Goal: Information Seeking & Learning: Find specific fact

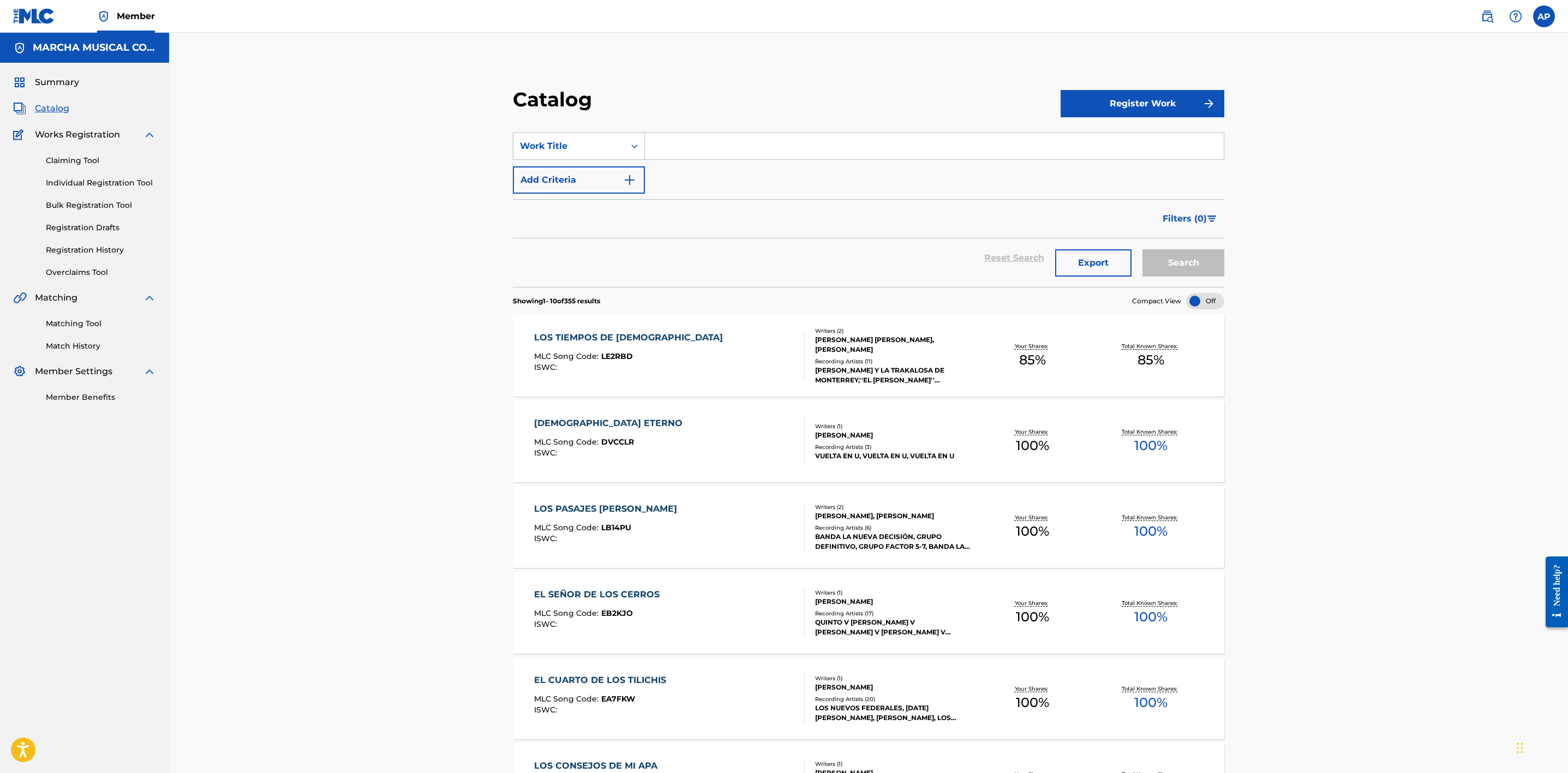
click at [431, 349] on div "Catalog Register Work SearchWithCriteria9884ce2f-37f3-4cd5-851d-8b42789f7271 Wo…" at bounding box center [869, 628] width 1399 height 1191
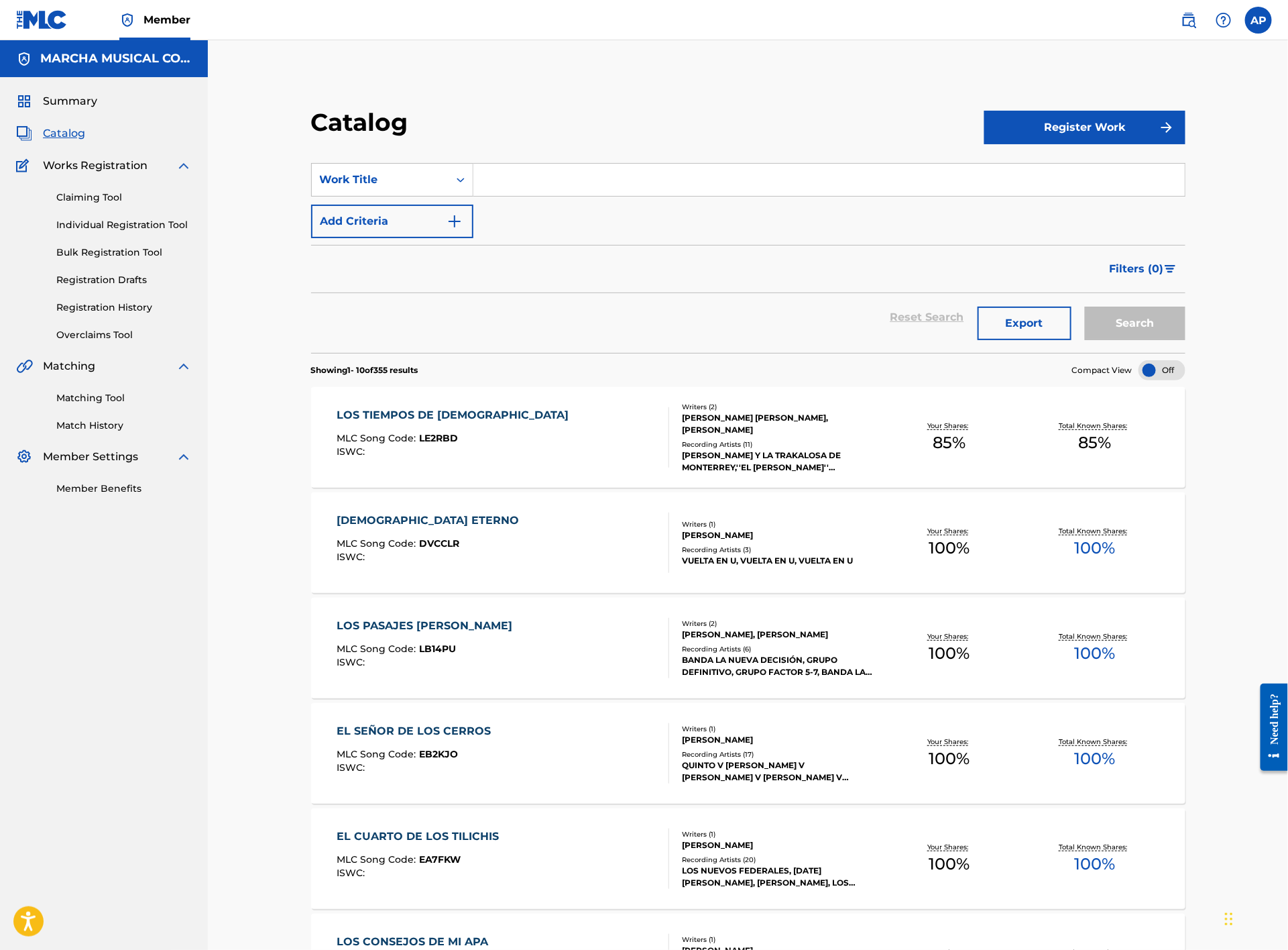
click at [522, 176] on input "Search Form" at bounding box center [829, 179] width 711 height 32
click at [552, 440] on div "LOS TIEMPOS DE [DEMOGRAPHIC_DATA] MLC Song Code : LE2RBD ISWC :" at bounding box center [503, 437] width 333 height 61
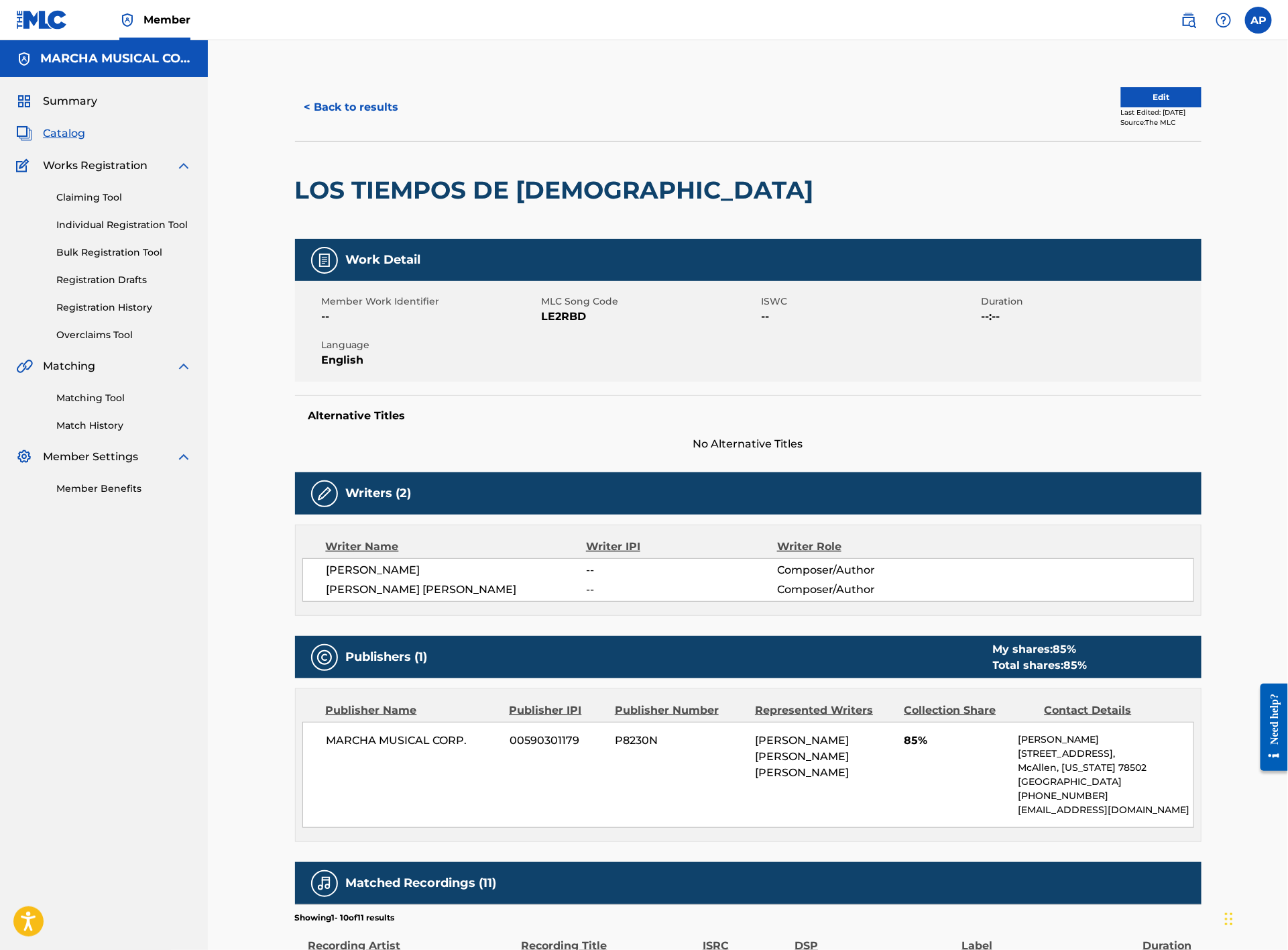
click at [349, 99] on button "< Back to results" at bounding box center [352, 107] width 114 height 34
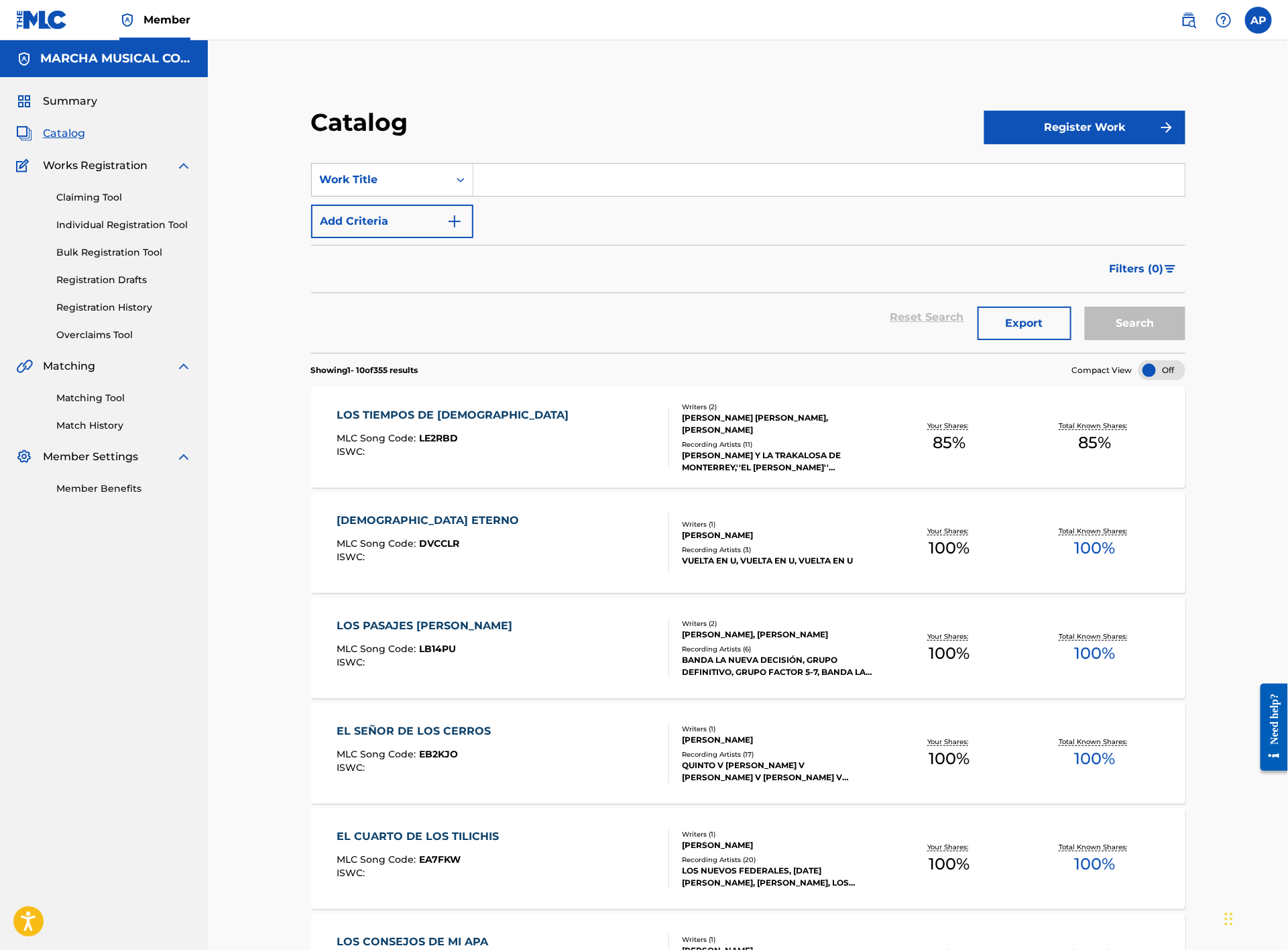
click at [548, 177] on input "Search Form" at bounding box center [829, 179] width 711 height 32
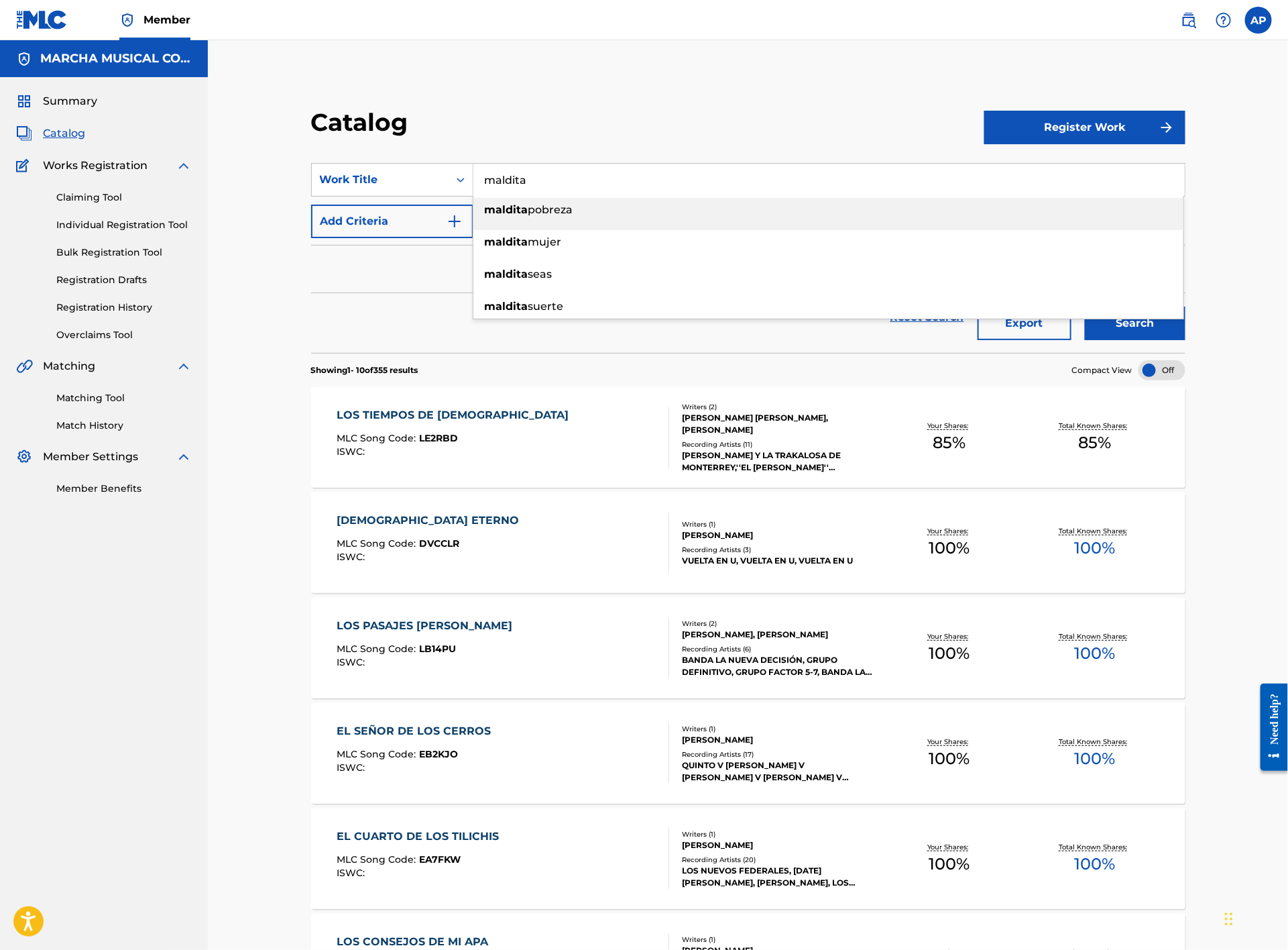
click at [543, 210] on span "pobreza" at bounding box center [550, 209] width 45 height 13
type input "maldita pobreza"
click at [1147, 324] on button "Search" at bounding box center [1136, 323] width 100 height 34
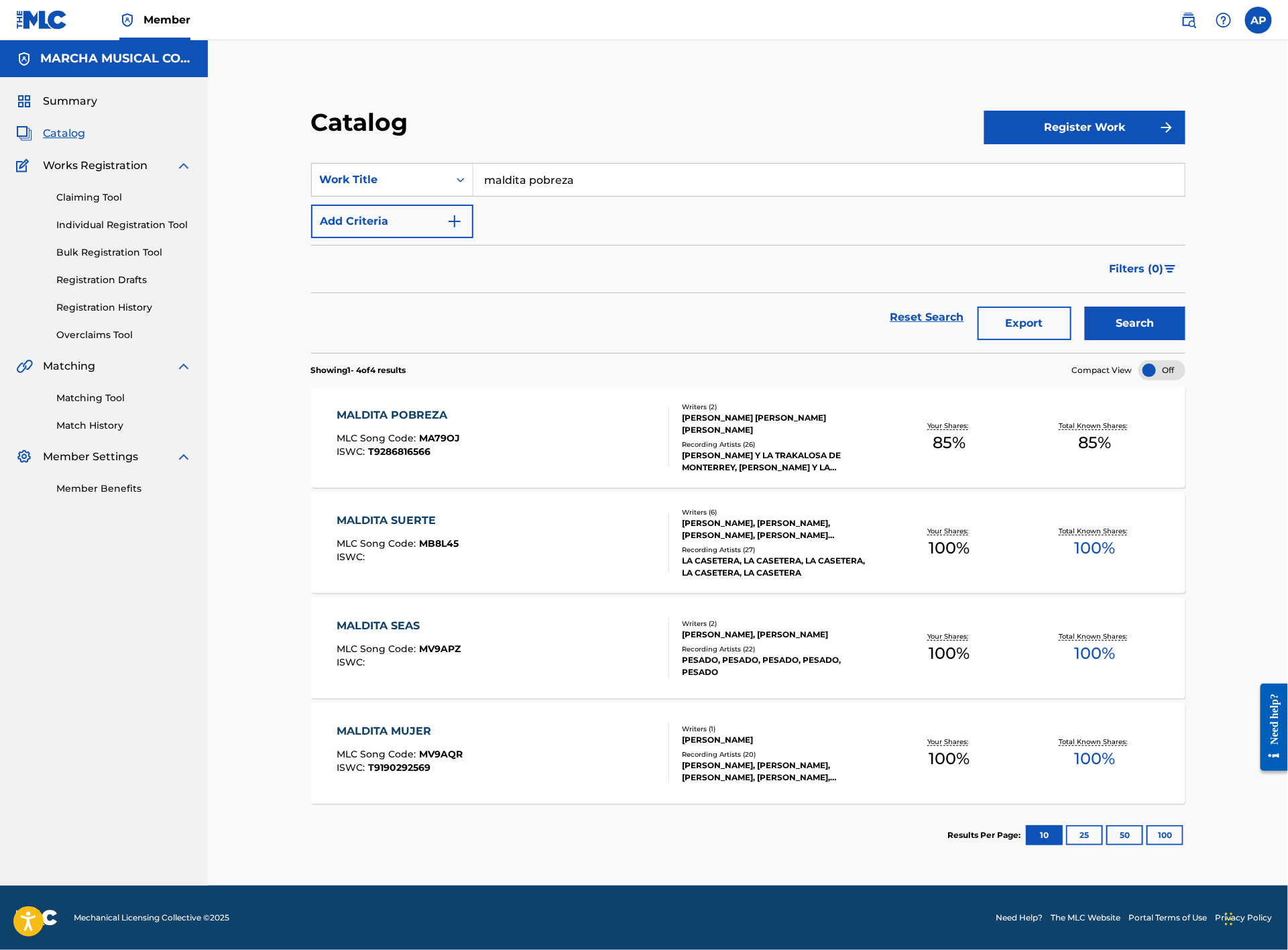
click at [557, 435] on div "MALDITA POBREZA MLC Song Code : MA79OJ ISWC : T9286816566" at bounding box center [503, 437] width 333 height 61
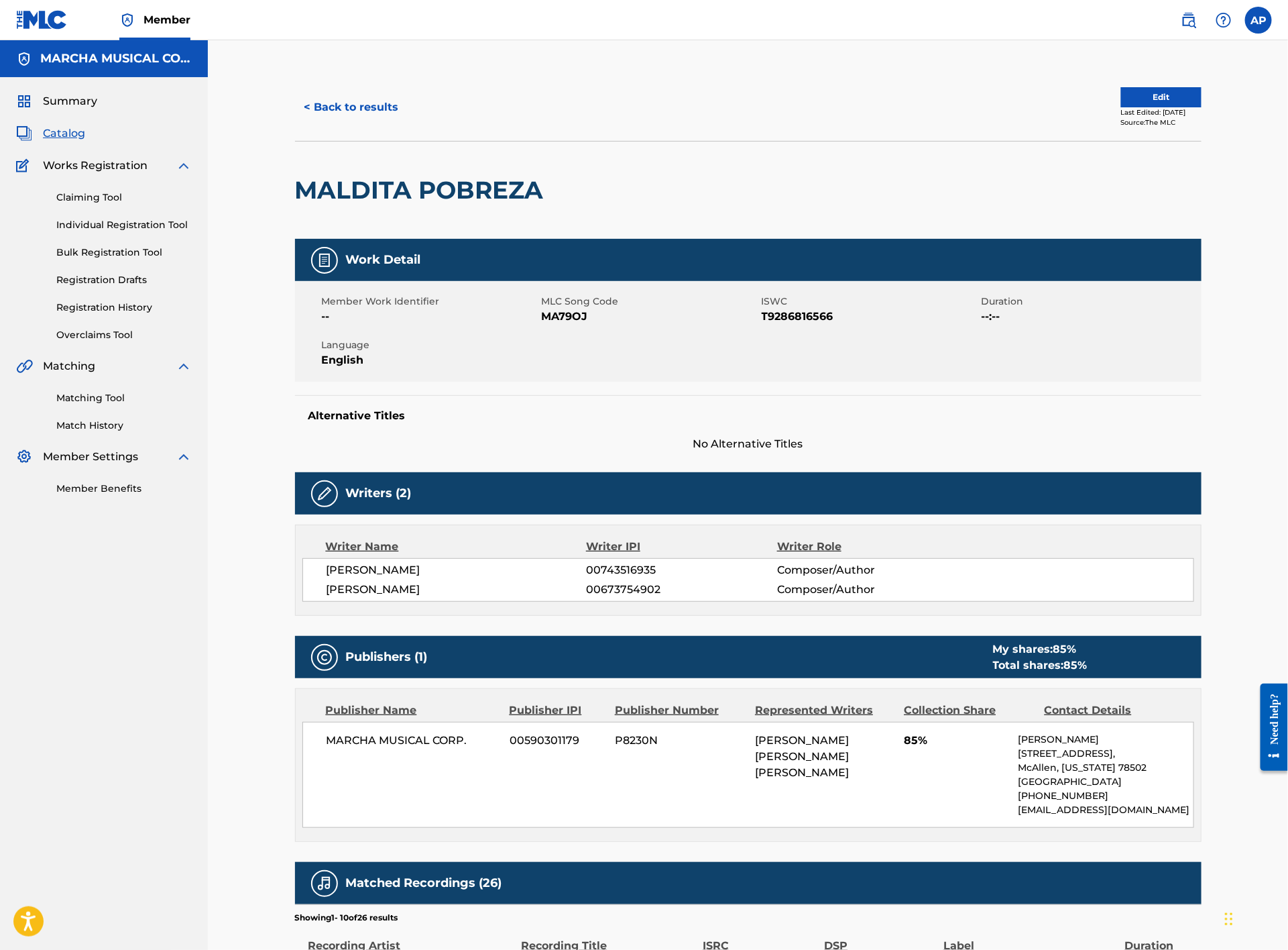
click at [370, 109] on button "< Back to results" at bounding box center [352, 107] width 114 height 34
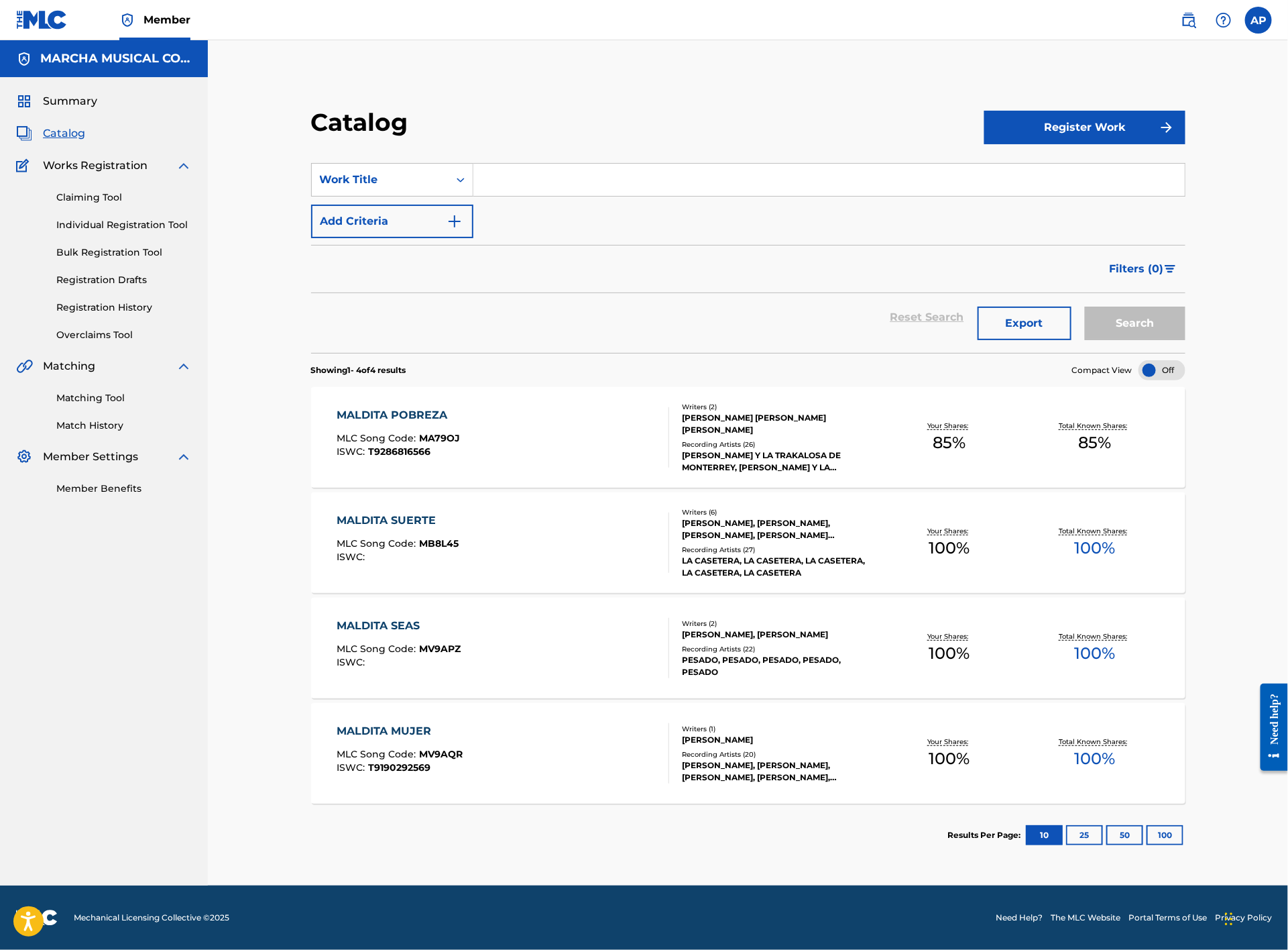
click at [531, 188] on input "Search Form" at bounding box center [829, 179] width 711 height 32
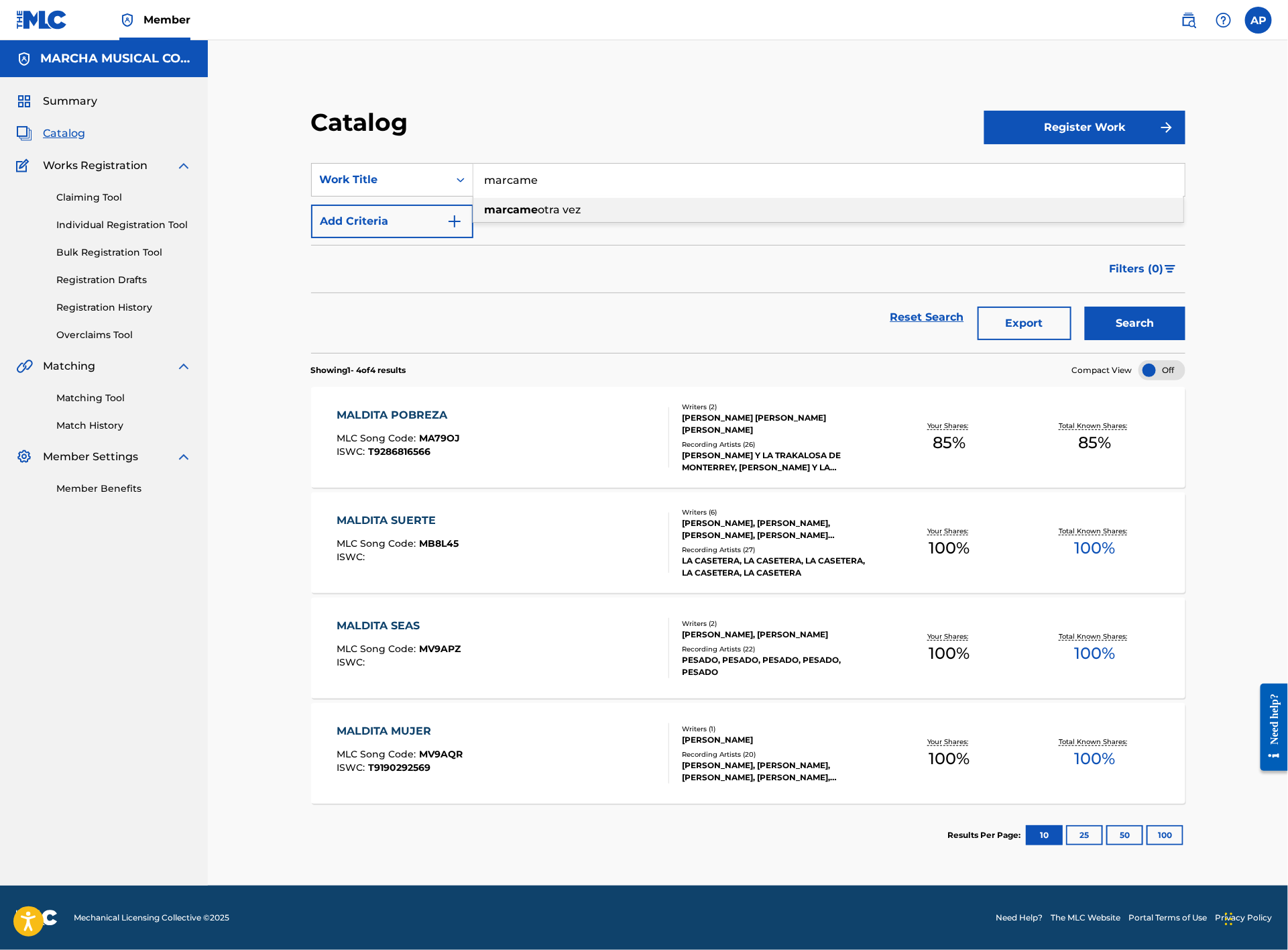
click at [572, 207] on span "otra vez" at bounding box center [560, 209] width 43 height 13
type input "marcame otra vez"
click at [1155, 328] on button "Search" at bounding box center [1136, 323] width 100 height 34
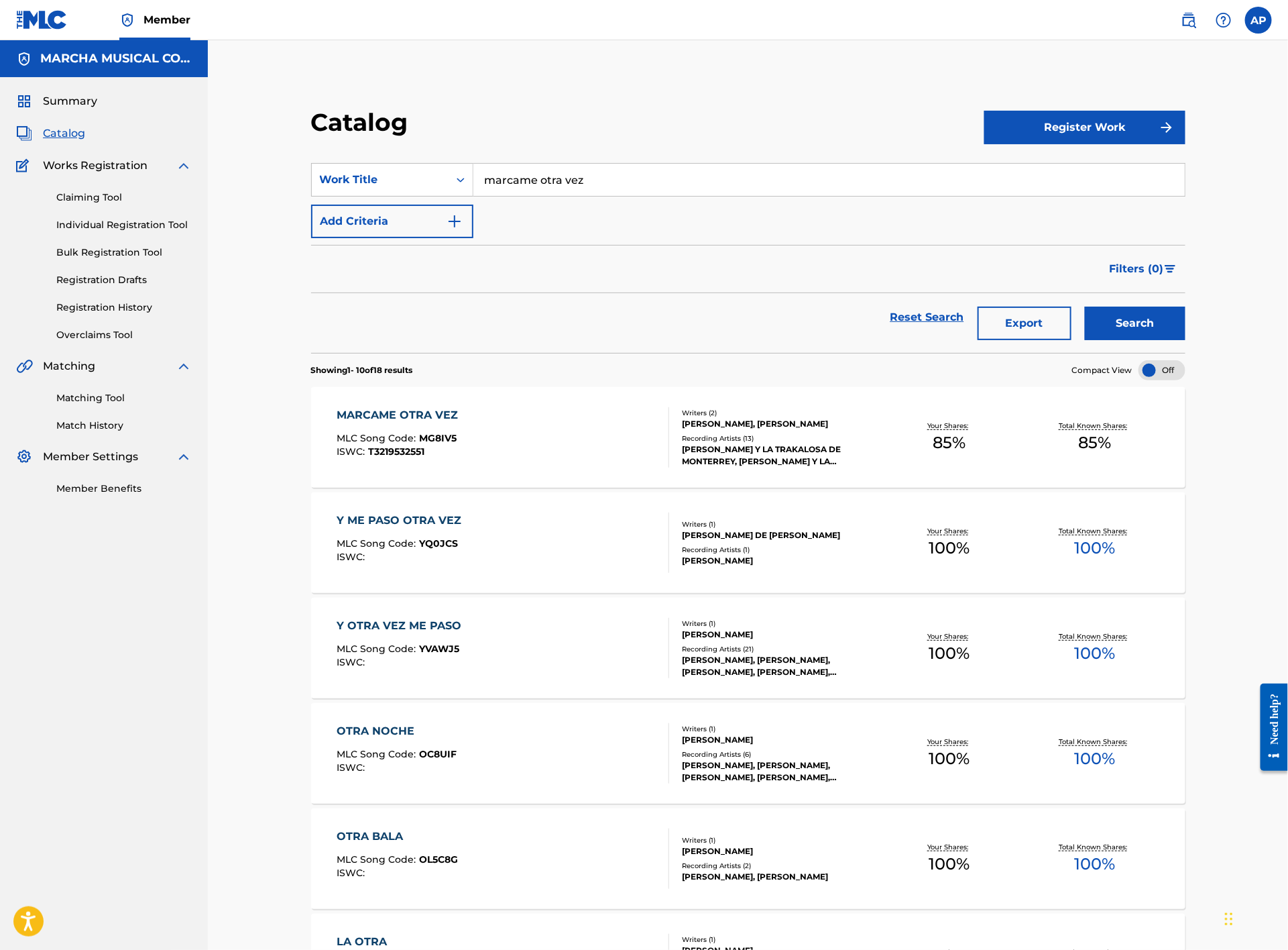
click at [540, 411] on div "MARCAME OTRA VEZ MLC Song Code : MG8IV5 ISWC : T3219532551" at bounding box center [503, 437] width 333 height 61
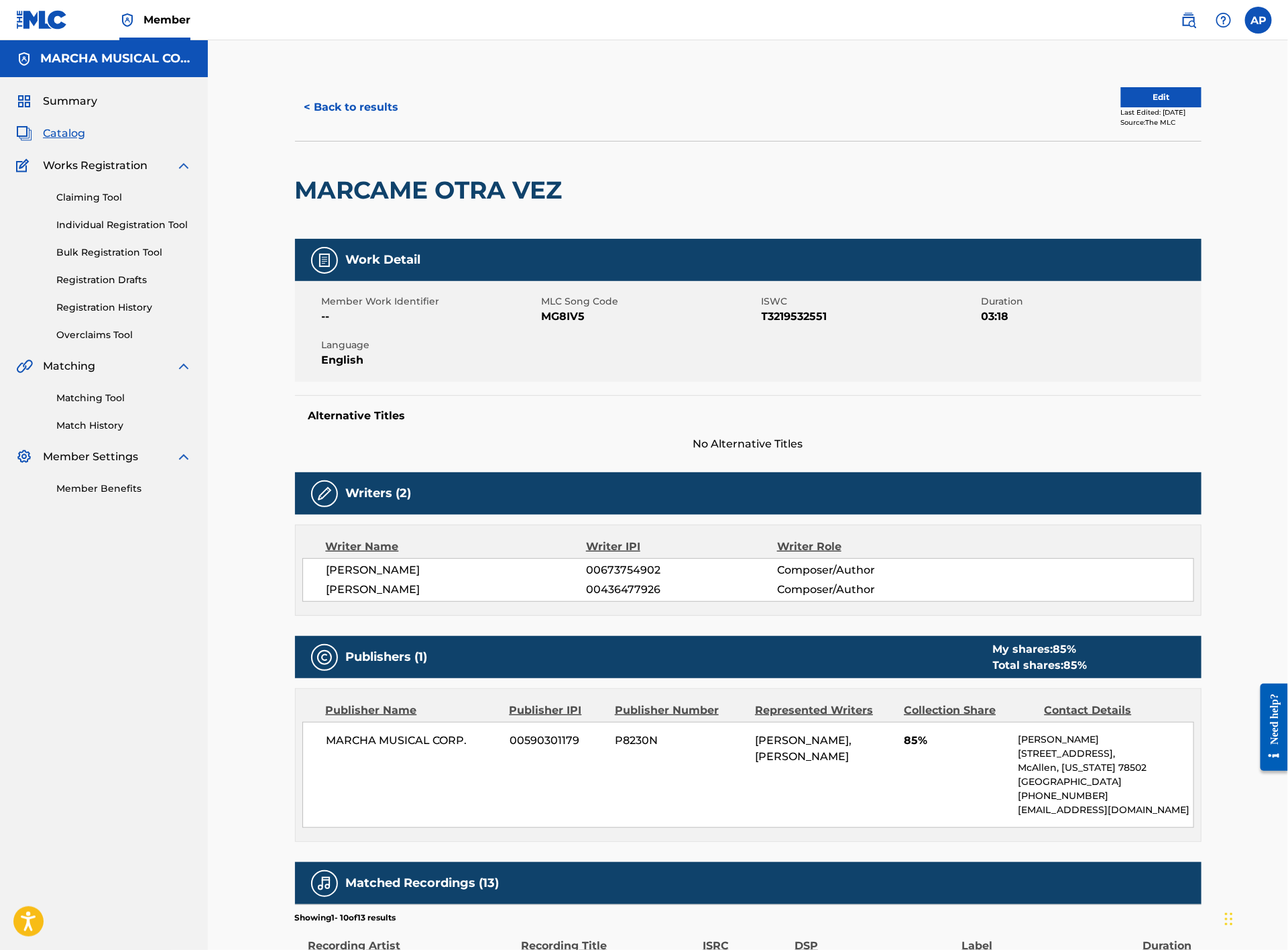
click at [361, 113] on button "< Back to results" at bounding box center [352, 107] width 114 height 34
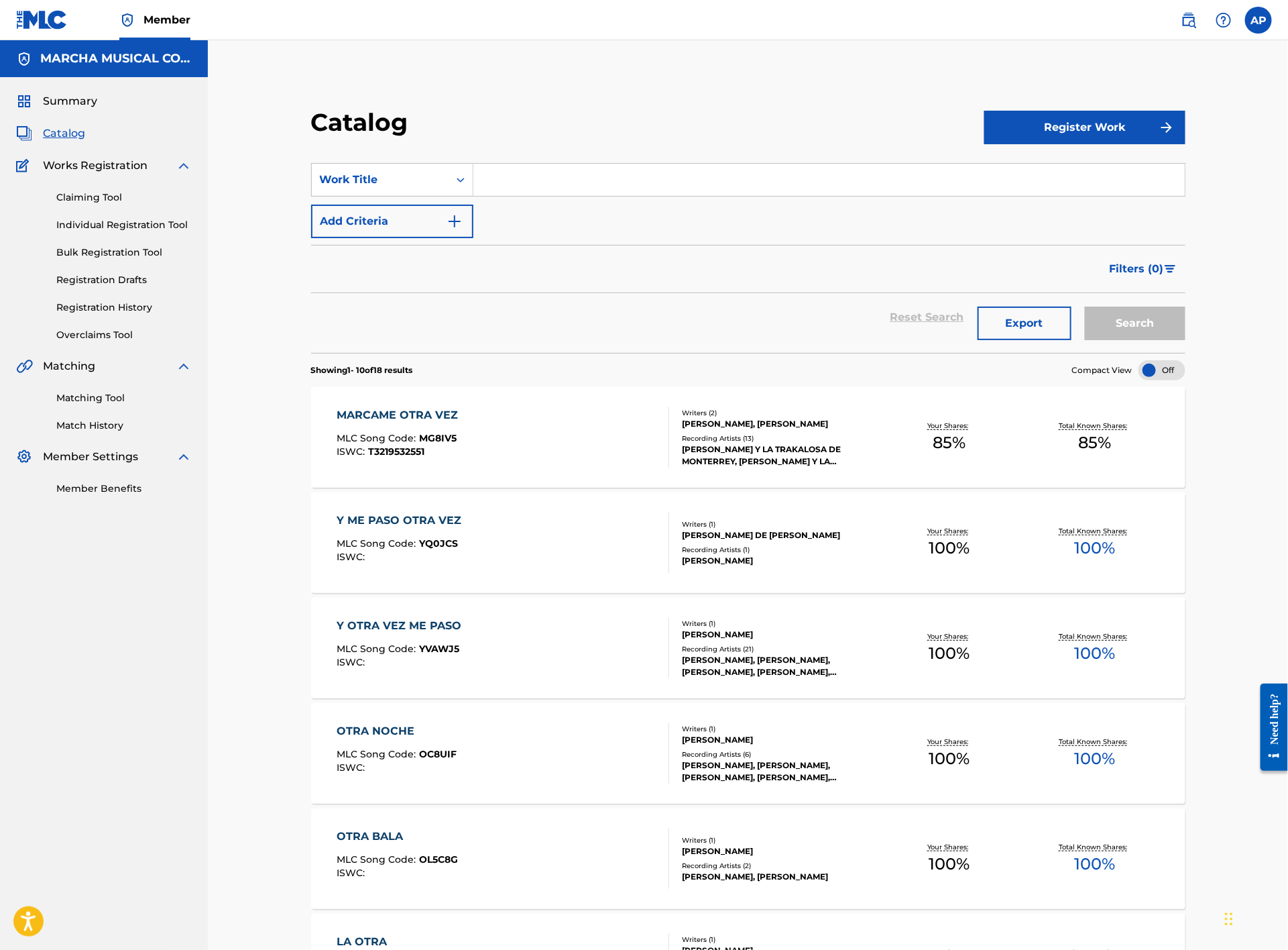
click at [580, 181] on input "Search Form" at bounding box center [829, 179] width 711 height 32
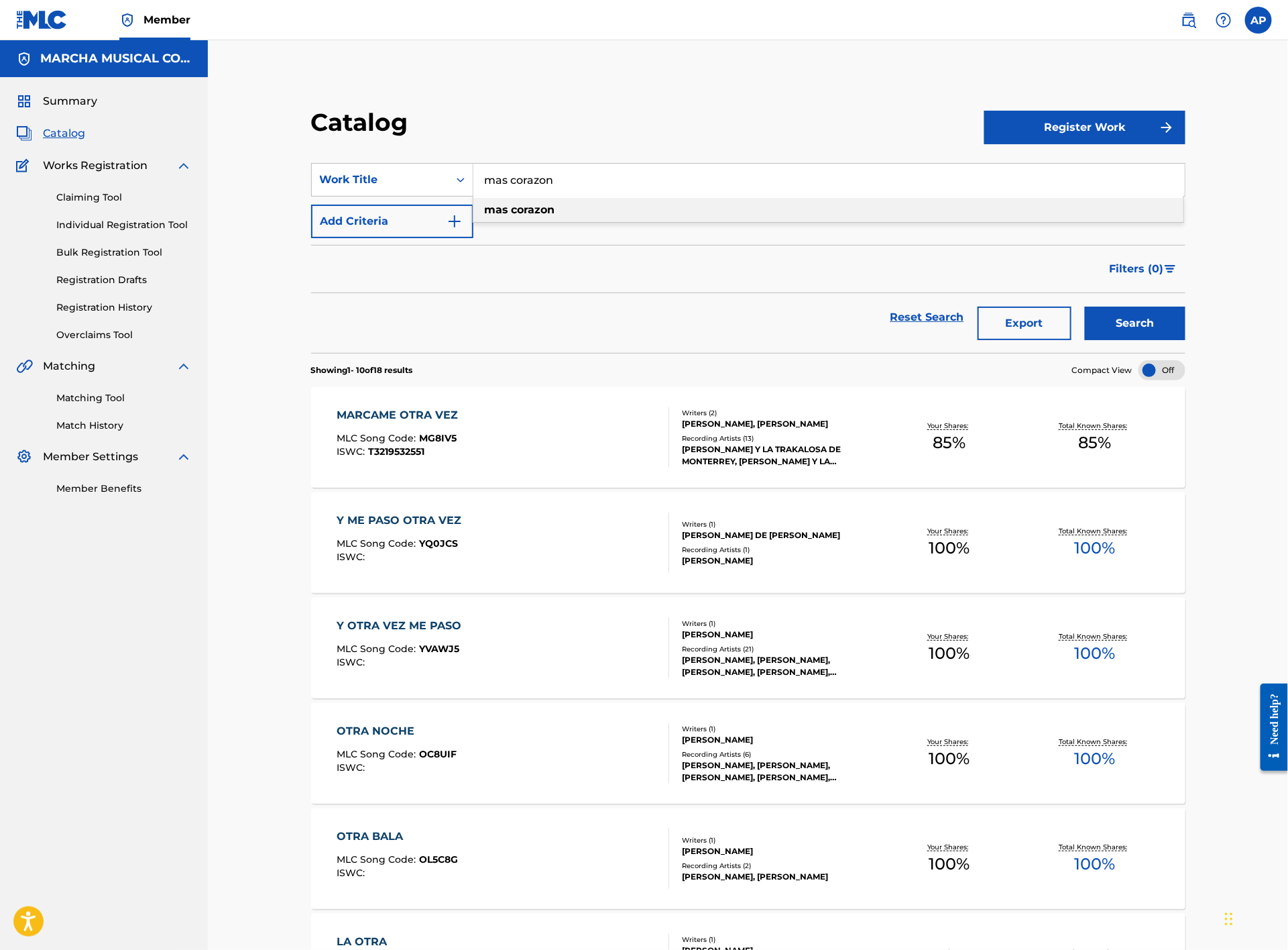
type input "mas corazon"
click at [512, 205] on strong "corazon" at bounding box center [533, 209] width 43 height 13
click at [1137, 331] on button "Search" at bounding box center [1136, 323] width 100 height 34
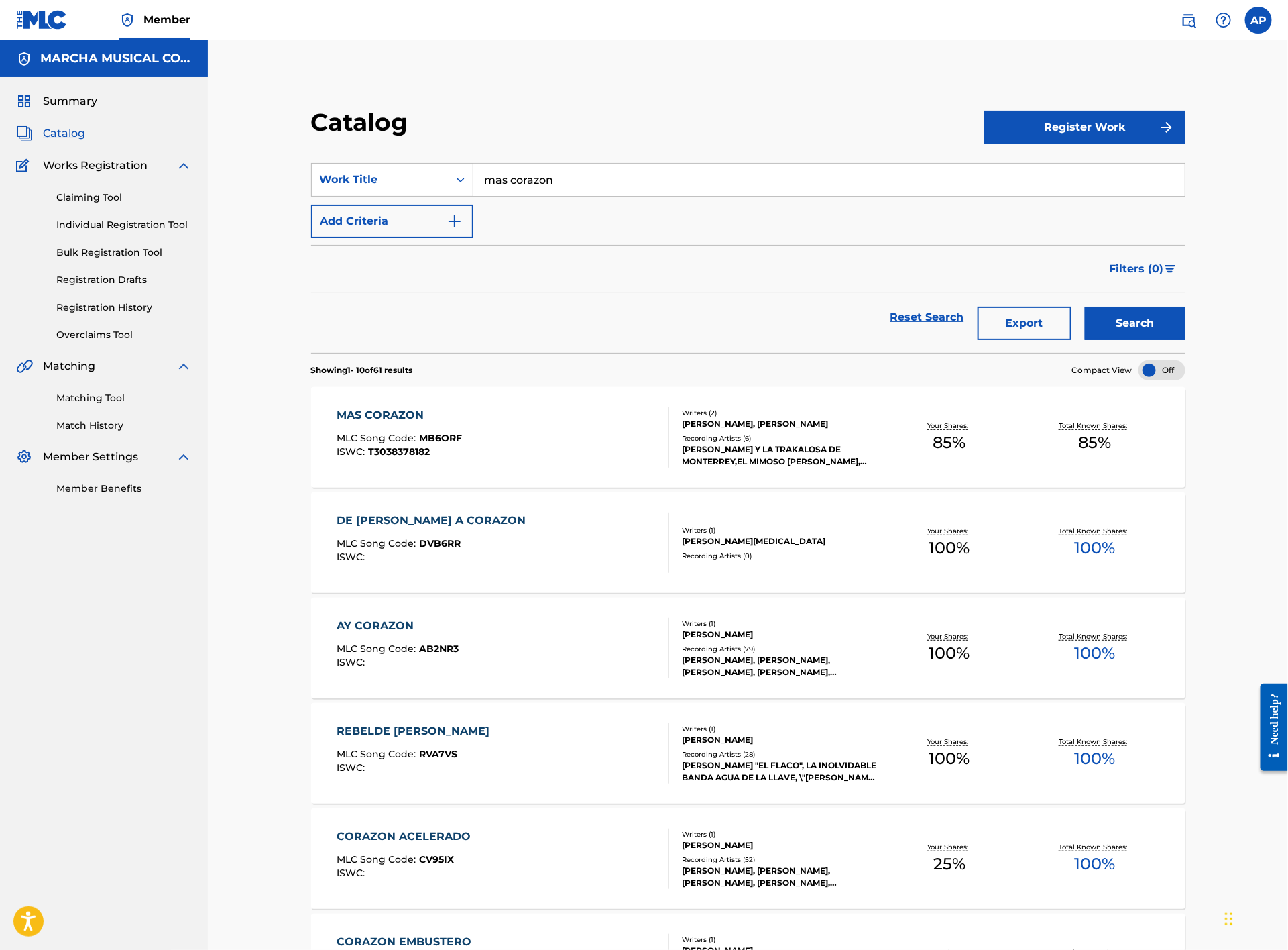
click at [541, 422] on div "MAS CORAZON MLC Song Code : MB6ORF ISWC : T3038378182" at bounding box center [503, 437] width 333 height 61
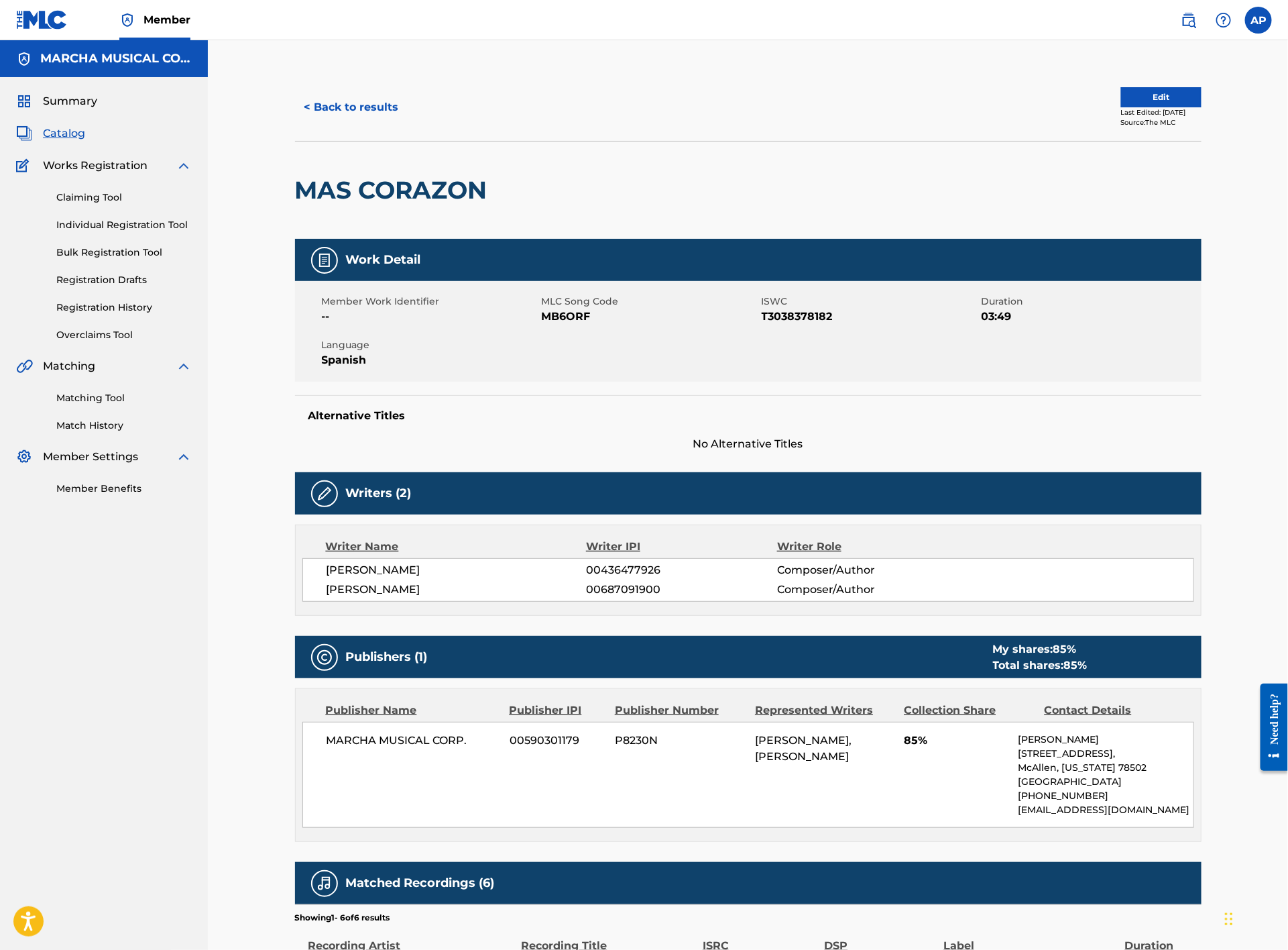
click at [349, 105] on button "< Back to results" at bounding box center [352, 107] width 114 height 34
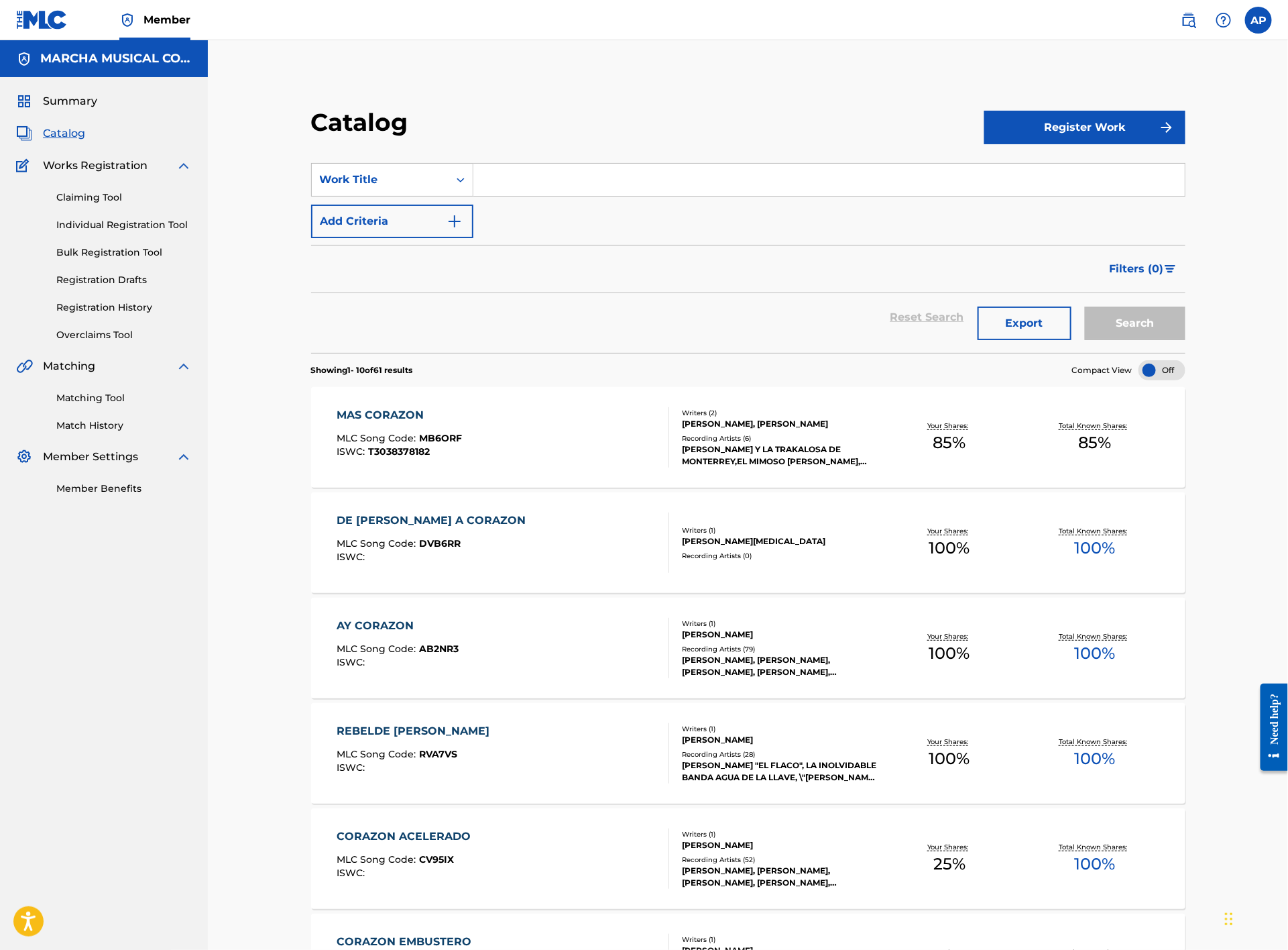
click at [606, 181] on input "Search Form" at bounding box center [829, 179] width 711 height 32
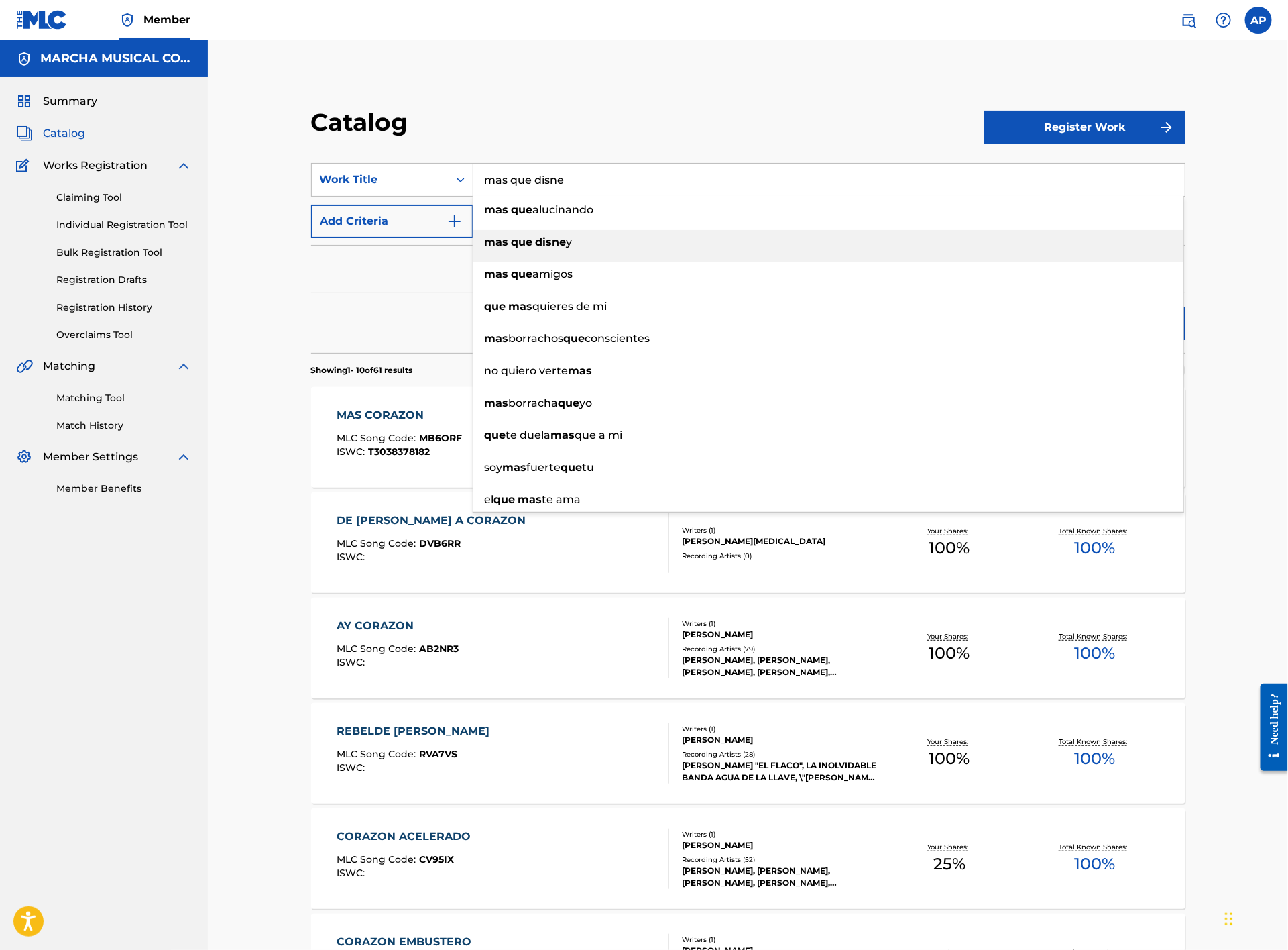
click at [567, 242] on span "y" at bounding box center [570, 241] width 6 height 13
type input "mas que disney"
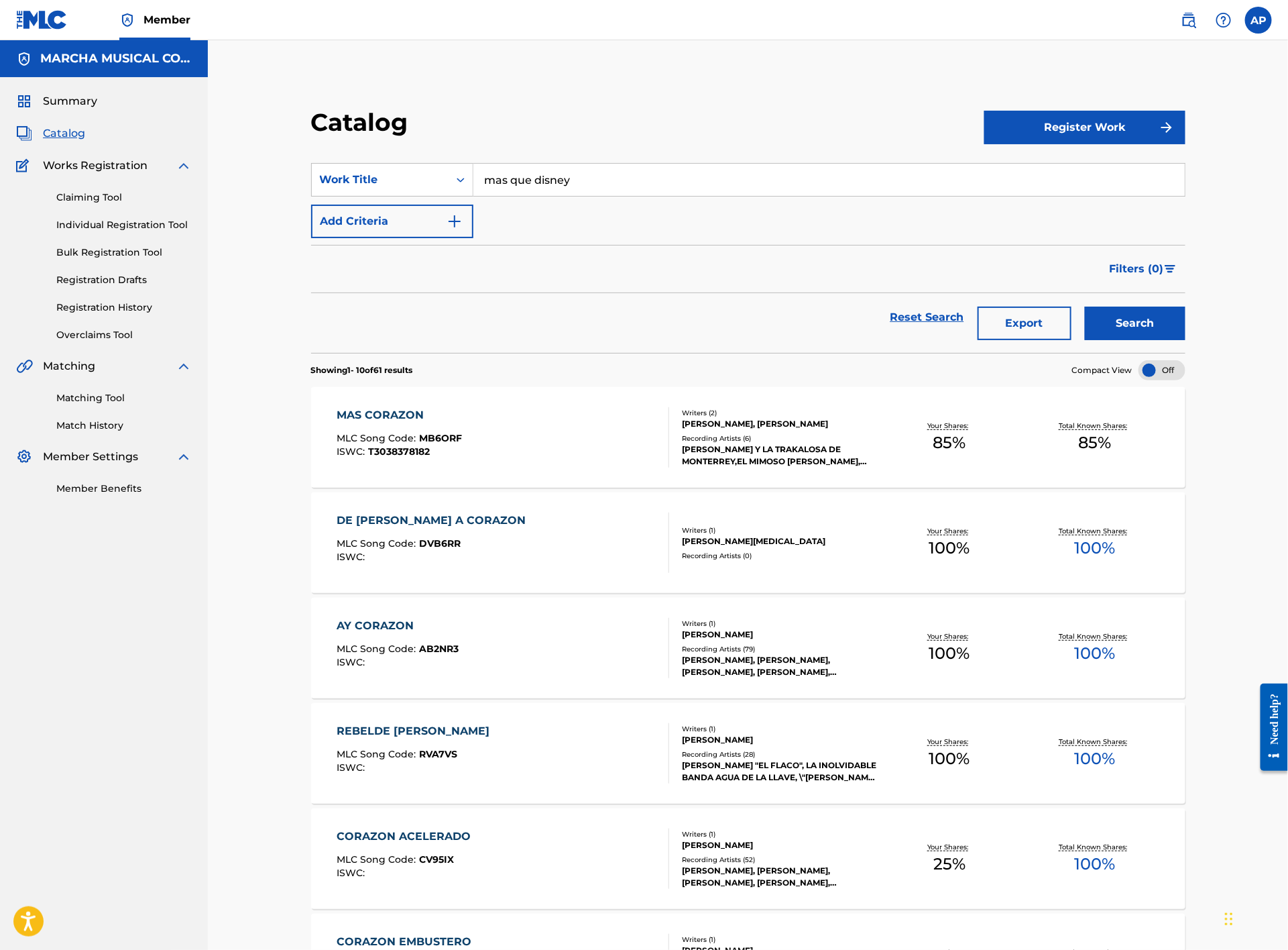
click at [1130, 323] on button "Search" at bounding box center [1136, 323] width 100 height 34
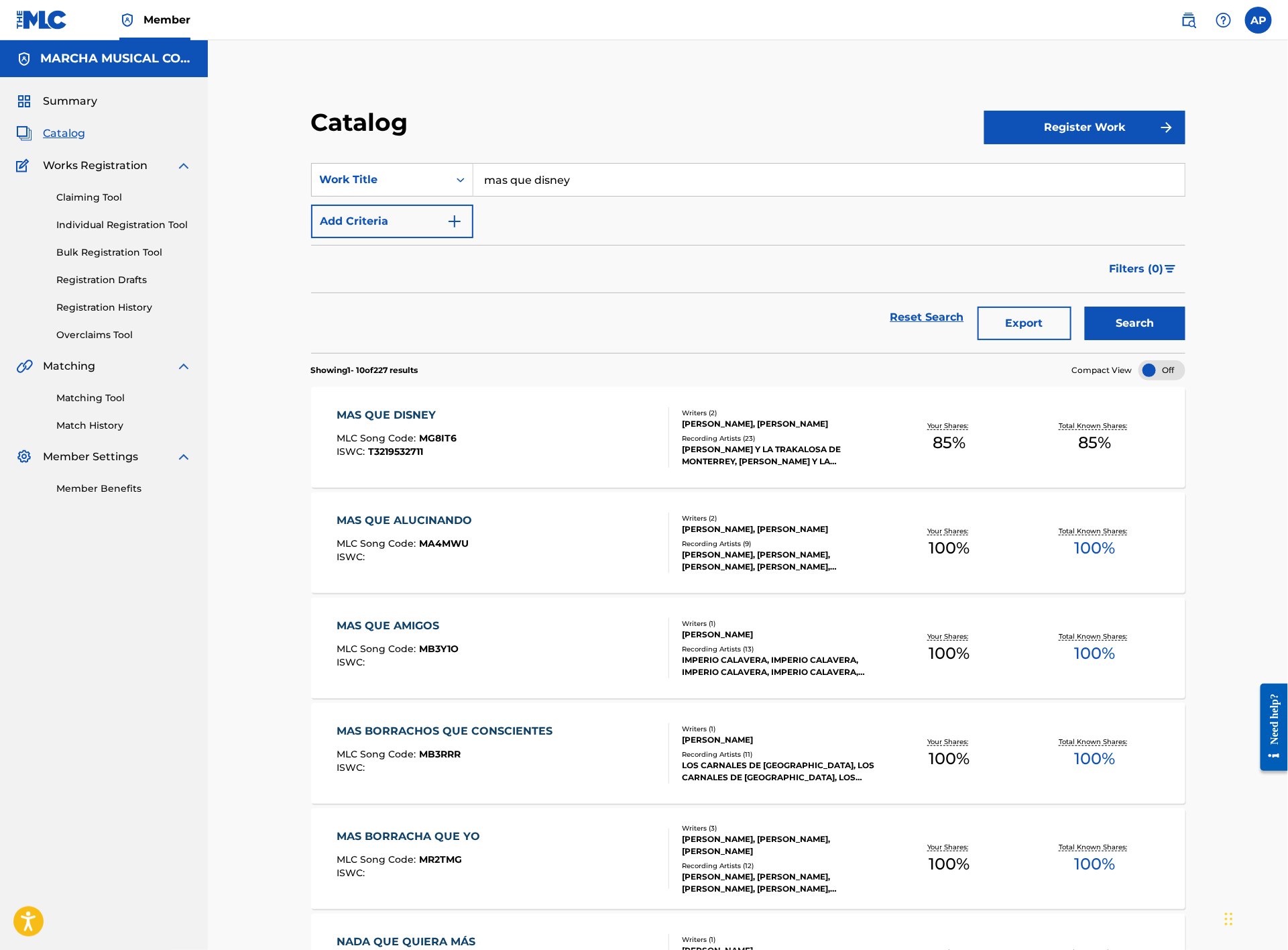
click at [546, 443] on div "MAS QUE DISNEY MLC Song Code : MG8IT6 ISWC : T3219532711" at bounding box center [503, 437] width 333 height 61
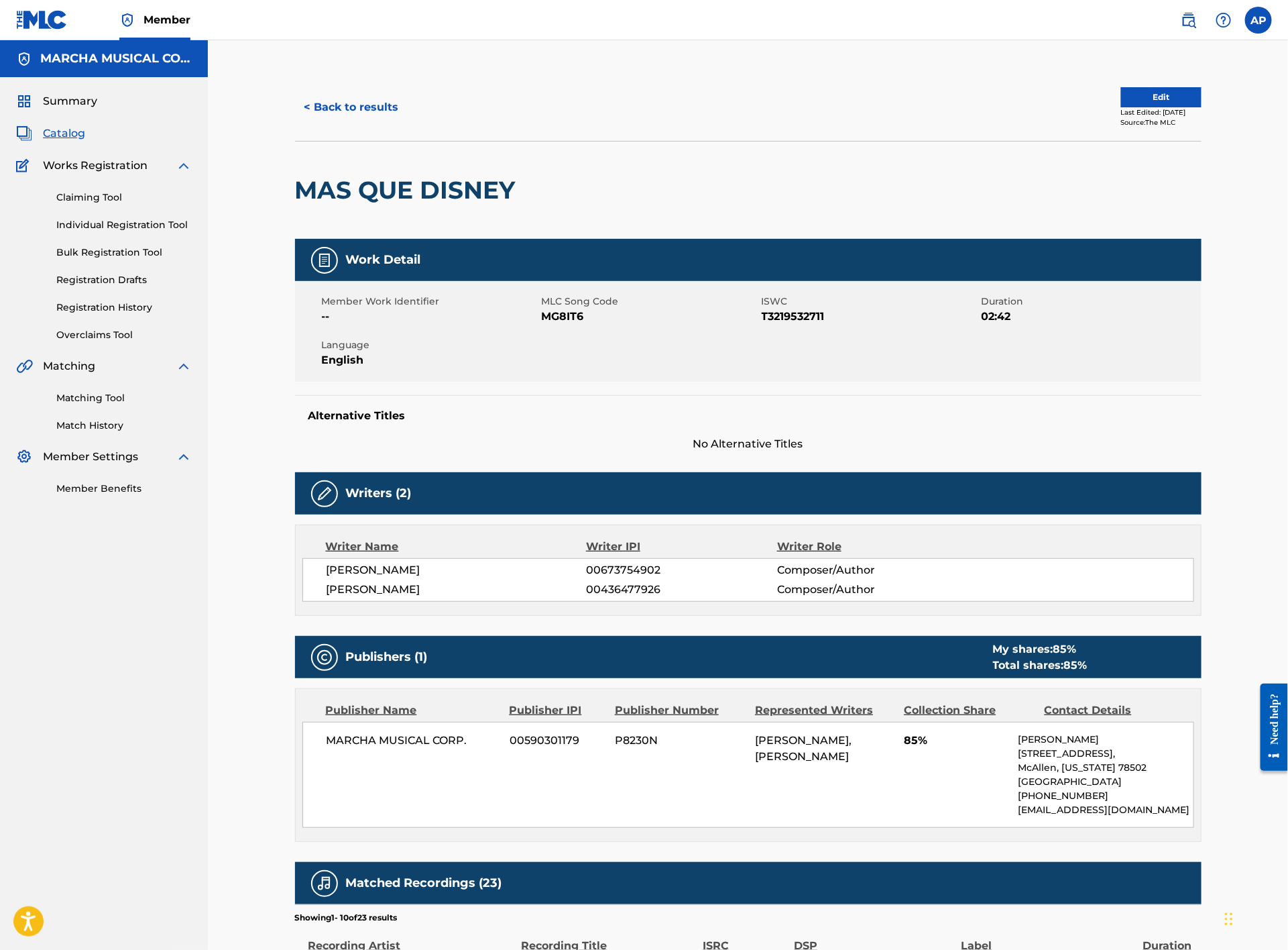
click at [340, 92] on button "< Back to results" at bounding box center [352, 107] width 114 height 34
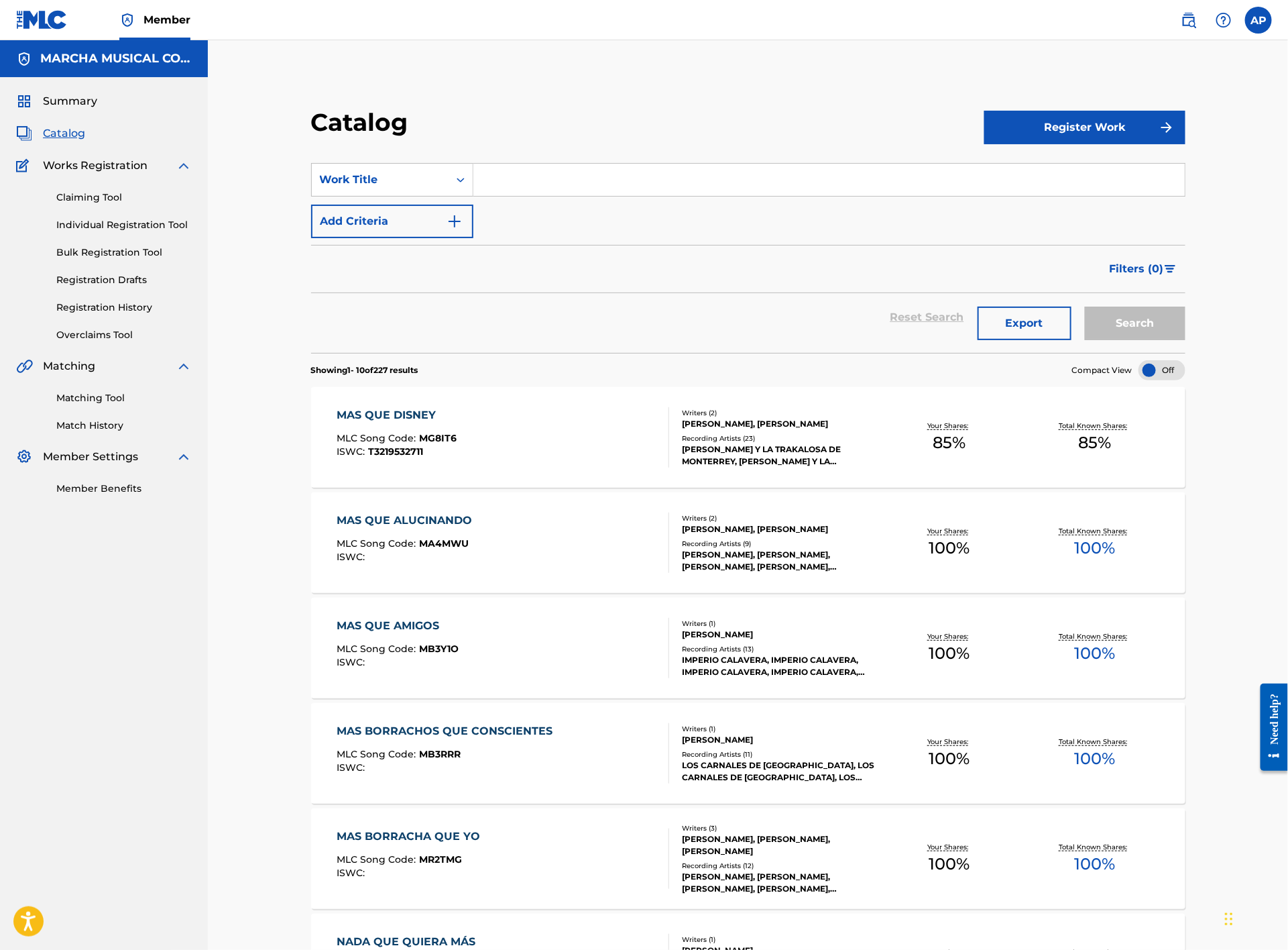
click at [481, 177] on input "Search Form" at bounding box center [829, 179] width 711 height 32
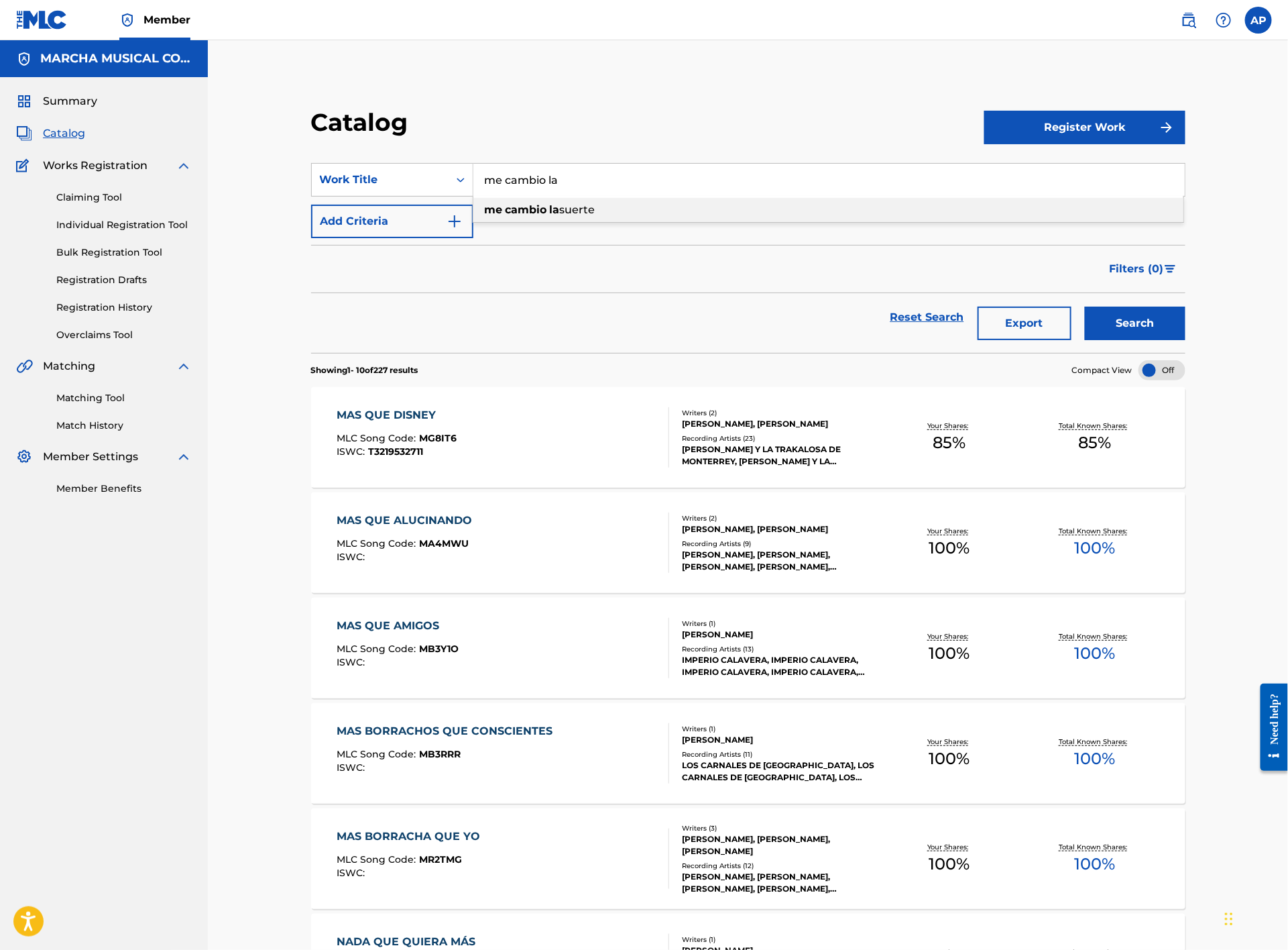
click at [574, 200] on div "me cambio la suerte" at bounding box center [828, 209] width 711 height 24
type input "me cambio la suerte"
click at [1147, 320] on button "Search" at bounding box center [1136, 323] width 100 height 34
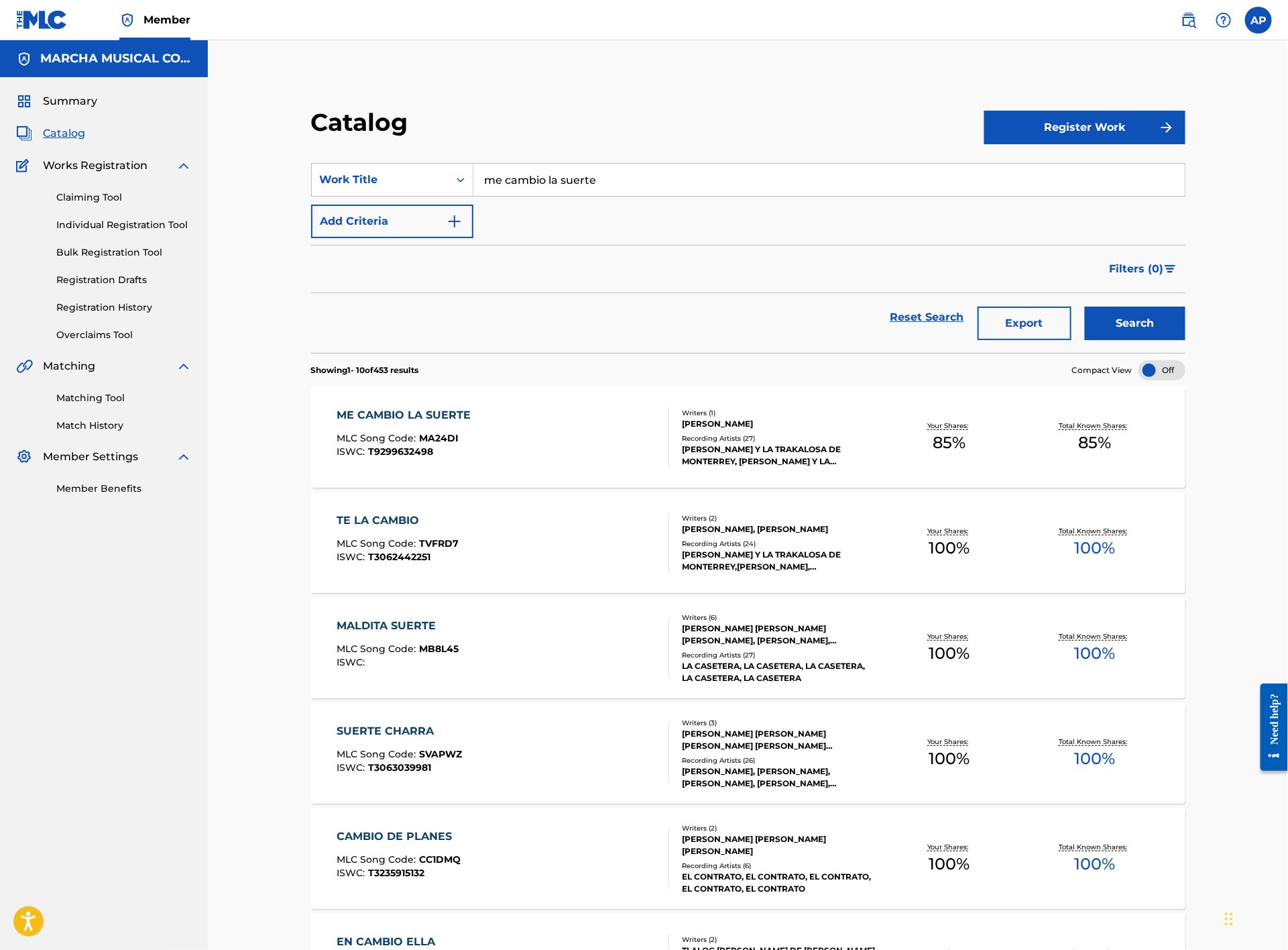
click at [493, 426] on div "ME CAMBIO LA SUERTE MLC Song Code : MA24DI ISWC : T9299632498" at bounding box center [503, 437] width 333 height 61
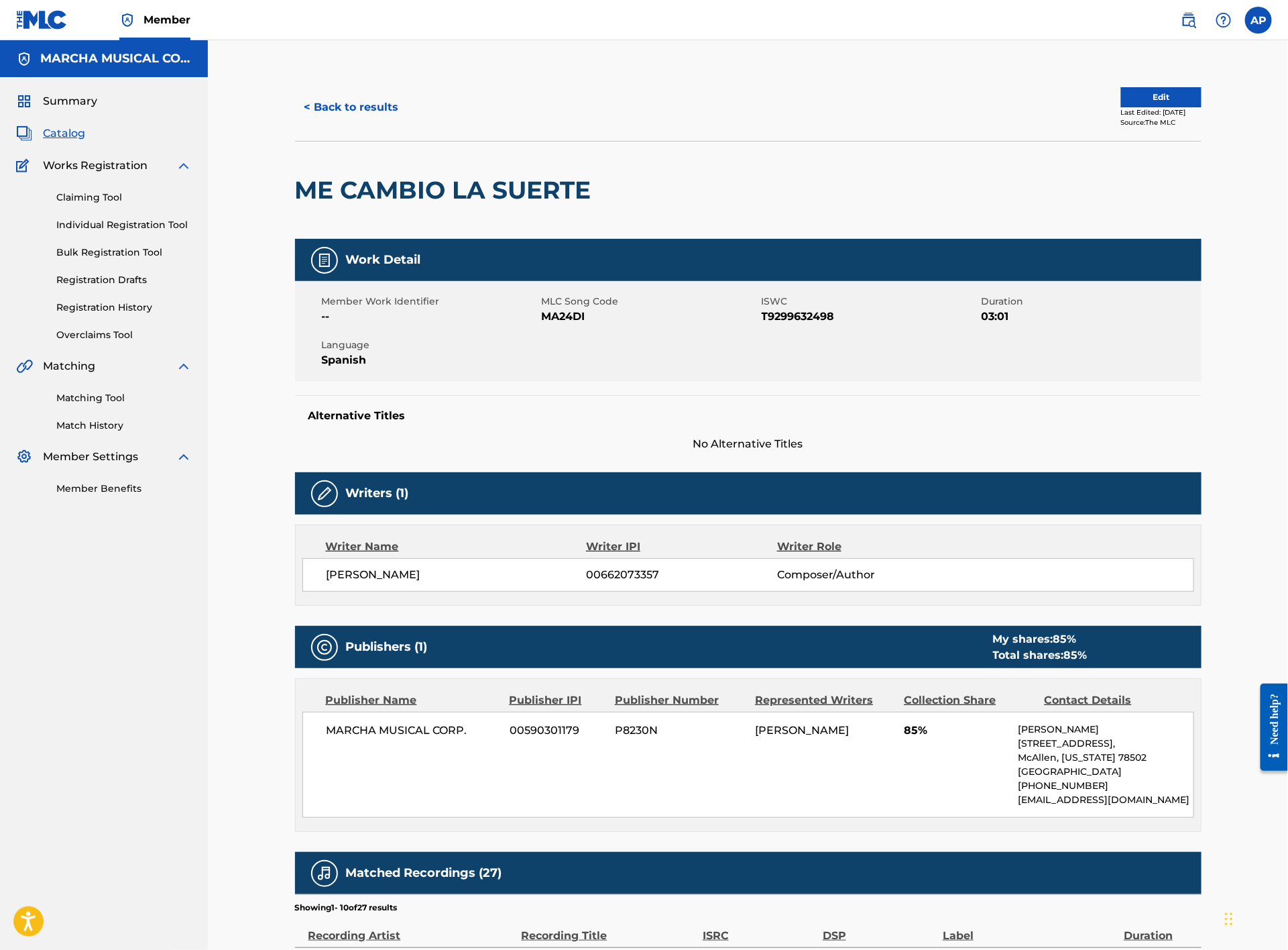
click at [357, 91] on button "< Back to results" at bounding box center [352, 107] width 114 height 34
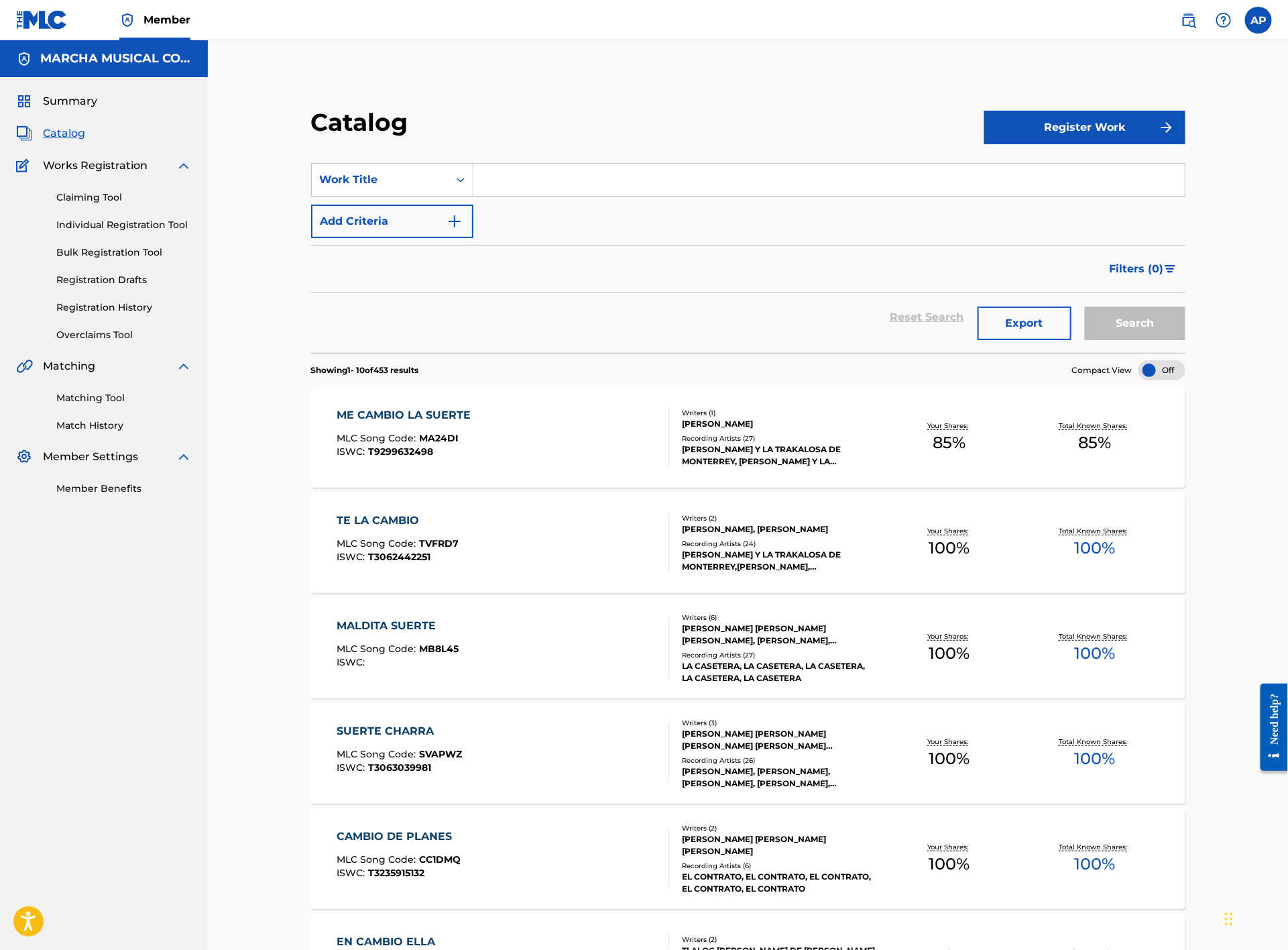
click at [503, 176] on input "Search Form" at bounding box center [829, 179] width 711 height 32
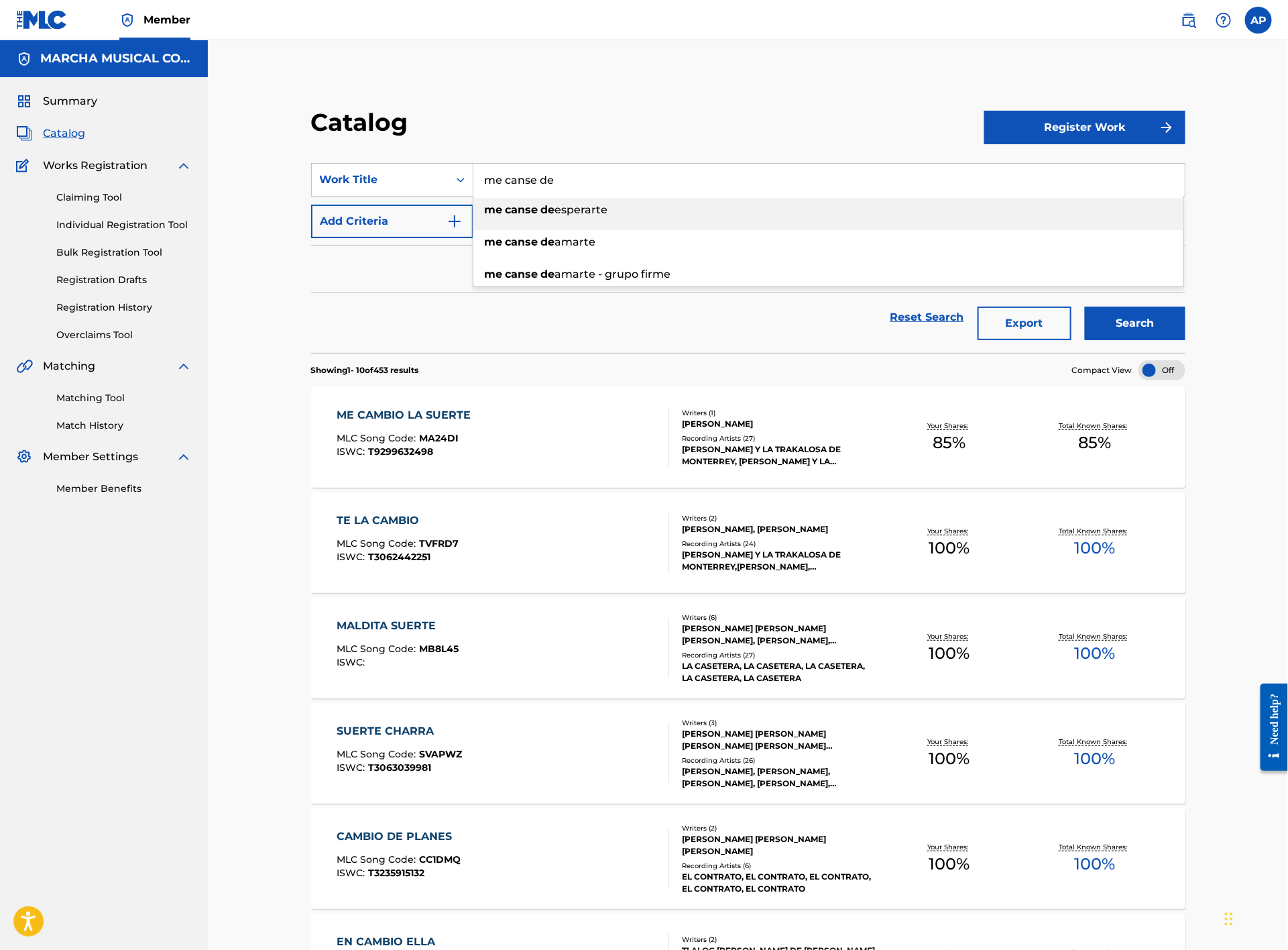
click at [559, 229] on li "me canse de esperarte" at bounding box center [828, 213] width 711 height 32
type input "me canse de esperarte"
click at [1154, 324] on button "Search" at bounding box center [1136, 323] width 100 height 34
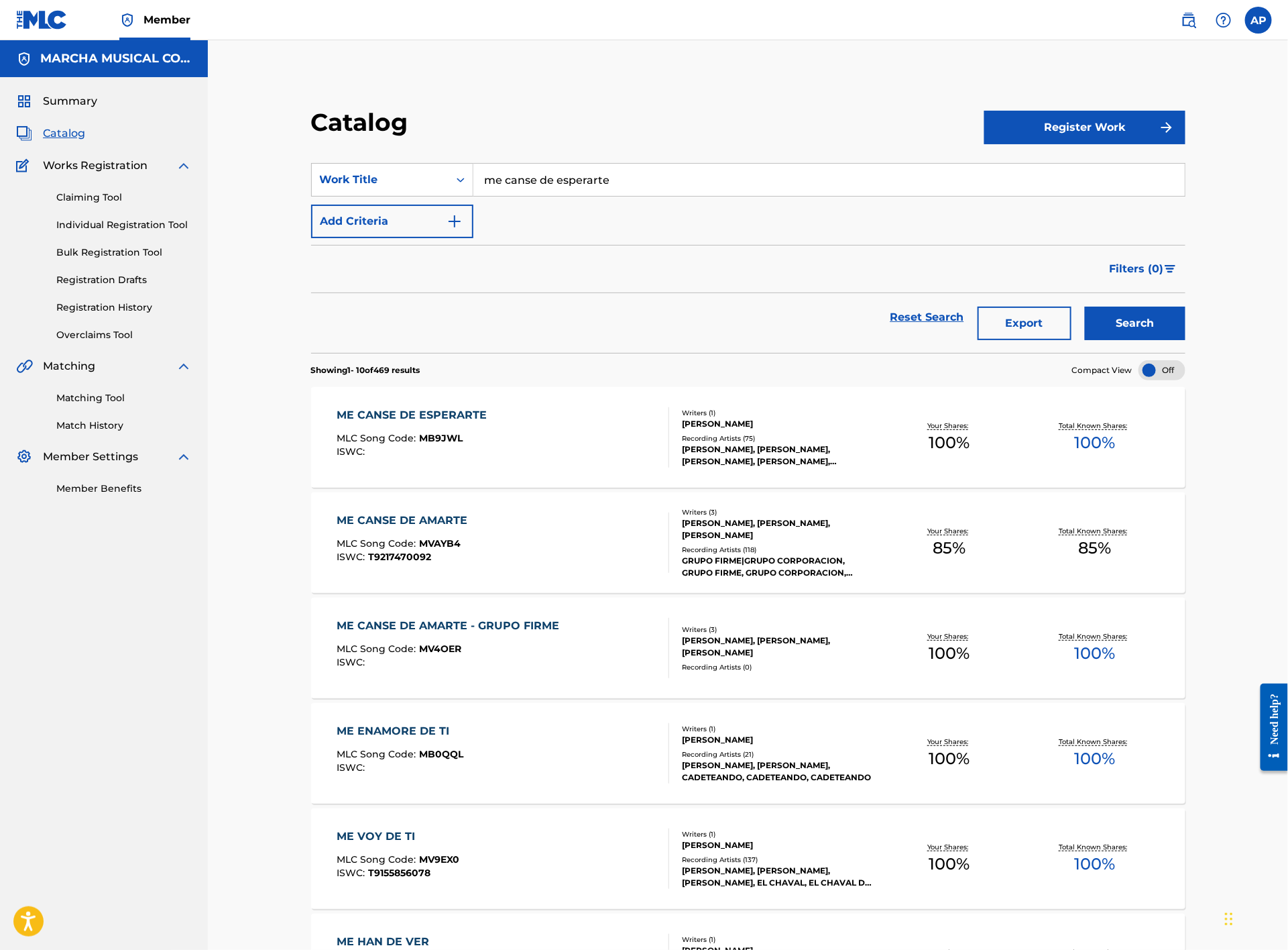
click at [546, 448] on div "ME CANSE DE ESPERARTE MLC Song Code : MB9JWL ISWC :" at bounding box center [503, 437] width 333 height 61
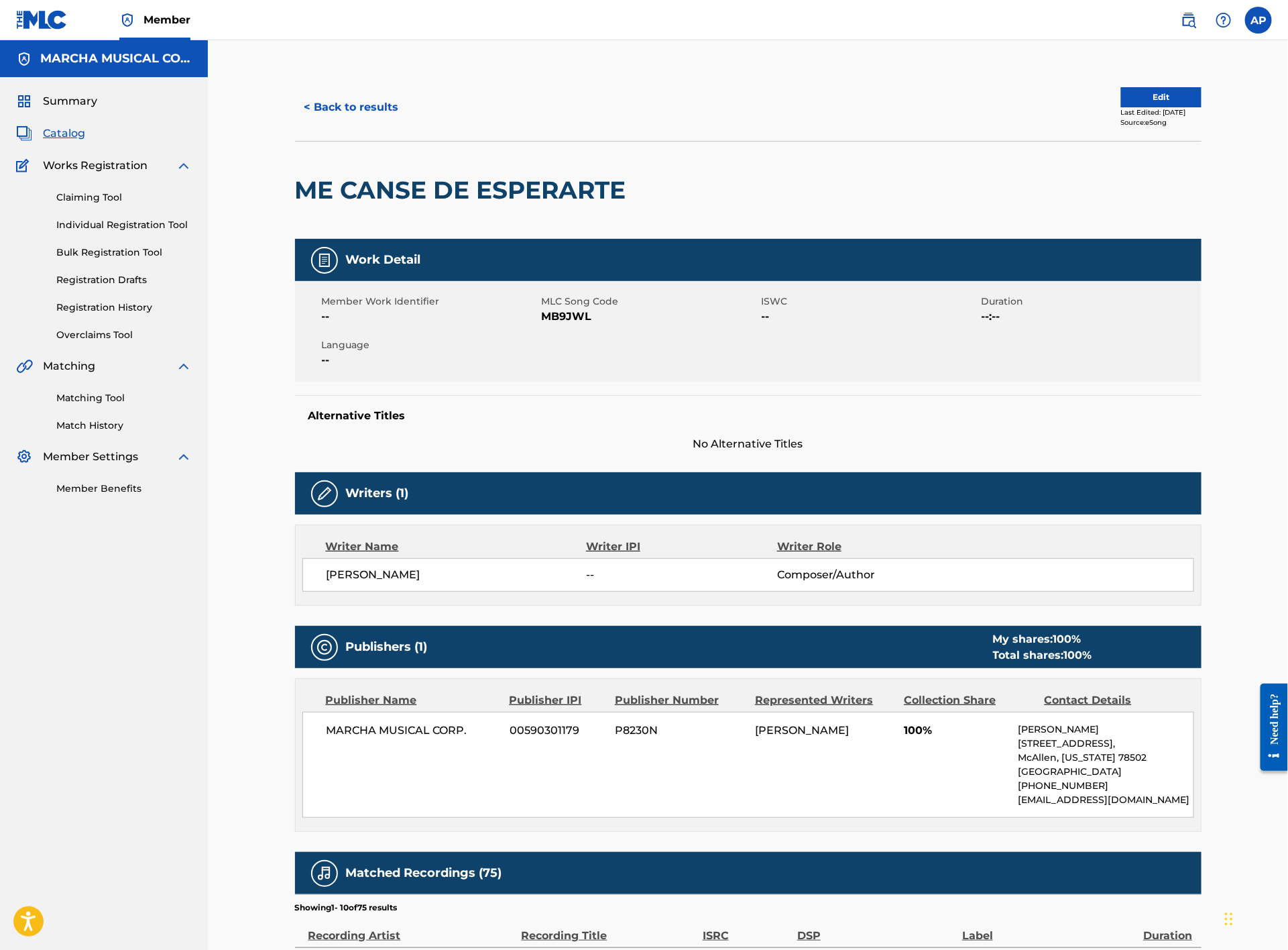
click at [357, 114] on button "< Back to results" at bounding box center [352, 107] width 114 height 34
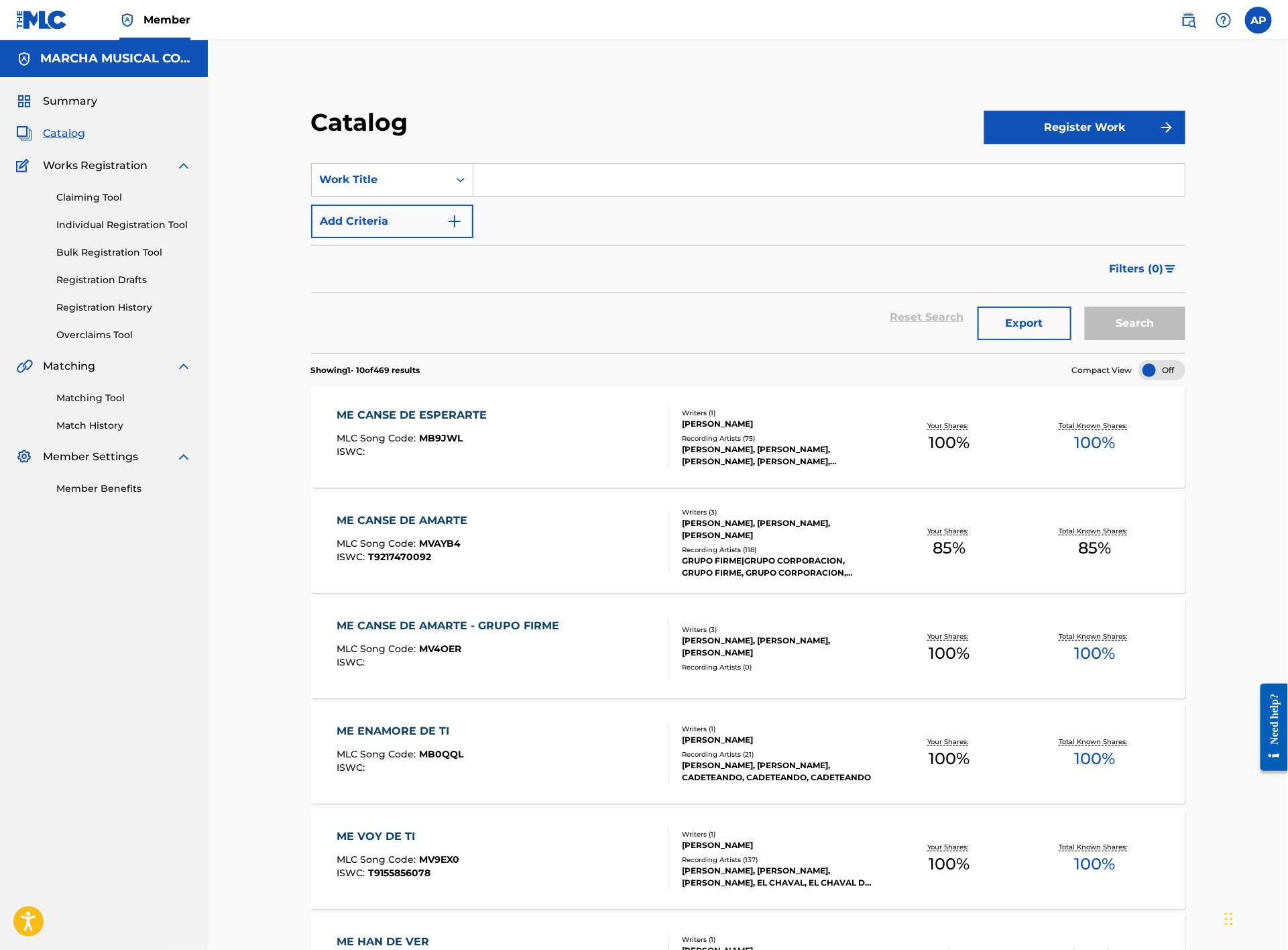
click at [530, 542] on div "ME CANSE DE AMARTE MLC Song Code : MVAYB4 ISWC : T9217470092" at bounding box center [503, 542] width 333 height 61
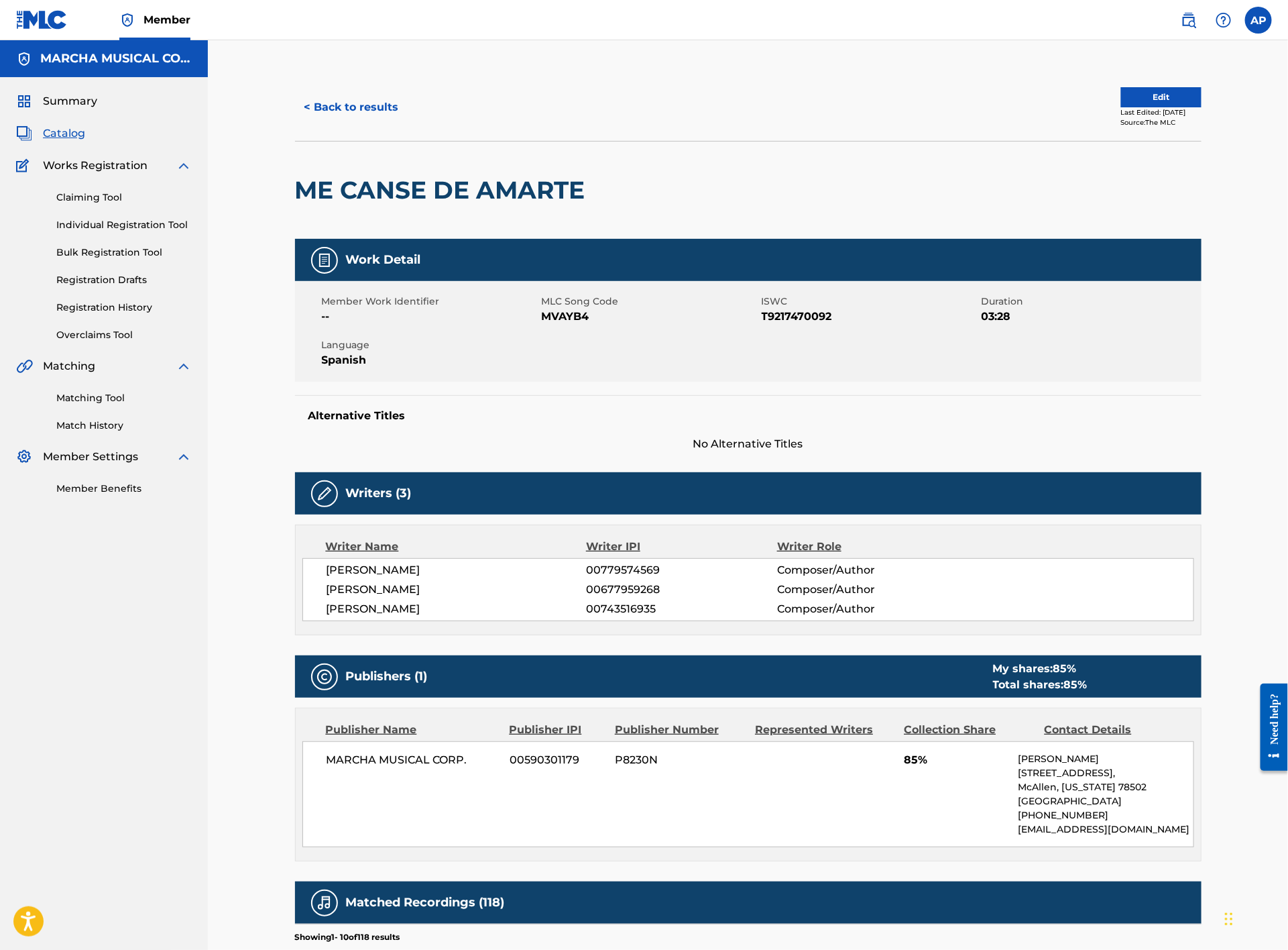
click at [335, 99] on button "< Back to results" at bounding box center [352, 107] width 114 height 34
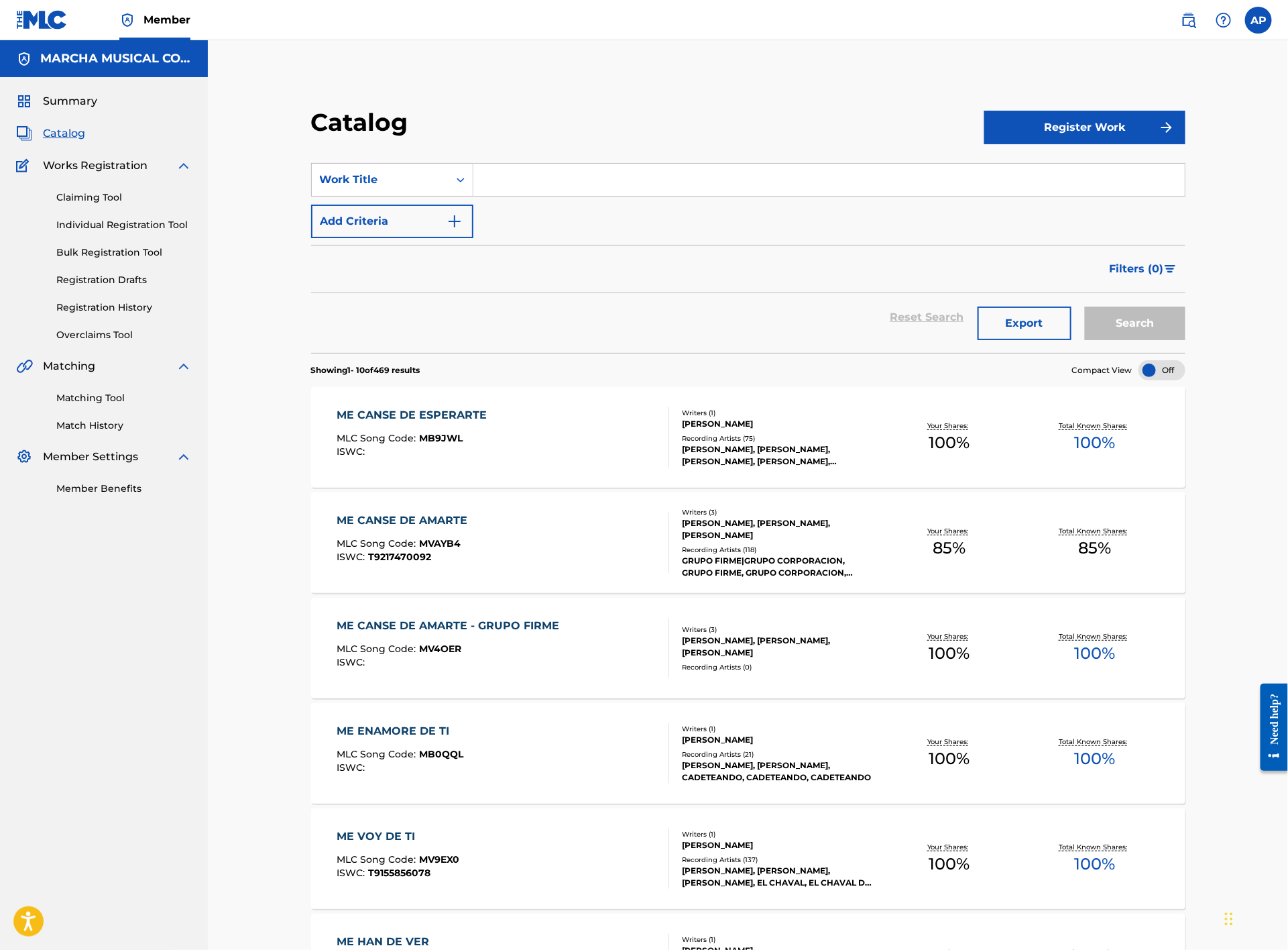
click at [610, 177] on input "Search Form" at bounding box center [829, 179] width 711 height 32
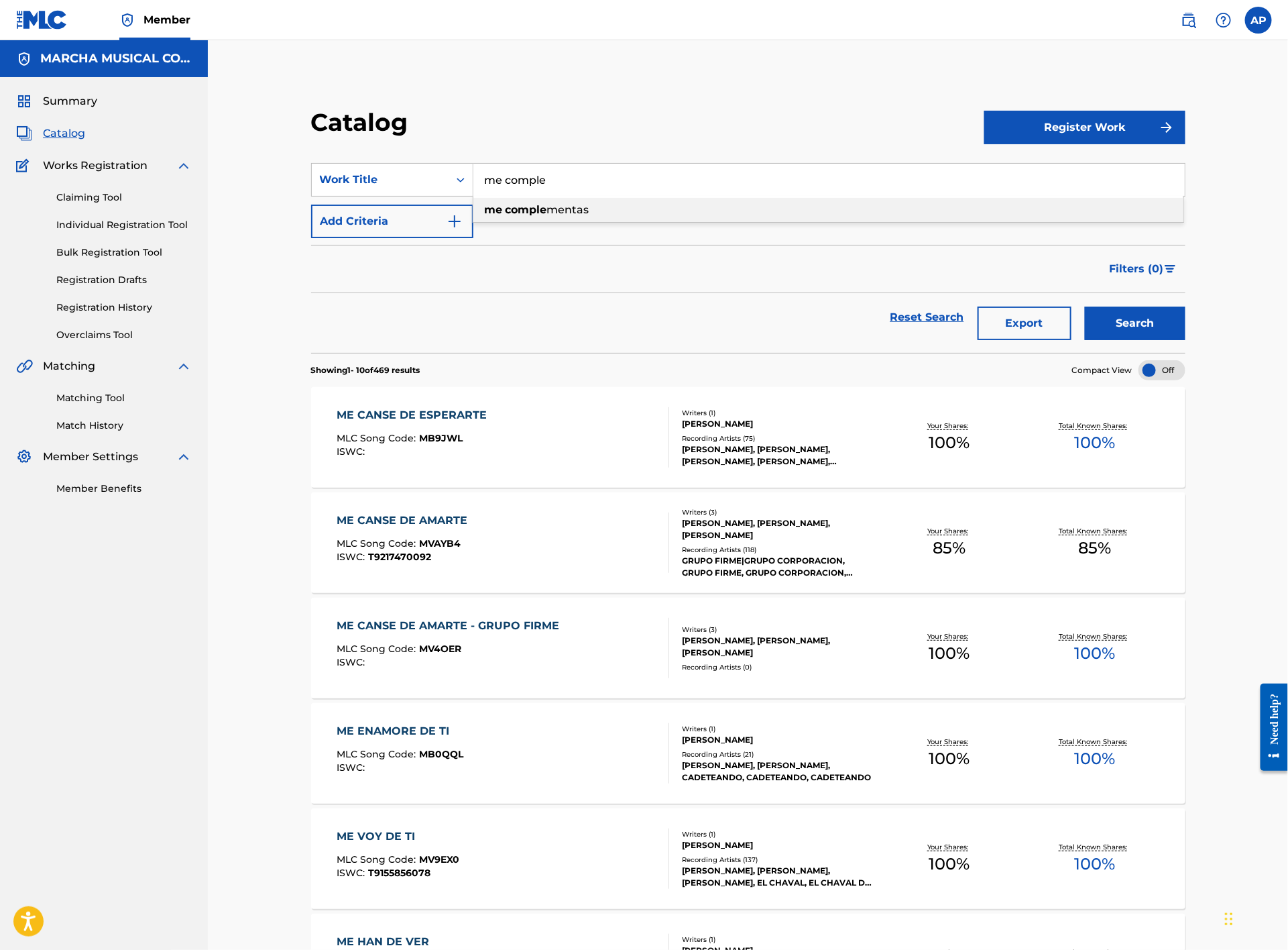
click at [572, 206] on span "mentas" at bounding box center [569, 209] width 42 height 13
type input "me complementas"
click at [1125, 321] on button "Search" at bounding box center [1136, 323] width 100 height 34
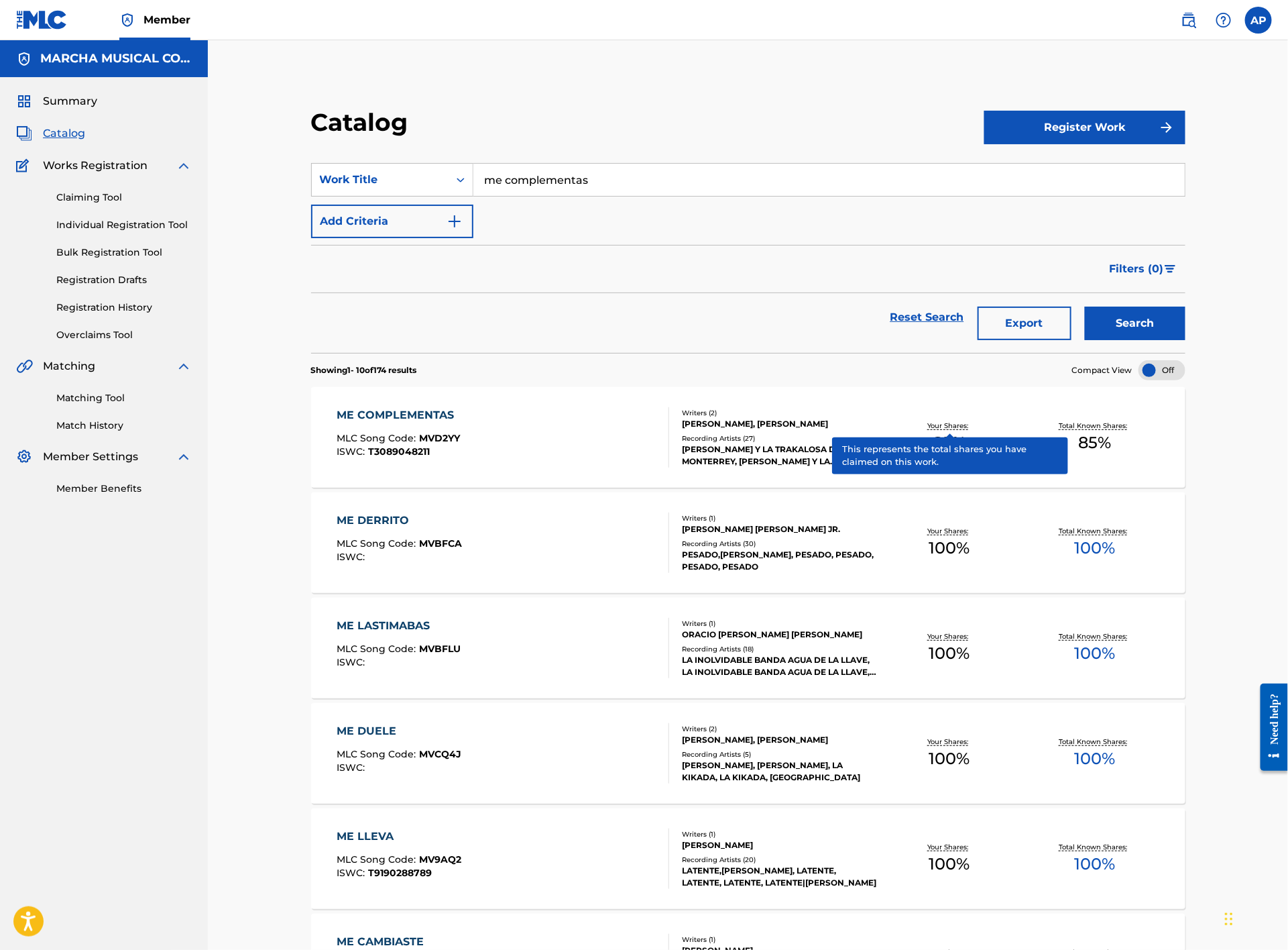
click at [533, 435] on div "ME COMPLEMENTAS MLC Song Code : MVD2YY ISWC : T3089048211" at bounding box center [503, 437] width 333 height 61
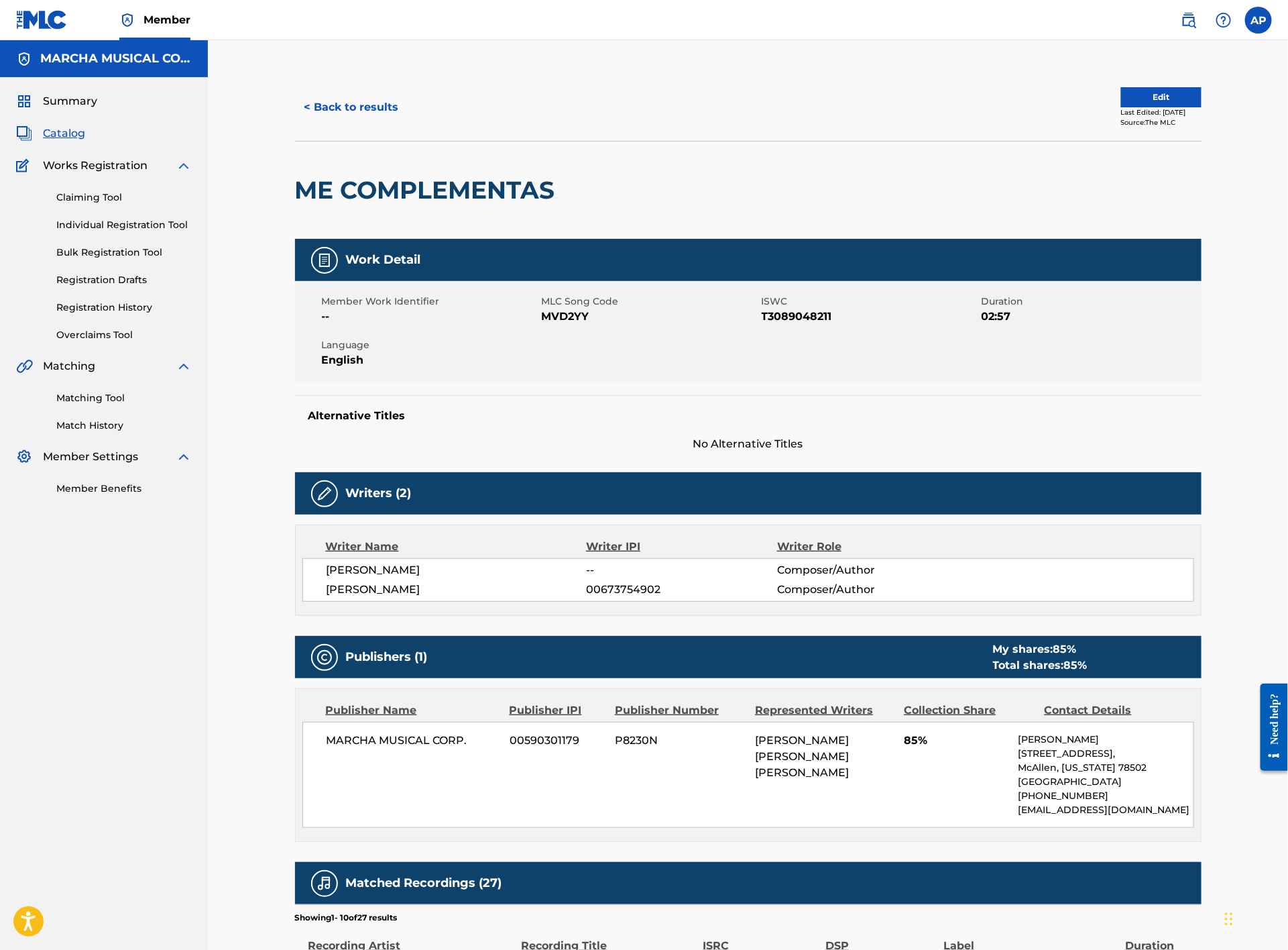
click at [370, 100] on button "< Back to results" at bounding box center [352, 107] width 114 height 34
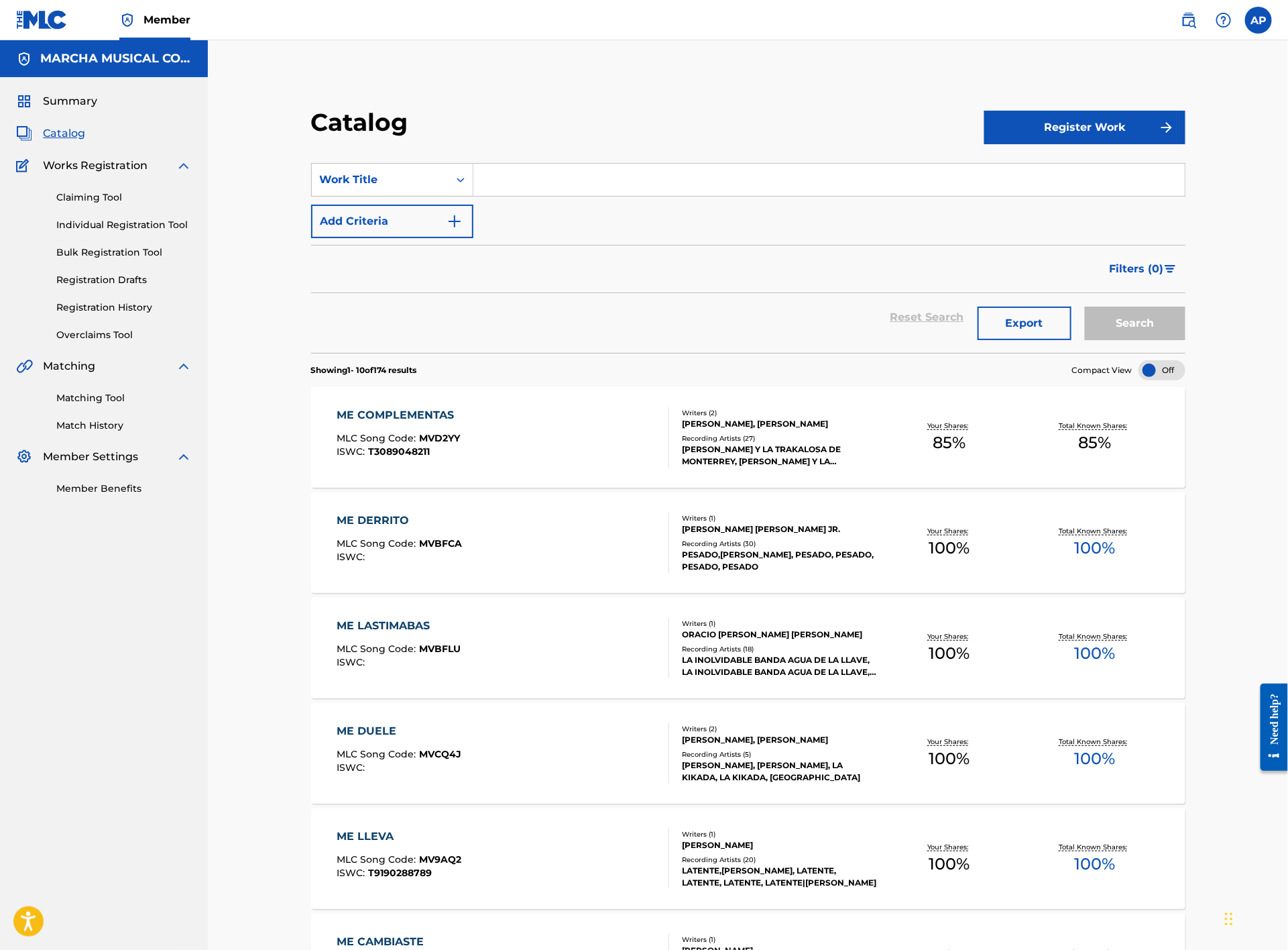
click at [542, 189] on input "Search Form" at bounding box center [829, 179] width 711 height 32
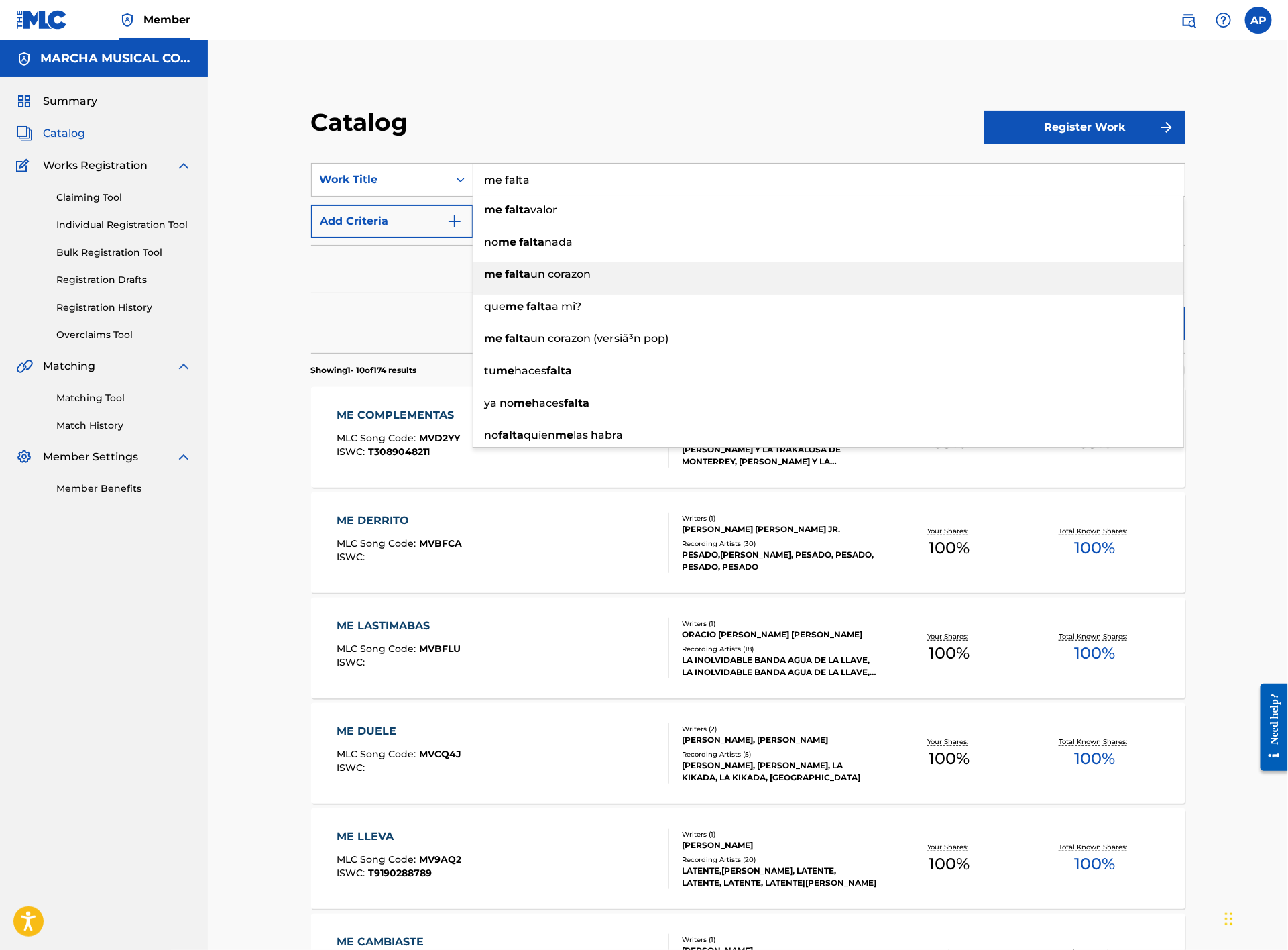
click at [592, 275] on span "un corazon" at bounding box center [561, 274] width 61 height 13
type input "me falta un corazon"
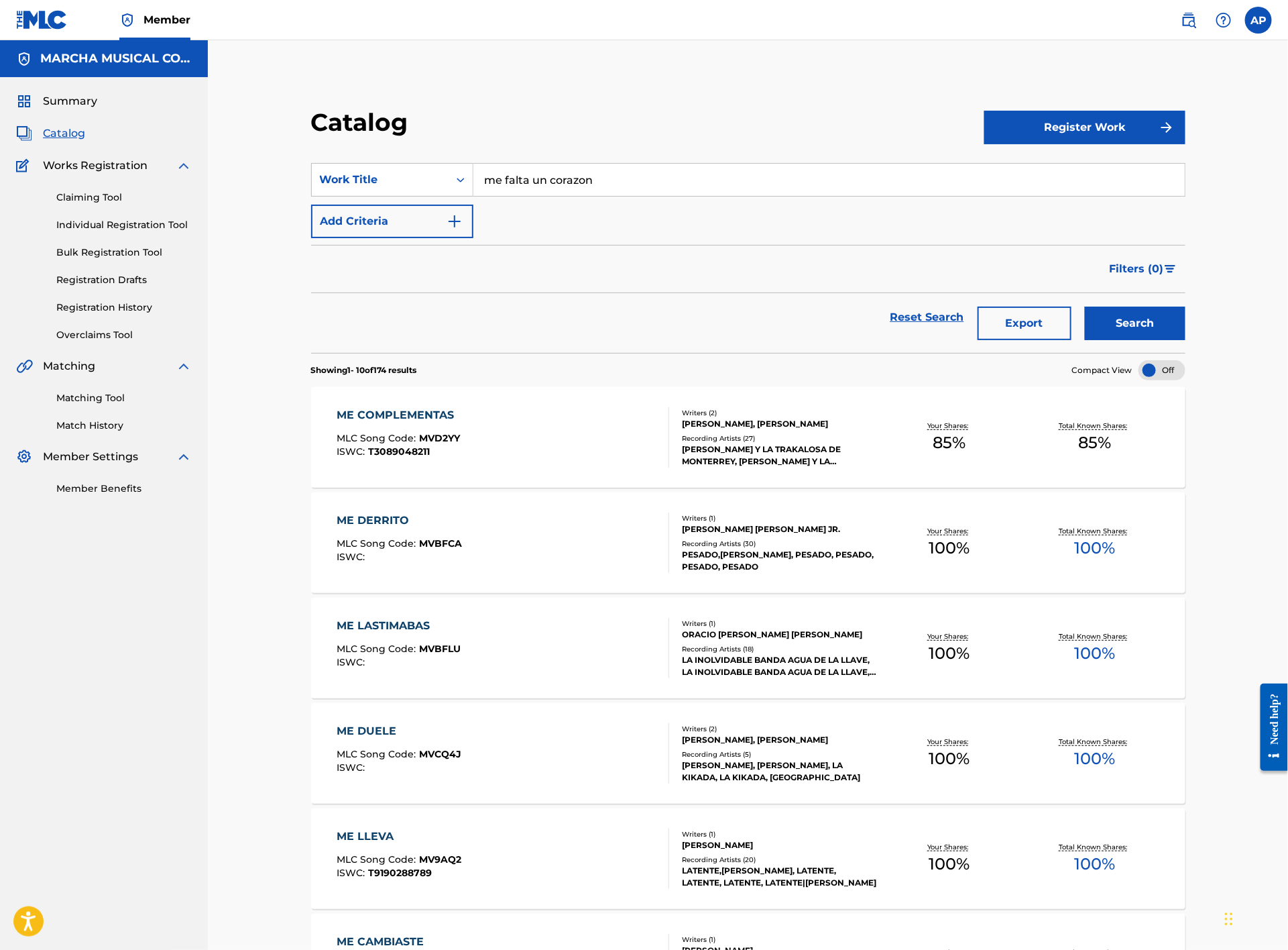
click at [535, 431] on div "ME COMPLEMENTAS MLC Song Code : MVD2YY ISWC : T3089048211" at bounding box center [503, 437] width 333 height 61
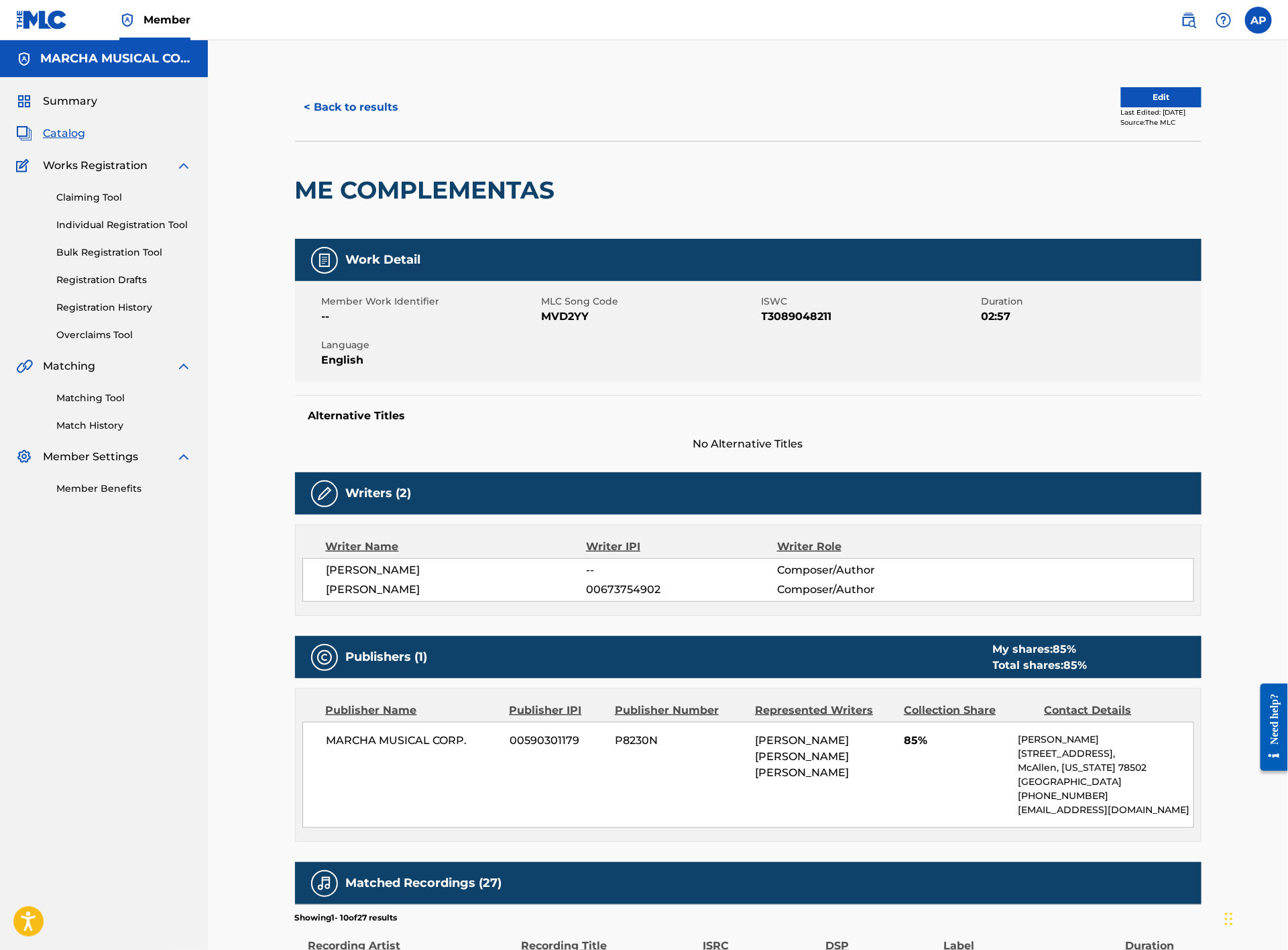
click at [356, 95] on button "< Back to results" at bounding box center [352, 107] width 114 height 34
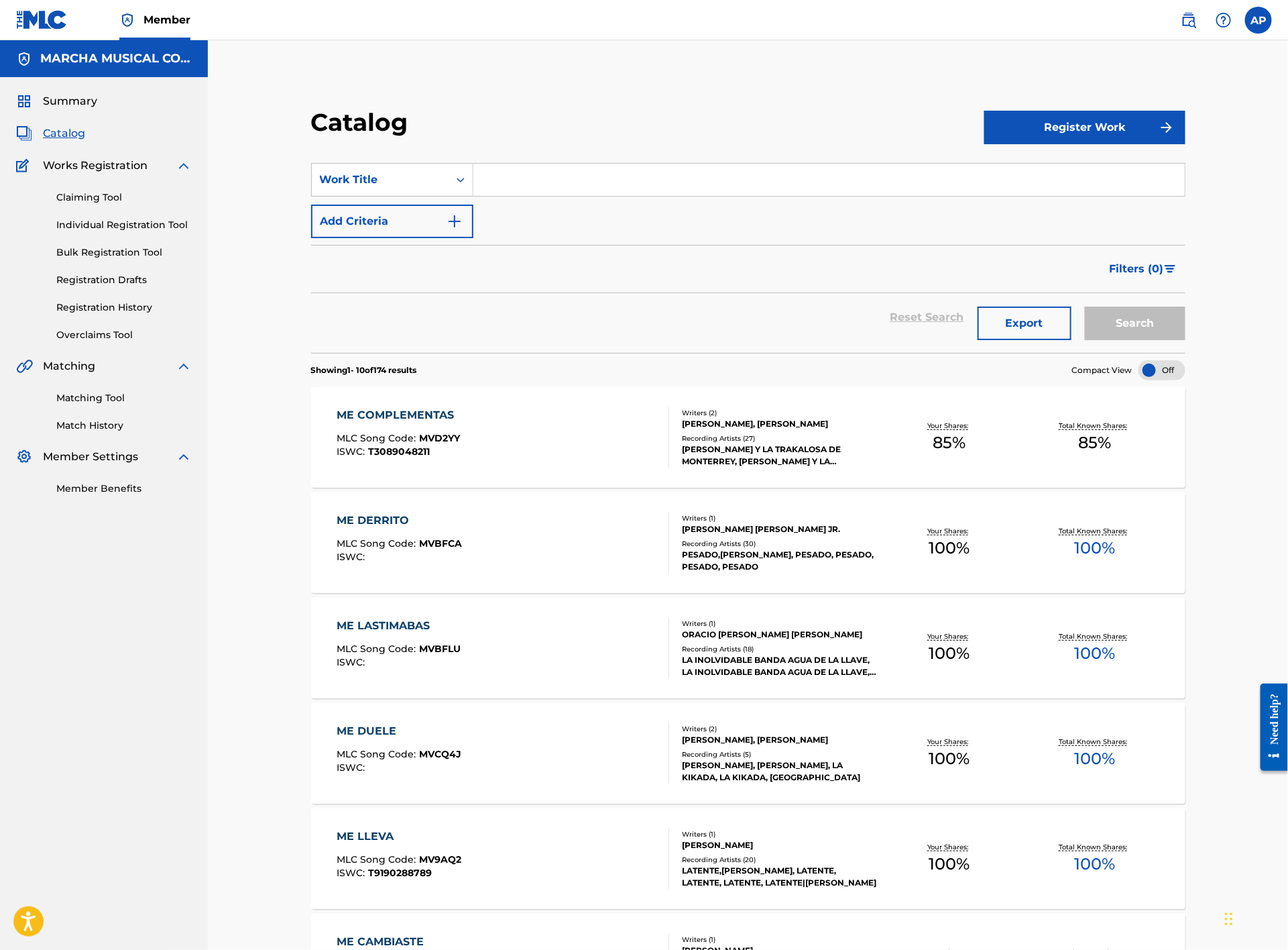
click at [644, 167] on input "Search Form" at bounding box center [829, 179] width 711 height 32
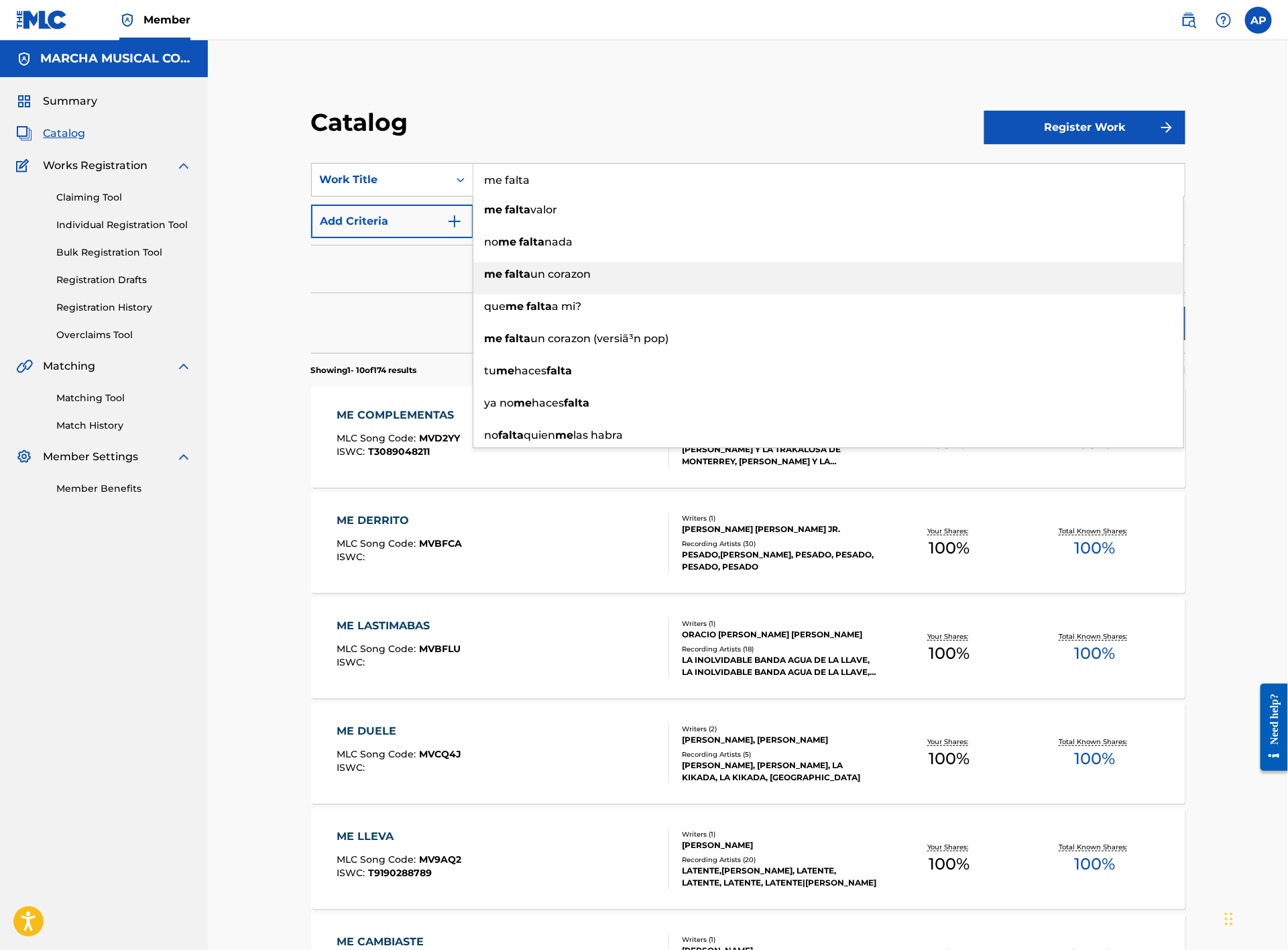
click at [578, 277] on span "un corazon" at bounding box center [561, 274] width 61 height 13
type input "me falta un corazon"
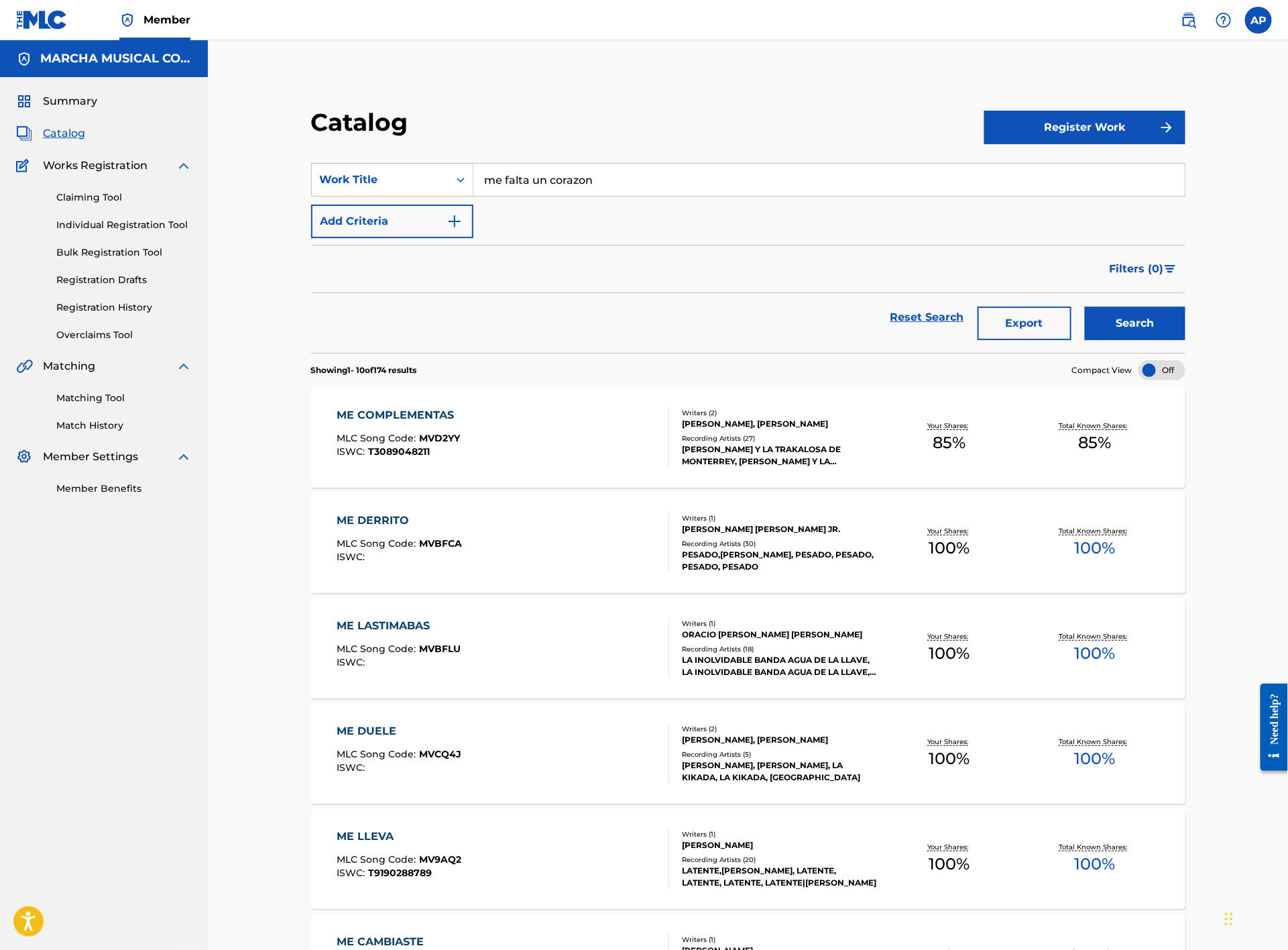
click at [1147, 325] on button "Search" at bounding box center [1136, 323] width 100 height 34
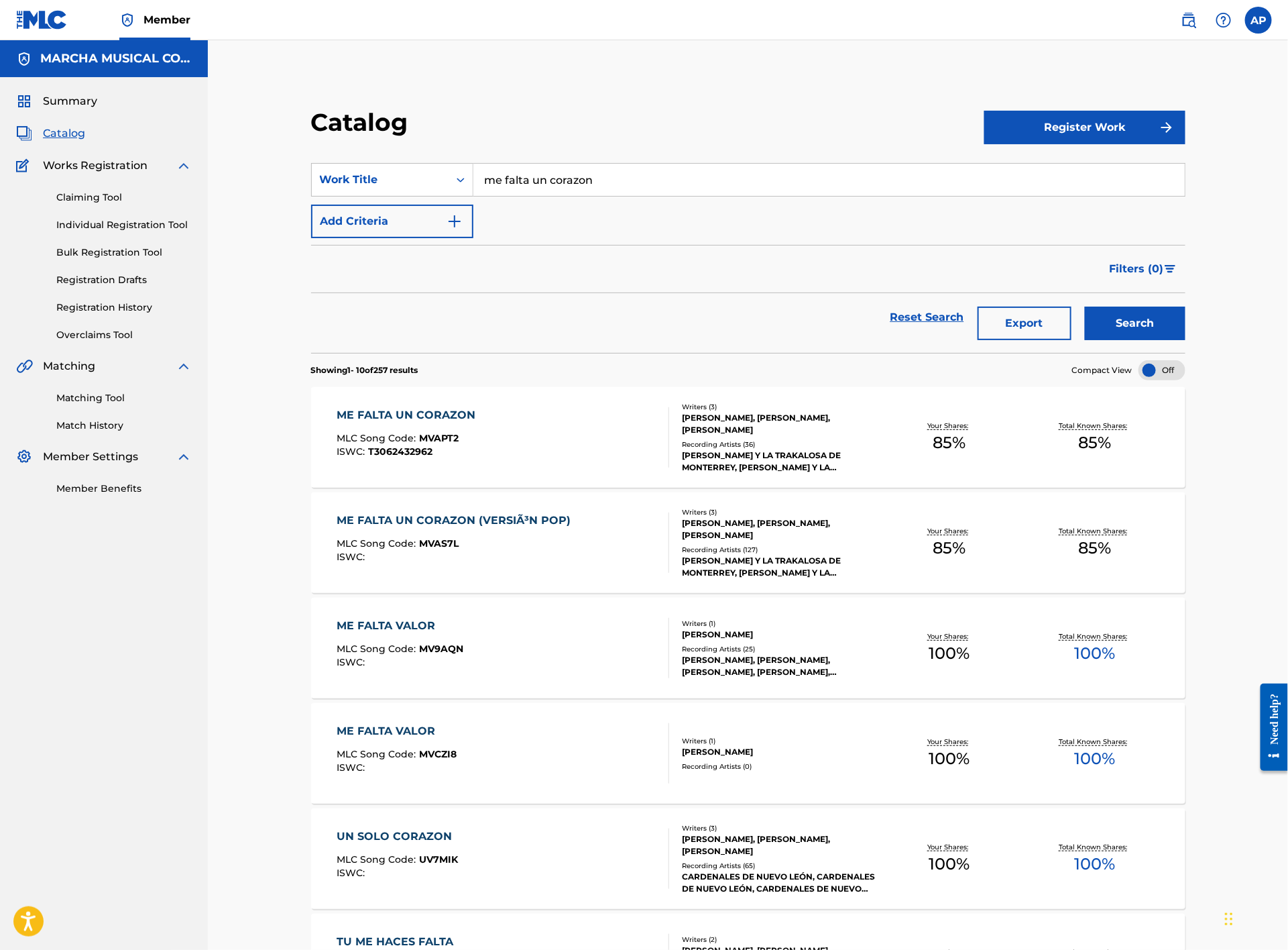
click at [572, 457] on div "ME FALTA UN CORAZON MLC Song Code : MVAPT2 ISWC : T3062432962" at bounding box center [503, 437] width 333 height 61
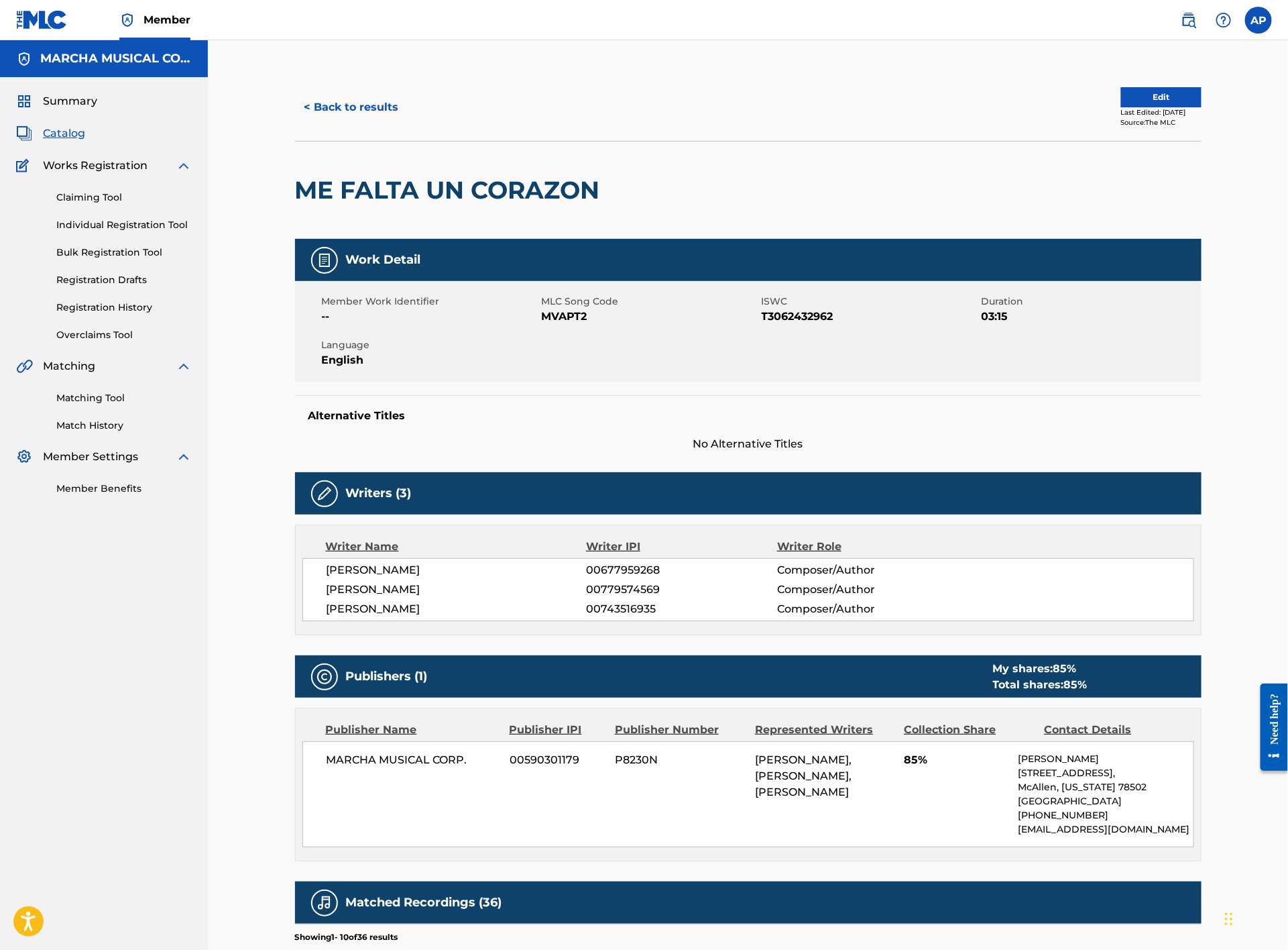
click at [358, 95] on button "< Back to results" at bounding box center [352, 107] width 114 height 34
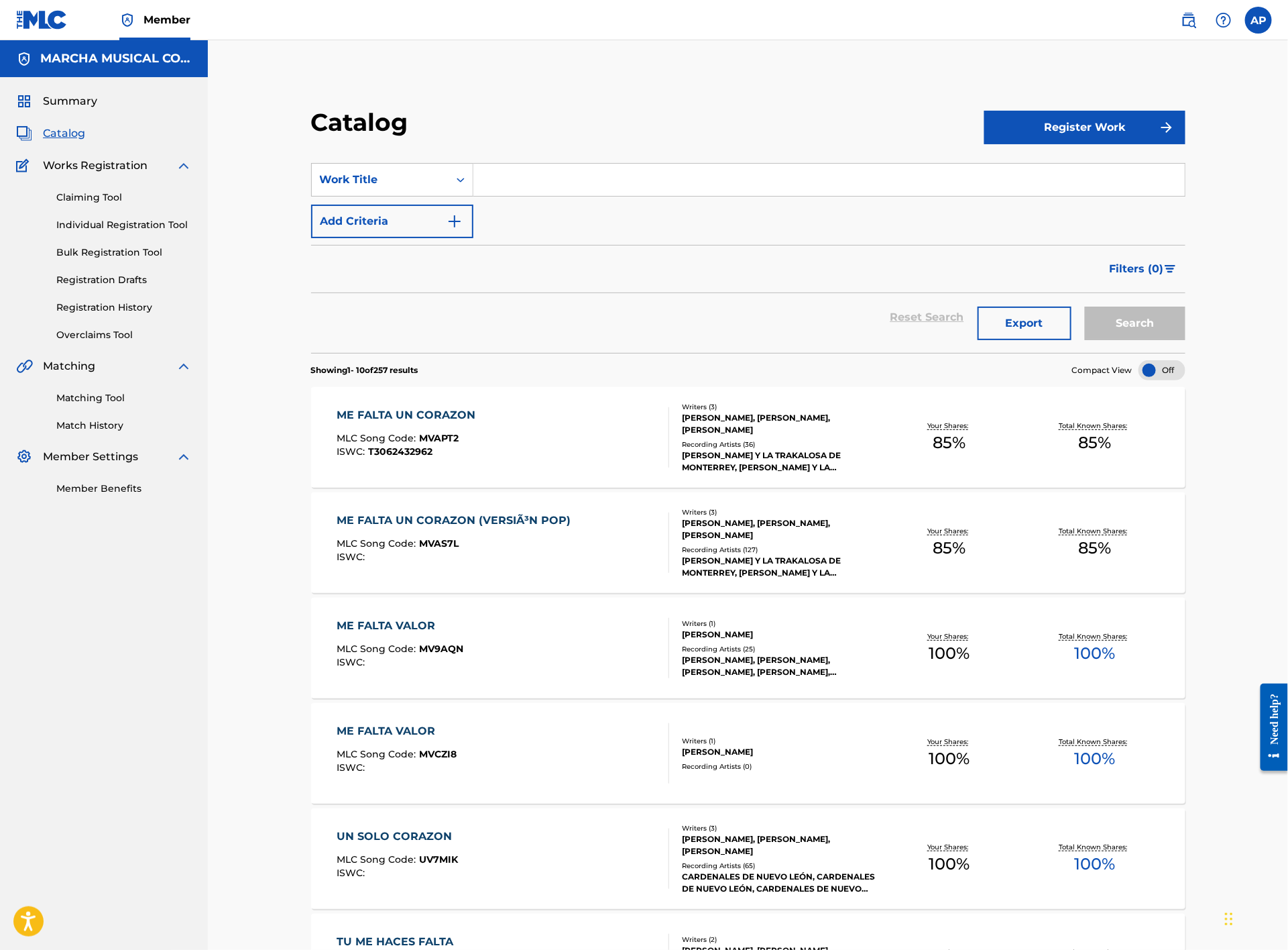
click at [614, 526] on div "ME FALTA UN CORAZON (VERSIÃ³N POP) MLC Song Code : MVAS7L ISWC :" at bounding box center [503, 542] width 333 height 61
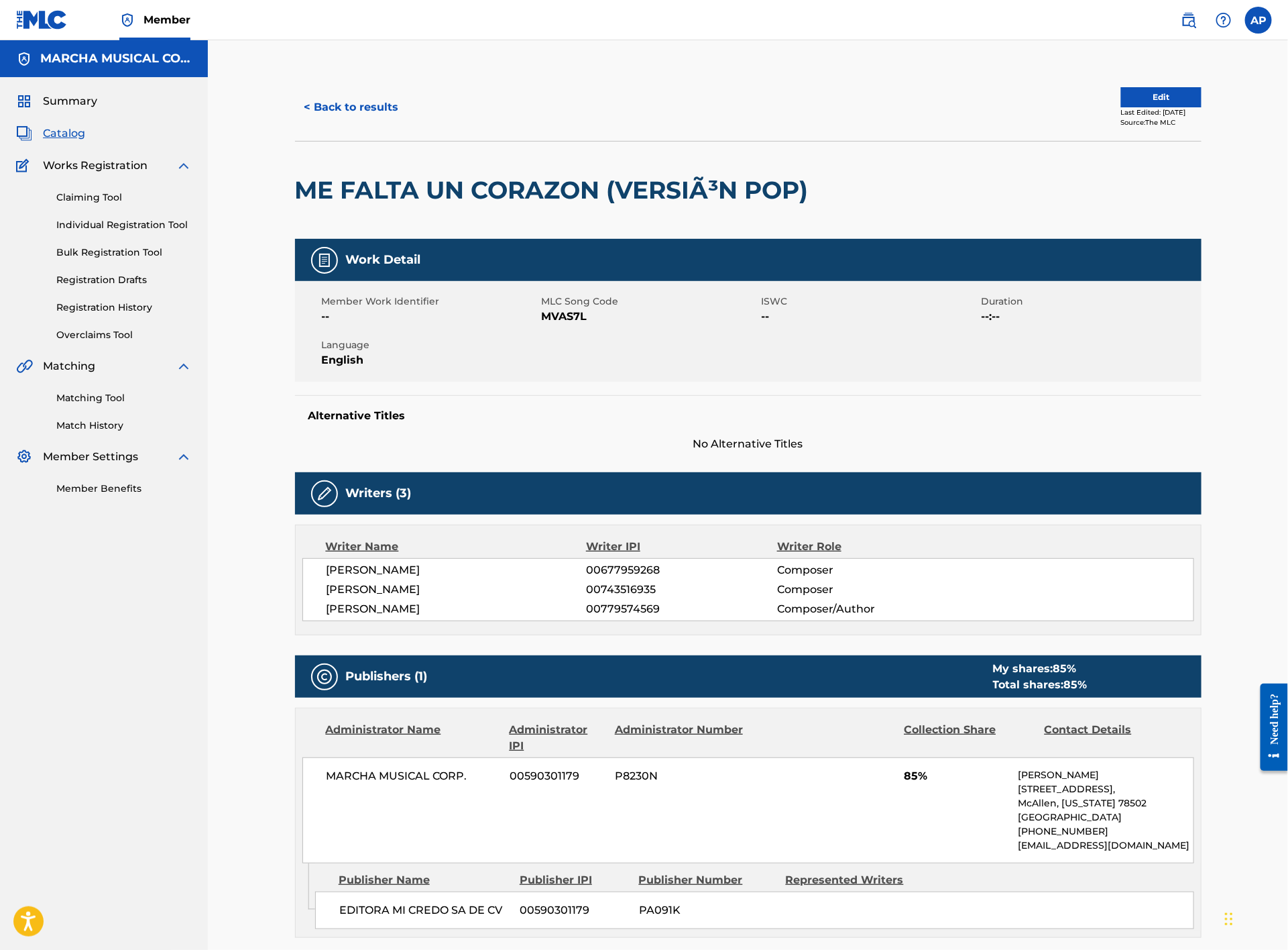
click at [370, 111] on button "< Back to results" at bounding box center [352, 107] width 114 height 34
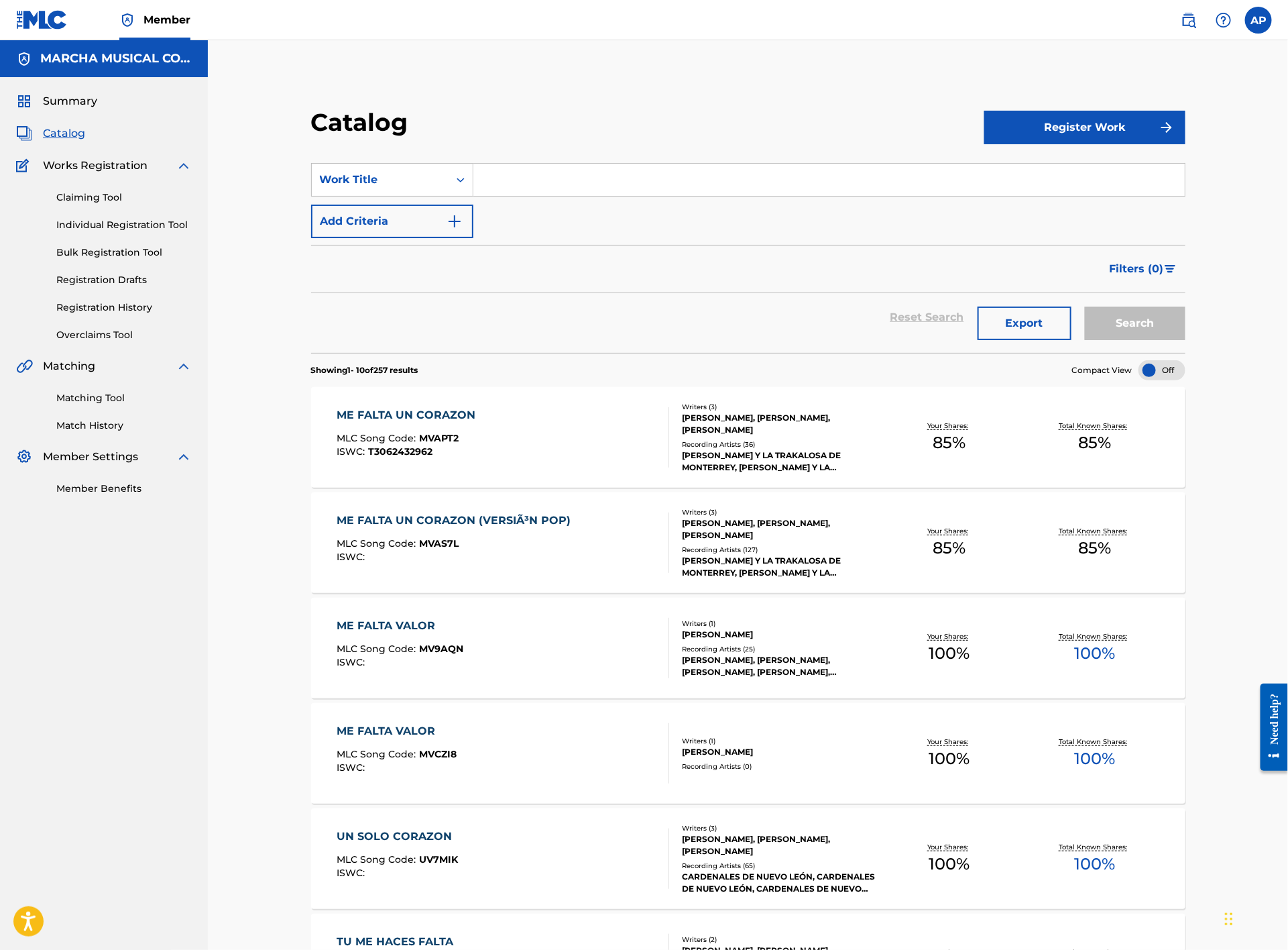
click at [519, 182] on input "Search Form" at bounding box center [829, 179] width 711 height 32
click at [563, 202] on div "me hiciste un borracho" at bounding box center [828, 209] width 711 height 24
type input "me hiciste un borracho"
click at [1123, 318] on button "Search" at bounding box center [1136, 323] width 100 height 34
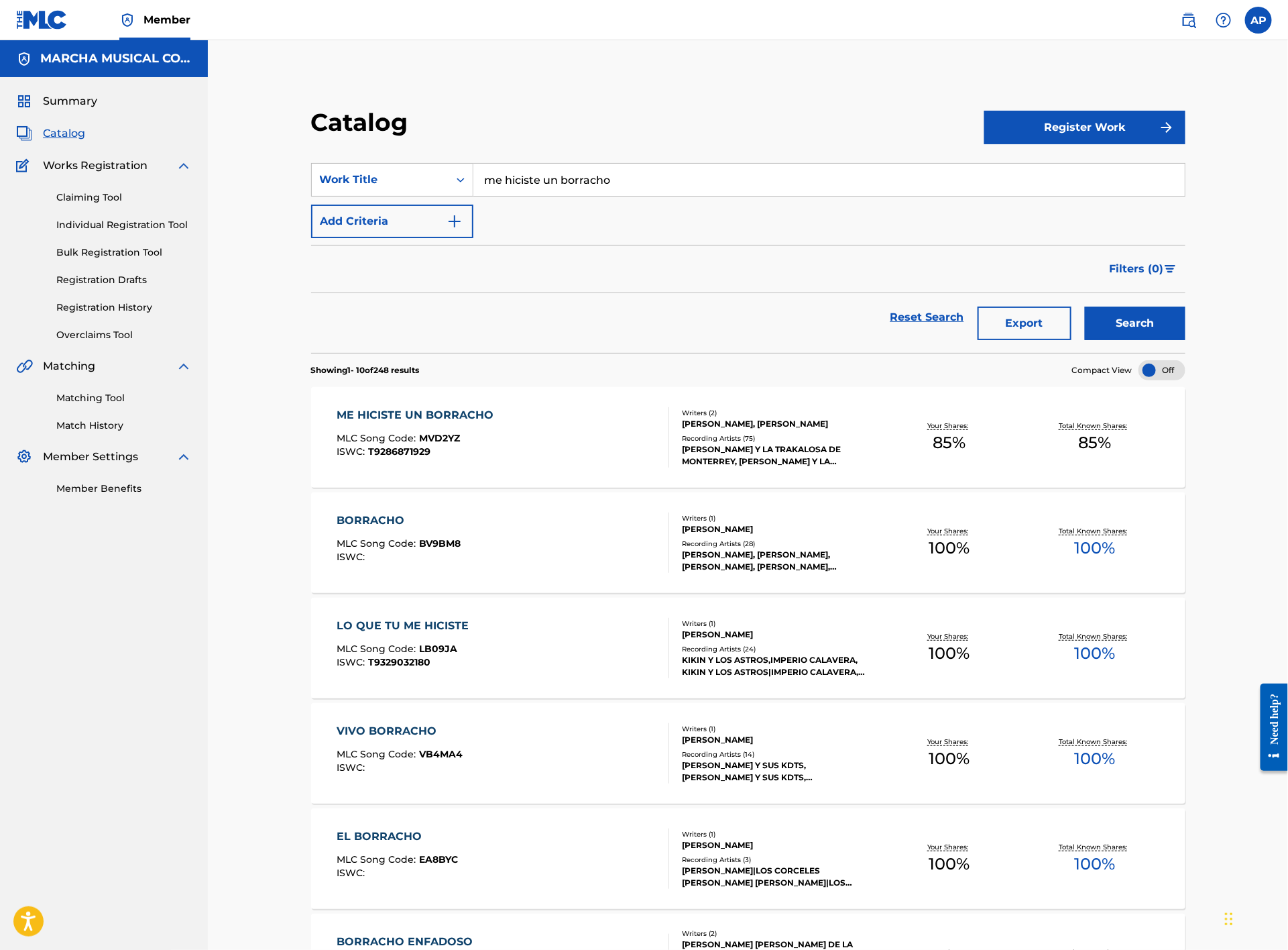
click at [609, 440] on div "ME HICISTE UN BORRACHO MLC Song Code : MVD2YZ ISWC : T9286871929" at bounding box center [503, 437] width 333 height 61
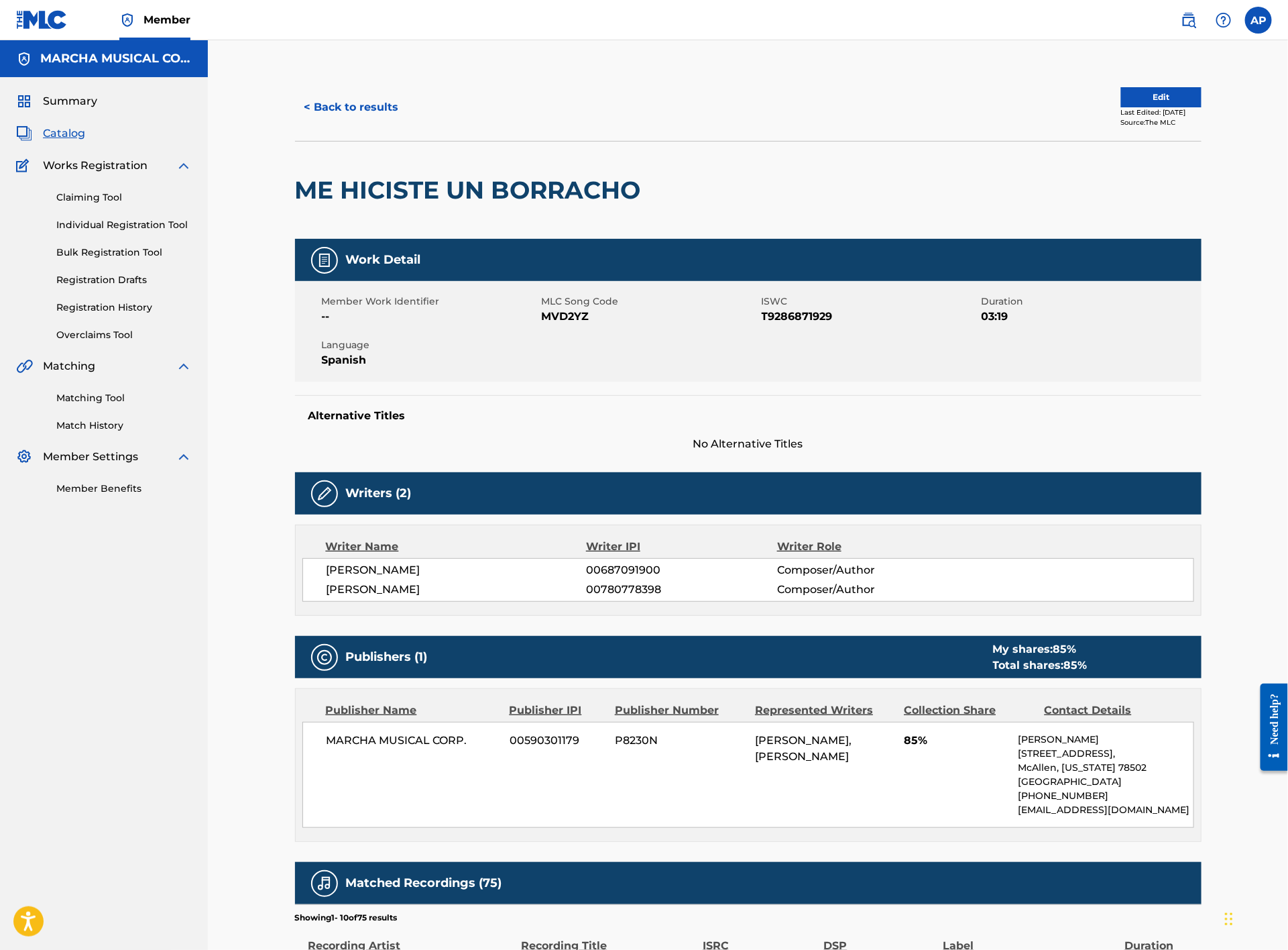
click at [310, 93] on button "< Back to results" at bounding box center [352, 107] width 114 height 34
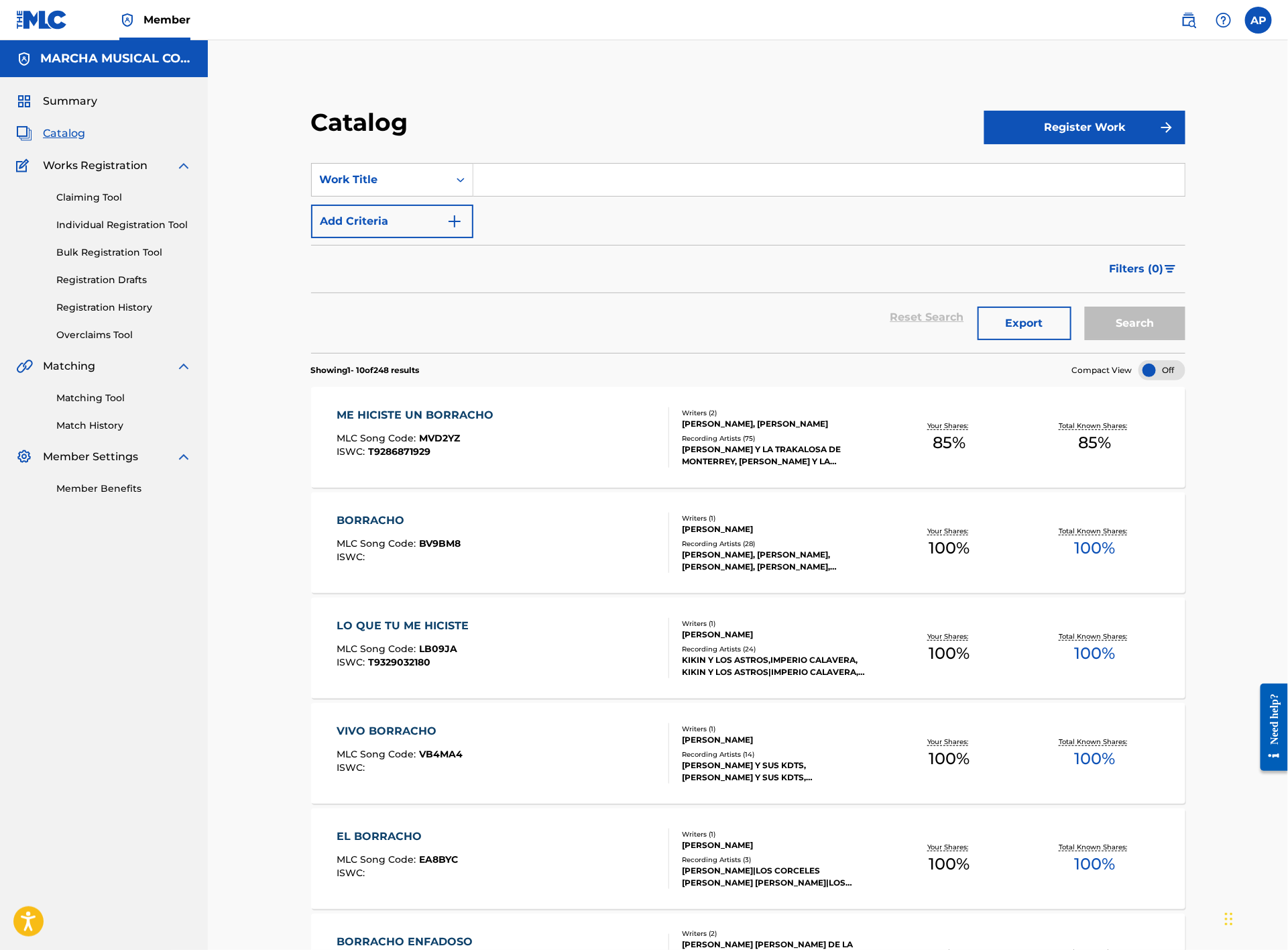
click at [608, 182] on input "Search Form" at bounding box center [829, 179] width 711 height 32
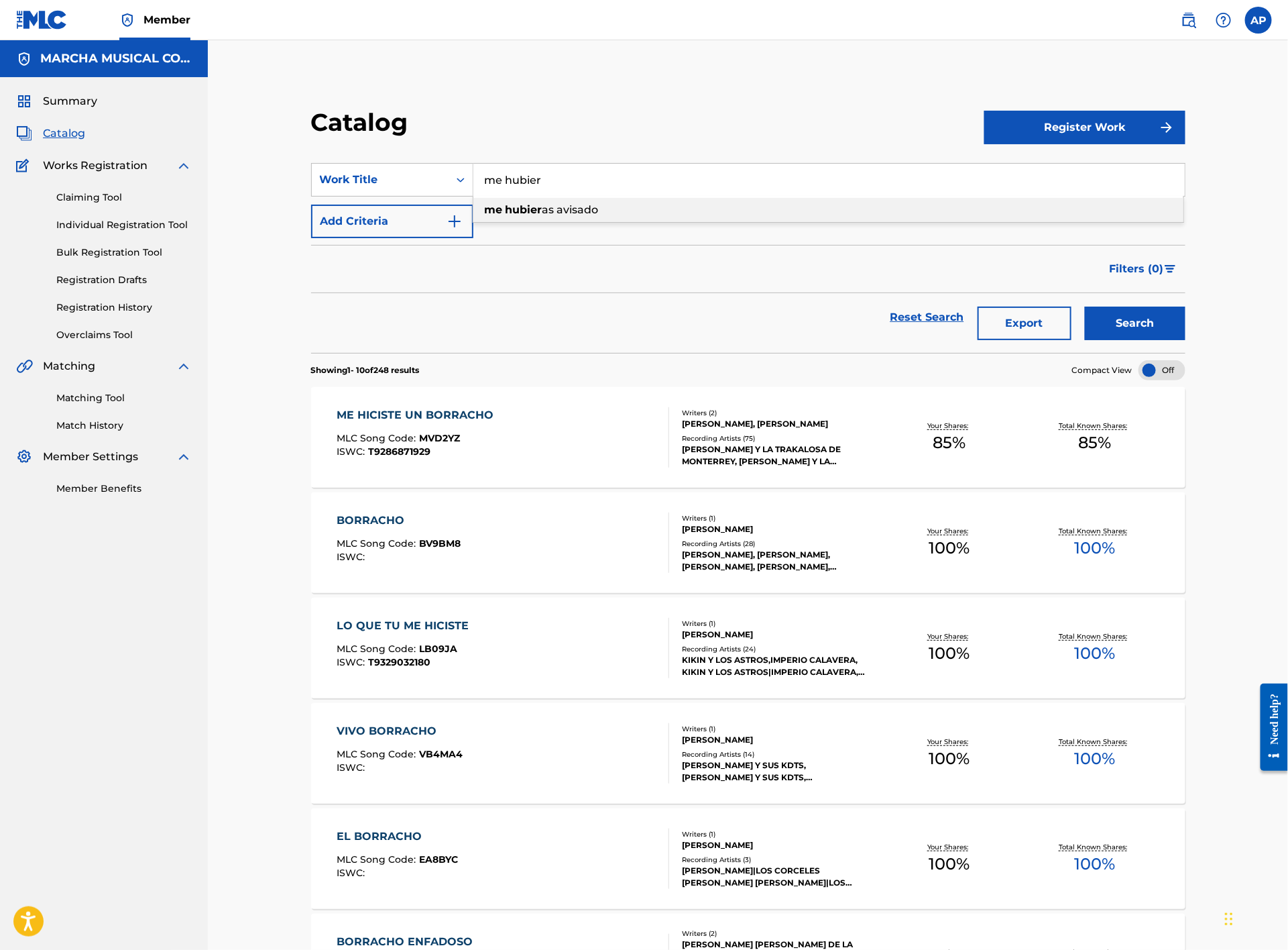
click at [568, 210] on span "as avisado" at bounding box center [571, 209] width 56 height 13
type input "me hubieras avisado"
click at [1149, 314] on button "Search" at bounding box center [1136, 323] width 100 height 34
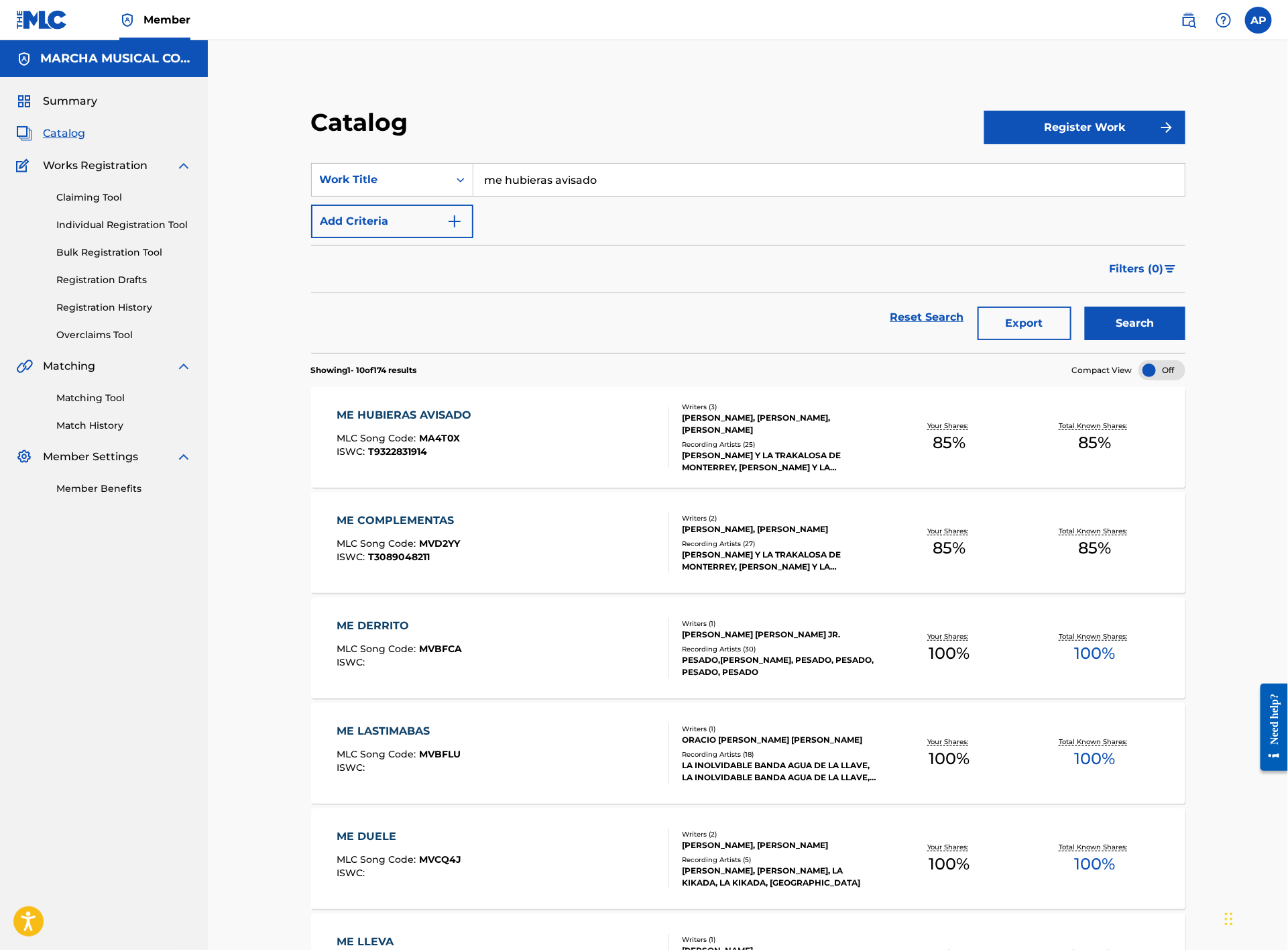
click at [596, 431] on div "ME HUBIERAS AVISADO MLC Song Code : MA4T0X ISWC : T9322831914" at bounding box center [503, 437] width 333 height 61
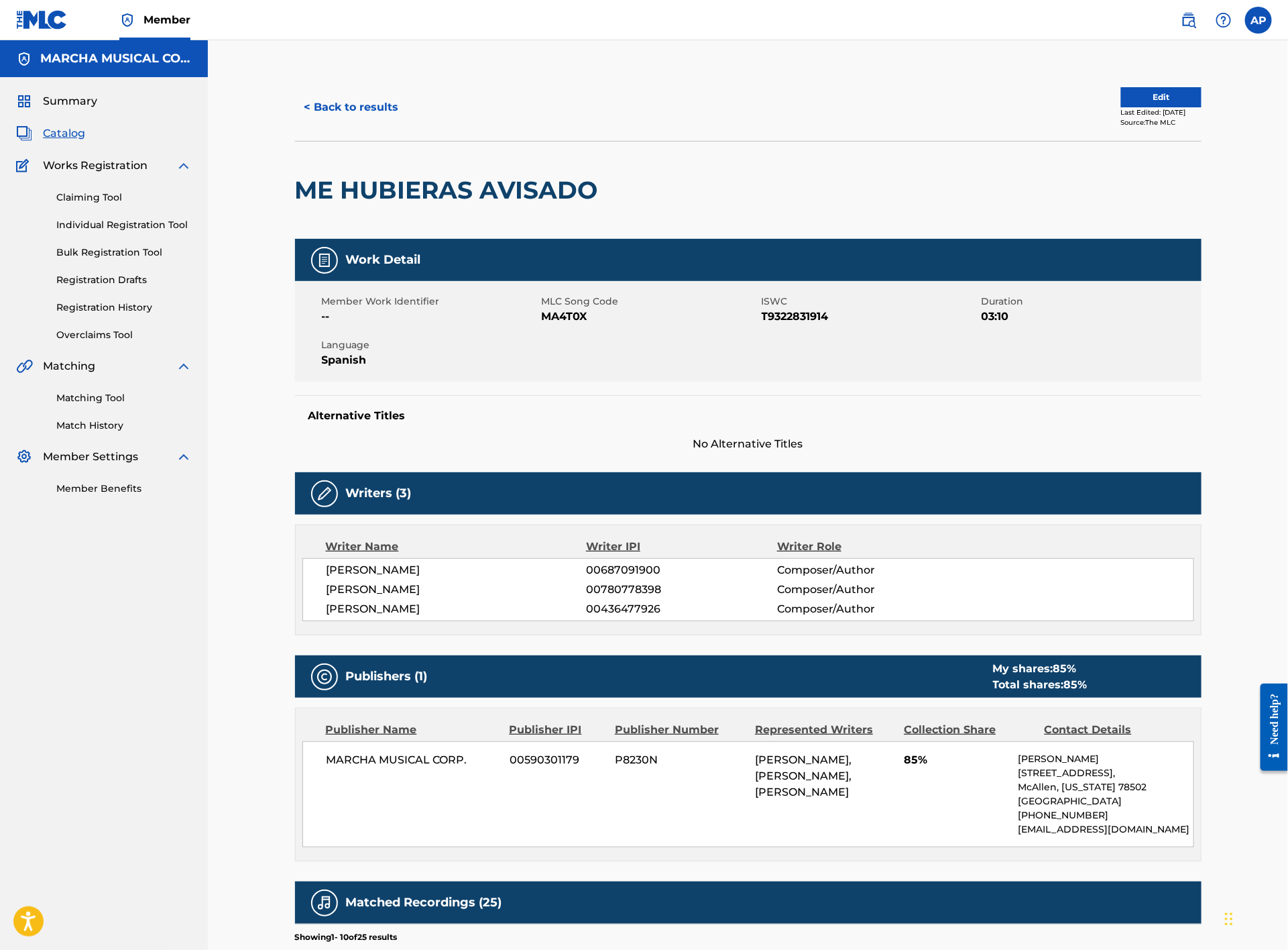
drag, startPoint x: 322, startPoint y: 123, endPoint x: 333, endPoint y: 107, distance: 19.4
click at [322, 122] on button "< Back to results" at bounding box center [352, 107] width 114 height 34
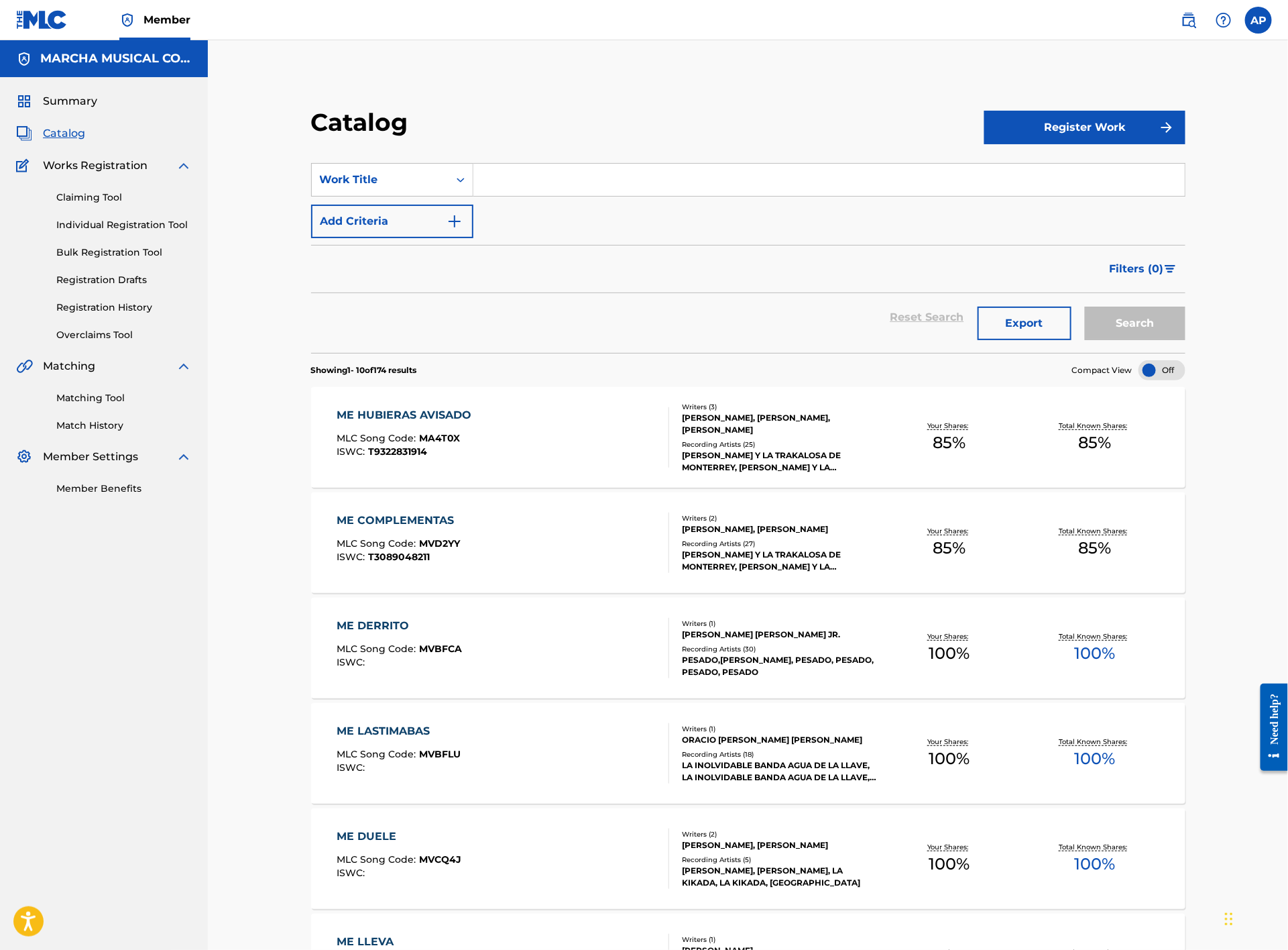
click at [520, 188] on input "Search Form" at bounding box center [829, 179] width 711 height 32
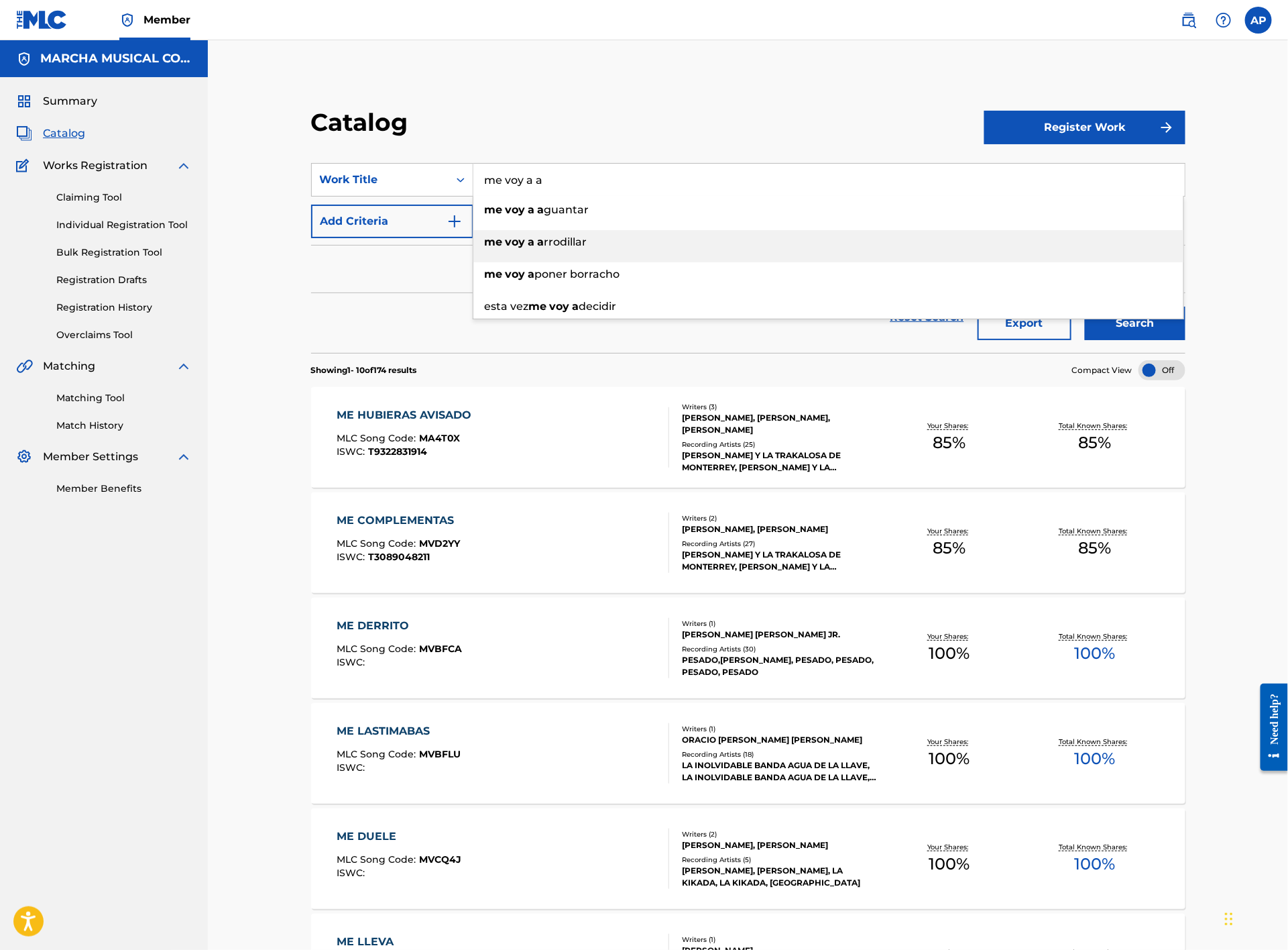
click at [570, 246] on span "rrodillar" at bounding box center [566, 241] width 43 height 13
type input "me voy a arrodillar"
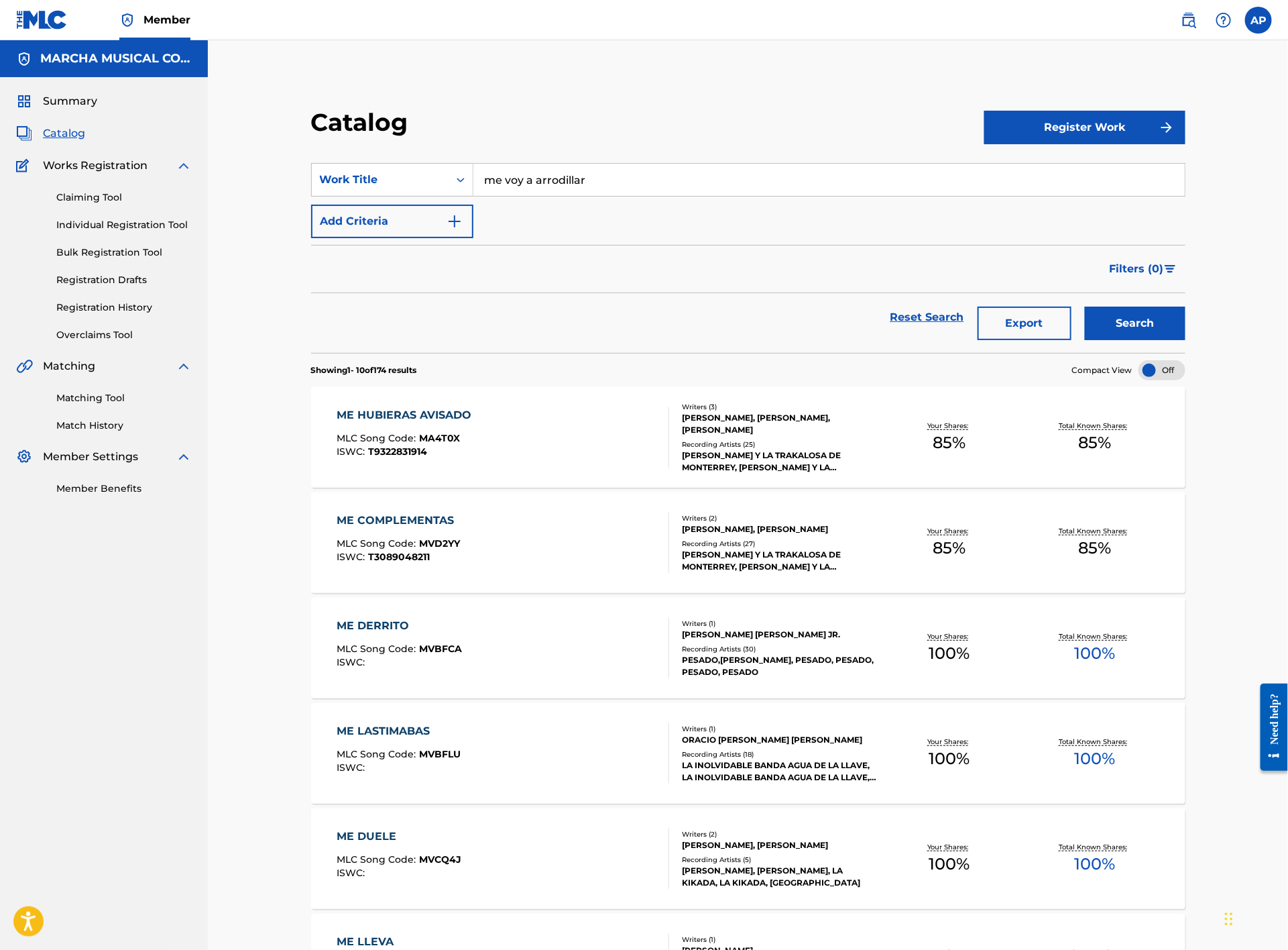
click at [1142, 323] on button "Search" at bounding box center [1136, 323] width 100 height 34
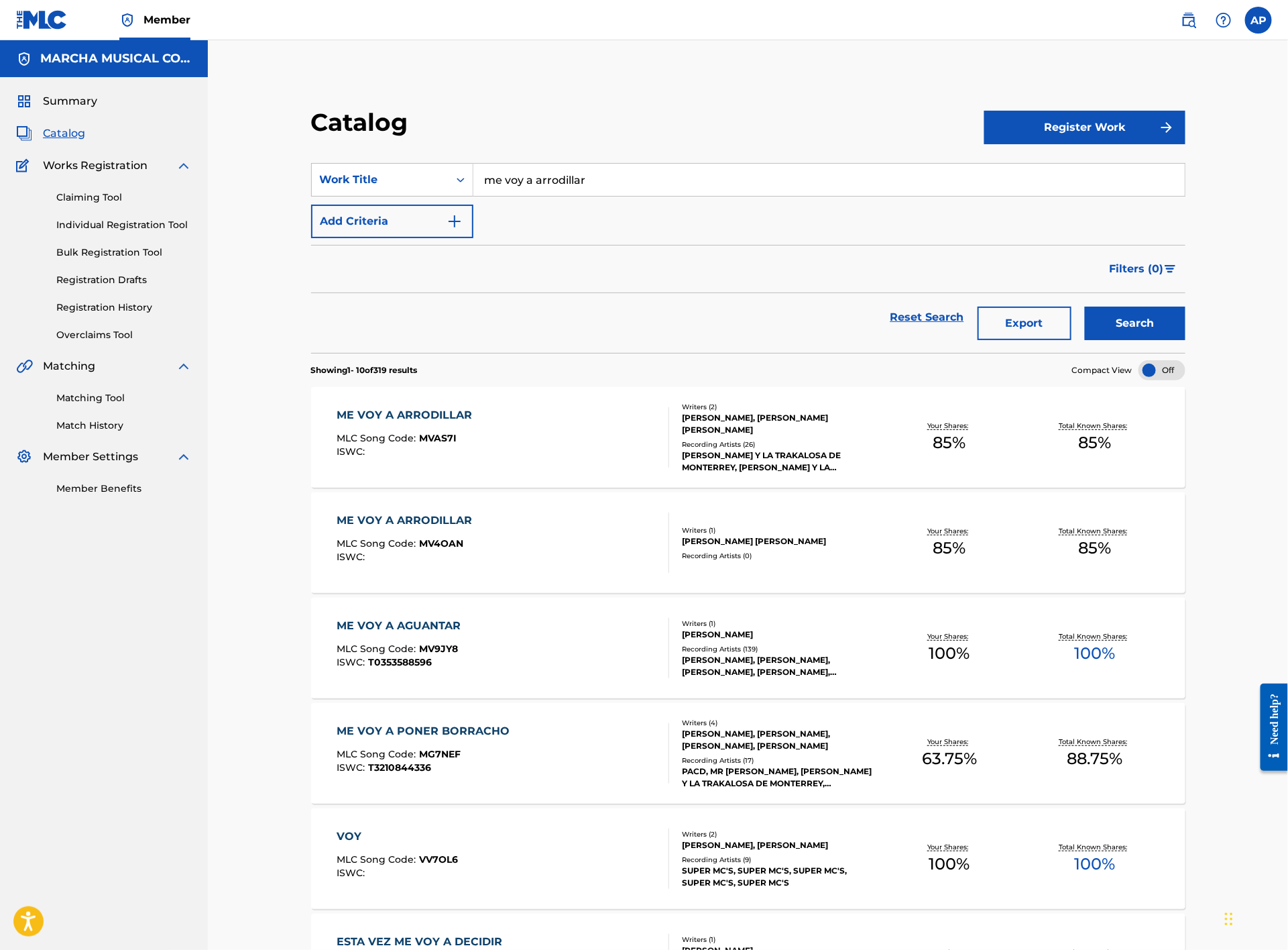
click at [540, 433] on div "ME VOY A ARRODILLAR MLC Song Code : MVAS7I ISWC :" at bounding box center [503, 437] width 333 height 61
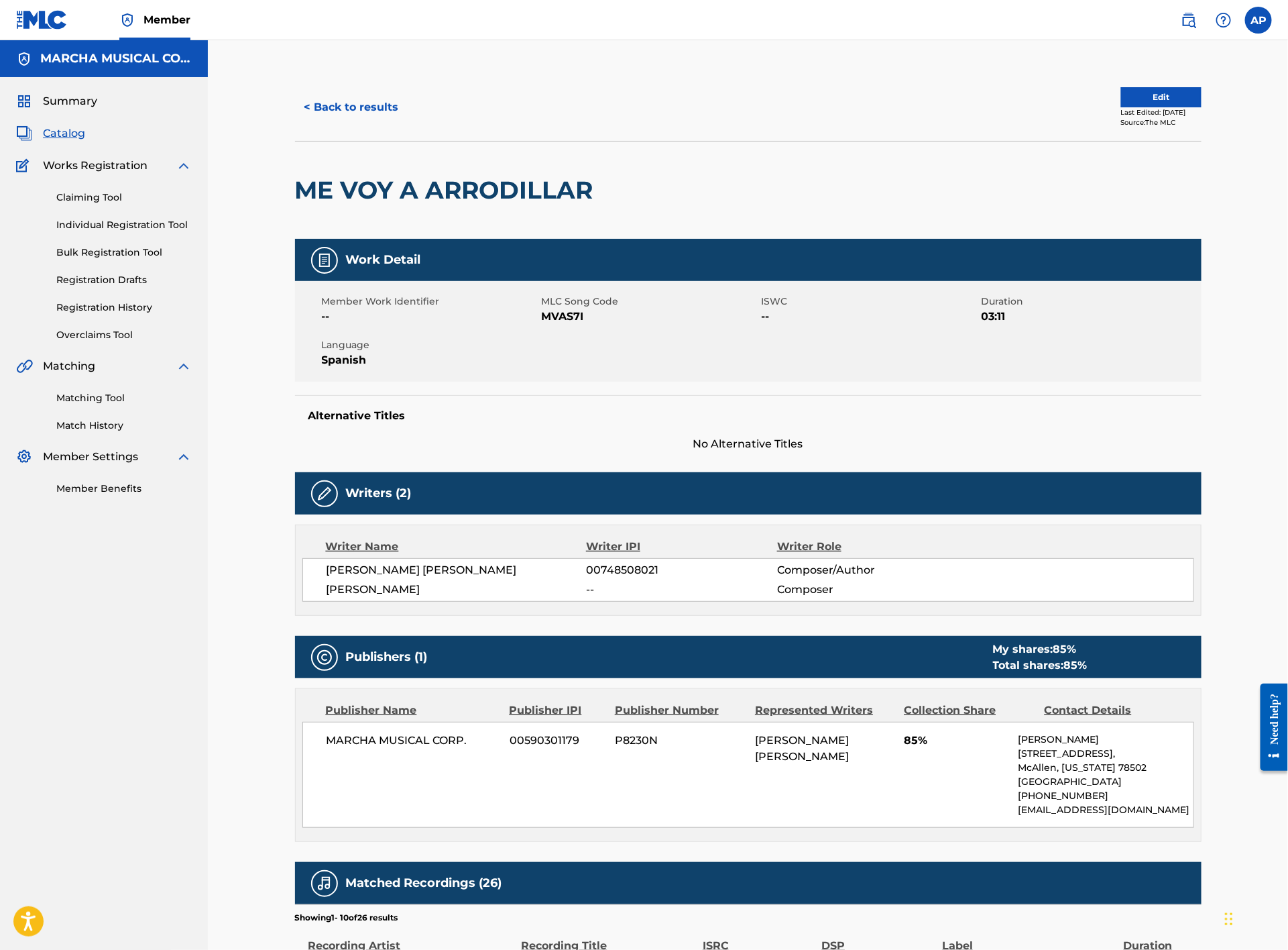
drag, startPoint x: 364, startPoint y: 119, endPoint x: 368, endPoint y: 113, distance: 7.2
click at [368, 115] on button "< Back to results" at bounding box center [352, 107] width 114 height 34
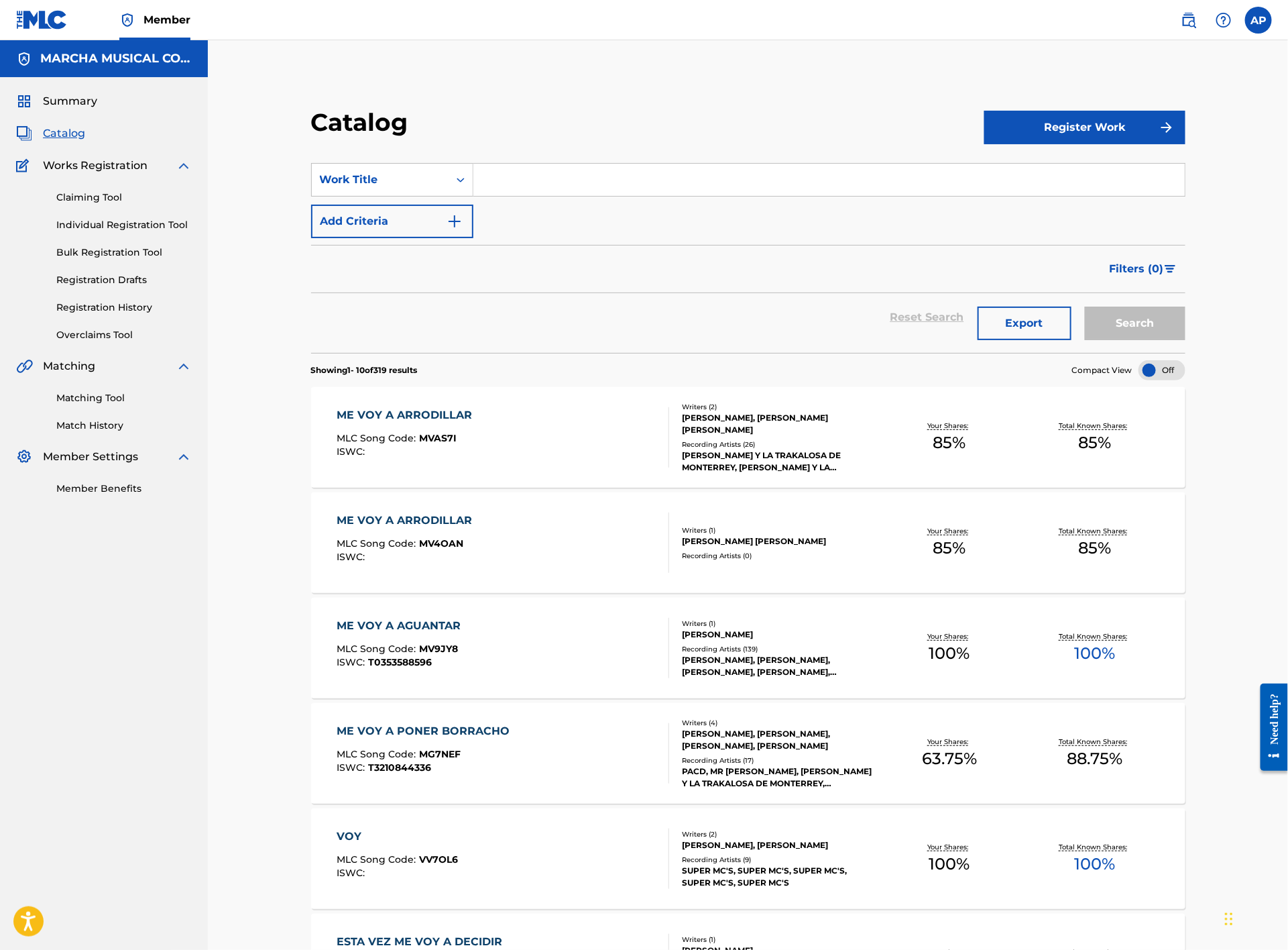
click at [496, 182] on input "Search Form" at bounding box center [829, 179] width 711 height 32
click at [491, 189] on input "Search Form" at bounding box center [829, 179] width 711 height 32
click at [554, 179] on input "Search Form" at bounding box center [829, 179] width 711 height 32
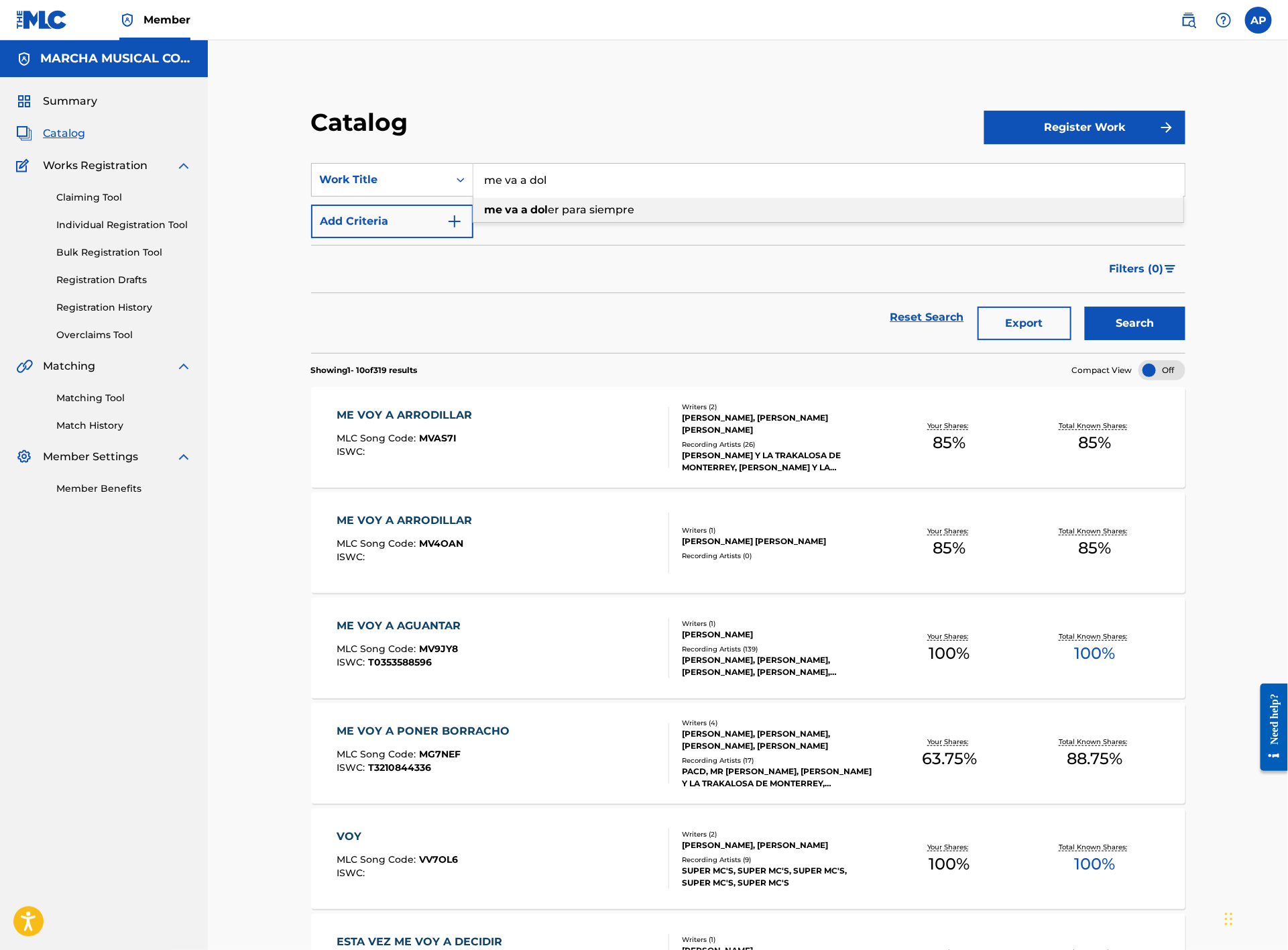
click at [565, 205] on span "er para siempre" at bounding box center [592, 209] width 87 height 13
type input "me va a doler para siempre"
click at [1125, 332] on button "Search" at bounding box center [1136, 323] width 100 height 34
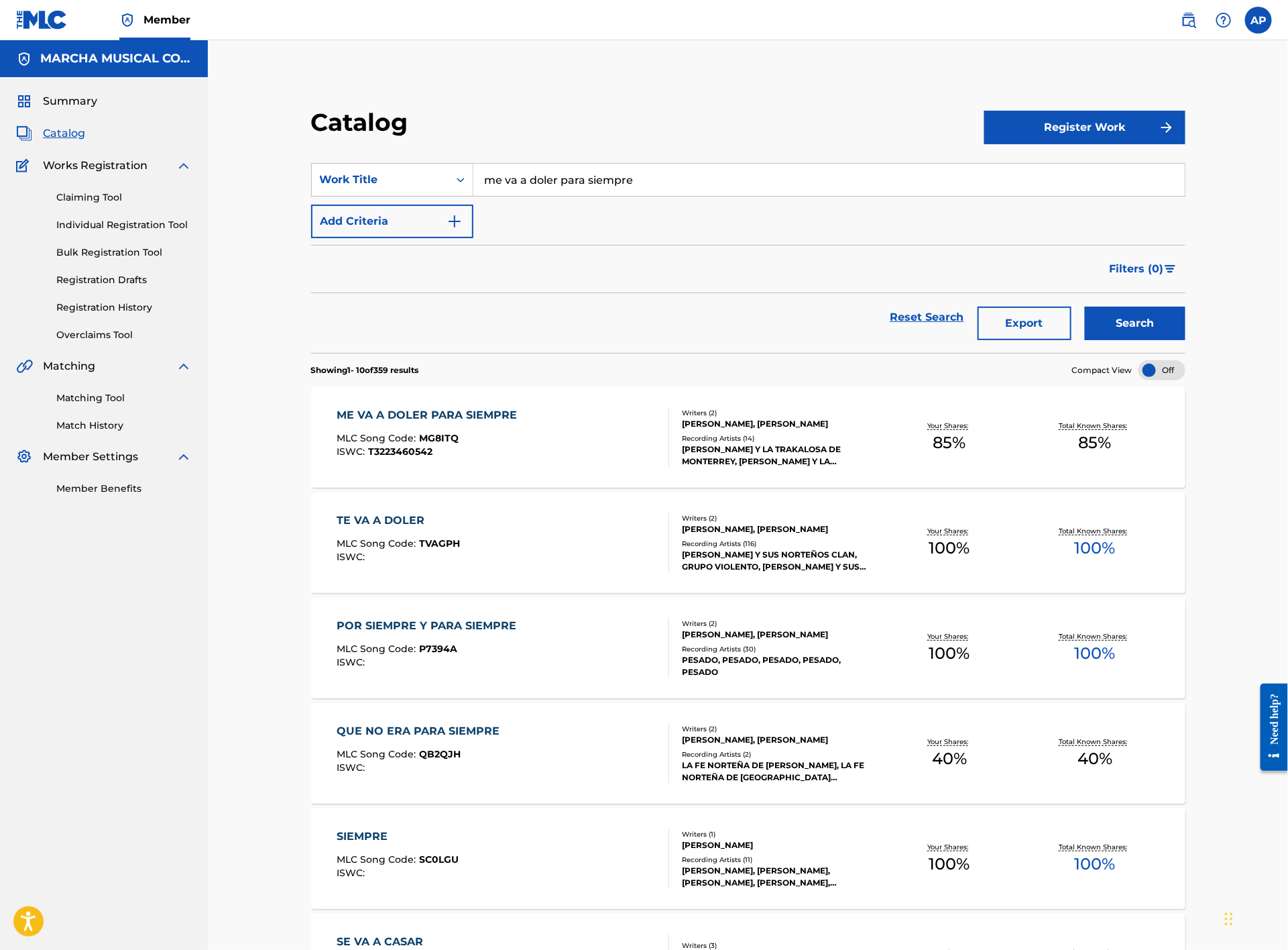
click at [529, 427] on div "ME VA A DOLER PARA SIEMPRE MLC Song Code : MG8ITQ ISWC : T3223460542" at bounding box center [503, 437] width 333 height 61
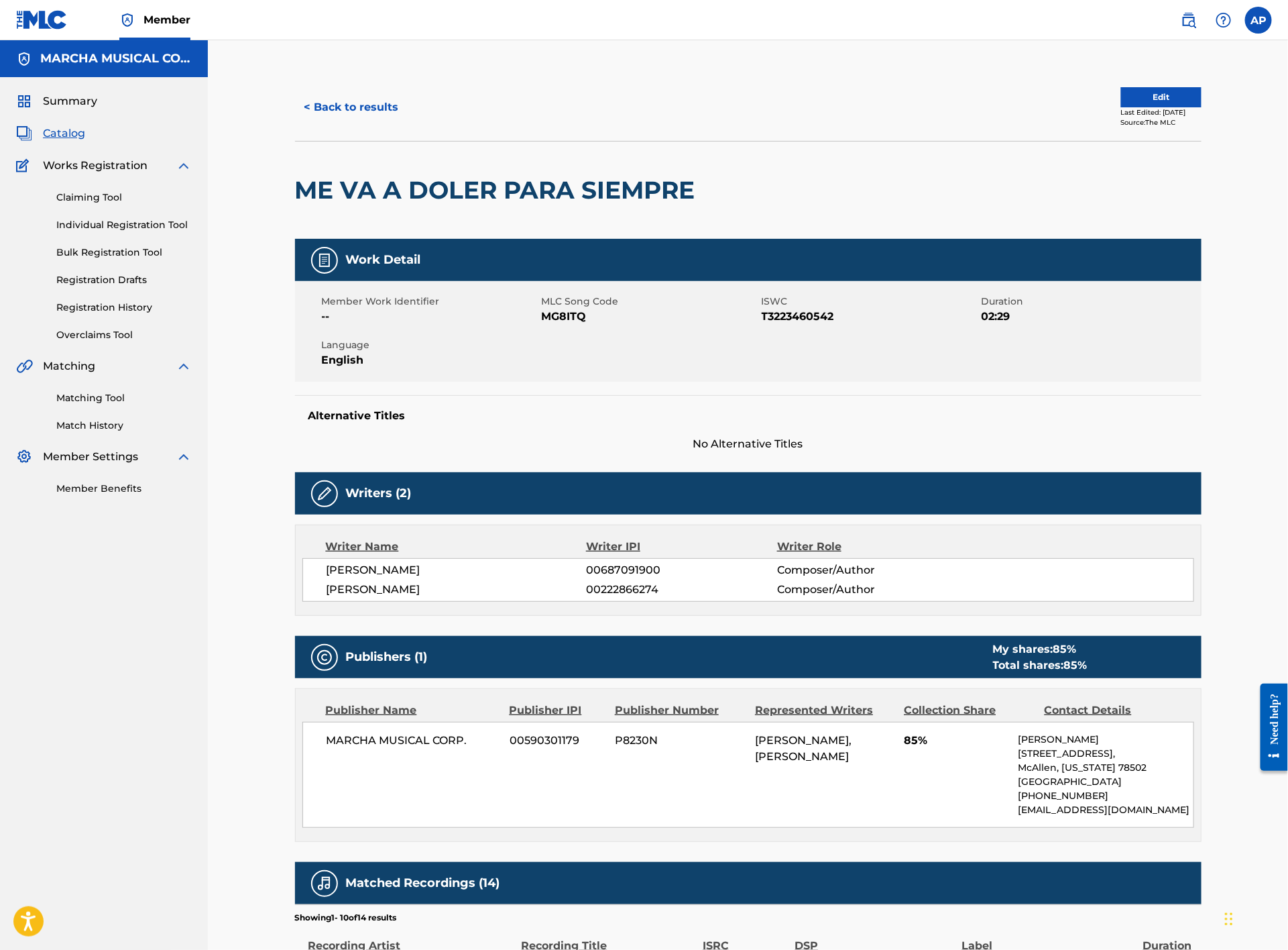
click at [316, 98] on button "< Back to results" at bounding box center [352, 107] width 114 height 34
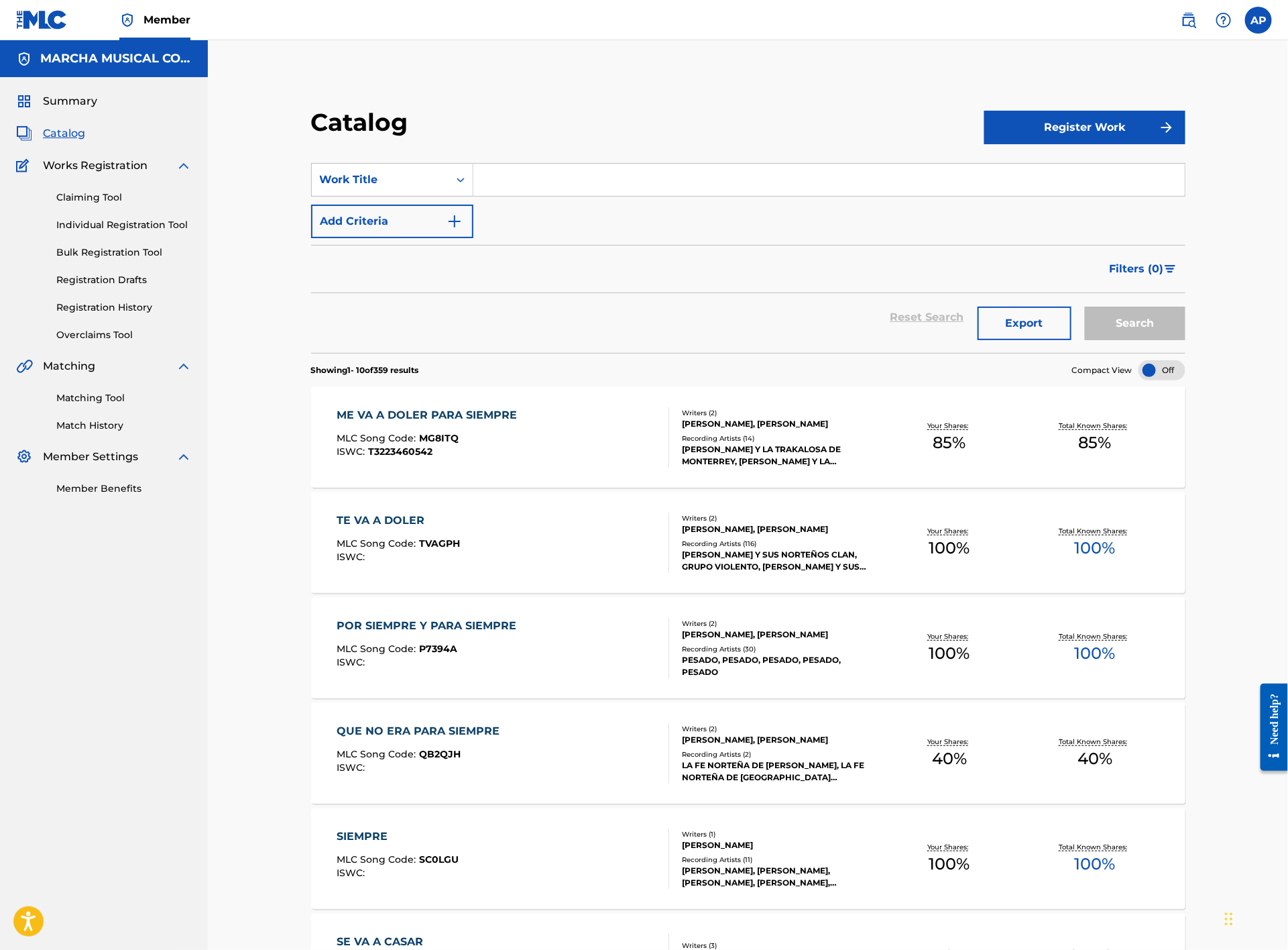
click at [541, 182] on input "Search Form" at bounding box center [829, 179] width 711 height 32
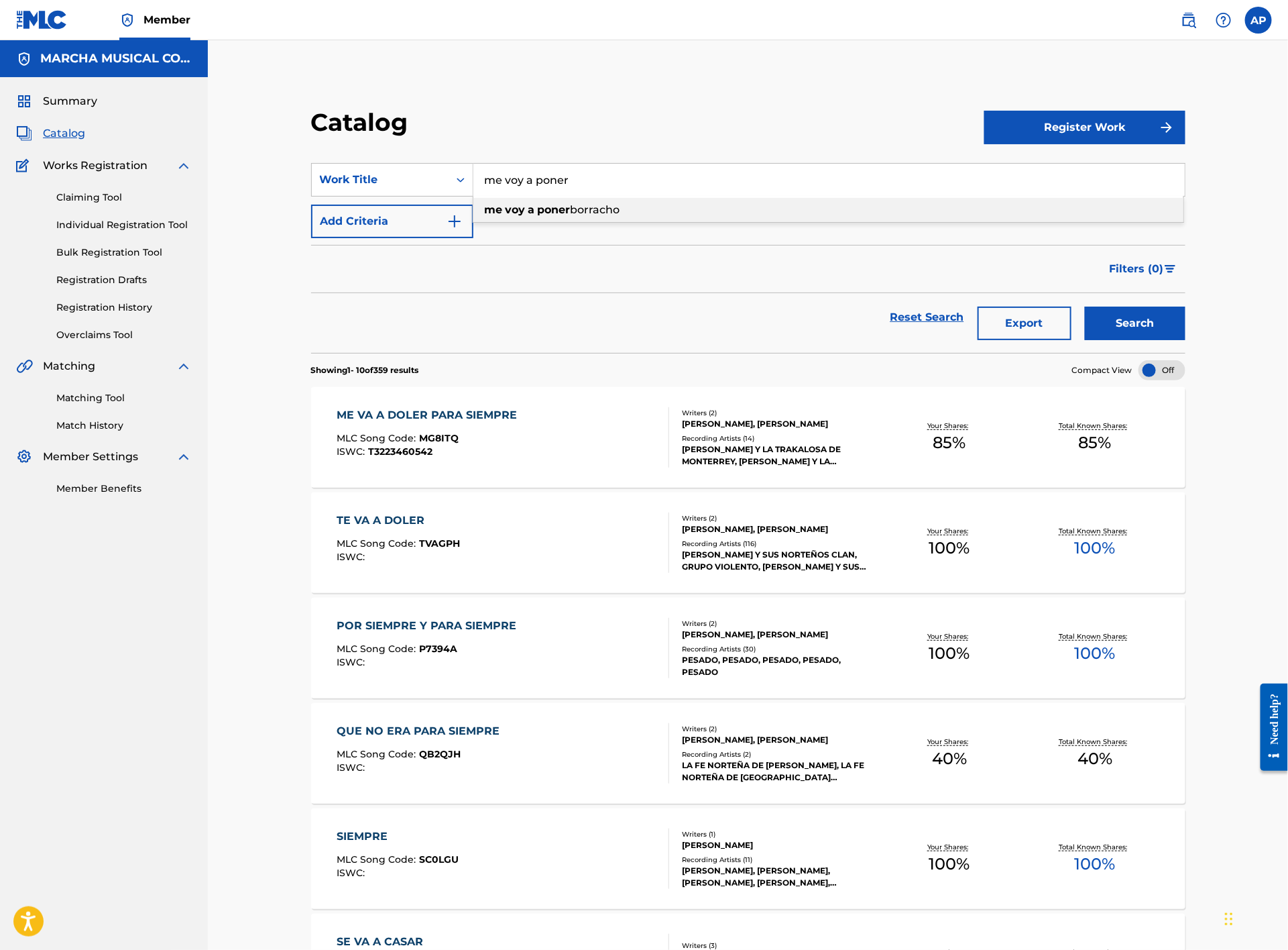
click at [604, 214] on span "borracho" at bounding box center [595, 209] width 49 height 13
type input "me voy a poner borracho"
click at [1162, 333] on button "Search" at bounding box center [1136, 323] width 100 height 34
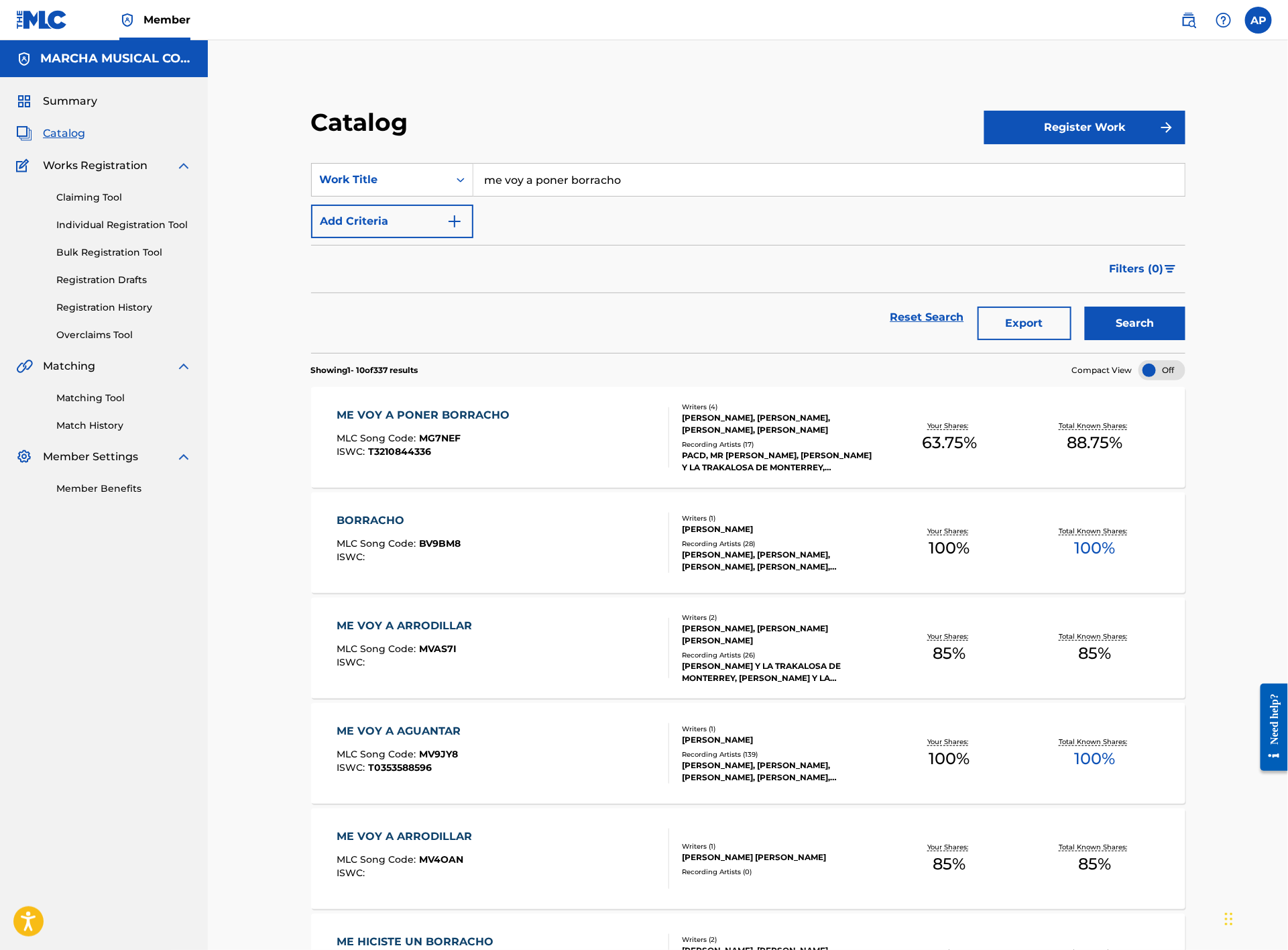
click at [548, 431] on div "ME VOY A PONER BORRACHO MLC Song Code : MG7NEF ISWC : T3210844336" at bounding box center [503, 437] width 333 height 61
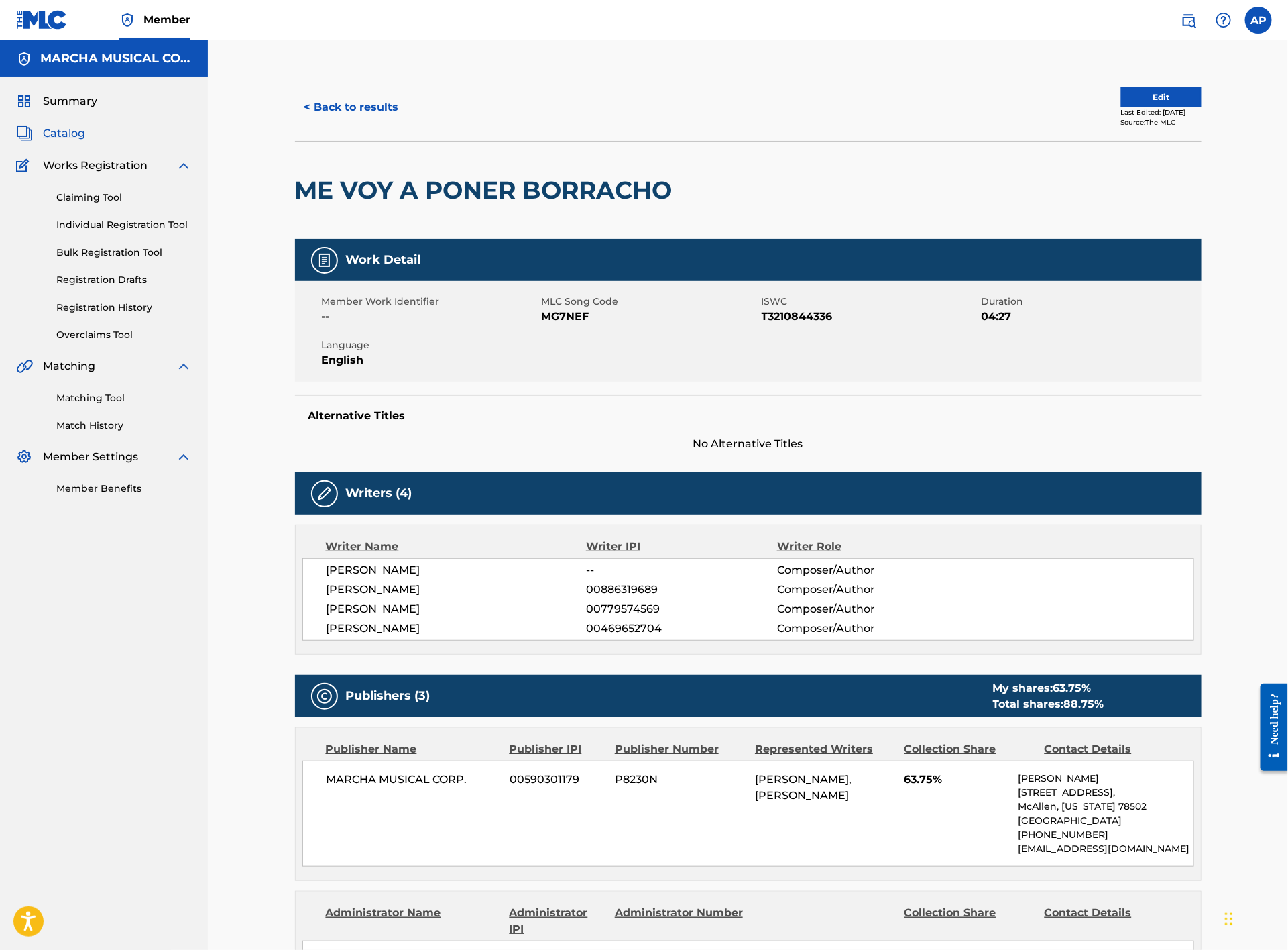
drag, startPoint x: 359, startPoint y: 126, endPoint x: 376, endPoint y: 107, distance: 25.5
click at [367, 122] on div "< Back to results Edit Last Edited: [DATE] Source: The MLC" at bounding box center [748, 108] width 907 height 68
click at [376, 105] on button "< Back to results" at bounding box center [352, 107] width 114 height 34
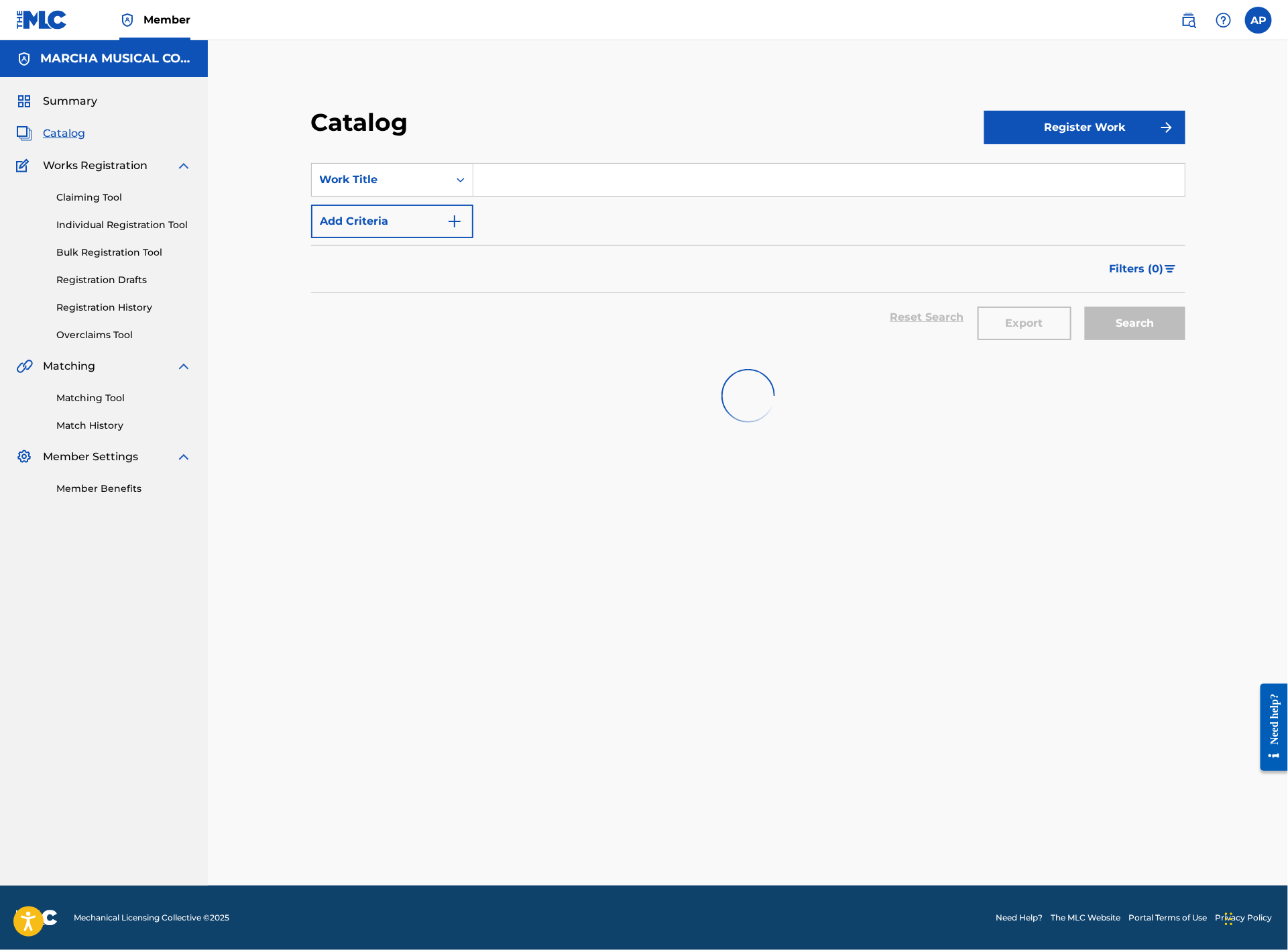
click at [640, 186] on input "Search Form" at bounding box center [829, 179] width 711 height 32
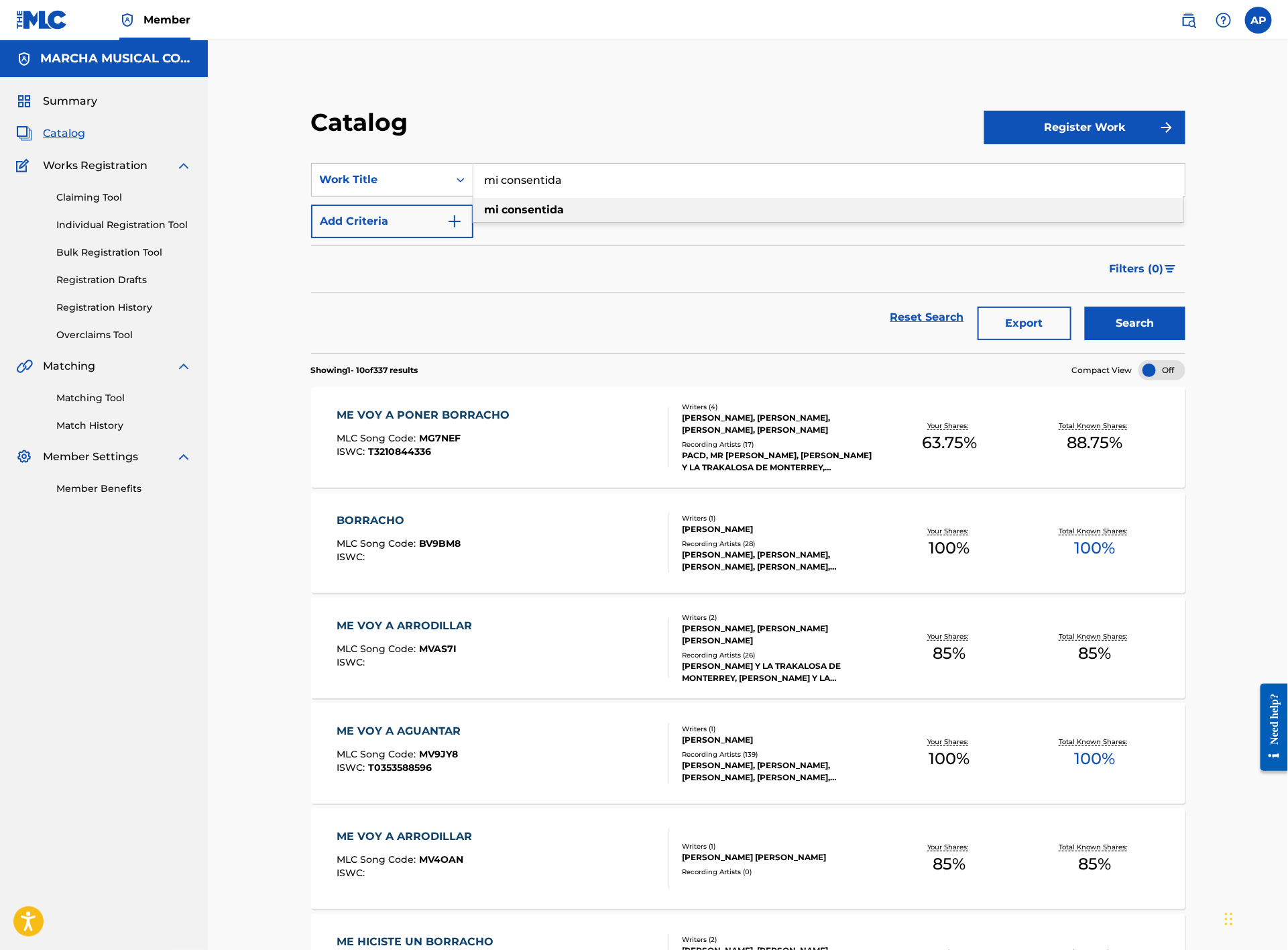
type input "mi consentida"
click at [596, 210] on div "mi consentida" at bounding box center [828, 209] width 711 height 24
click at [1143, 326] on button "Search" at bounding box center [1136, 323] width 100 height 34
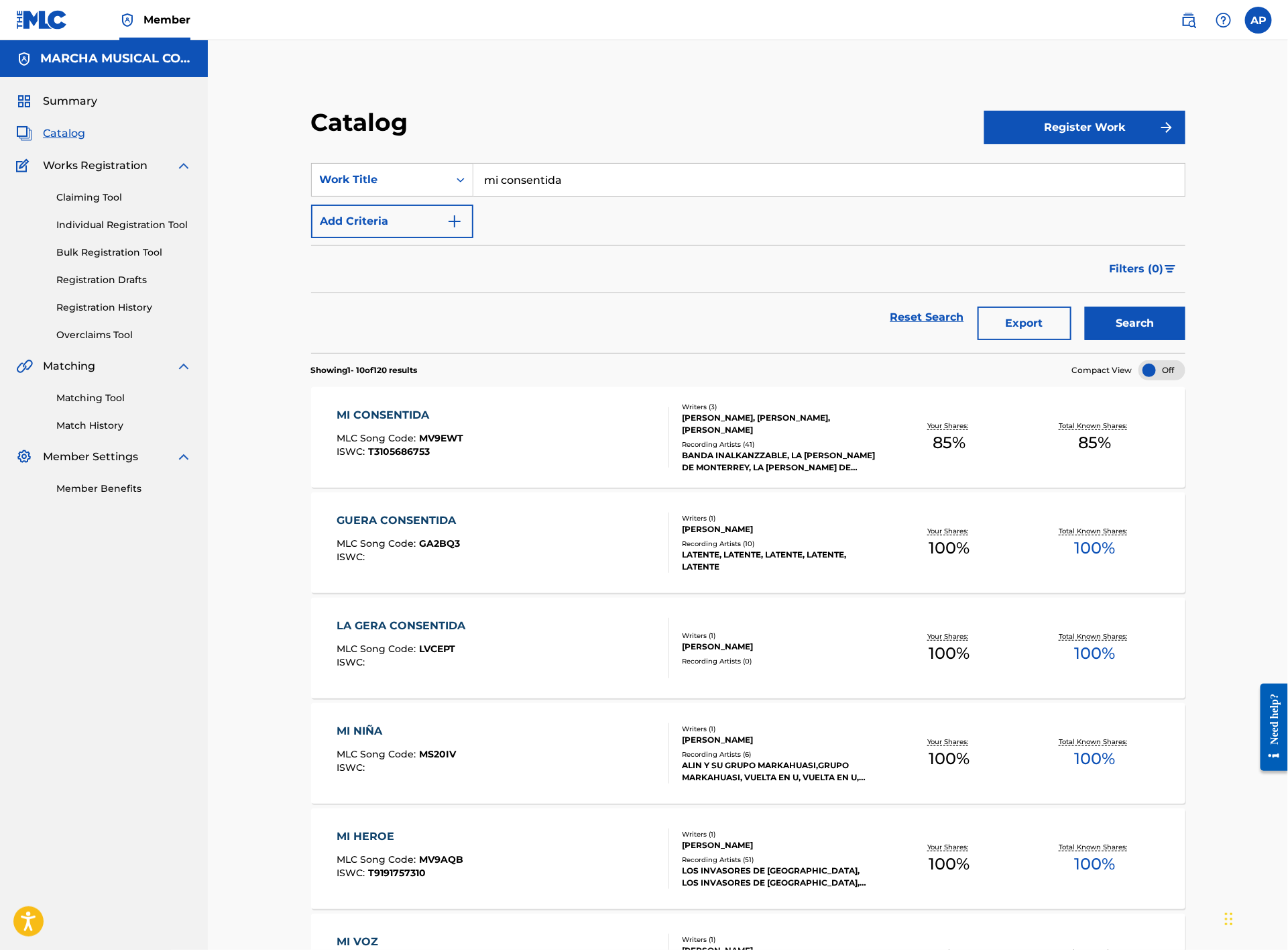
click at [576, 433] on div "MI CONSENTIDA MLC Song Code : MV9EWT ISWC : T3105686753" at bounding box center [503, 437] width 333 height 61
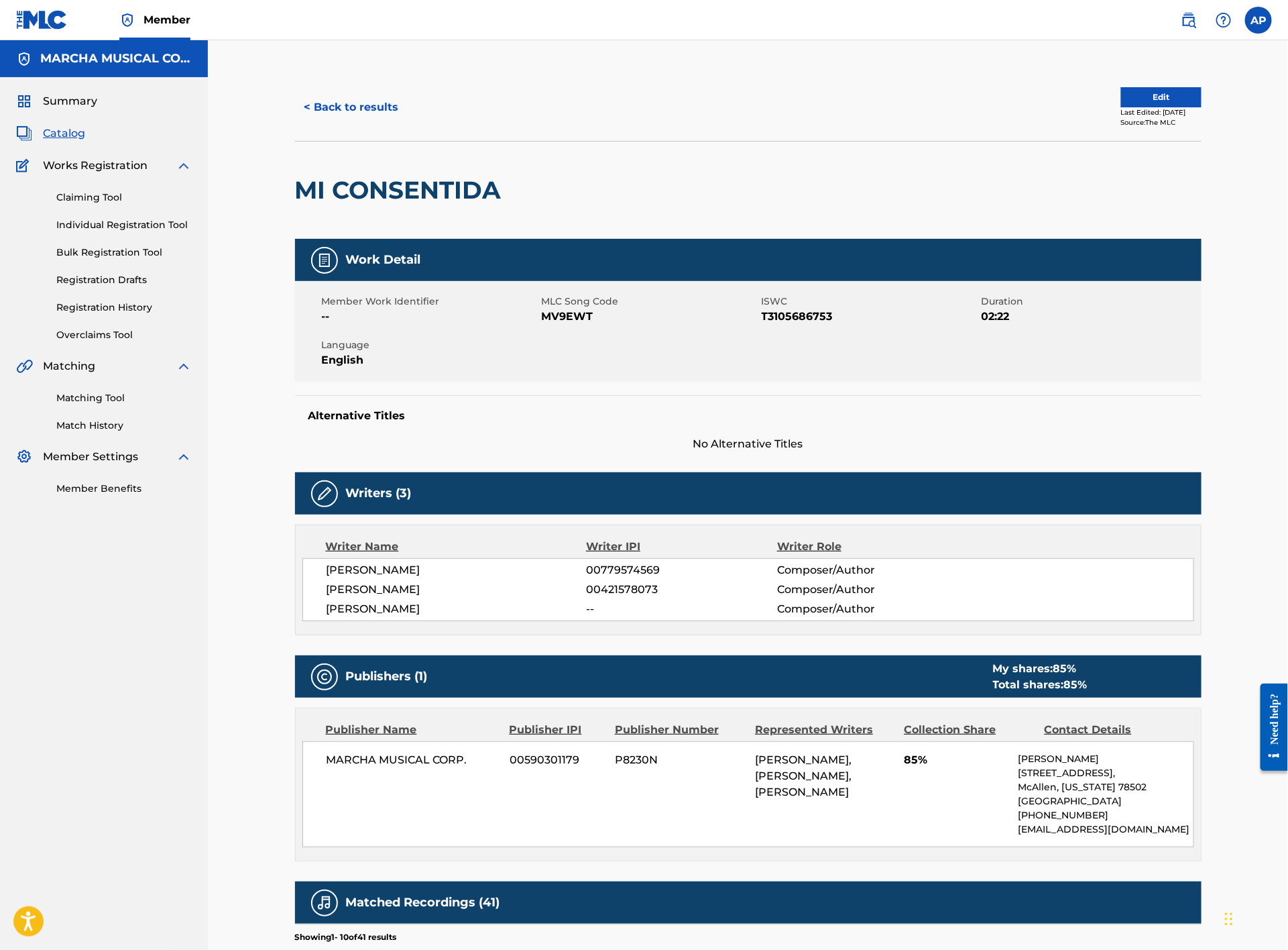
click at [345, 111] on button "< Back to results" at bounding box center [352, 107] width 114 height 34
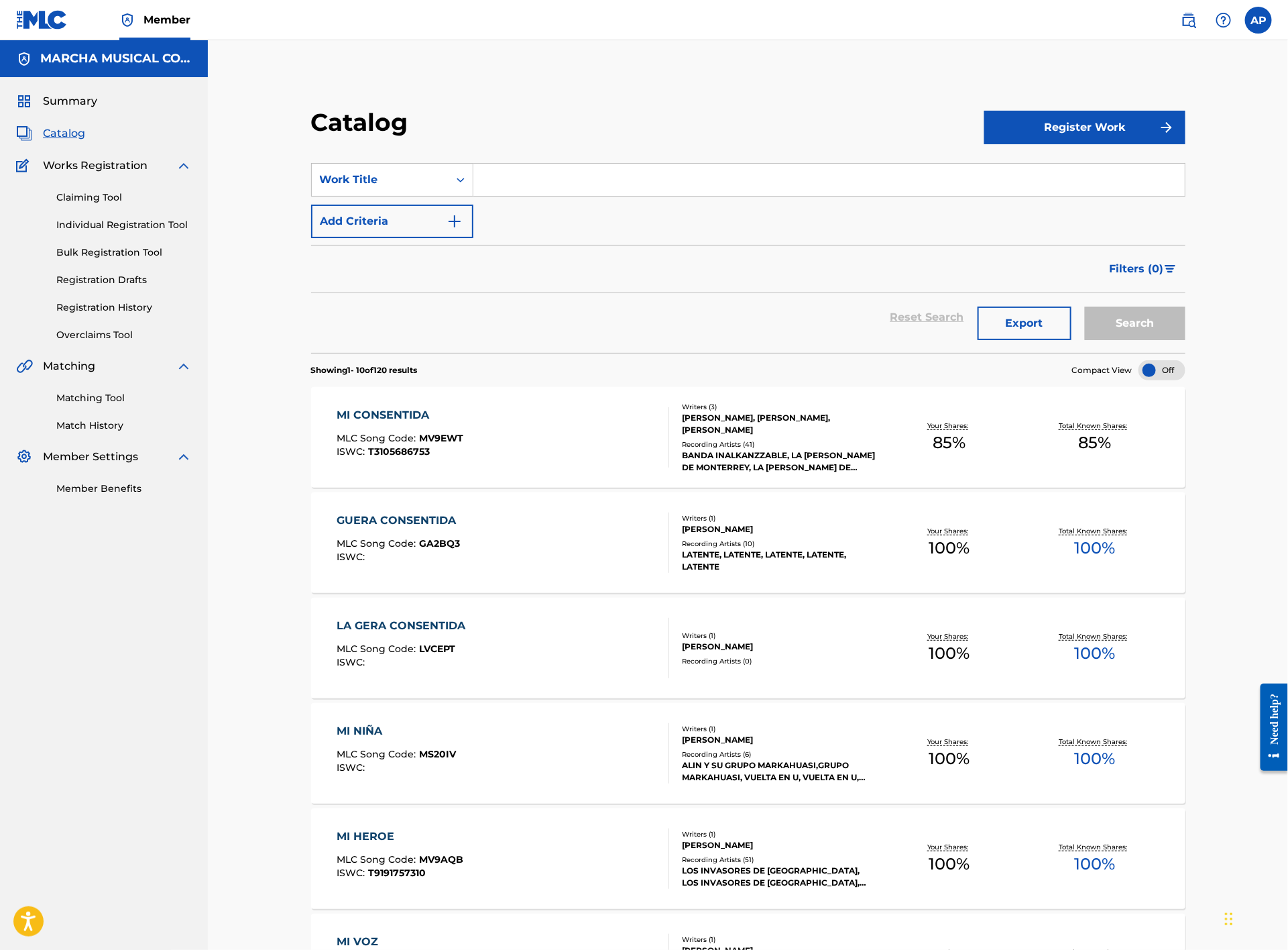
click at [503, 173] on input "Search Form" at bounding box center [829, 179] width 711 height 32
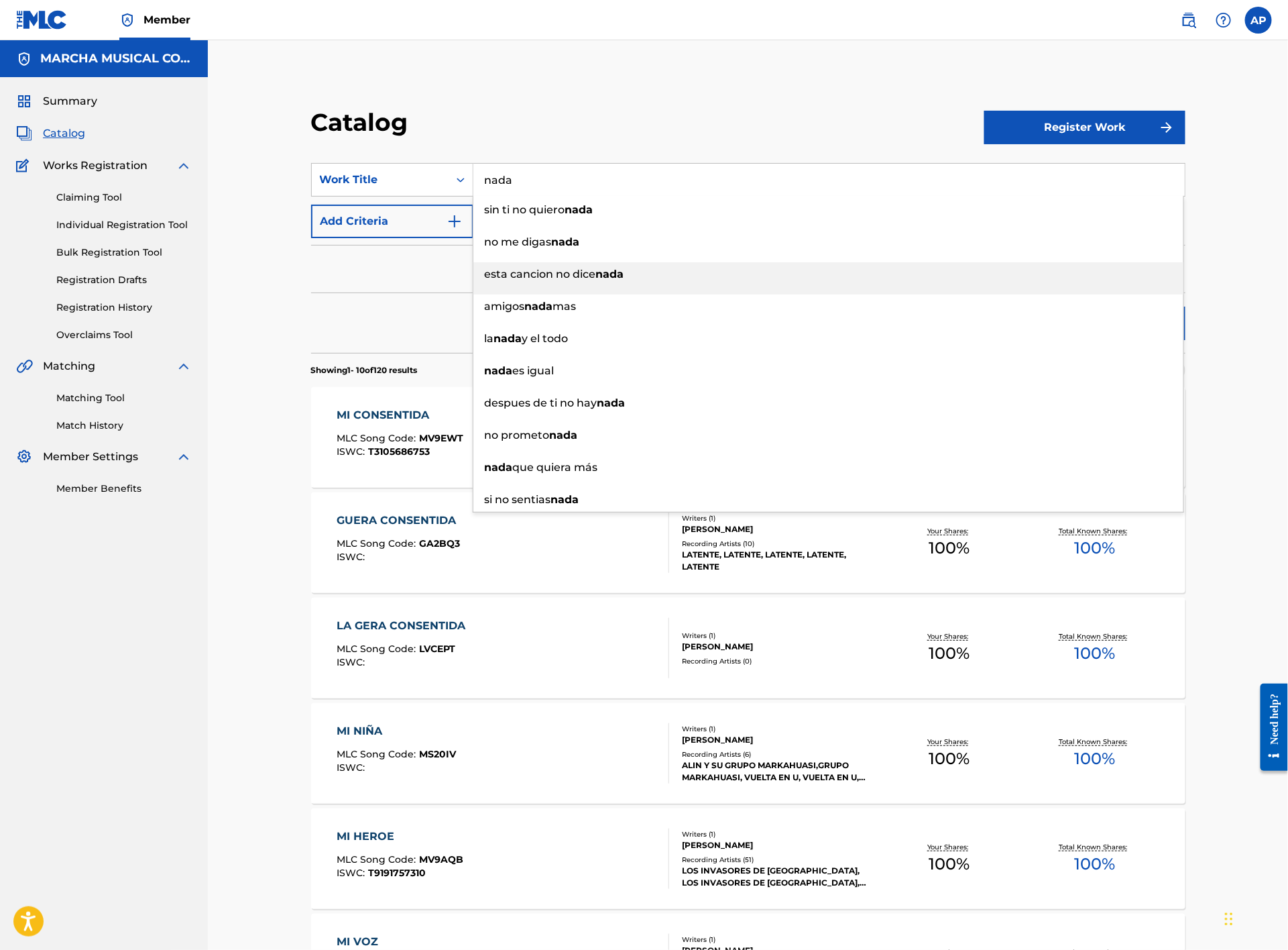
click at [546, 280] on div "esta cancion no dice nada" at bounding box center [828, 274] width 711 height 24
type input "esta cancion no dice nada"
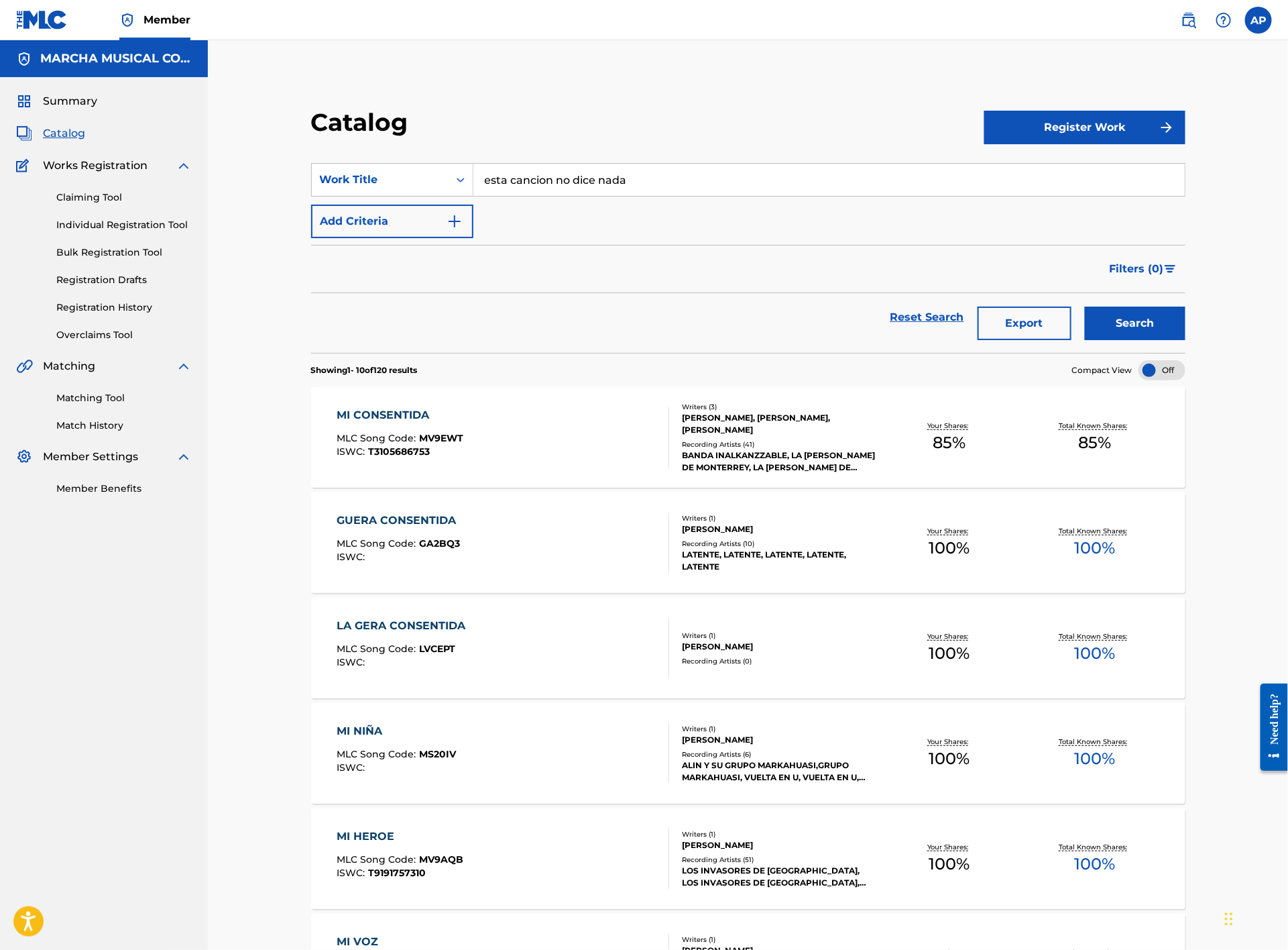
click at [1139, 323] on button "Search" at bounding box center [1136, 323] width 100 height 34
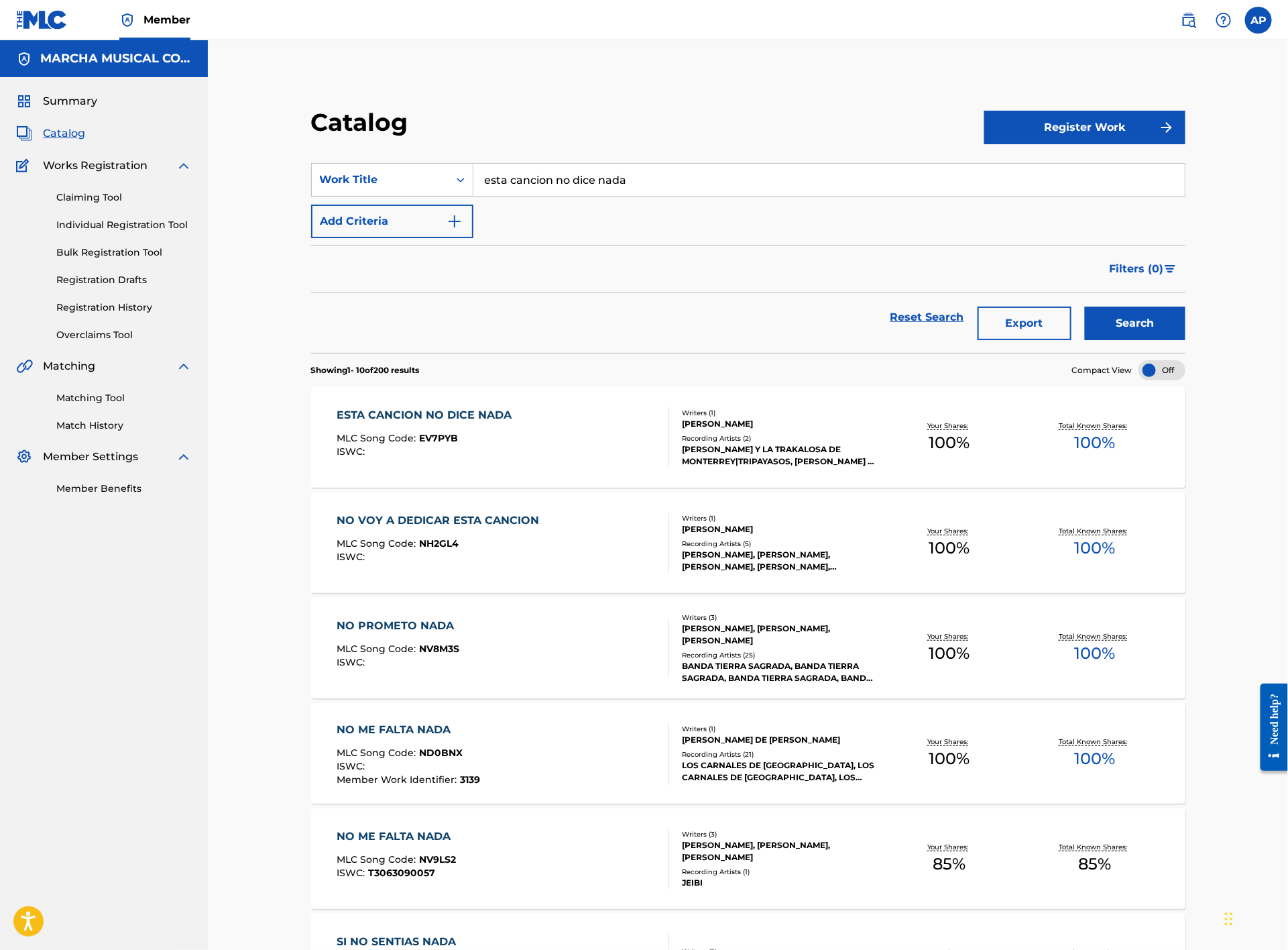
click at [536, 439] on div "ESTA CANCION NO DICE NADA MLC Song Code : EV7PYB ISWC :" at bounding box center [503, 437] width 333 height 61
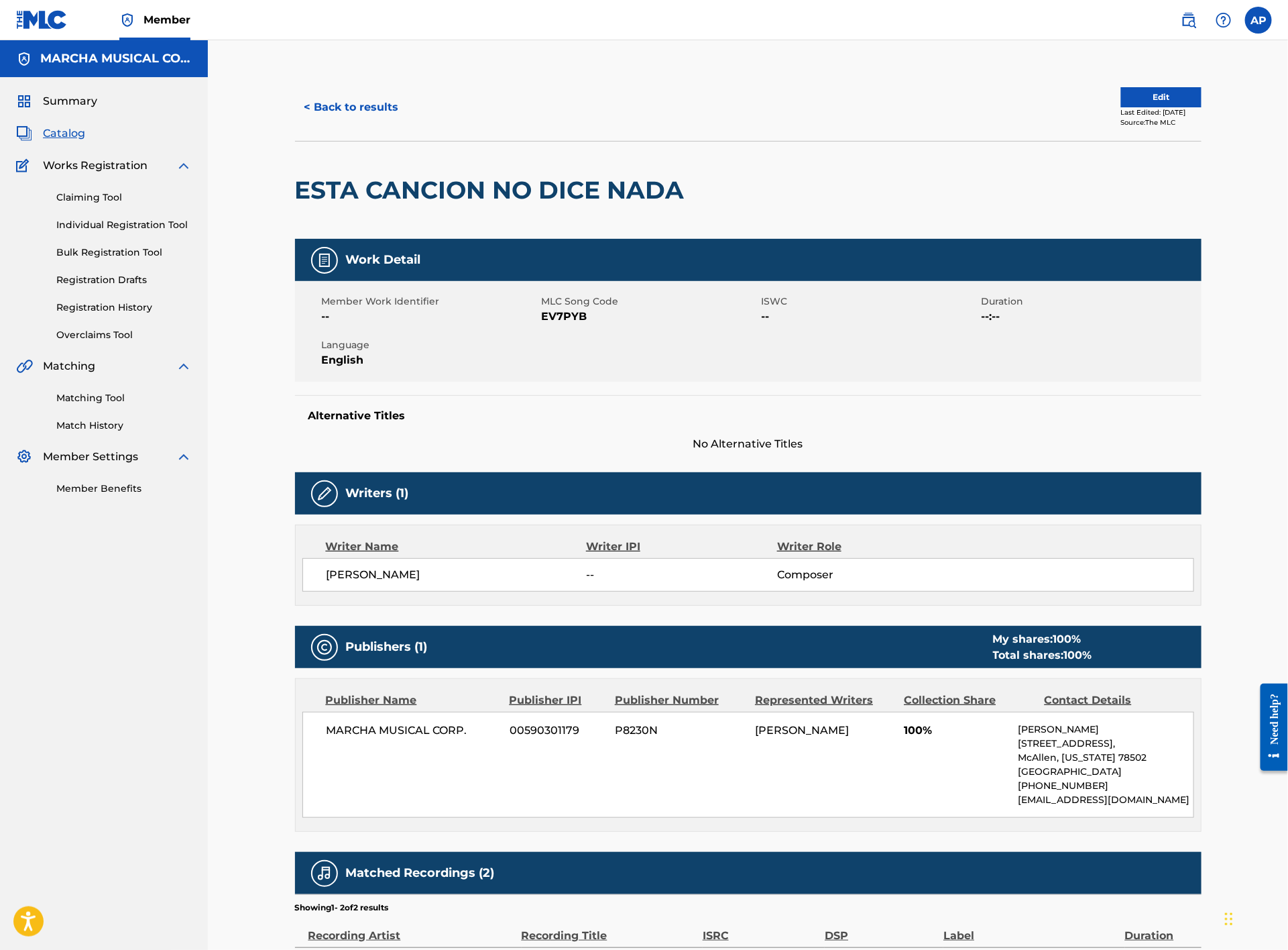
click at [353, 101] on button "< Back to results" at bounding box center [352, 107] width 114 height 34
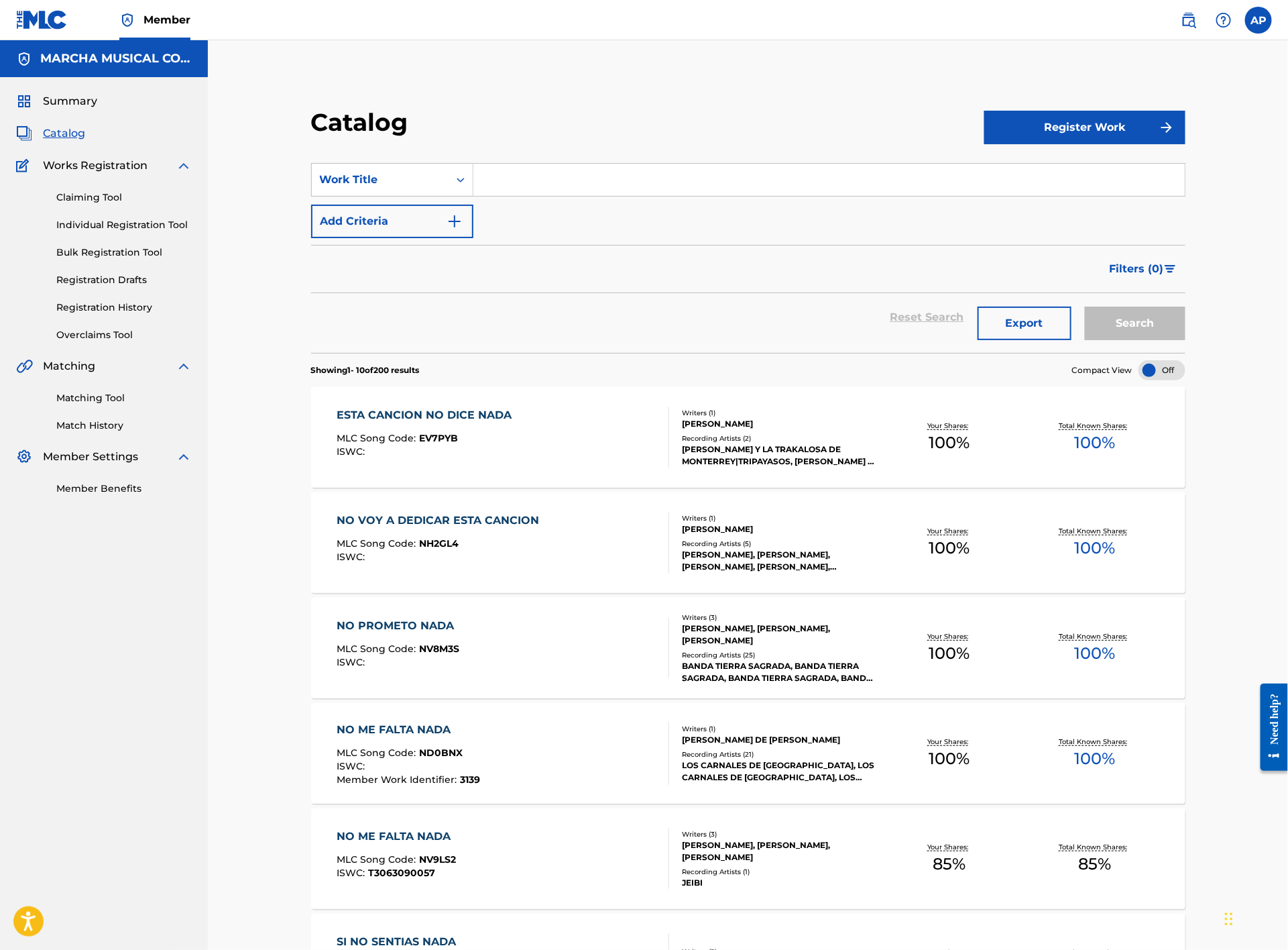
click at [527, 172] on input "Search Form" at bounding box center [829, 179] width 711 height 32
click at [512, 238] on span "ralita" at bounding box center [524, 241] width 28 height 13
type input "naturalita"
click at [1121, 316] on button "Search" at bounding box center [1136, 323] width 100 height 34
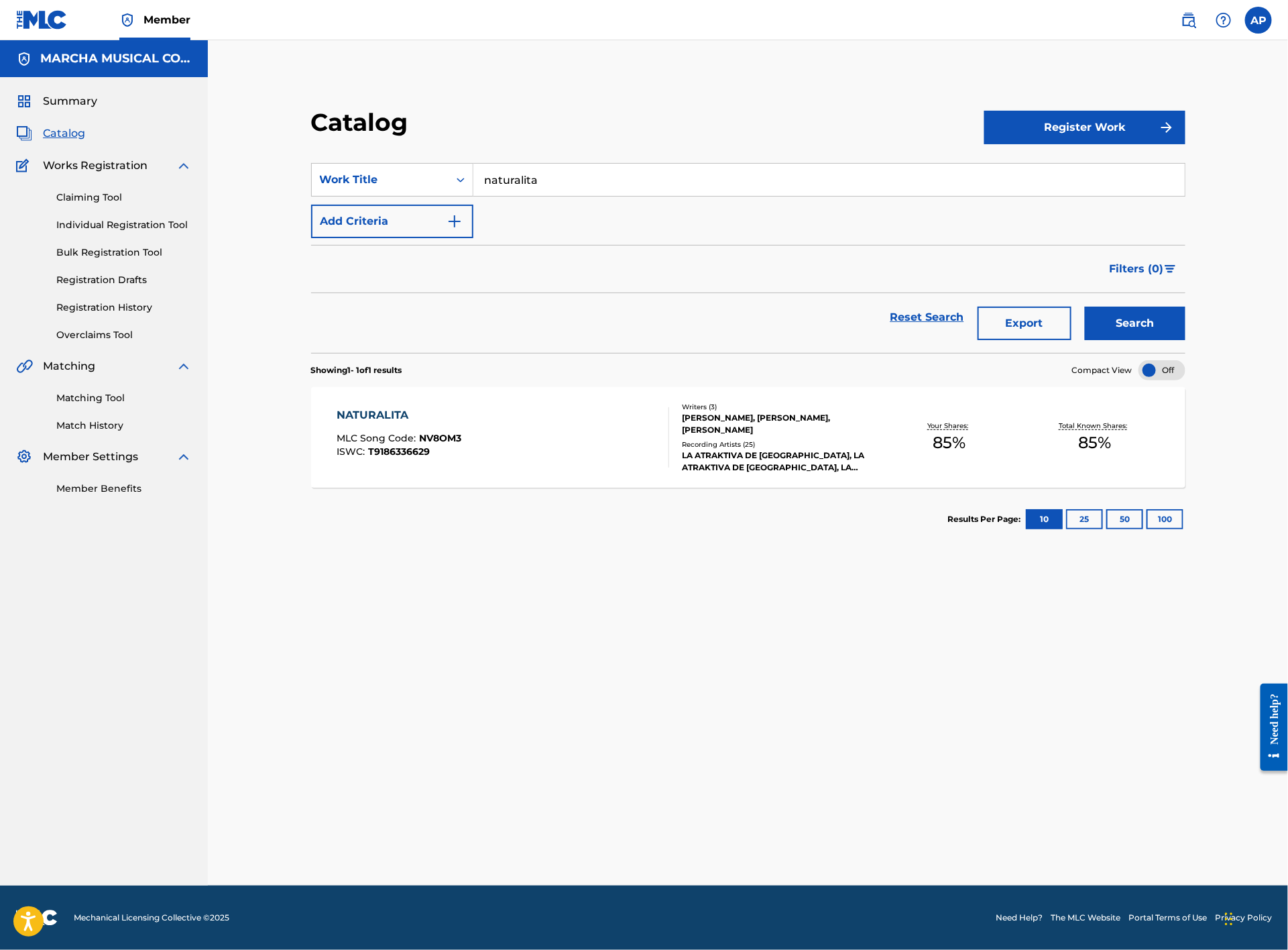
click at [523, 443] on div "NATURALITA MLC Song Code : NV8OM3 ISWC : T9186336629" at bounding box center [503, 437] width 333 height 61
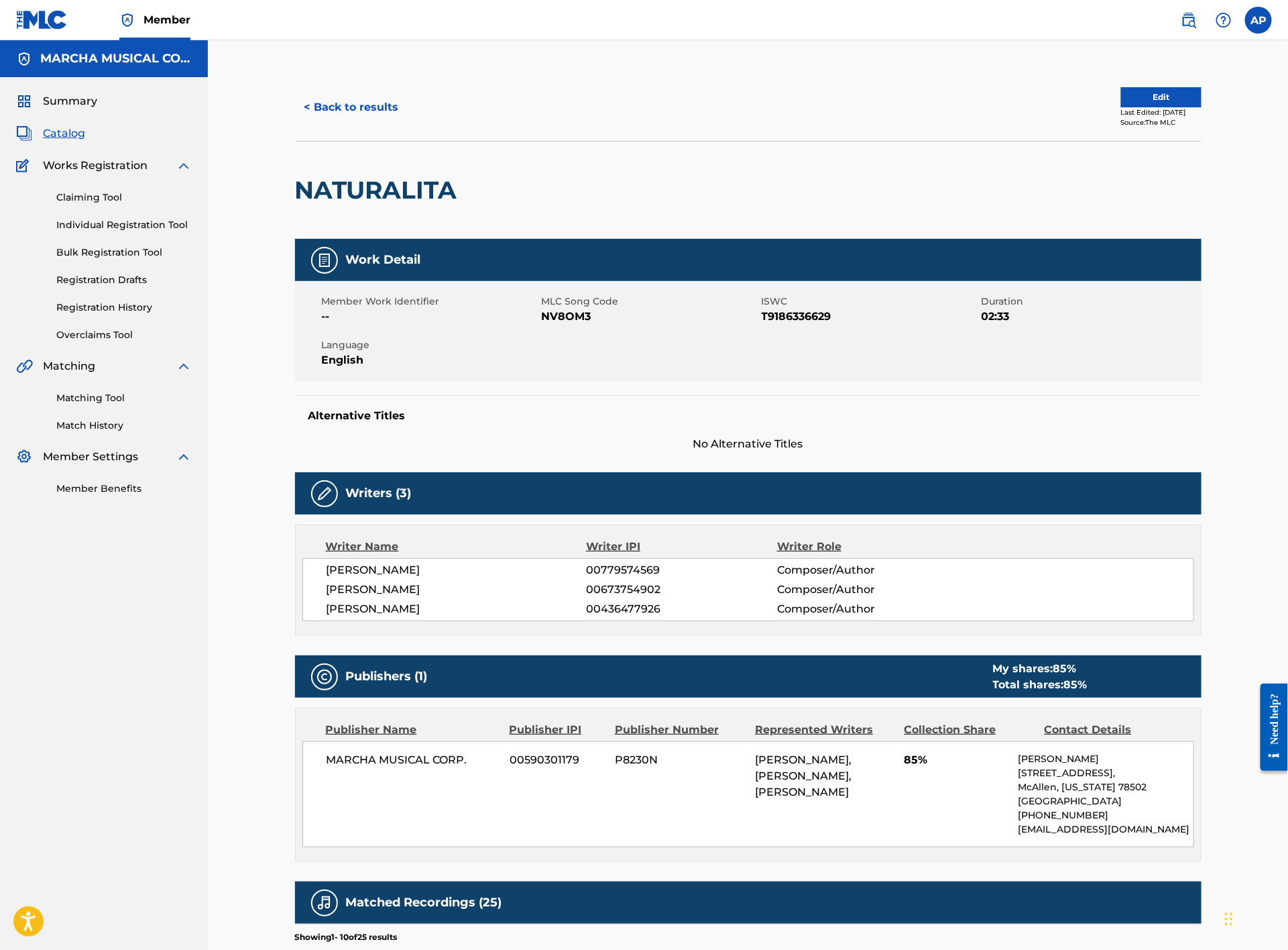
click at [371, 96] on button "< Back to results" at bounding box center [352, 107] width 114 height 34
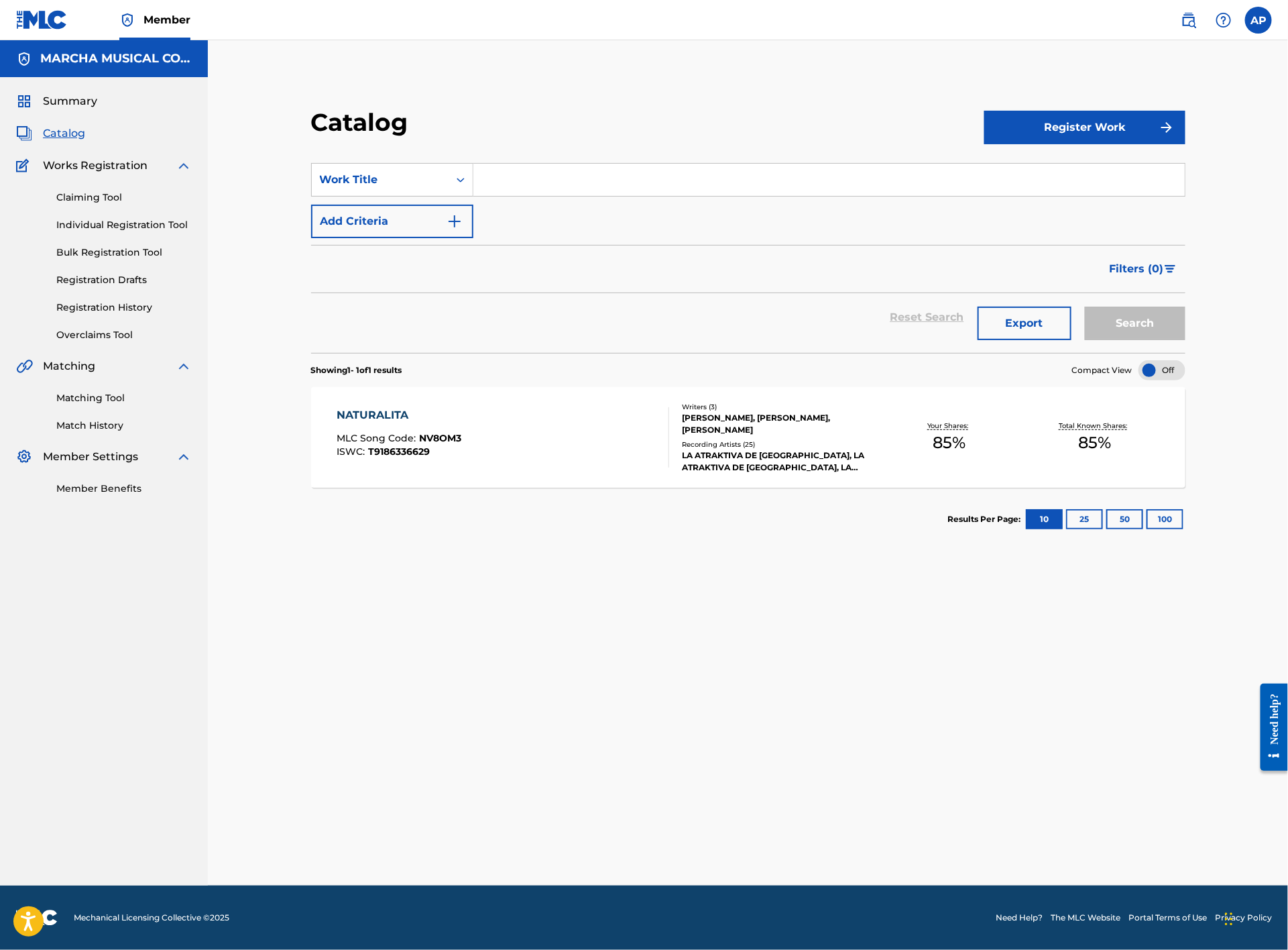
click at [583, 181] on input "Search Form" at bounding box center [829, 179] width 711 height 32
type input "ni mil"
click at [449, 586] on div "Catalog Register Work SearchWithCriteria9884ce2f-37f3-4cd5-851d-8b42789f7271 Wo…" at bounding box center [748, 480] width 939 height 812
click at [515, 374] on section "Showing 1 - 1 of 1 results Compact View" at bounding box center [748, 366] width 874 height 28
click at [465, 448] on div "NATURALITA MLC Song Code : NV8OM3 ISWC : T9186336629" at bounding box center [503, 437] width 333 height 61
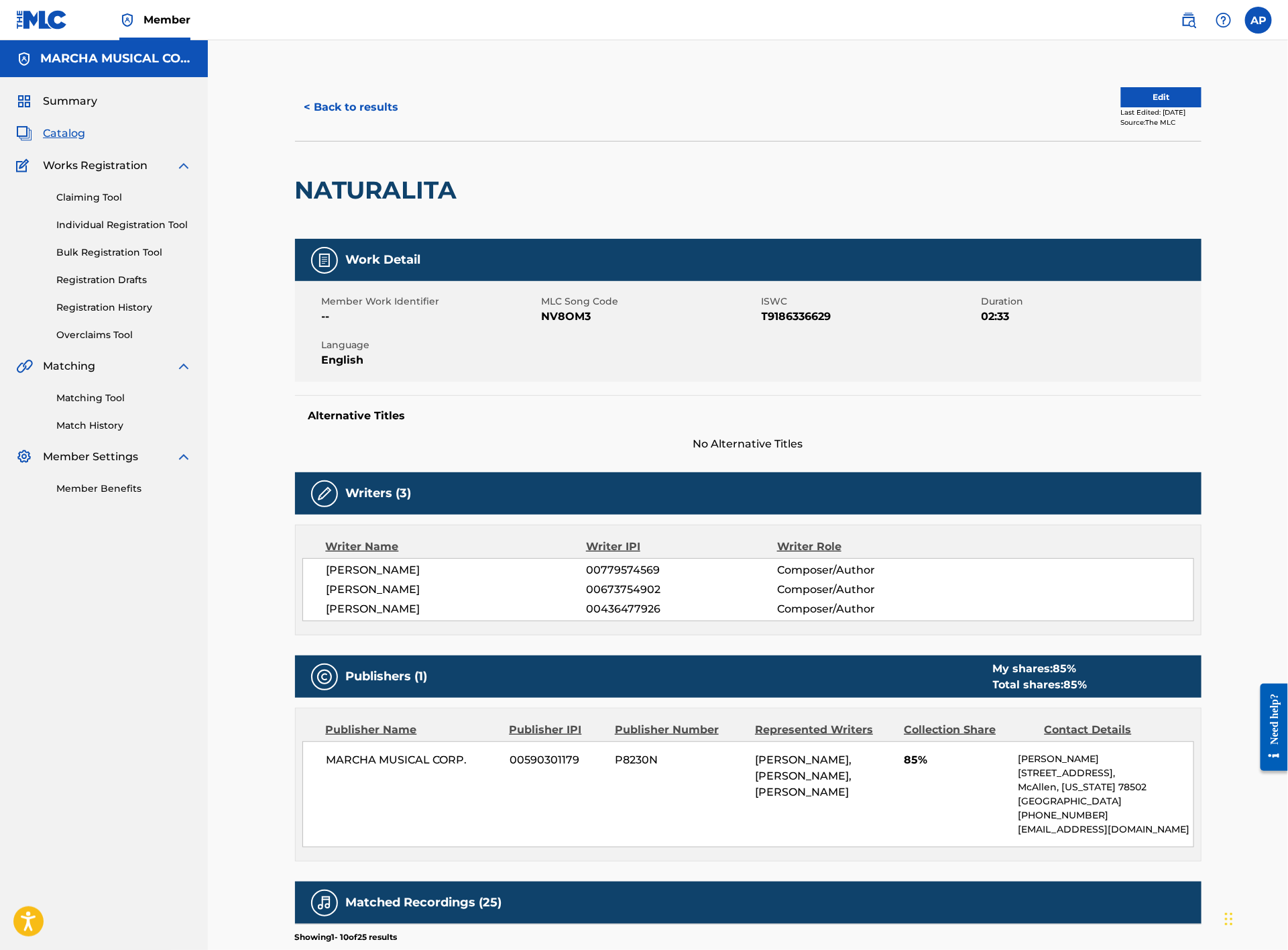
click at [350, 129] on div "< Back to results Edit Last Edited: [DATE] Source: The MLC" at bounding box center [748, 108] width 907 height 68
click at [352, 111] on button "< Back to results" at bounding box center [352, 107] width 114 height 34
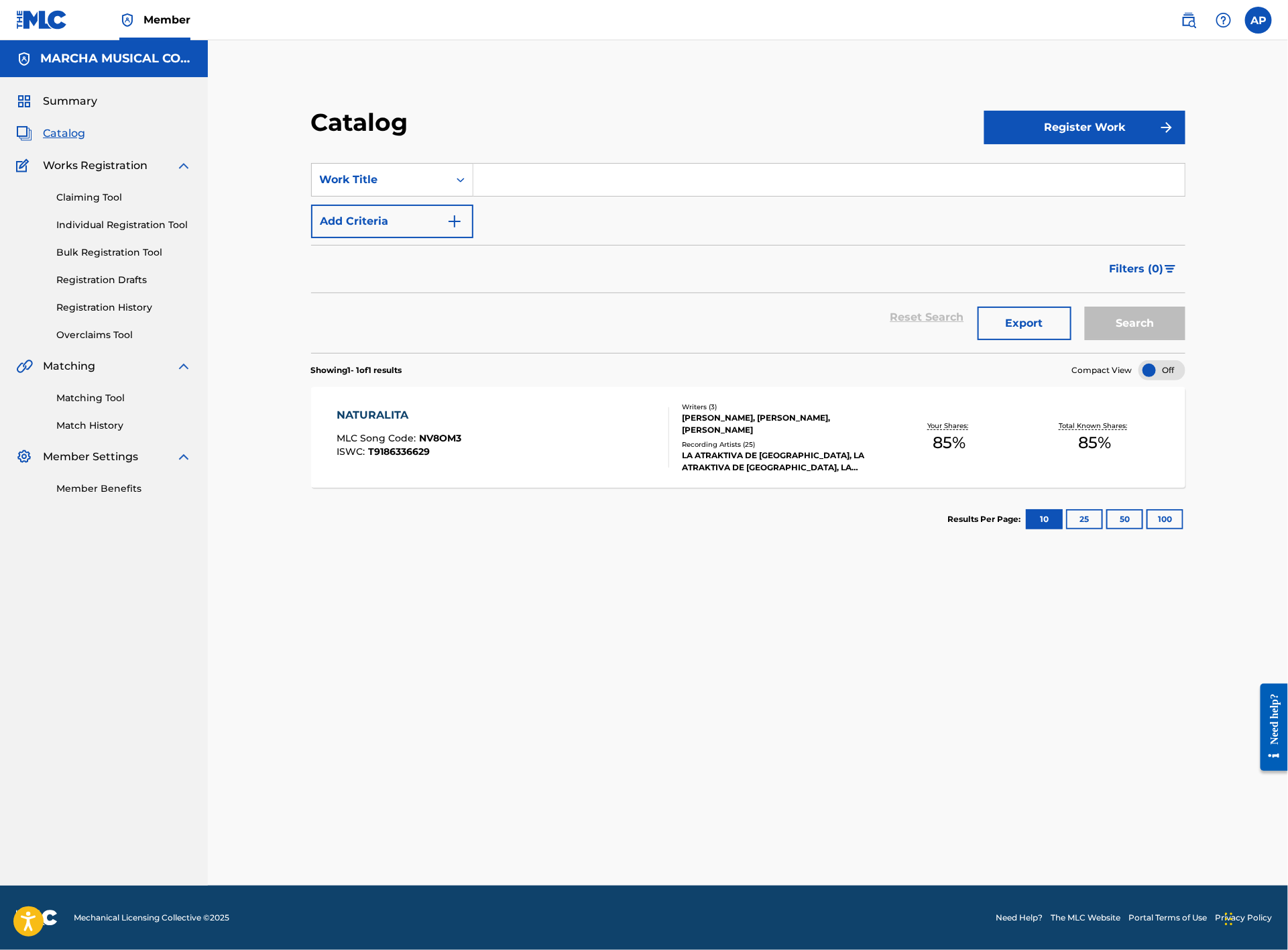
click at [531, 176] on input "Search Form" at bounding box center [829, 179] width 711 height 32
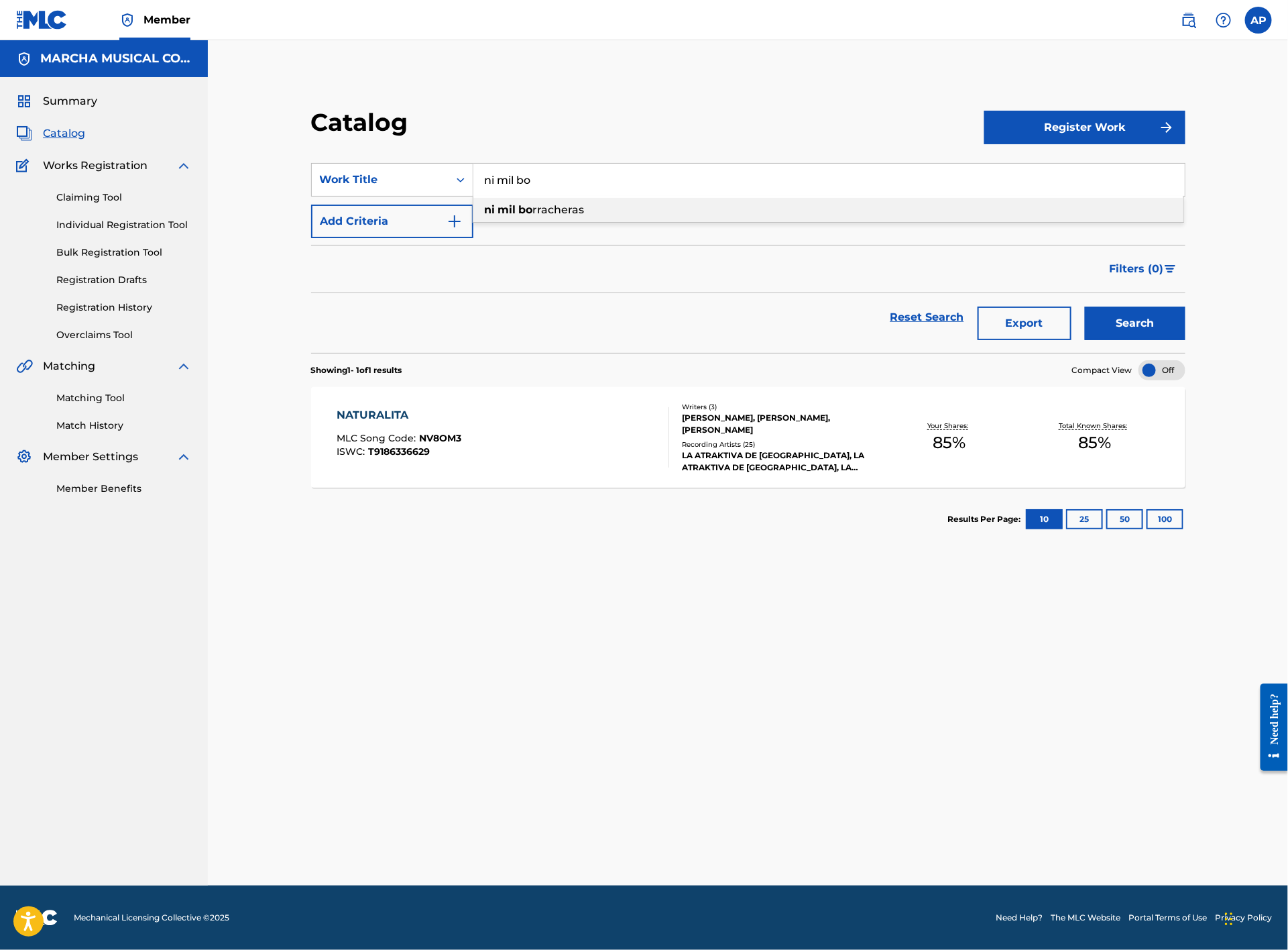
click at [648, 212] on div "ni mil bo rracheras" at bounding box center [828, 209] width 711 height 24
type input "ni mil borracheras"
click at [535, 605] on div "Catalog Register Work SearchWithCriteria9884ce2f-37f3-4cd5-851d-8b42789f7271 Wo…" at bounding box center [748, 480] width 939 height 812
click at [1153, 337] on button "Search" at bounding box center [1136, 323] width 100 height 34
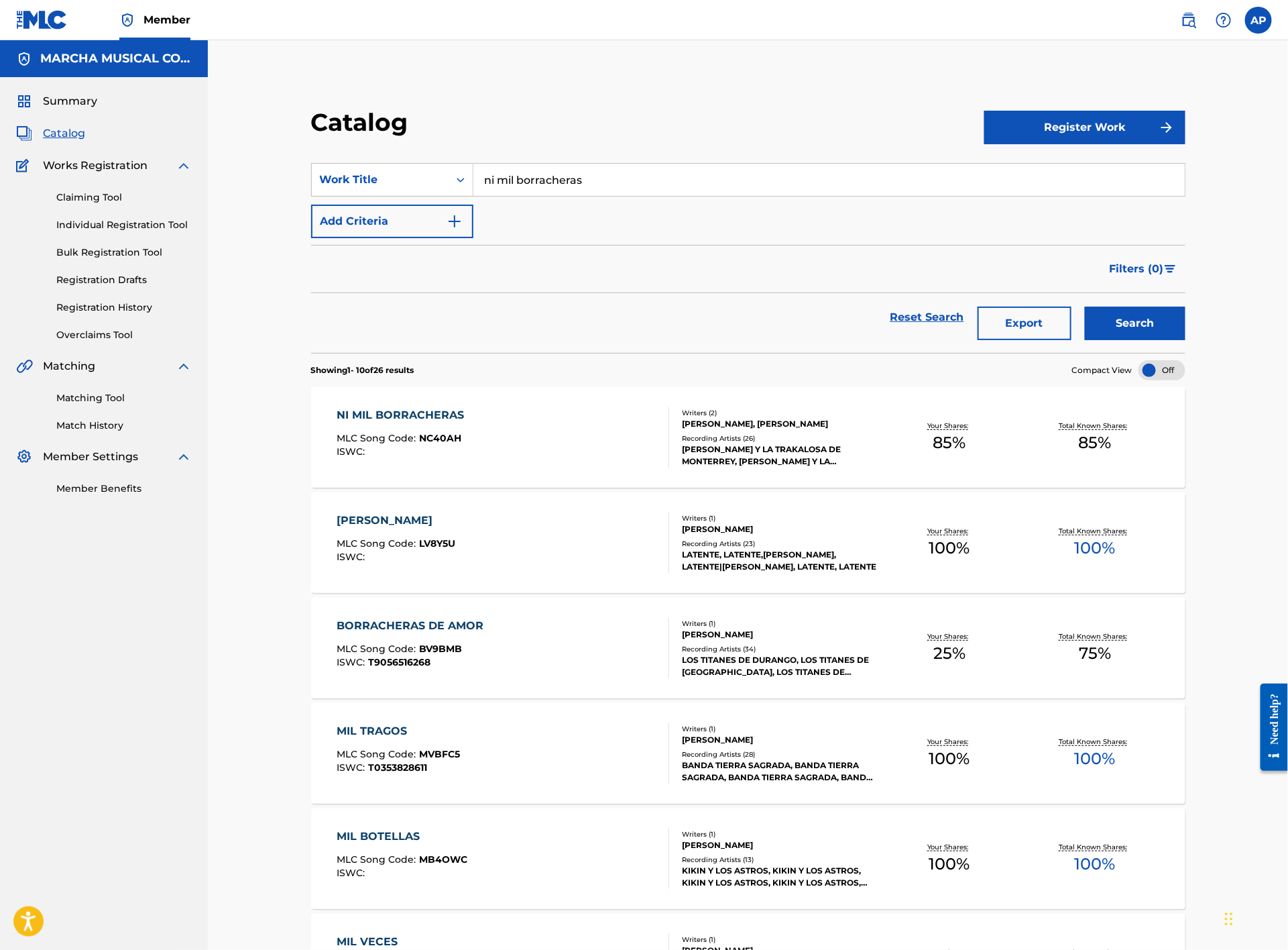
click at [596, 439] on div "NI MIL BORRACHERAS MLC Song Code : NC40AH ISWC :" at bounding box center [503, 437] width 333 height 61
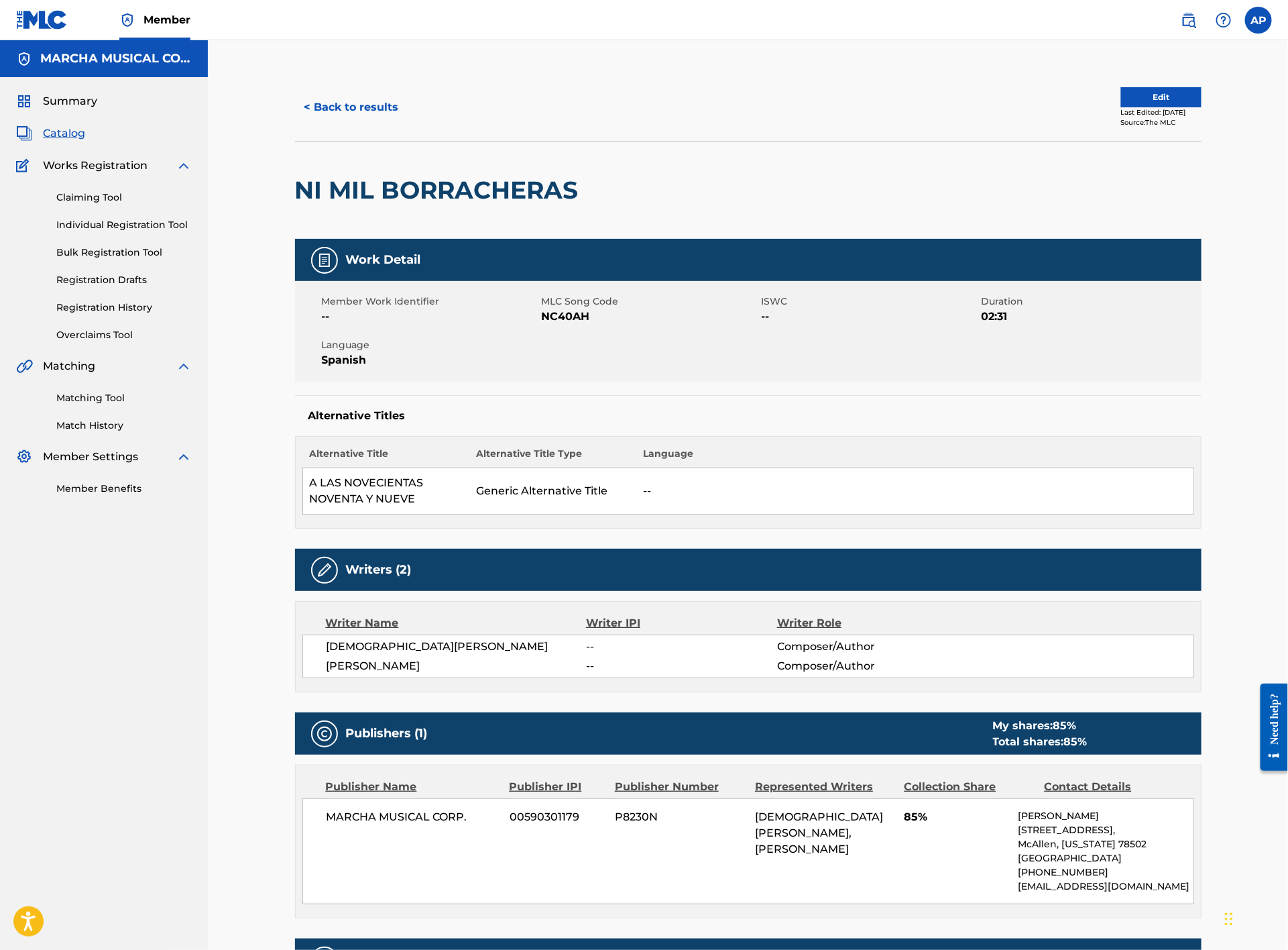
drag, startPoint x: 714, startPoint y: 331, endPoint x: 686, endPoint y: 337, distance: 28.6
click at [330, 102] on button "< Back to results" at bounding box center [352, 107] width 114 height 34
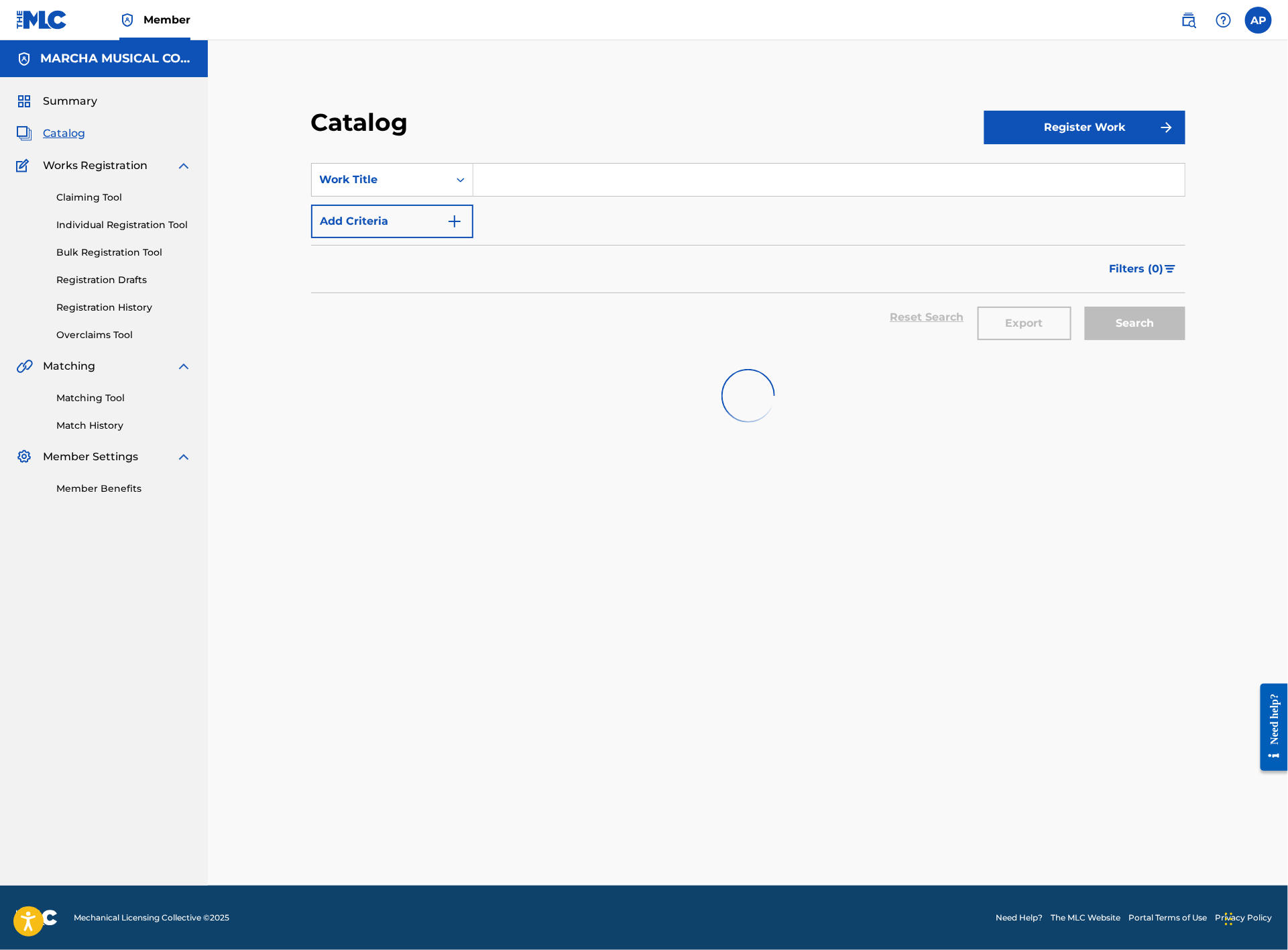
click at [511, 176] on input "Search Form" at bounding box center [829, 179] width 711 height 32
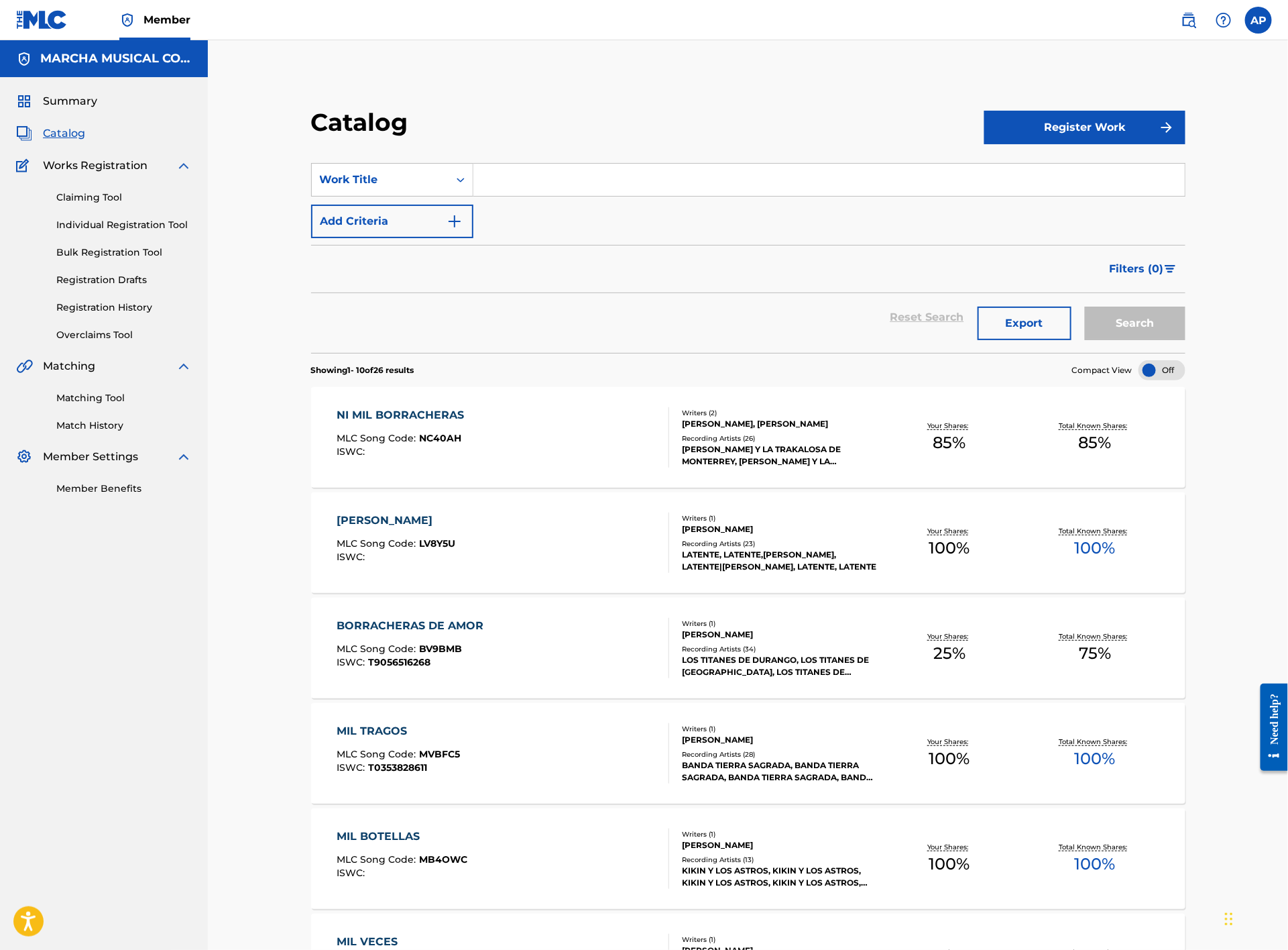
click at [544, 184] on input "Search Form" at bounding box center [829, 179] width 711 height 32
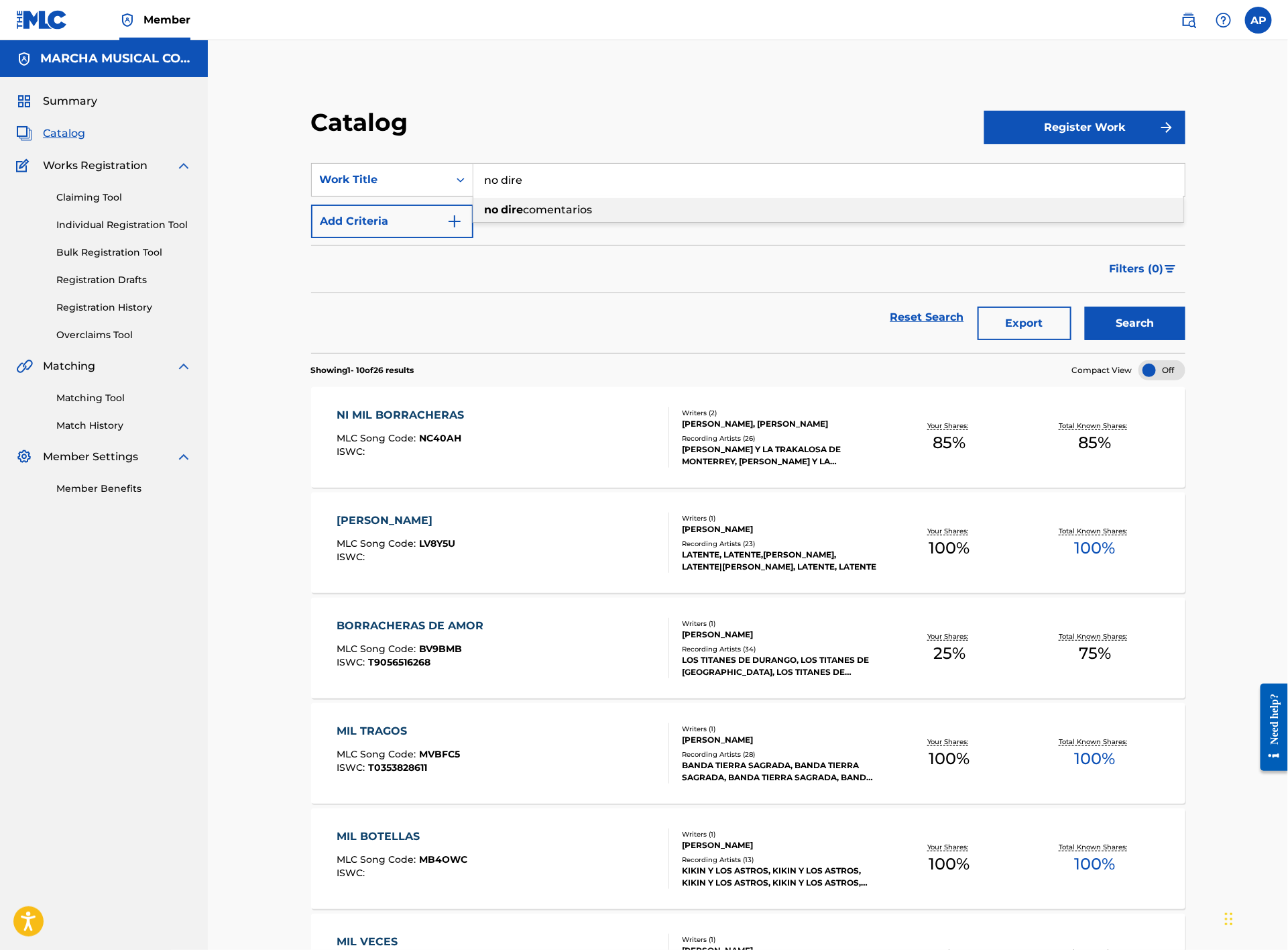
click at [550, 211] on span "comentarios" at bounding box center [558, 209] width 69 height 13
type input "no dire comentarios"
click at [1154, 318] on button "Search" at bounding box center [1136, 323] width 100 height 34
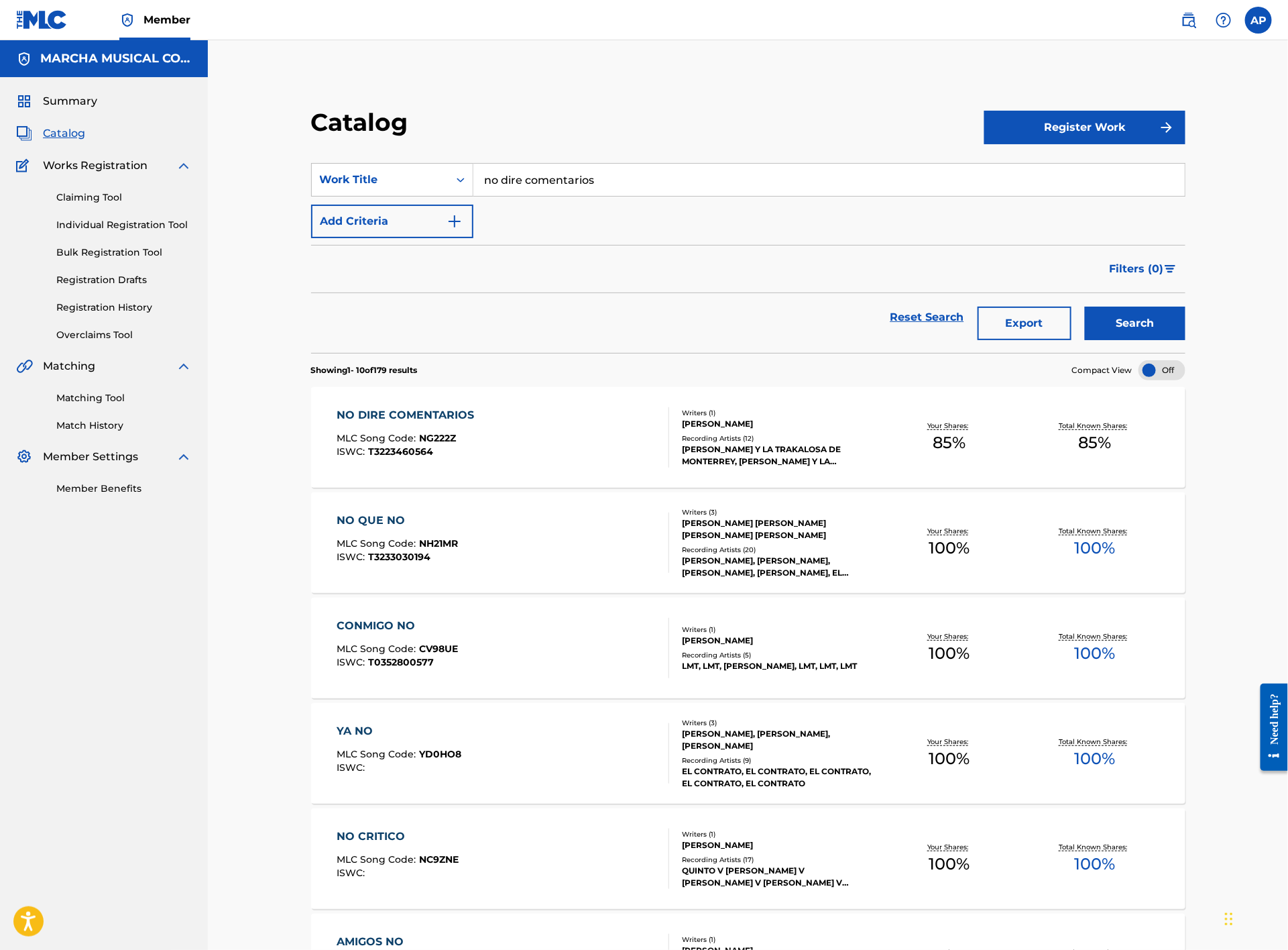
click at [554, 442] on div "NO DIRE COMENTARIOS MLC Song Code : NG222Z ISWC : T3223460564" at bounding box center [503, 437] width 333 height 61
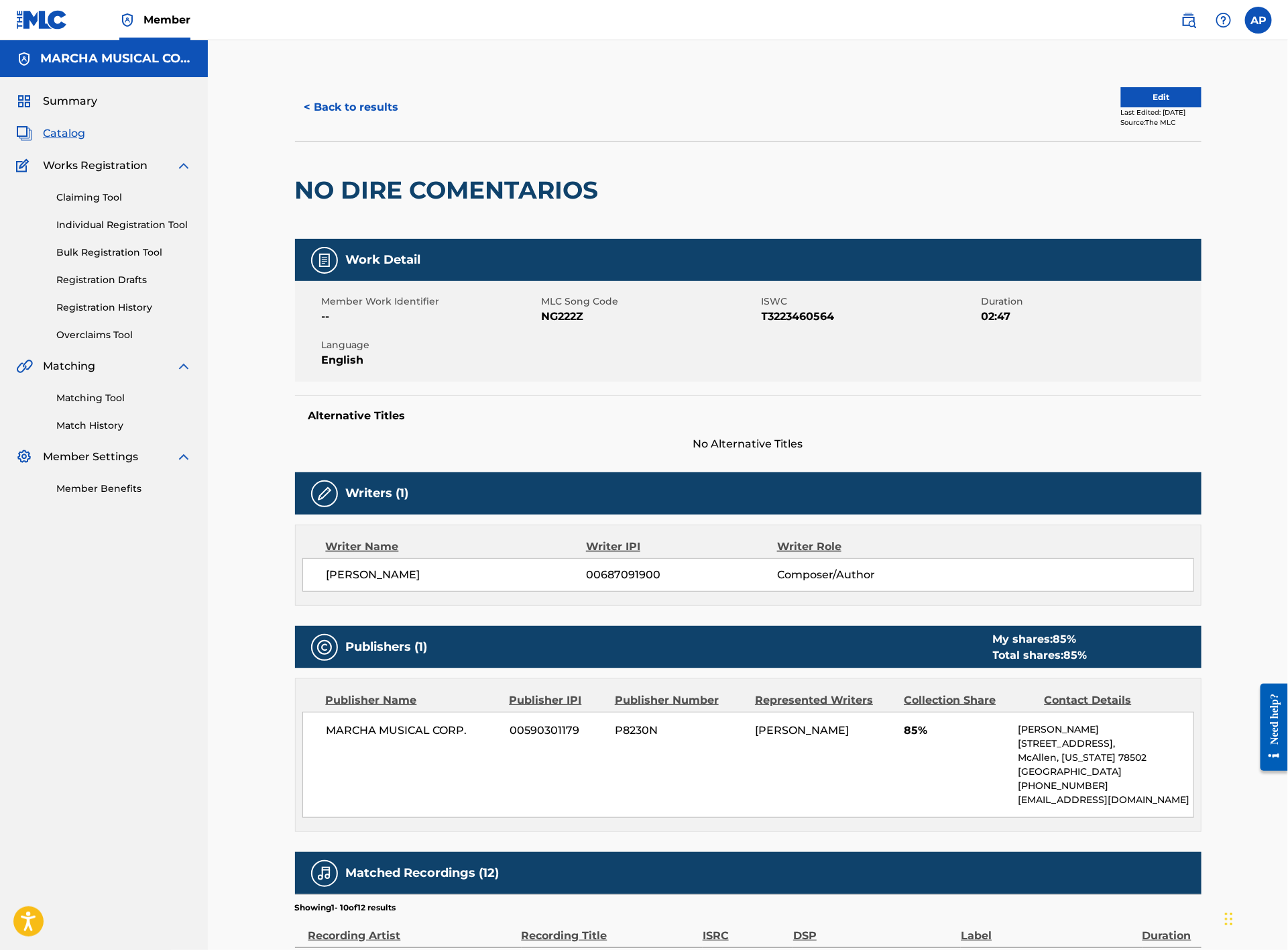
click at [352, 107] on button "< Back to results" at bounding box center [352, 107] width 114 height 34
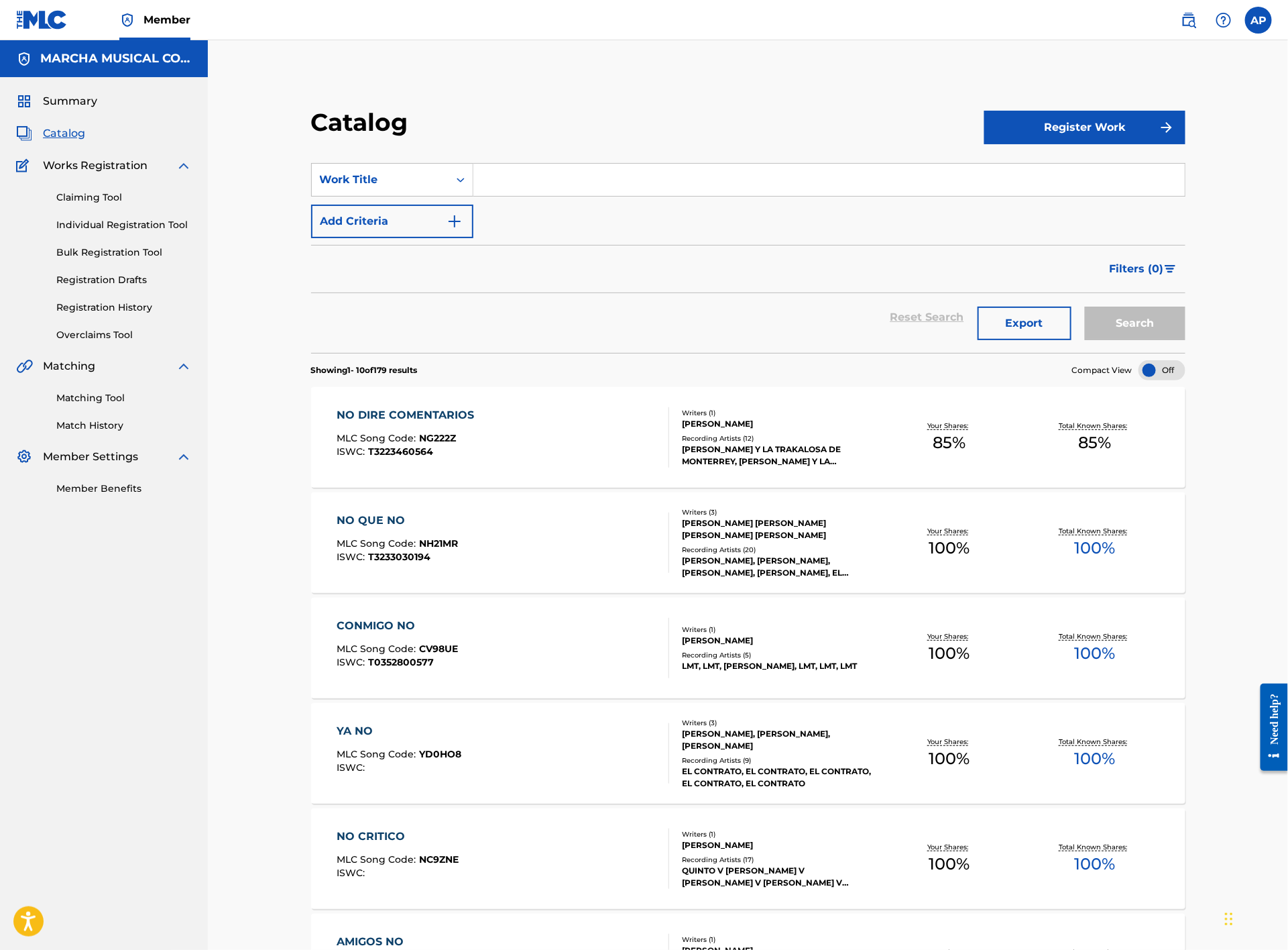
drag, startPoint x: 564, startPoint y: 167, endPoint x: 557, endPoint y: 168, distance: 7.1
click at [564, 167] on input "Search Form" at bounding box center [829, 179] width 711 height 32
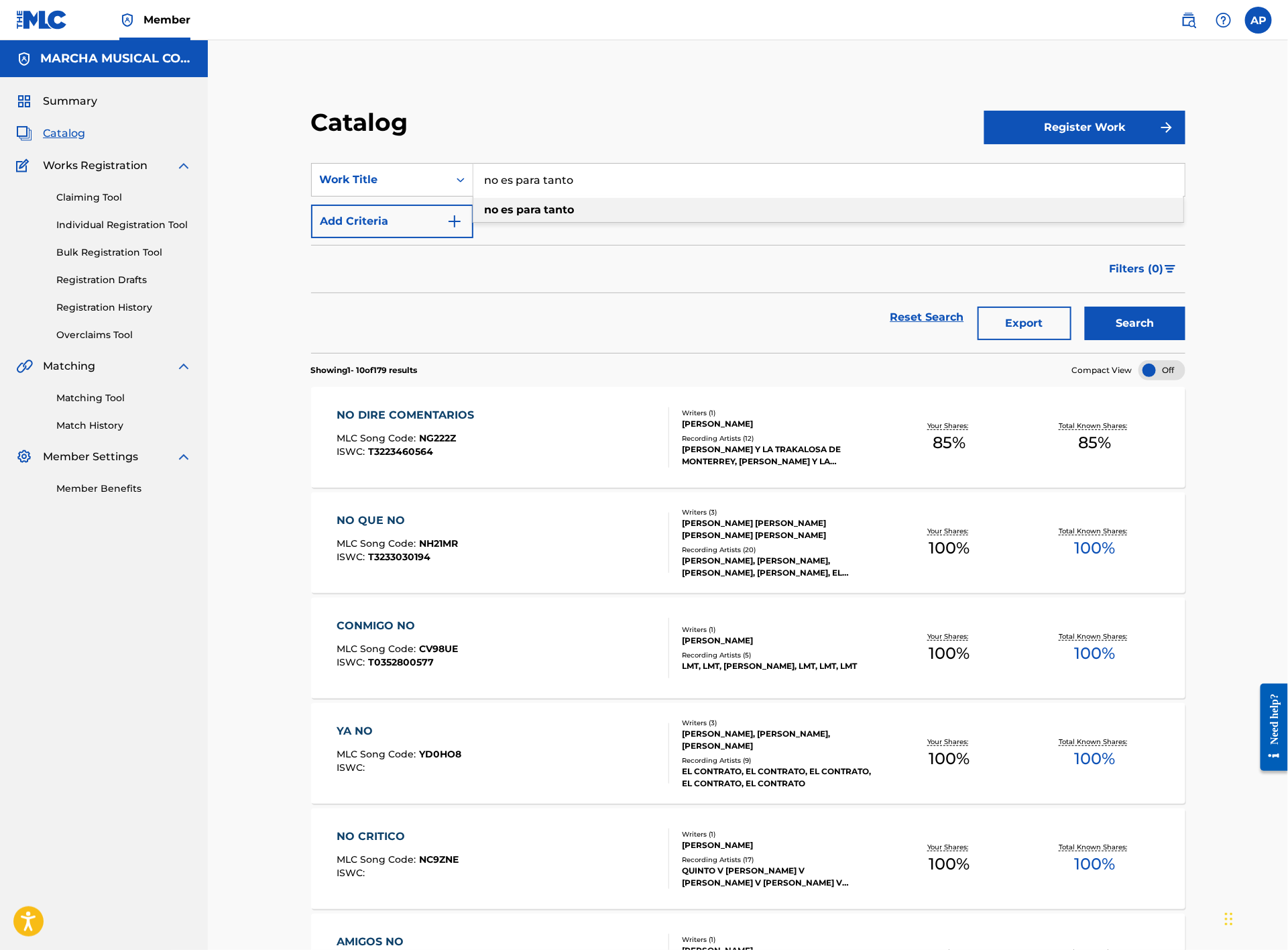
type input "no es para tanto"
click at [546, 215] on div "no es para tanto" at bounding box center [828, 209] width 711 height 24
click at [1121, 328] on button "Search" at bounding box center [1136, 323] width 100 height 34
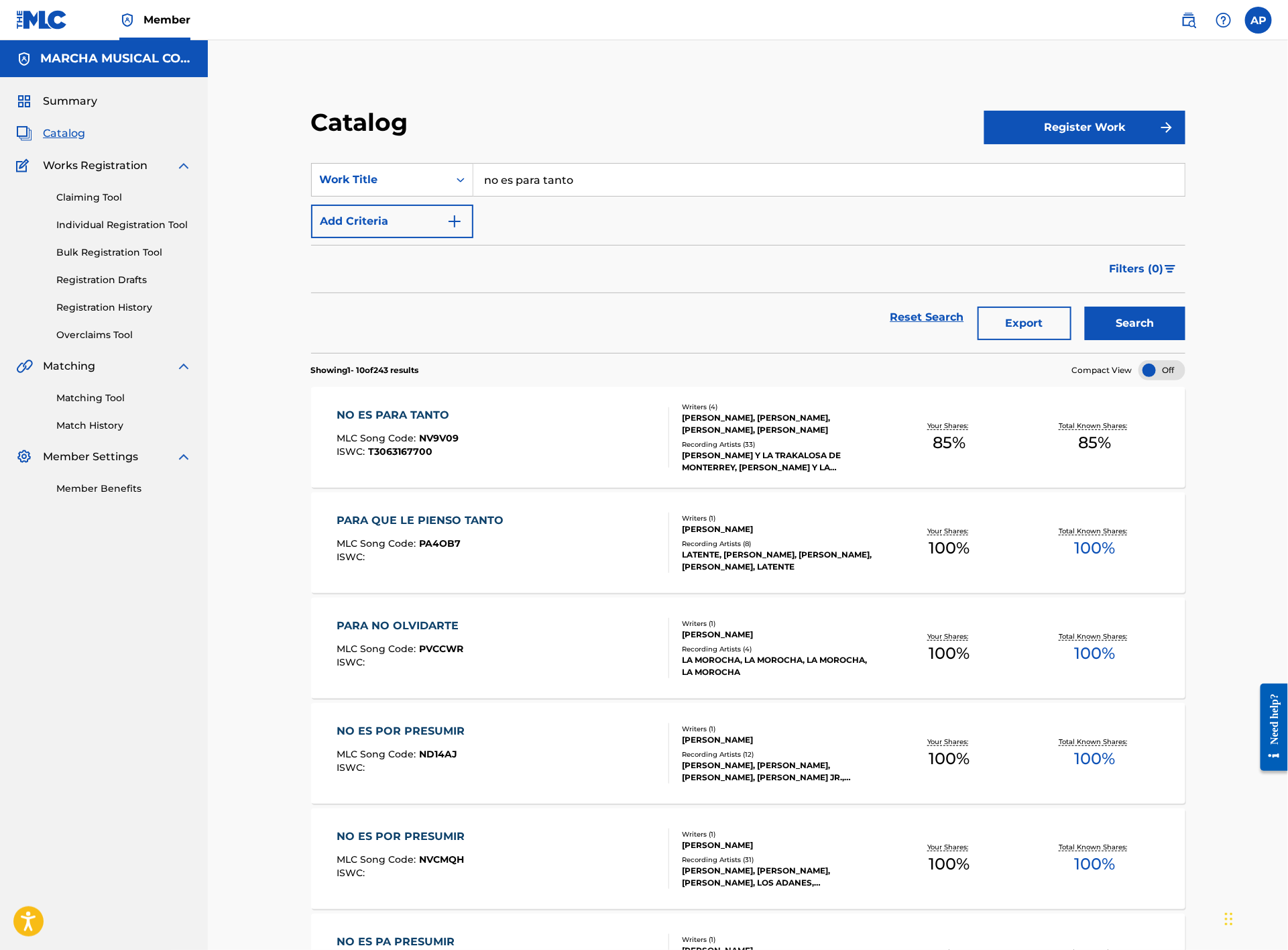
click at [533, 429] on div "NO ES PARA TANTO MLC Song Code : NV9V09 ISWC : T3063167700" at bounding box center [503, 437] width 333 height 61
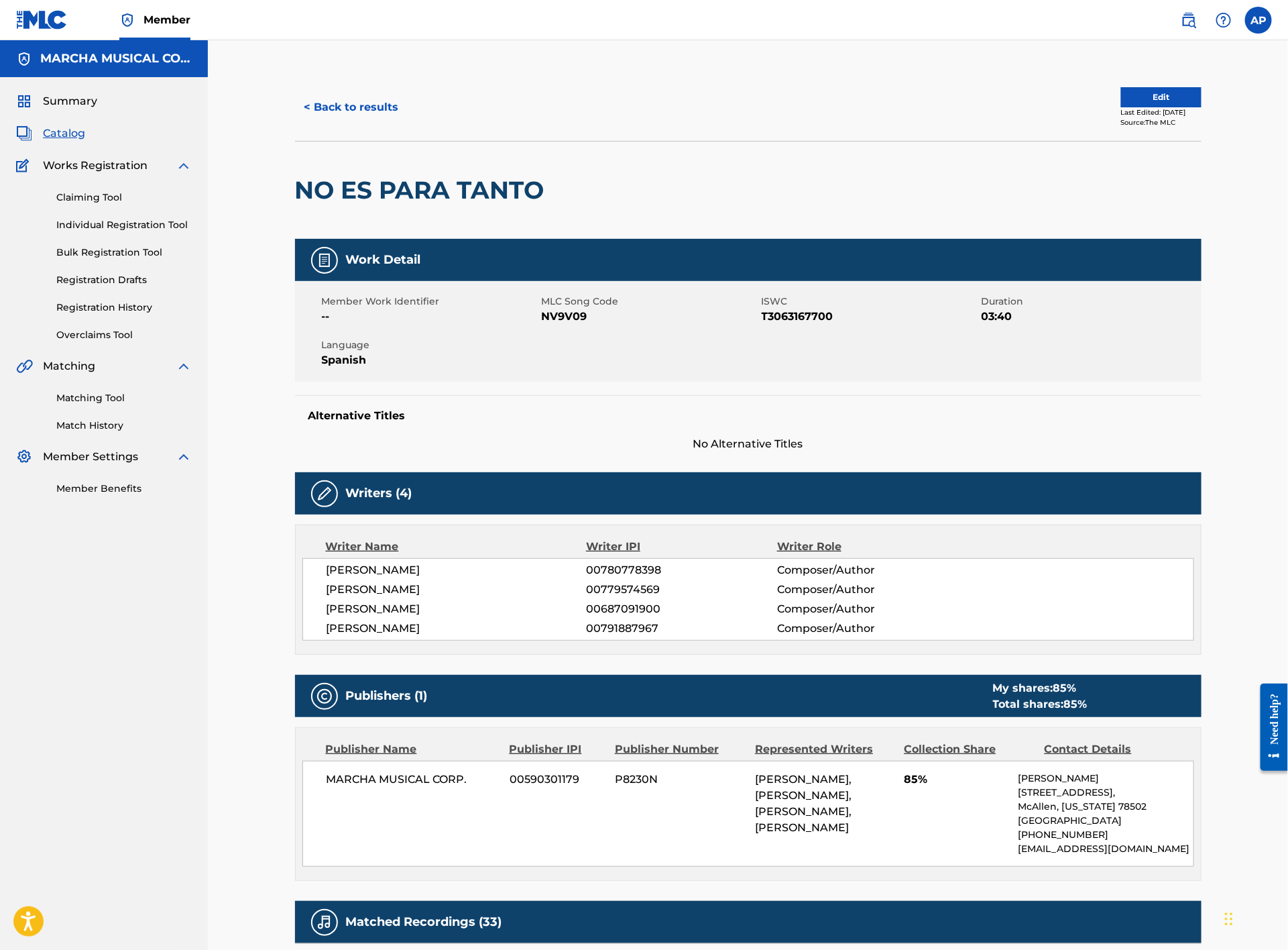
click at [353, 107] on button "< Back to results" at bounding box center [352, 107] width 114 height 34
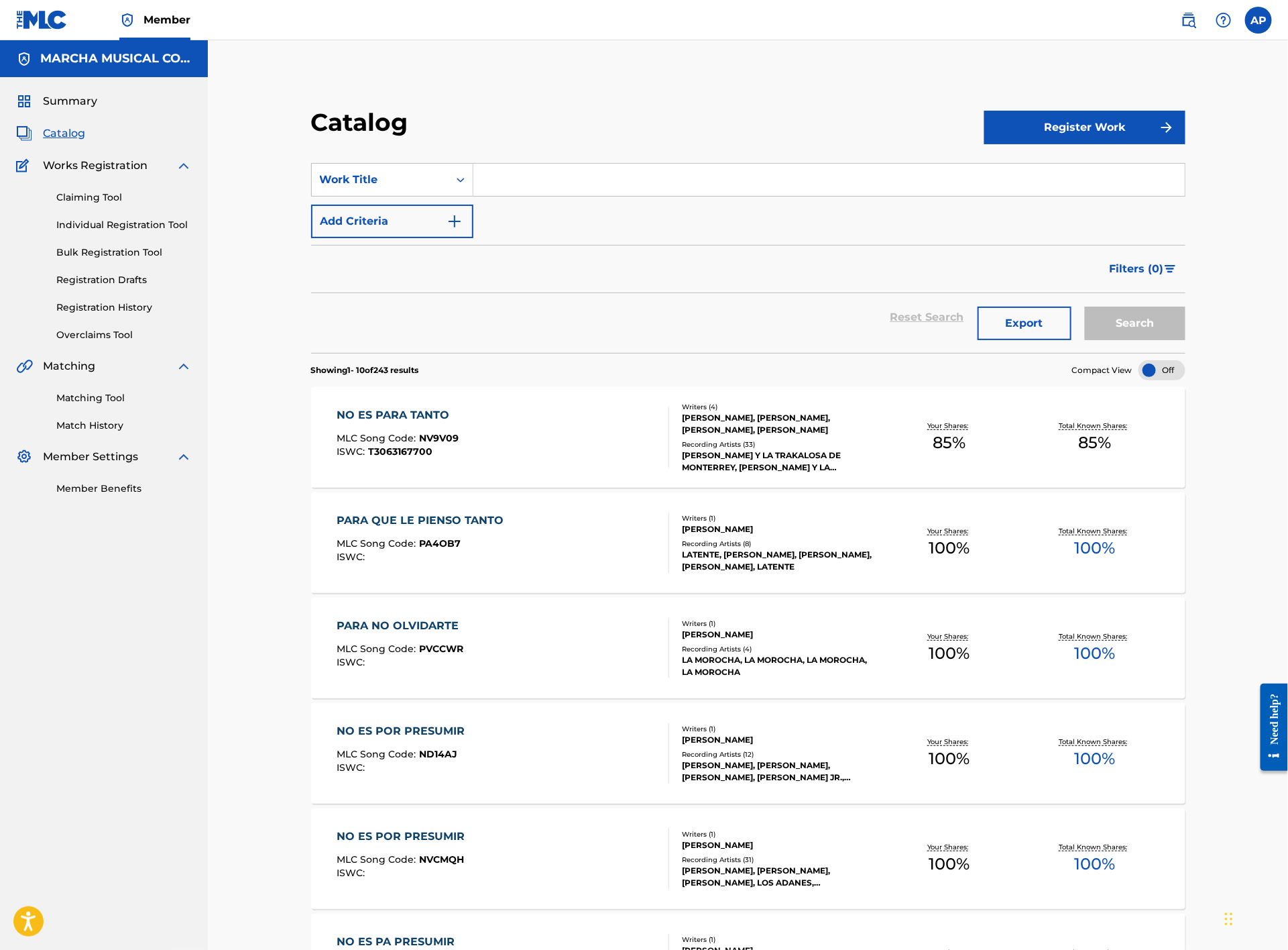
click at [522, 176] on input "Search Form" at bounding box center [829, 179] width 711 height 32
click at [596, 196] on div "no le falle n a la empresa" at bounding box center [828, 209] width 711 height 27
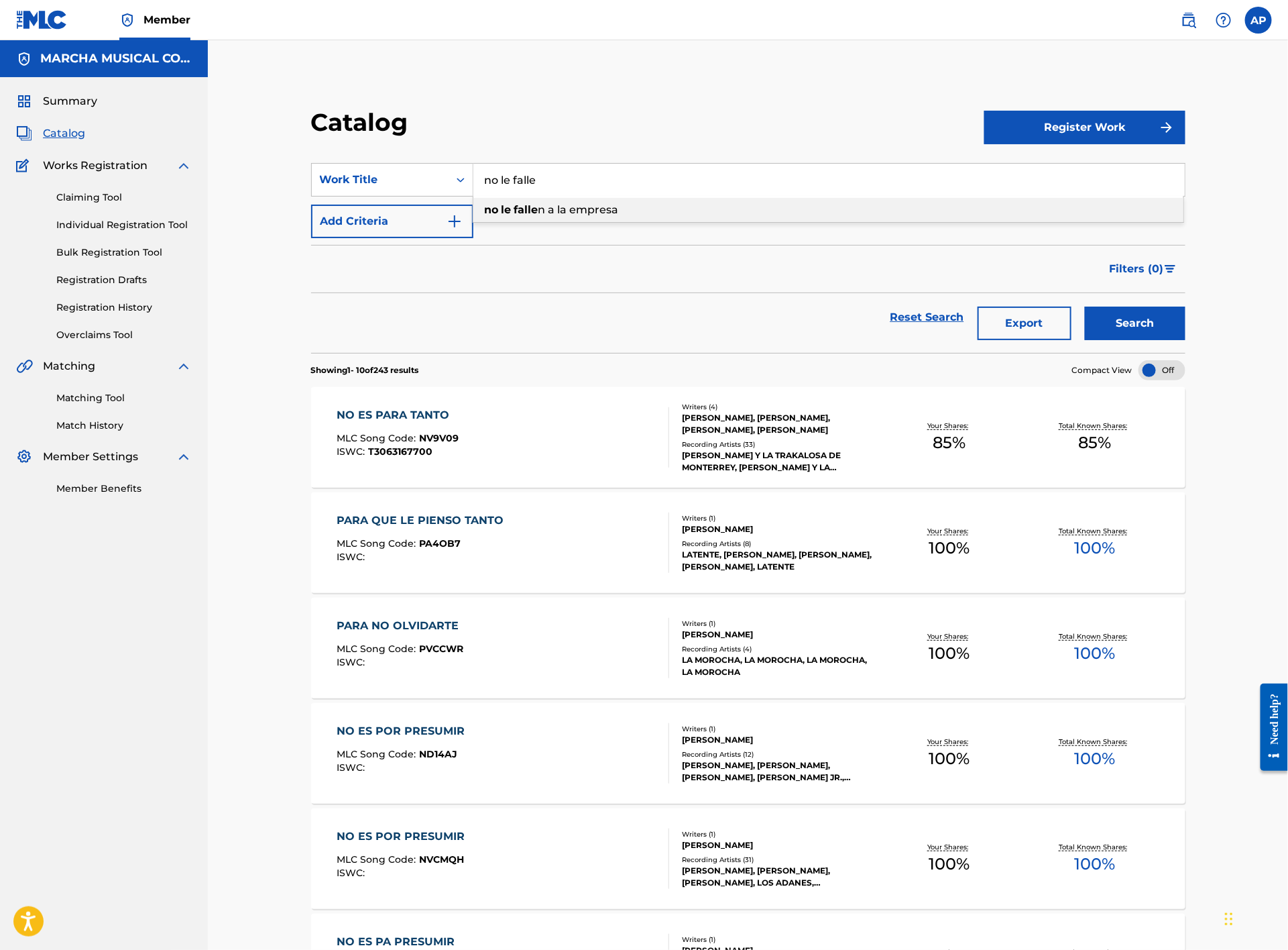
click at [590, 207] on span "n a la empresa" at bounding box center [578, 209] width 80 height 13
type input "no le fallen a la empresa"
click at [1147, 322] on button "Search" at bounding box center [1136, 323] width 100 height 34
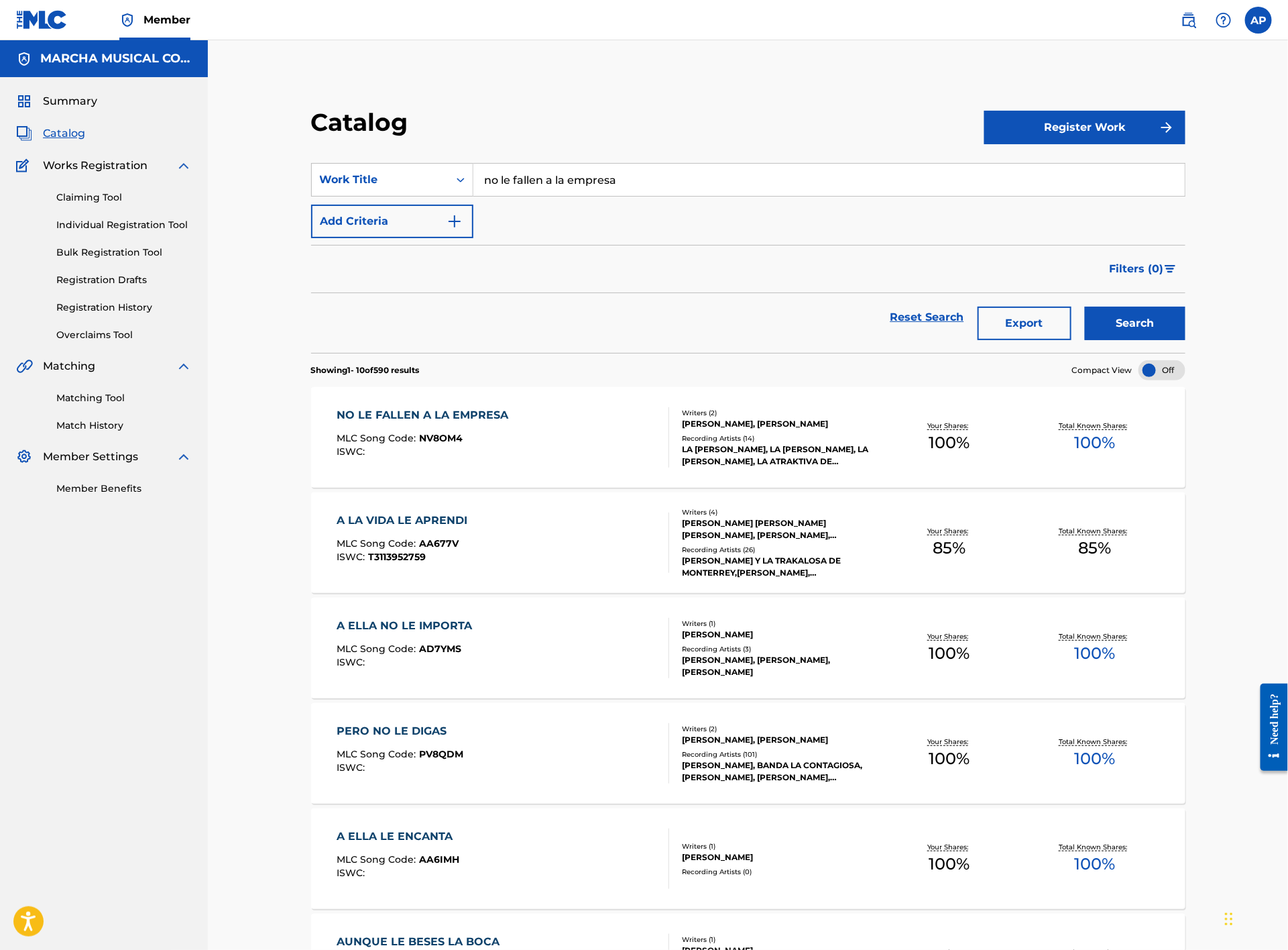
click at [614, 445] on div "NO LE FALLEN A LA EMPRESA MLC Song Code : NV8OM4 ISWC :" at bounding box center [503, 437] width 333 height 61
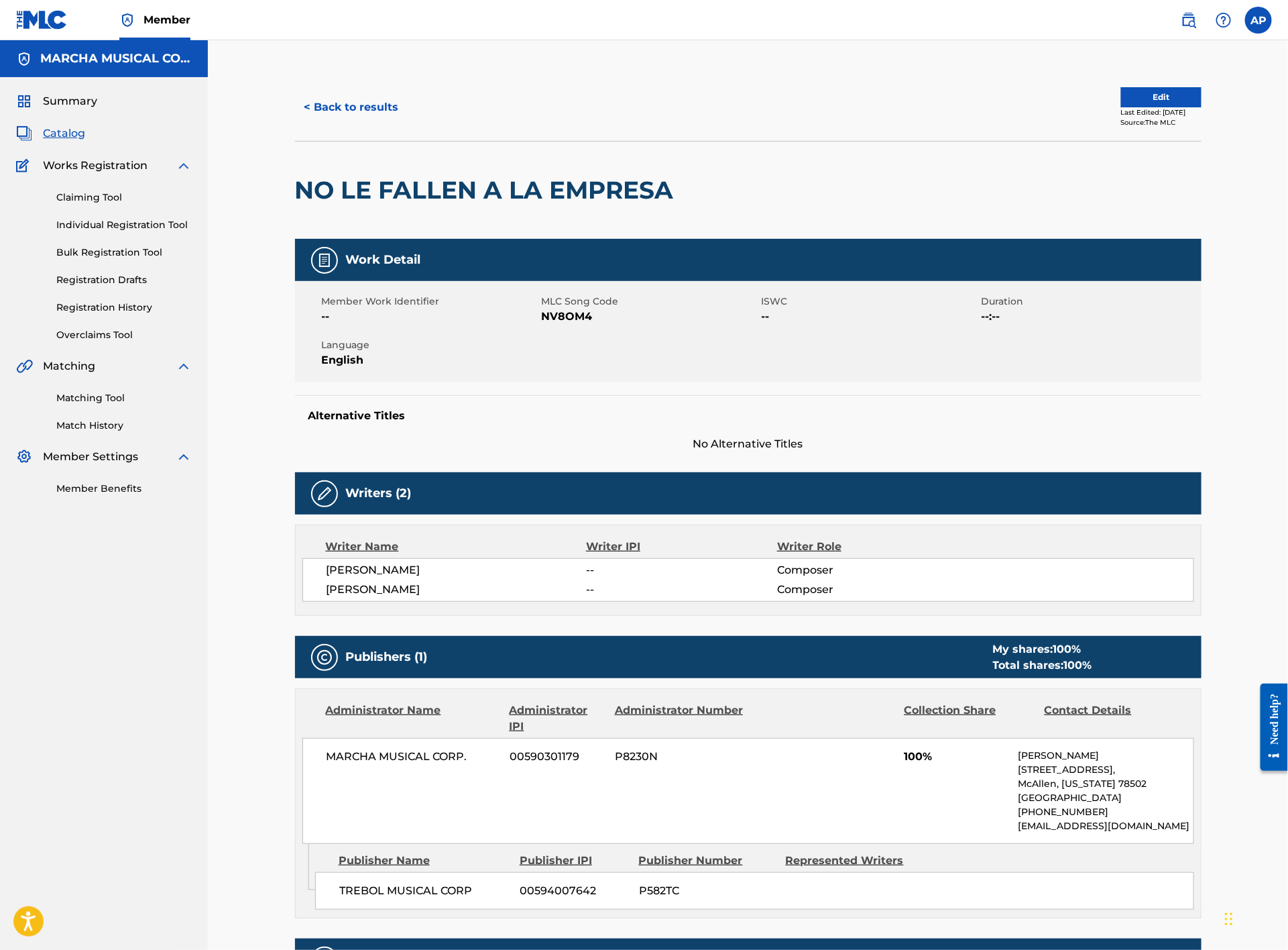
click at [367, 107] on button "< Back to results" at bounding box center [352, 107] width 114 height 34
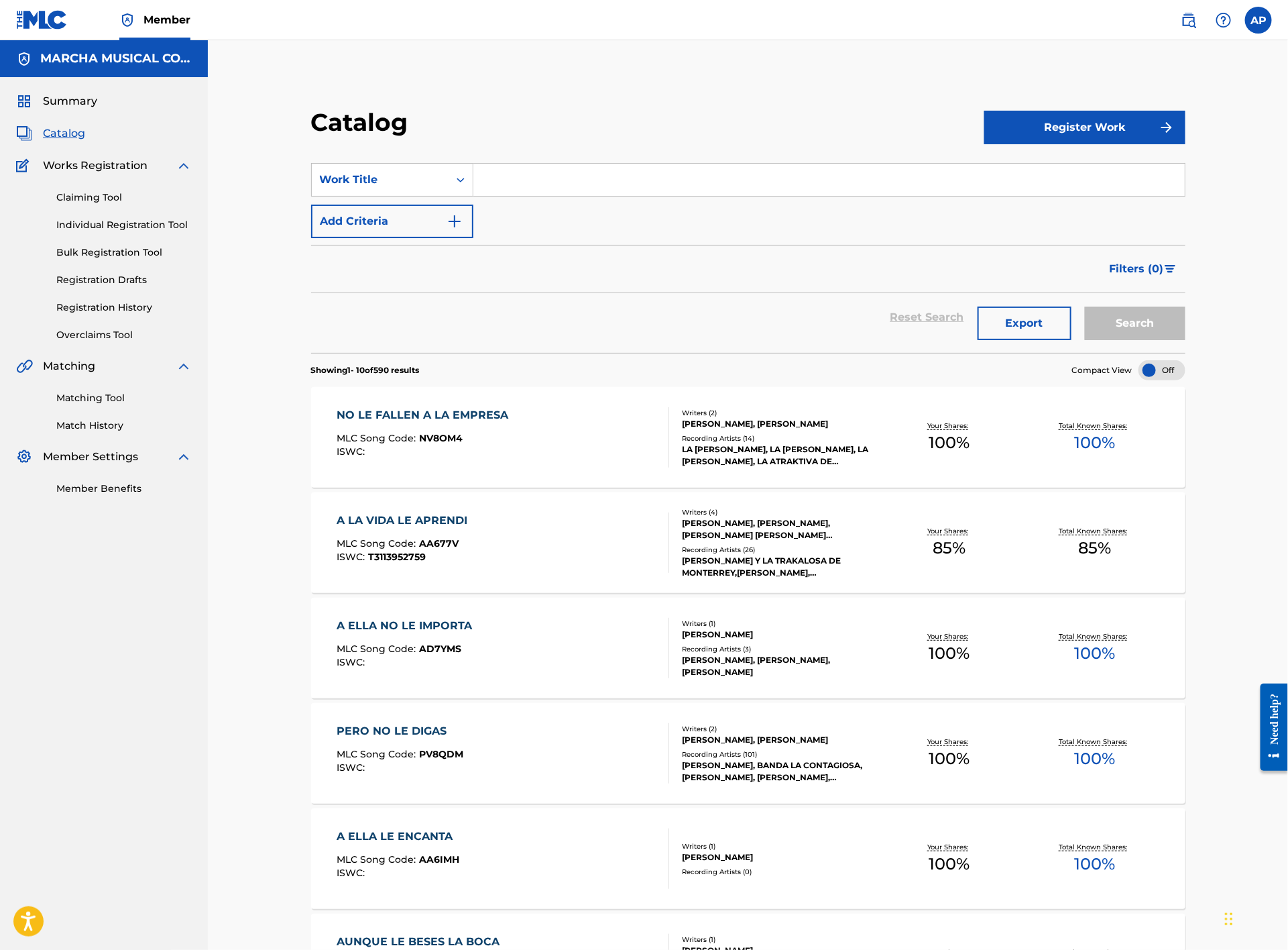
click at [499, 177] on input "Search Form" at bounding box center [829, 179] width 711 height 32
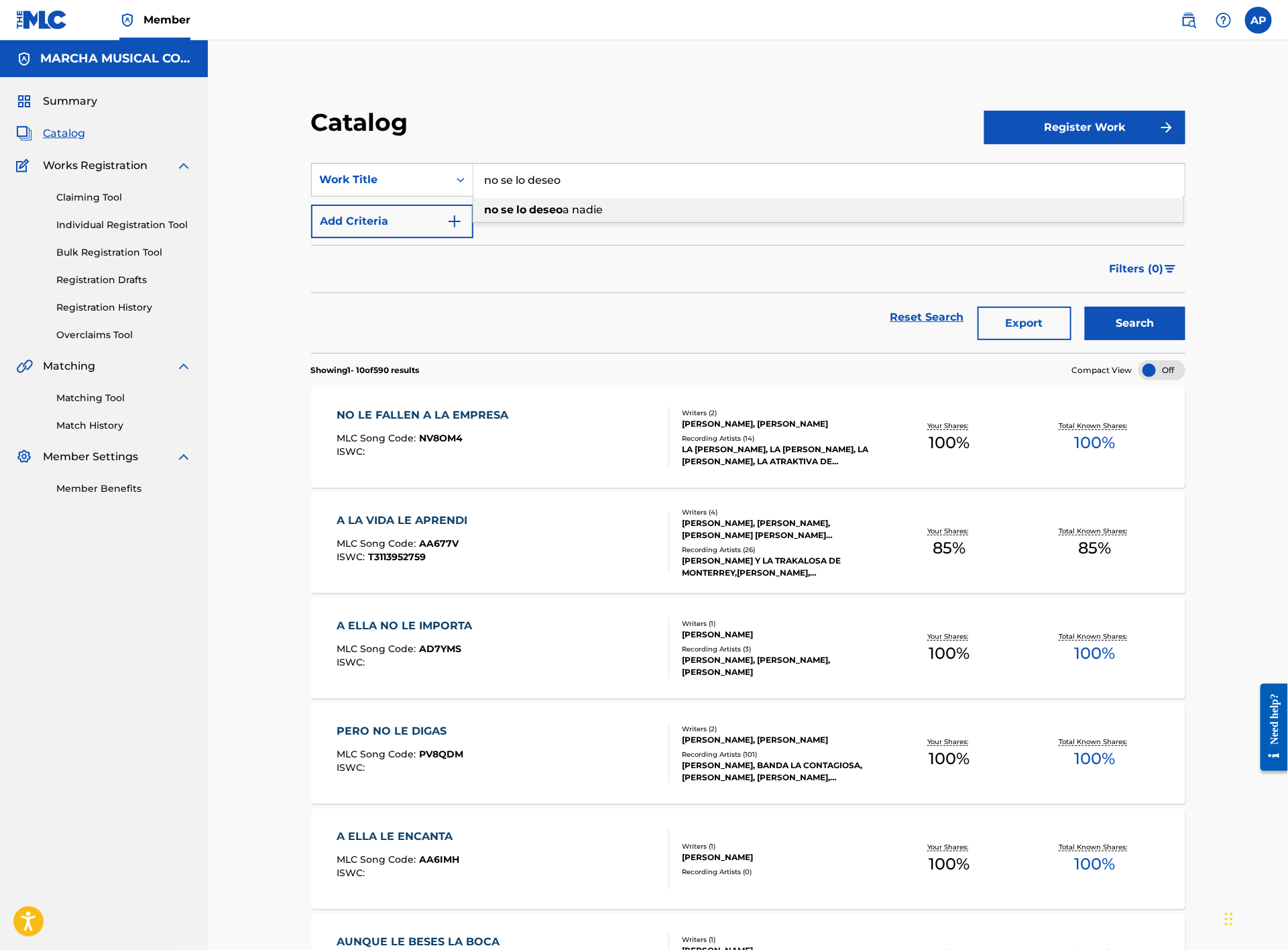
click at [565, 202] on div "no se lo deseo a nadie" at bounding box center [828, 209] width 711 height 24
type input "no se lo deseo a nadie"
click at [1129, 324] on button "Search" at bounding box center [1136, 323] width 100 height 34
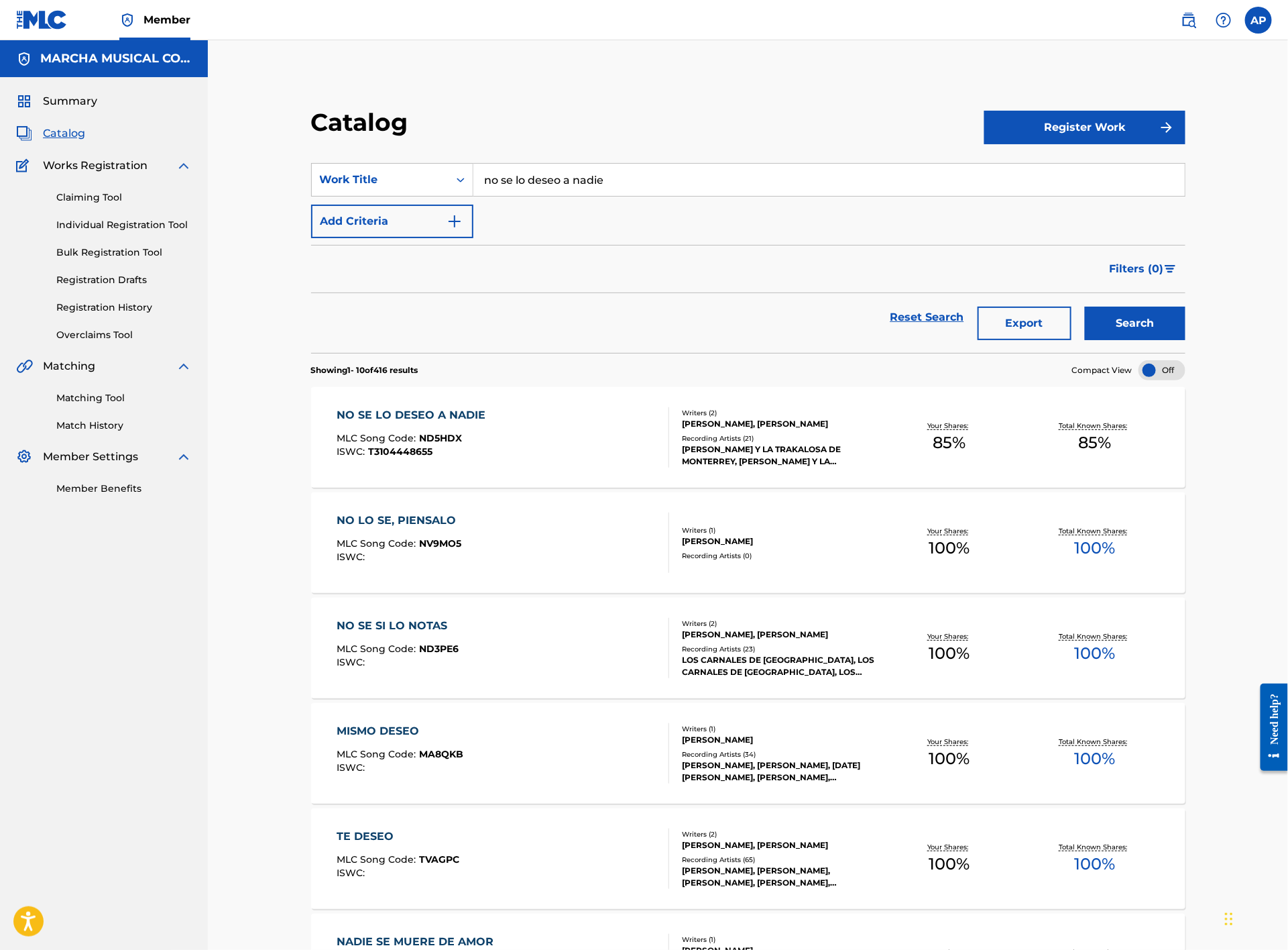
click at [525, 441] on div "NO SE LO DESEO A NADIE MLC Song Code : ND5HDX ISWC : T3104448655" at bounding box center [503, 437] width 333 height 61
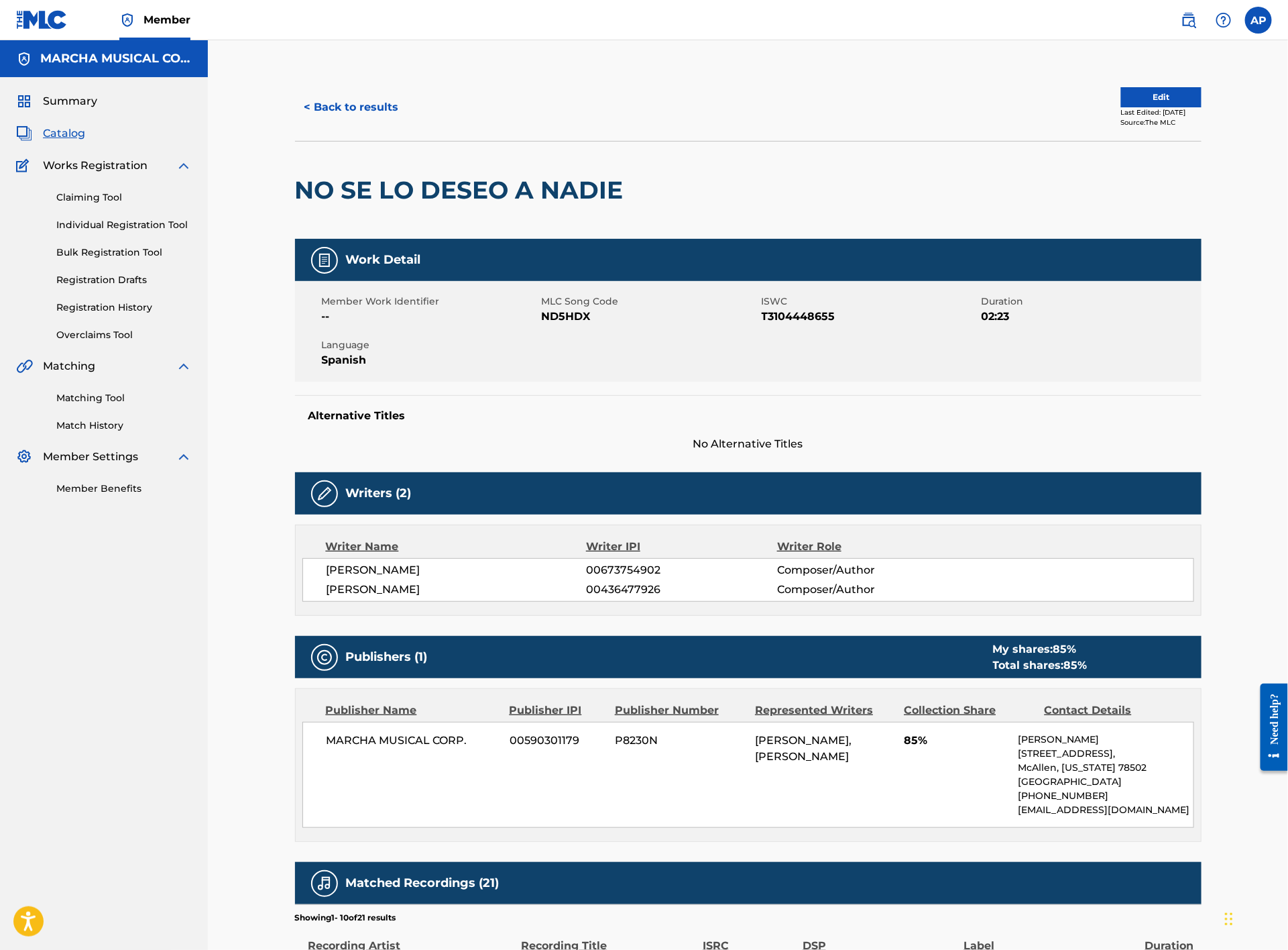
drag, startPoint x: 501, startPoint y: 447, endPoint x: 493, endPoint y: 449, distance: 8.2
drag, startPoint x: 493, startPoint y: 449, endPoint x: 433, endPoint y: 398, distance: 78.7
click at [433, 398] on div "Alternative Titles No Alternative Titles" at bounding box center [748, 423] width 907 height 57
click at [326, 95] on button "< Back to results" at bounding box center [352, 107] width 114 height 34
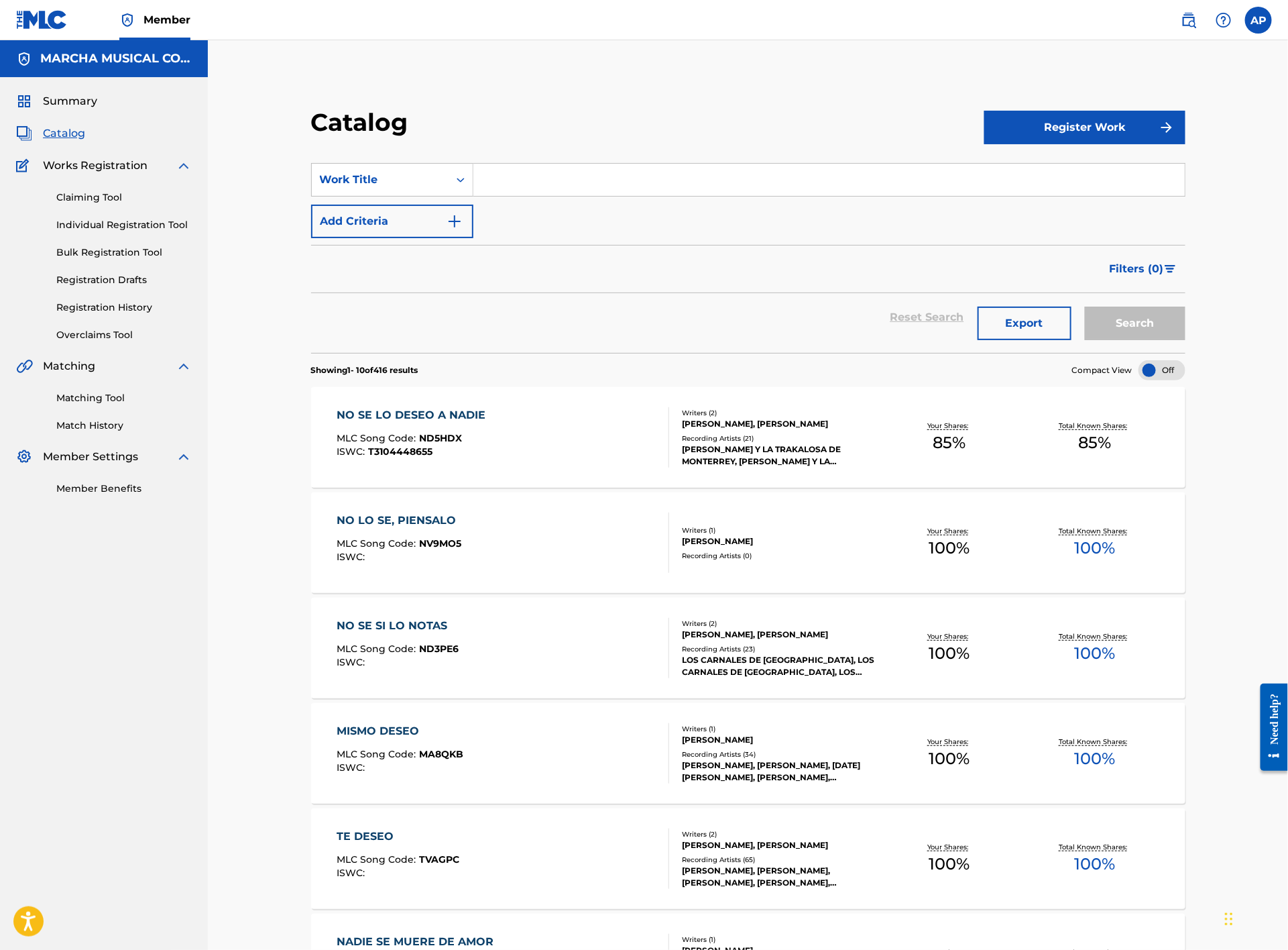
click at [562, 185] on input "Search Form" at bounding box center [829, 179] width 711 height 32
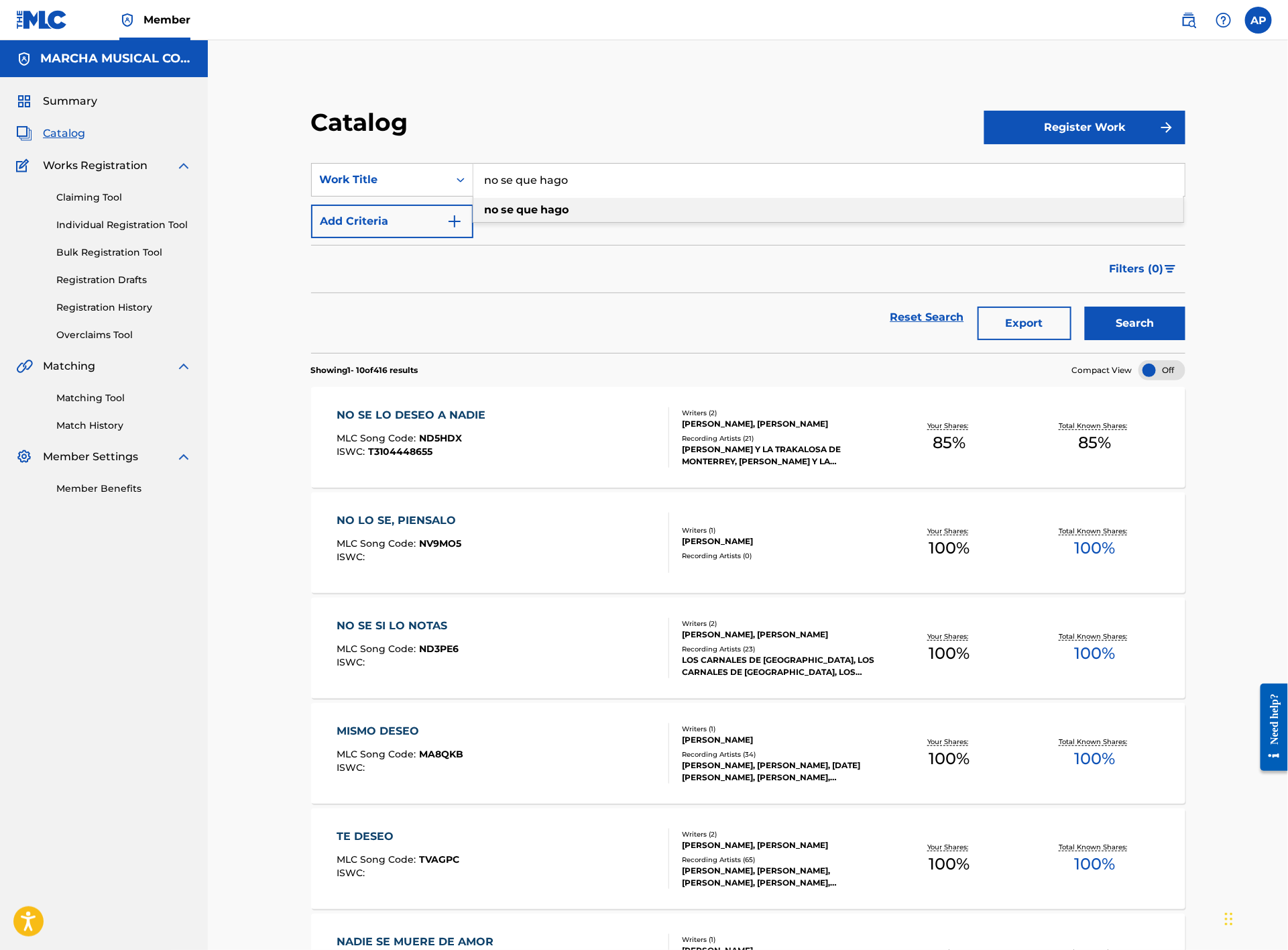
type input "no se que hago"
click at [531, 218] on div "no se que hago" at bounding box center [828, 209] width 711 height 24
click at [1135, 321] on button "Search" at bounding box center [1136, 323] width 100 height 34
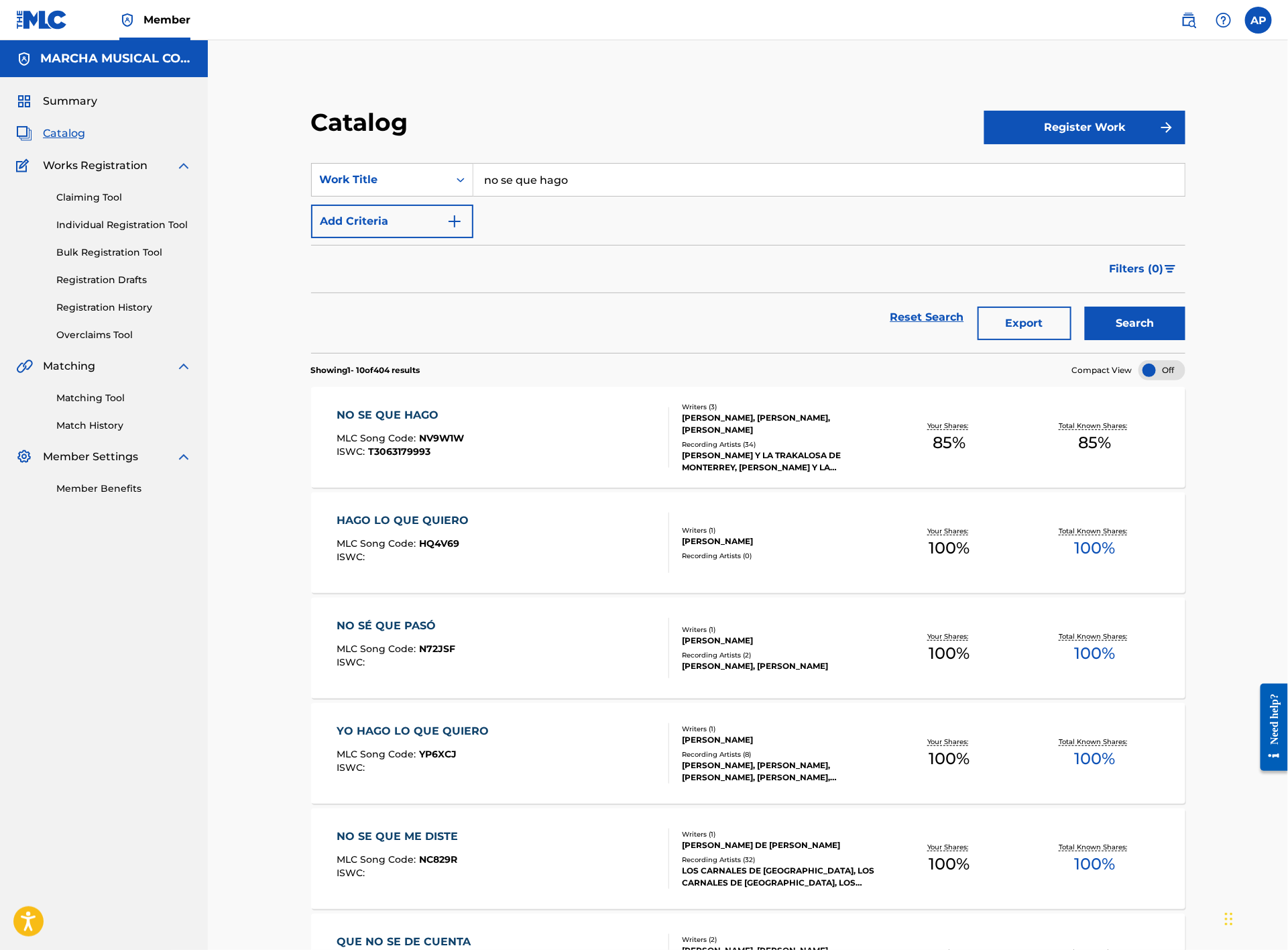
click at [517, 439] on div "NO SE QUE HAGO MLC Song Code : NV9W1W ISWC : T3063179993" at bounding box center [503, 437] width 333 height 61
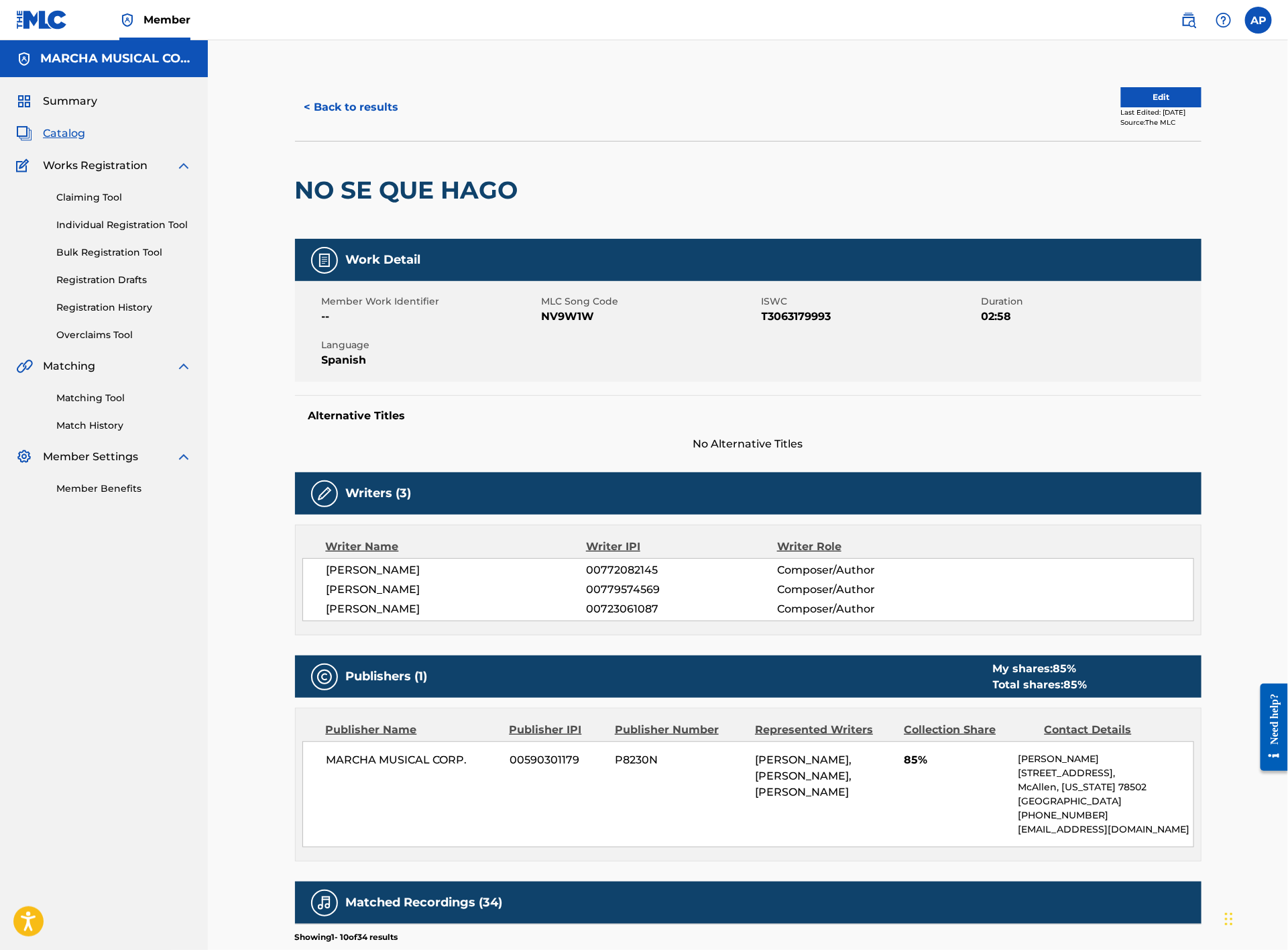
click at [367, 93] on button "< Back to results" at bounding box center [352, 107] width 114 height 34
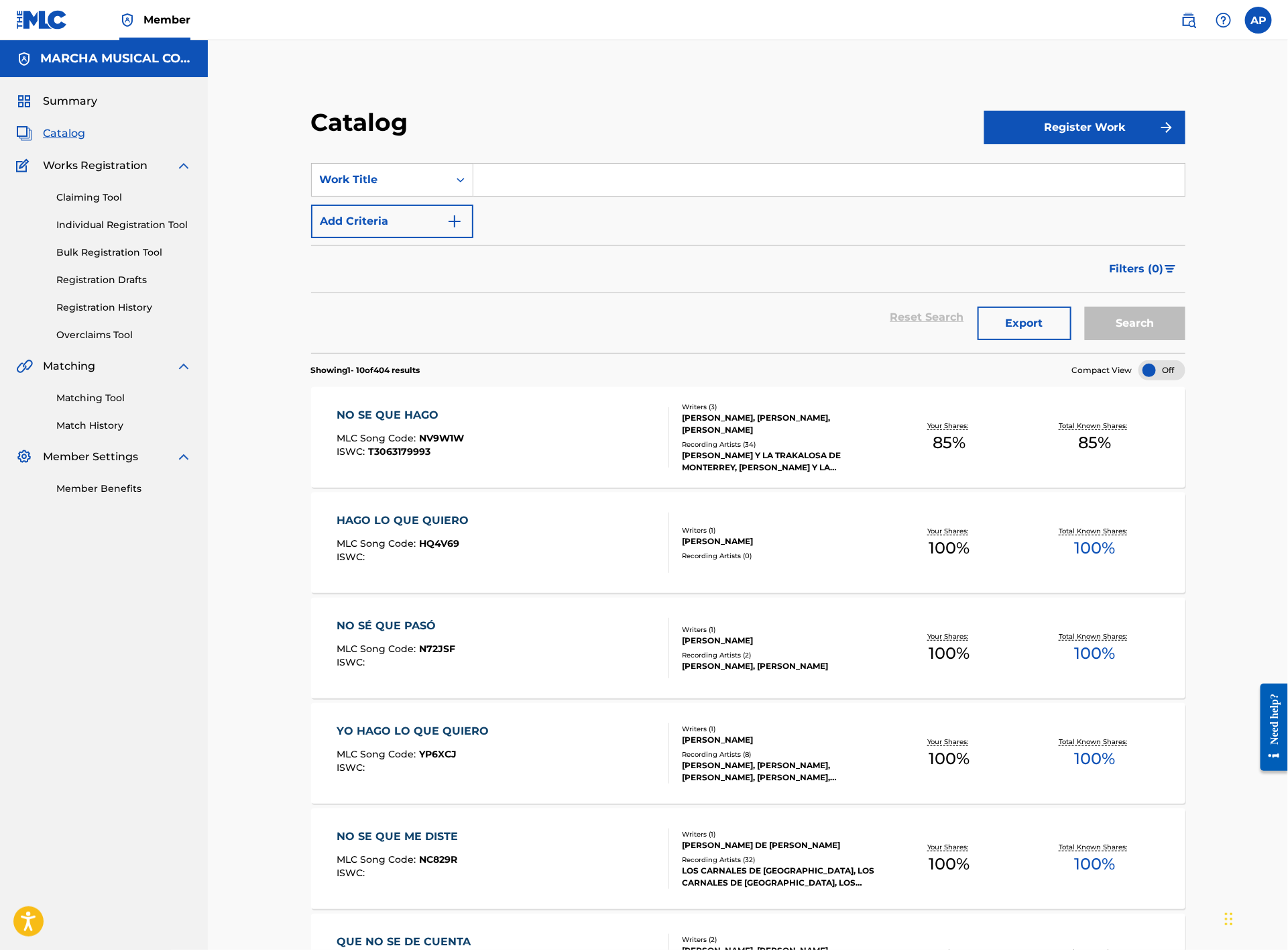
click at [507, 433] on div "NO SE QUE HAGO MLC Song Code : NV9W1W ISWC : T3063179993" at bounding box center [503, 437] width 333 height 61
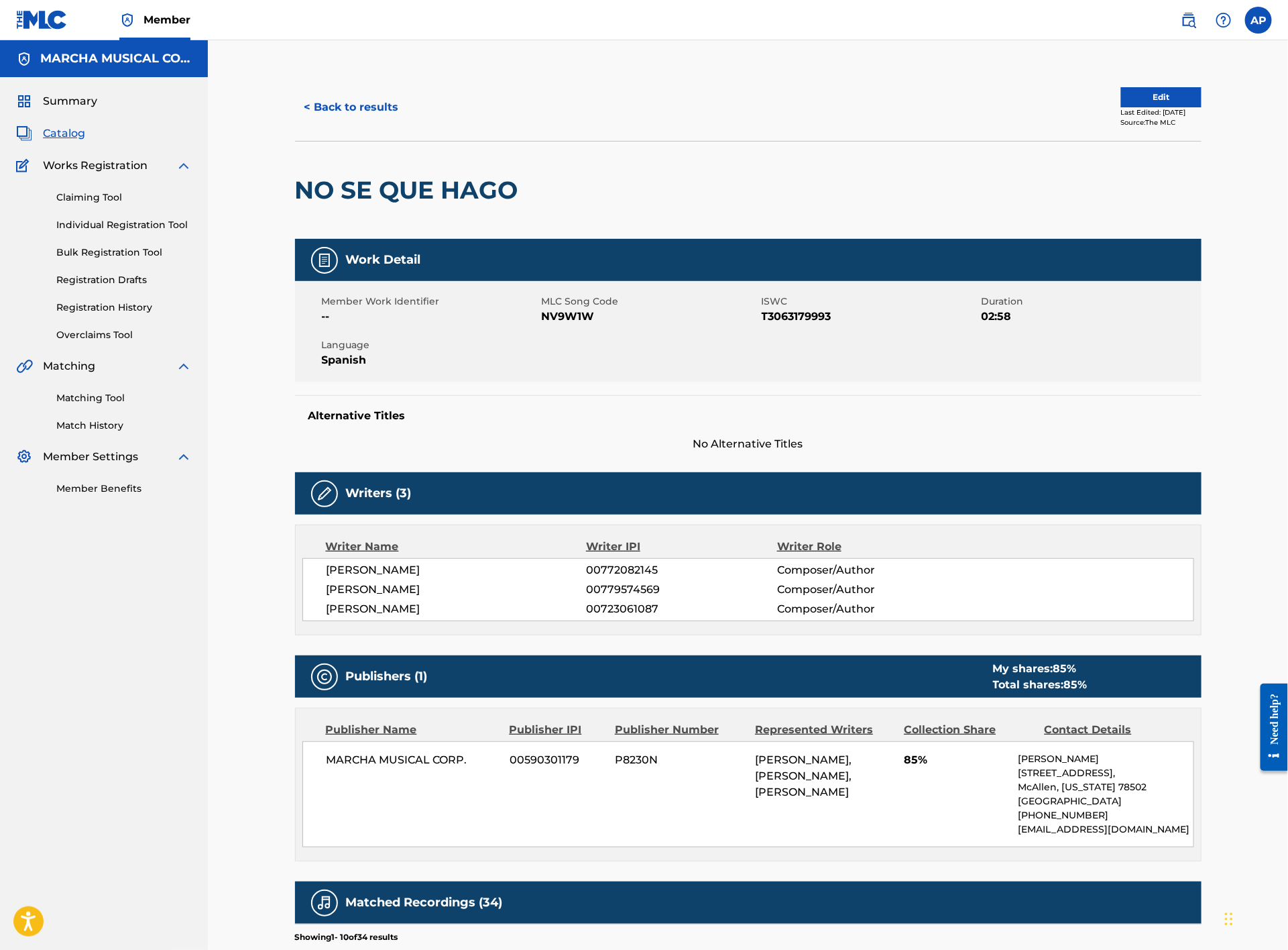
click at [351, 96] on button "< Back to results" at bounding box center [352, 107] width 114 height 34
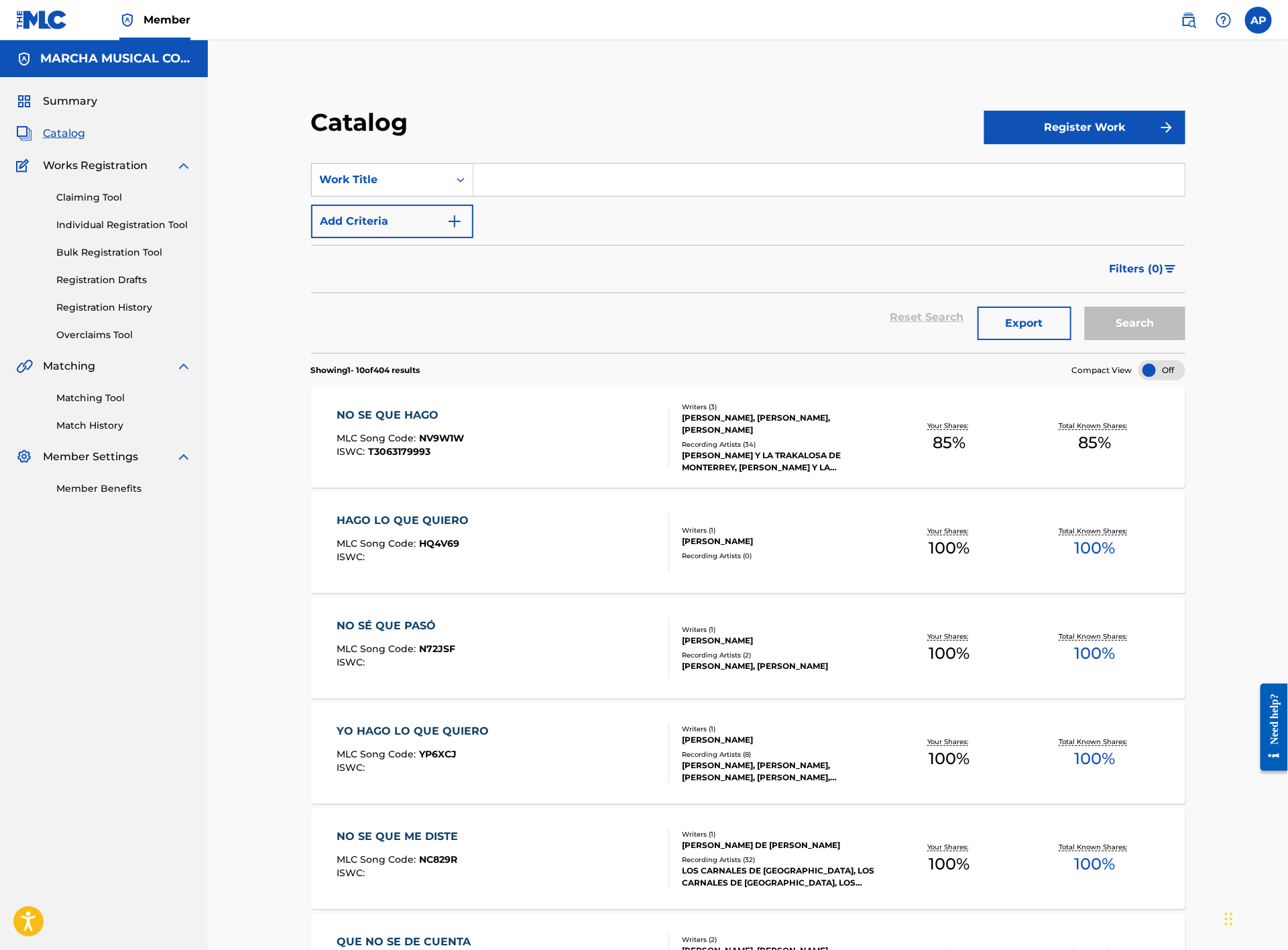
click at [525, 177] on input "Search Form" at bounding box center [829, 179] width 711 height 32
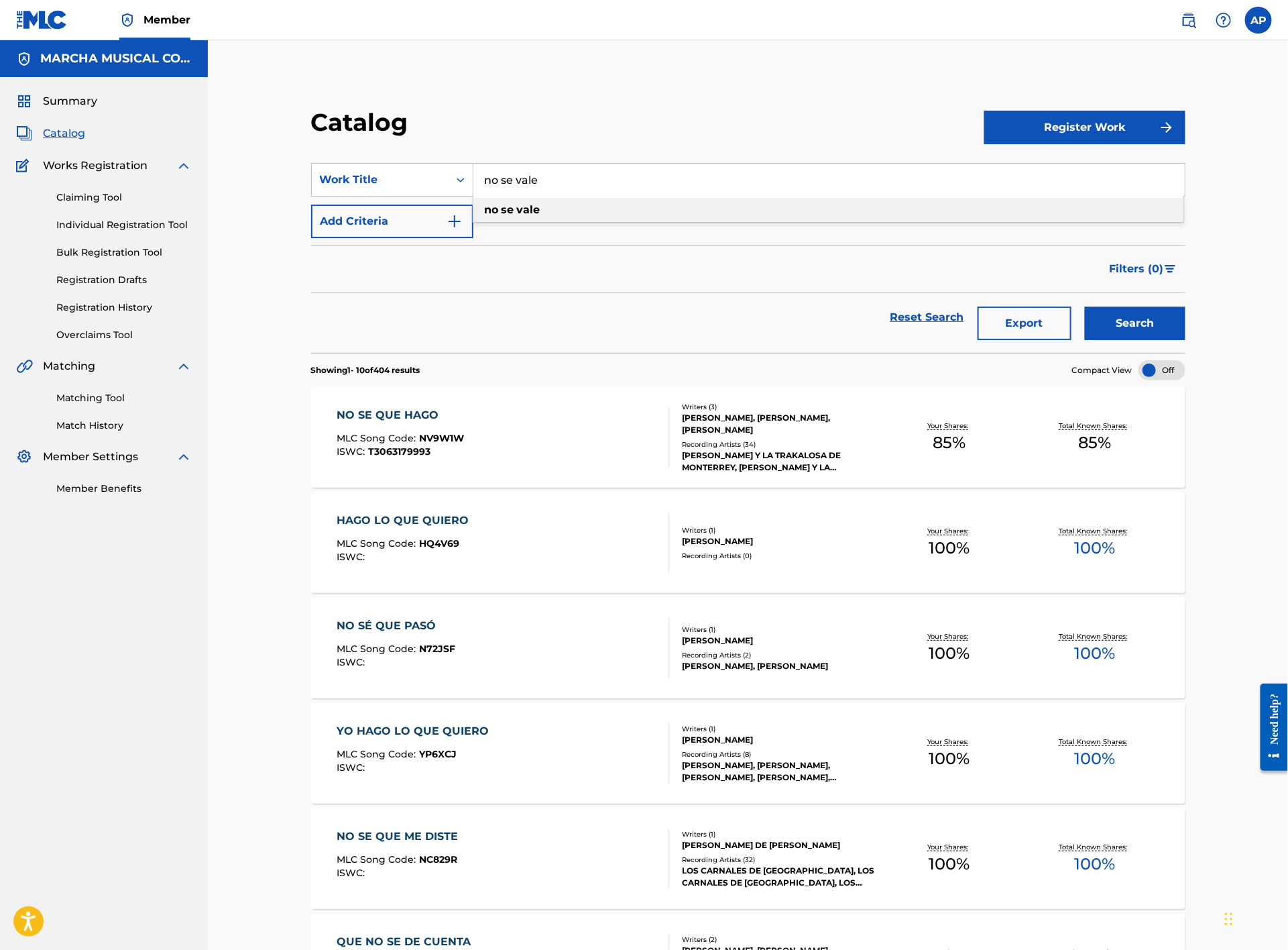
type input "no se vale"
click at [541, 202] on div "no se vale" at bounding box center [828, 209] width 711 height 24
click at [1105, 321] on button "Search" at bounding box center [1136, 323] width 100 height 34
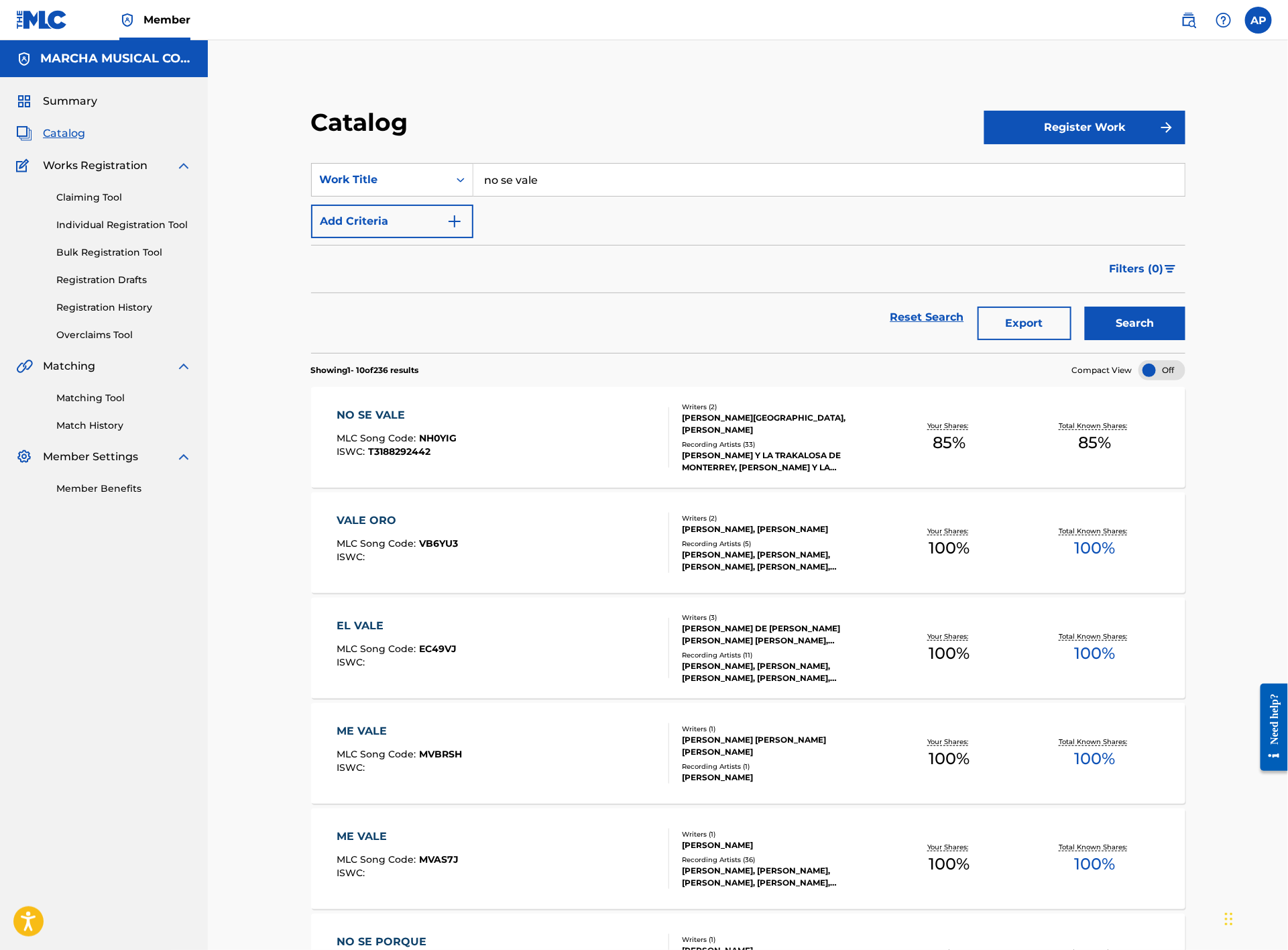
click at [514, 421] on div "NO SE VALE MLC Song Code : NH0YIG ISWC : T3188292442" at bounding box center [503, 437] width 333 height 61
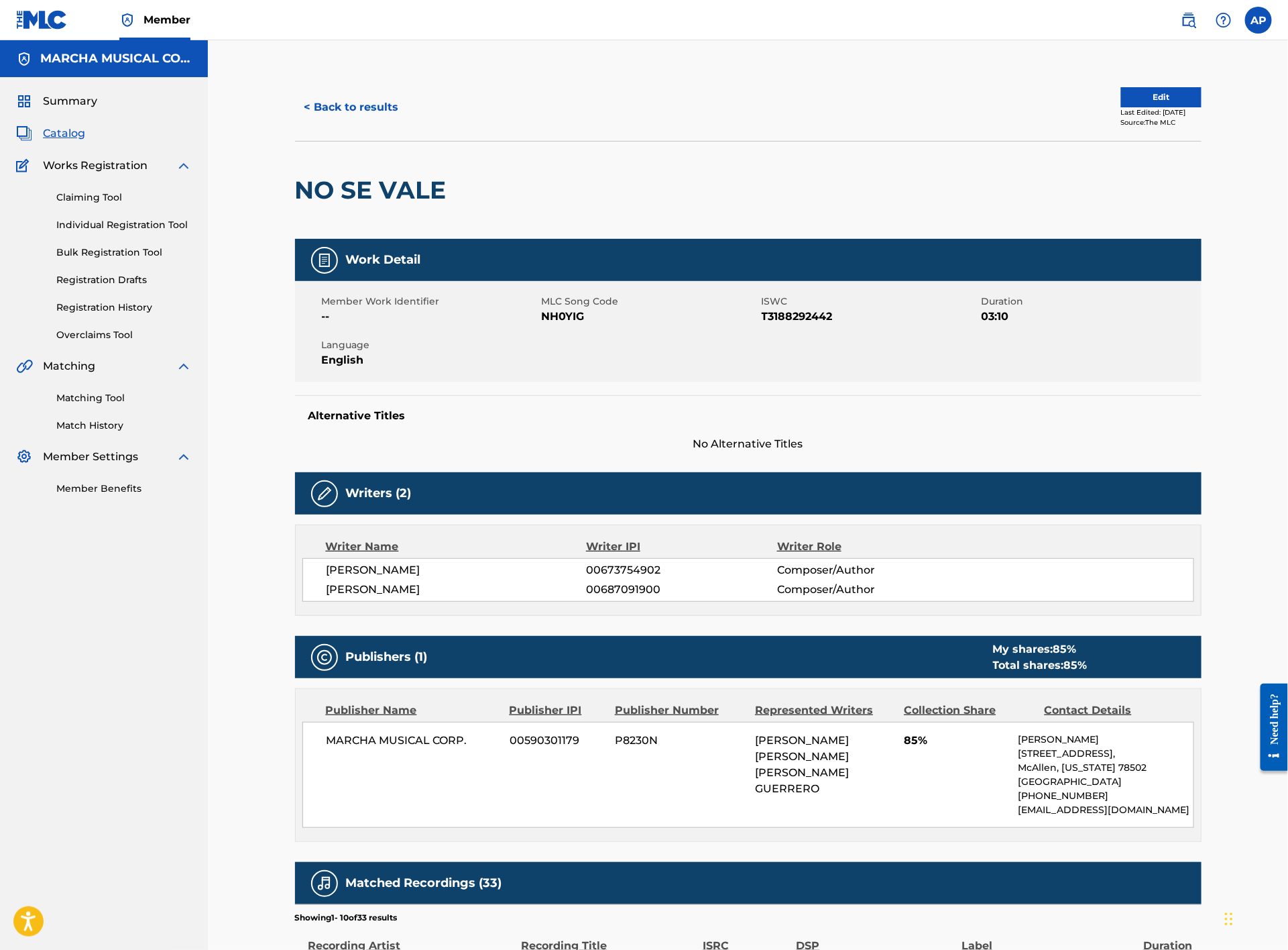
click at [372, 91] on button "< Back to results" at bounding box center [352, 107] width 114 height 34
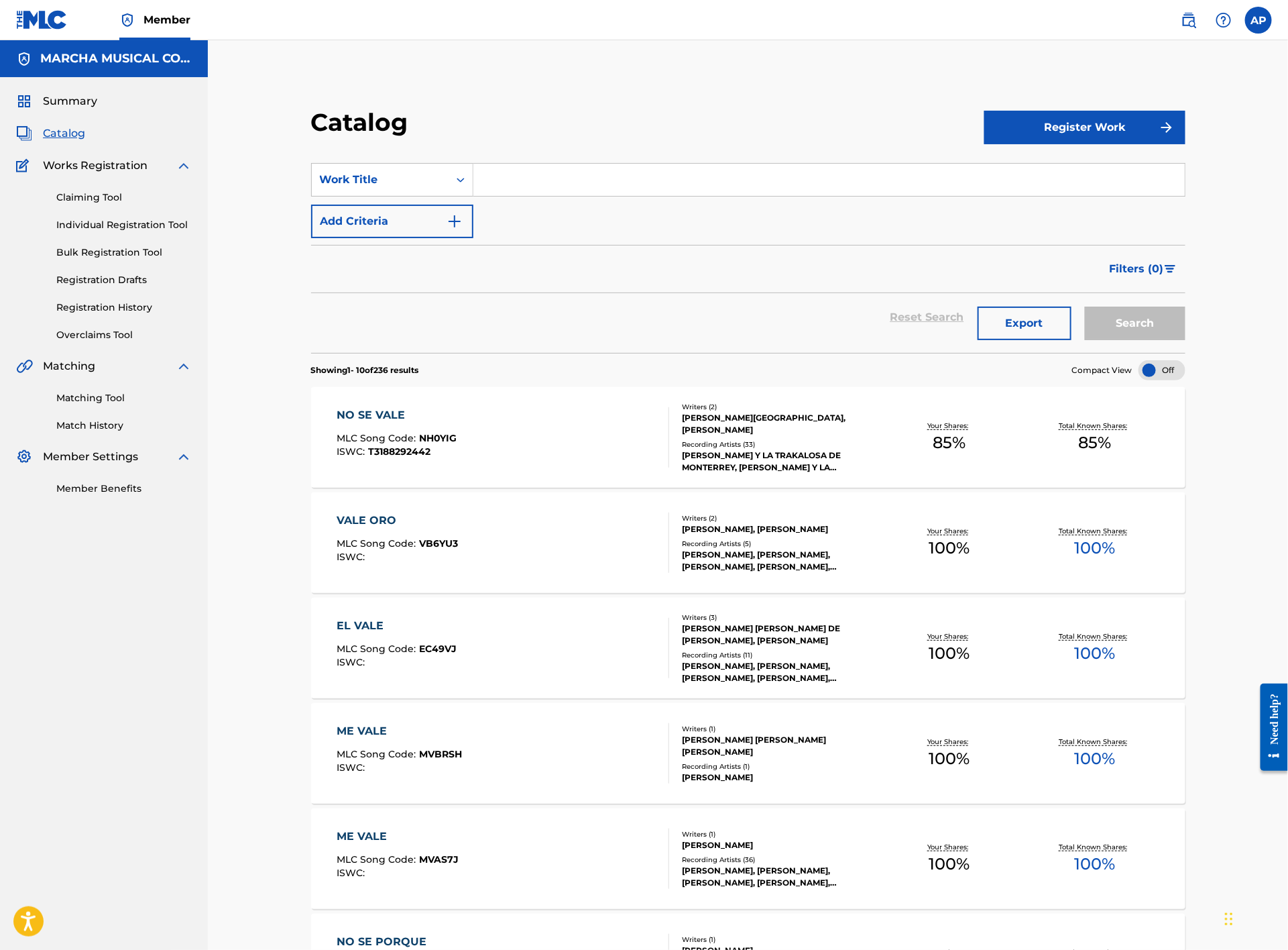
click at [522, 184] on input "Search Form" at bounding box center [829, 179] width 711 height 32
type input "orgullo mexicano"
click at [1142, 324] on button "Search" at bounding box center [1136, 323] width 100 height 34
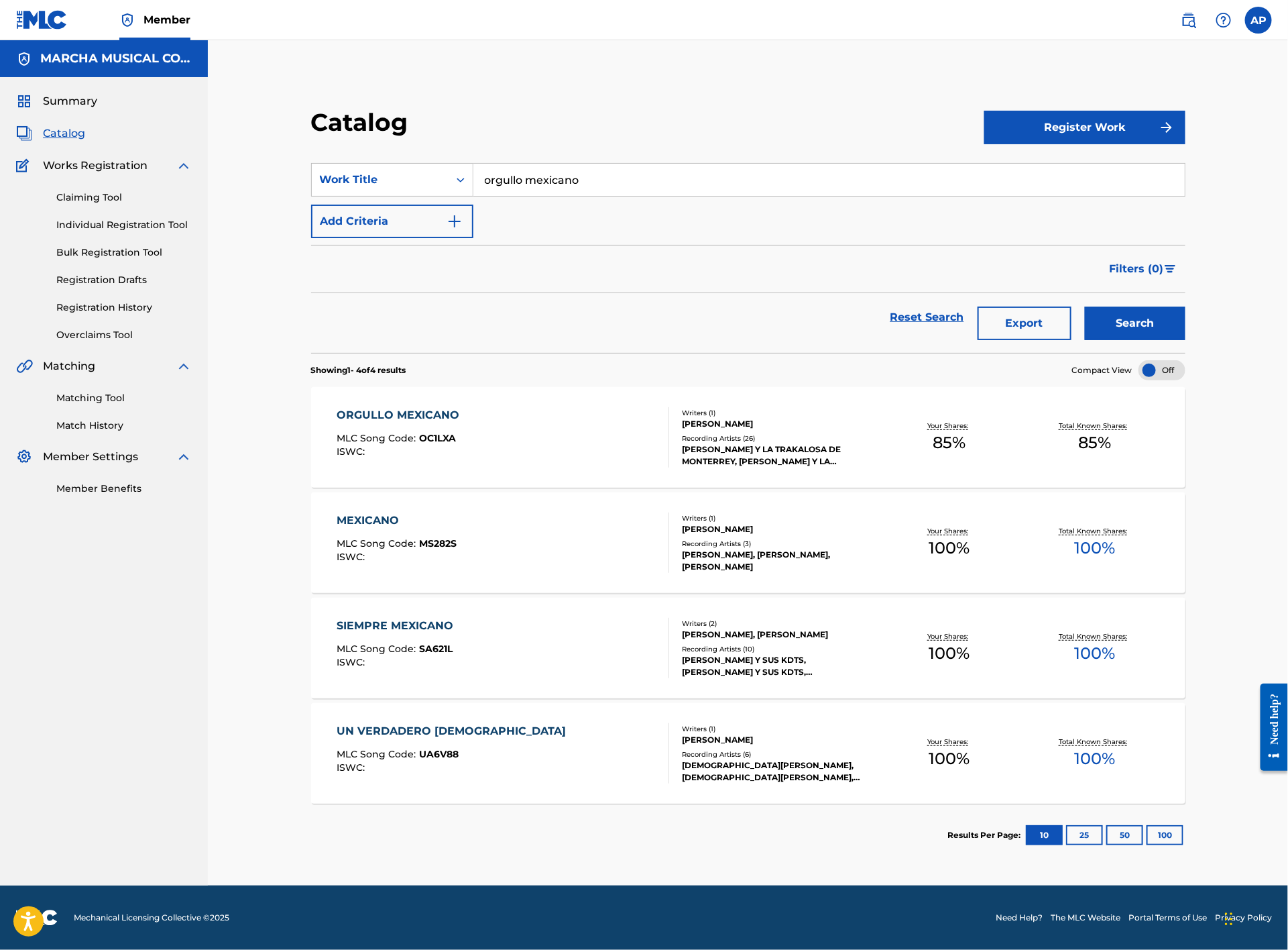
click at [558, 442] on div "ORGULLO MEXICANO MLC Song Code : OC1LXA ISWC :" at bounding box center [503, 437] width 333 height 61
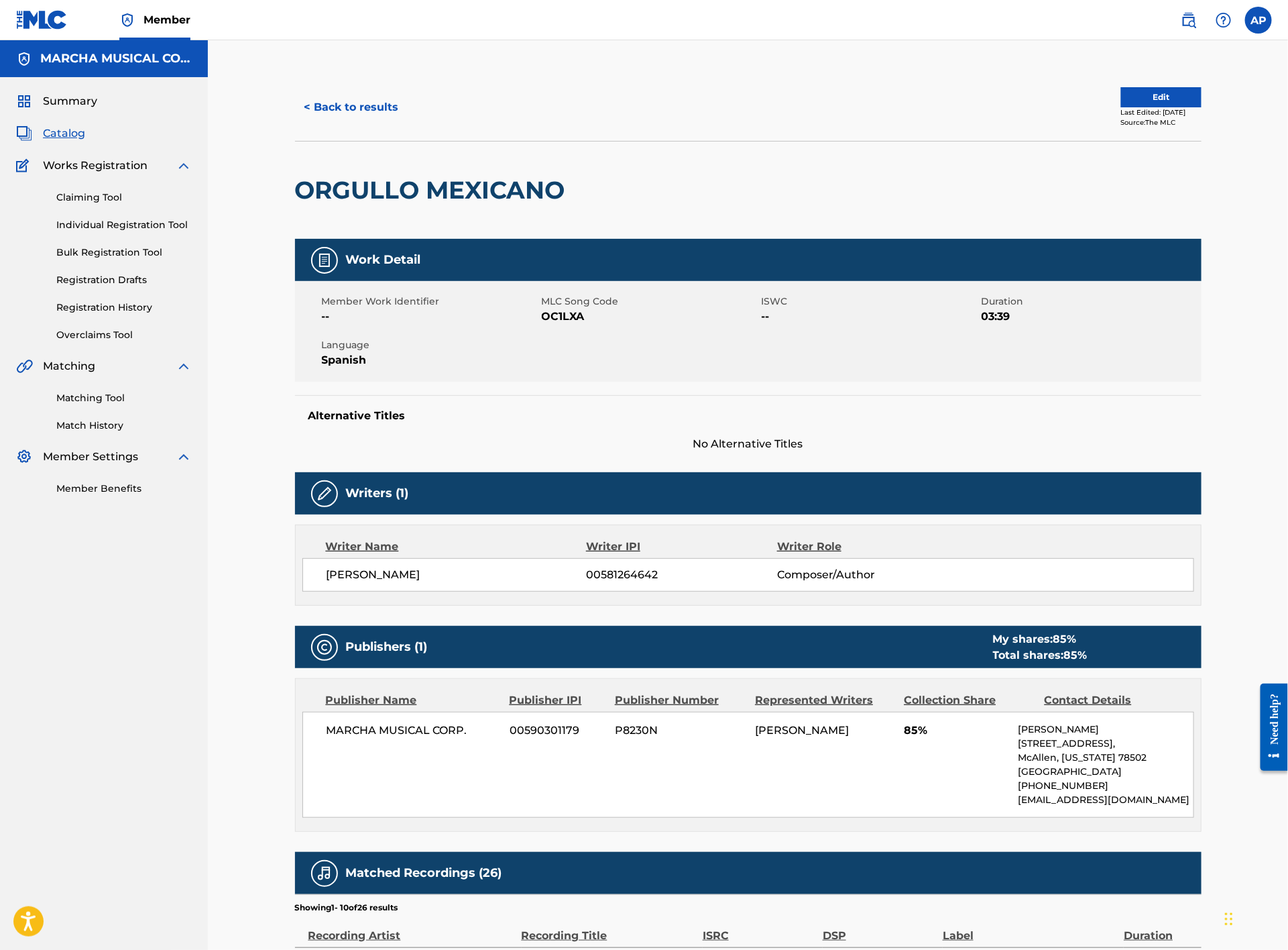
click at [327, 111] on button "< Back to results" at bounding box center [352, 107] width 114 height 34
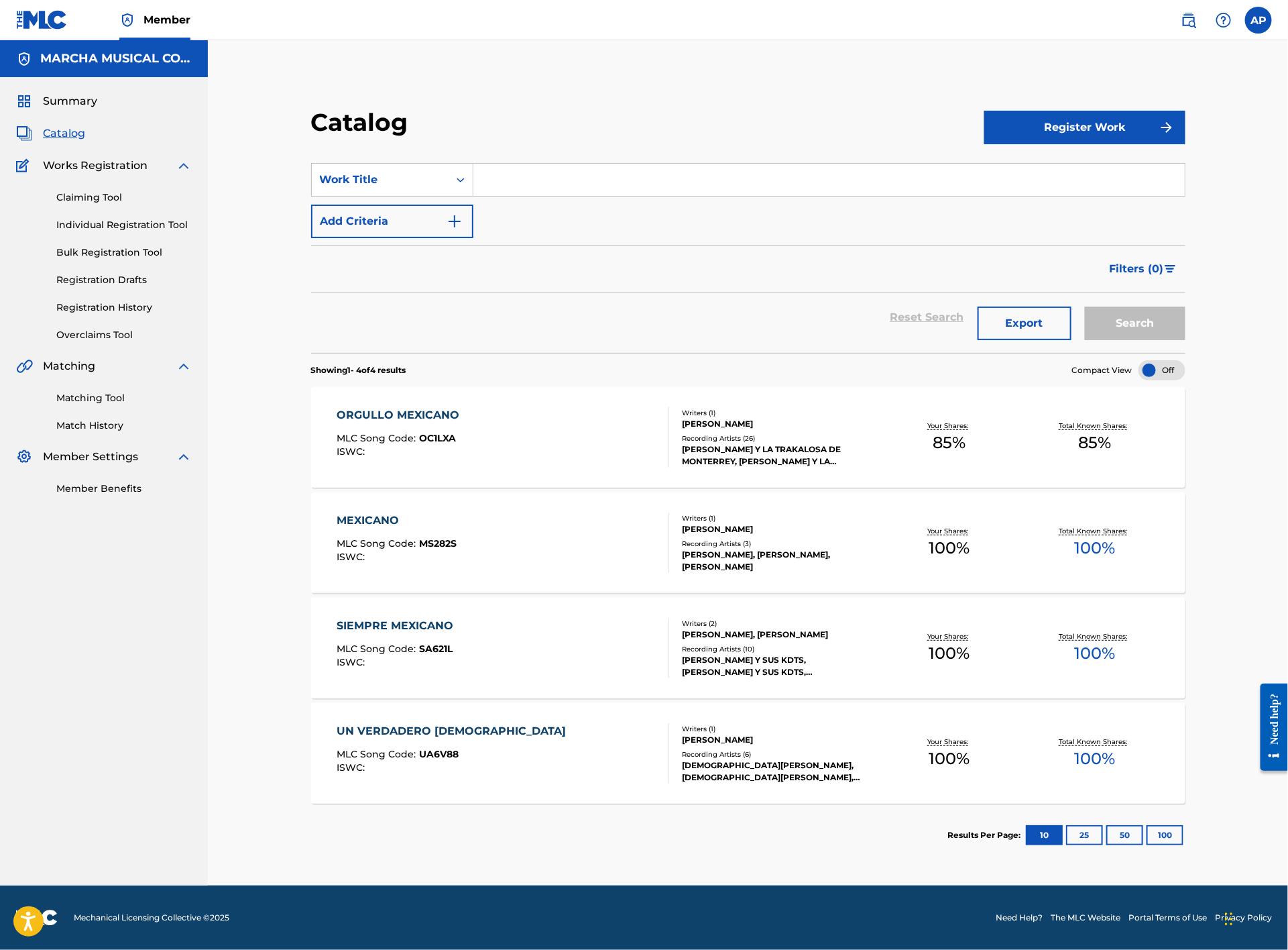
click at [534, 181] on input "Search Form" at bounding box center [829, 179] width 711 height 32
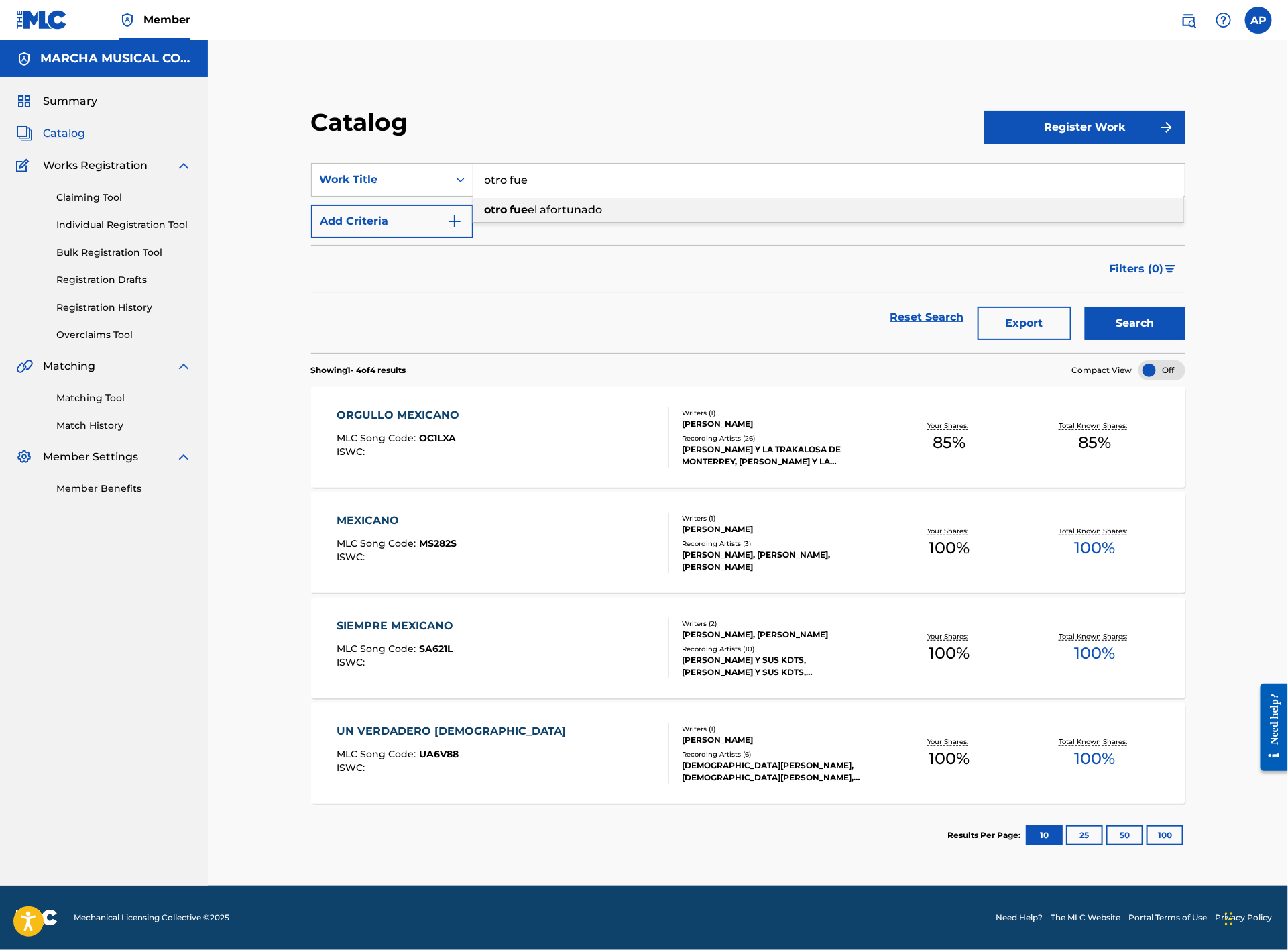
click at [568, 208] on span "el afortunado" at bounding box center [565, 209] width 74 height 13
type input "otro fue el afortunado"
click at [1118, 323] on button "Search" at bounding box center [1136, 323] width 100 height 34
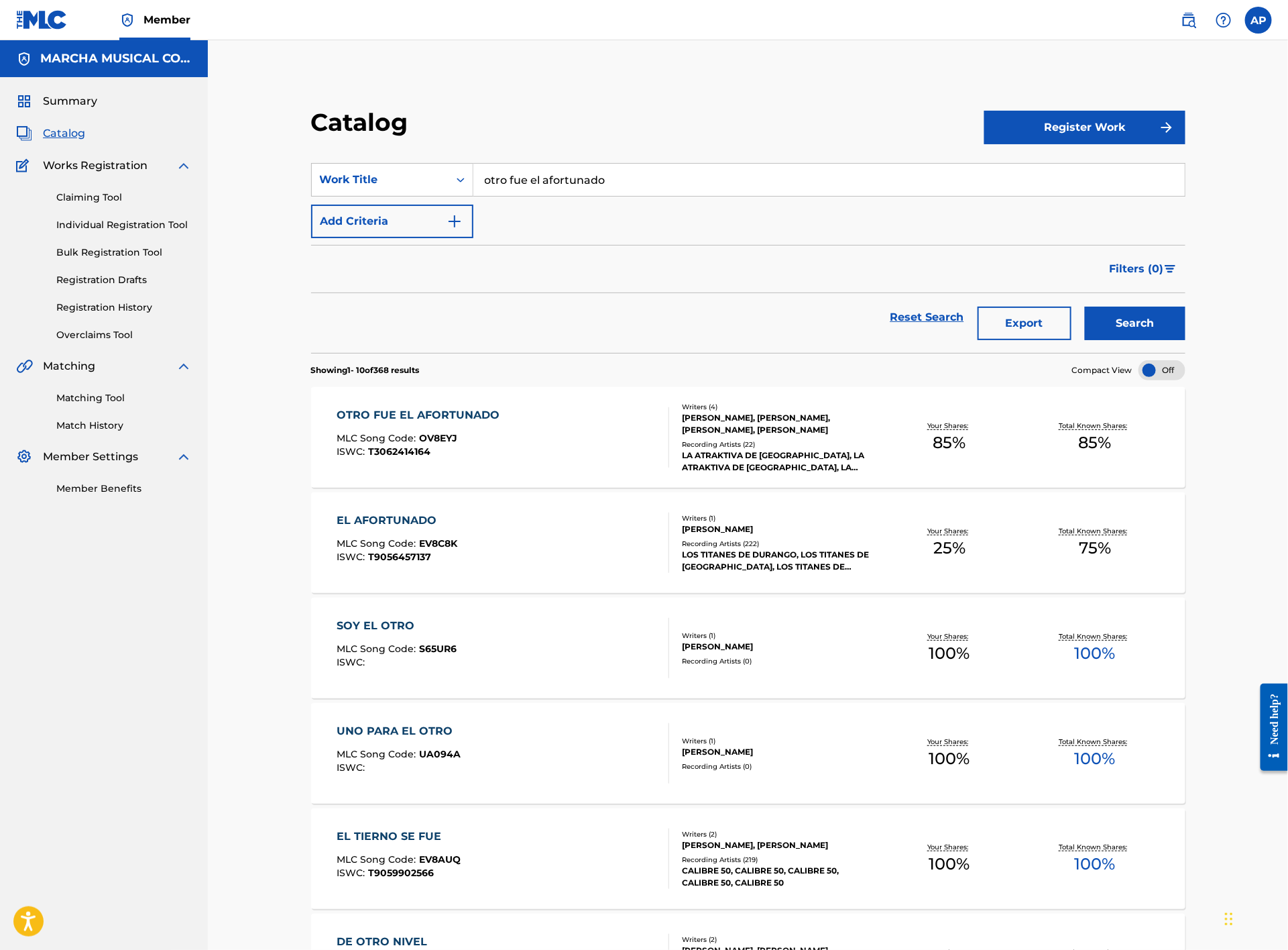
click at [532, 439] on div "OTRO FUE EL AFORTUNADO MLC Song Code : OV8EYJ ISWC : T3062414164" at bounding box center [503, 437] width 333 height 61
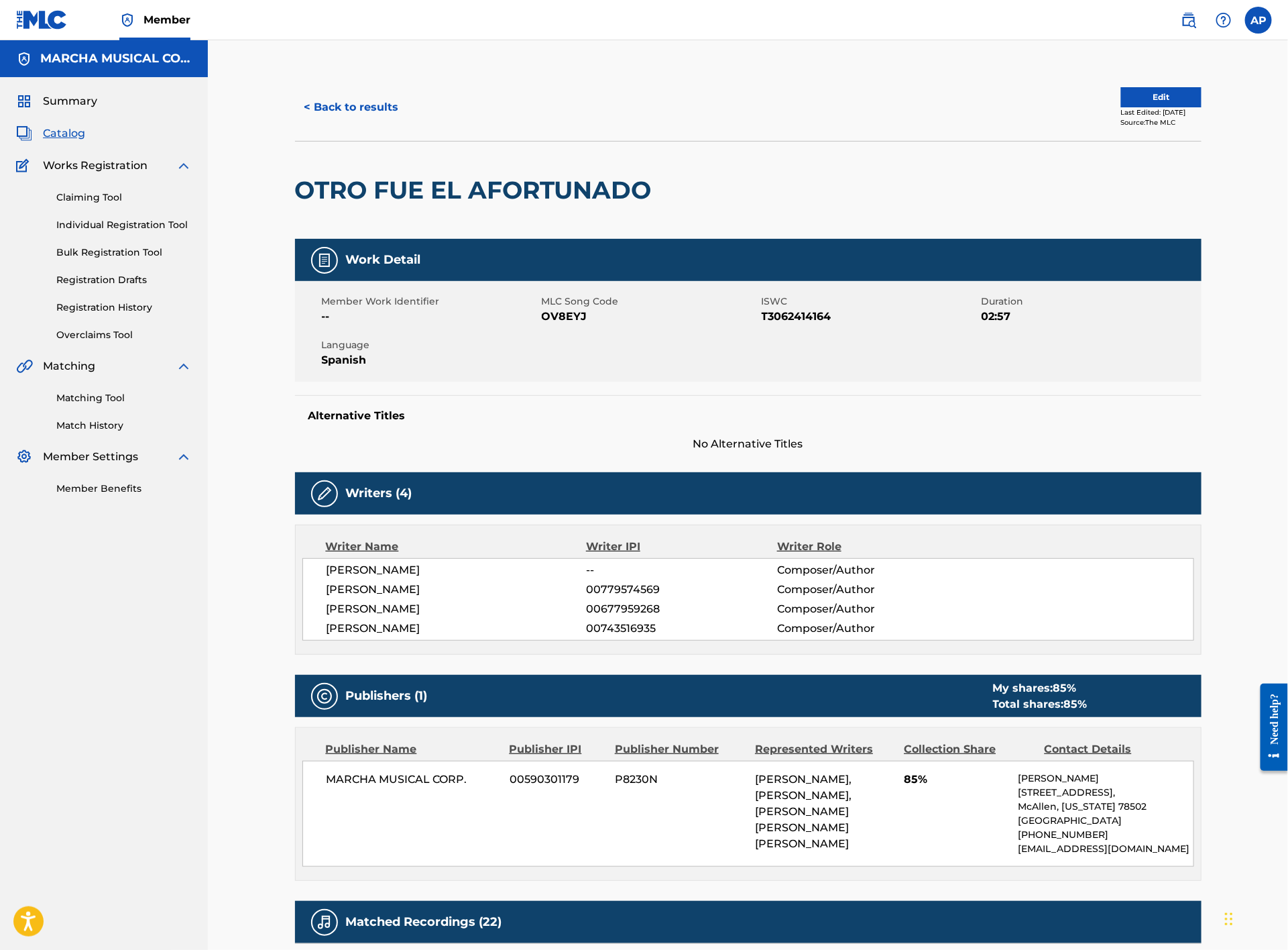
click at [367, 105] on button "< Back to results" at bounding box center [352, 107] width 114 height 34
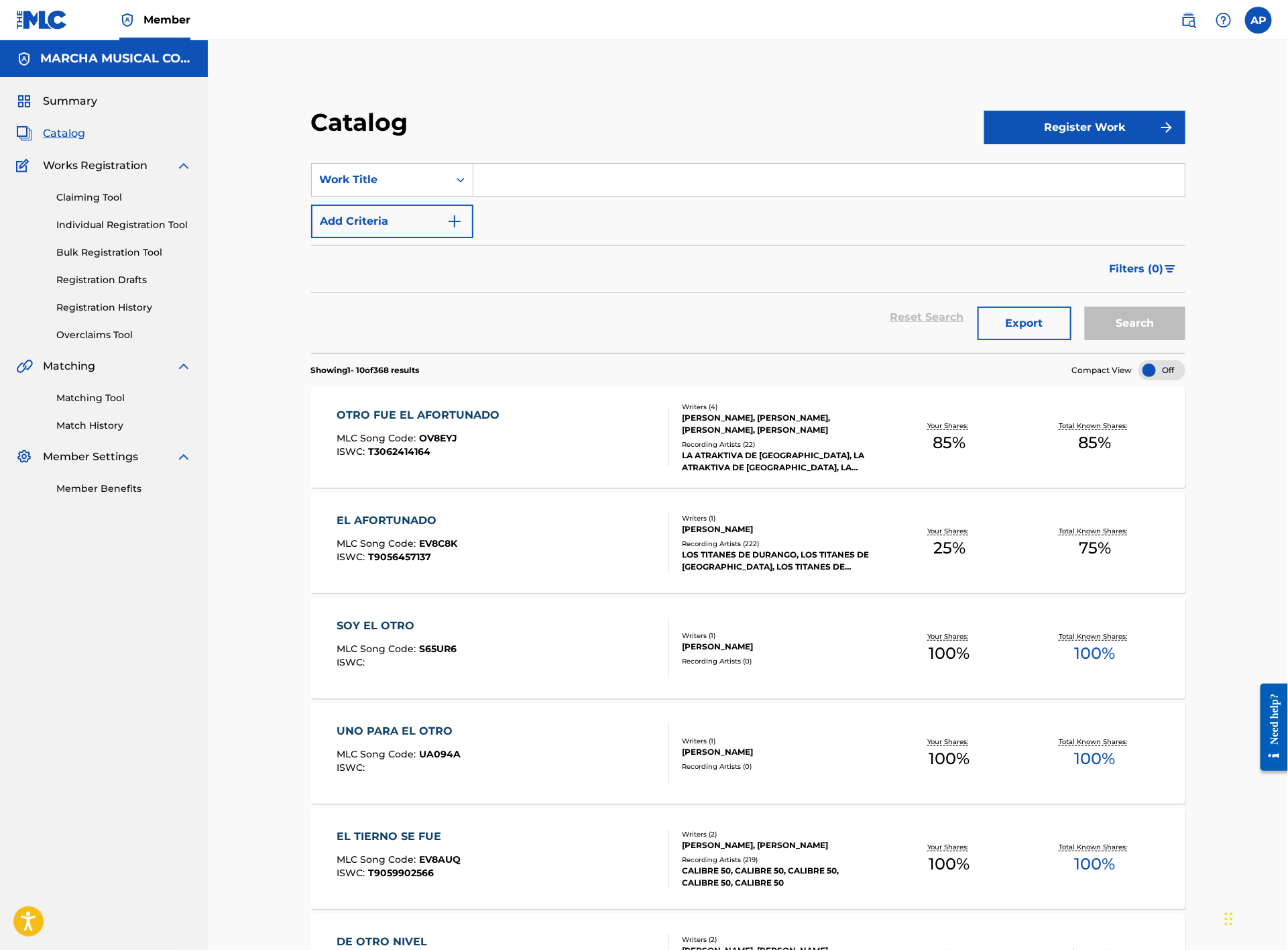
click at [566, 171] on input "Search Form" at bounding box center [829, 179] width 711 height 32
click at [1086, 307] on button "Search" at bounding box center [1136, 323] width 100 height 34
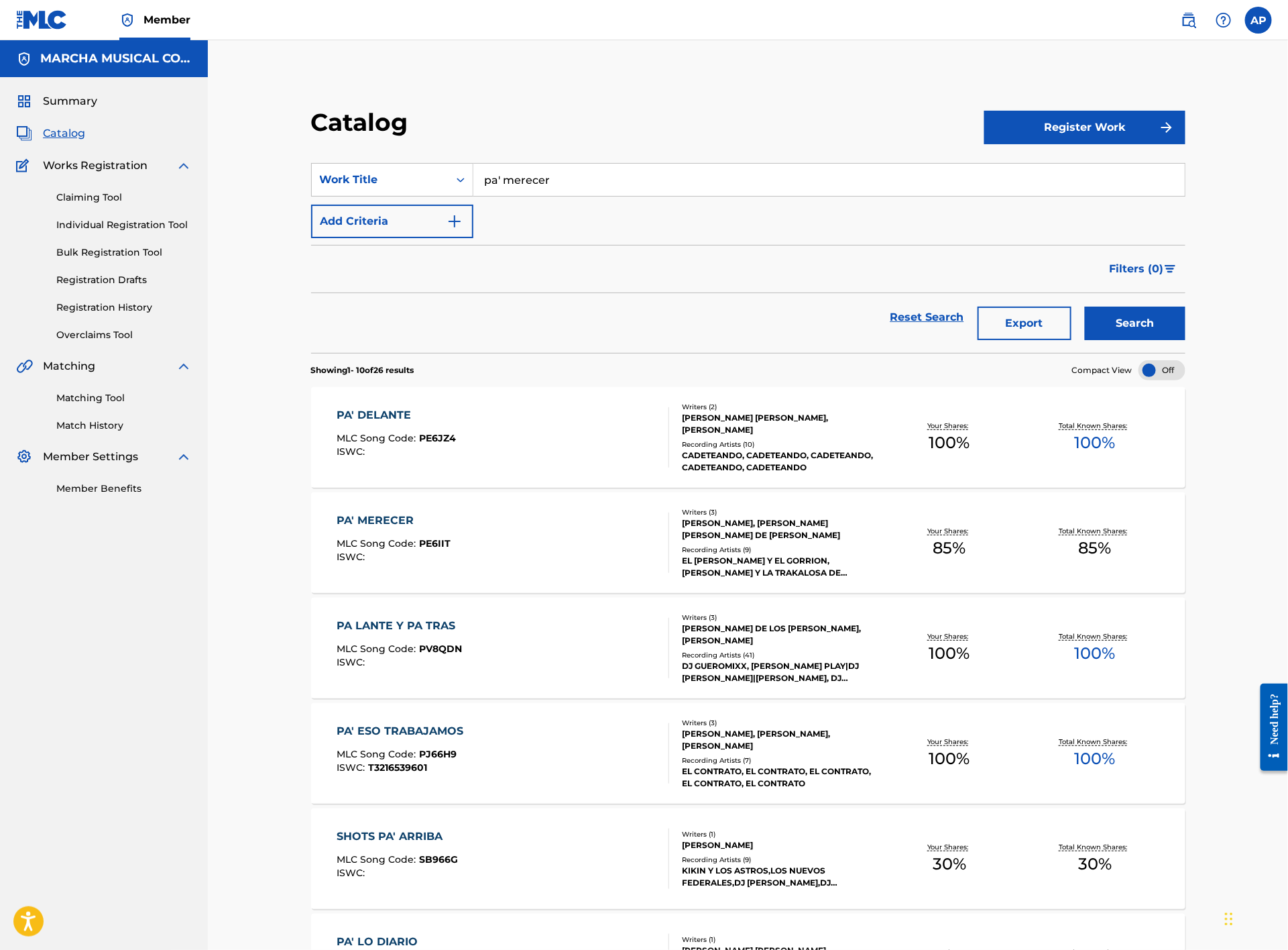
type input "pa' merecer"
click at [1086, 307] on button "Search" at bounding box center [1136, 323] width 100 height 34
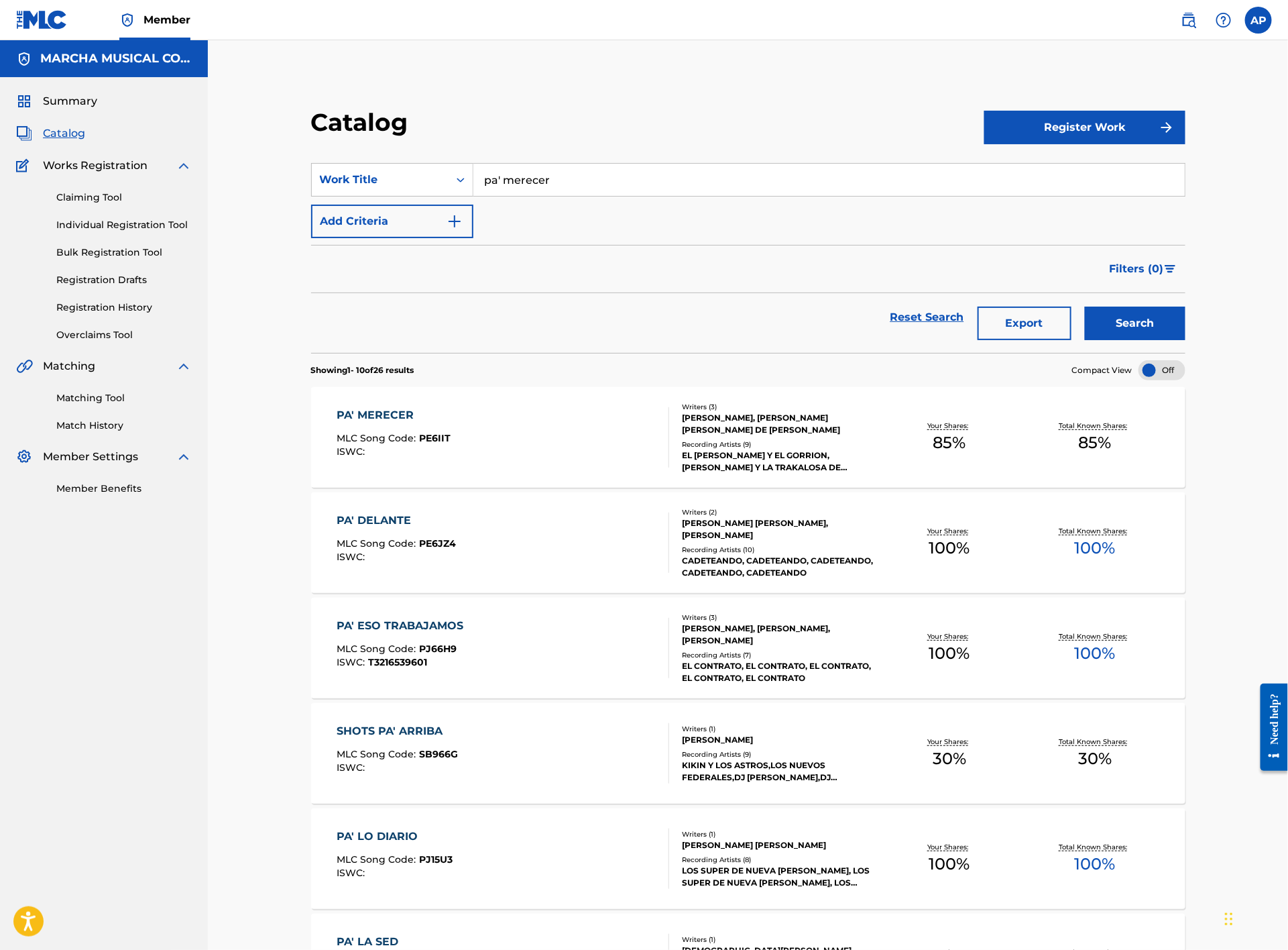
click at [548, 421] on div "PA' MERECER MLC Song Code : PE6IIT ISWC :" at bounding box center [503, 437] width 333 height 61
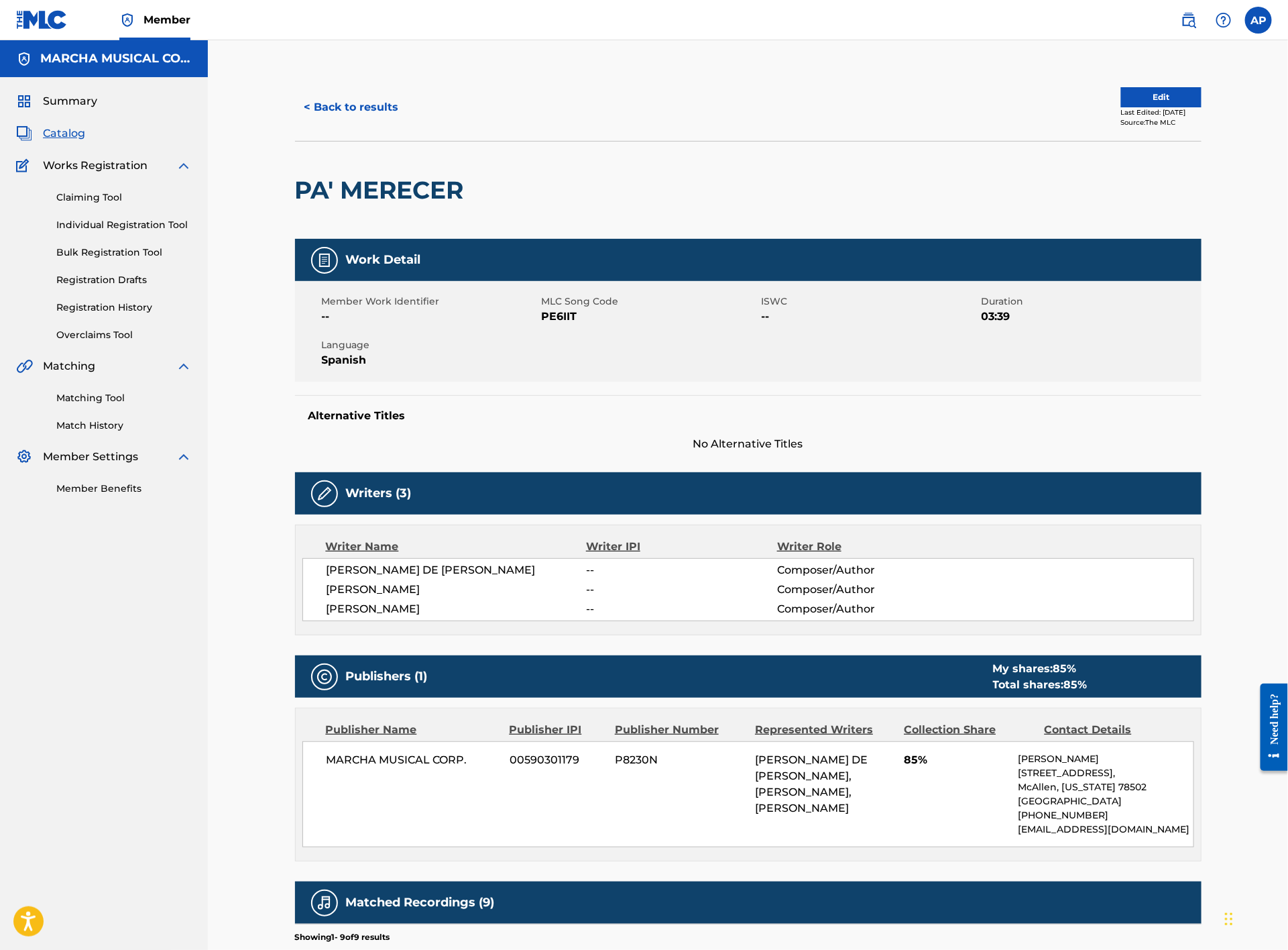
click at [370, 107] on button "< Back to results" at bounding box center [352, 107] width 114 height 34
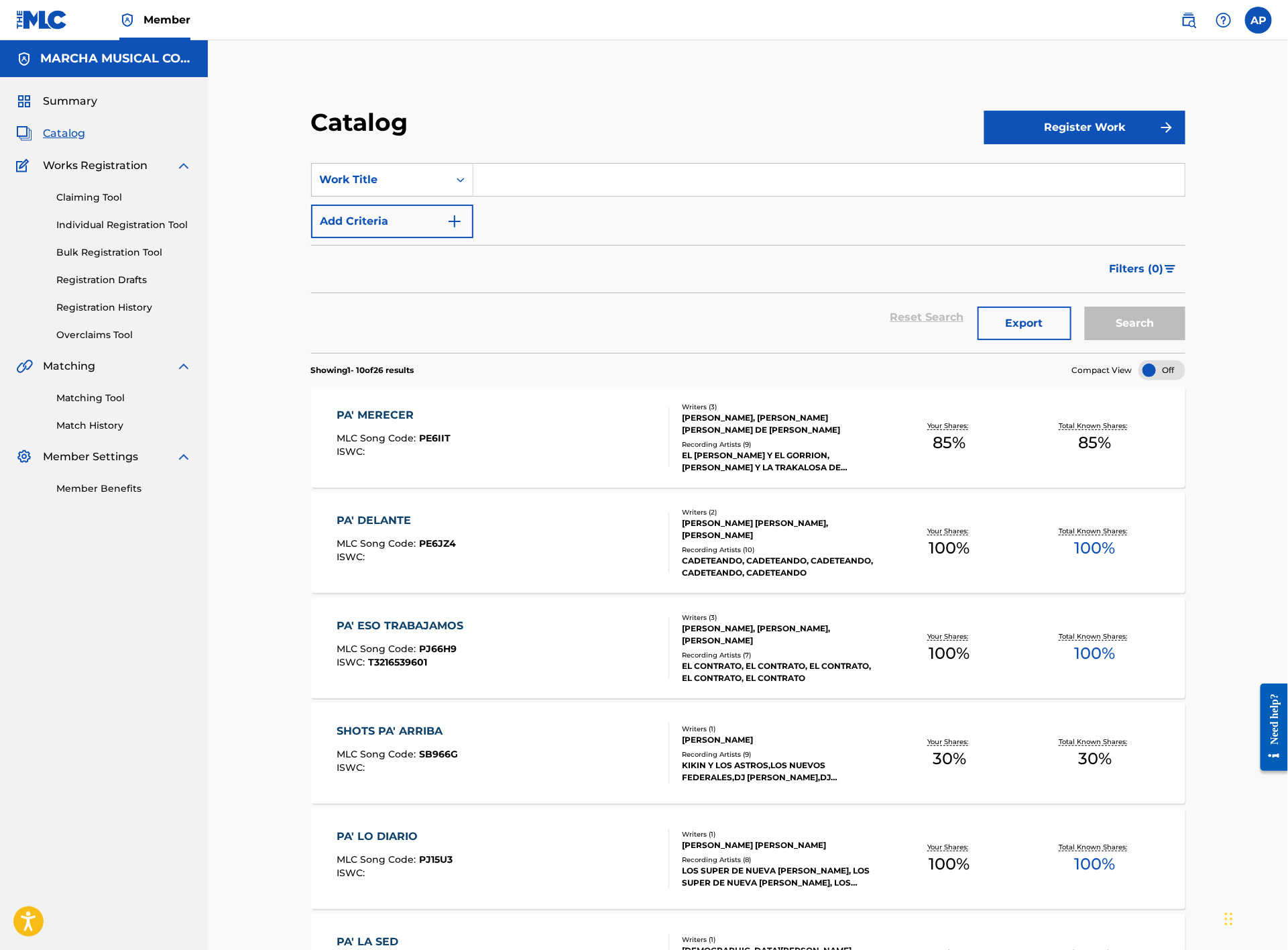
click at [495, 183] on input "Search Form" at bounding box center [829, 179] width 711 height 32
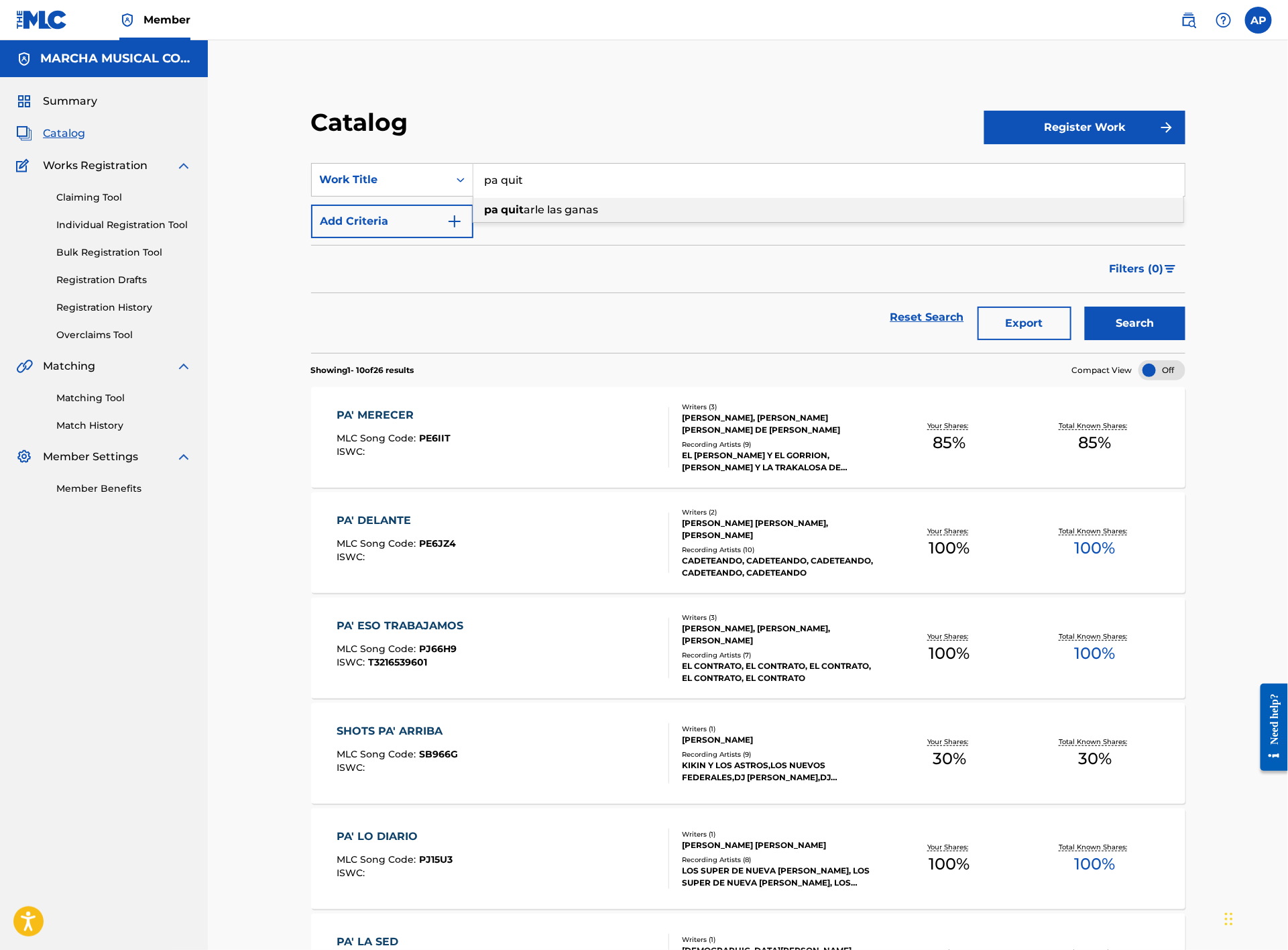
click at [546, 207] on span "arle las ganas" at bounding box center [561, 209] width 74 height 13
type input "pa quitarle las ganas"
click at [1136, 316] on button "Search" at bounding box center [1136, 323] width 100 height 34
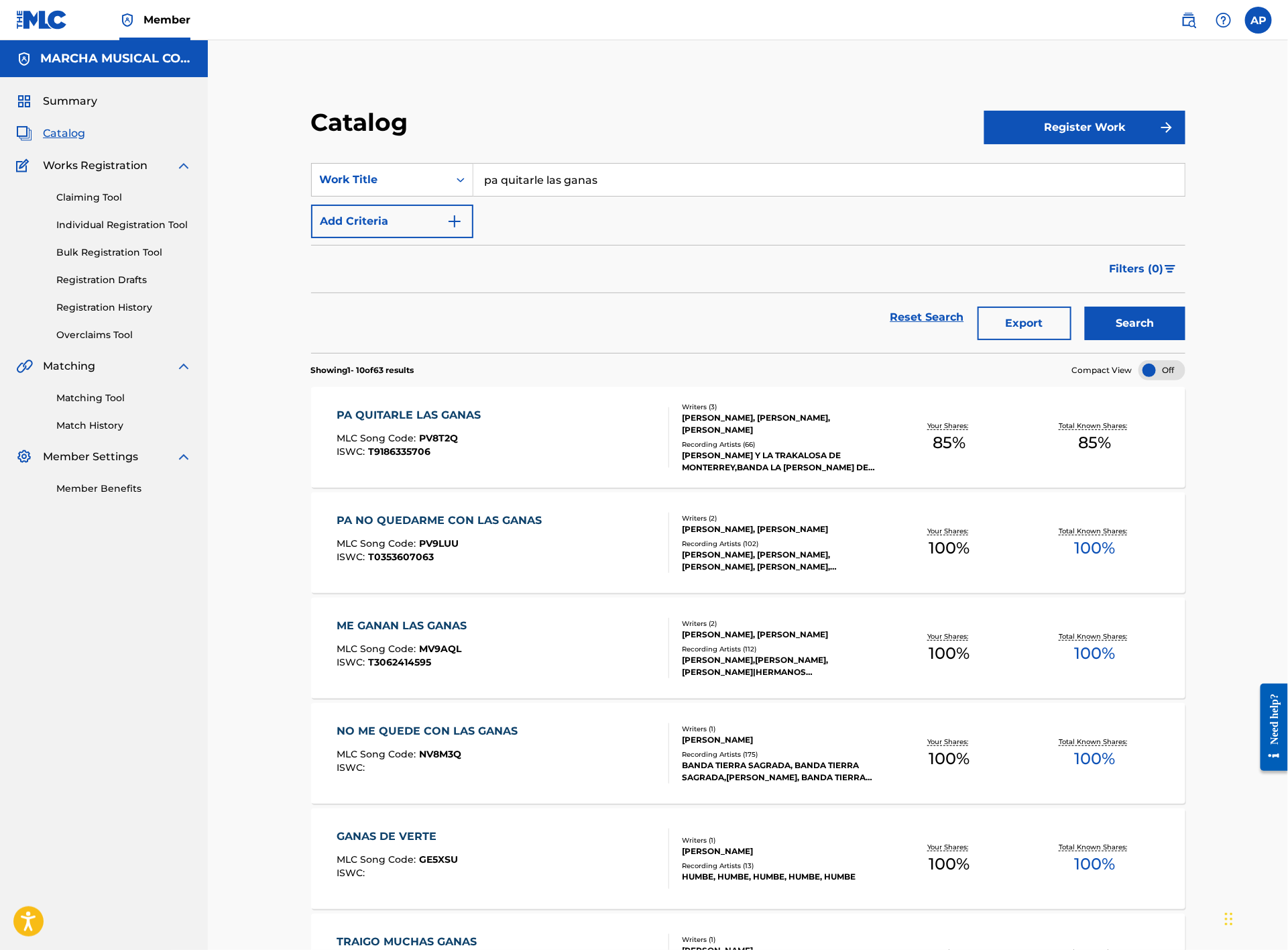
click at [512, 444] on div "PA QUITARLE LAS GANAS MLC Song Code : PV8T2Q ISWC : T9186335706" at bounding box center [503, 437] width 333 height 61
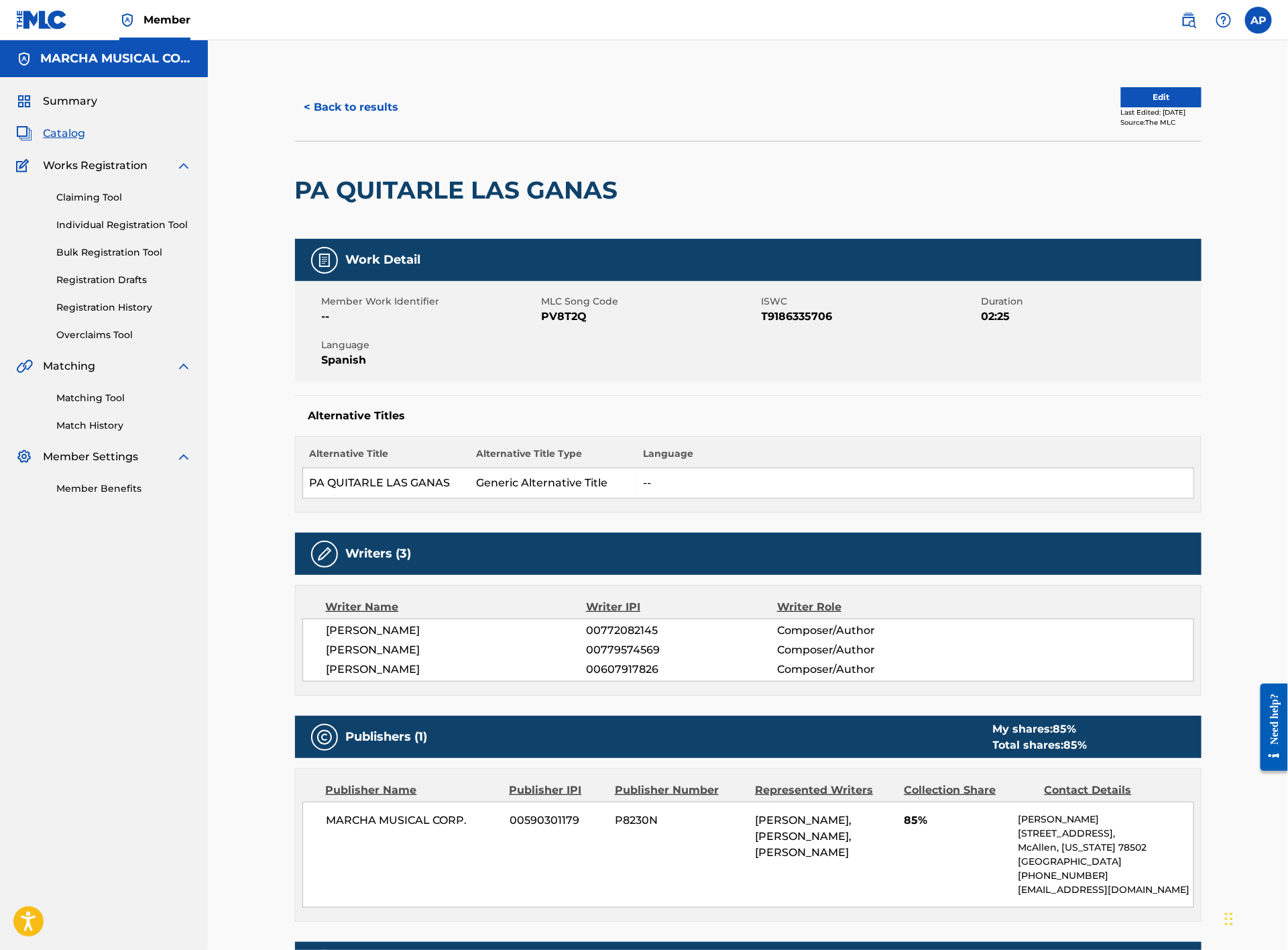
click at [361, 109] on button "< Back to results" at bounding box center [352, 107] width 114 height 34
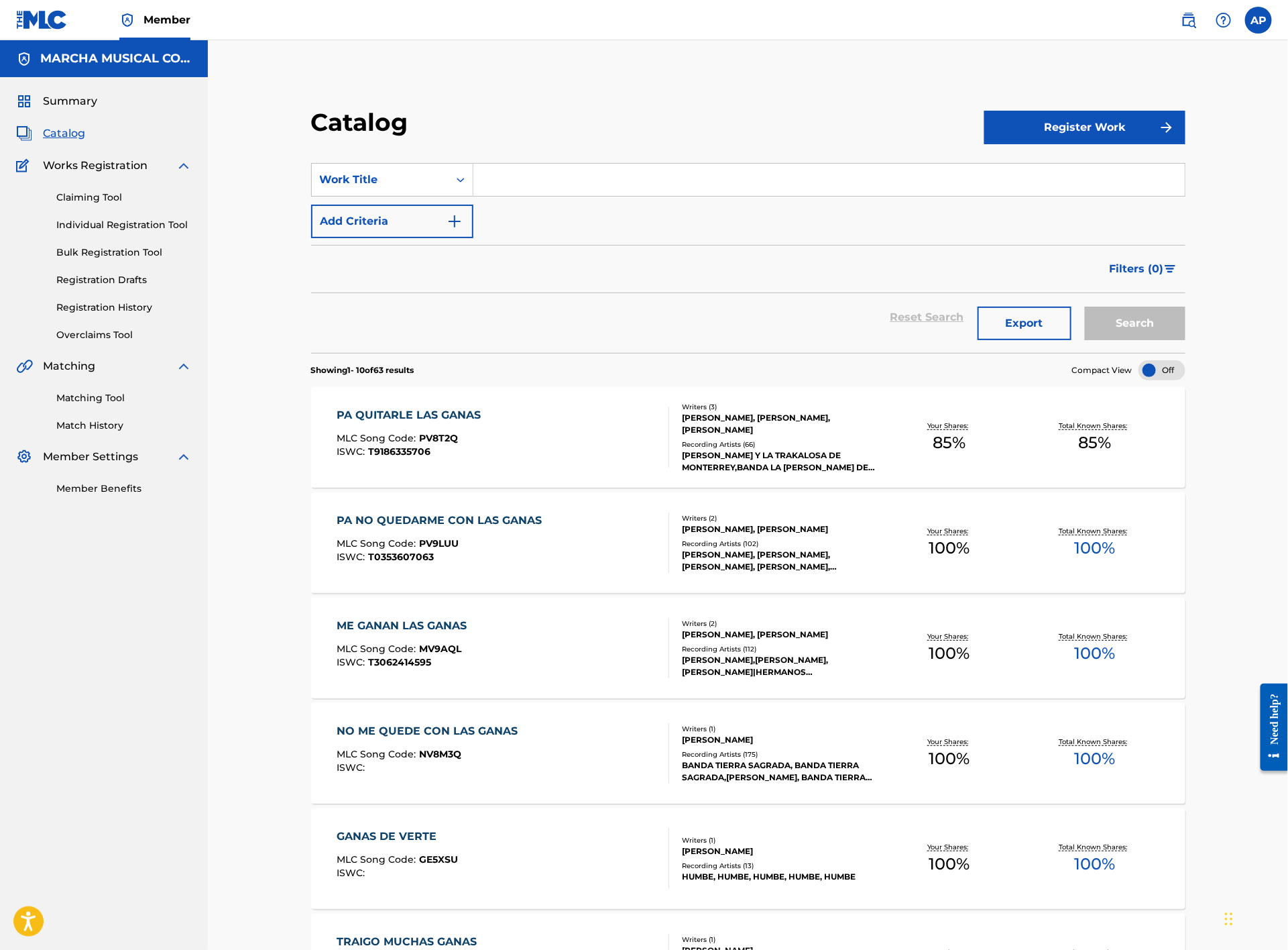
click at [499, 177] on input "Search Form" at bounding box center [829, 179] width 711 height 32
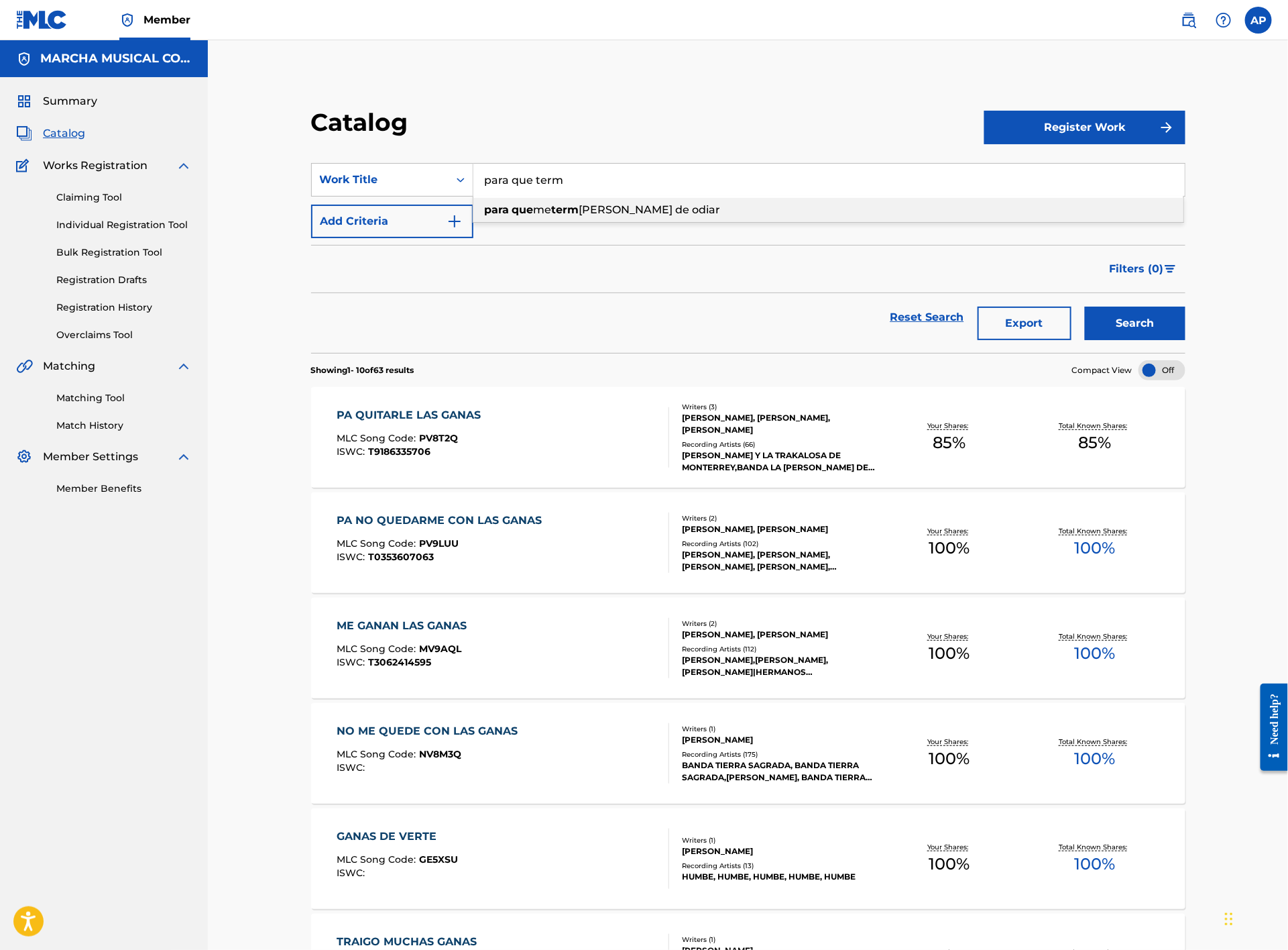
click at [552, 204] on span "me" at bounding box center [543, 209] width 18 height 13
type input "para que me termines de odiar"
click at [1114, 321] on button "Search" at bounding box center [1136, 323] width 100 height 34
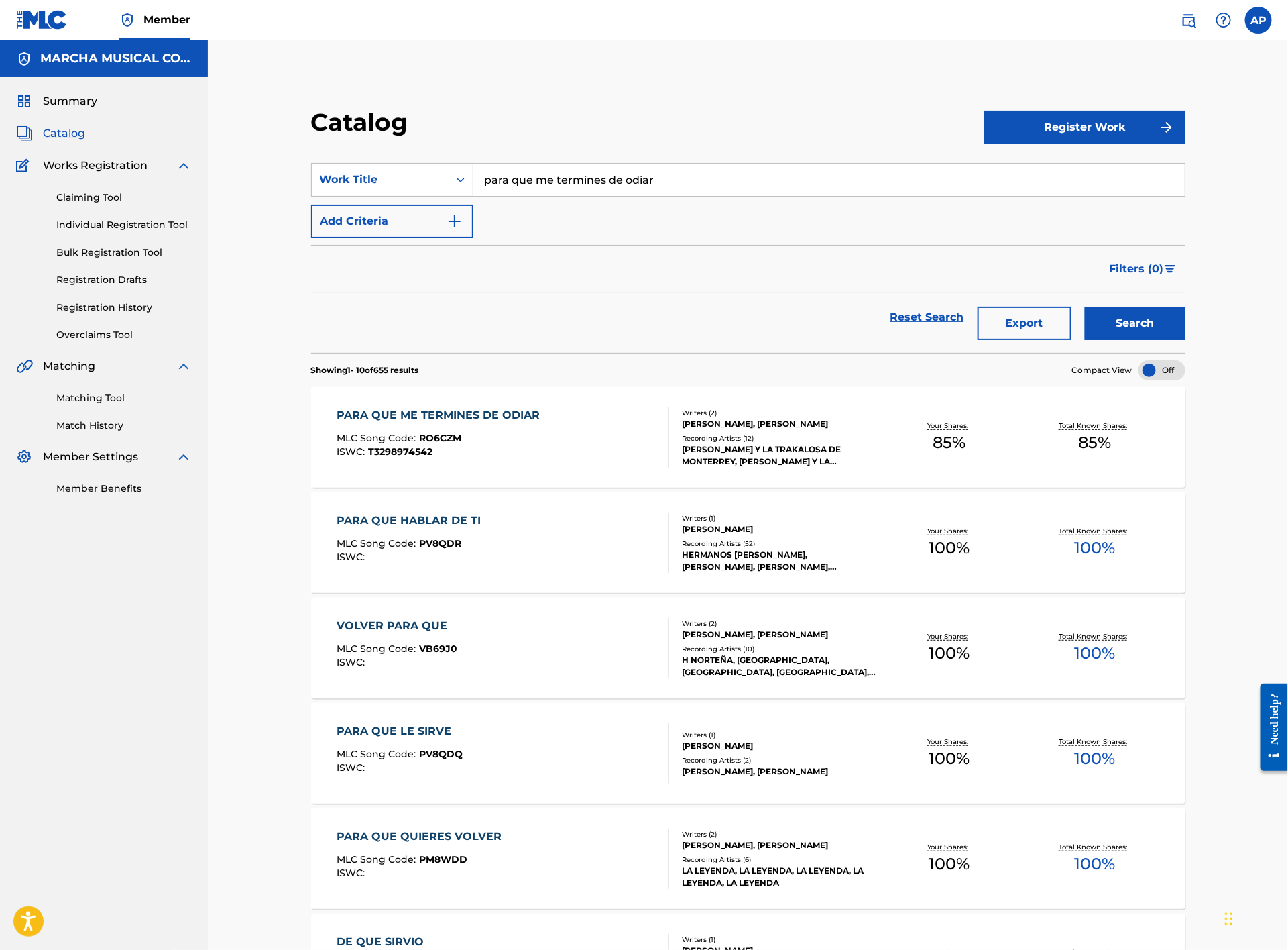
click at [574, 440] on div "PARA QUE ME TERMINES DE ODIAR MLC Song Code : RO6CZM ISWC : T3298974542" at bounding box center [503, 437] width 333 height 61
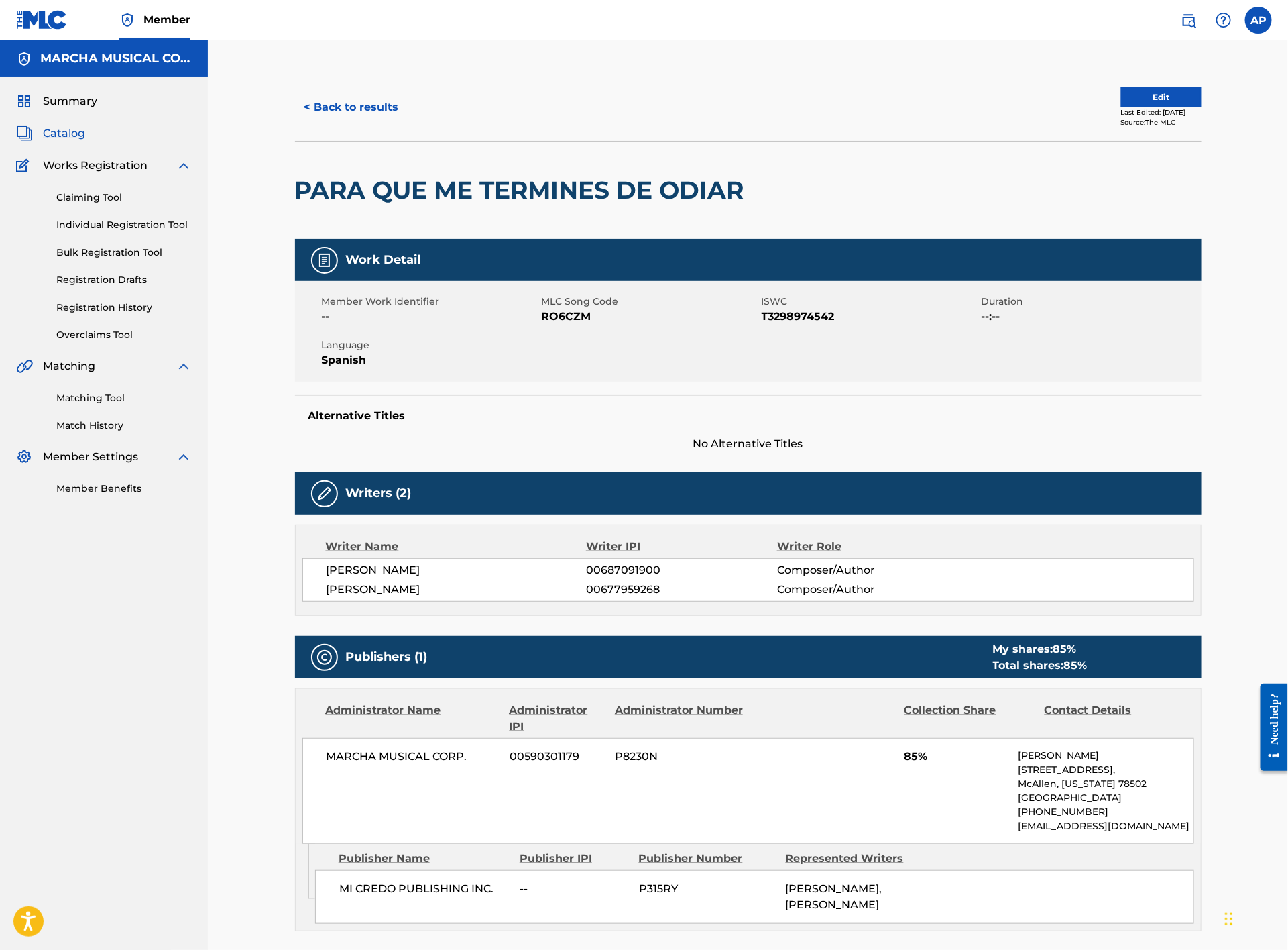
click at [393, 117] on button "< Back to results" at bounding box center [352, 107] width 114 height 34
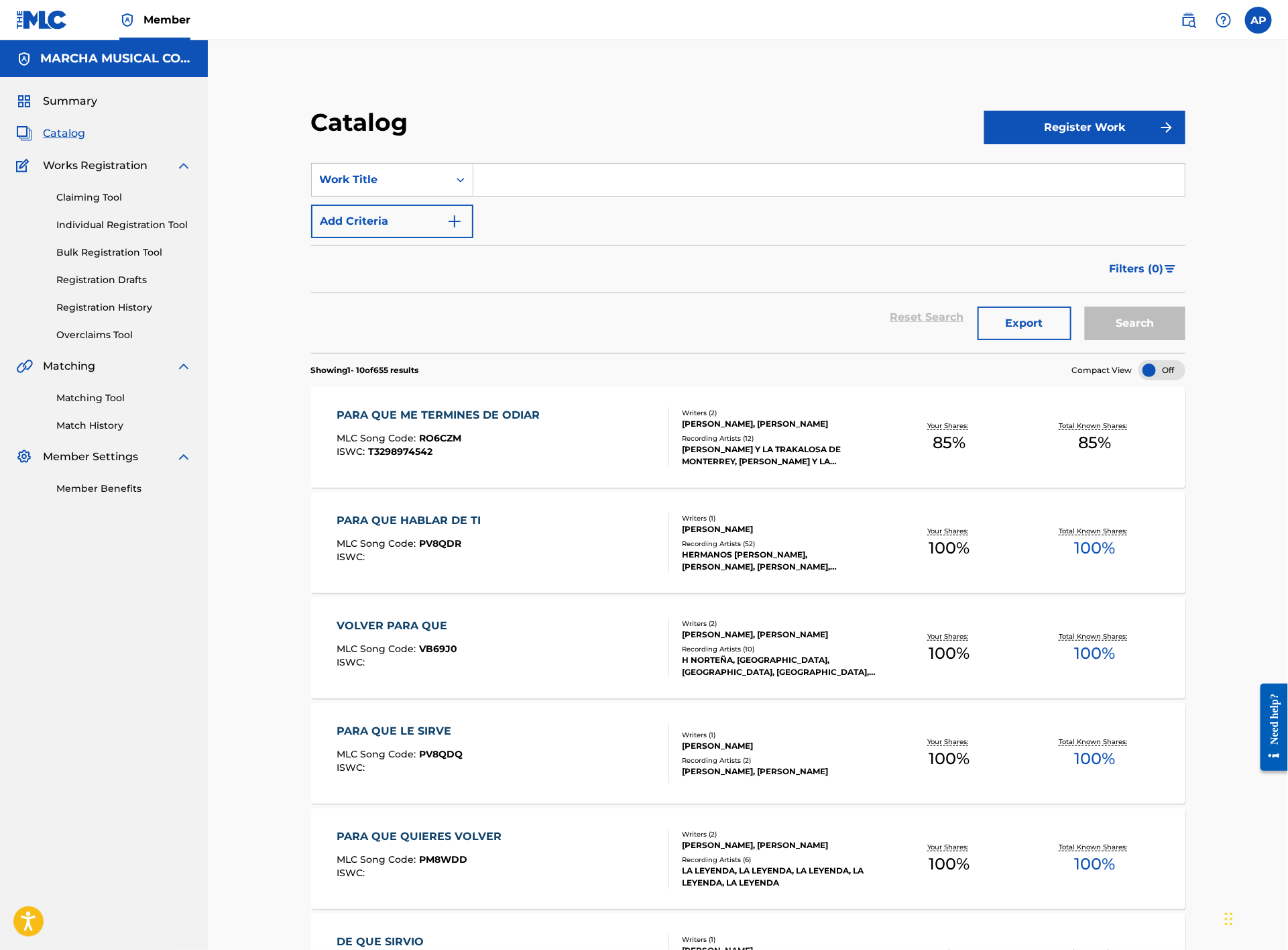
click at [604, 174] on input "Search Form" at bounding box center [829, 179] width 711 height 32
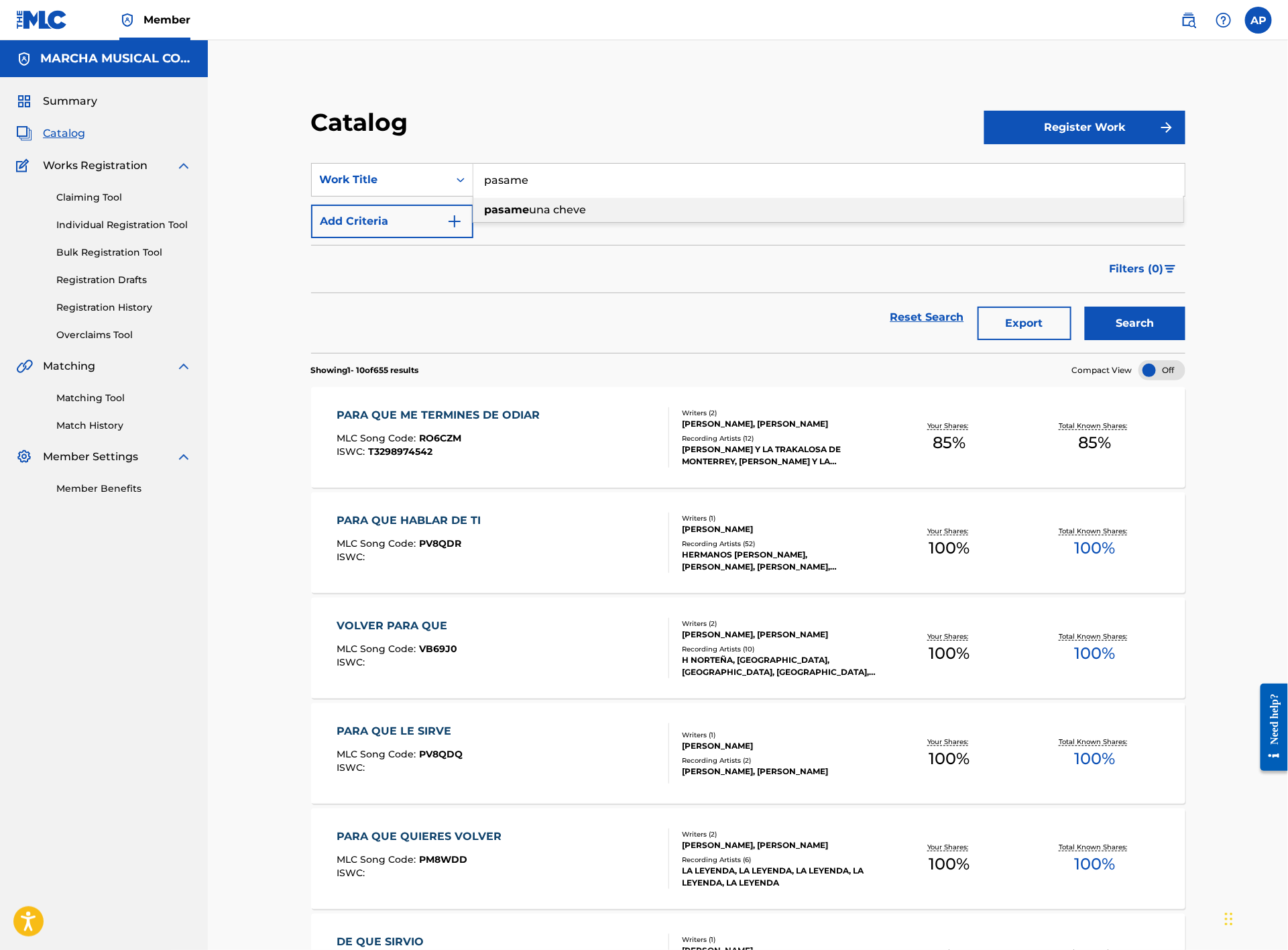
click at [586, 204] on span "una cheve" at bounding box center [558, 209] width 57 height 13
type input "pasame una cheve"
click at [1123, 320] on button "Search" at bounding box center [1136, 323] width 100 height 34
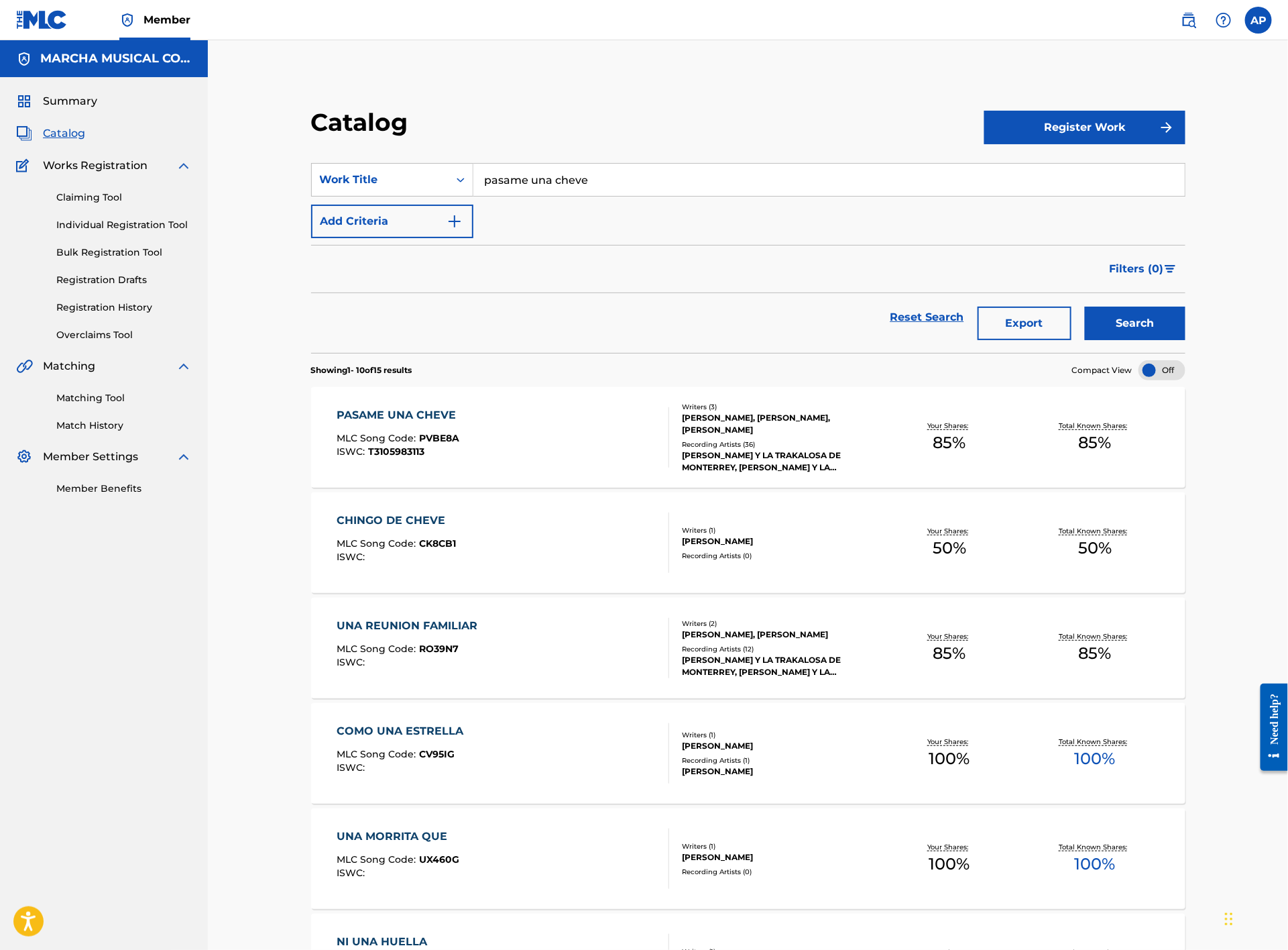
click at [587, 435] on div "PASAME UNA CHEVE MLC Song Code : PVBE8A ISWC : T3105983113" at bounding box center [503, 437] width 333 height 61
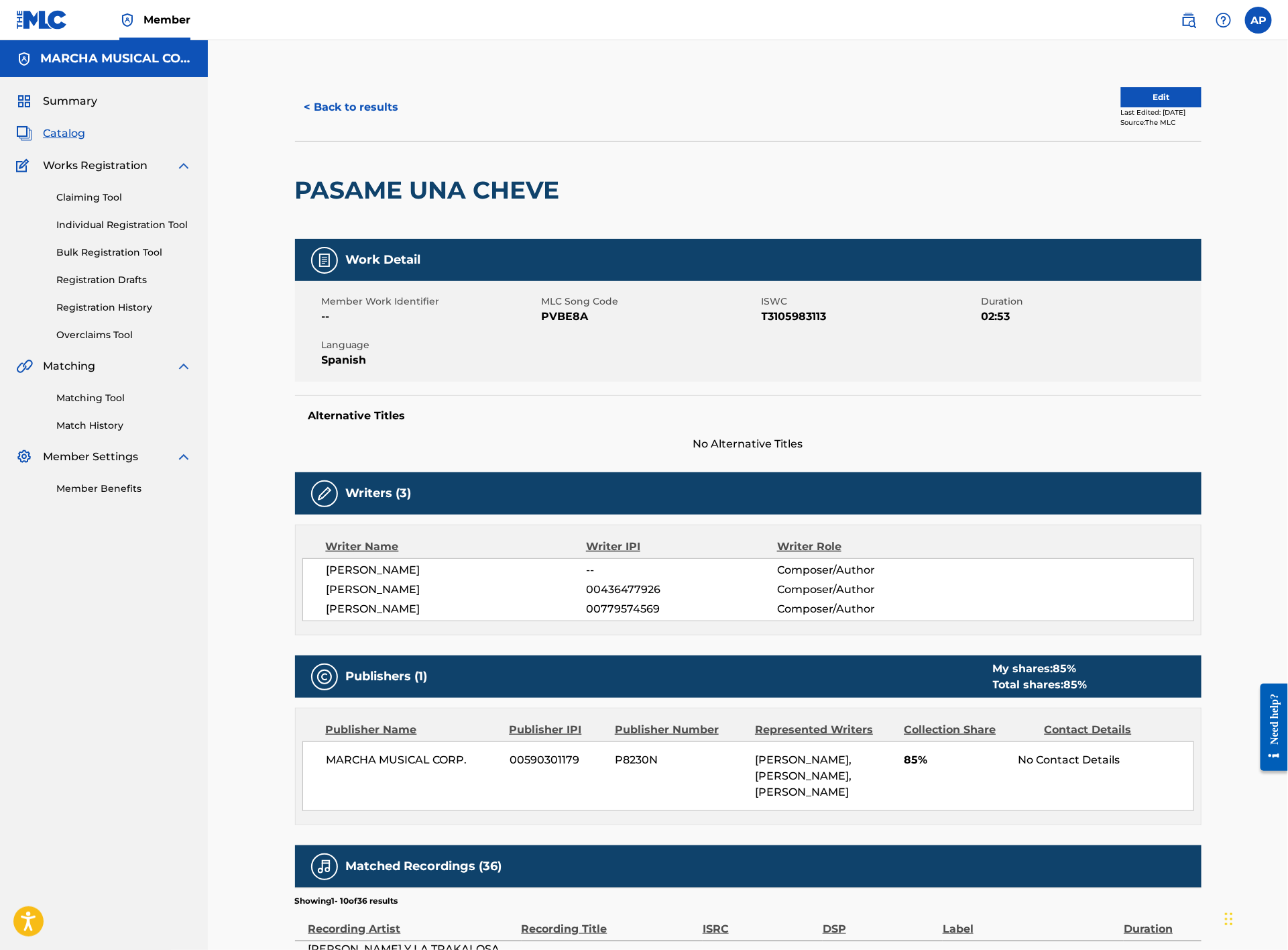
click at [342, 95] on button "< Back to results" at bounding box center [352, 107] width 114 height 34
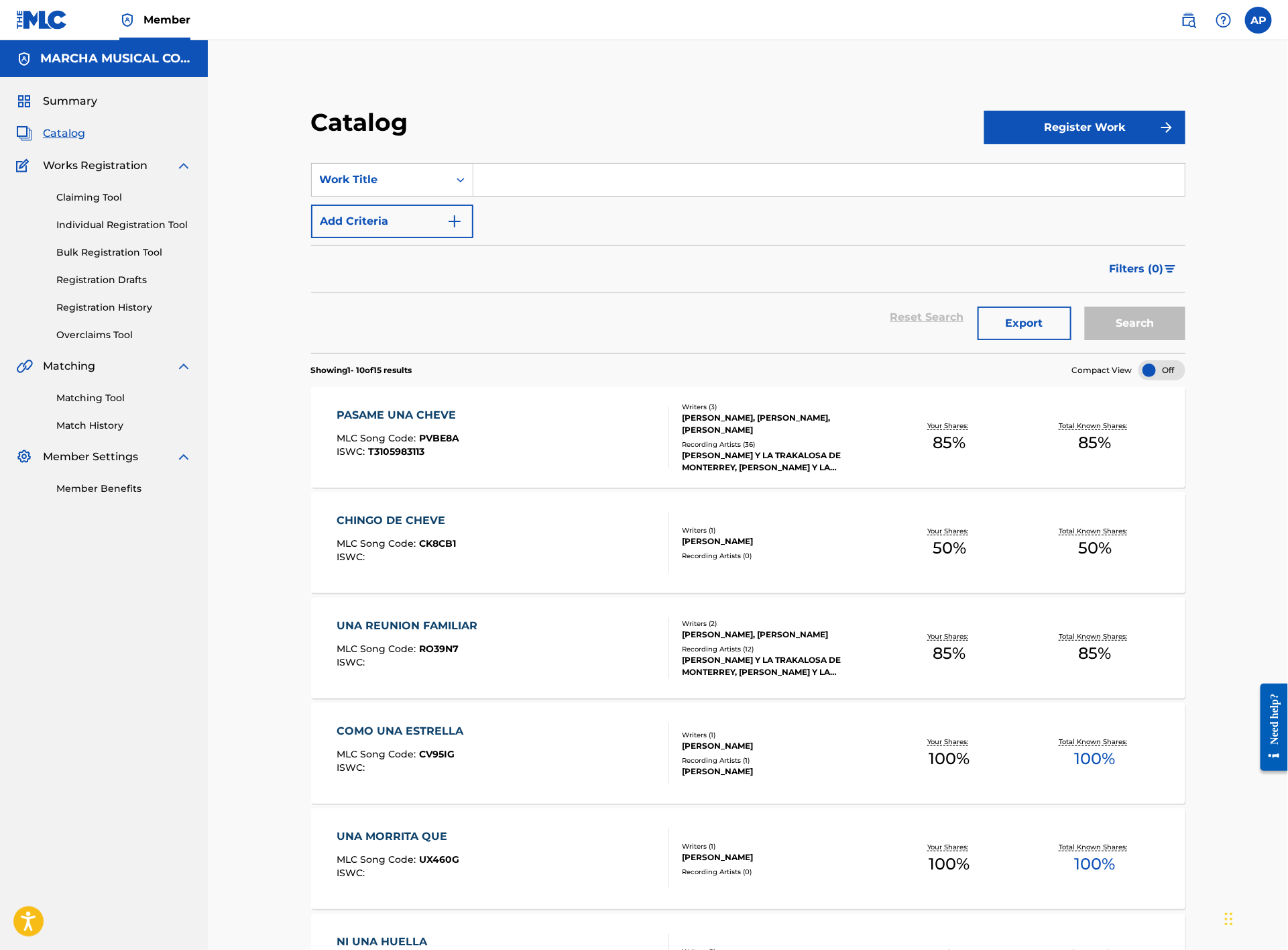
click at [527, 185] on input "Search Form" at bounding box center [829, 179] width 711 height 32
type input "pay"
click at [1114, 323] on button "Search" at bounding box center [1136, 323] width 100 height 34
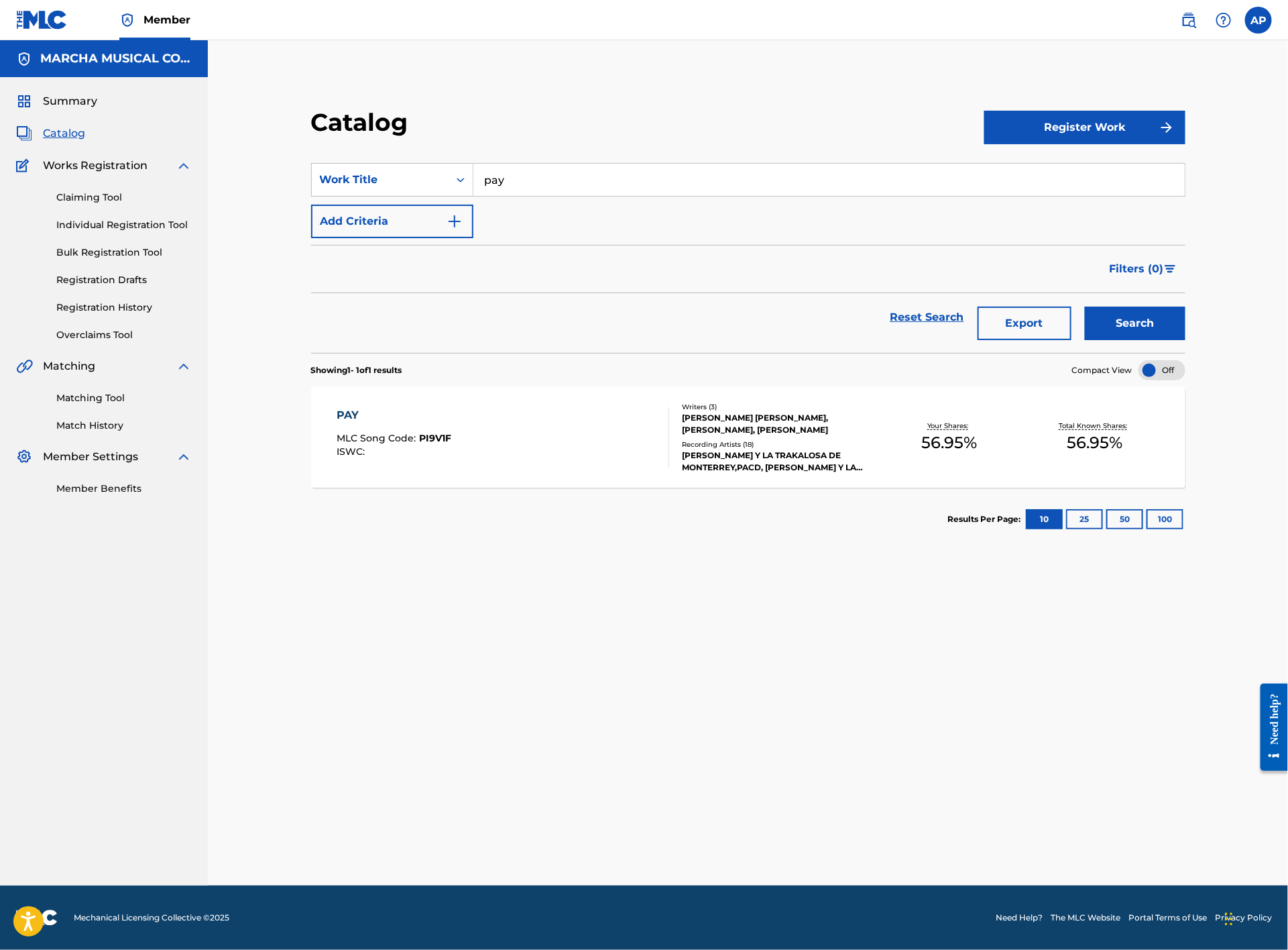
click at [495, 426] on div "PAY MLC Song Code : PI9V1F ISWC :" at bounding box center [503, 437] width 333 height 61
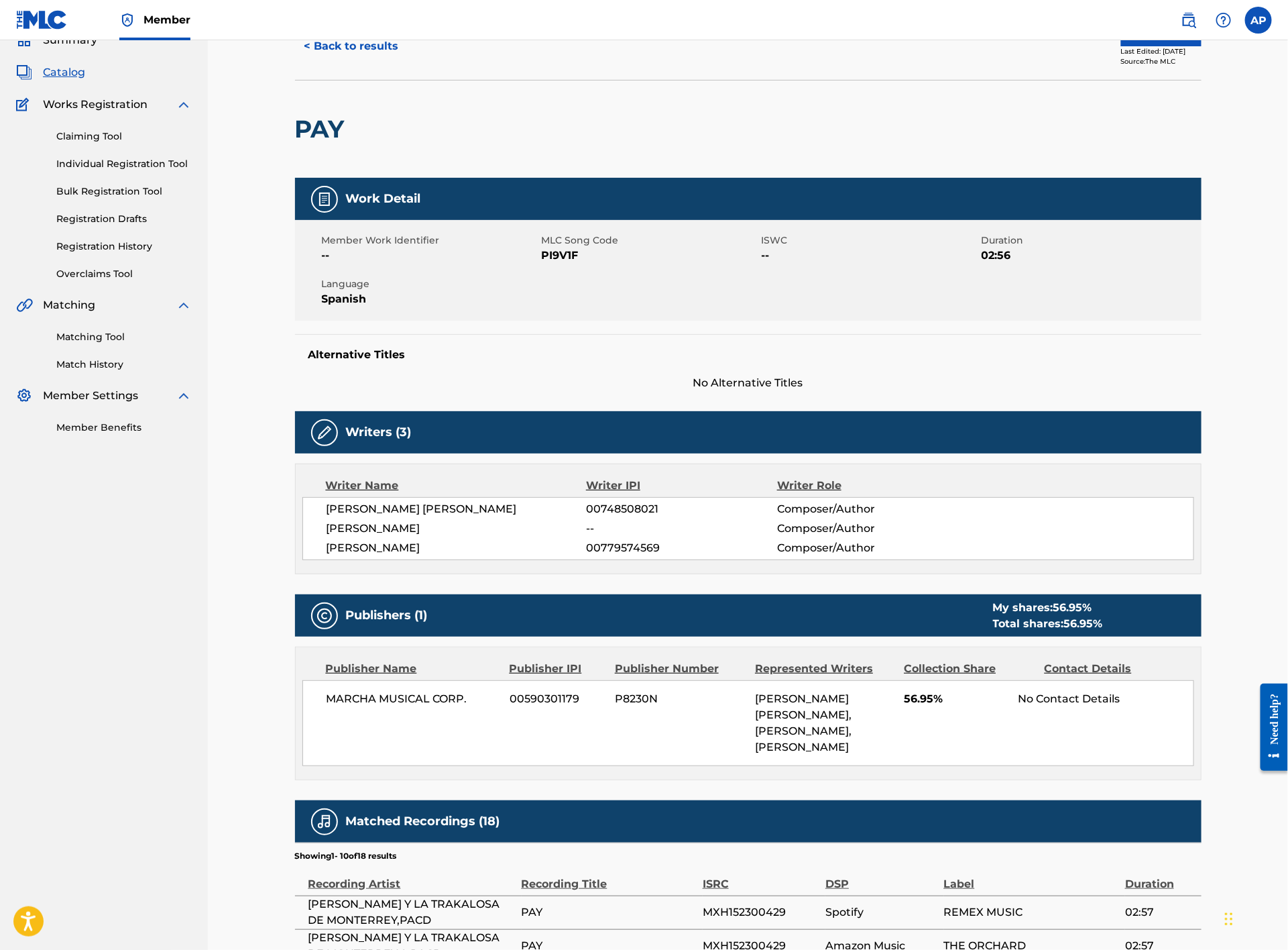
scroll to position [42, 0]
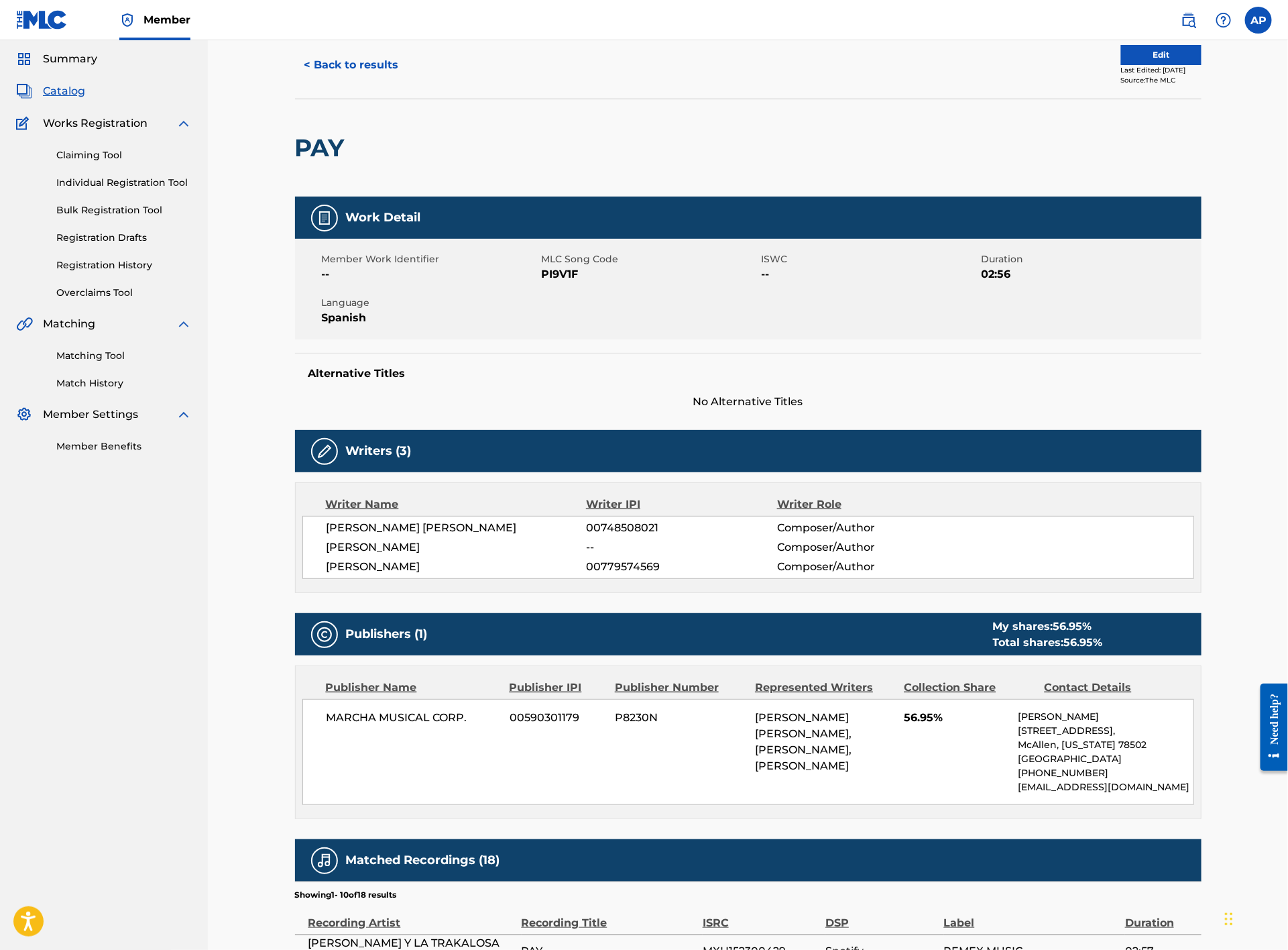
drag, startPoint x: 367, startPoint y: 77, endPoint x: 457, endPoint y: 99, distance: 92.6
click at [367, 77] on button "< Back to results" at bounding box center [352, 65] width 114 height 34
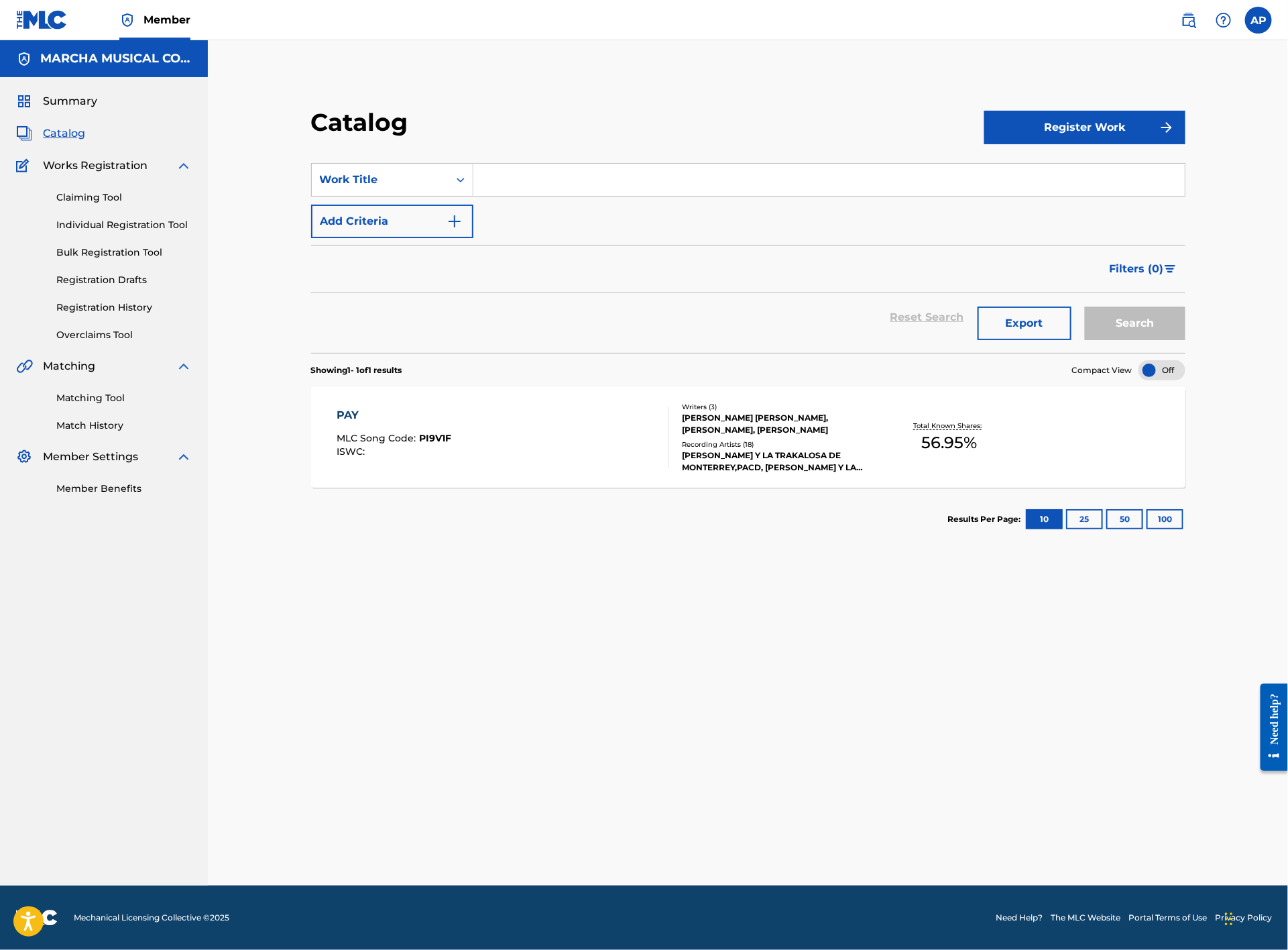
click at [596, 174] on input "Search Form" at bounding box center [829, 179] width 711 height 32
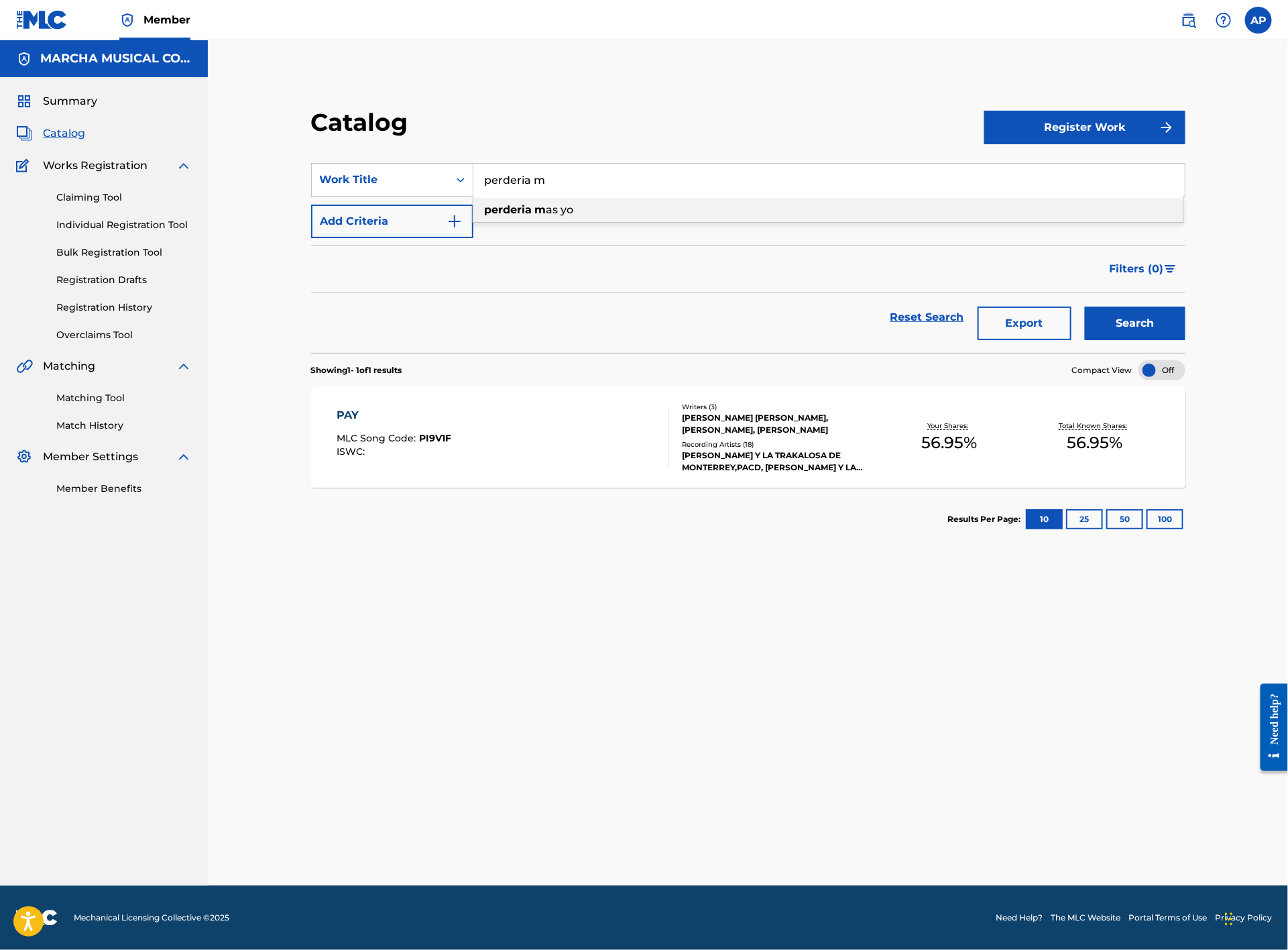
click at [541, 204] on strong "m" at bounding box center [541, 209] width 12 height 13
type input "perderia mas yo"
click at [1131, 321] on button "Search" at bounding box center [1136, 323] width 100 height 34
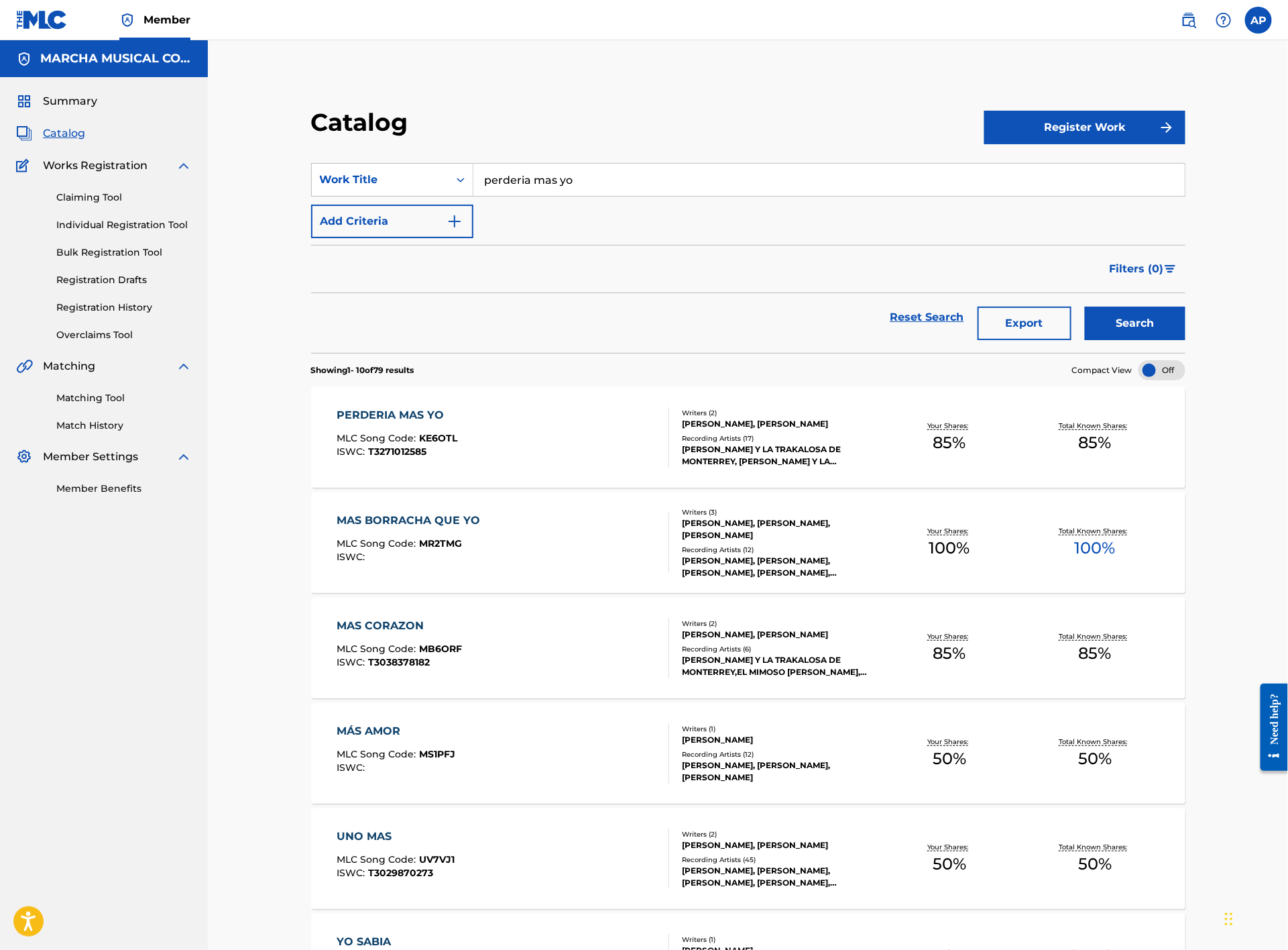
click at [507, 423] on div "PERDERIA MAS YO MLC Song Code : KE6OTL ISWC : T3271012585" at bounding box center [503, 437] width 333 height 61
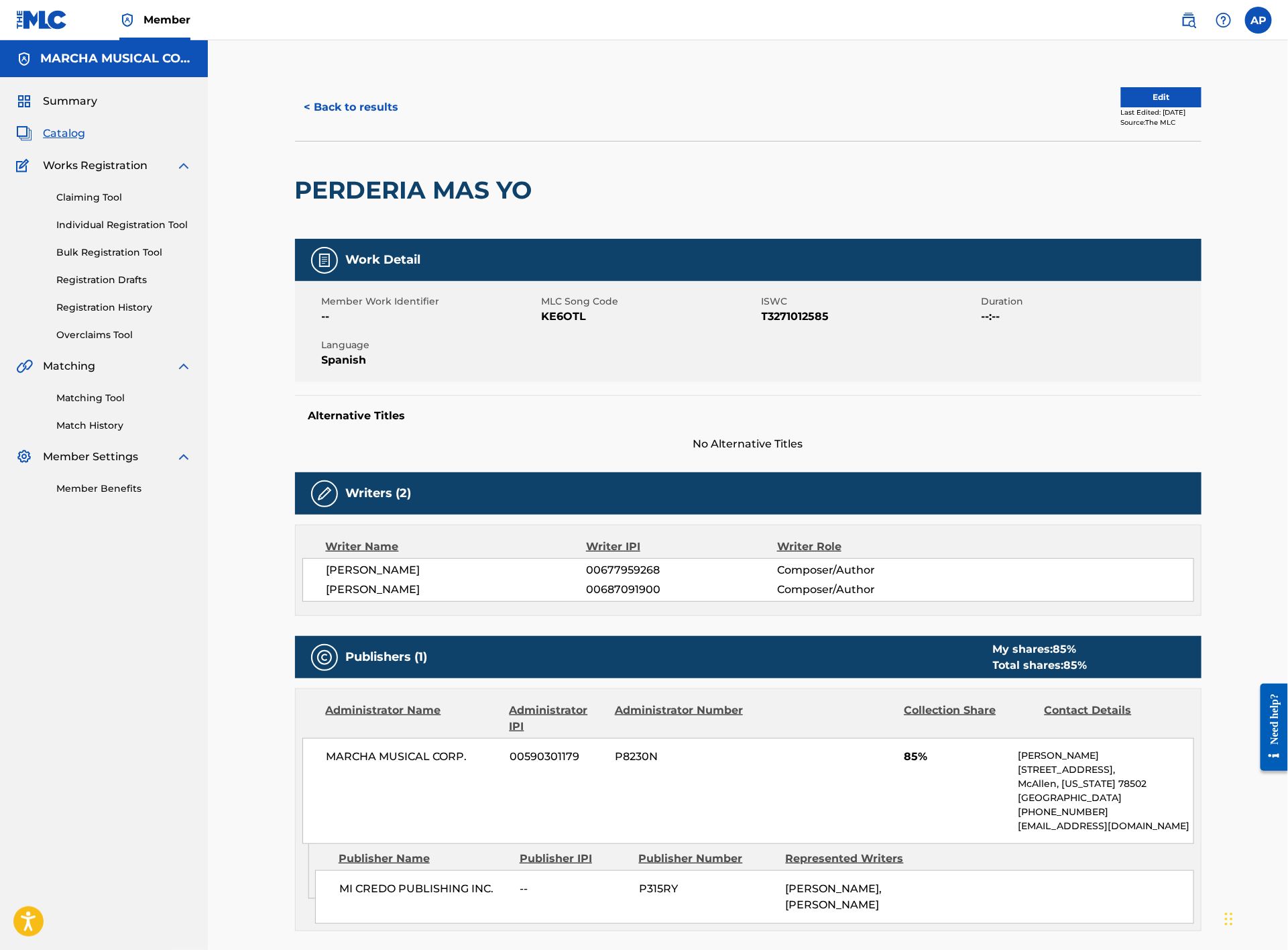
click at [340, 116] on button "< Back to results" at bounding box center [352, 107] width 114 height 34
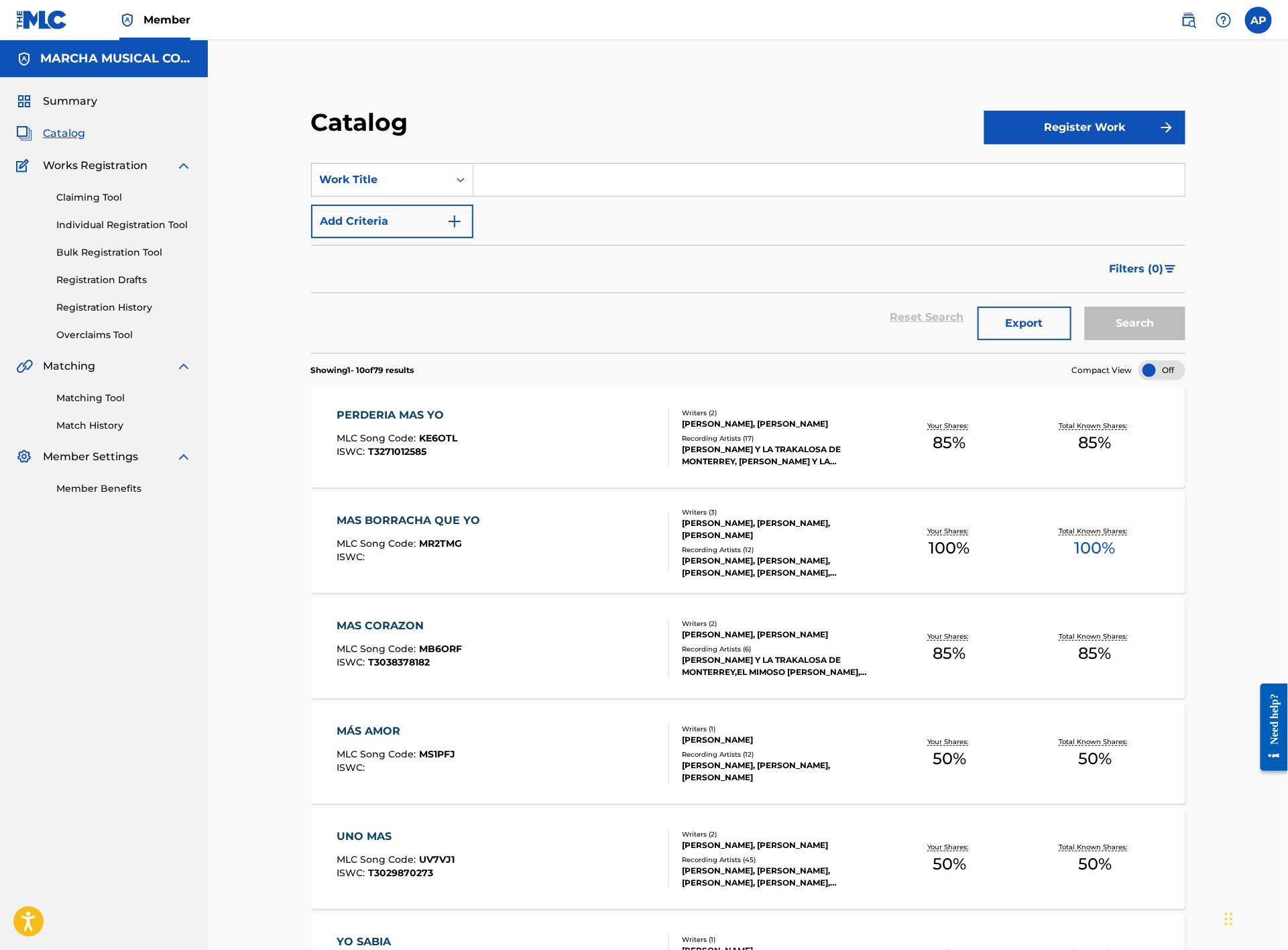
click at [499, 173] on input "Search Form" at bounding box center [829, 179] width 711 height 32
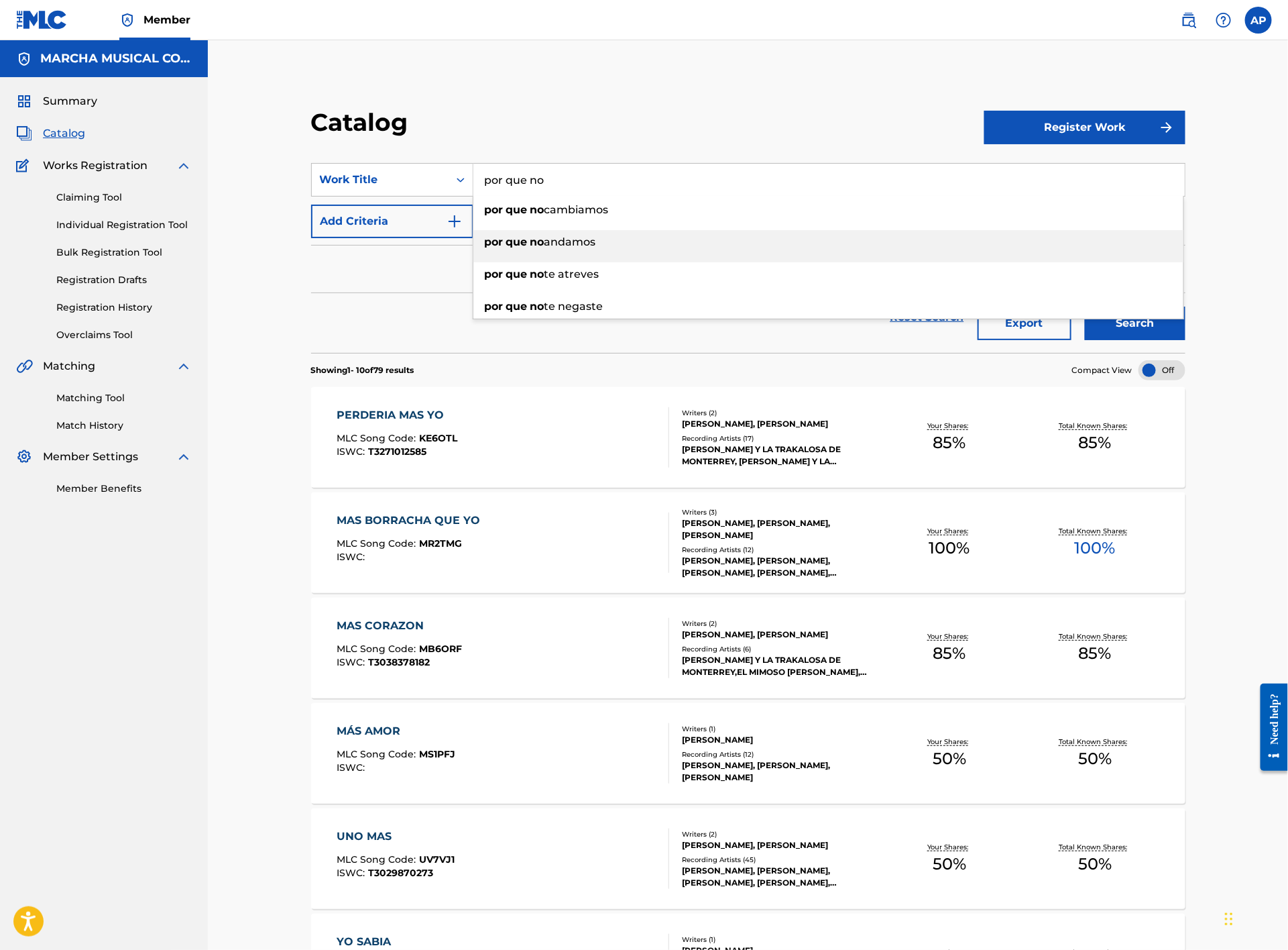
click at [579, 244] on span "andamos" at bounding box center [571, 241] width 52 height 13
type input "por que no andamos"
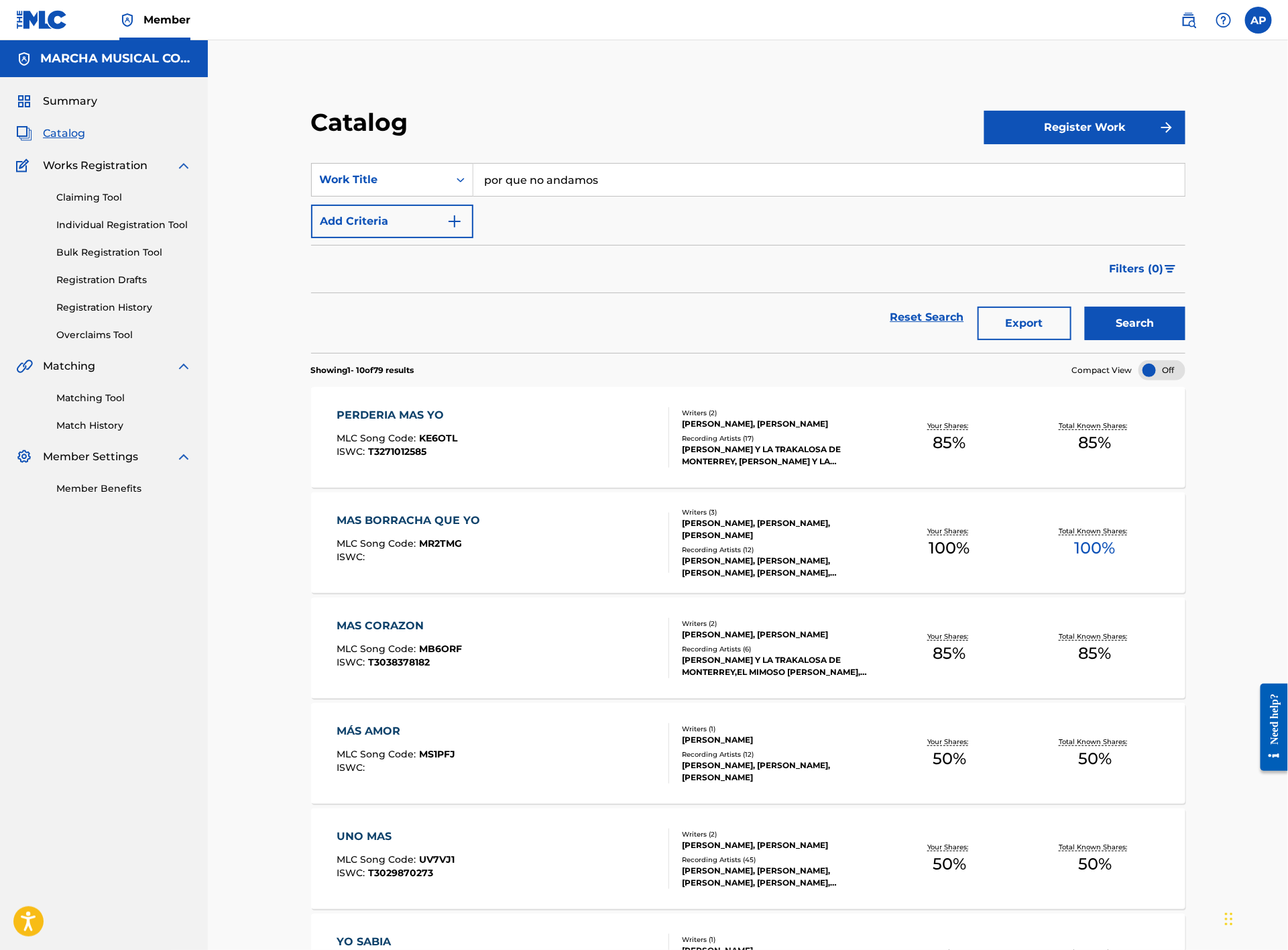
click at [1111, 328] on button "Search" at bounding box center [1136, 323] width 100 height 34
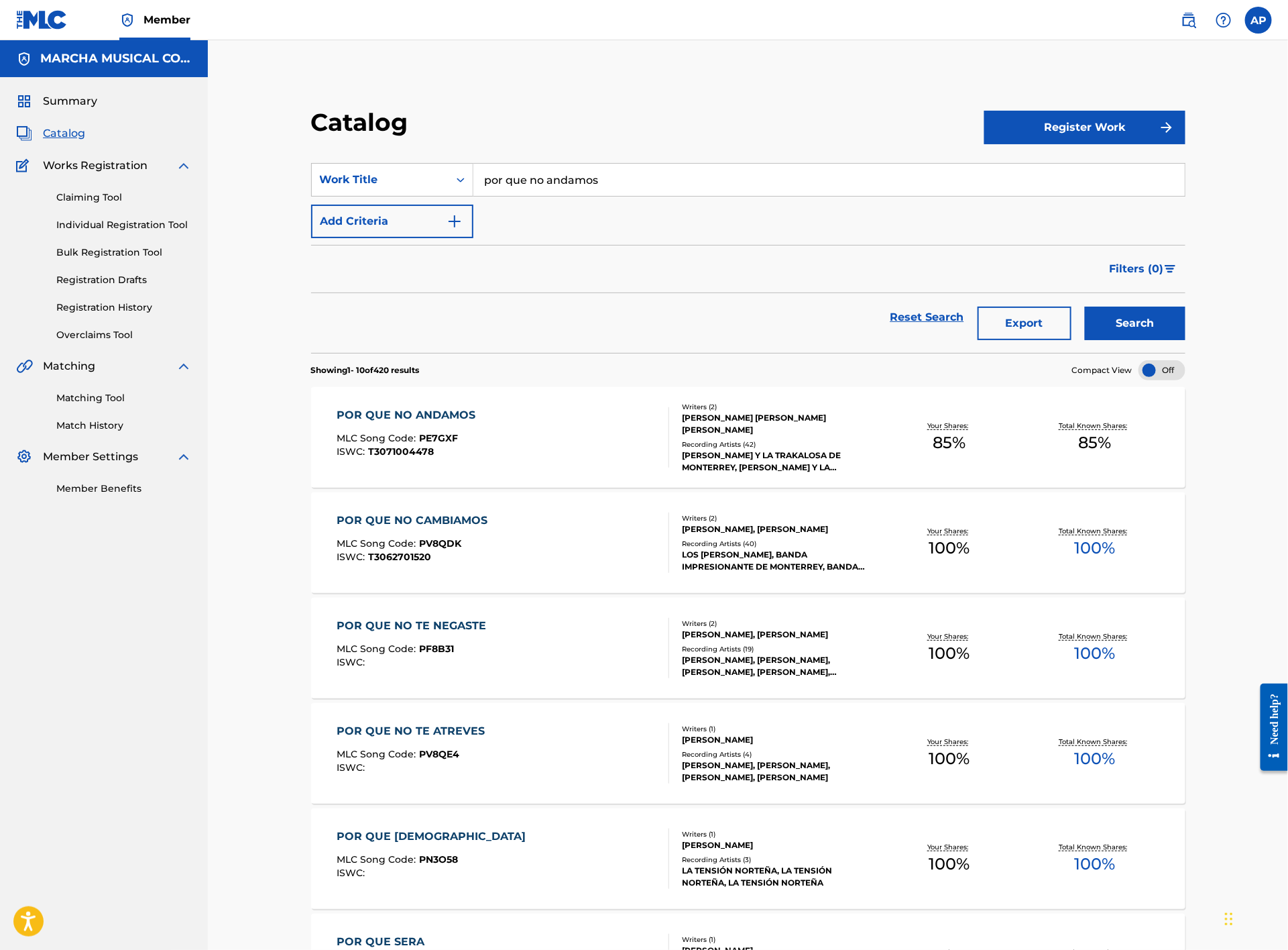
click at [543, 437] on div "POR QUE NO ANDAMOS MLC Song Code : PE7GXF ISWC : T3071004478" at bounding box center [503, 437] width 333 height 61
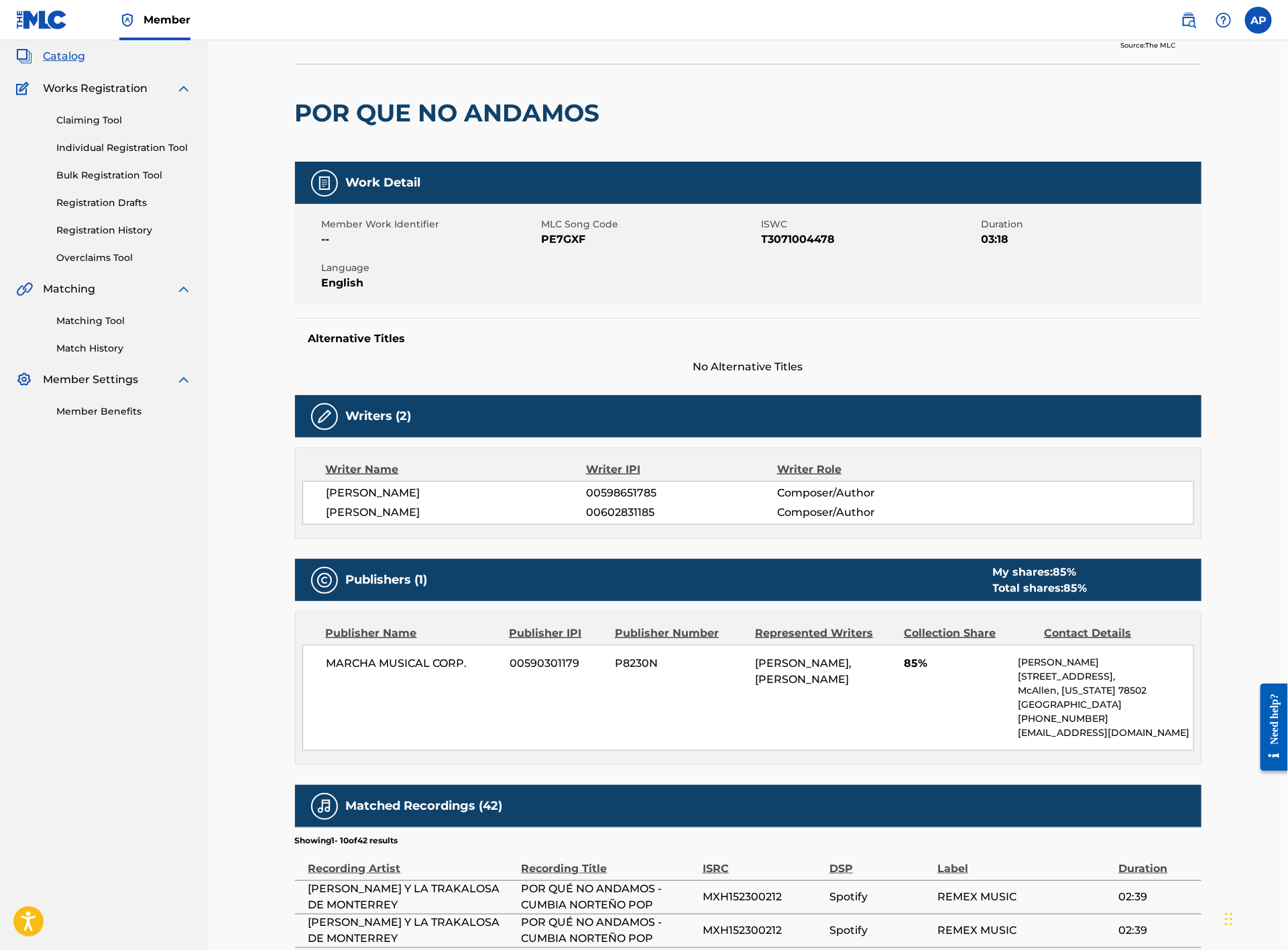
scroll to position [11, 0]
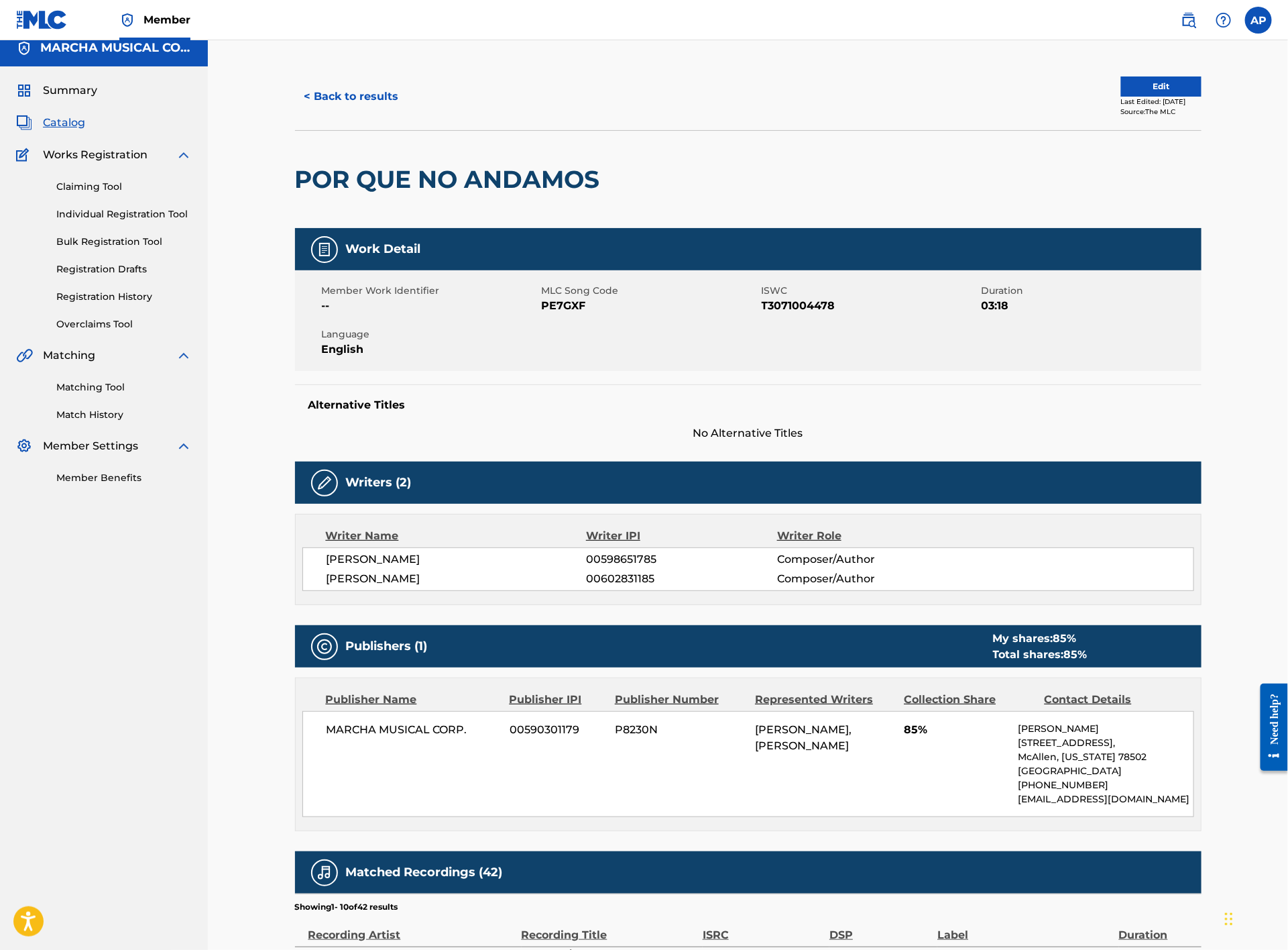
click at [326, 83] on button "< Back to results" at bounding box center [352, 96] width 114 height 34
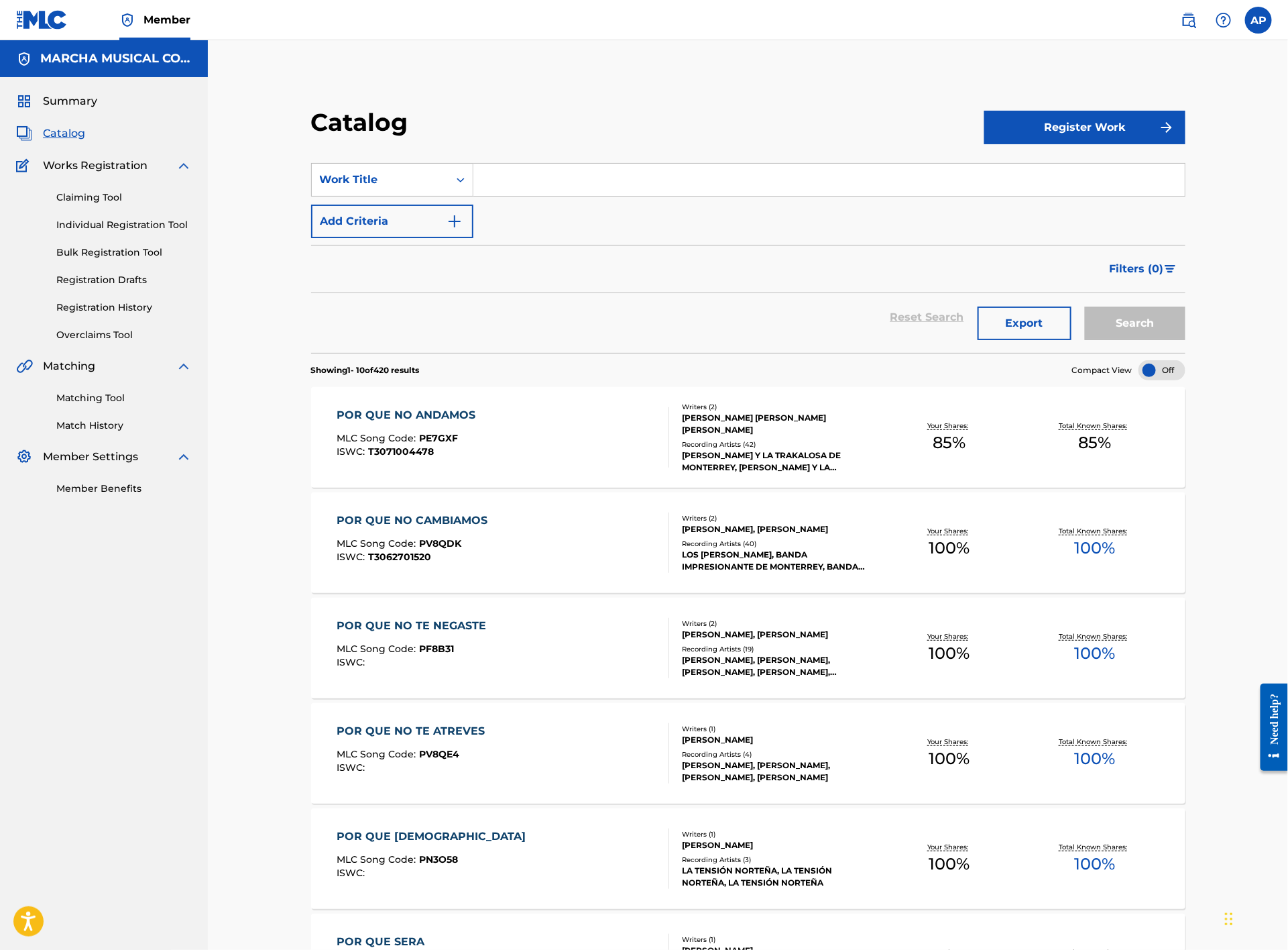
click at [512, 177] on input "Search Form" at bounding box center [829, 179] width 711 height 32
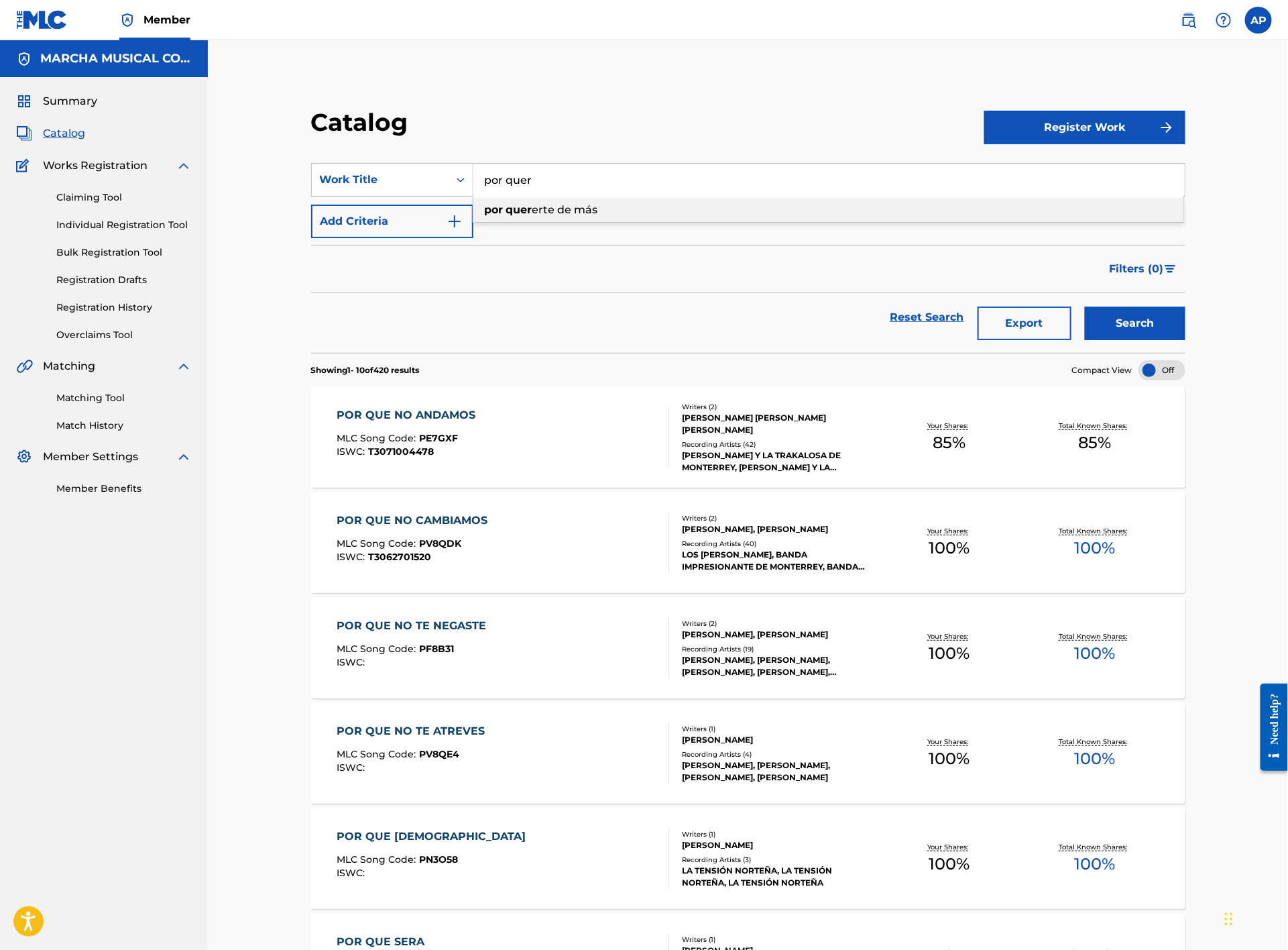
click at [590, 204] on span "erte de más" at bounding box center [565, 209] width 66 height 13
type input "por quererte de más"
click at [1147, 325] on button "Search" at bounding box center [1136, 323] width 100 height 34
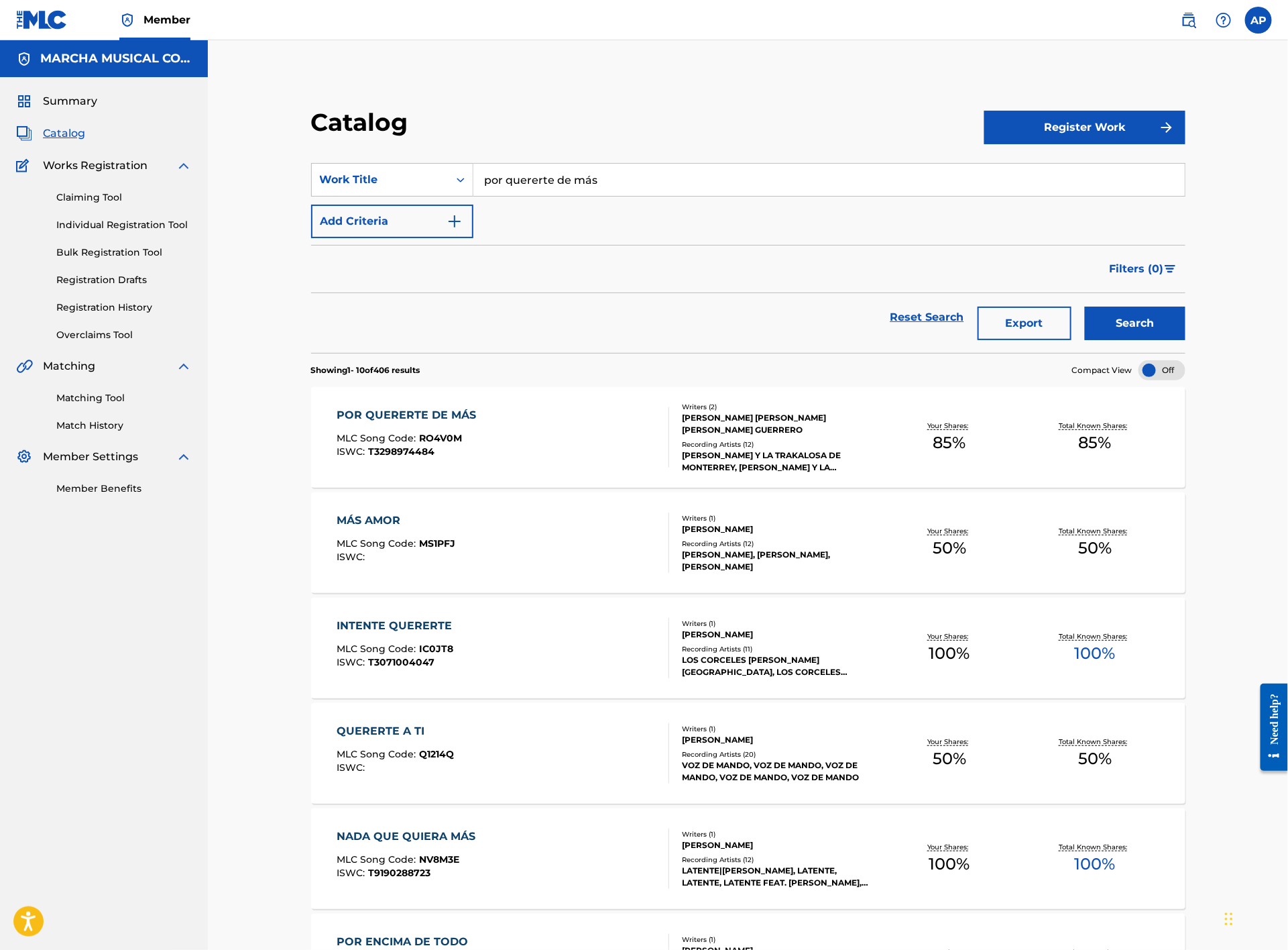
click at [559, 438] on div "POR QUERERTE DE MÁS MLC Song Code : RO4V0M ISWC : T3298974484" at bounding box center [503, 437] width 333 height 61
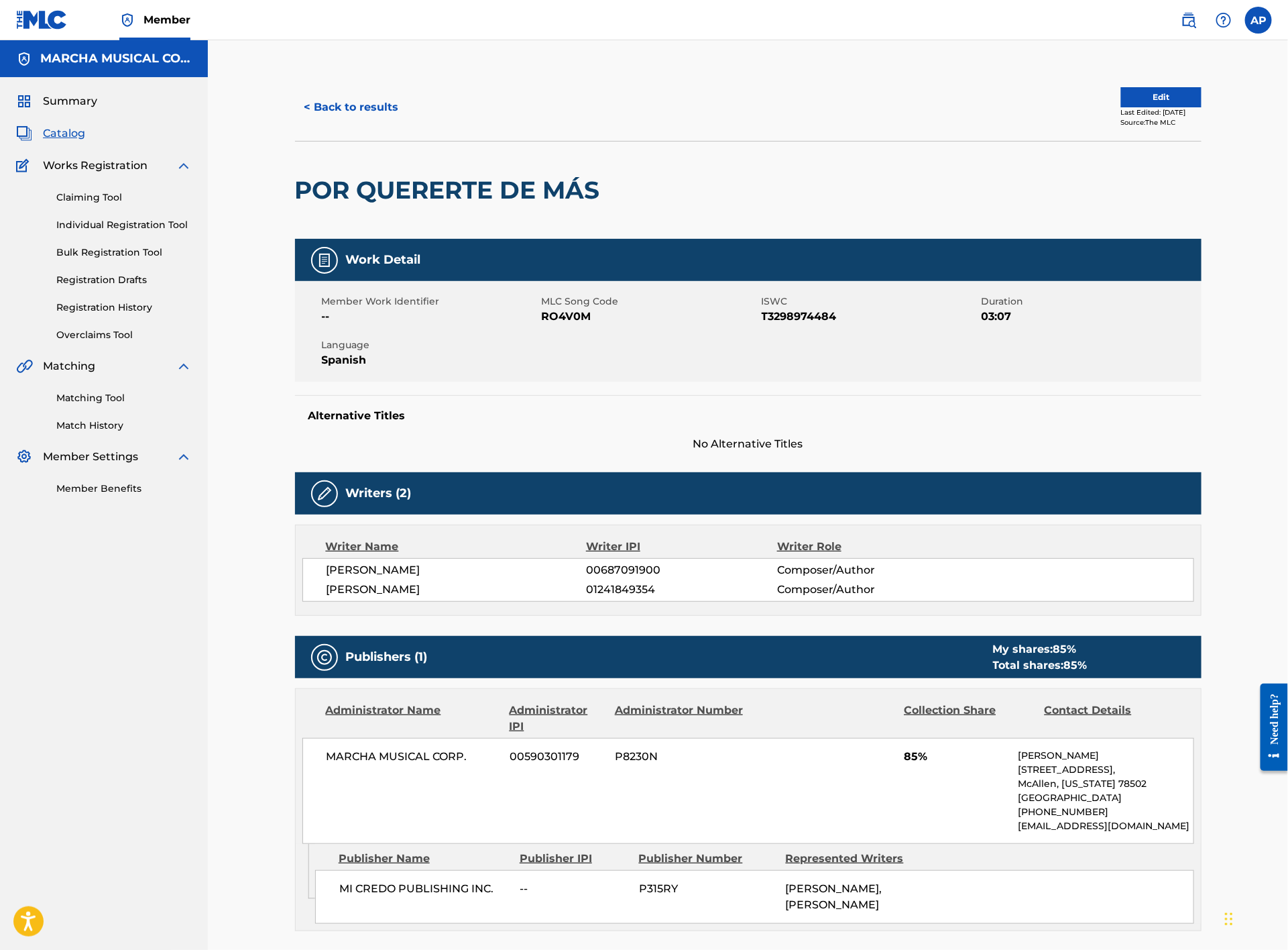
click at [385, 101] on button "< Back to results" at bounding box center [352, 107] width 114 height 34
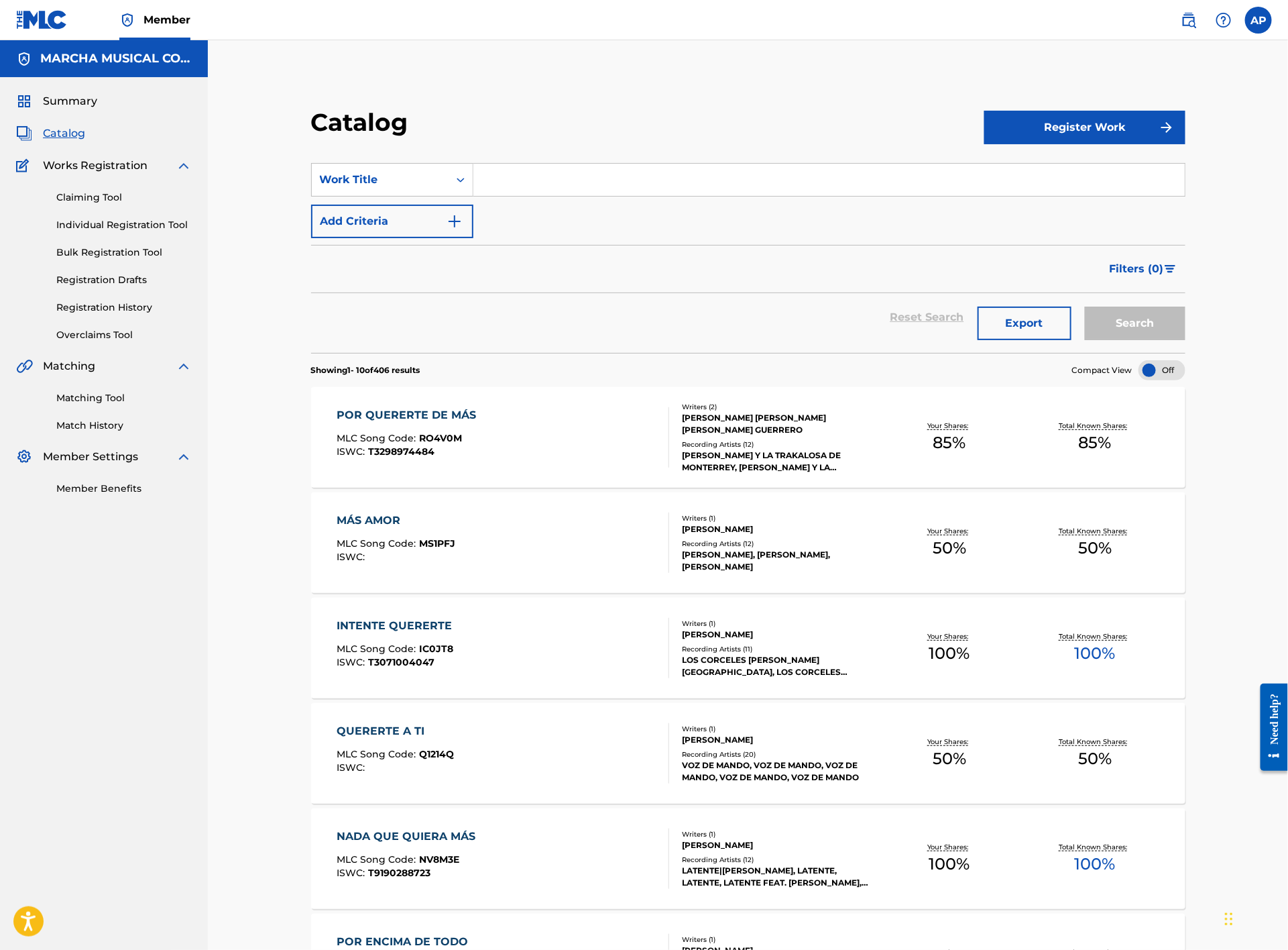
click at [657, 174] on input "Search Form" at bounding box center [829, 179] width 711 height 32
click at [1086, 307] on button "Search" at bounding box center [1136, 323] width 100 height 34
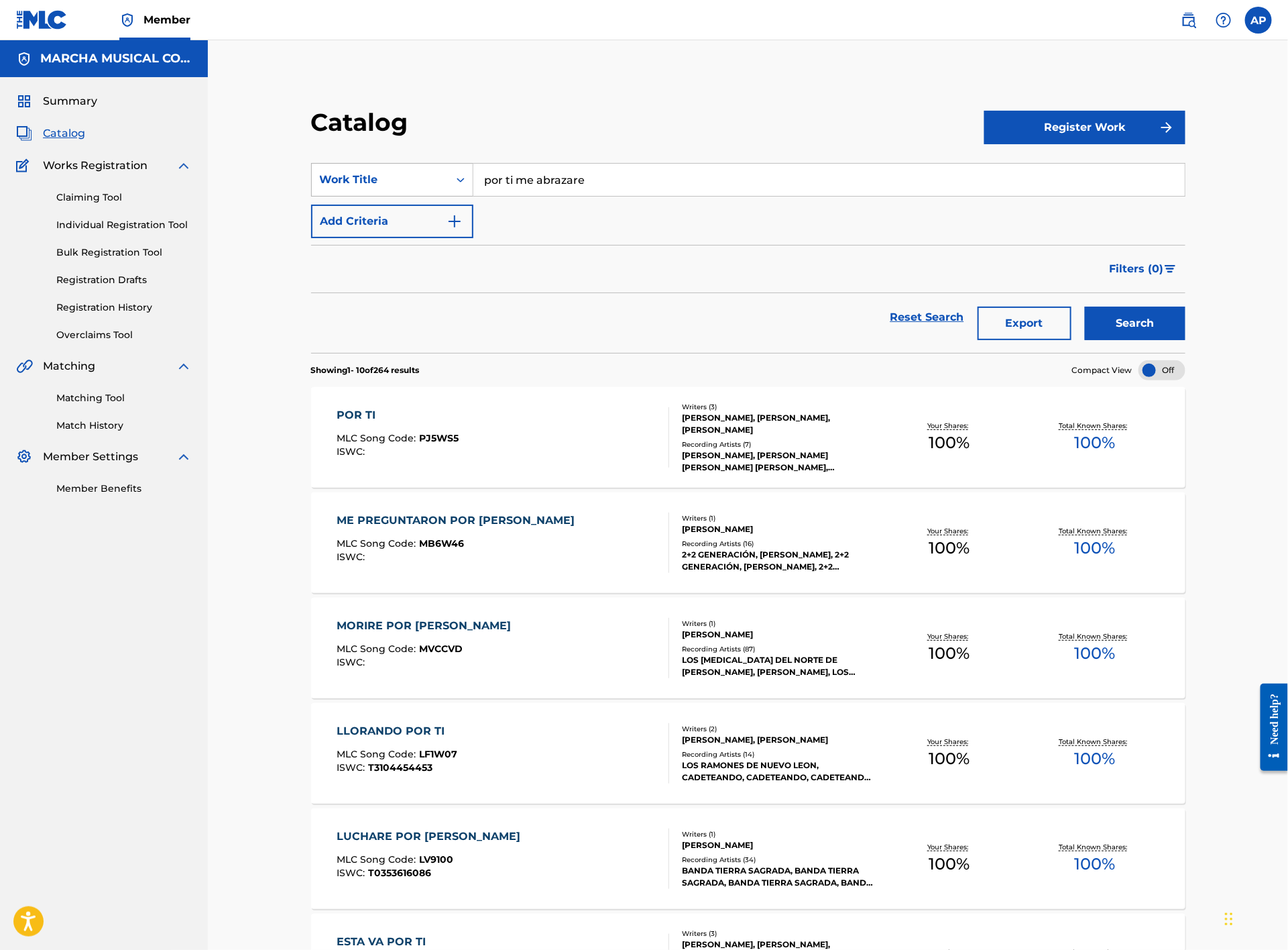
drag, startPoint x: 618, startPoint y: 179, endPoint x: 461, endPoint y: 179, distance: 157.0
click at [461, 179] on div "SearchWithCriteria9884ce2f-37f3-4cd5-851d-8b42789f7271 Work Title por ti me abr…" at bounding box center [748, 179] width 874 height 34
type input "preguntale"
click at [540, 210] on strong "preguntale" at bounding box center [516, 209] width 63 height 13
click at [1147, 329] on button "Search" at bounding box center [1136, 323] width 100 height 34
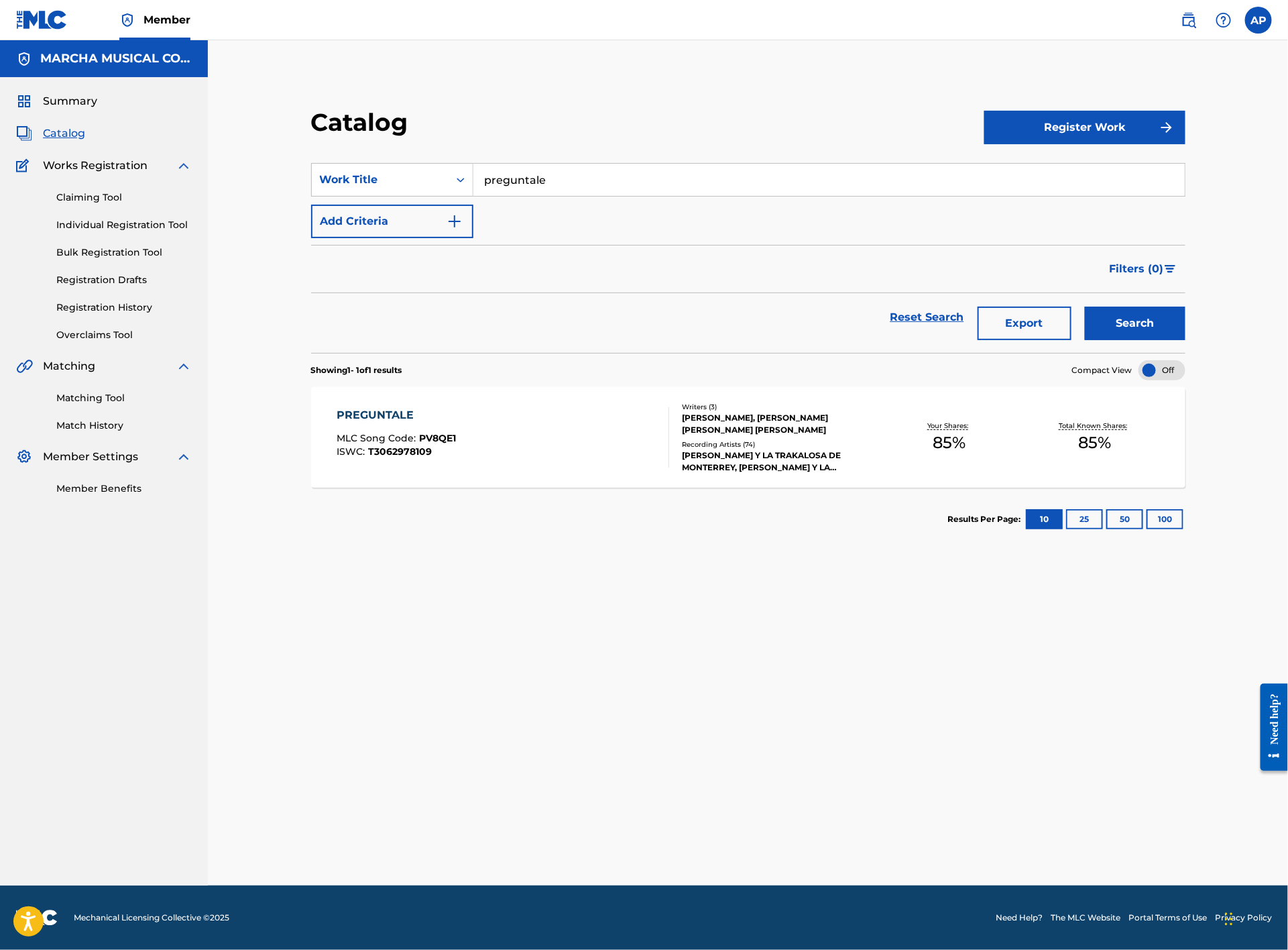
click at [587, 425] on div "PREGUNTALE MLC Song Code : PV8QE1 ISWC : T3062978109" at bounding box center [503, 437] width 333 height 61
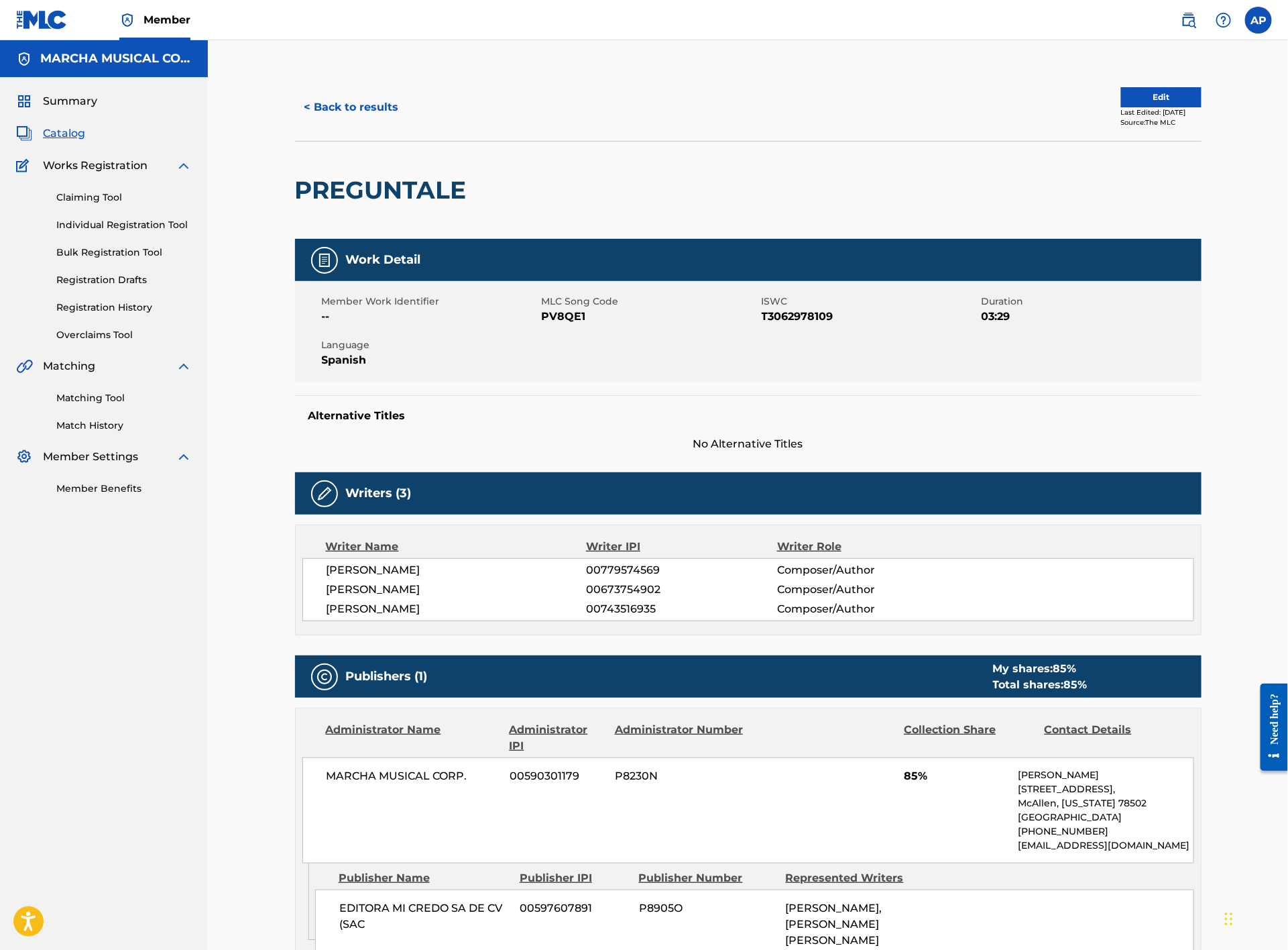
click at [393, 100] on button "< Back to results" at bounding box center [352, 107] width 114 height 34
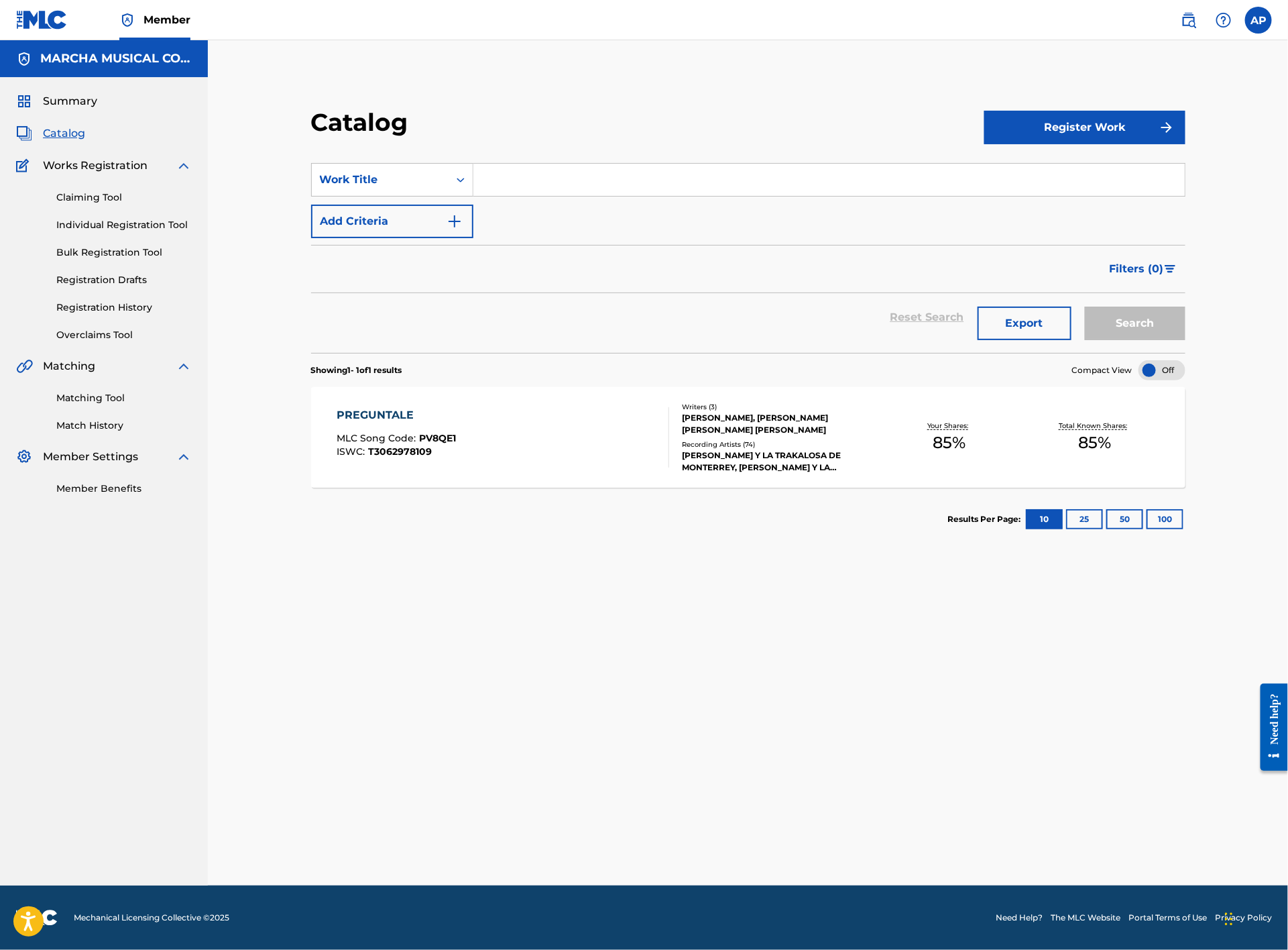
click at [515, 179] on input "Search Form" at bounding box center [829, 179] width 711 height 32
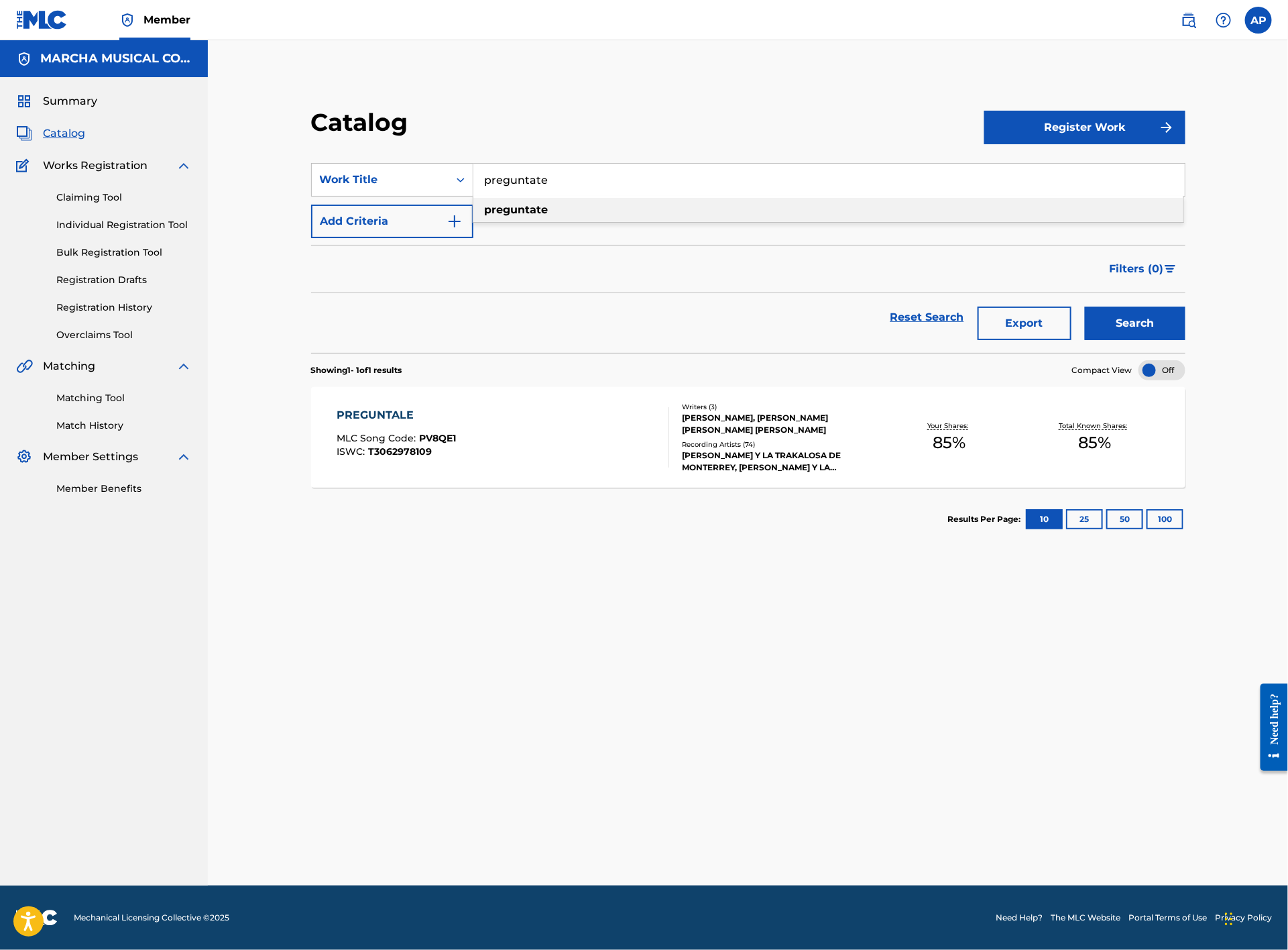
type input "preguntate"
click at [538, 208] on strong "preguntate" at bounding box center [517, 209] width 64 height 13
click at [1137, 316] on button "Search" at bounding box center [1136, 323] width 100 height 34
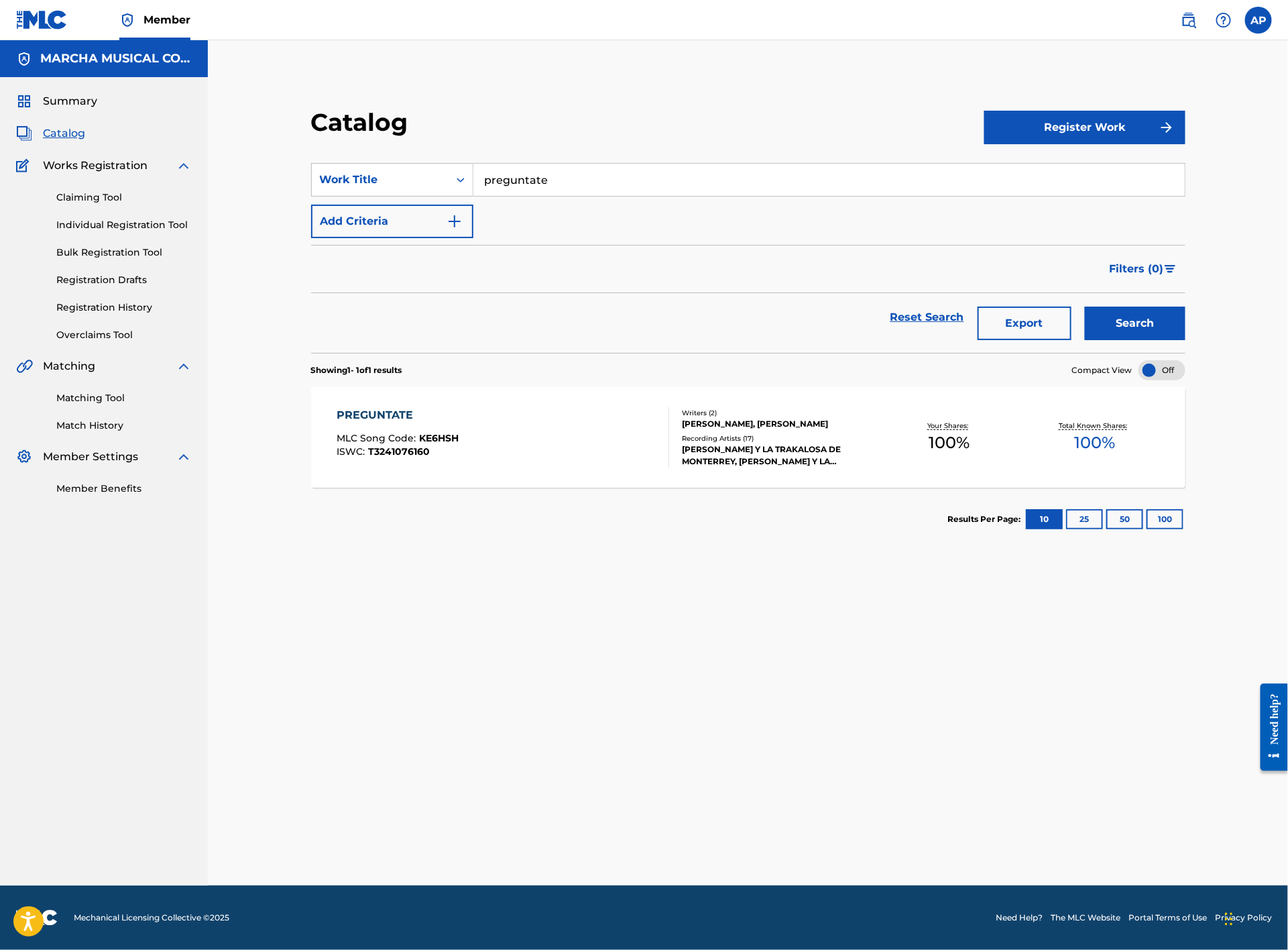
click at [596, 418] on div "PREGUNTATE MLC Song Code : KE6HSH ISWC : T3241076160" at bounding box center [503, 437] width 333 height 61
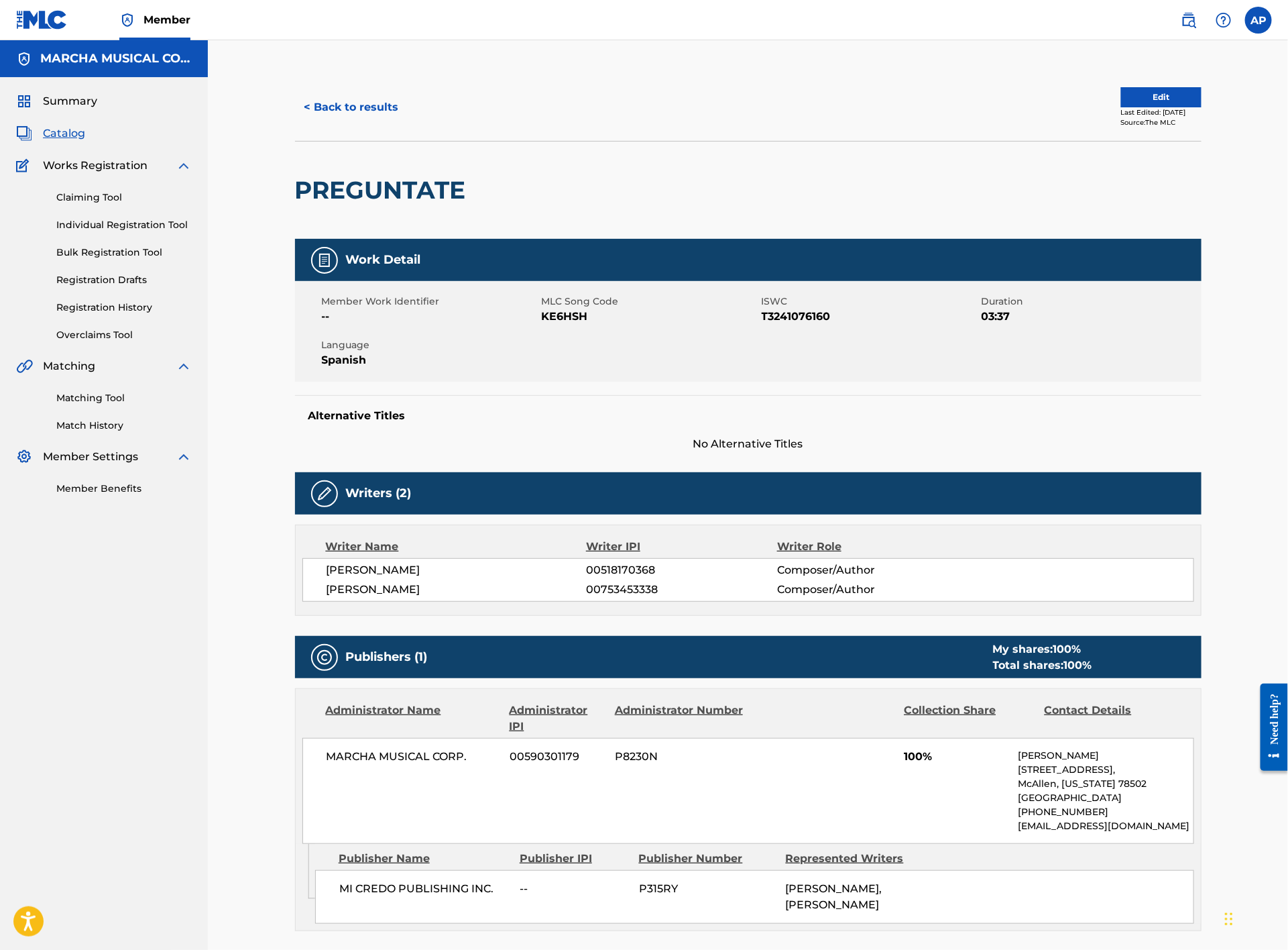
click at [351, 107] on button "< Back to results" at bounding box center [352, 107] width 114 height 34
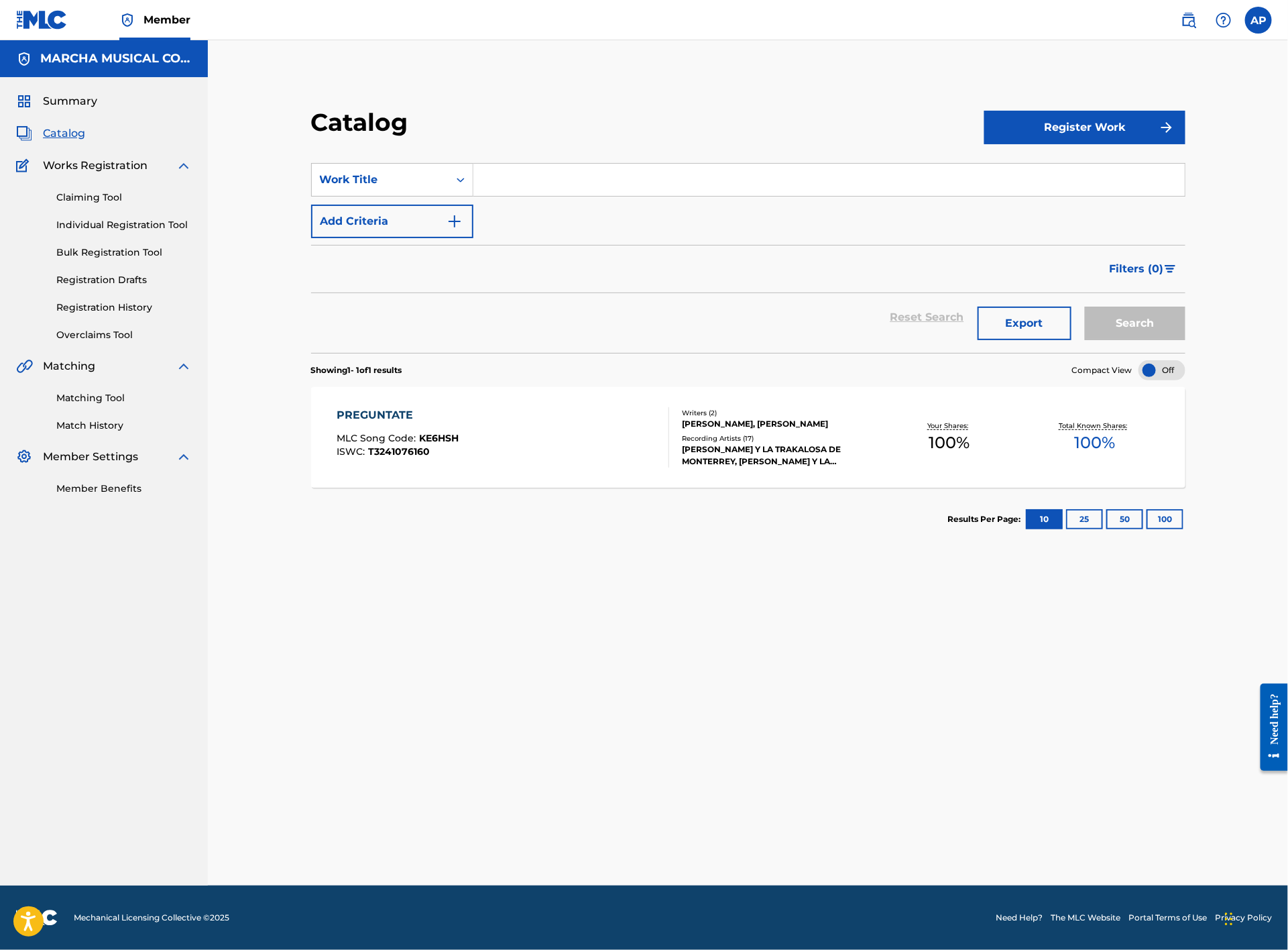
click at [543, 172] on input "Search Form" at bounding box center [829, 179] width 711 height 32
click at [587, 210] on span "mi padre" at bounding box center [573, 209] width 49 height 13
type input "prestame a mi padre"
click at [1121, 314] on button "Search" at bounding box center [1136, 323] width 100 height 34
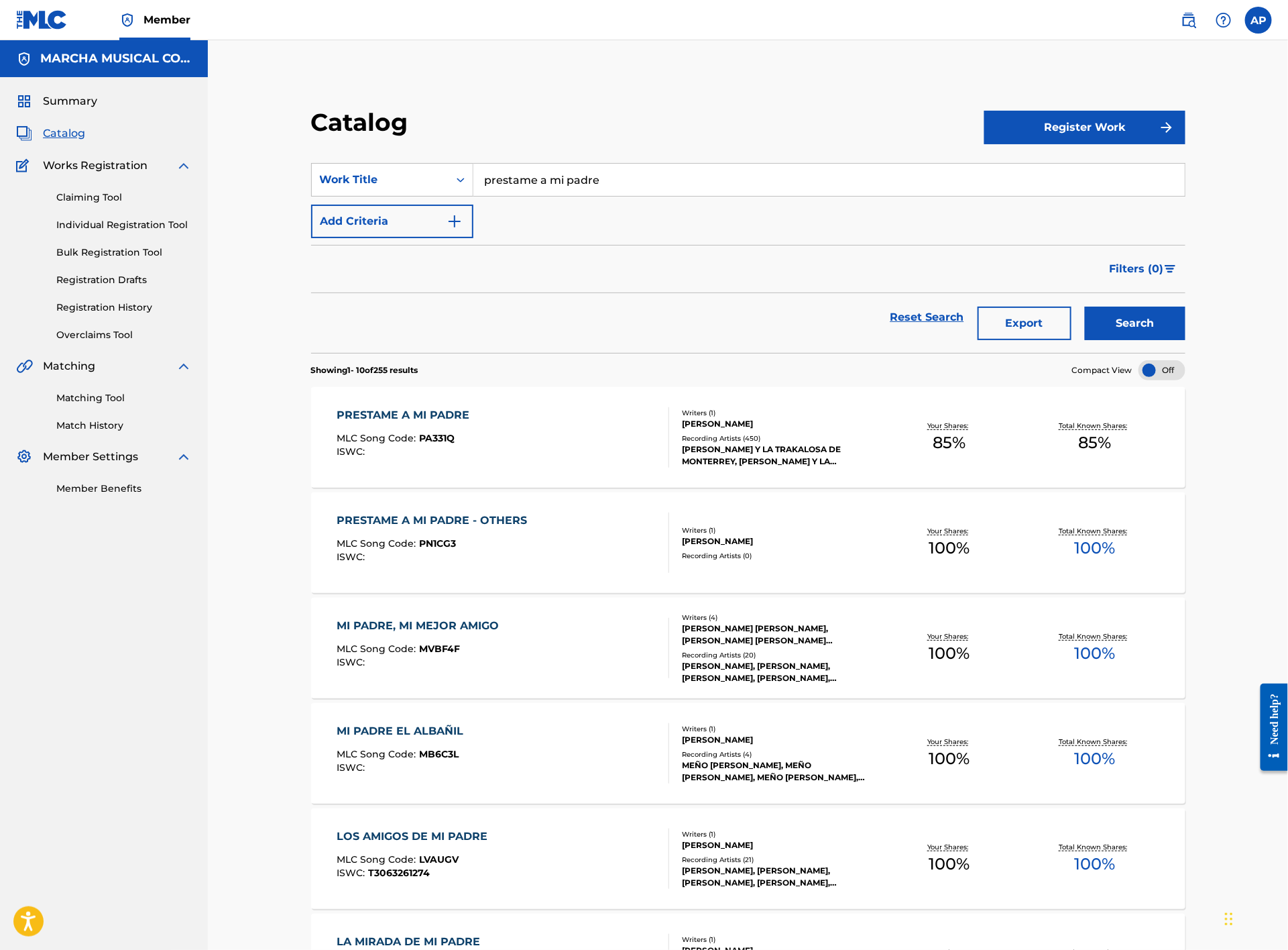
click at [557, 460] on div "PRESTAME A MI PADRE MLC Song Code : PA331Q ISWC :" at bounding box center [503, 437] width 333 height 61
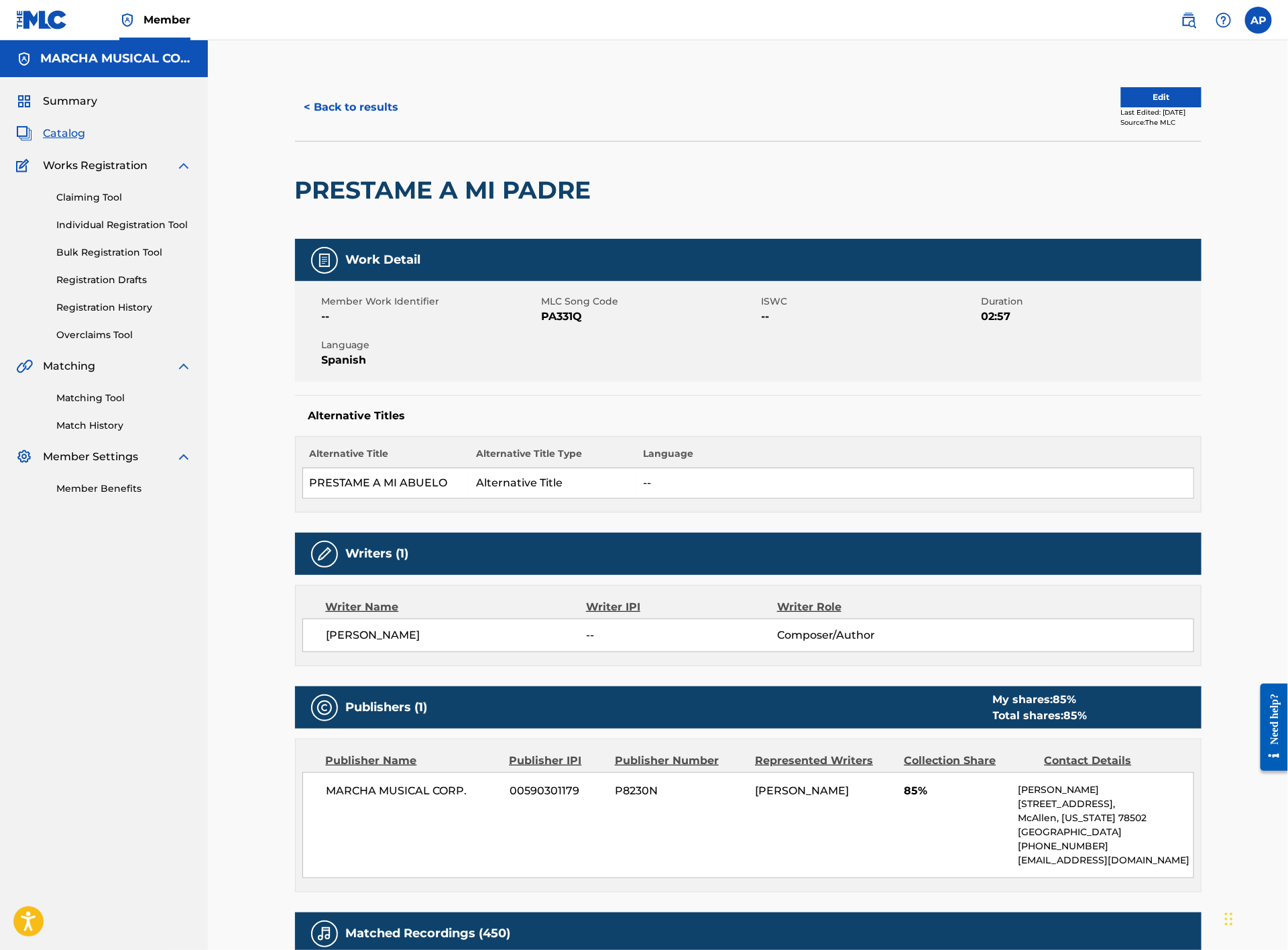
click at [361, 103] on button "< Back to results" at bounding box center [352, 107] width 114 height 34
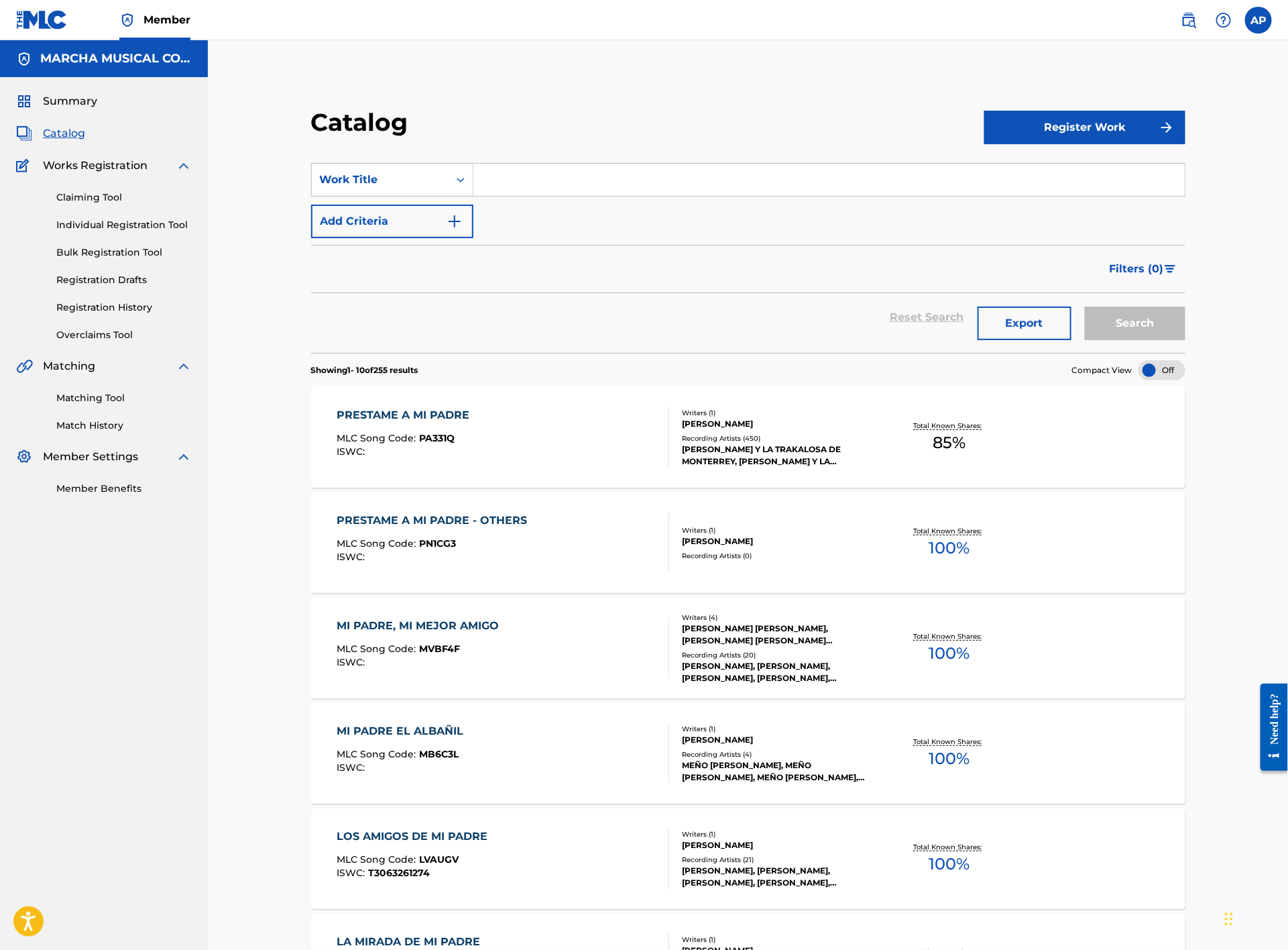
click at [497, 190] on input "Search Form" at bounding box center [829, 179] width 711 height 32
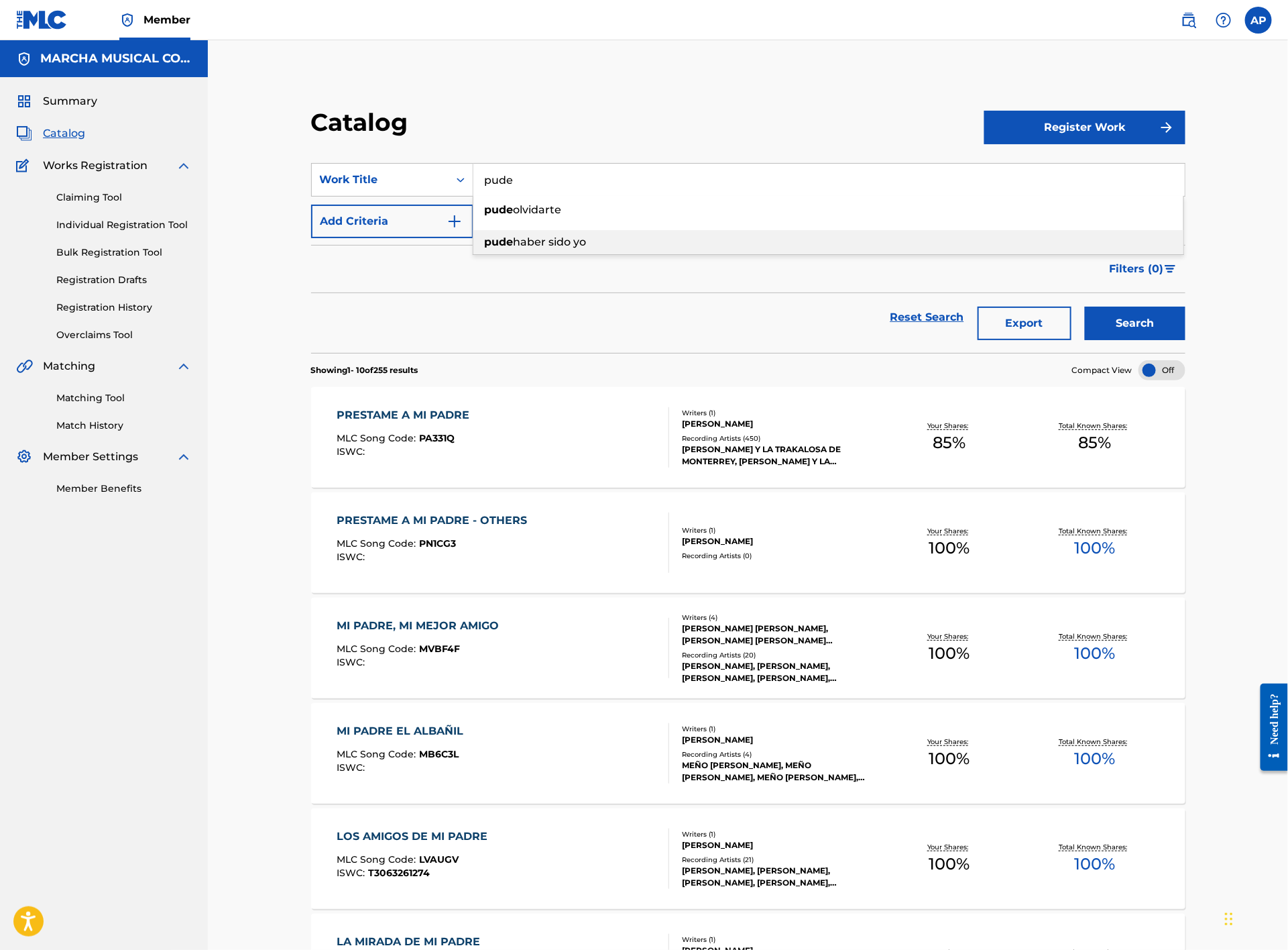
click at [520, 240] on span "haber sido yo" at bounding box center [550, 241] width 73 height 13
type input "pude haber sido yo"
click at [1127, 330] on button "Search" at bounding box center [1136, 323] width 100 height 34
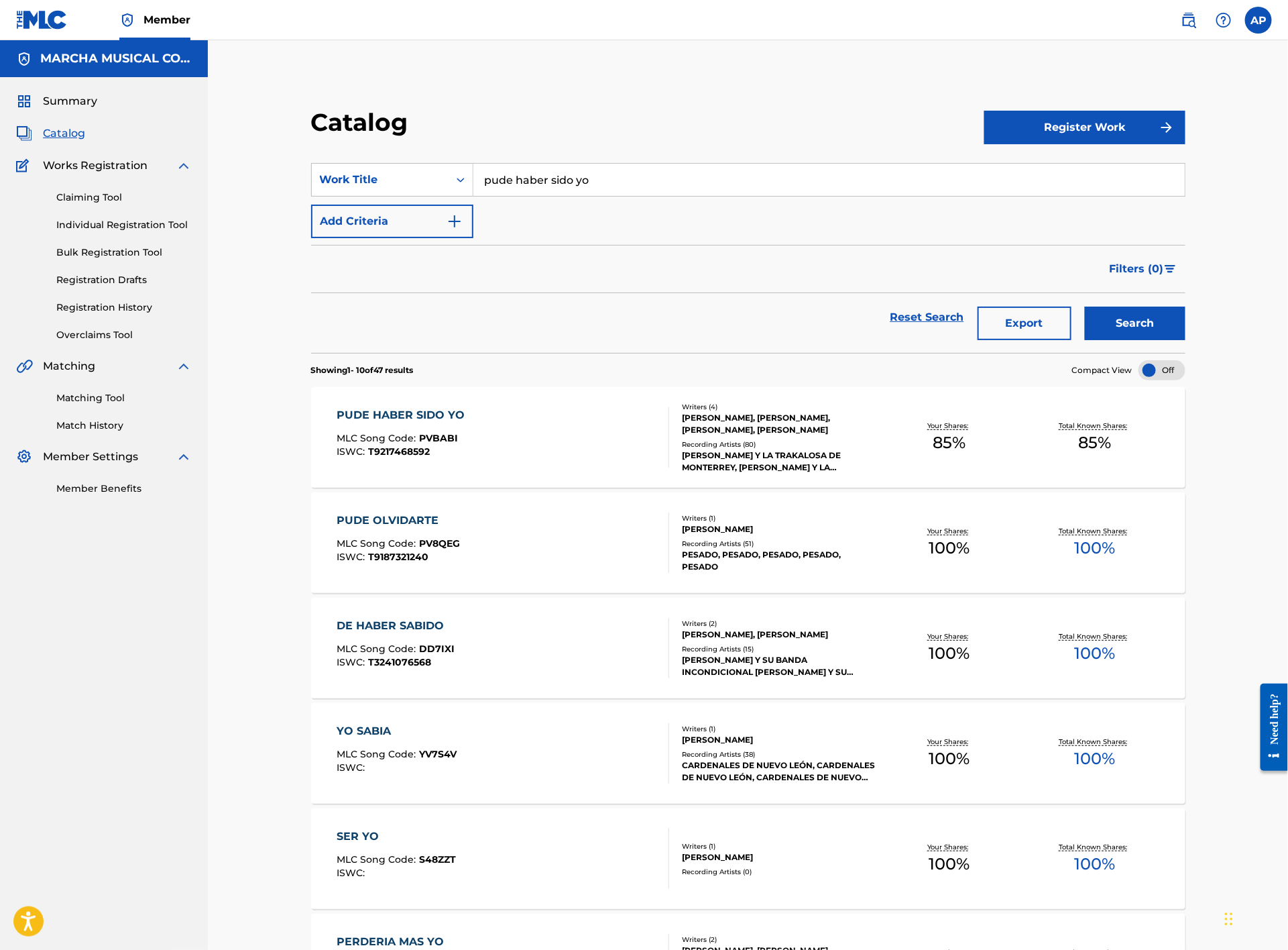
click at [533, 442] on div "PUDE HABER SIDO YO MLC Song Code : PVBABI ISWC : T9217468592" at bounding box center [503, 437] width 333 height 61
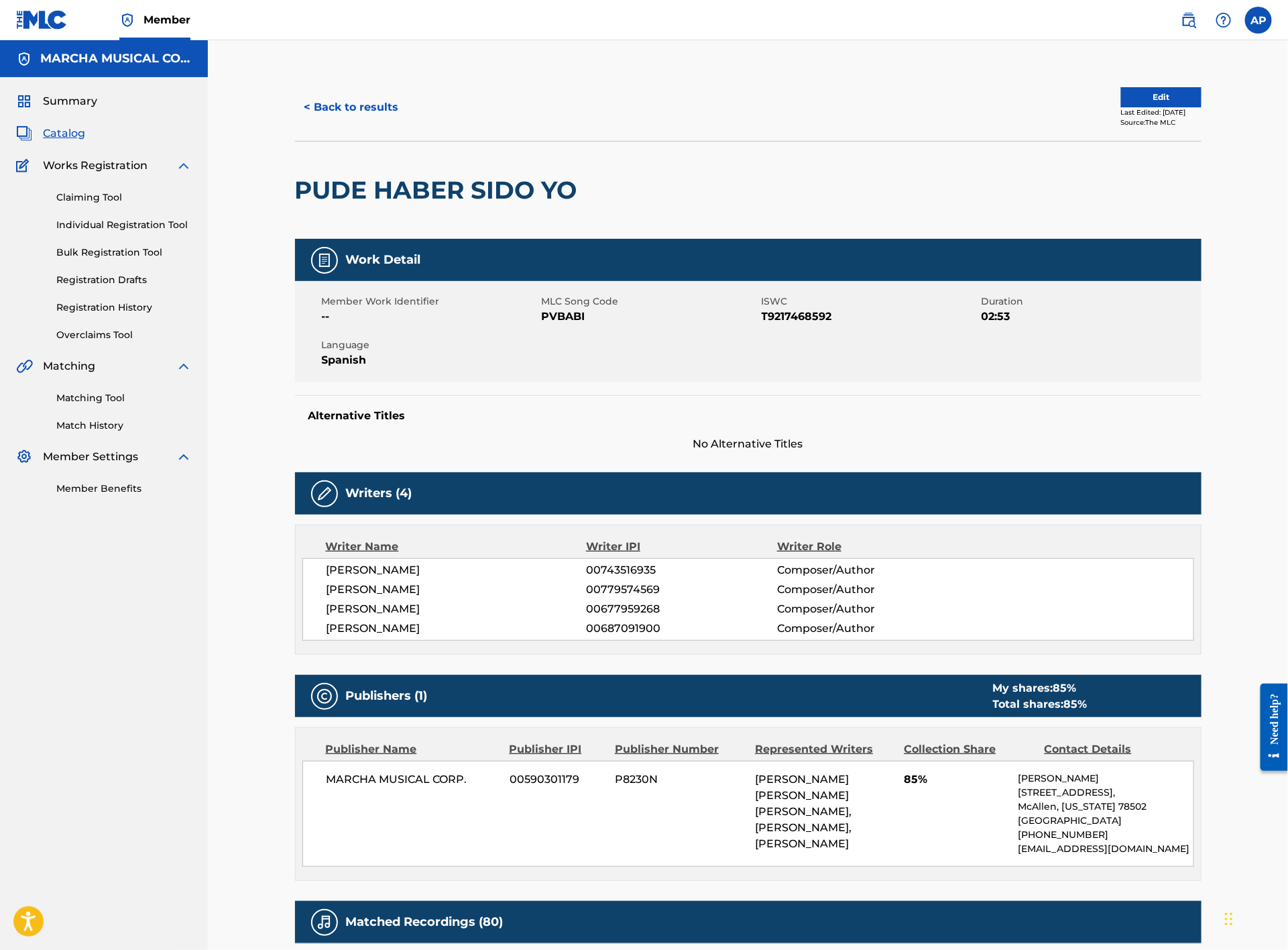
click at [329, 92] on button "< Back to results" at bounding box center [352, 107] width 114 height 34
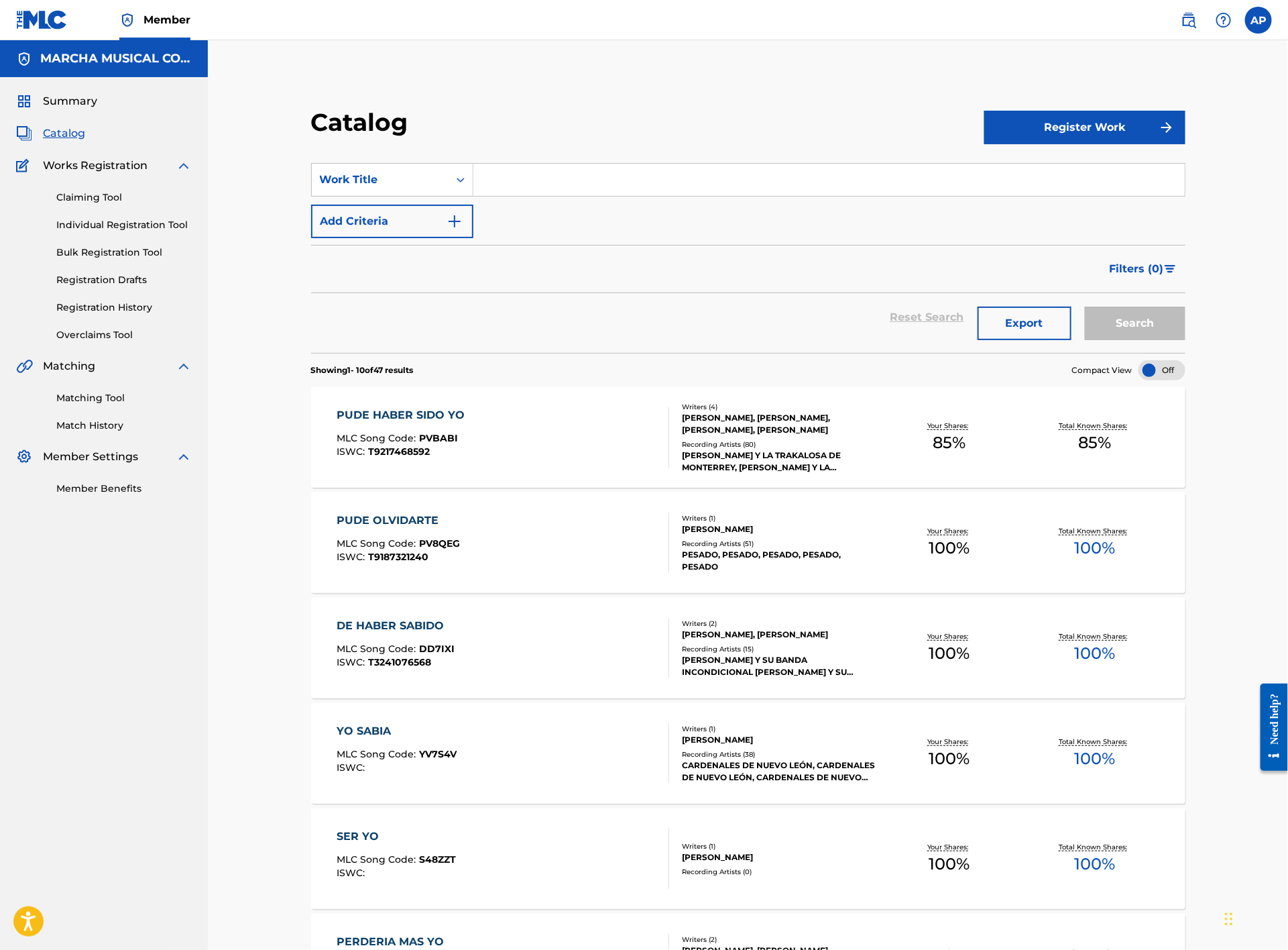
click at [511, 177] on input "Search Form" at bounding box center [829, 179] width 711 height 32
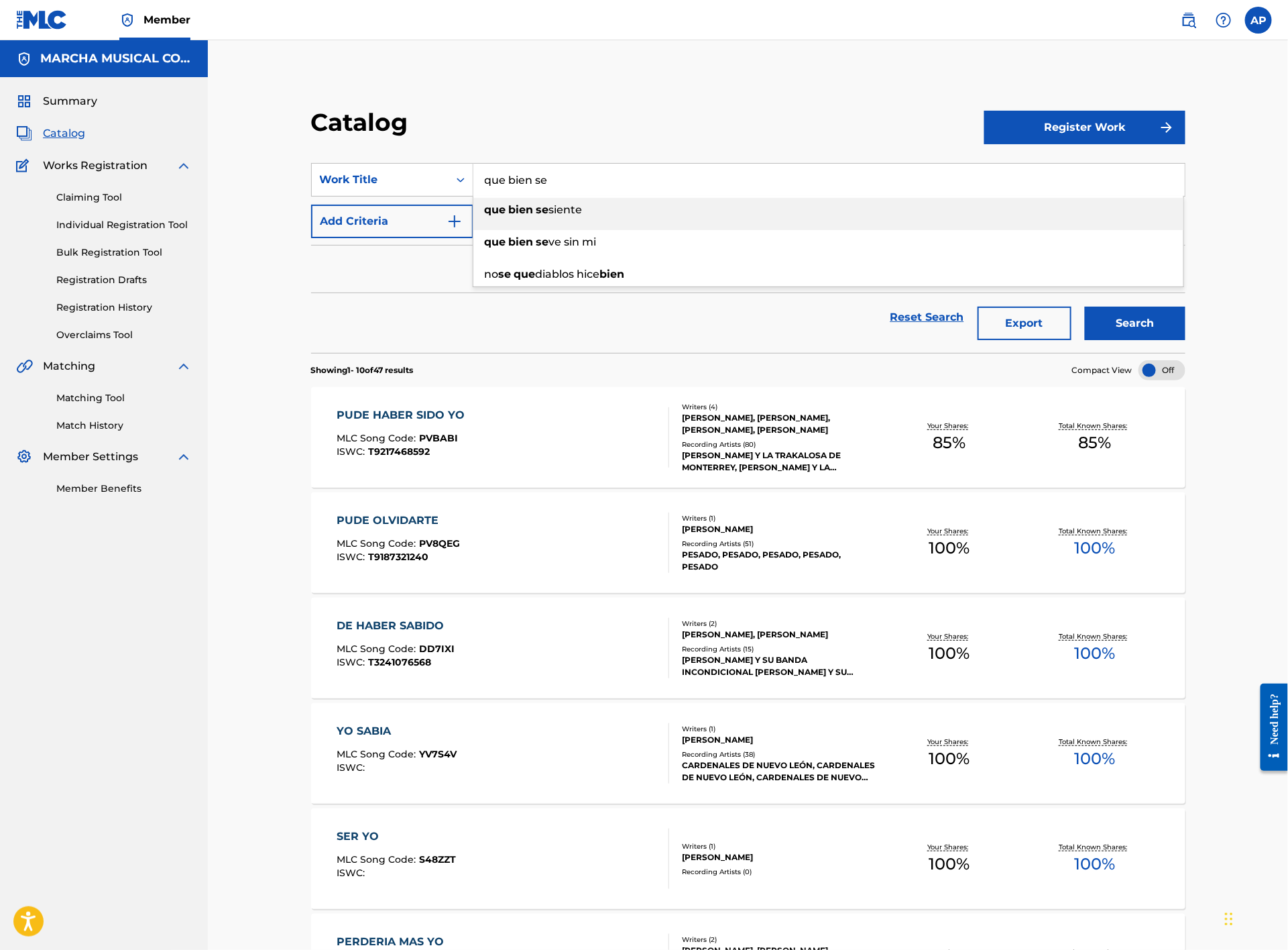
click at [534, 209] on span "Search Form" at bounding box center [535, 209] width 3 height 13
type input "que bien se siente"
click at [1151, 316] on button "Search" at bounding box center [1136, 323] width 100 height 34
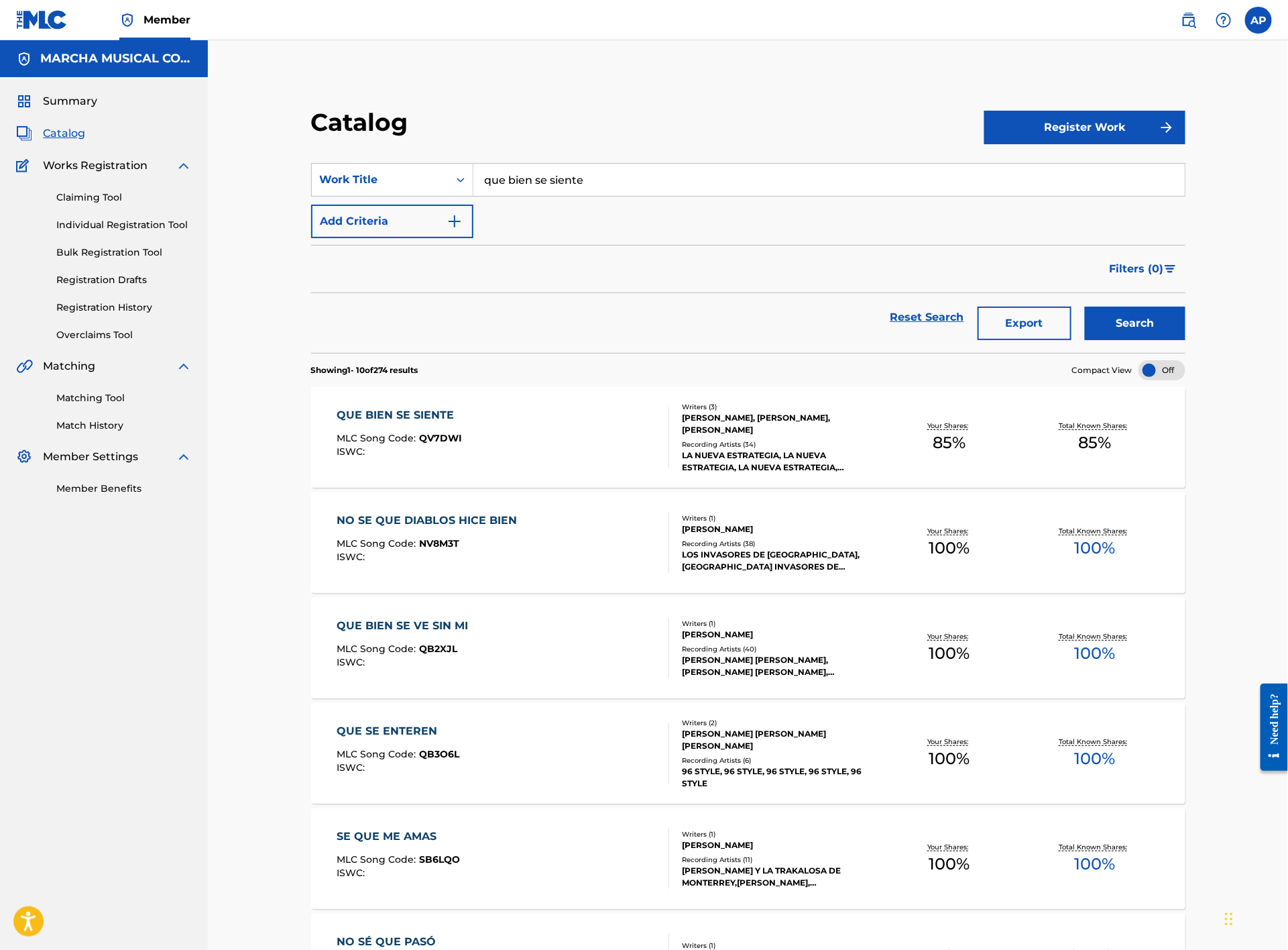
click at [548, 451] on div "QUE BIEN SE SIENTE MLC Song Code : QV7DWI ISWC :" at bounding box center [503, 437] width 333 height 61
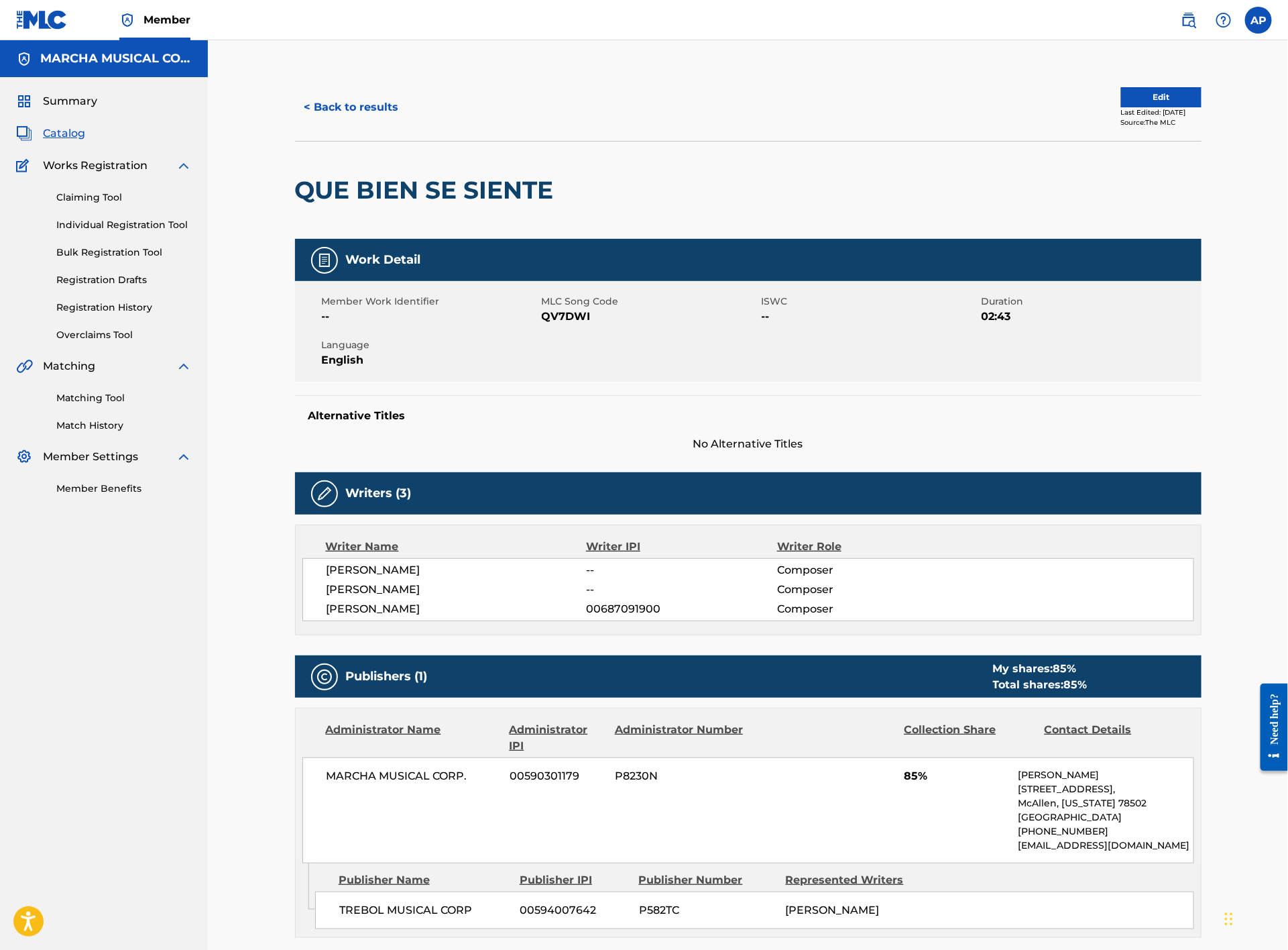
click at [334, 102] on button "< Back to results" at bounding box center [352, 107] width 114 height 34
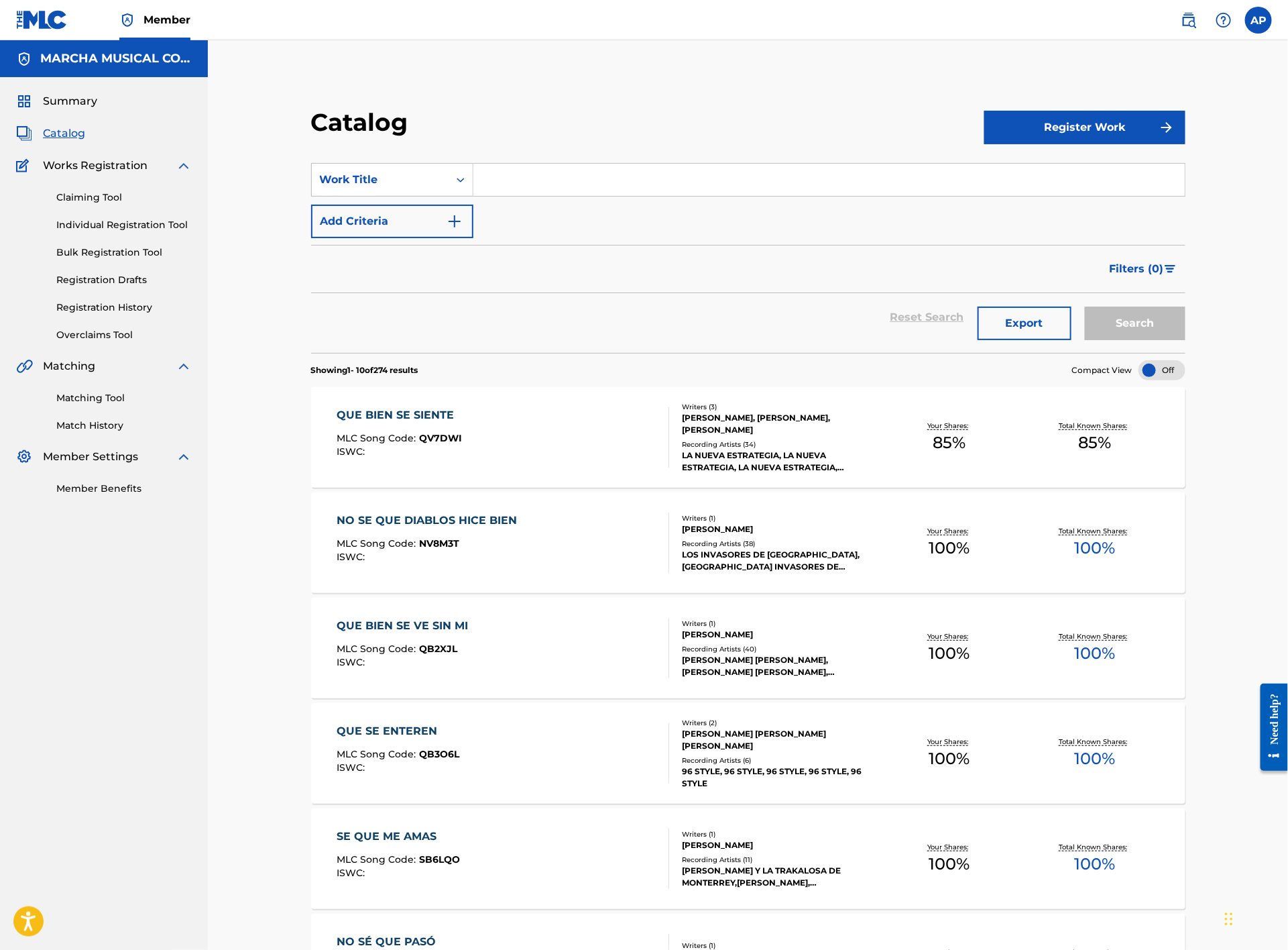
click at [544, 173] on input "Search Form" at bounding box center [829, 179] width 711 height 32
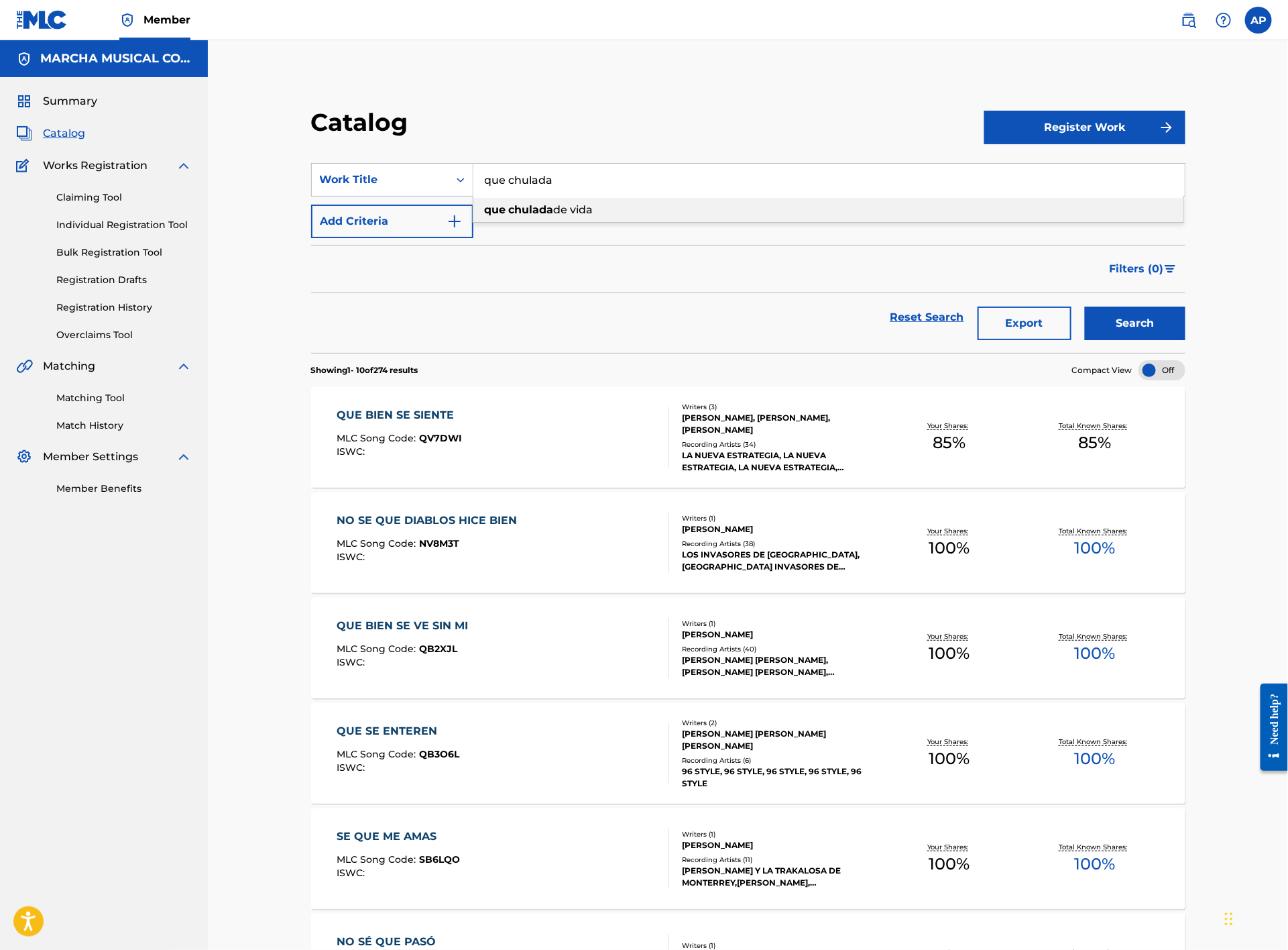
click at [517, 208] on strong "chulada" at bounding box center [531, 209] width 45 height 13
type input "que chulada de vida"
click at [1123, 318] on button "Search" at bounding box center [1136, 323] width 100 height 34
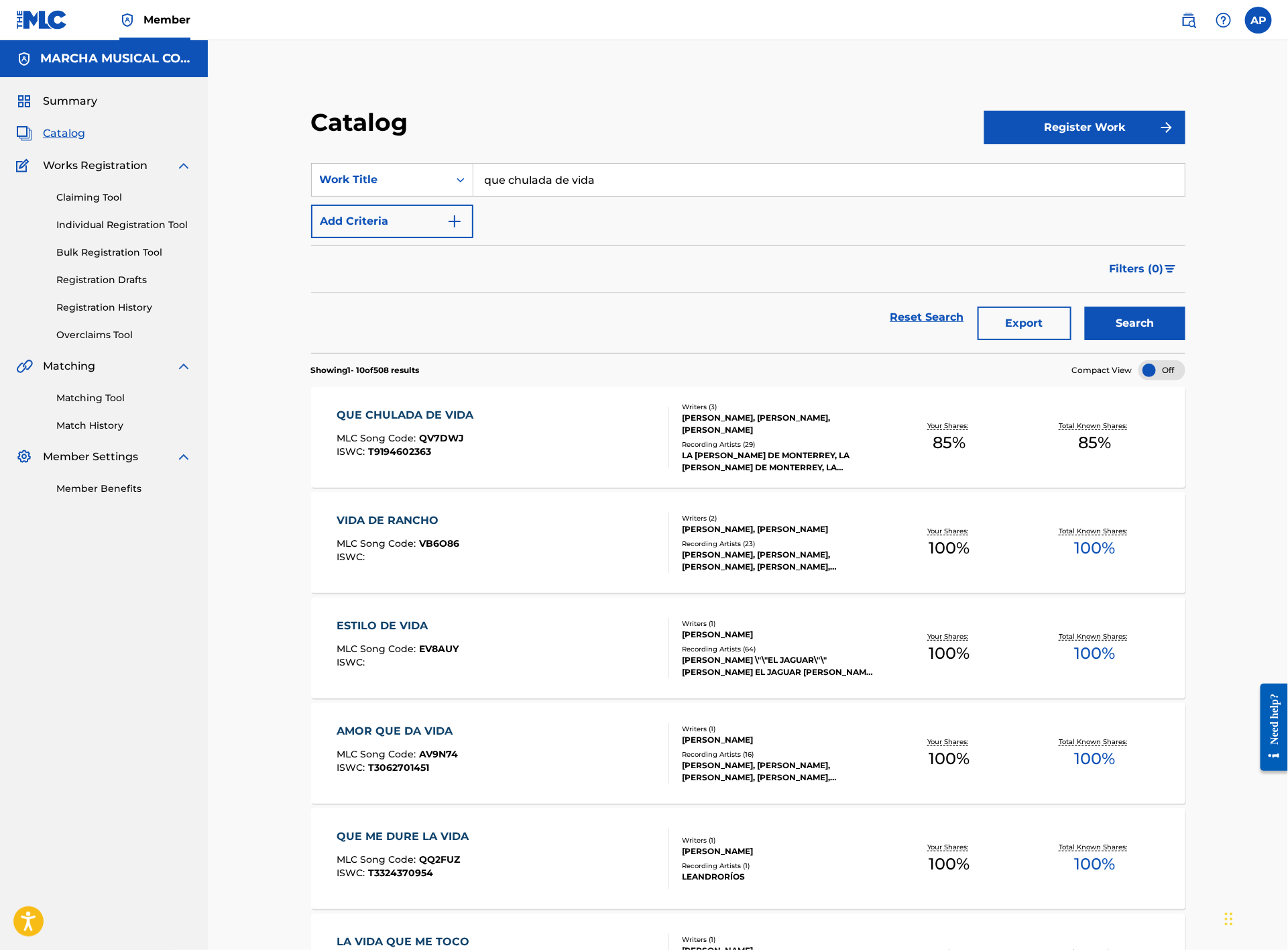
click at [546, 431] on div "QUE CHULADA DE VIDA MLC Song Code : QV7DWJ ISWC : T9194602363" at bounding box center [503, 437] width 333 height 61
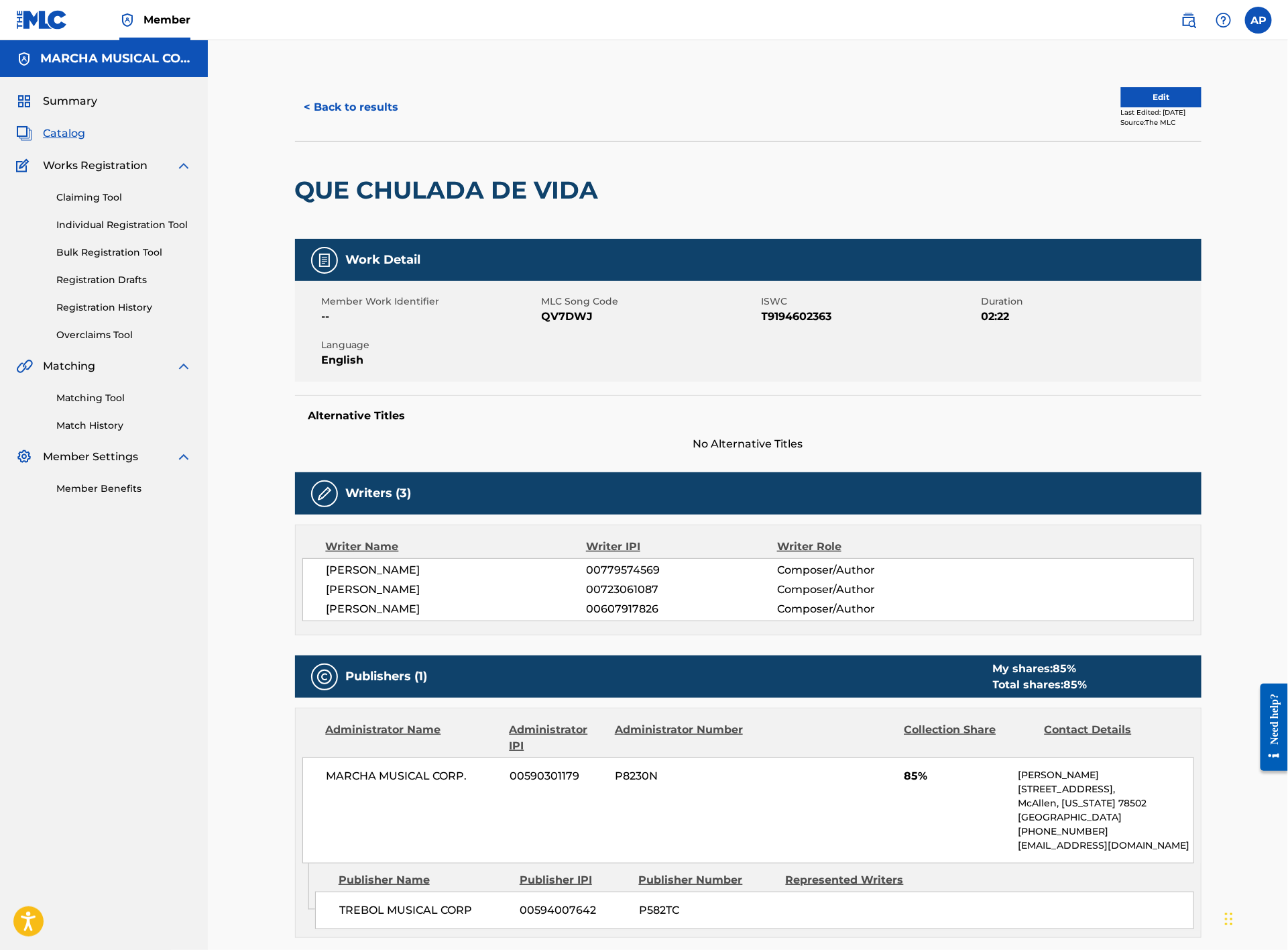
click at [379, 96] on button "< Back to results" at bounding box center [352, 107] width 114 height 34
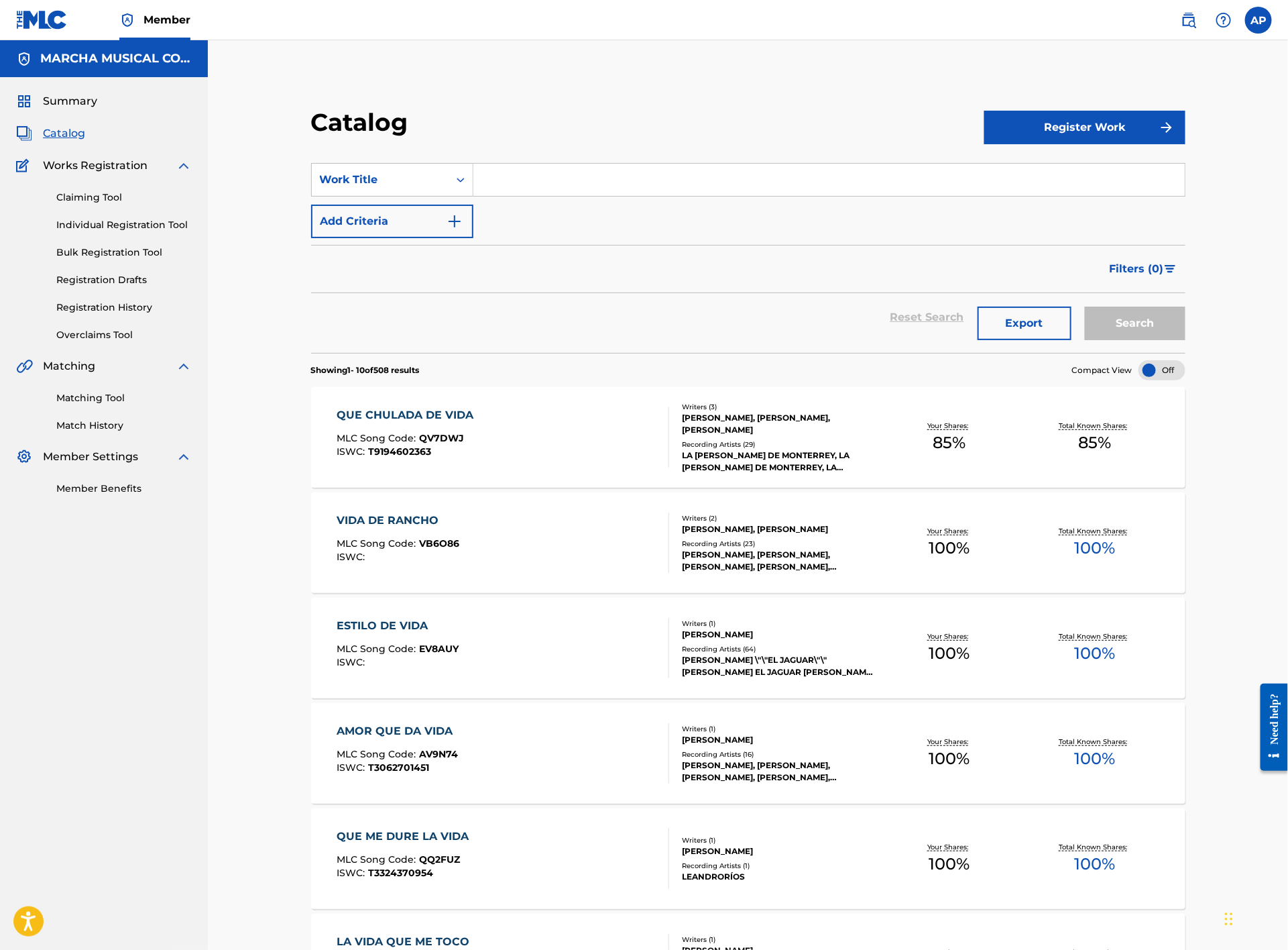
click at [525, 182] on input "Search Form" at bounding box center [829, 179] width 711 height 32
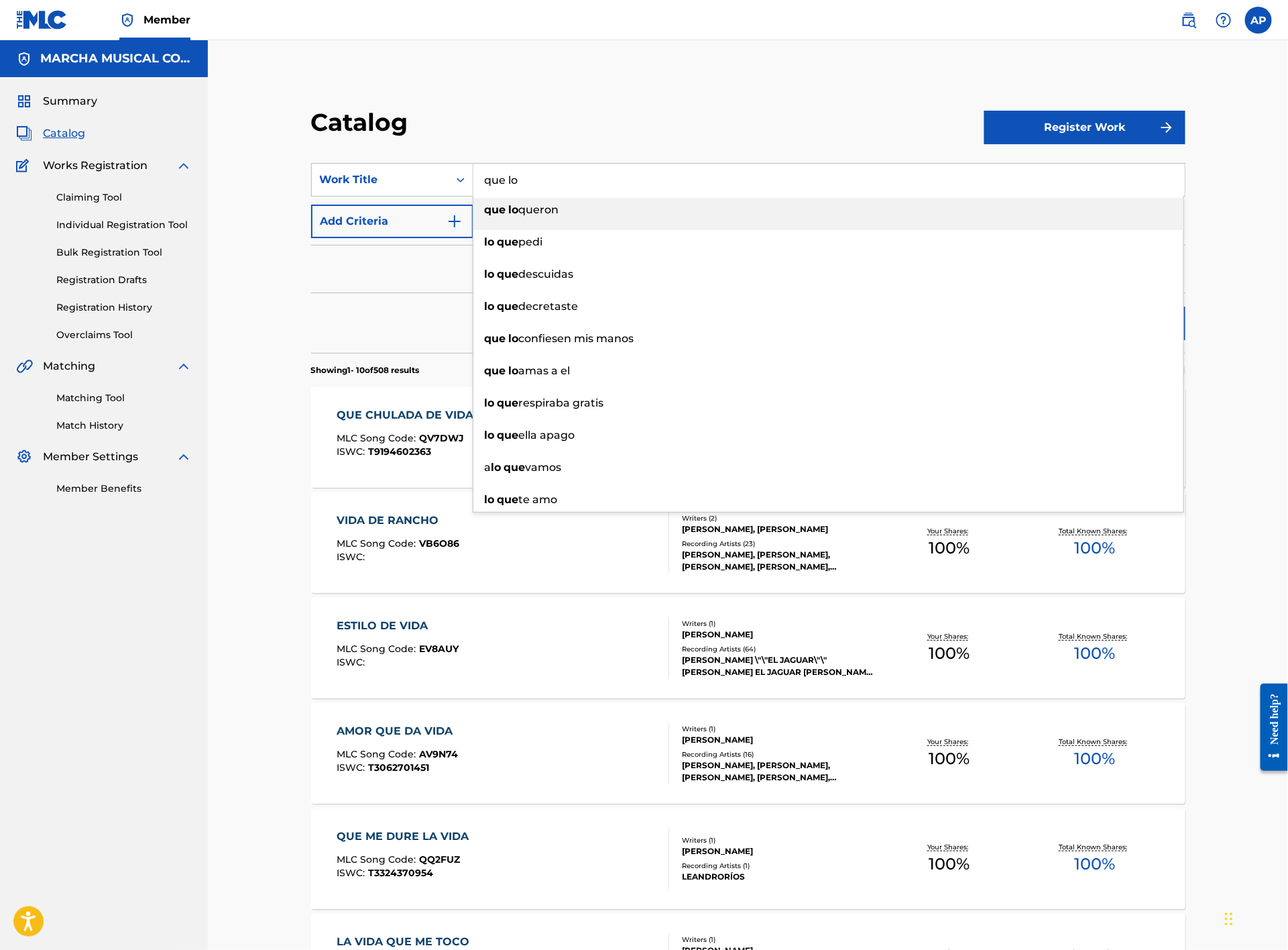
click at [536, 210] on span "queron" at bounding box center [539, 209] width 40 height 13
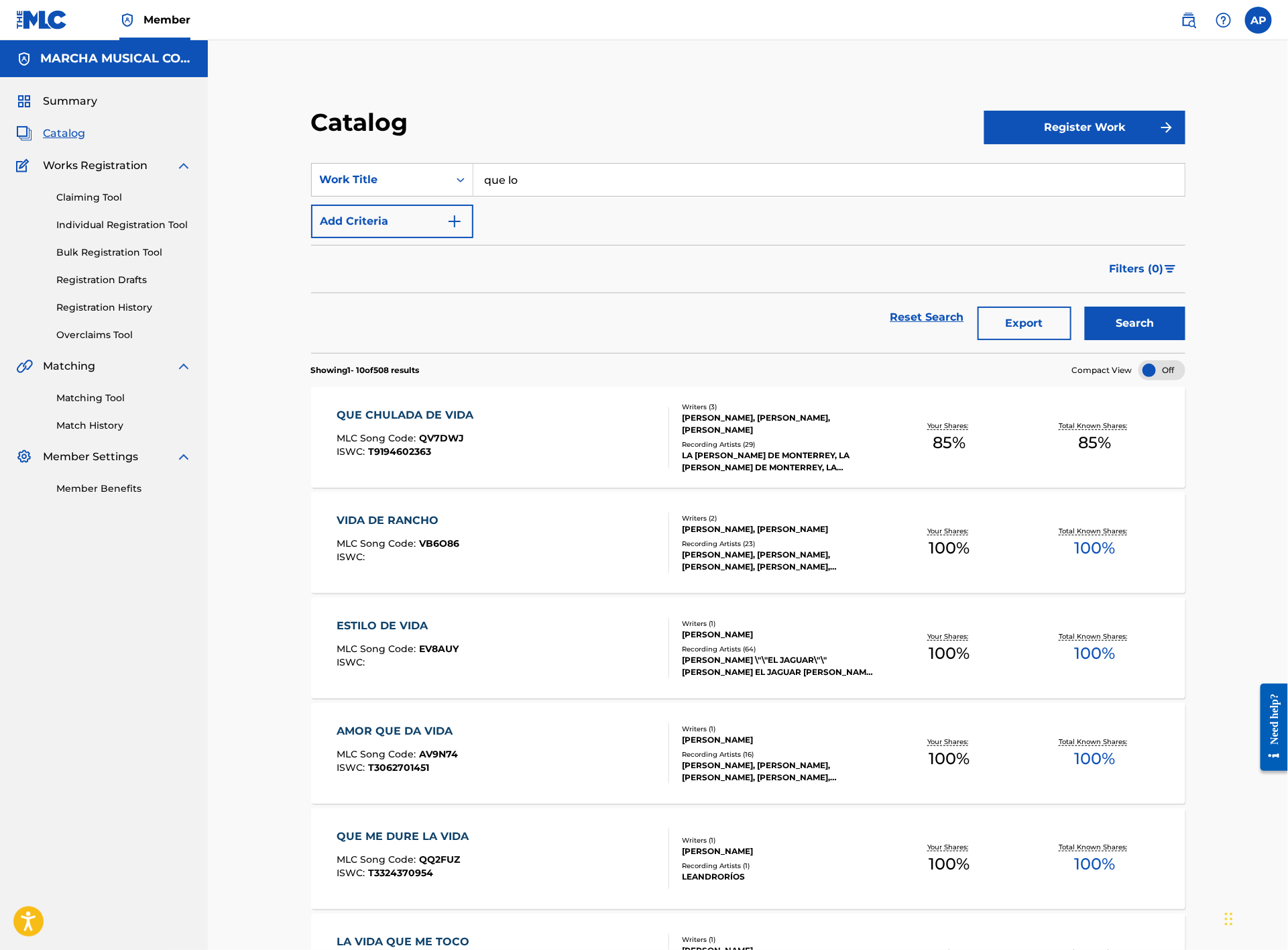
type input "que loqueron"
click at [1114, 305] on div "Search" at bounding box center [1132, 317] width 107 height 48
click at [1116, 318] on button "Search" at bounding box center [1136, 323] width 100 height 34
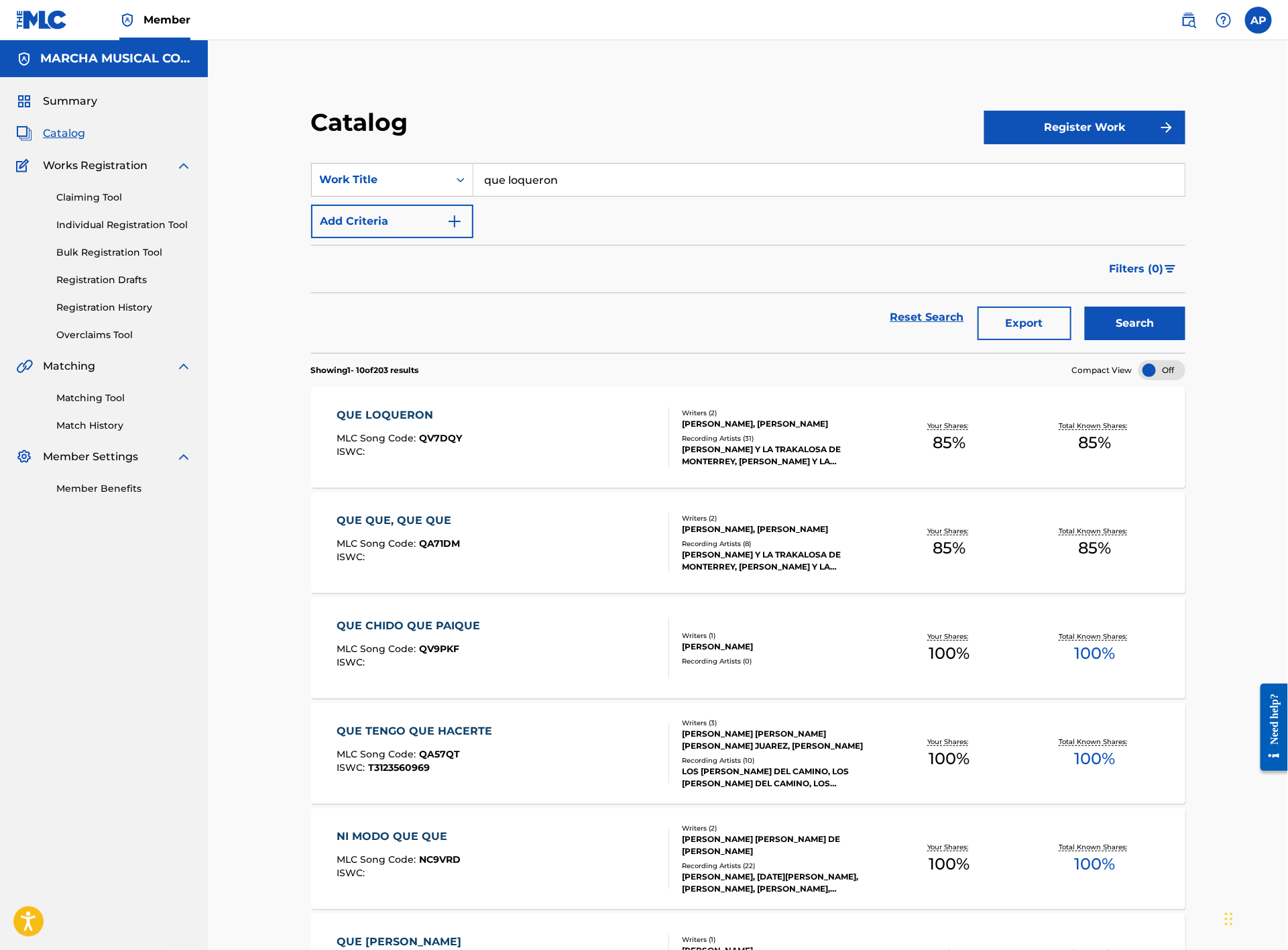
click at [554, 419] on div "QUE LOQUERON MLC Song Code : QV7DQY ISWC :" at bounding box center [503, 437] width 333 height 61
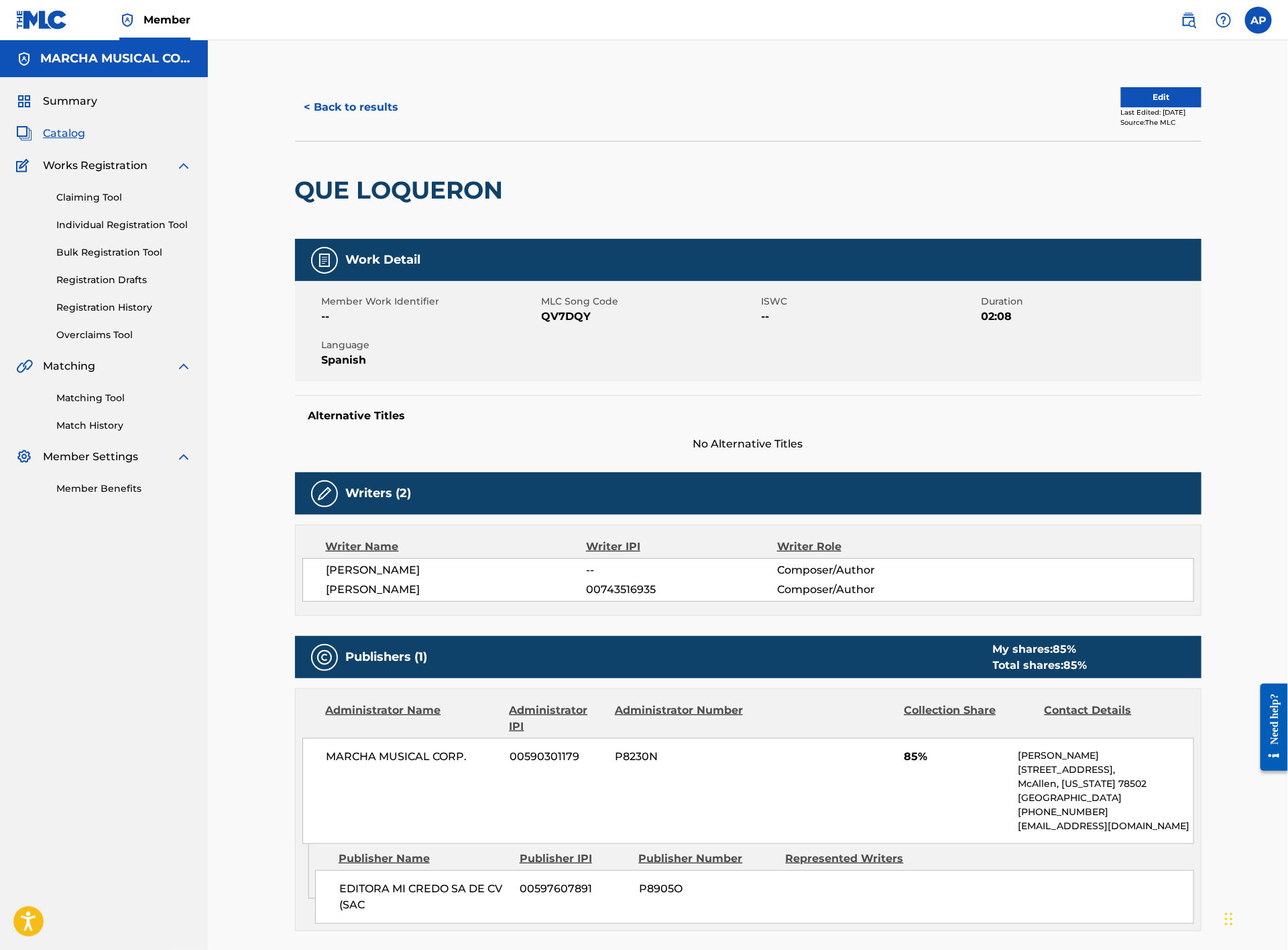
click at [342, 95] on button "< Back to results" at bounding box center [352, 107] width 114 height 34
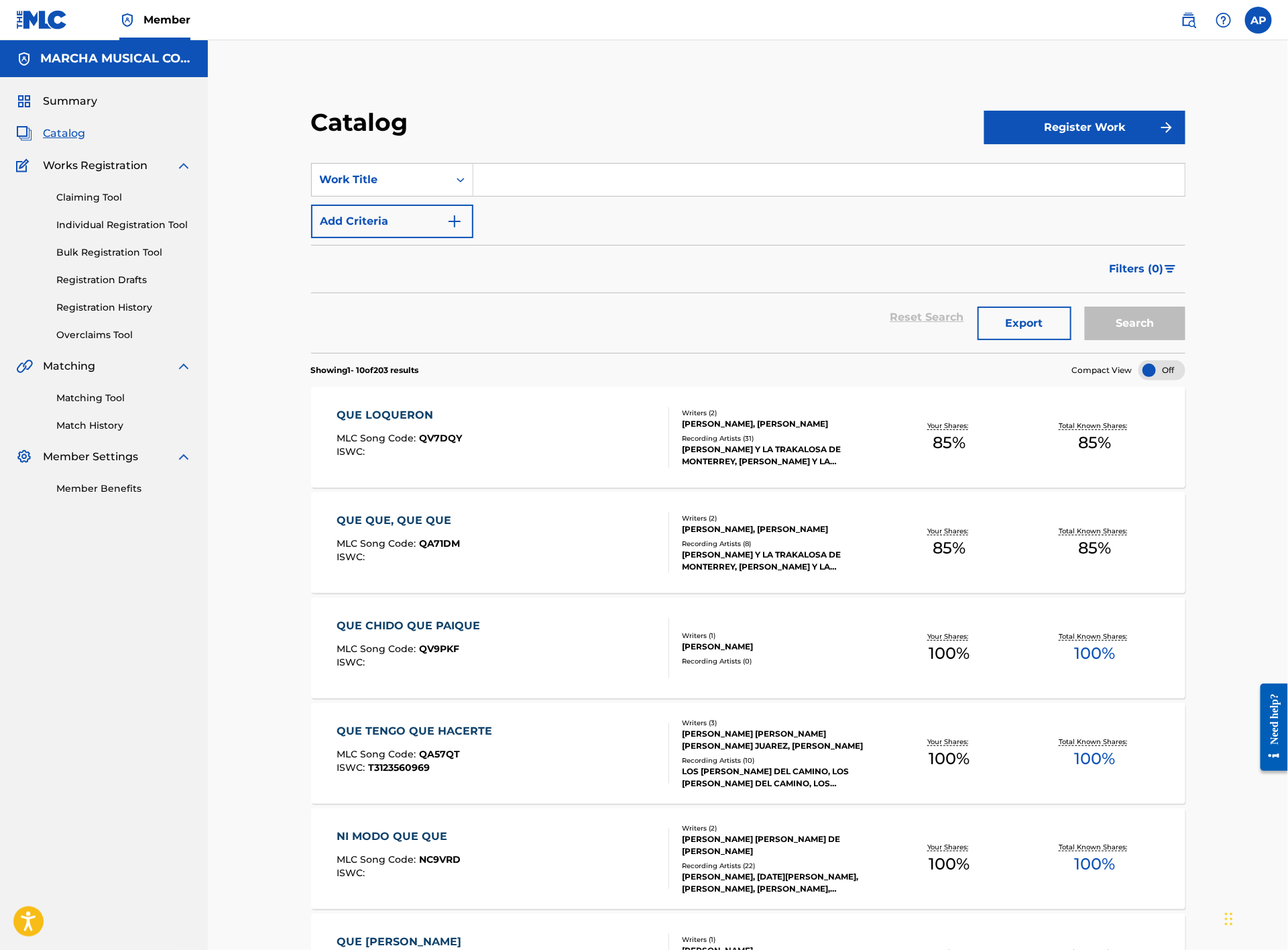
click at [555, 533] on div "QUE QUE, QUE QUE MLC Song Code : QA71DM ISWC :" at bounding box center [503, 542] width 333 height 61
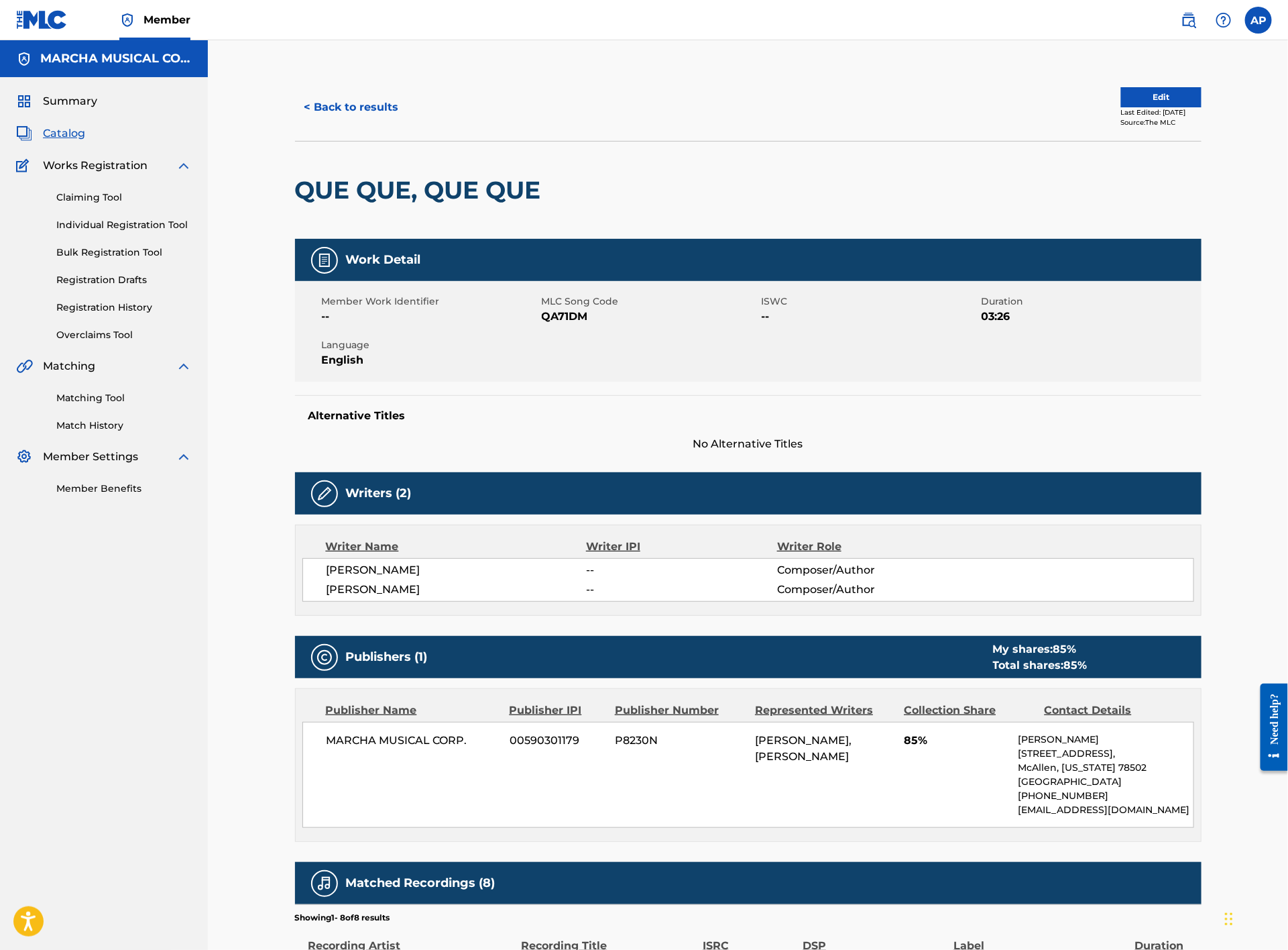
click at [334, 100] on button "< Back to results" at bounding box center [352, 107] width 114 height 34
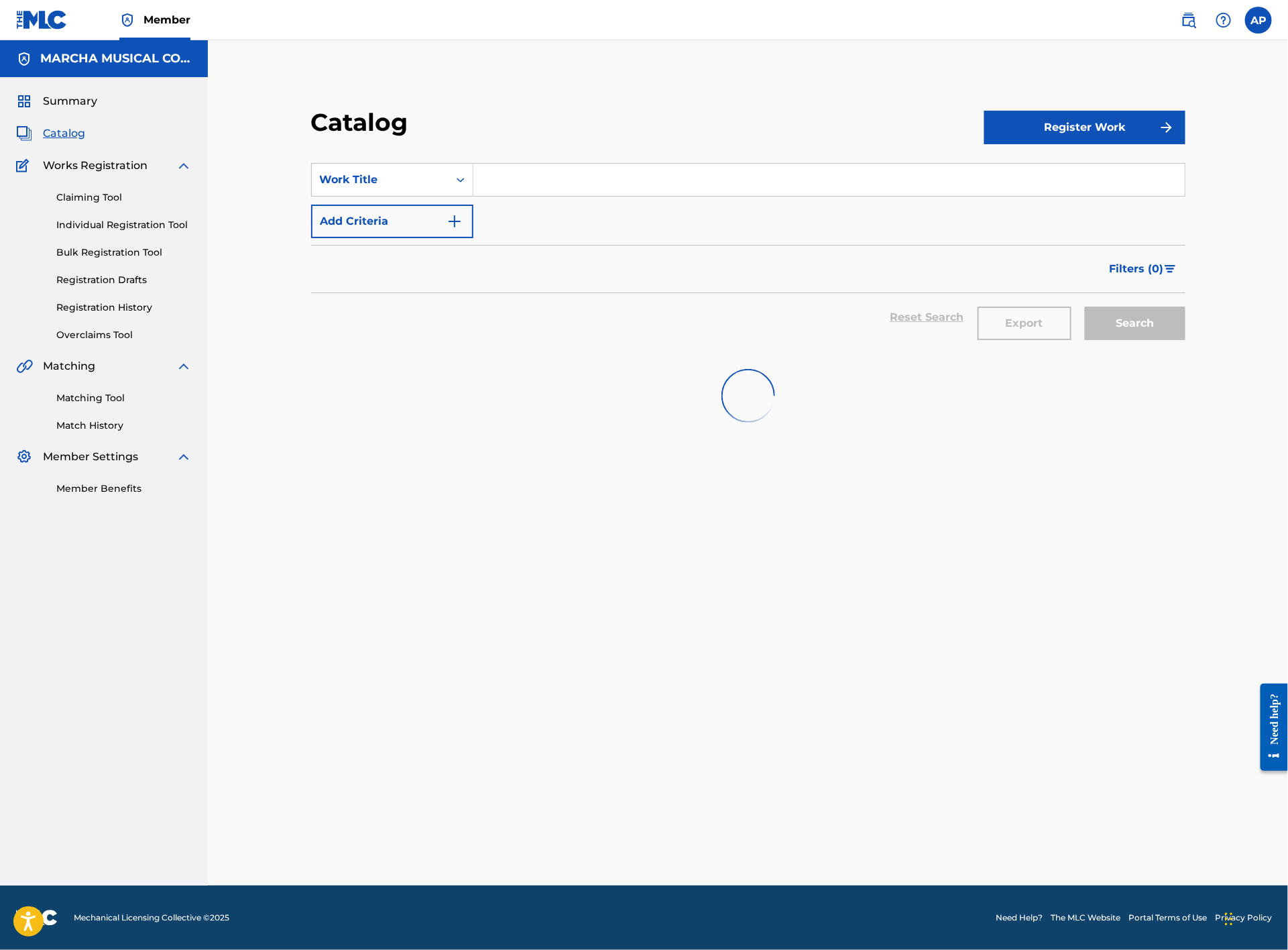
click at [522, 184] on input "Search Form" at bounding box center [829, 179] width 711 height 32
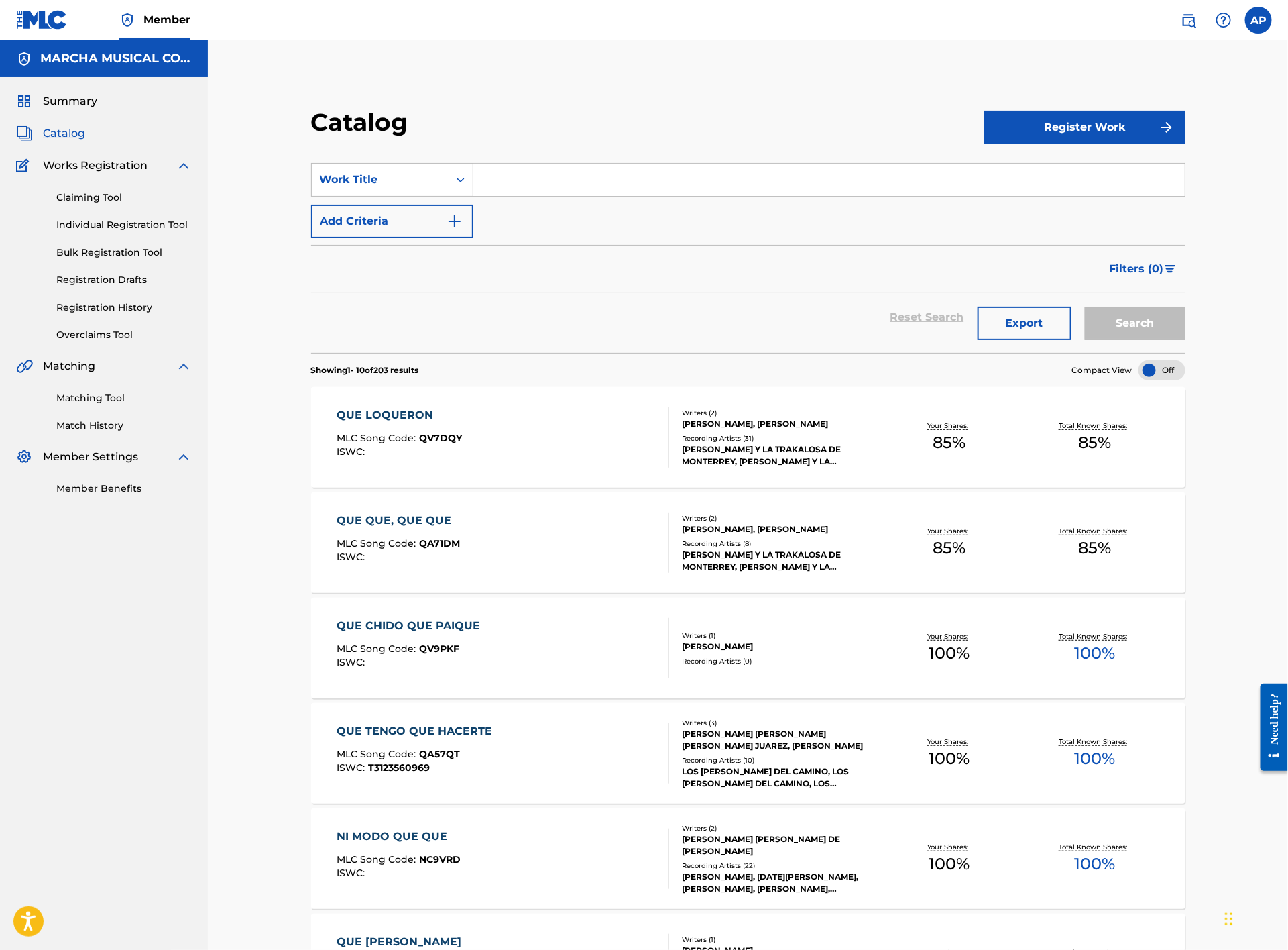
click at [553, 183] on input "Search Form" at bounding box center [829, 179] width 711 height 32
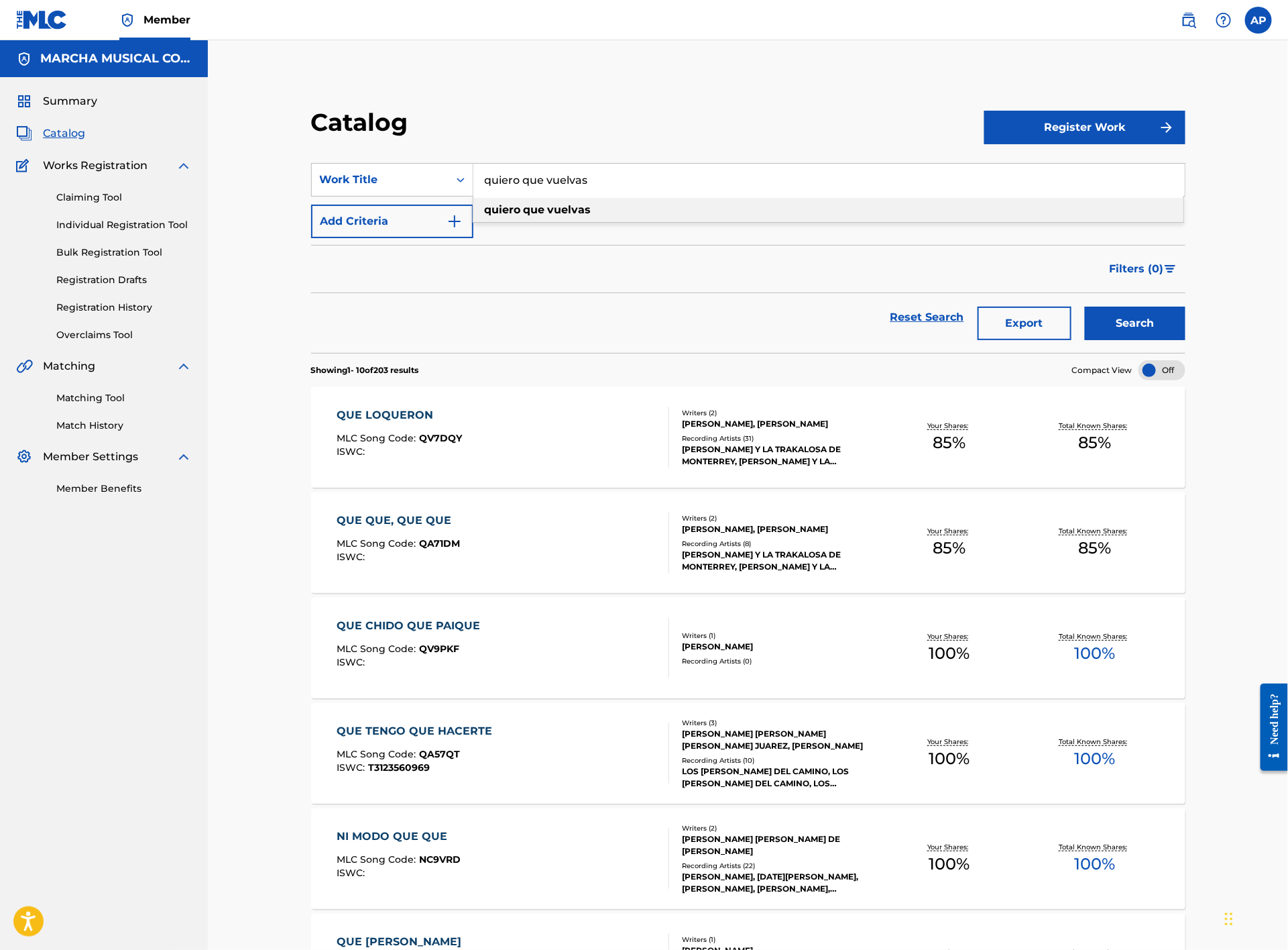
type input "quiero que vuelvas"
click at [594, 205] on div "quiero que vuelvas" at bounding box center [828, 209] width 711 height 24
click at [1133, 321] on button "Search" at bounding box center [1136, 323] width 100 height 34
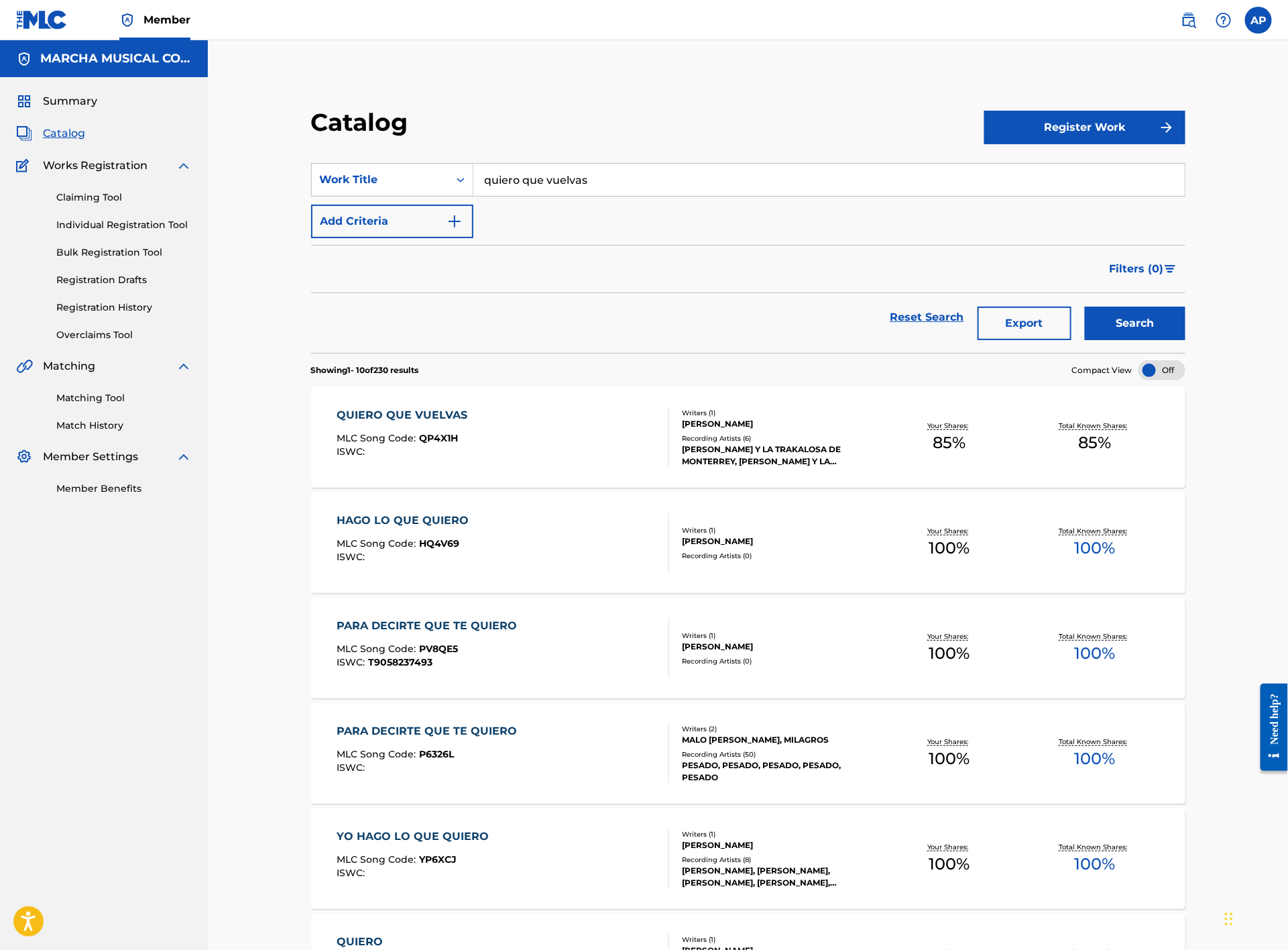
click at [522, 419] on div "QUIERO QUE VUELVAS MLC Song Code : QP4X1H ISWC :" at bounding box center [503, 437] width 333 height 61
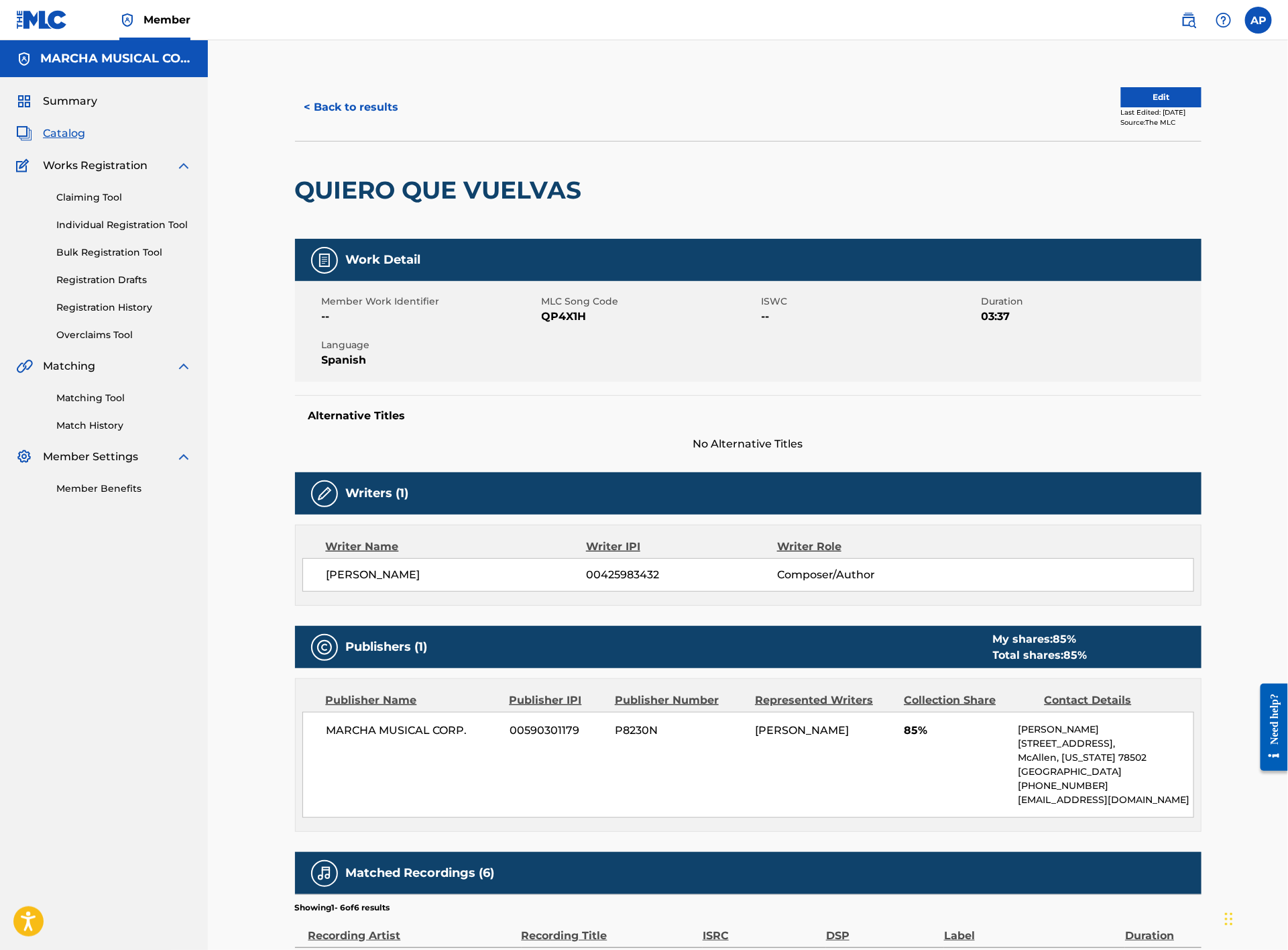
click at [377, 100] on button "< Back to results" at bounding box center [352, 107] width 114 height 34
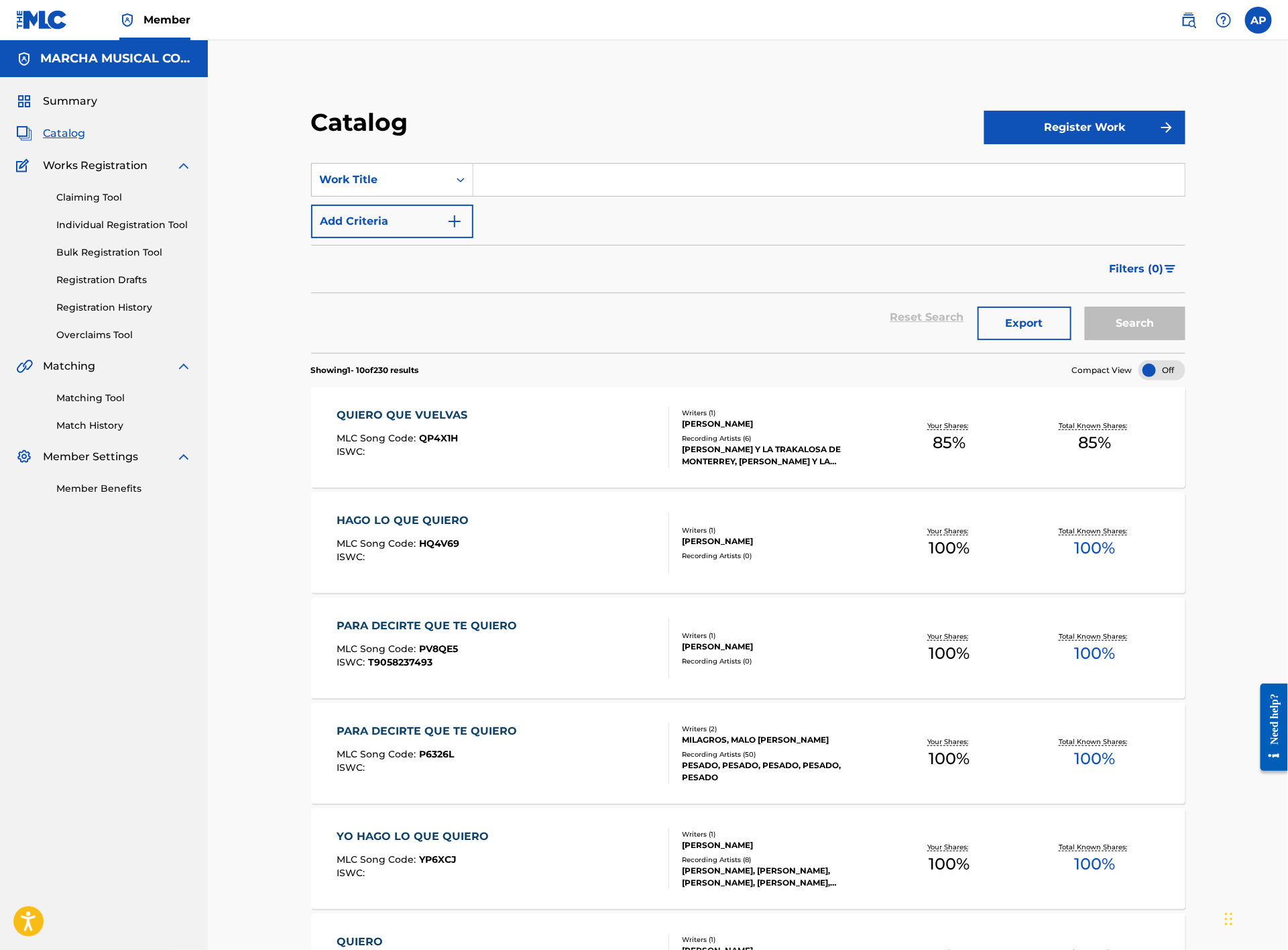
click at [553, 187] on input "Search Form" at bounding box center [829, 179] width 711 height 32
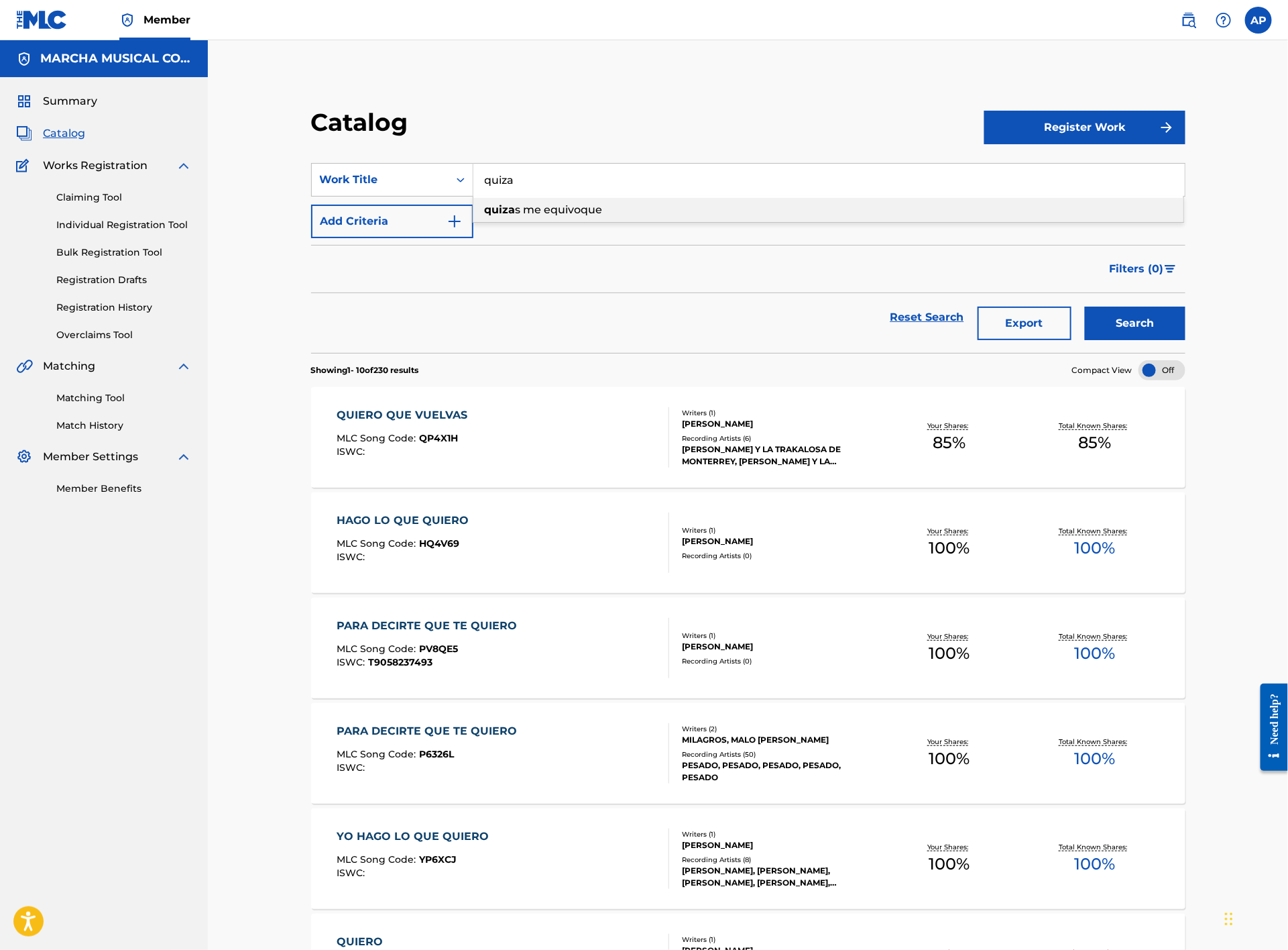
click at [572, 207] on span "s me equivoque" at bounding box center [559, 209] width 87 height 13
type input "quizas me equivoque"
click at [1129, 323] on button "Search" at bounding box center [1136, 323] width 100 height 34
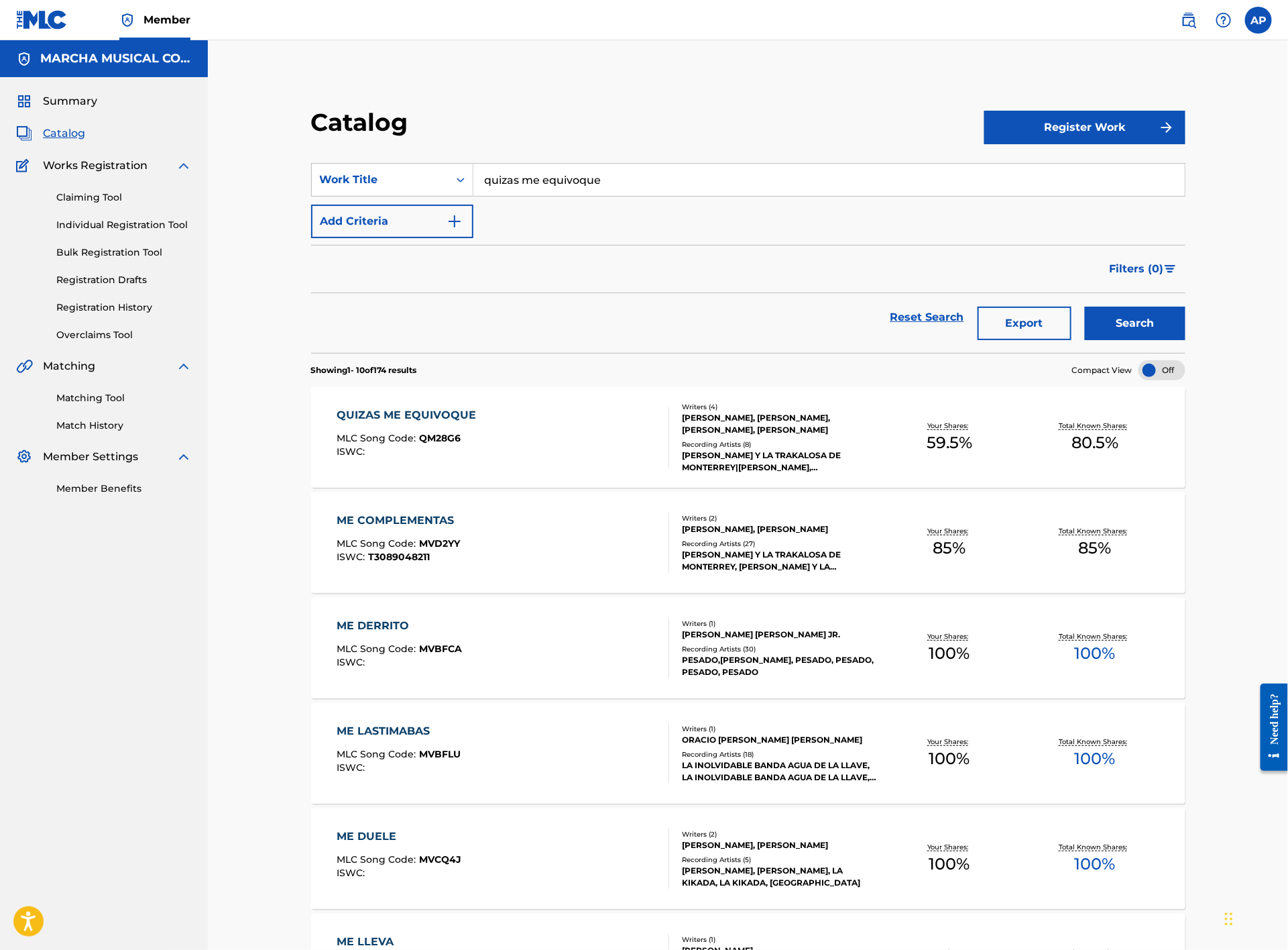
click at [518, 419] on div "QUIZAS ME EQUIVOQUE MLC Song Code : QM28G6 ISWC :" at bounding box center [503, 437] width 333 height 61
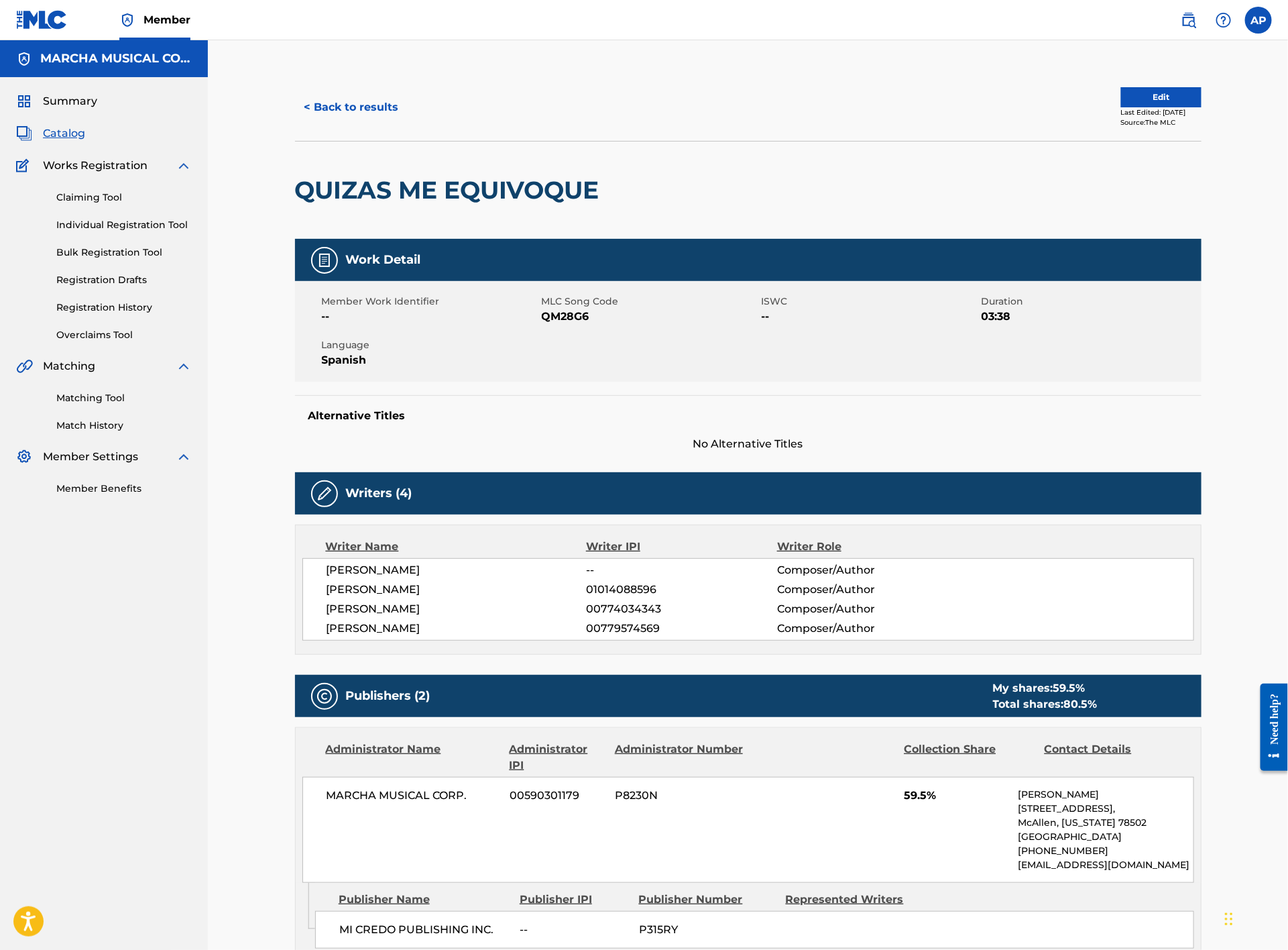
click at [355, 103] on button "< Back to results" at bounding box center [352, 107] width 114 height 34
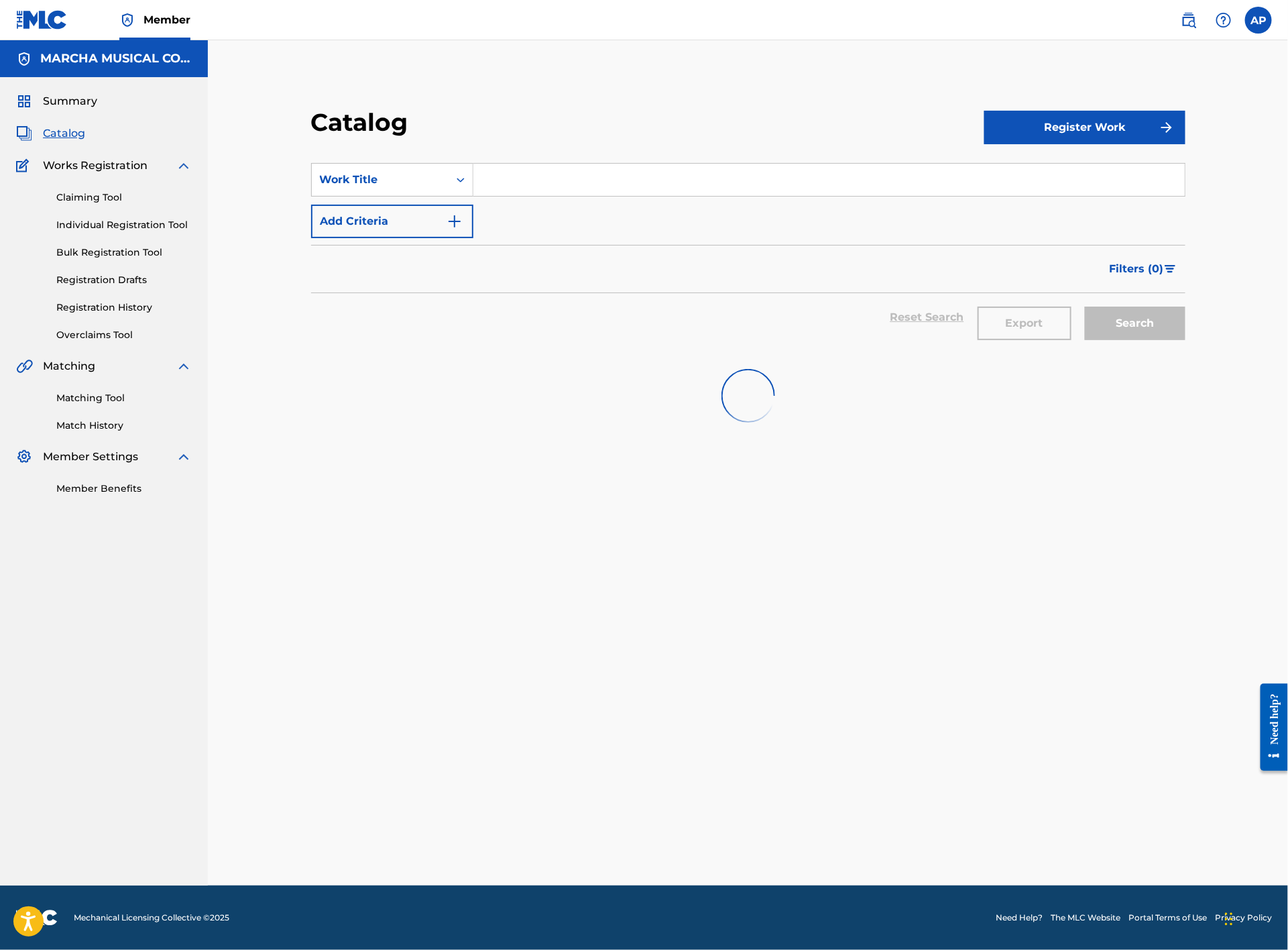
click at [525, 170] on input "Search Form" at bounding box center [829, 179] width 711 height 32
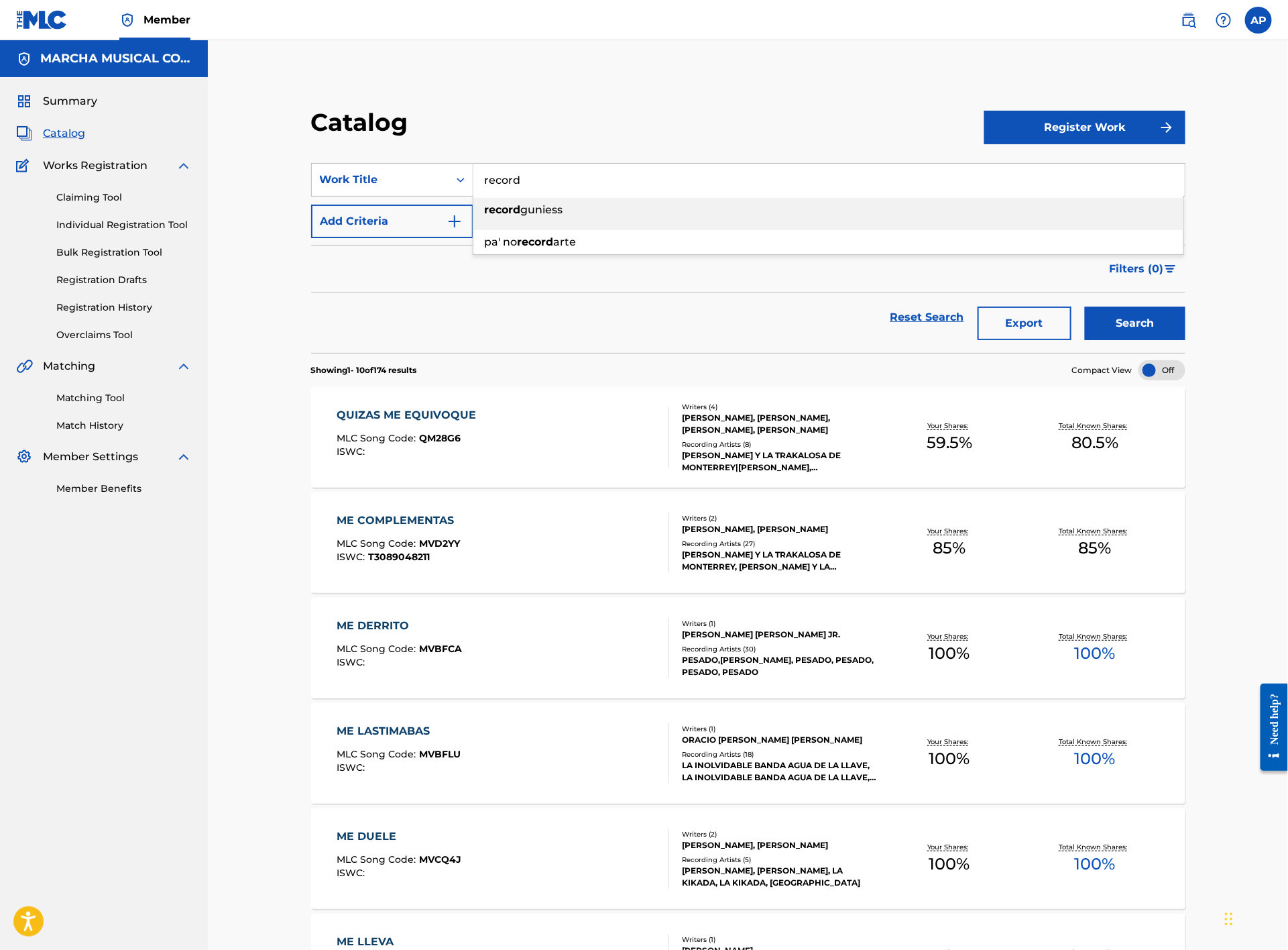
click at [525, 207] on span "guniess" at bounding box center [543, 209] width 42 height 13
type input "record guniess"
click at [1149, 306] on div "Search" at bounding box center [1132, 317] width 107 height 48
click at [1121, 324] on button "Search" at bounding box center [1136, 323] width 100 height 34
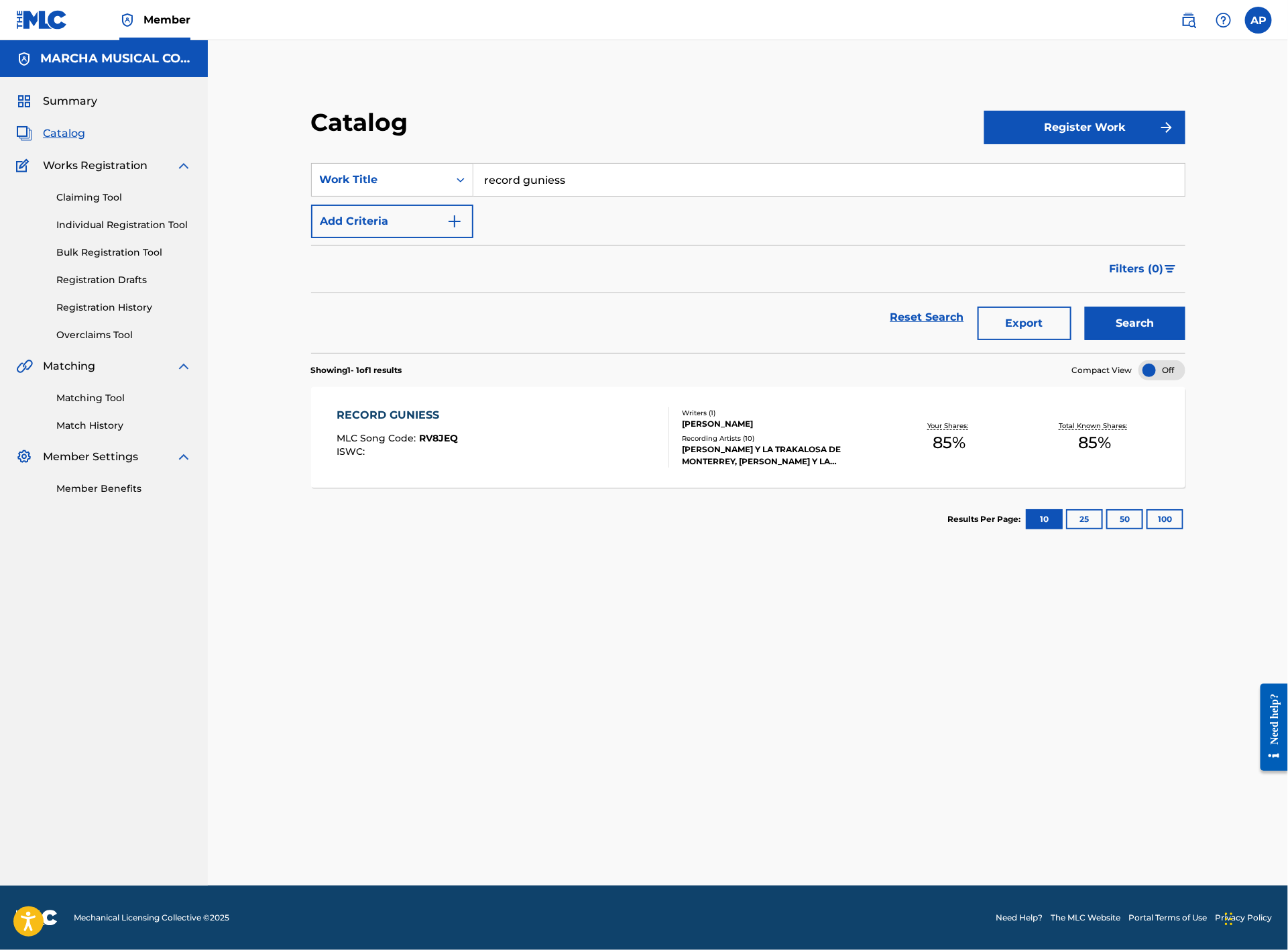
click at [559, 448] on div "RECORD GUNIESS MLC Song Code : RV8JEQ ISWC :" at bounding box center [503, 437] width 333 height 61
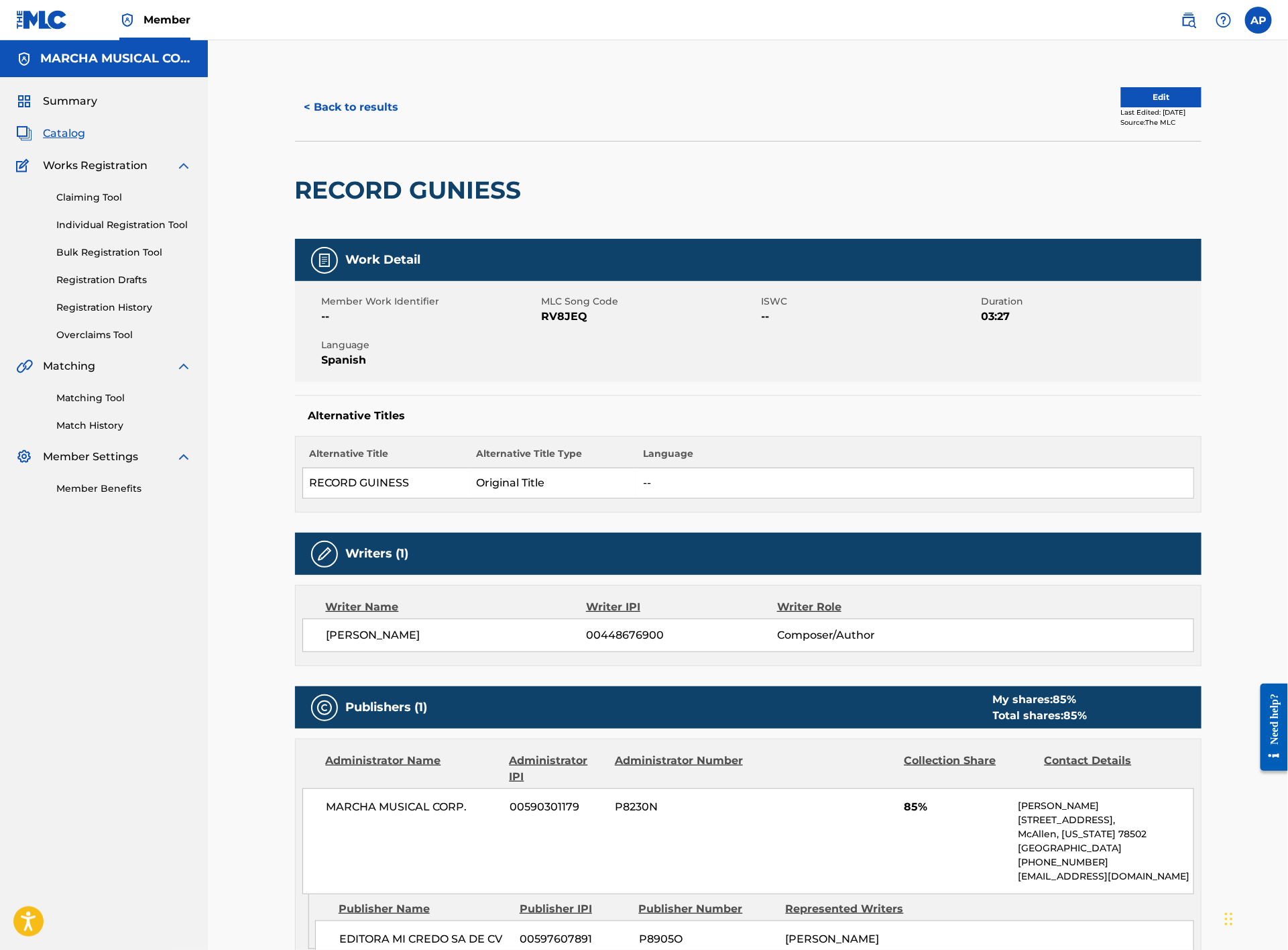
click at [356, 109] on button "< Back to results" at bounding box center [352, 107] width 114 height 34
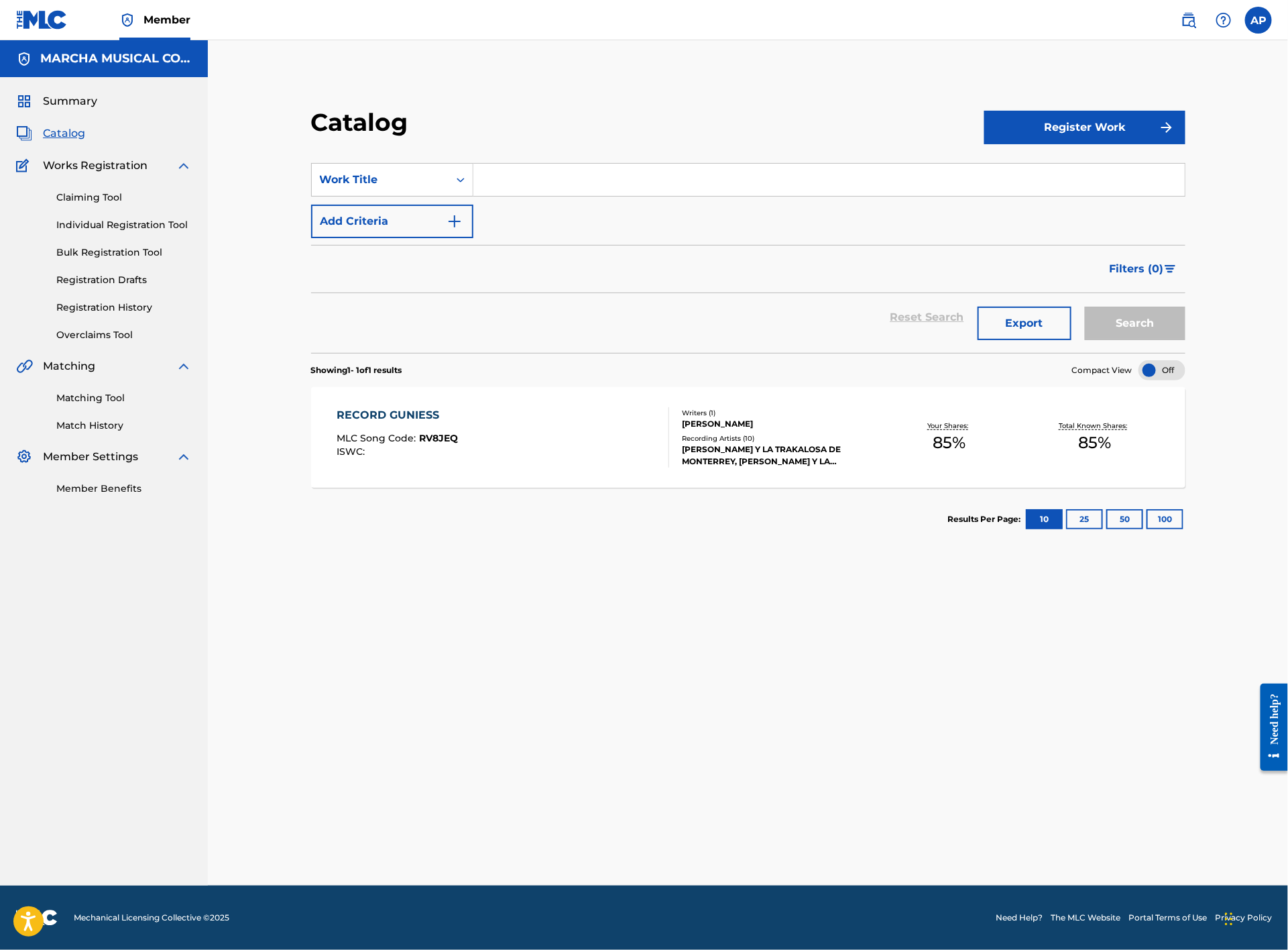
click at [531, 169] on input "Search Form" at bounding box center [829, 179] width 711 height 32
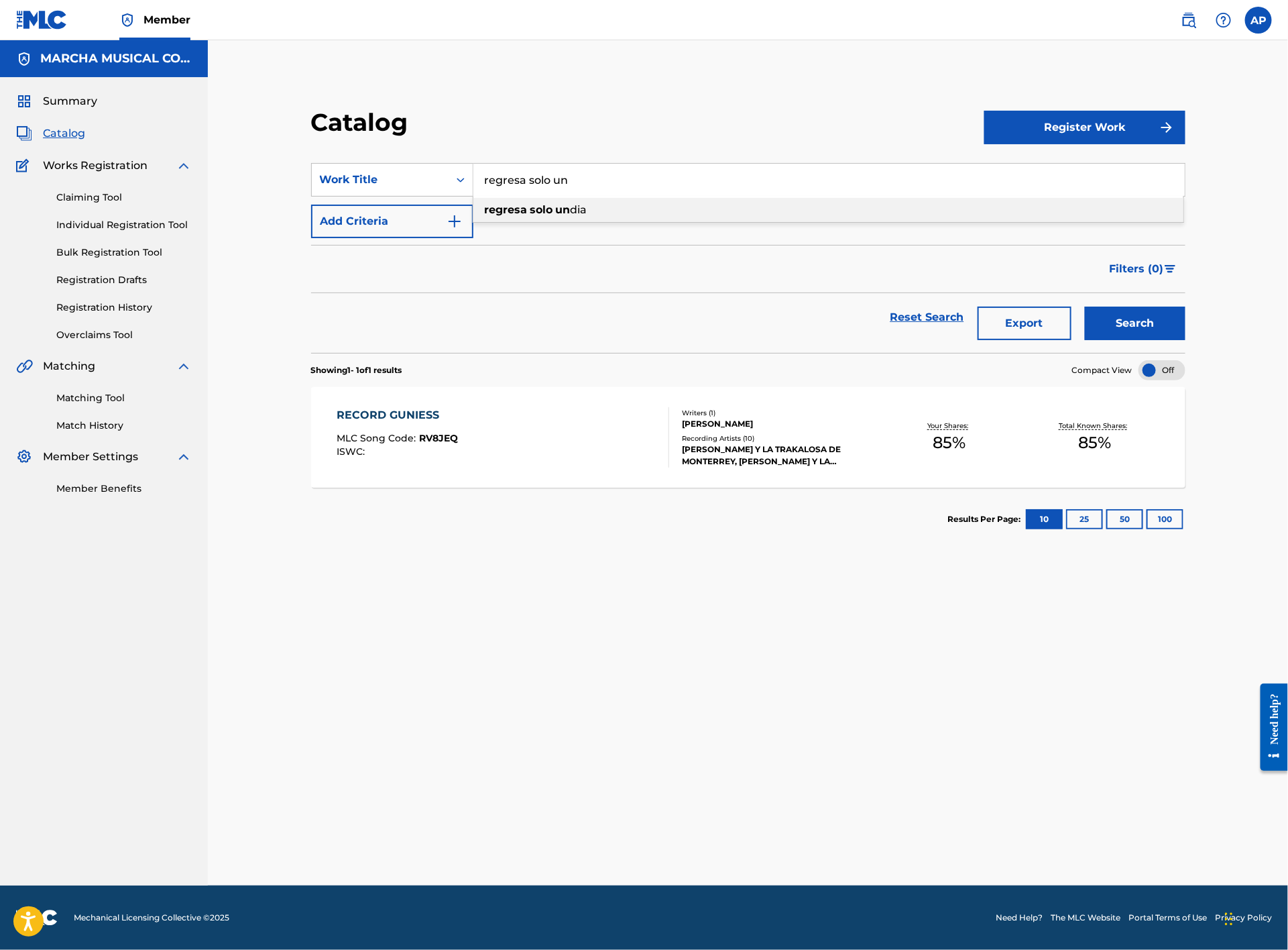
click at [546, 202] on div "regresa solo un dia" at bounding box center [828, 209] width 711 height 24
type input "regresa solo un dia"
click at [1147, 326] on button "Search" at bounding box center [1136, 323] width 100 height 34
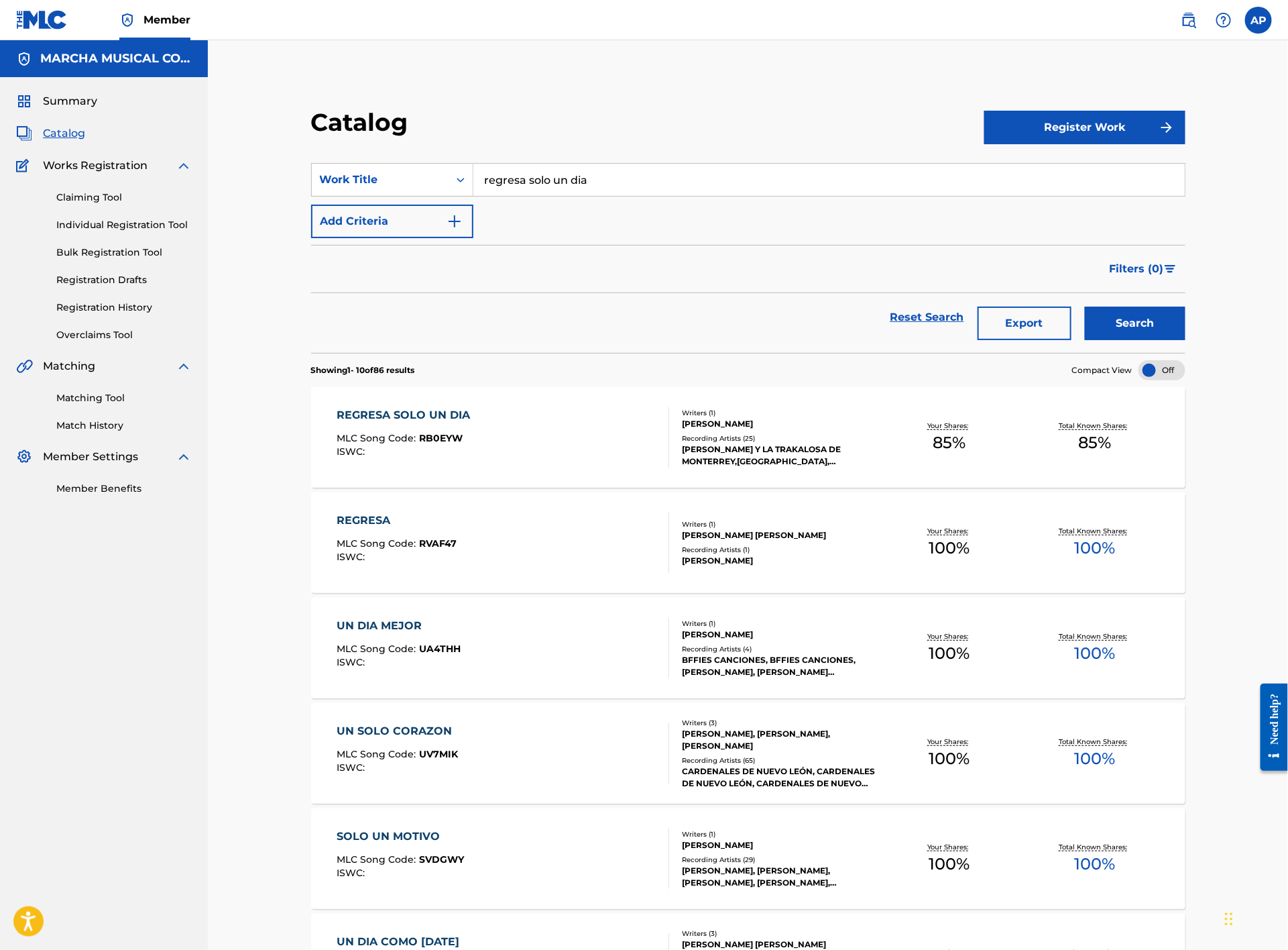
click at [594, 446] on div "REGRESA SOLO UN DIA MLC Song Code : RB0EYW ISWC :" at bounding box center [503, 437] width 333 height 61
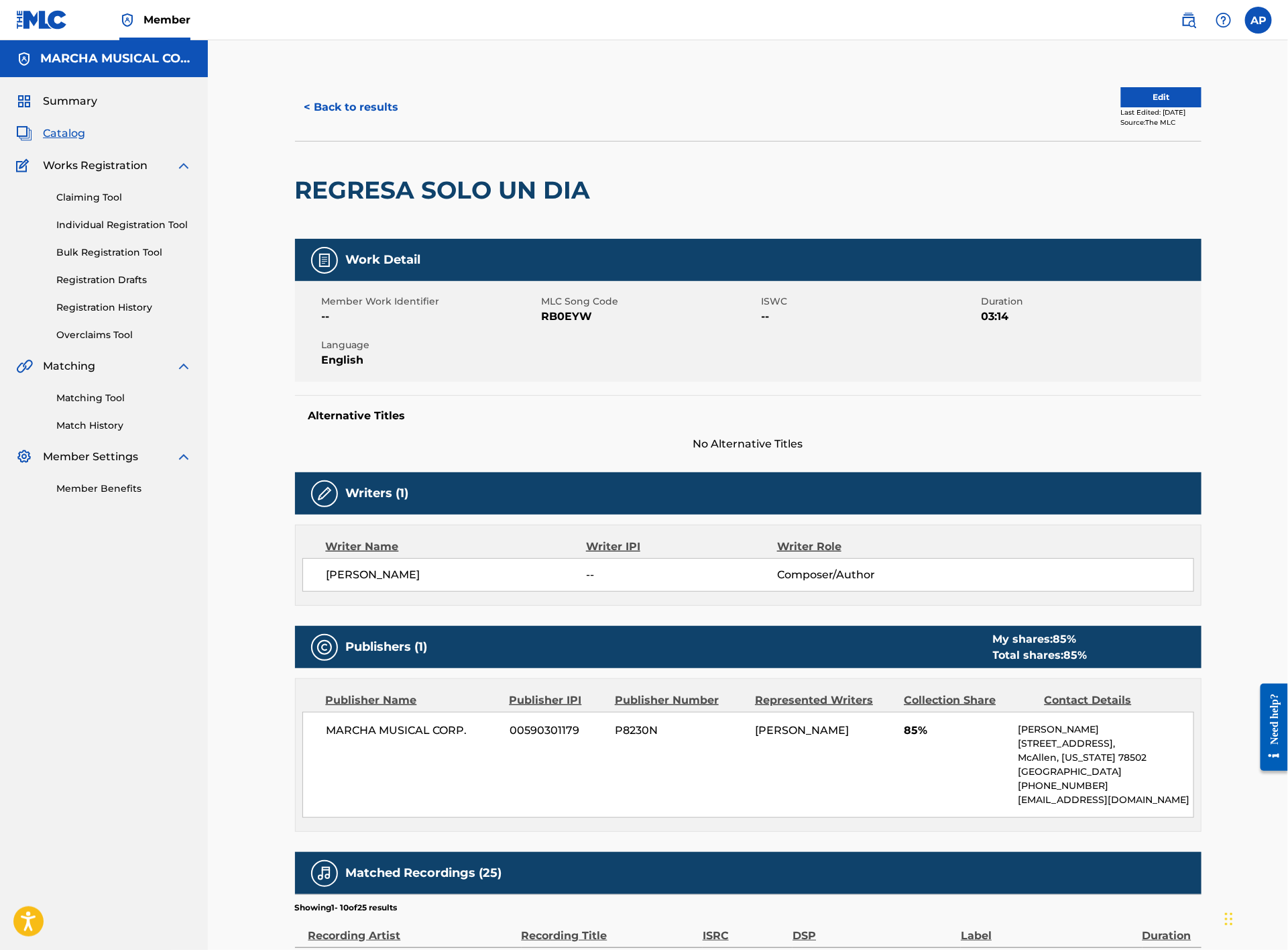
click at [330, 81] on div "< Back to results Edit Last Edited: [DATE] Source: The MLC" at bounding box center [748, 108] width 907 height 68
click at [347, 119] on button "< Back to results" at bounding box center [352, 107] width 114 height 34
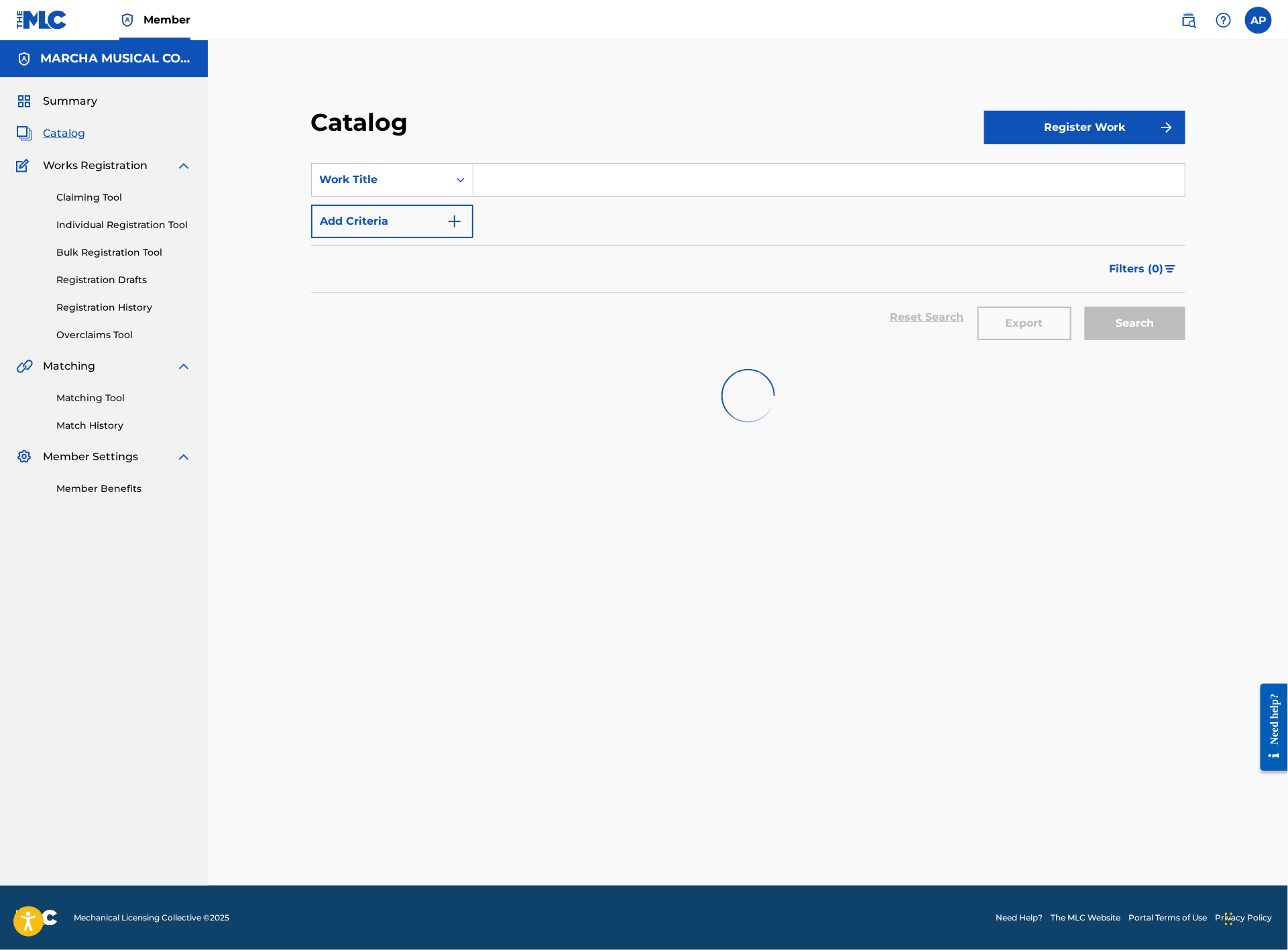
click at [568, 186] on input "Search Form" at bounding box center [829, 179] width 711 height 32
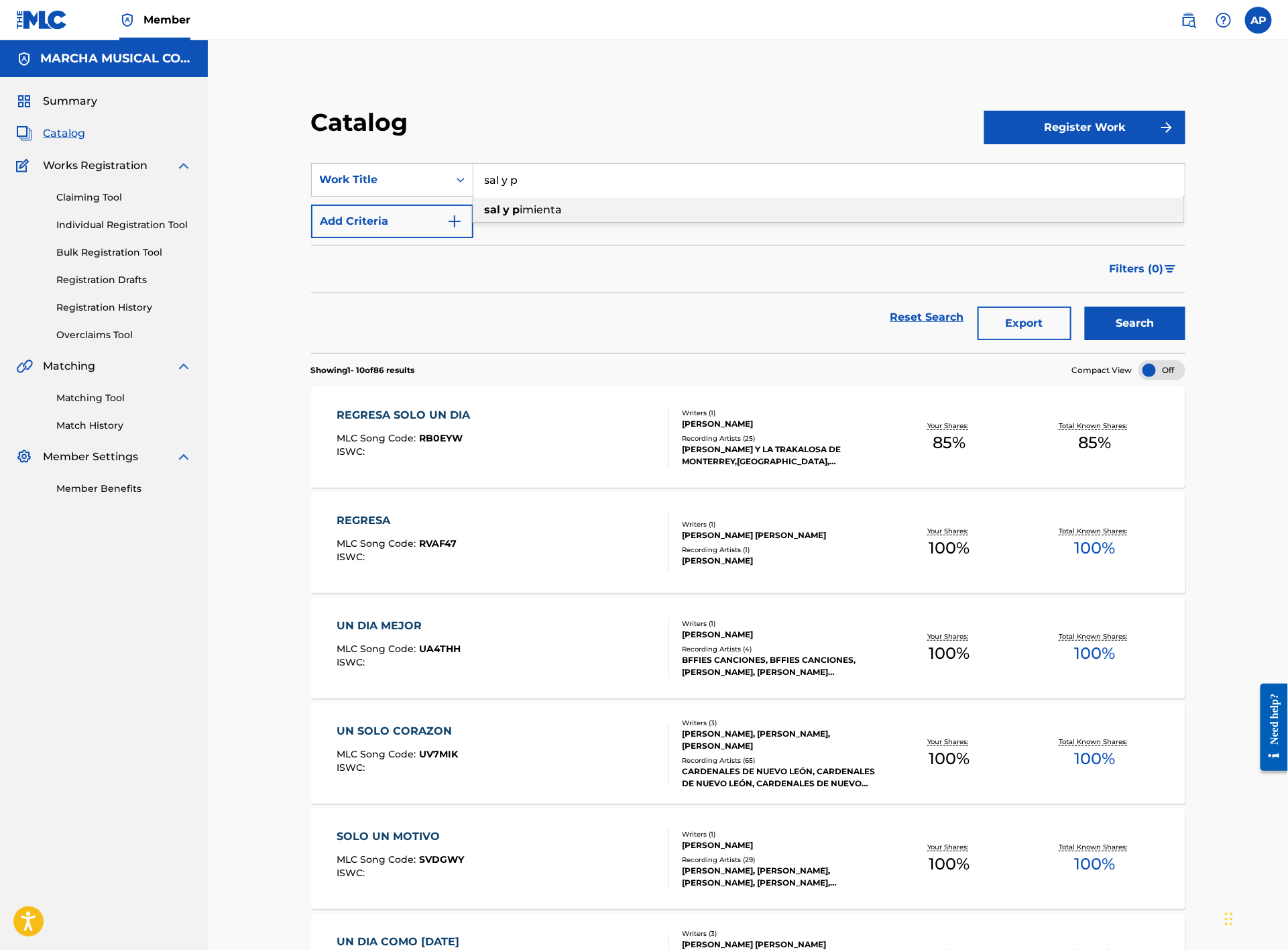
click at [557, 198] on div "sal y p imienta" at bounding box center [828, 209] width 711 height 24
type input "sal y pimienta"
click at [1119, 327] on button "Search" at bounding box center [1136, 323] width 100 height 34
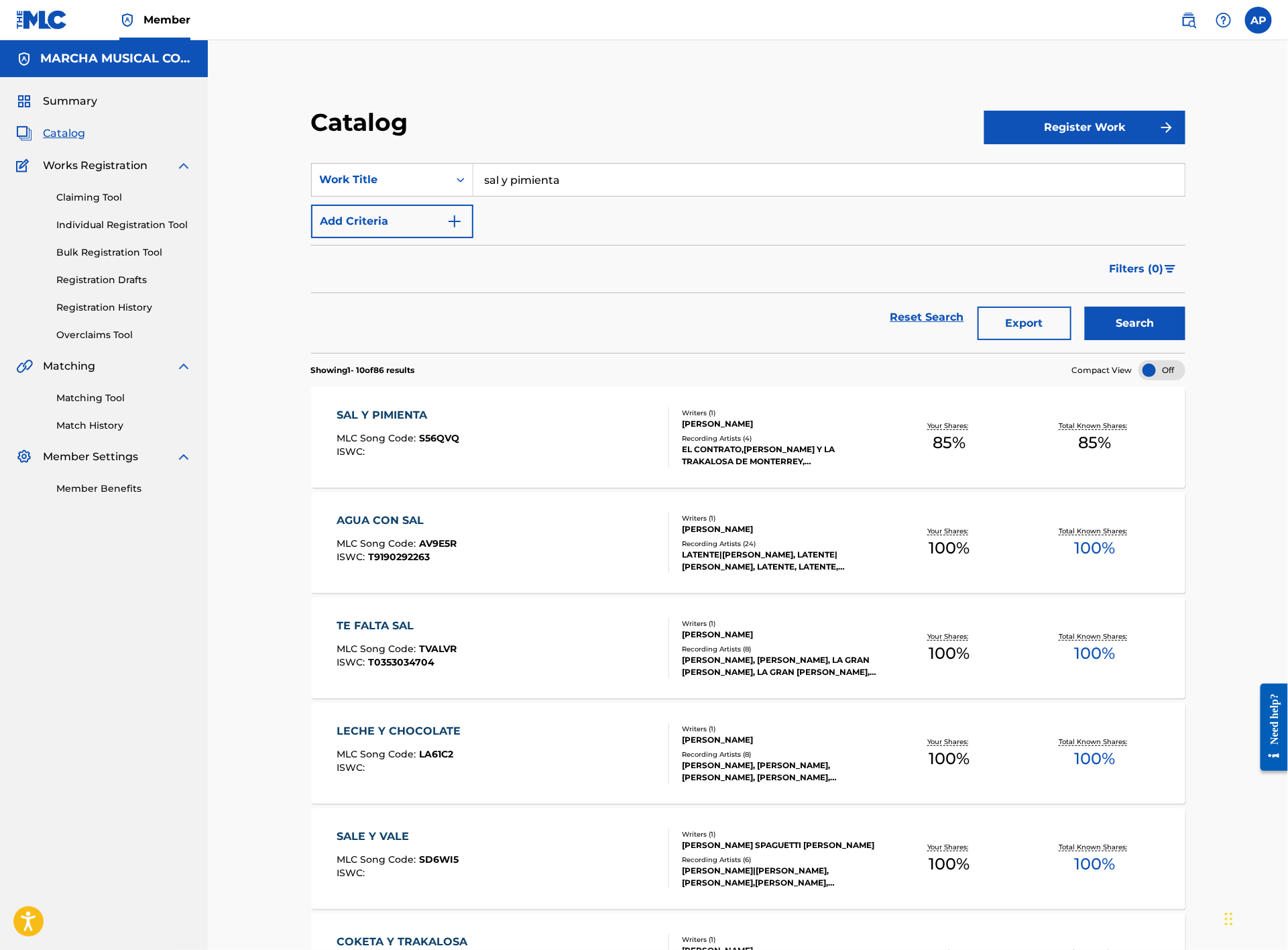
click at [527, 438] on div "SAL Y PIMIENTA MLC Song Code : S56QVQ ISWC :" at bounding box center [503, 437] width 333 height 61
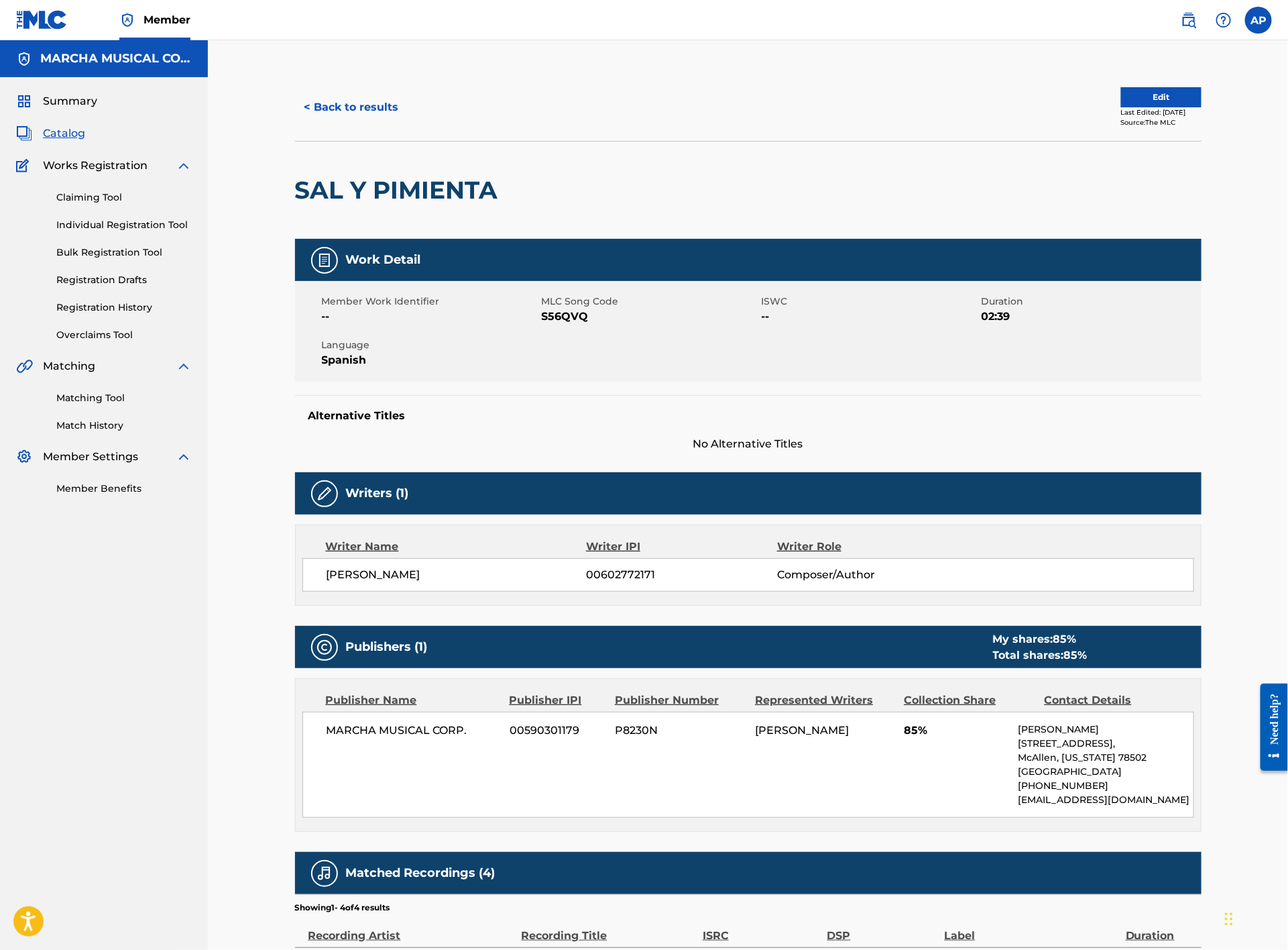
click at [354, 103] on button "< Back to results" at bounding box center [352, 107] width 114 height 34
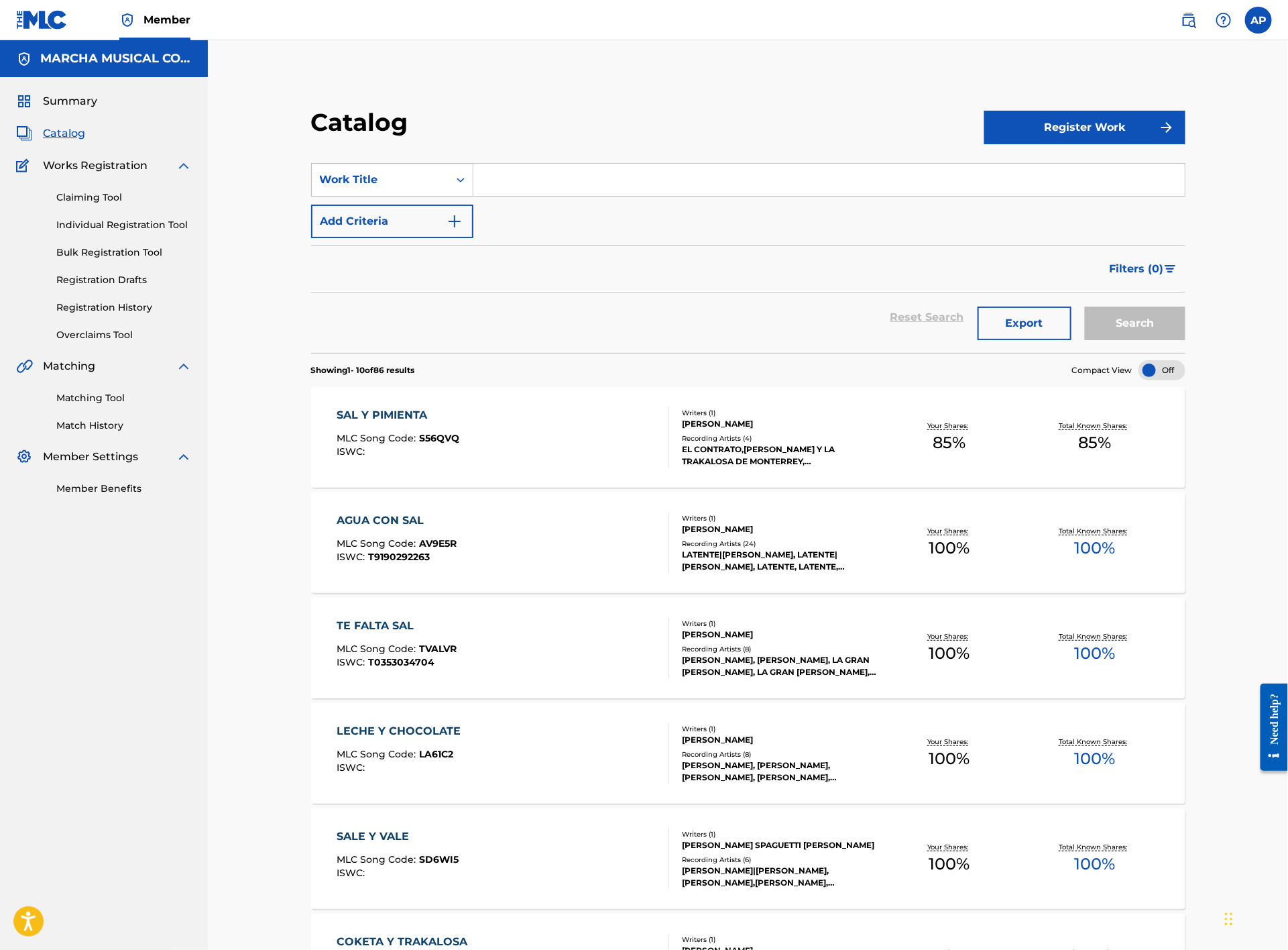
click at [552, 172] on input "Search Form" at bounding box center [829, 179] width 711 height 32
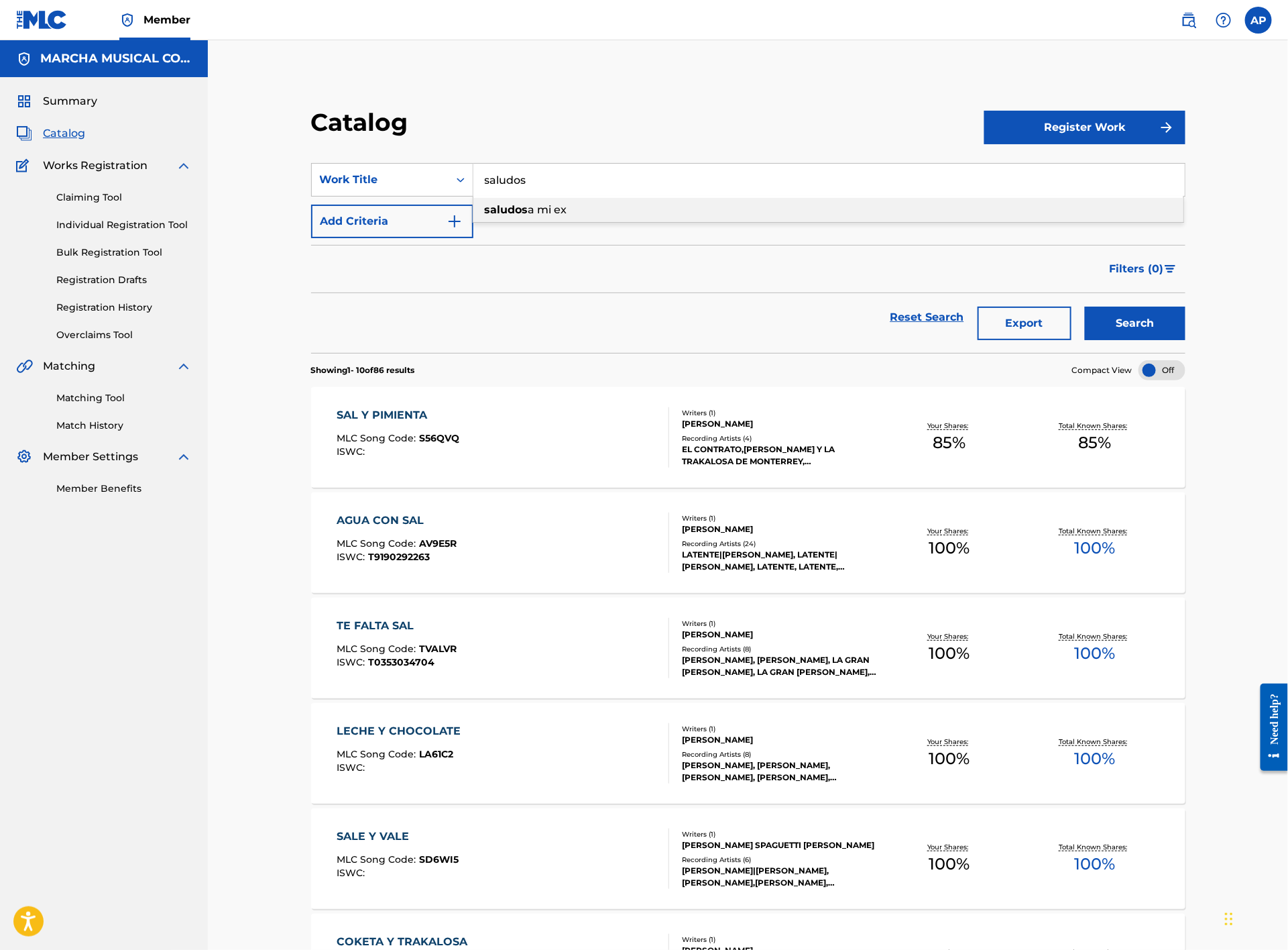
click at [550, 211] on span "a mi ex" at bounding box center [548, 209] width 39 height 13
type input "saludos a mi ex"
click at [1149, 320] on button "Search" at bounding box center [1136, 323] width 100 height 34
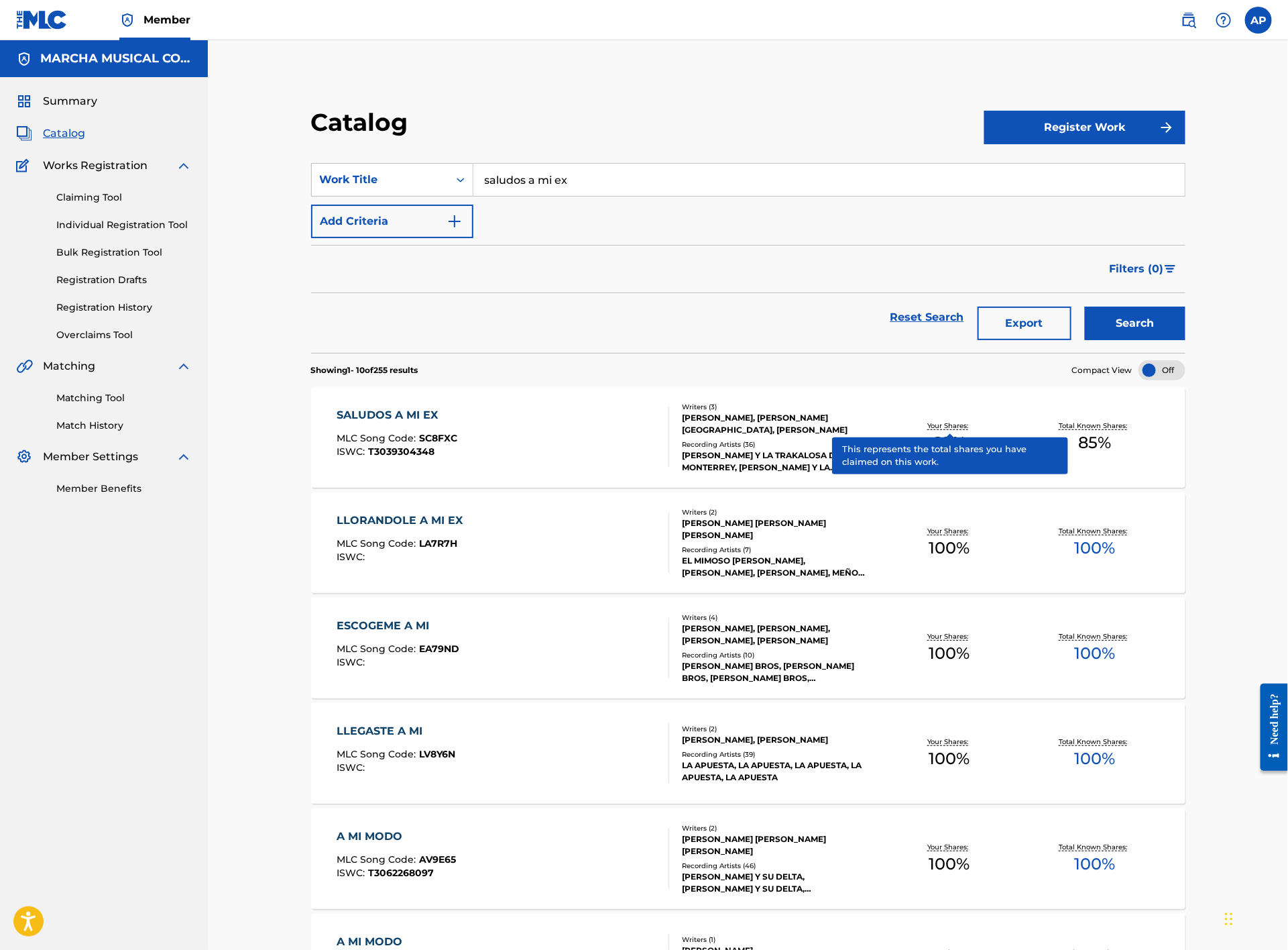
click at [546, 451] on div "SALUDOS A MI EX MLC Song Code : SC8FXC ISWC : T3039304348" at bounding box center [503, 437] width 333 height 61
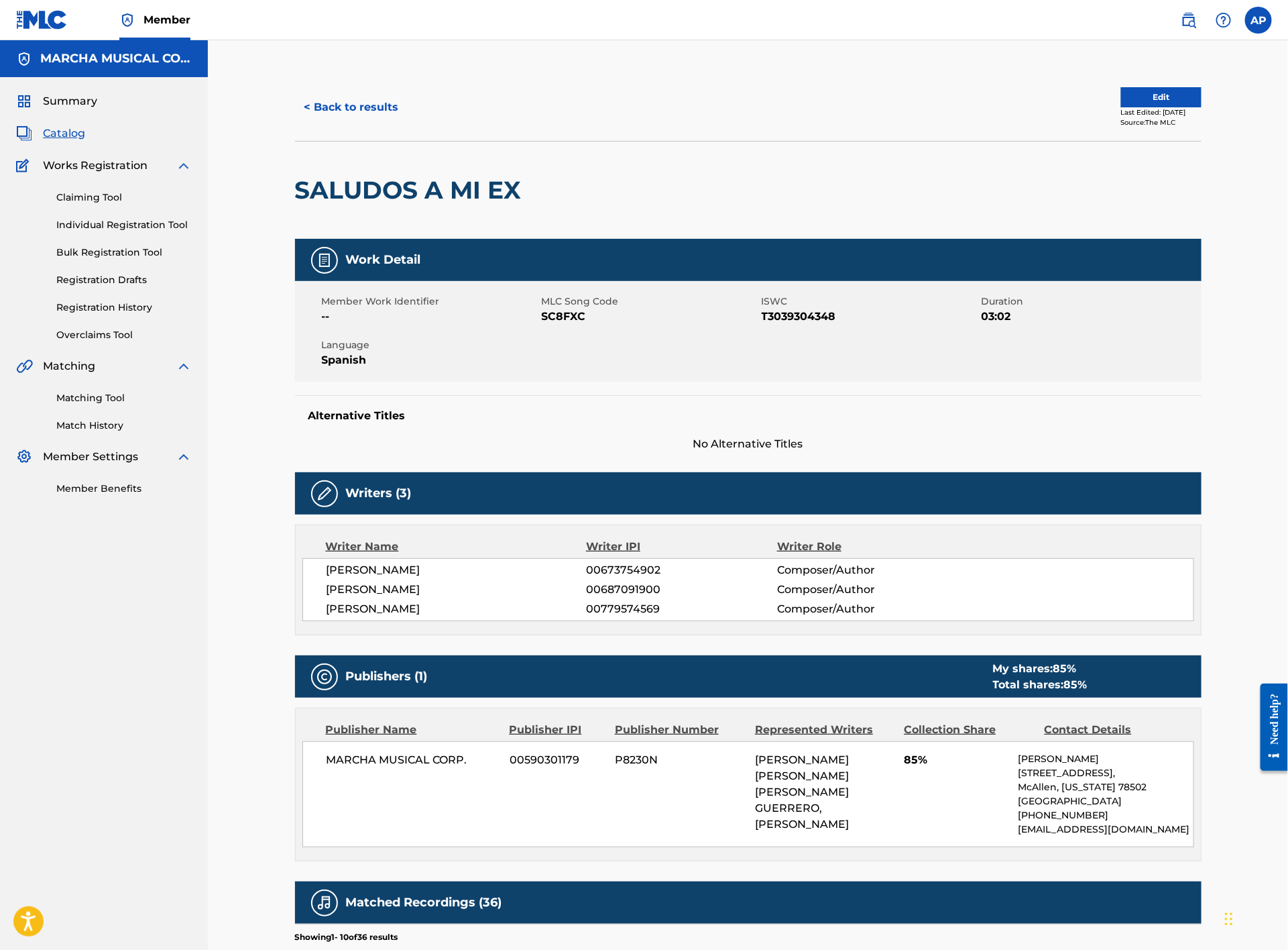
click at [402, 107] on button "< Back to results" at bounding box center [352, 107] width 114 height 34
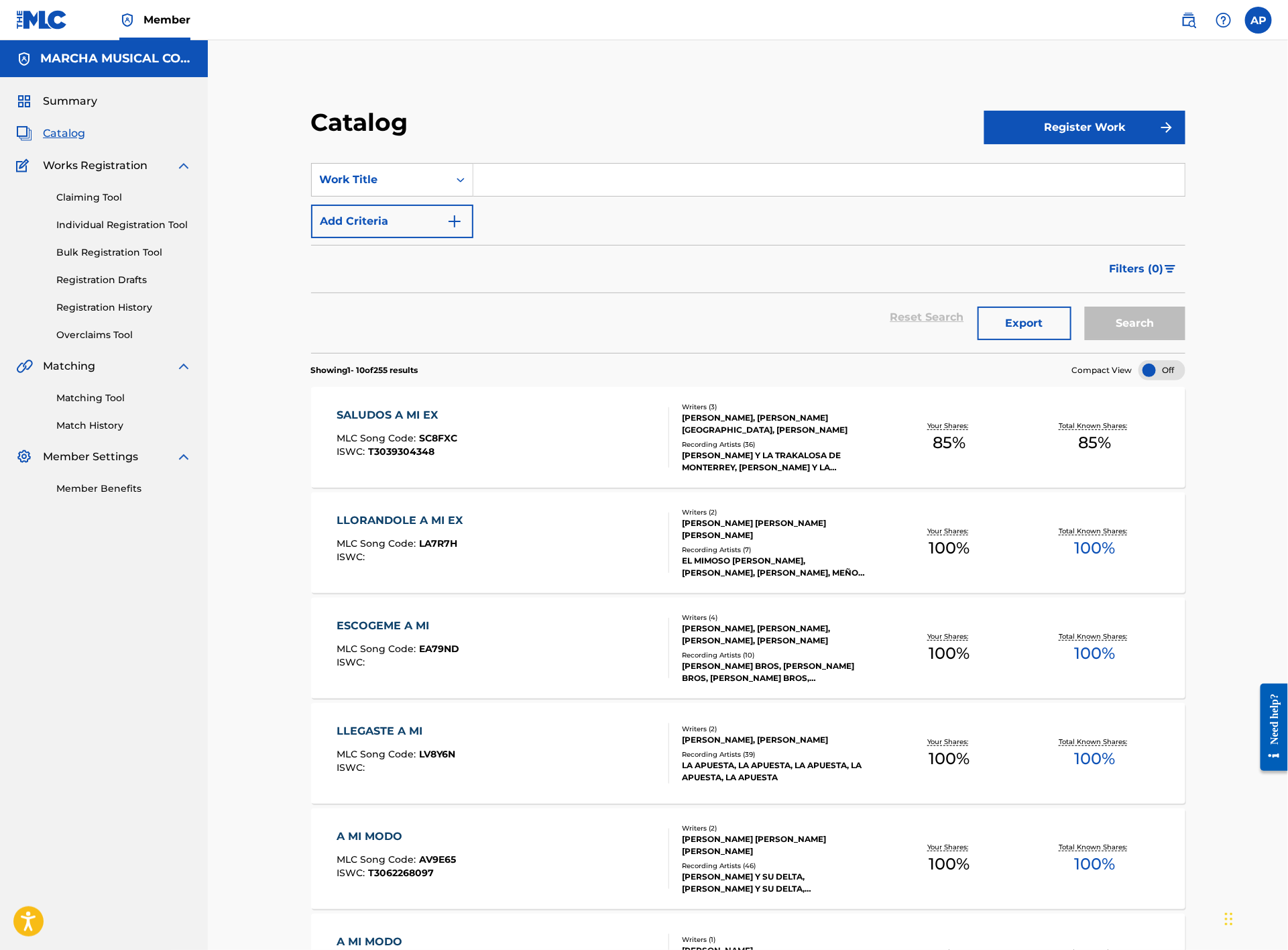
click at [559, 177] on input "Search Form" at bounding box center [829, 179] width 711 height 32
type input "santa"
click at [495, 205] on strong "santa" at bounding box center [500, 209] width 32 height 13
click at [1165, 325] on button "Search" at bounding box center [1136, 323] width 100 height 34
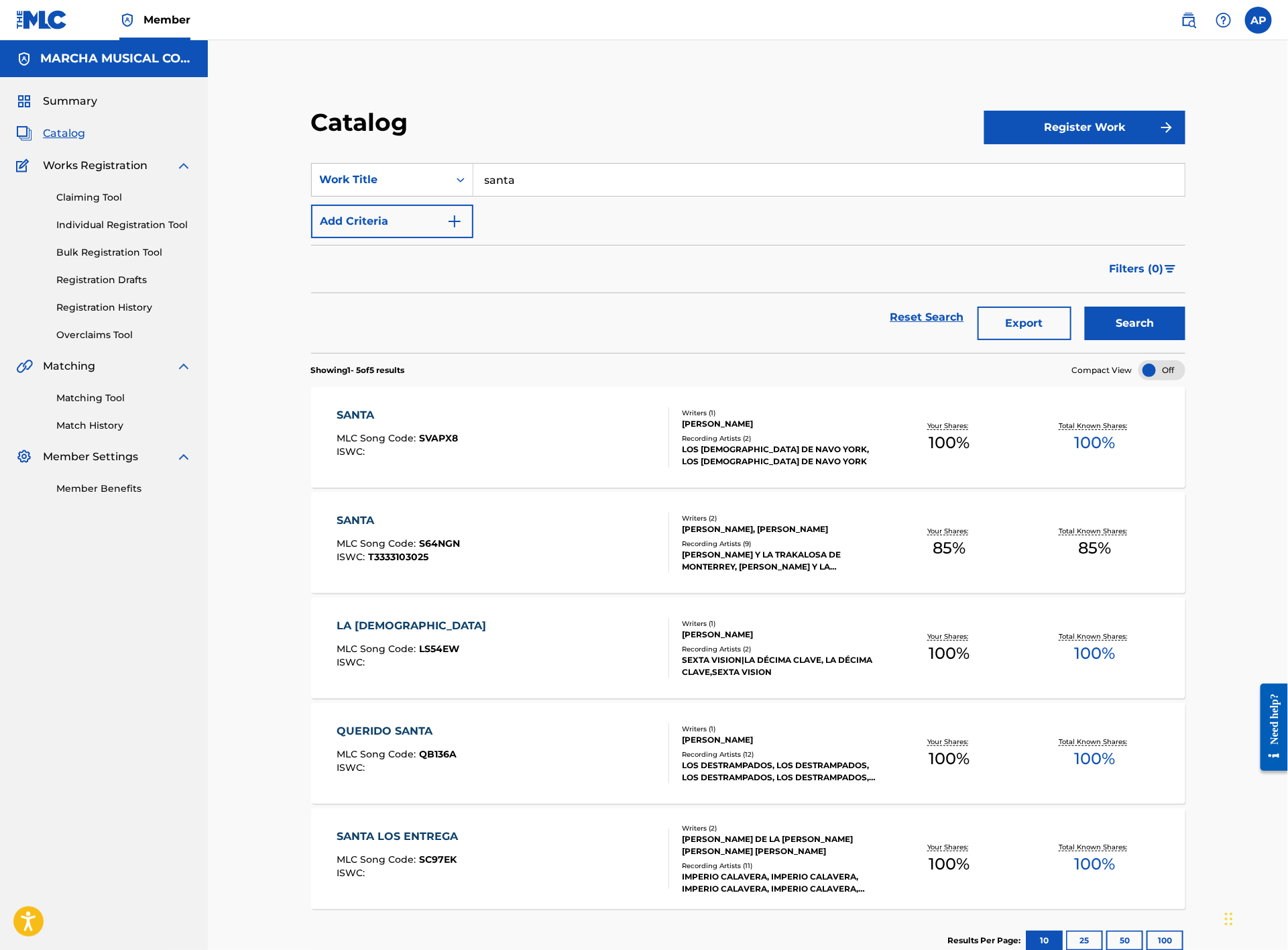
click at [535, 534] on div "SANTA MLC Song Code : S64NGN ISWC : T3333103025" at bounding box center [503, 542] width 333 height 61
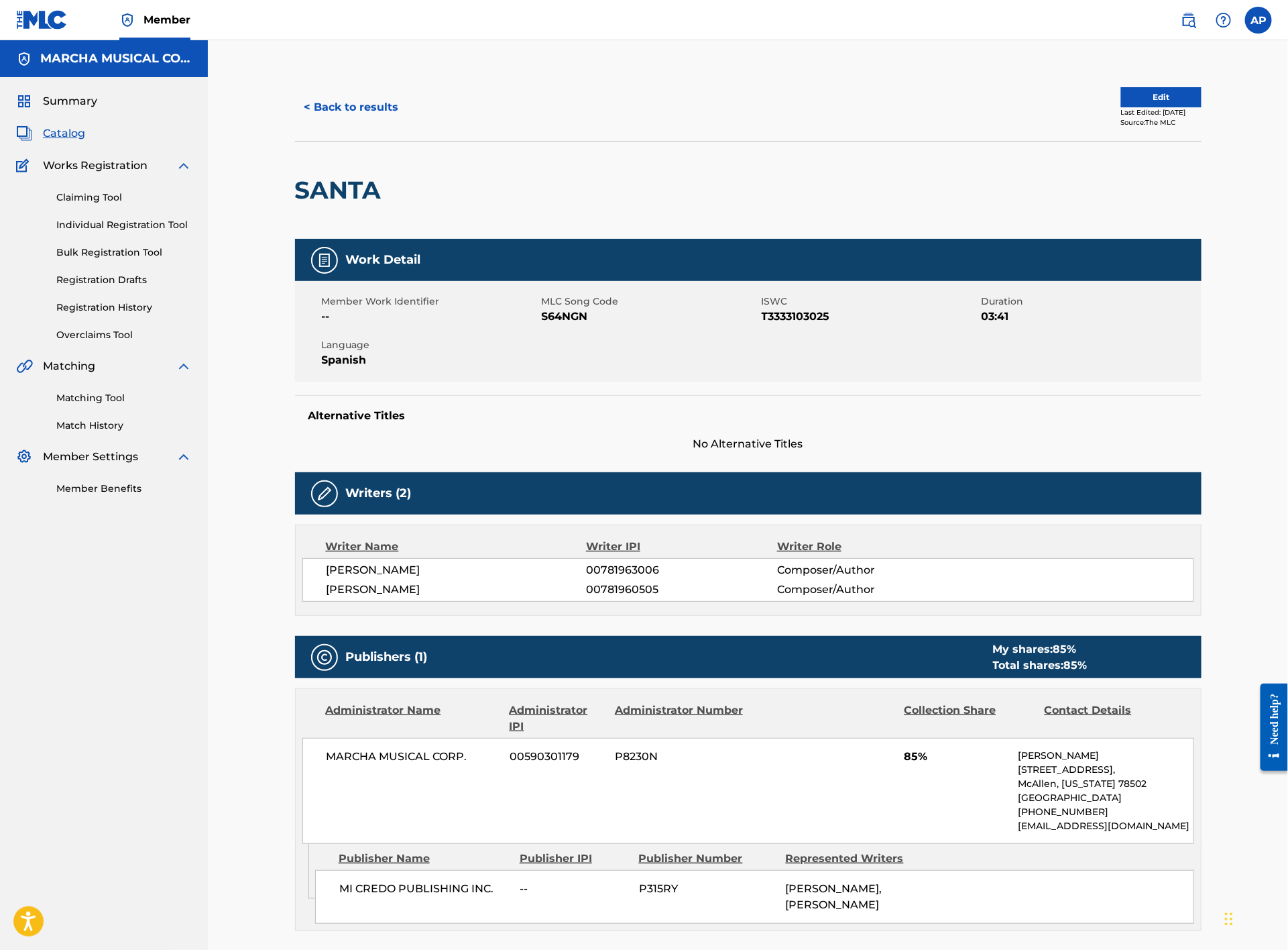
click at [348, 97] on button "< Back to results" at bounding box center [352, 107] width 114 height 34
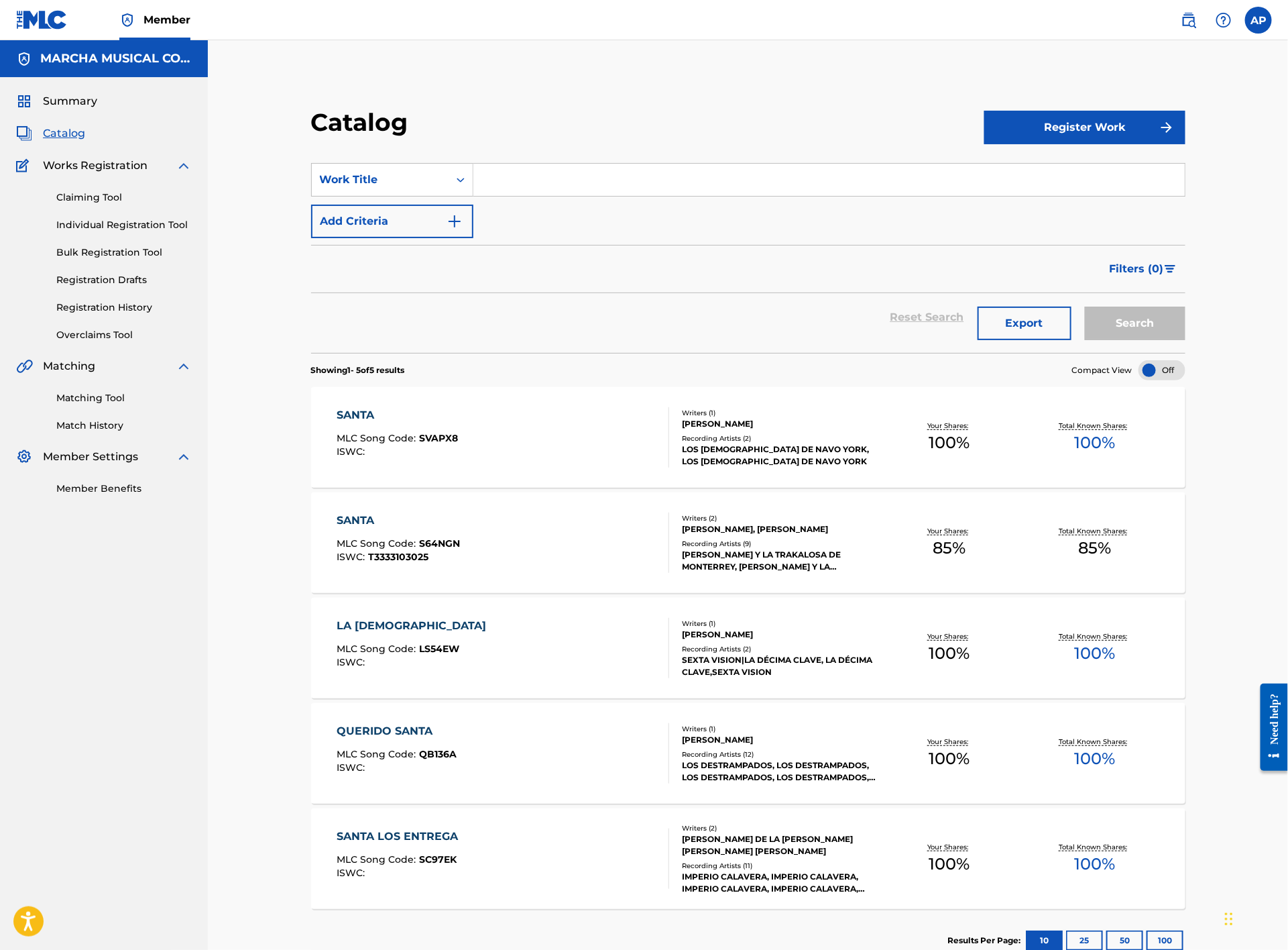
click at [546, 182] on input "Search Form" at bounding box center [829, 179] width 711 height 32
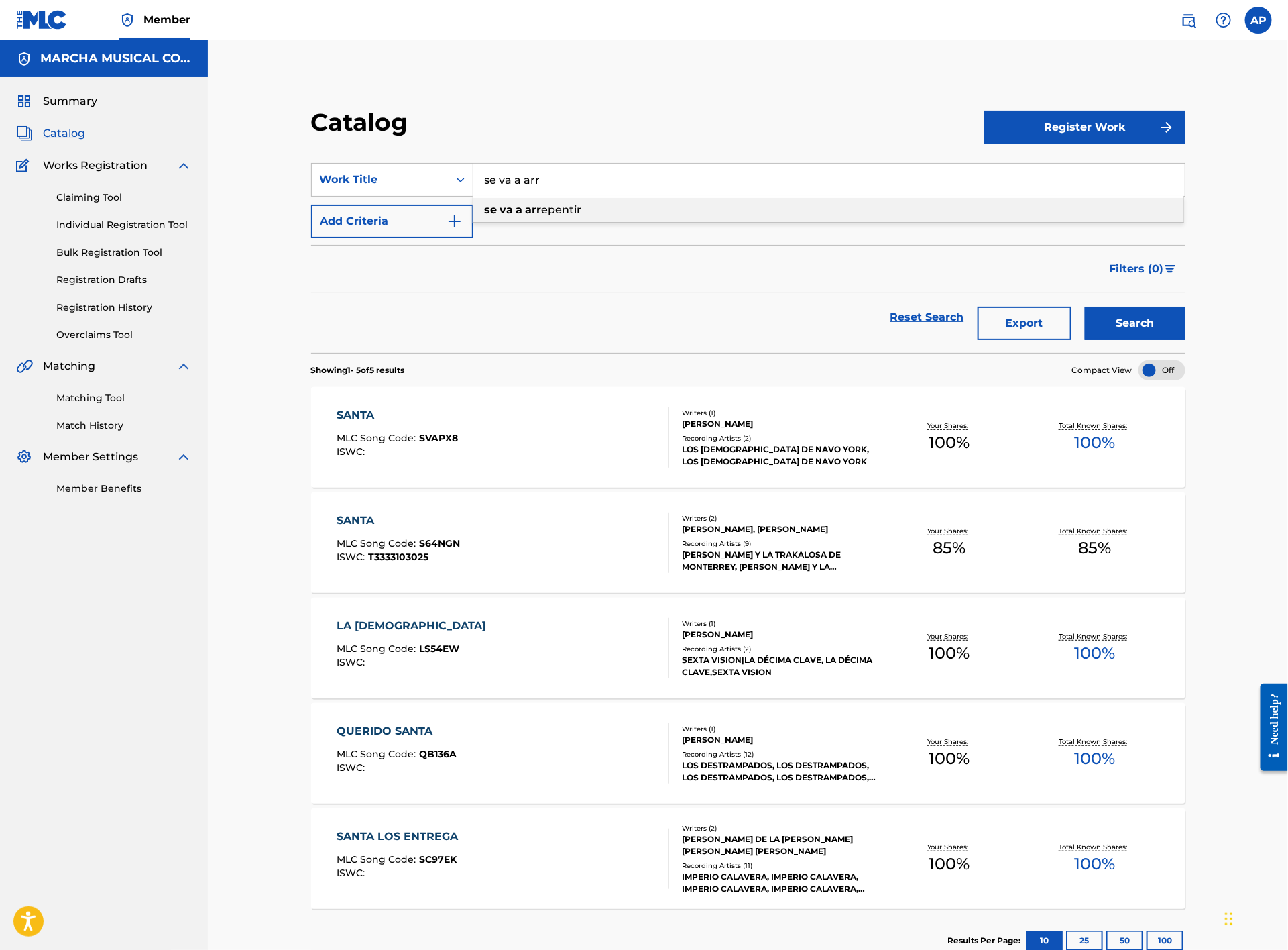
click at [558, 216] on div "se va a arr epentir" at bounding box center [828, 209] width 711 height 24
type input "se va a arrepentir"
click at [1134, 322] on button "Search" at bounding box center [1136, 323] width 100 height 34
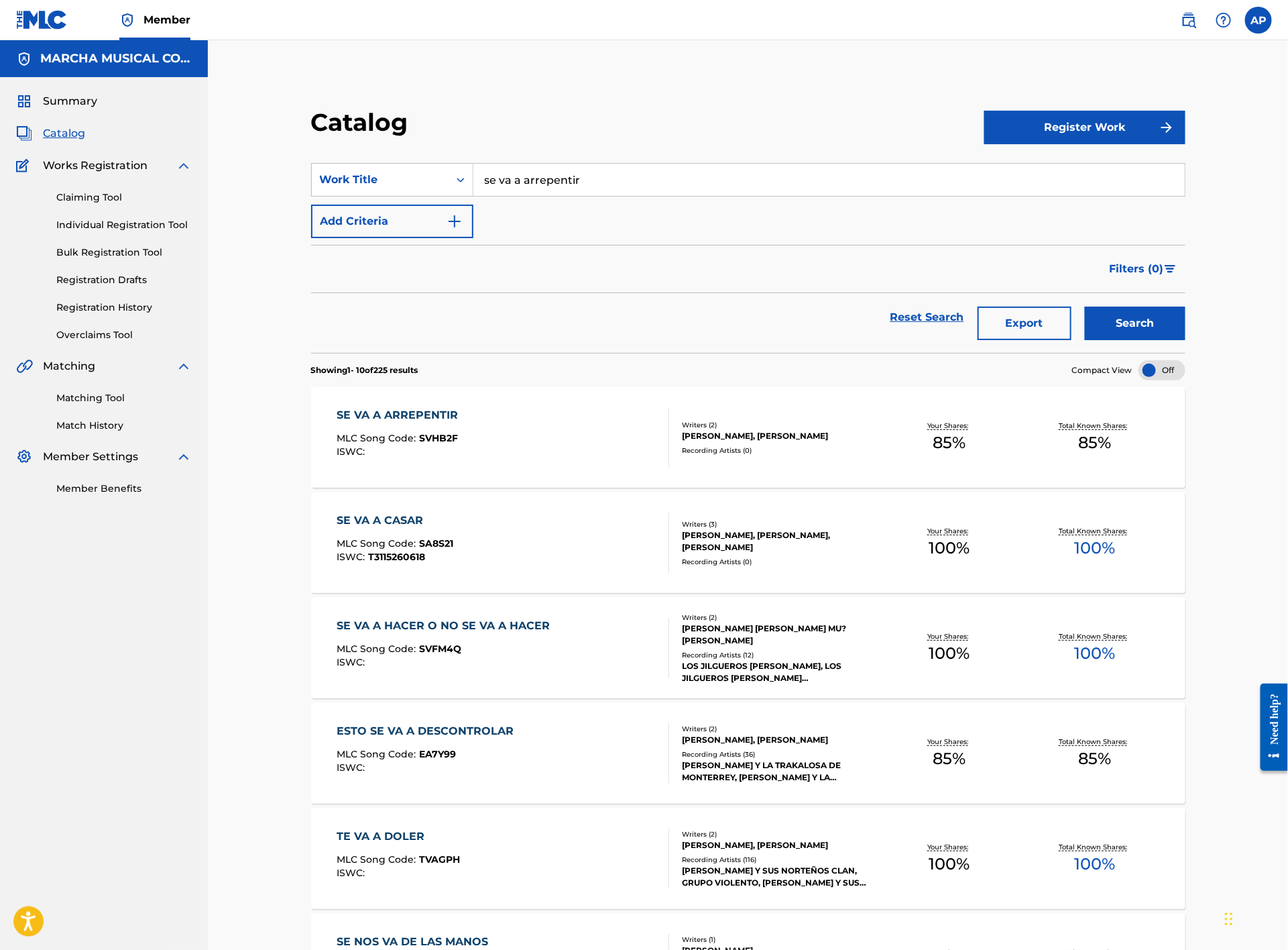
click at [604, 433] on div "SE VA A ARREPENTIR MLC Song Code : SVHB2F ISWC :" at bounding box center [503, 437] width 333 height 61
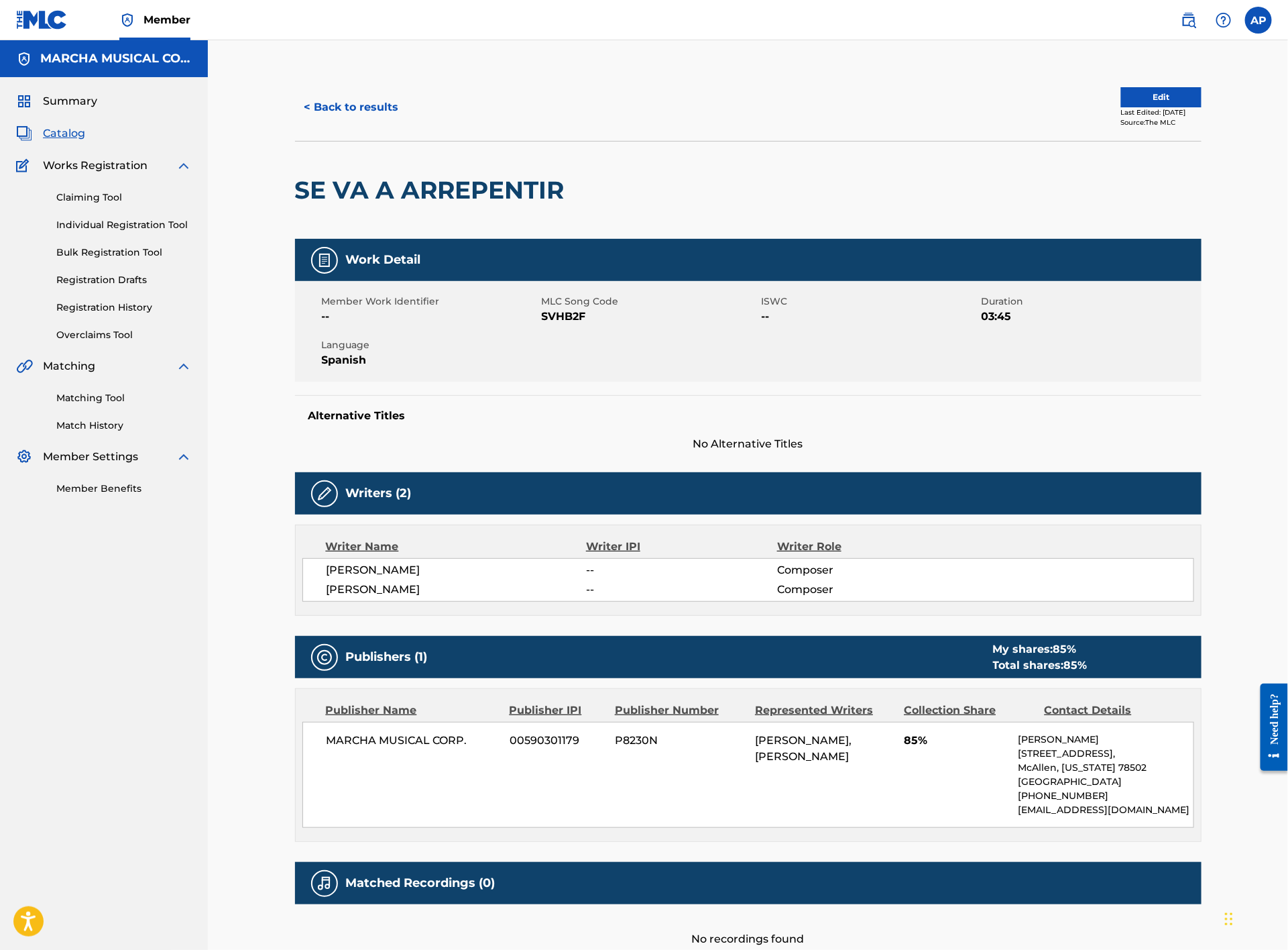
click at [342, 105] on button "< Back to results" at bounding box center [352, 107] width 114 height 34
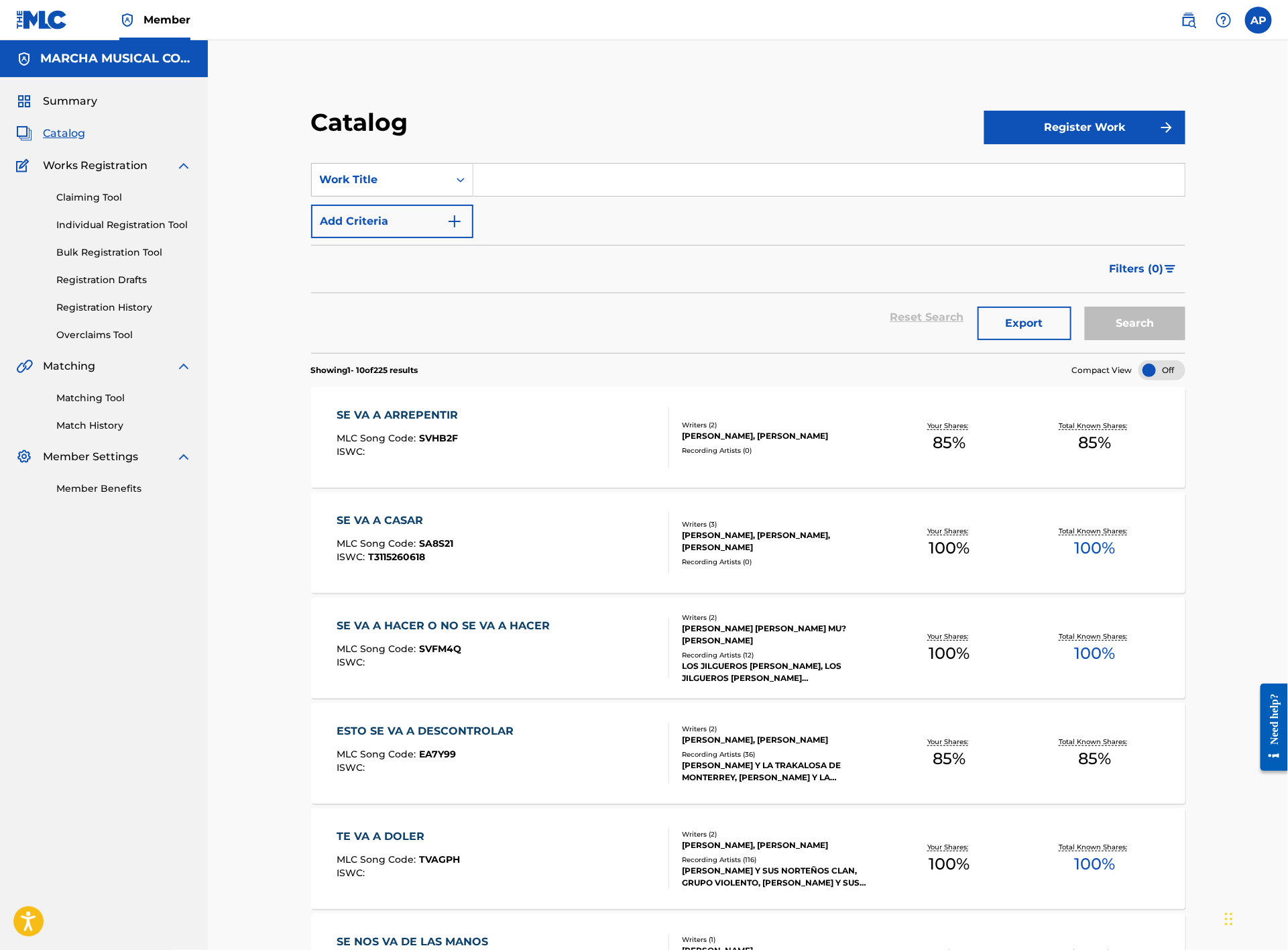
click at [514, 188] on input "Search Form" at bounding box center [829, 179] width 711 height 32
type input "d"
click at [1147, 318] on button "Search" at bounding box center [1136, 323] width 100 height 34
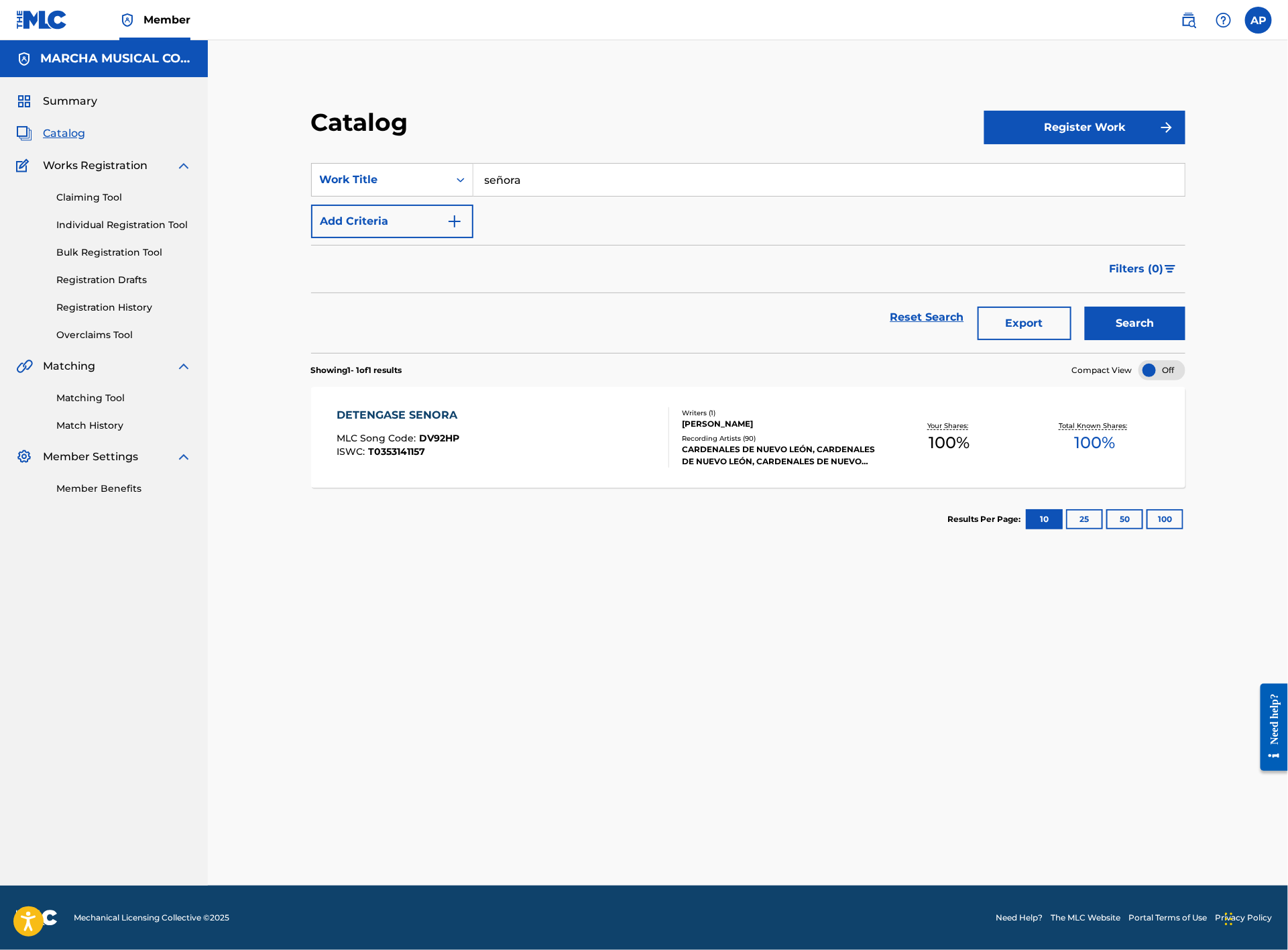
drag, startPoint x: 543, startPoint y: 183, endPoint x: 472, endPoint y: 174, distance: 71.6
click at [473, 174] on input "señora" at bounding box center [829, 179] width 711 height 32
click at [543, 207] on span "[PERSON_NAME] esta genial" at bounding box center [598, 209] width 156 height 13
type input "ser un nino esta genial"
click at [1119, 314] on button "Search" at bounding box center [1136, 323] width 100 height 34
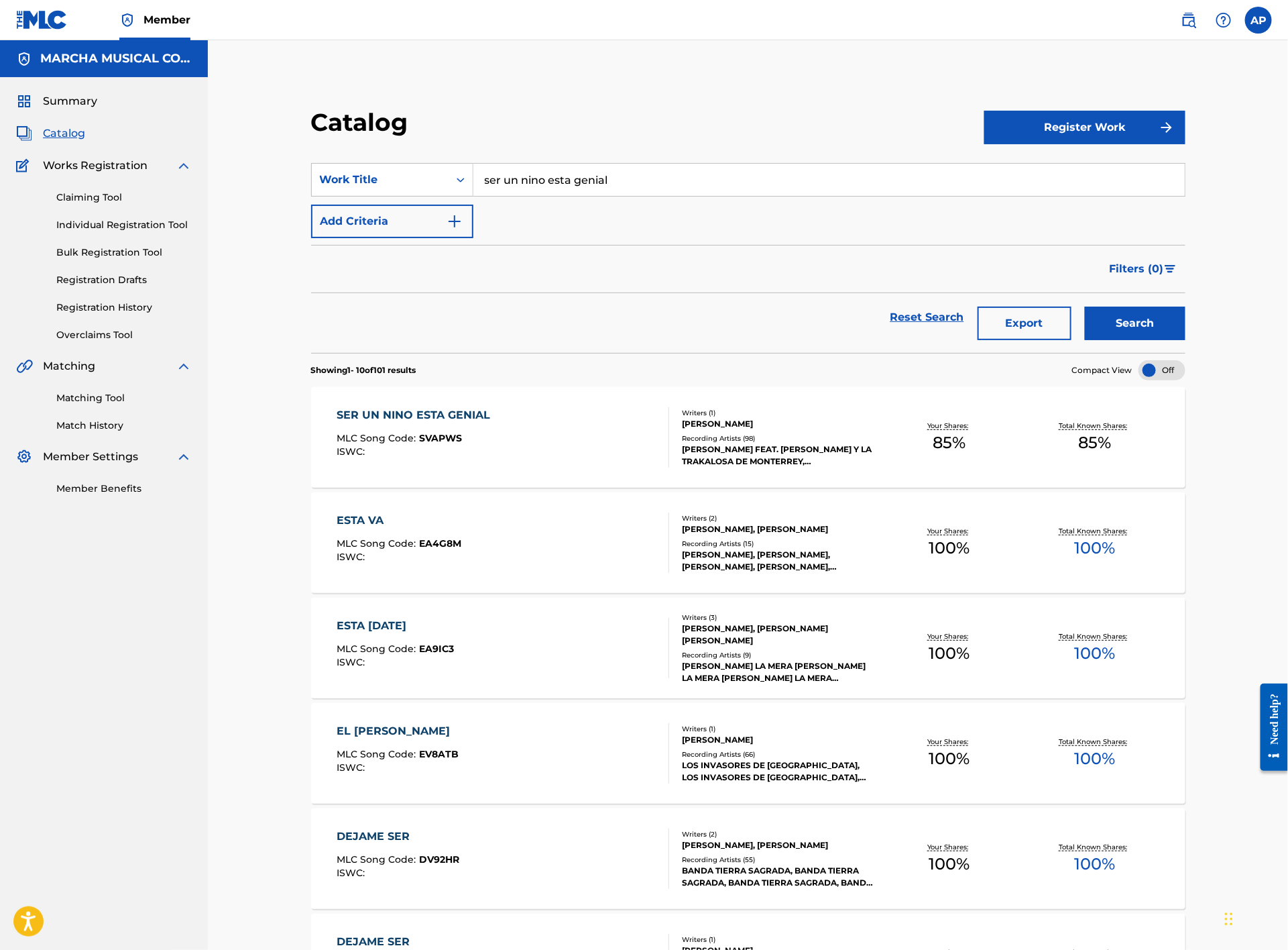
click at [541, 417] on div "SER UN NINO ESTA GENIAL MLC Song Code : SVAPWS ISWC :" at bounding box center [503, 437] width 333 height 61
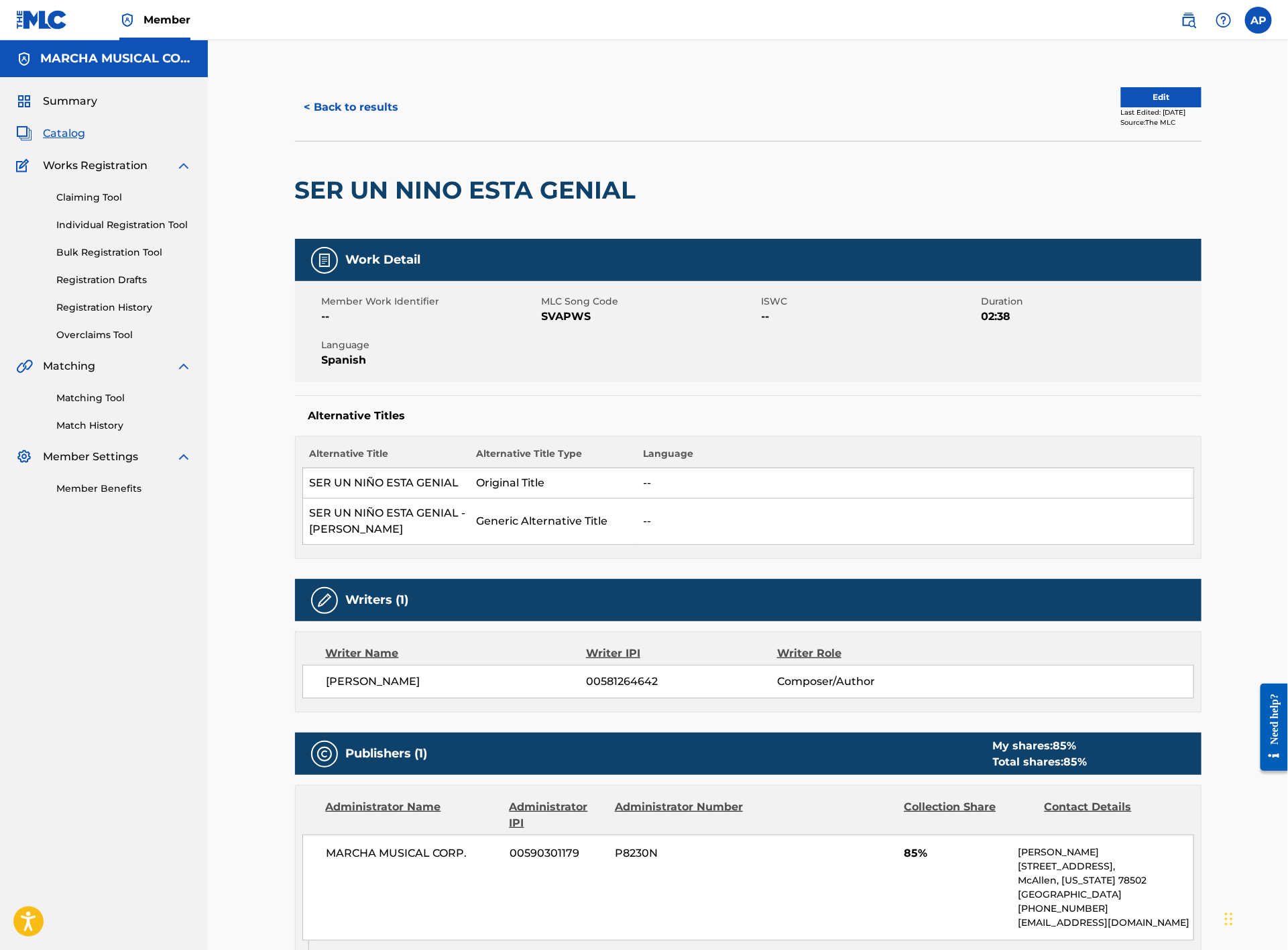
click at [395, 111] on button "< Back to results" at bounding box center [352, 107] width 114 height 34
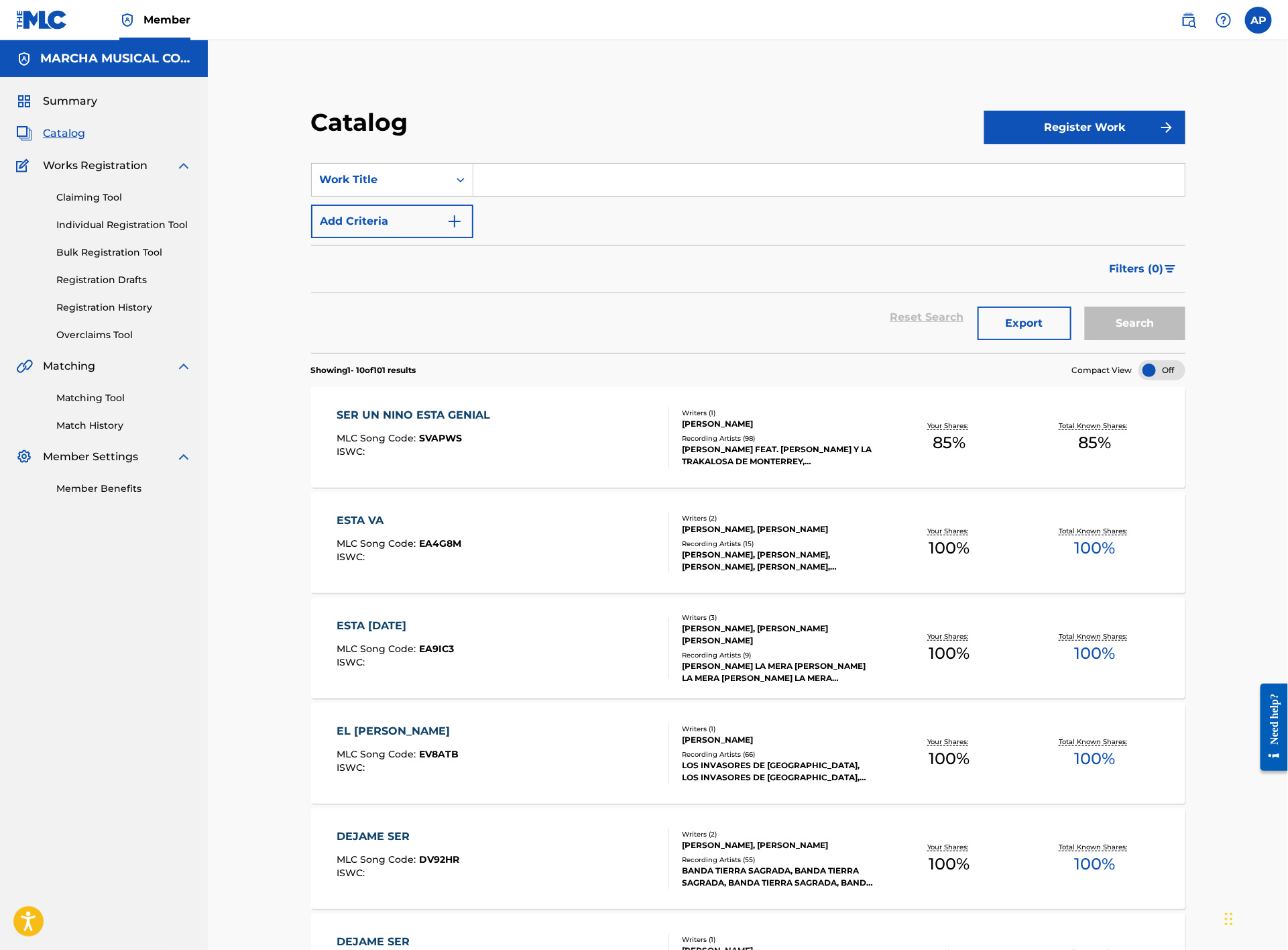
click at [606, 169] on input "Search Form" at bounding box center [829, 179] width 711 height 32
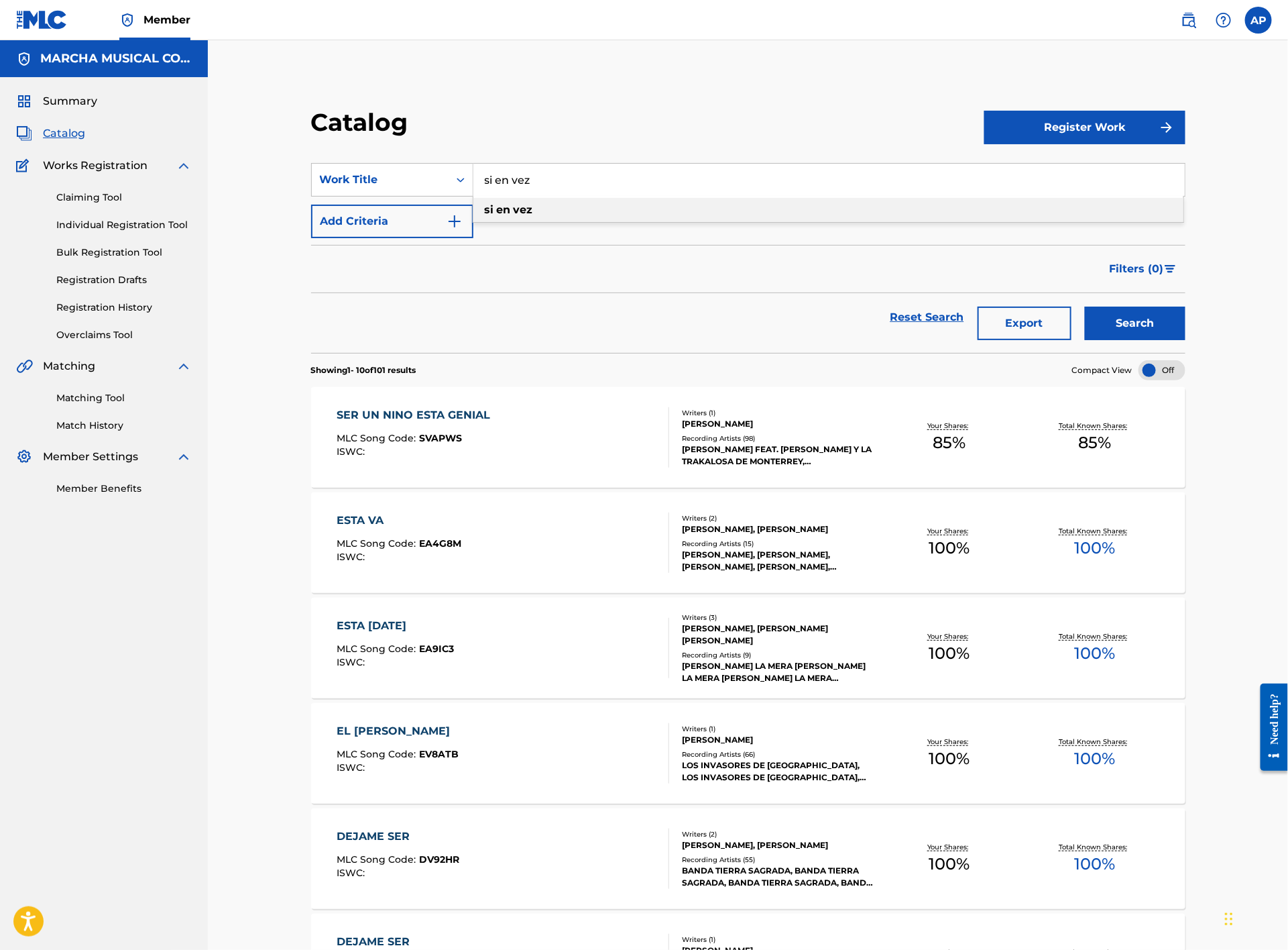
type input "si en vez"
click at [523, 206] on strong "vez" at bounding box center [523, 209] width 19 height 13
click at [1125, 331] on button "Search" at bounding box center [1136, 323] width 100 height 34
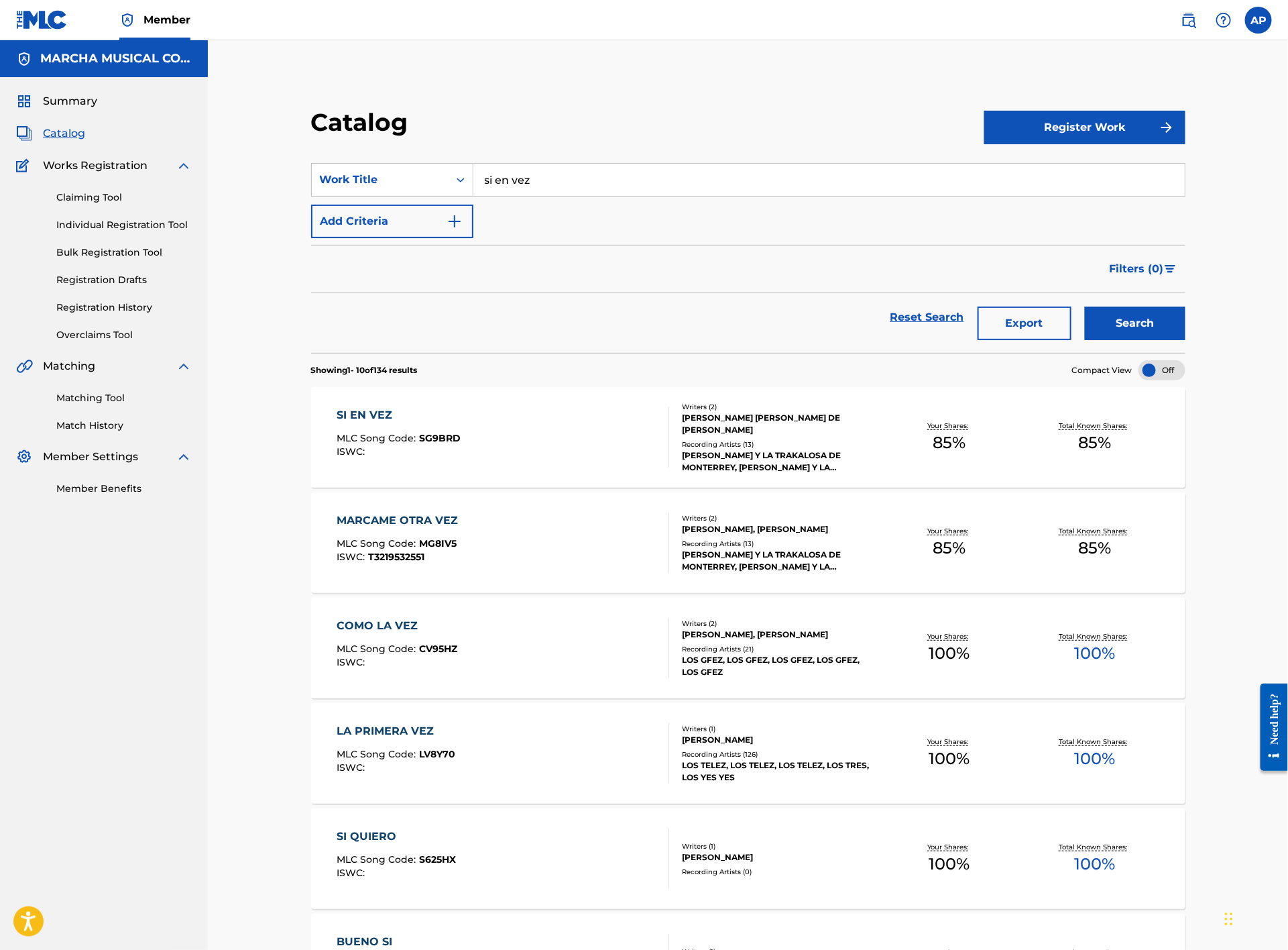
click at [583, 445] on div "SI EN VEZ MLC Song Code : SG9BRD ISWC :" at bounding box center [503, 437] width 333 height 61
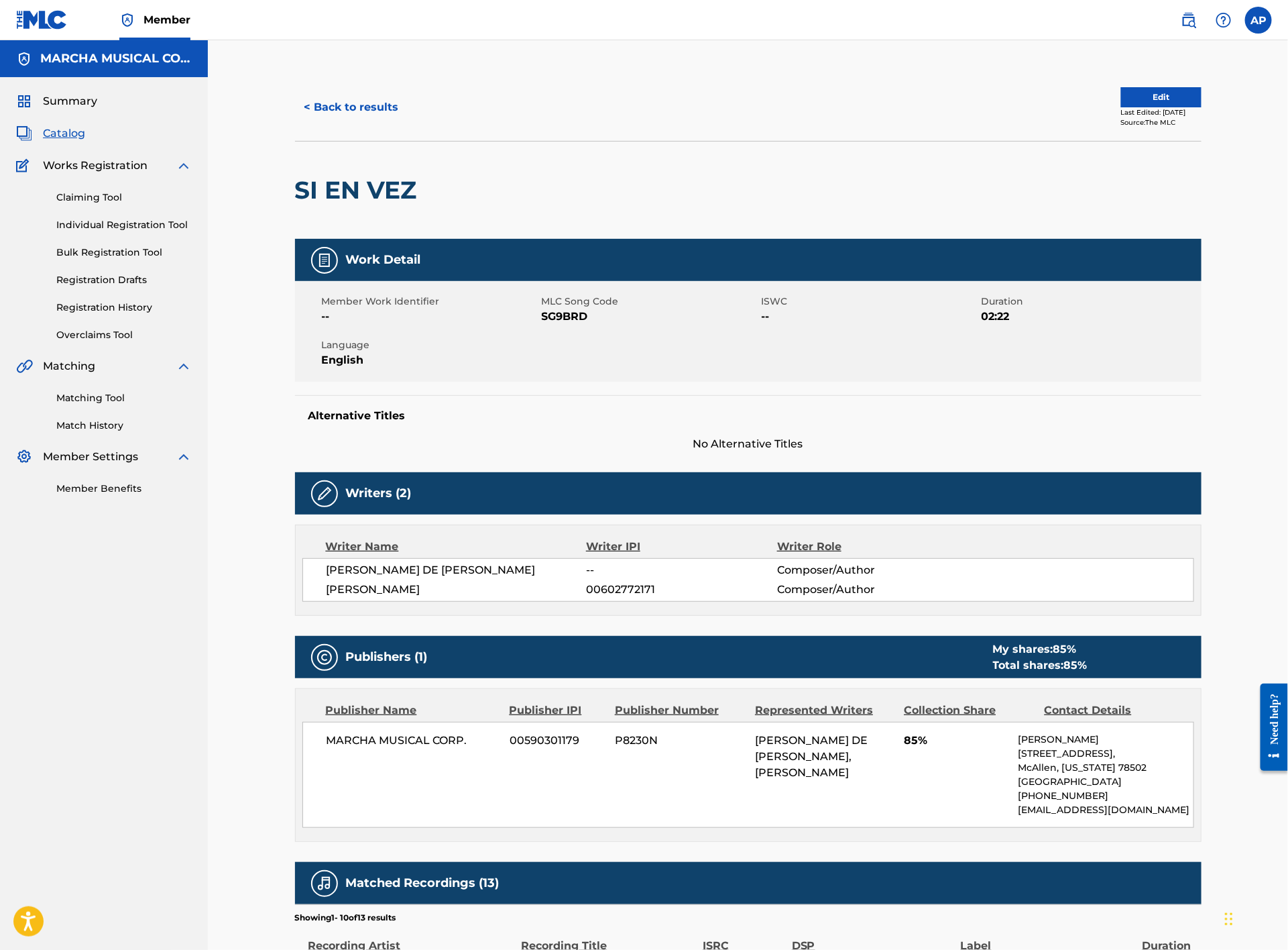
click at [391, 109] on button "< Back to results" at bounding box center [352, 107] width 114 height 34
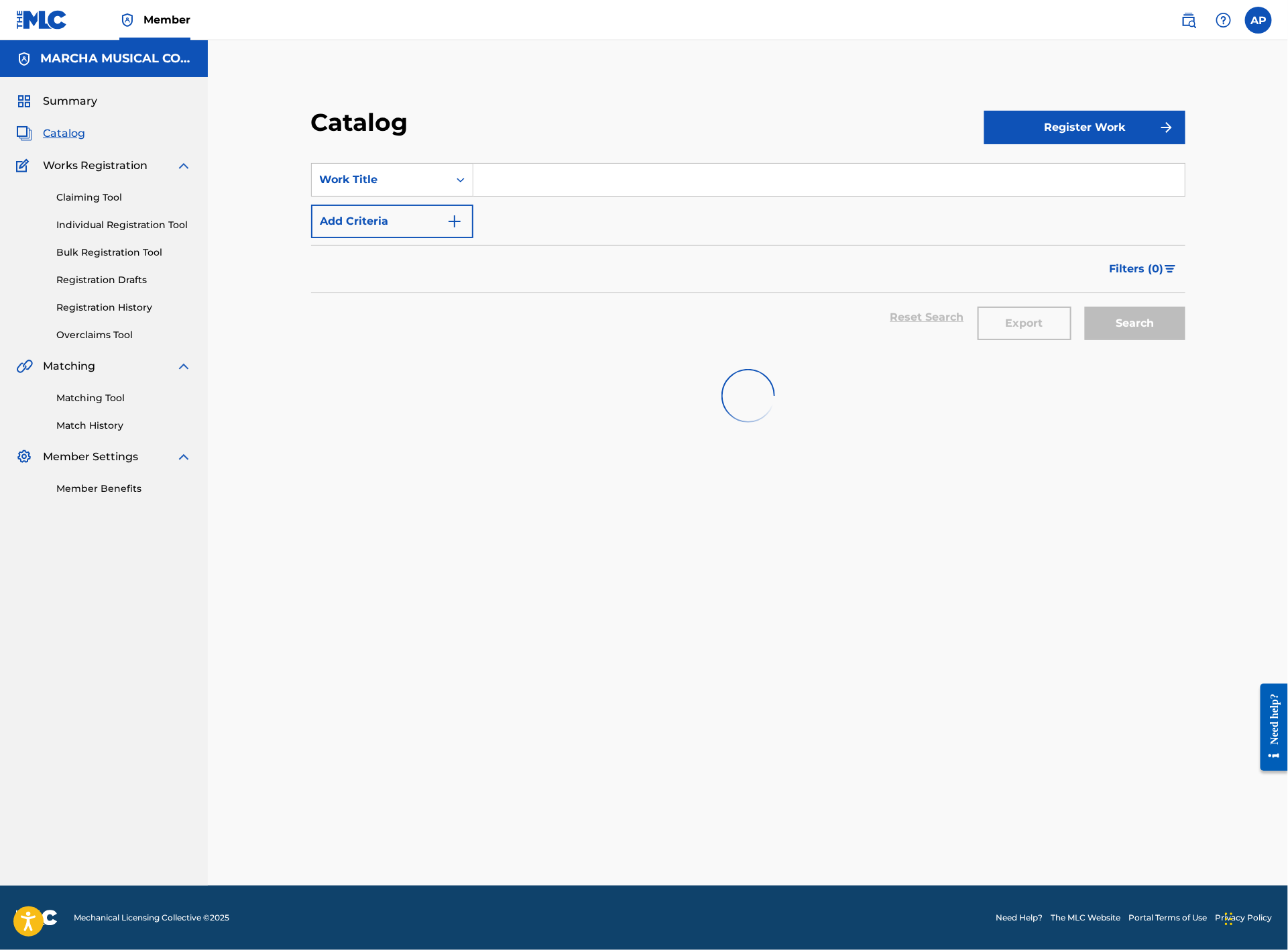
click at [527, 182] on input "Search Form" at bounding box center [829, 179] width 711 height 32
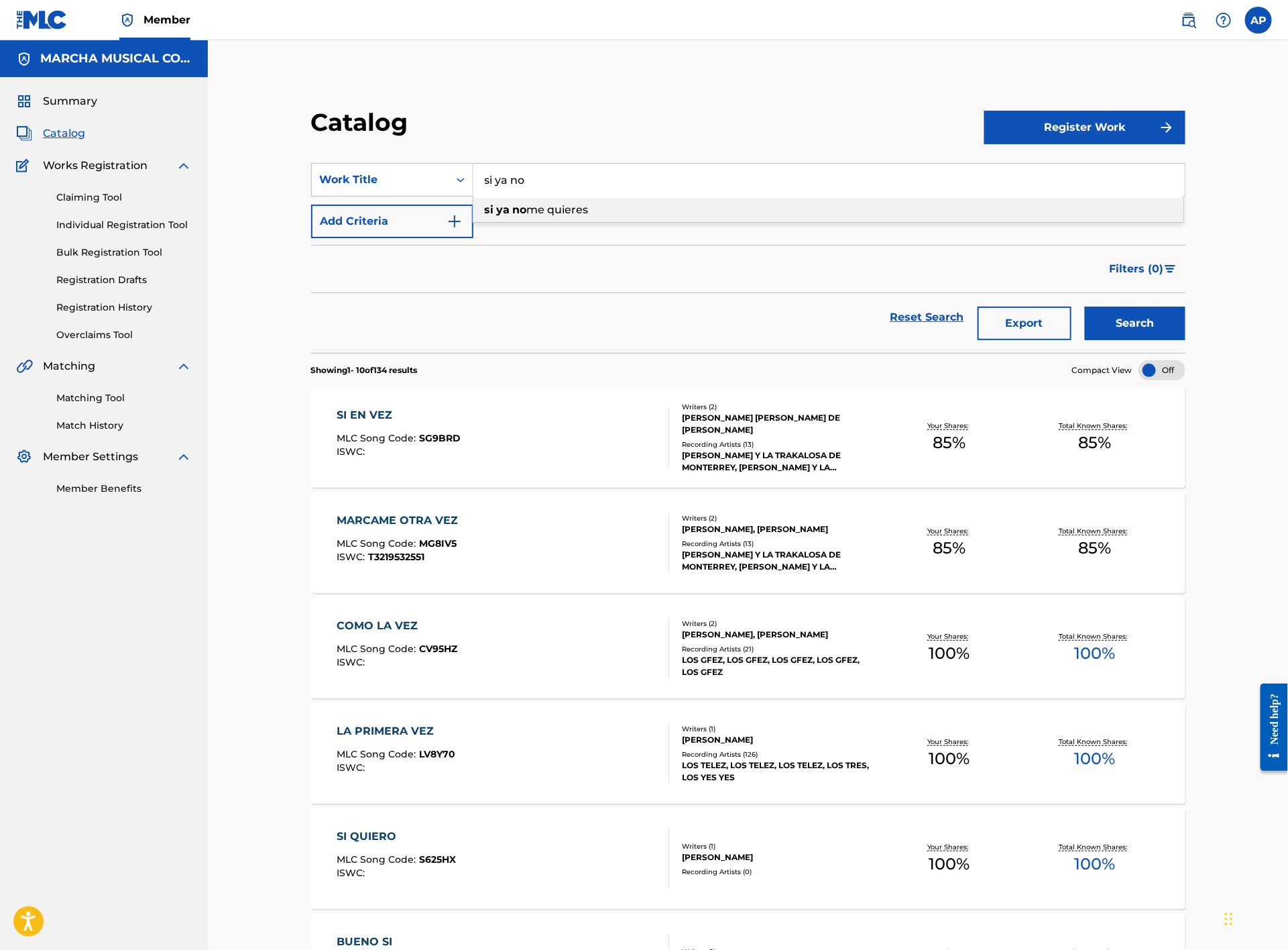
click at [541, 207] on span "me quieres" at bounding box center [558, 209] width 62 height 13
type input "si ya no me quieres"
click at [1149, 326] on button "Search" at bounding box center [1136, 323] width 100 height 34
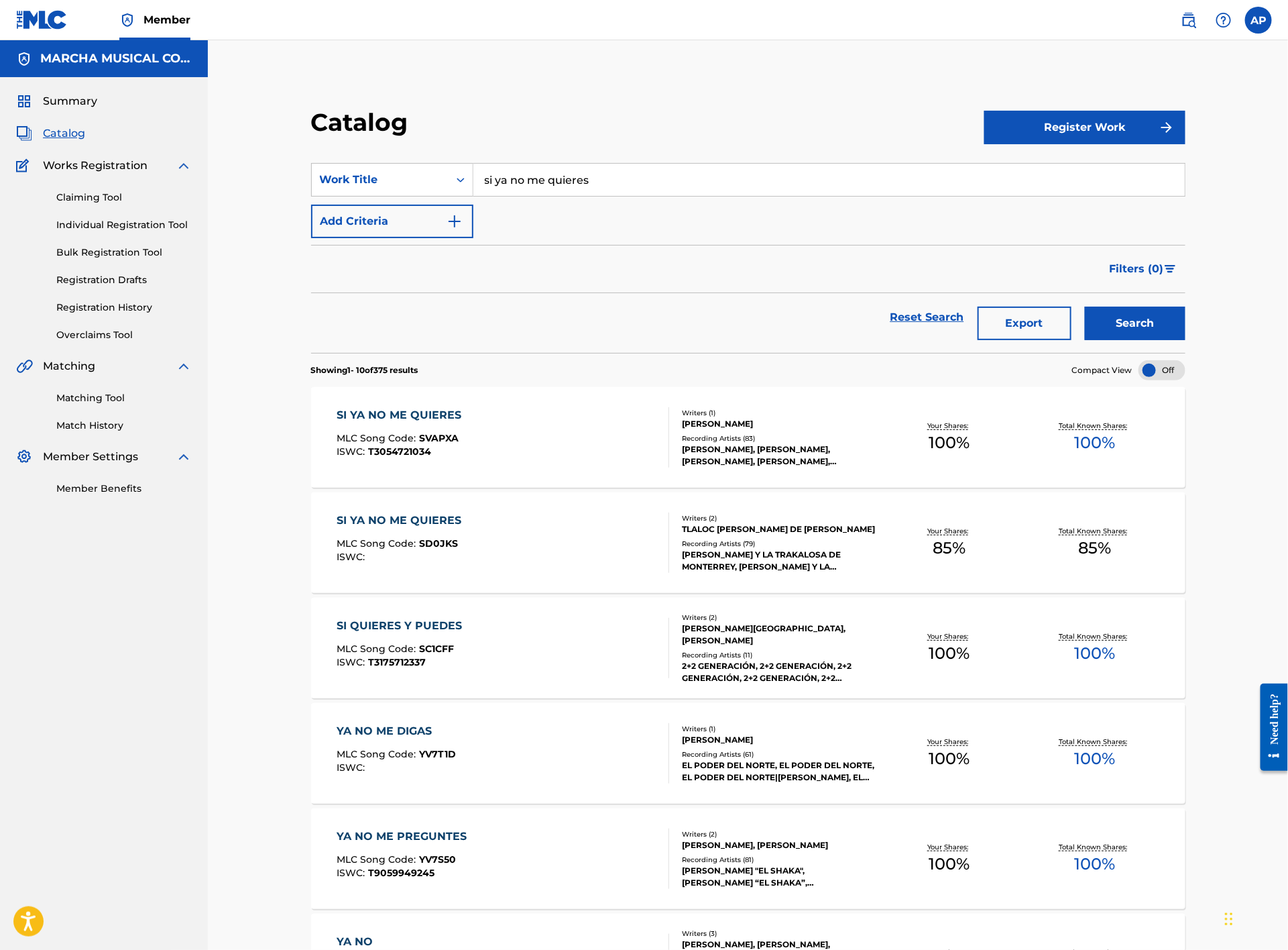
click at [494, 540] on div "SI YA NO ME QUIERES MLC Song Code : SD0JKS ISWC :" at bounding box center [503, 542] width 333 height 61
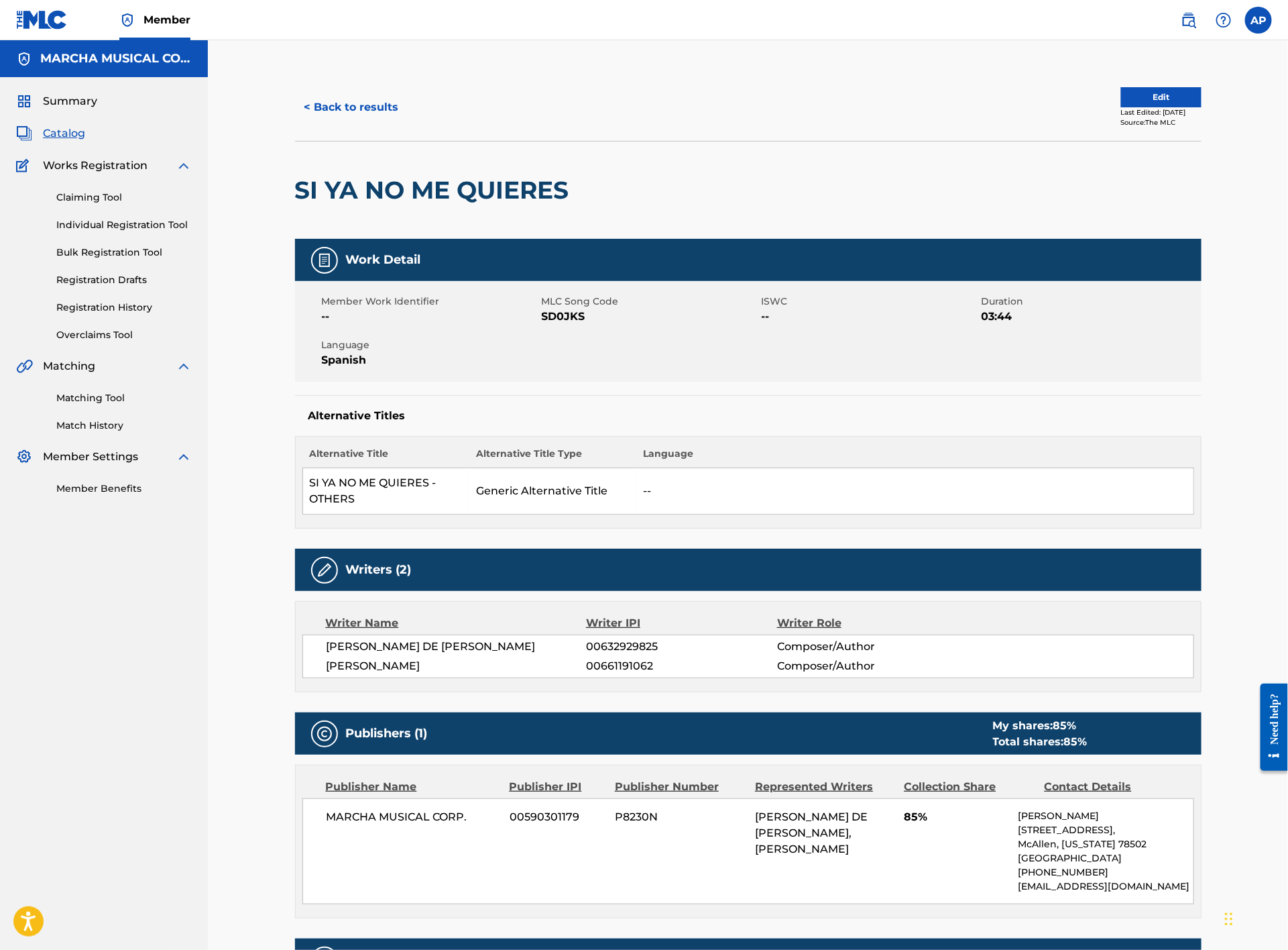
click at [380, 102] on button "< Back to results" at bounding box center [352, 107] width 114 height 34
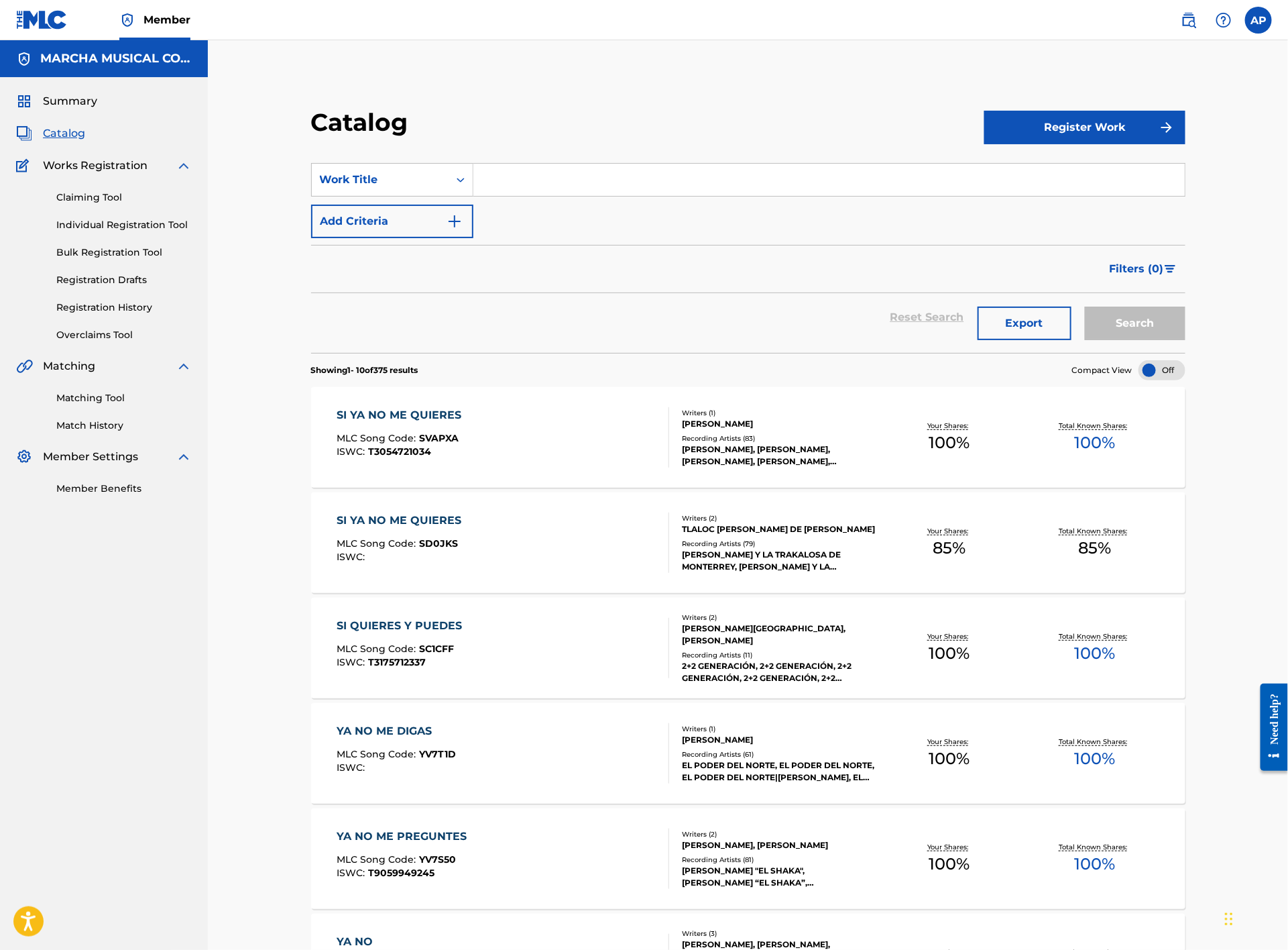
click at [603, 181] on input "Search Form" at bounding box center [829, 179] width 711 height 32
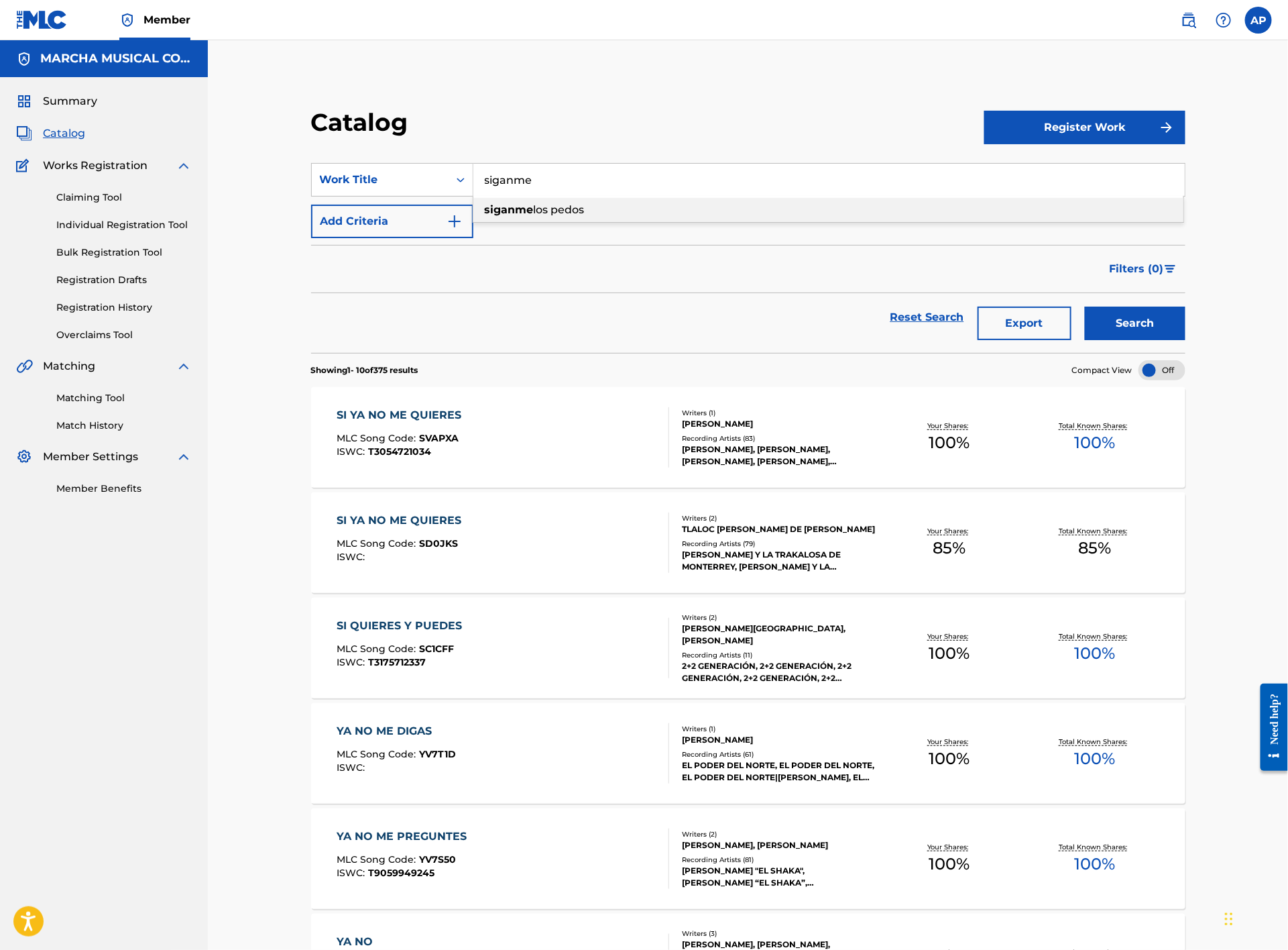
click at [550, 209] on span "los pedos" at bounding box center [559, 209] width 51 height 13
type input "siganme los pedos"
click at [1136, 326] on button "Search" at bounding box center [1136, 323] width 100 height 34
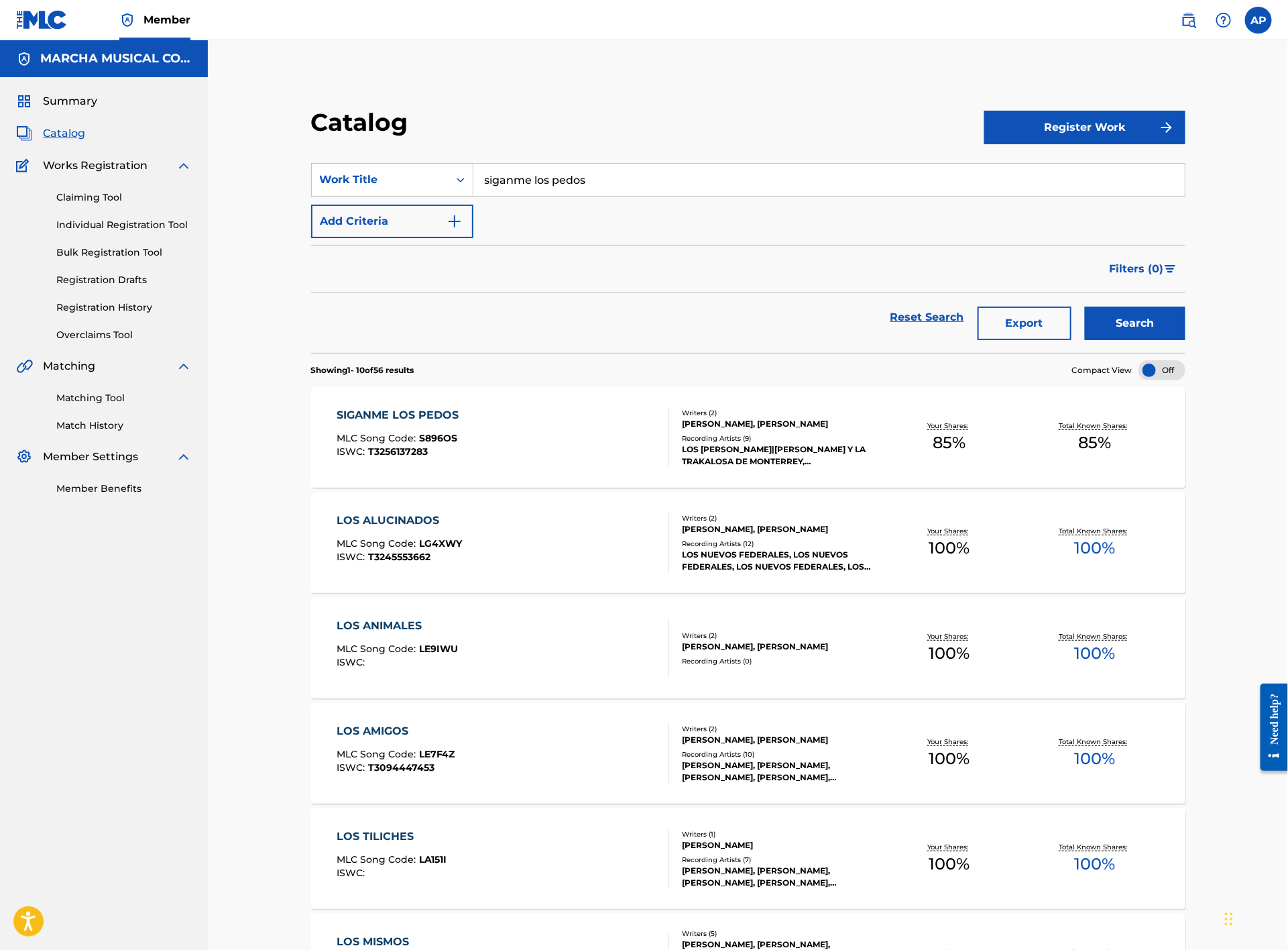
click at [519, 439] on div "SIGANME LOS PEDOS MLC Song Code : S896OS ISWC : T3256137283" at bounding box center [503, 437] width 333 height 61
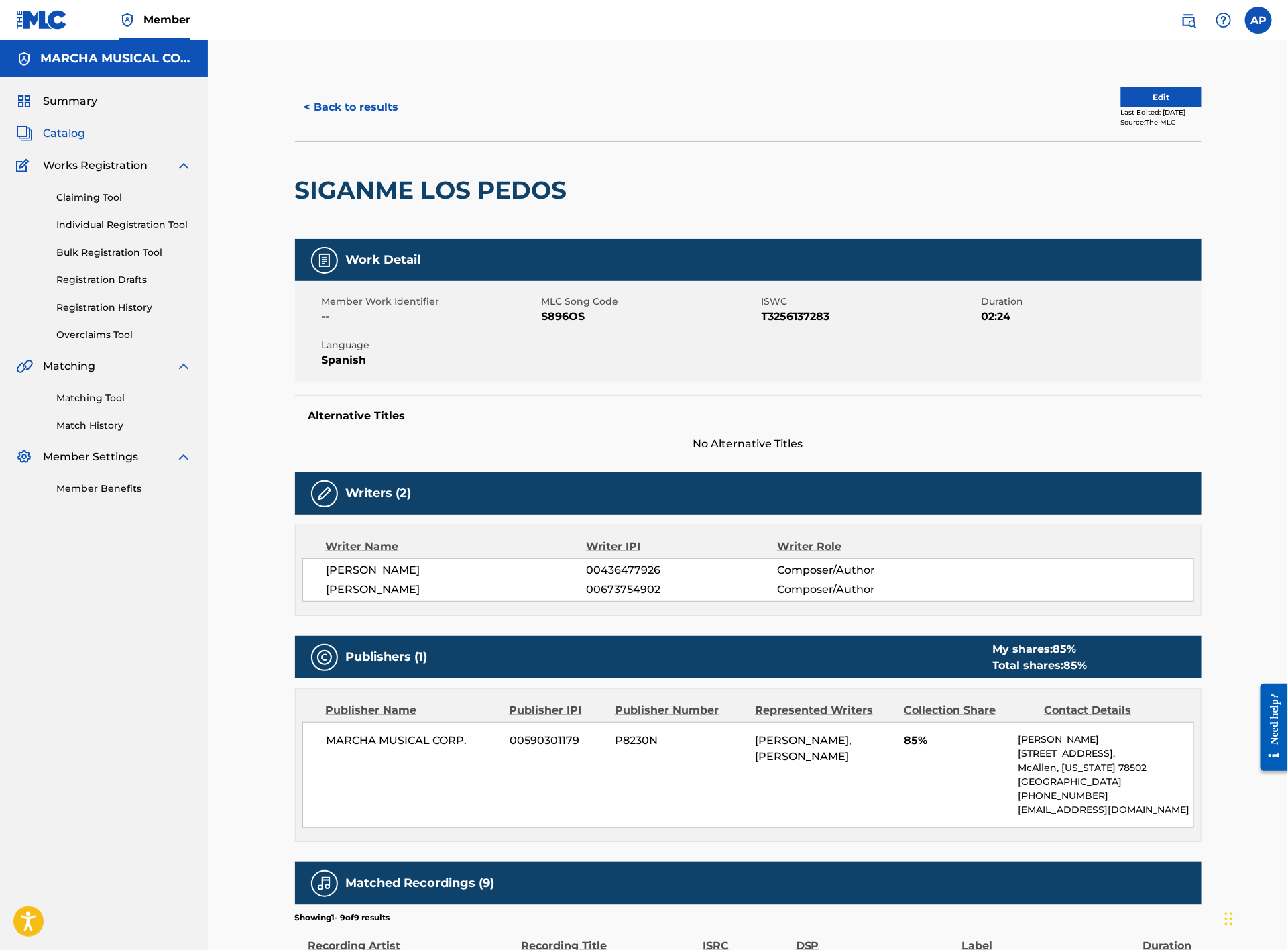
click at [369, 95] on button "< Back to results" at bounding box center [352, 107] width 114 height 34
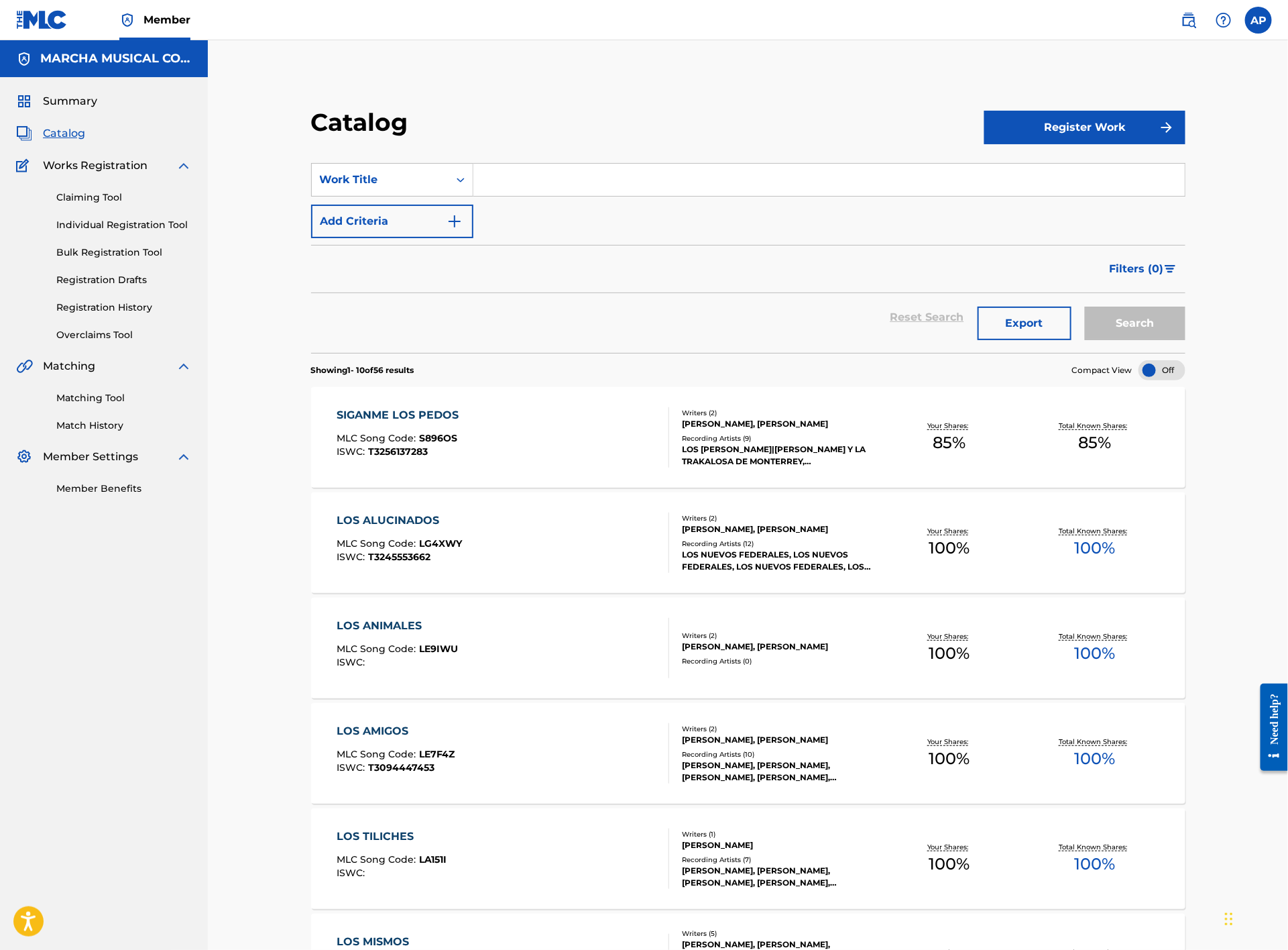
click at [552, 176] on input "Search Form" at bounding box center [829, 179] width 711 height 32
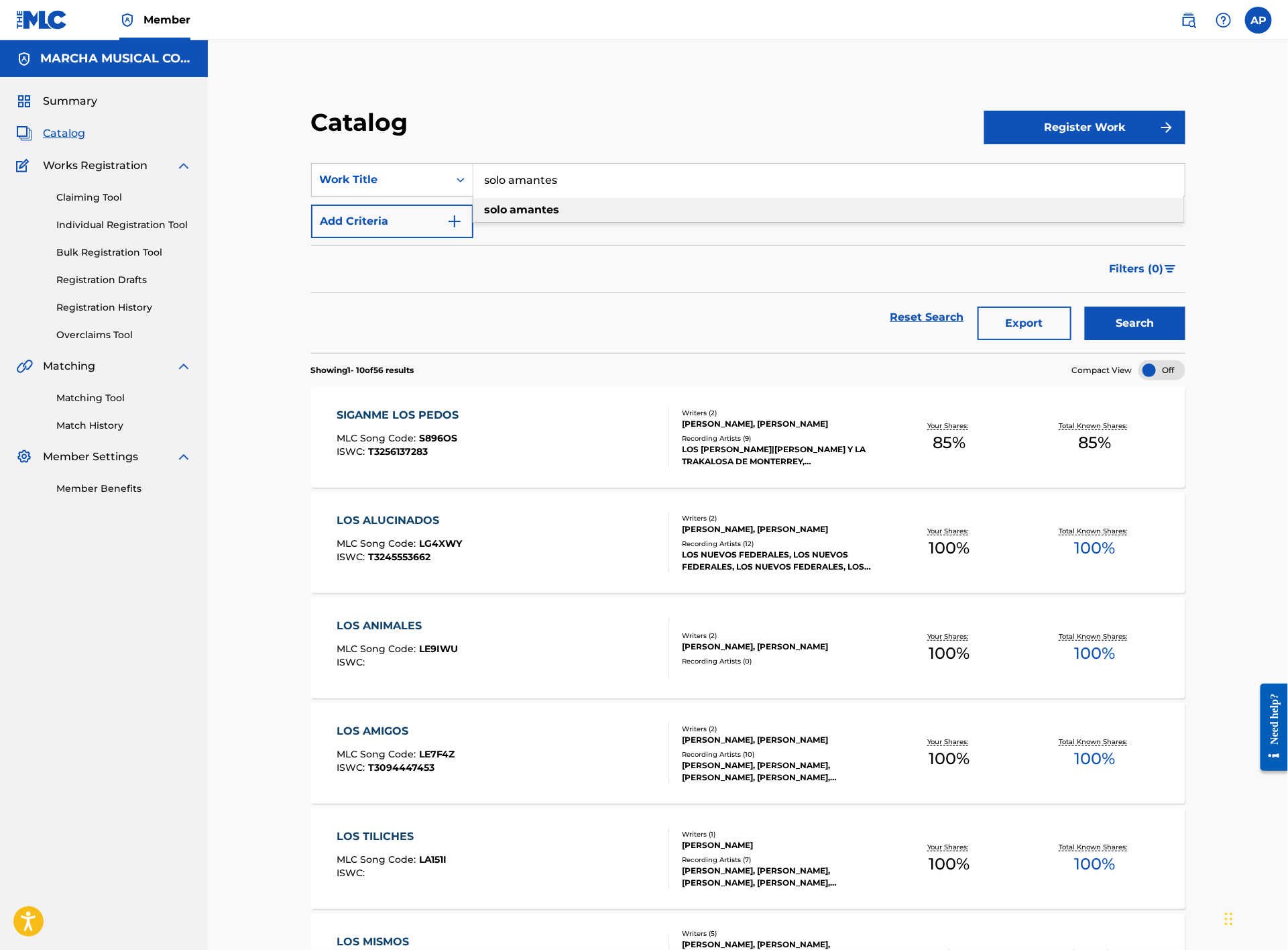
type input "solo amantes"
click at [535, 208] on strong "amantes" at bounding box center [534, 209] width 49 height 13
click at [1143, 316] on button "Search" at bounding box center [1136, 323] width 100 height 34
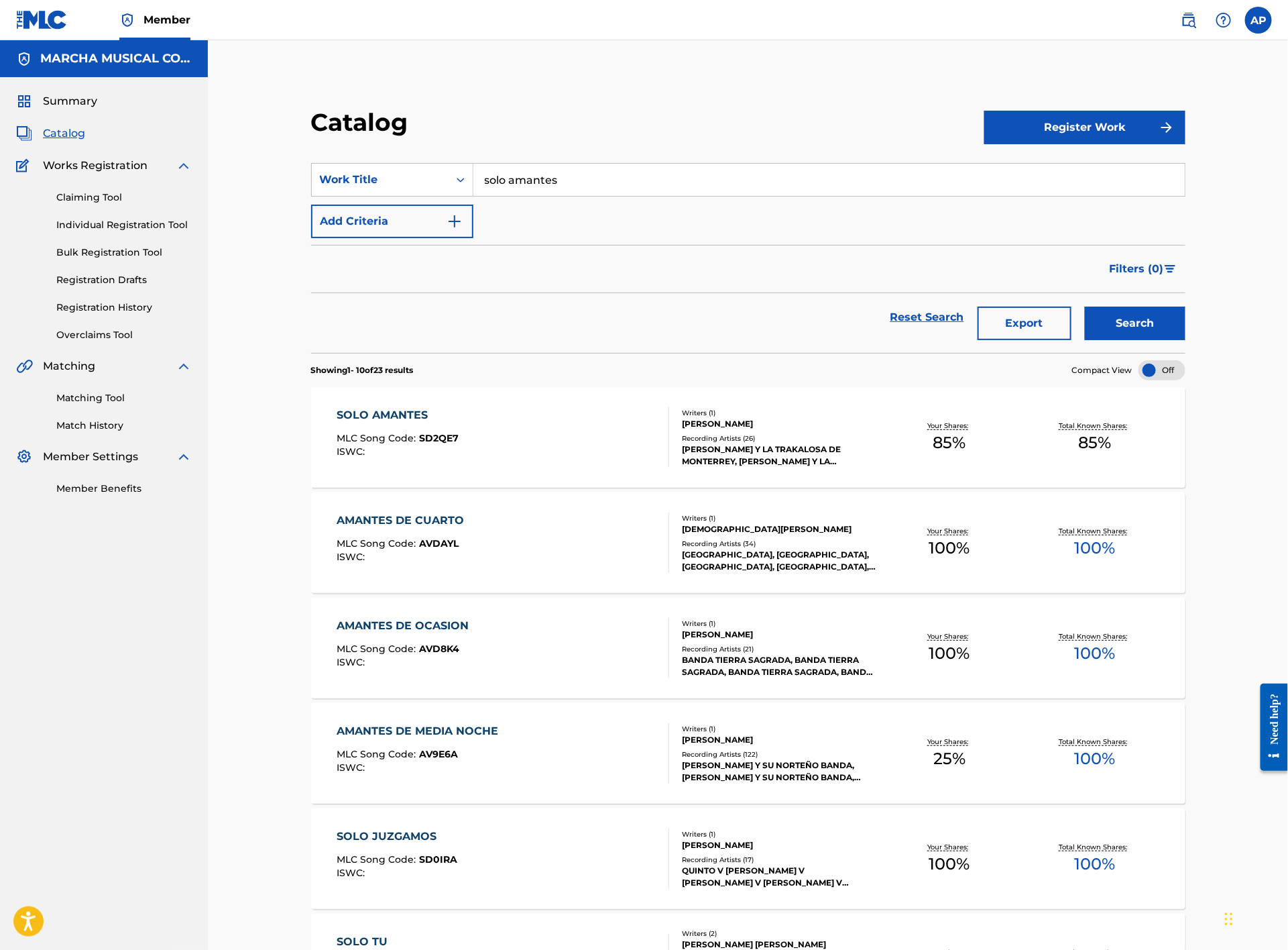
click at [509, 426] on div "SOLO AMANTES MLC Song Code : SD2QE7 ISWC :" at bounding box center [503, 437] width 333 height 61
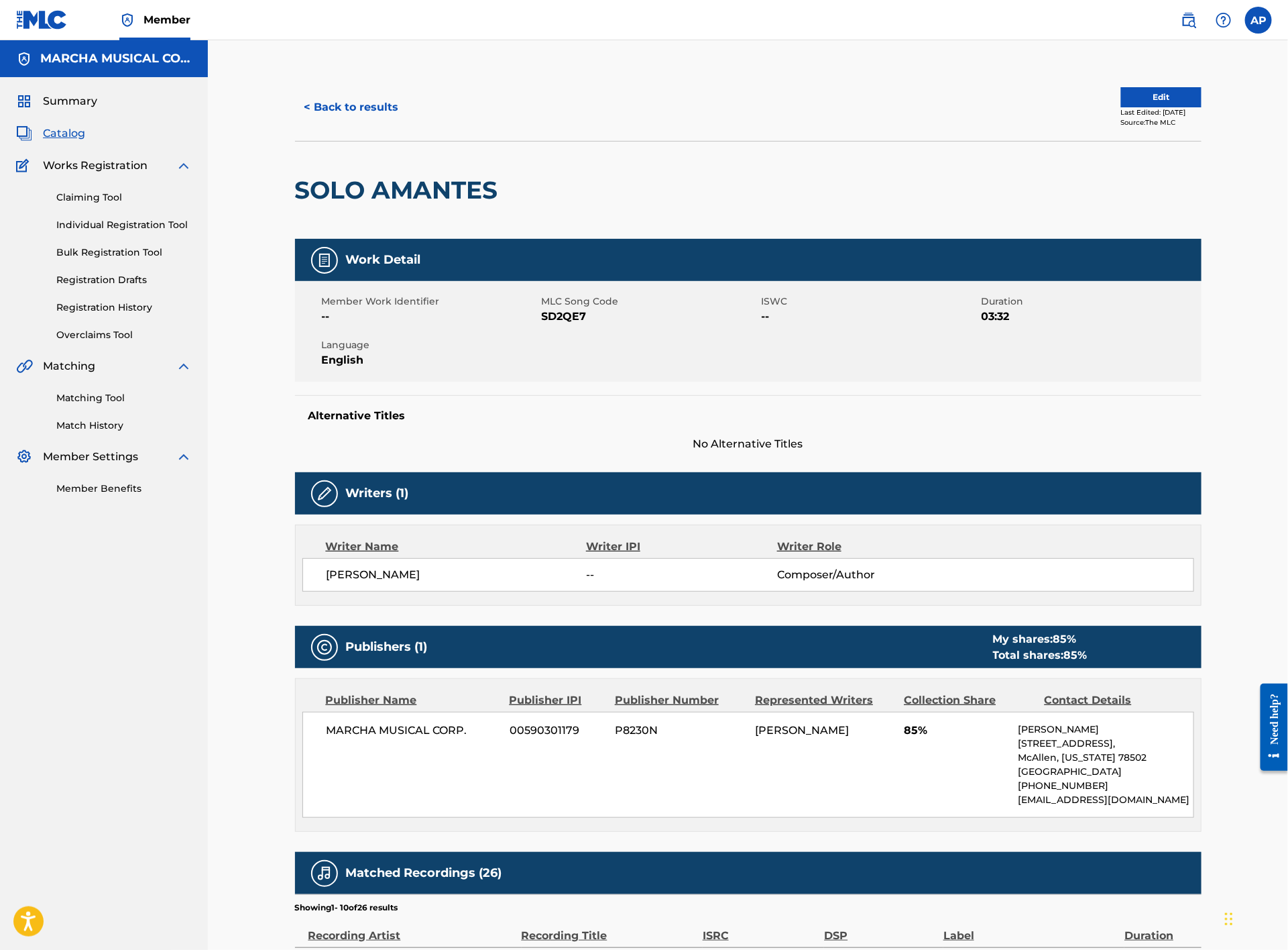
click at [358, 107] on button "< Back to results" at bounding box center [352, 107] width 114 height 34
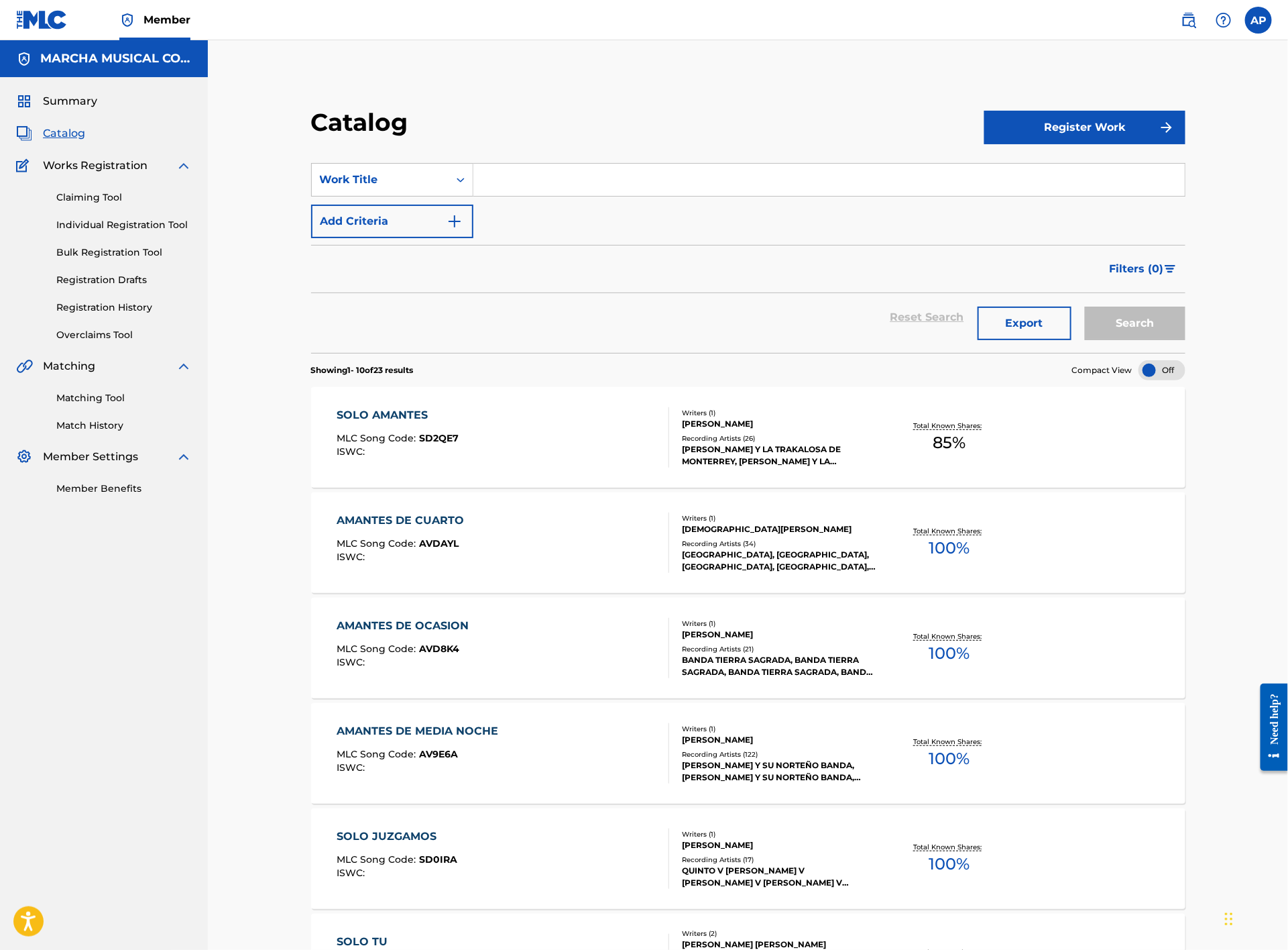
click at [509, 177] on input "Search Form" at bounding box center [829, 179] width 711 height 32
click at [506, 172] on input "Search Form" at bounding box center [829, 179] width 711 height 32
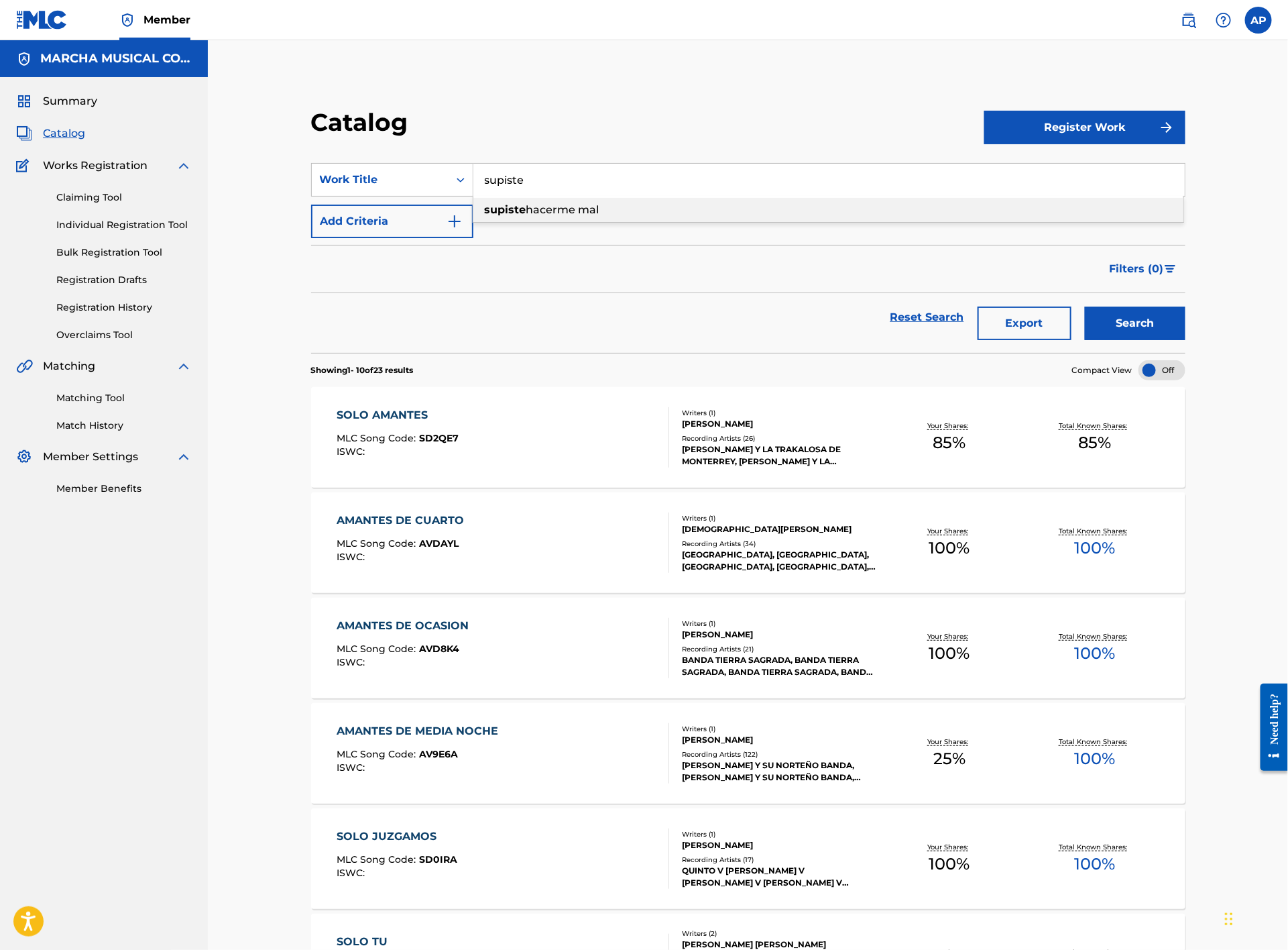
click at [513, 207] on strong "supiste" at bounding box center [505, 209] width 41 height 13
type input "supiste hacerme mal"
click at [1134, 314] on button "Search" at bounding box center [1136, 323] width 100 height 34
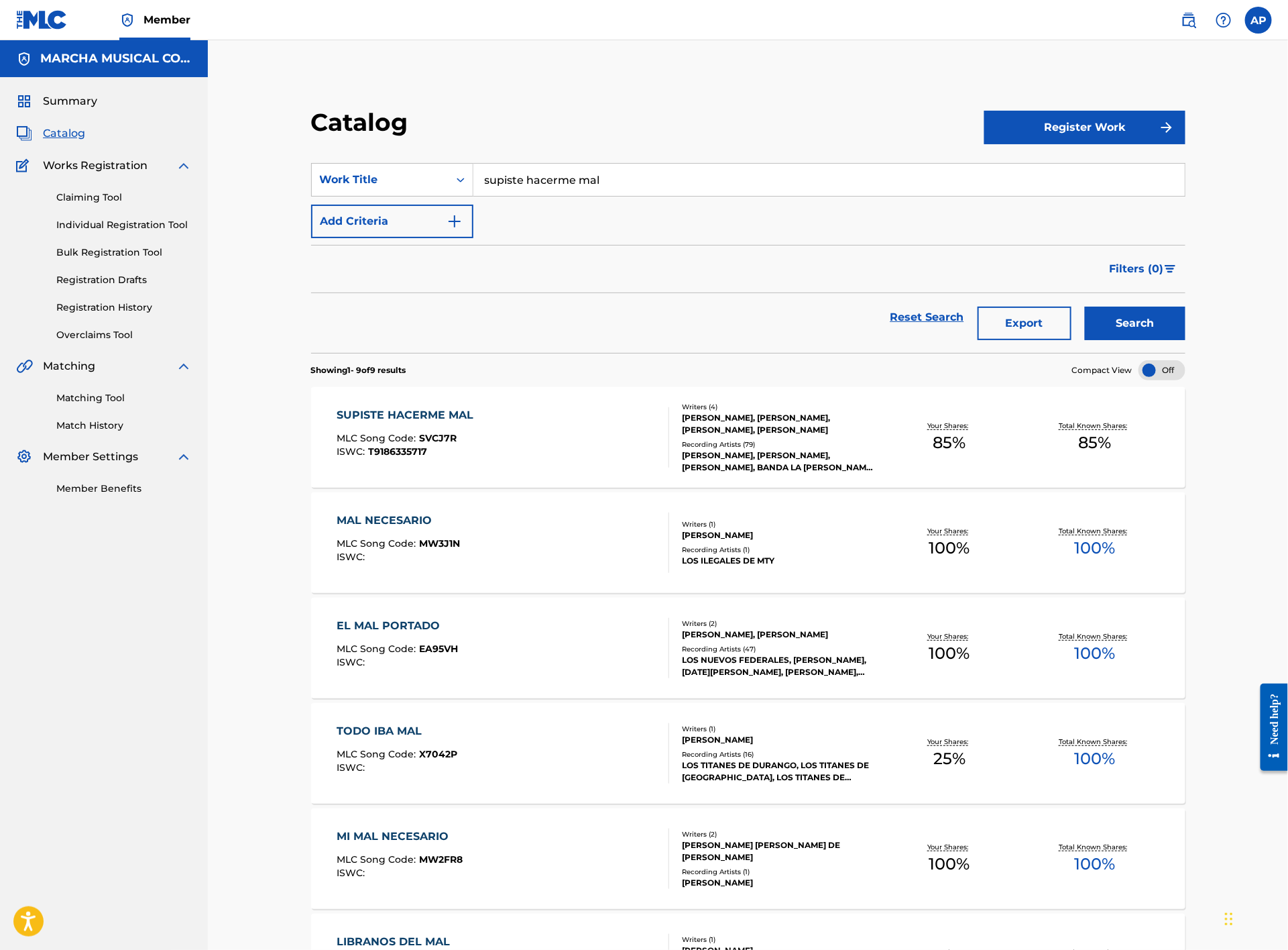
click at [577, 431] on div "SUPISTE HACERME MAL MLC Song Code : SVCJ7R ISWC : T9186335717" at bounding box center [503, 437] width 333 height 61
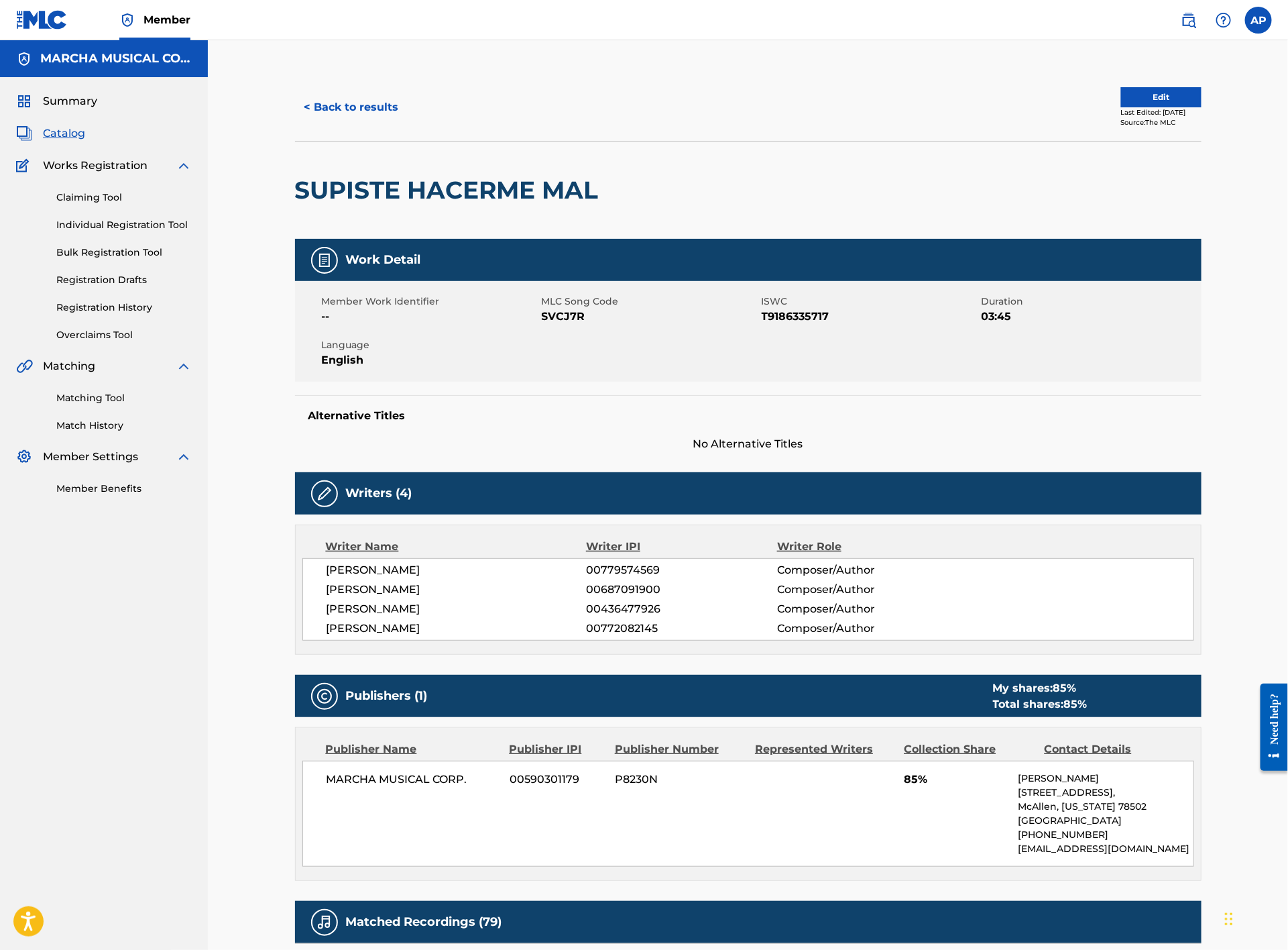
click at [326, 95] on button "< Back to results" at bounding box center [352, 107] width 114 height 34
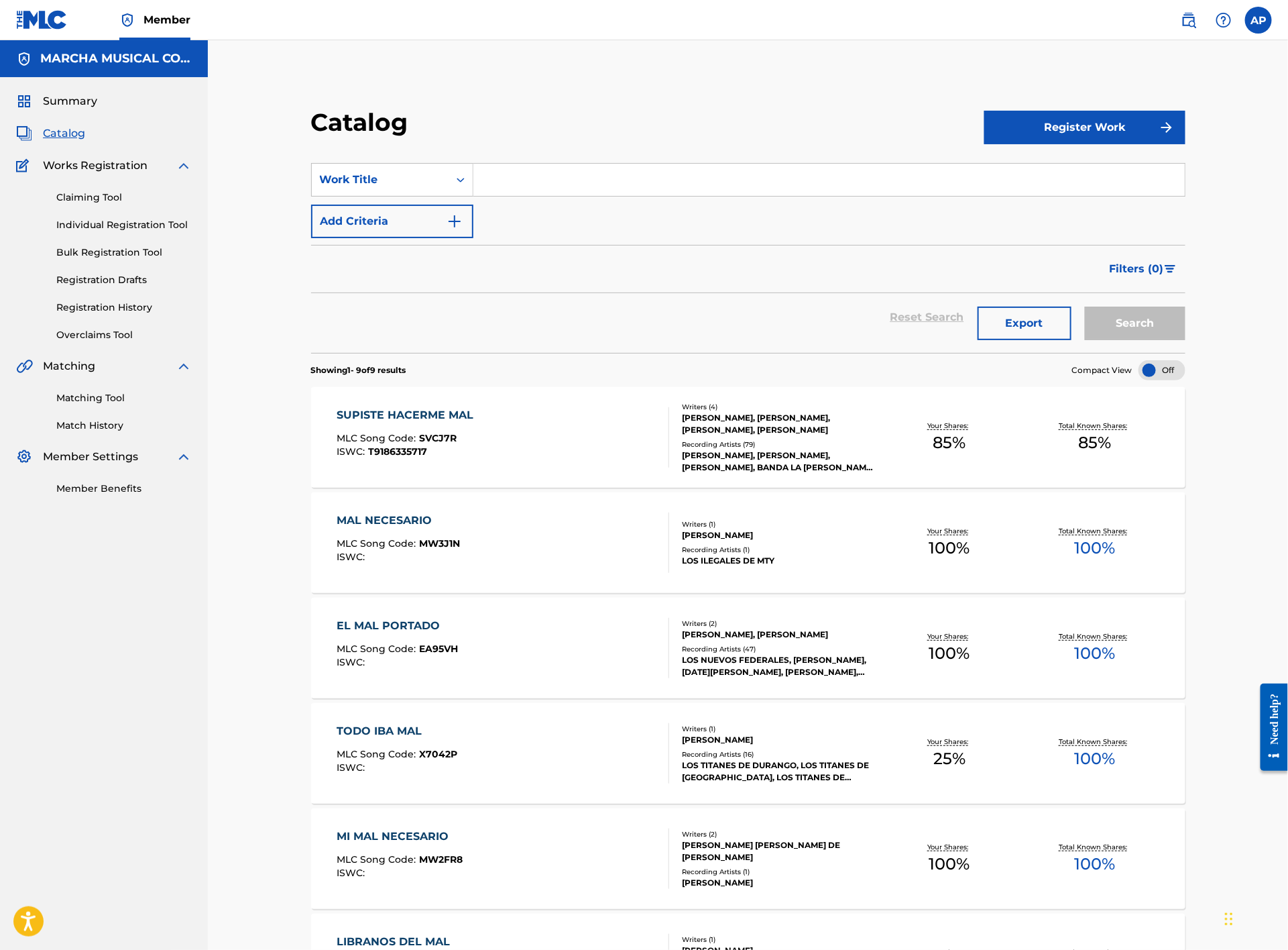
click at [161, 226] on link "Individual Registration Tool" at bounding box center [123, 225] width 136 height 14
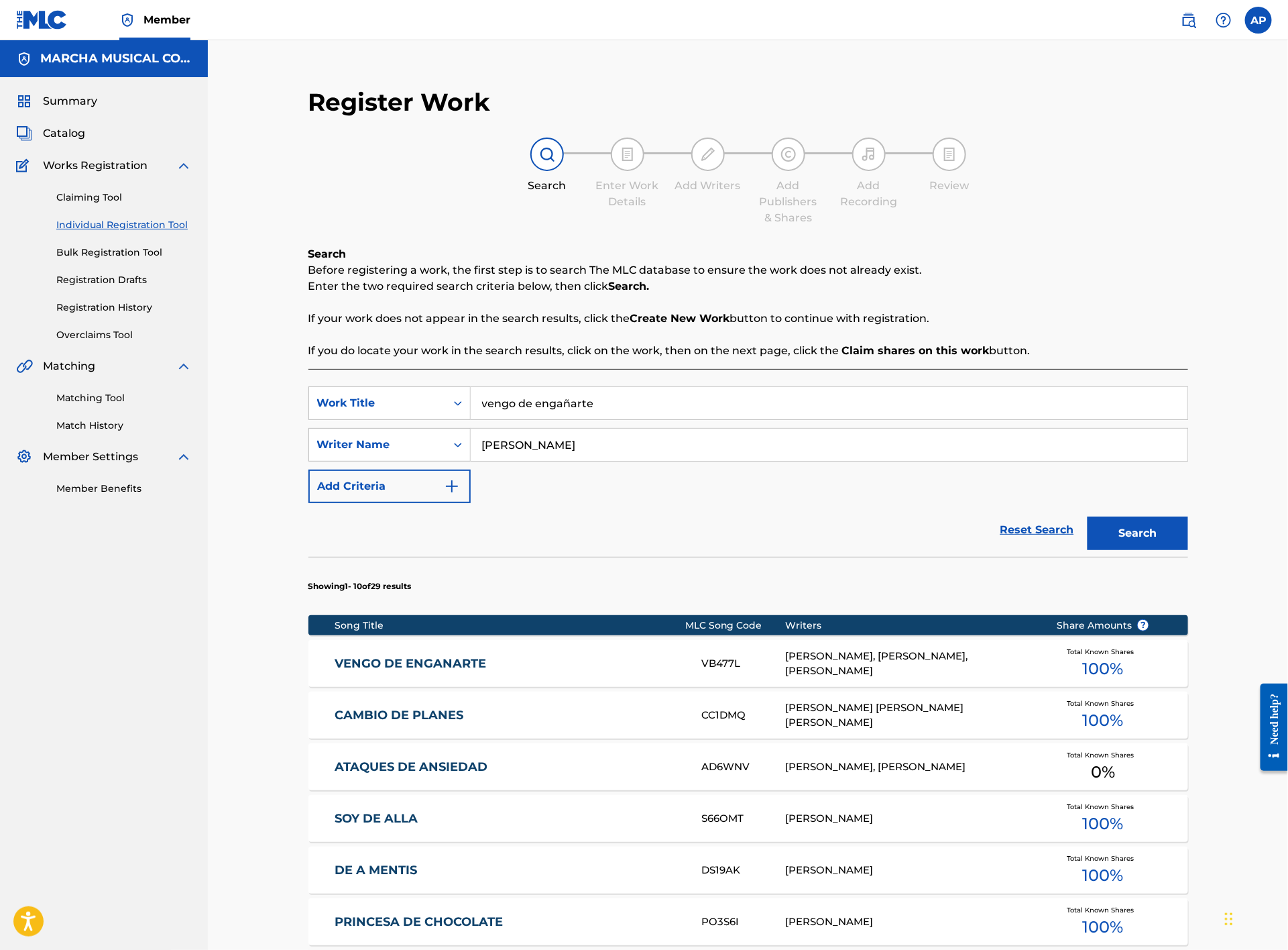
click at [67, 131] on span "Catalog" at bounding box center [65, 133] width 42 height 16
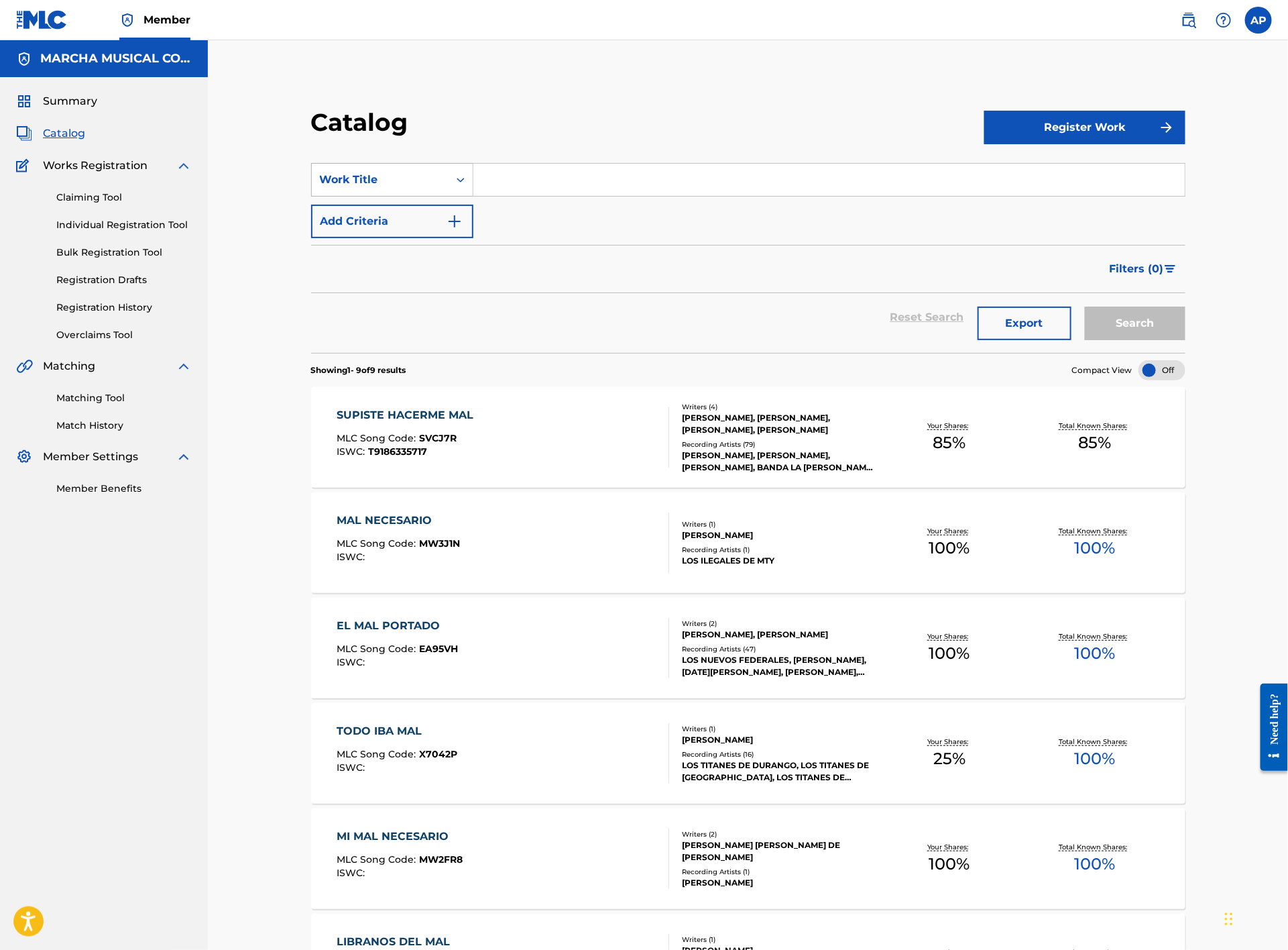
click at [465, 182] on icon "Search Form" at bounding box center [461, 179] width 13 height 14
click at [402, 321] on div "MLC Song Code" at bounding box center [391, 313] width 161 height 34
drag, startPoint x: 501, startPoint y: 177, endPoint x: 509, endPoint y: 173, distance: 8.9
click at [501, 177] on input "Search Form" at bounding box center [829, 179] width 711 height 32
paste input "SVAPWQ"
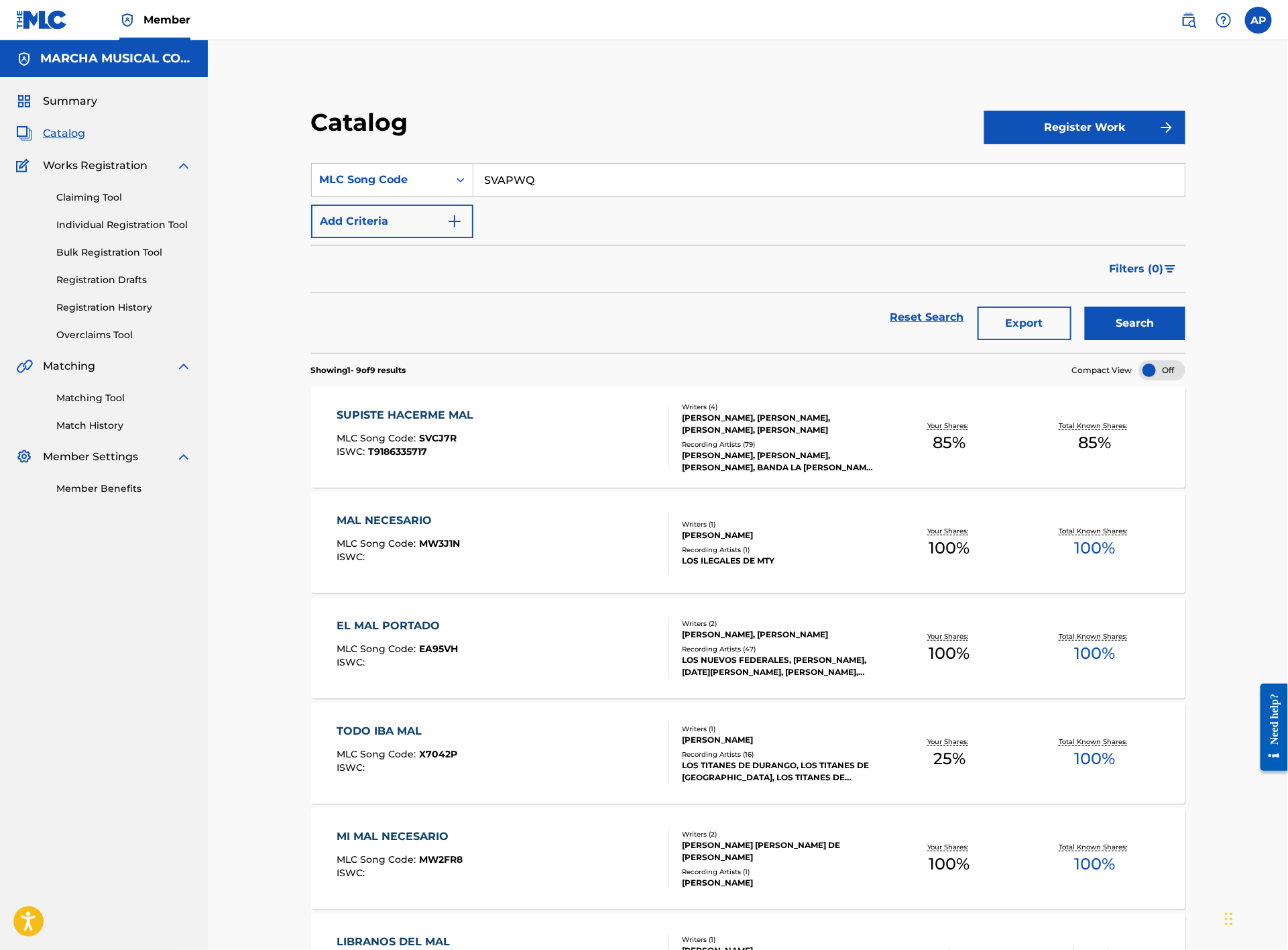
type input "SVAPWQ"
click at [1163, 337] on button "Search" at bounding box center [1136, 323] width 100 height 34
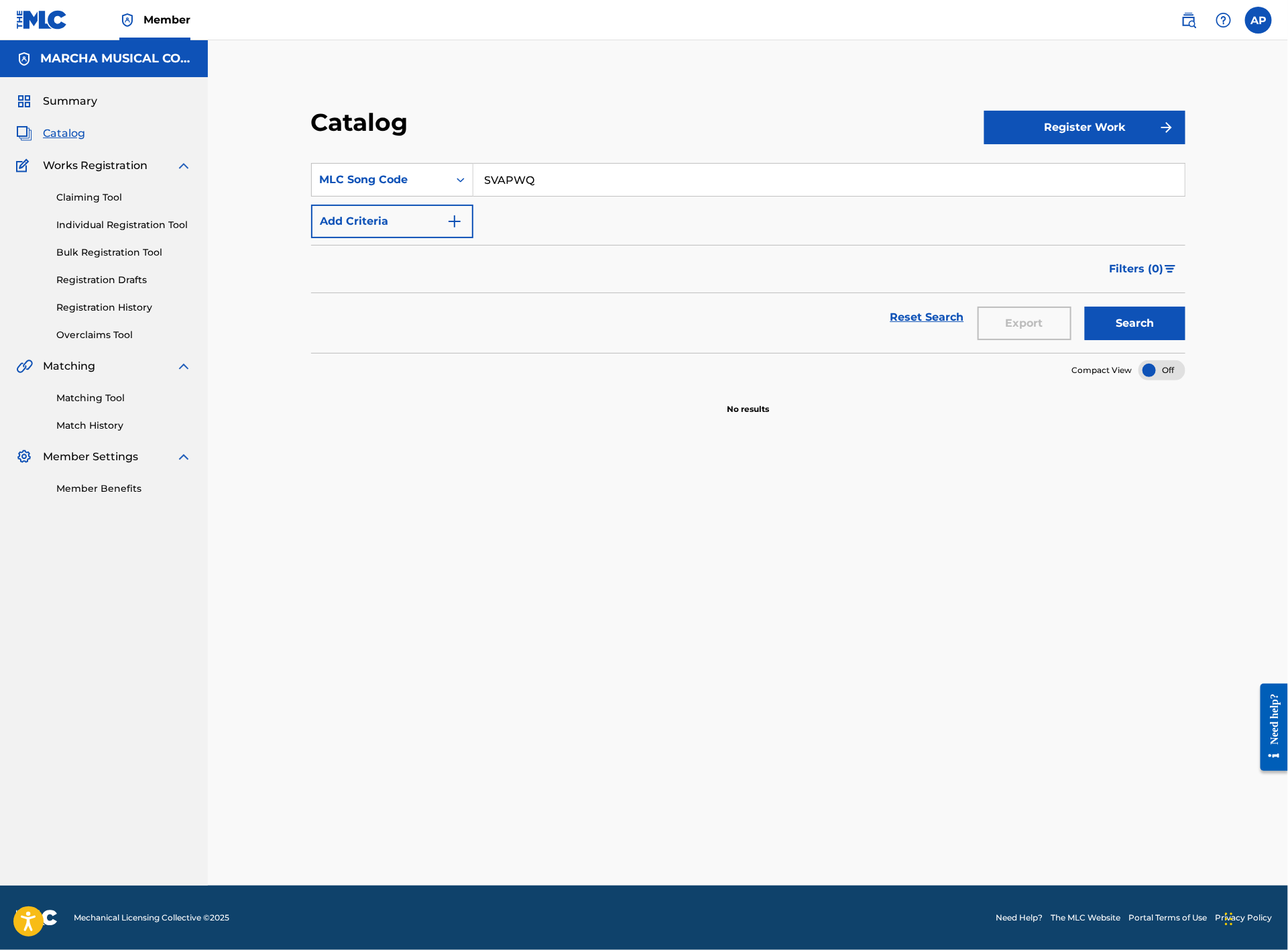
click at [43, 131] on span "Catalog" at bounding box center [65, 133] width 42 height 16
click at [54, 131] on span "Catalog" at bounding box center [65, 133] width 42 height 16
click at [71, 131] on span "Catalog" at bounding box center [65, 133] width 42 height 16
click at [554, 188] on input "SVAPWQ" at bounding box center [829, 179] width 711 height 32
drag, startPoint x: 557, startPoint y: 176, endPoint x: 416, endPoint y: 177, distance: 141.0
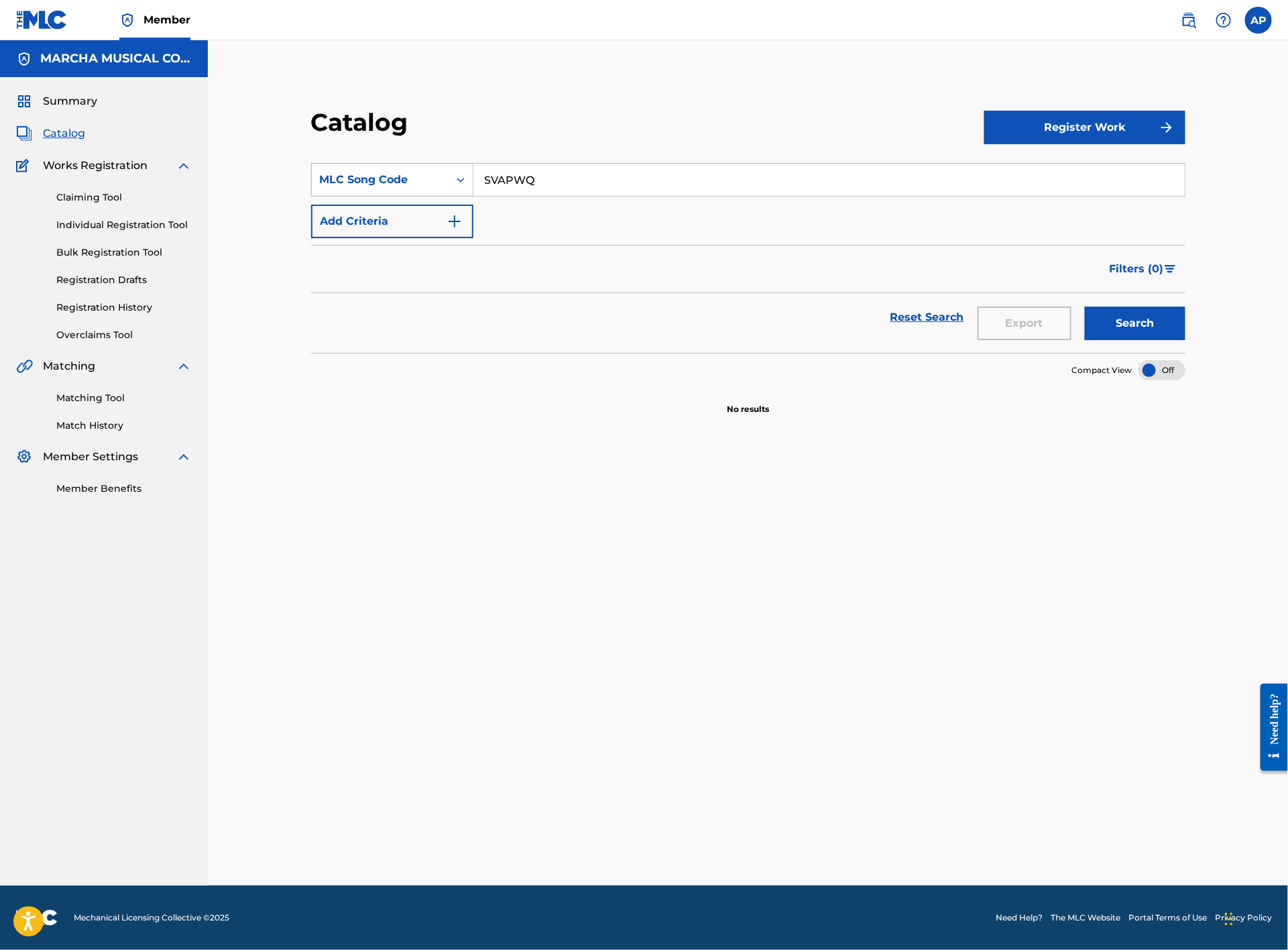
click at [416, 177] on div "SearchWithCriteria29c0421a-0abb-4936-b066-64efa03c633c MLC Song Code SVAPWQ" at bounding box center [748, 179] width 874 height 34
click at [475, 173] on input "Search Form" at bounding box center [829, 179] width 711 height 32
click at [455, 187] on div "Search Form" at bounding box center [460, 179] width 24 height 24
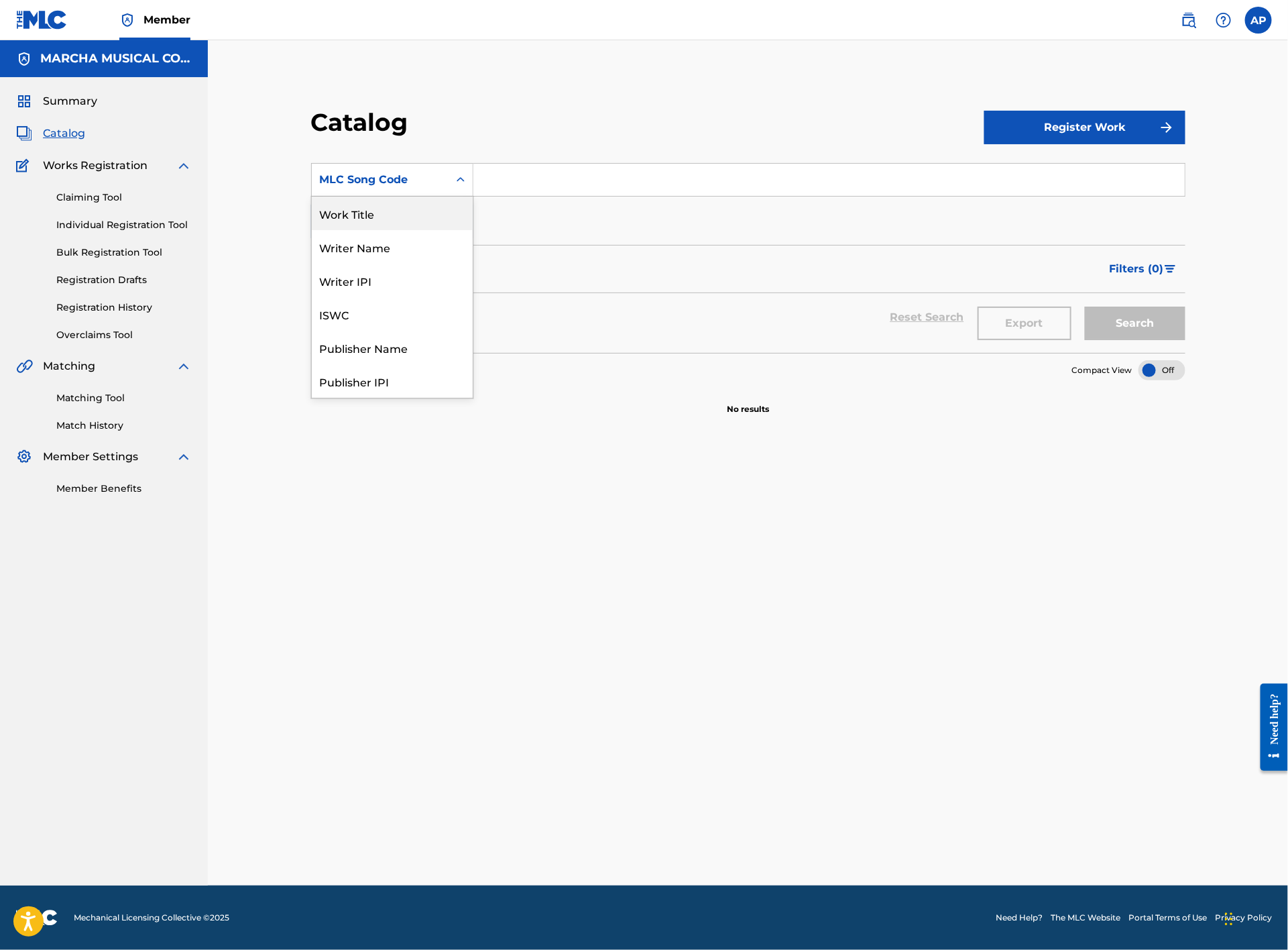
click at [387, 206] on div "Work Title" at bounding box center [391, 213] width 161 height 34
click at [513, 183] on input "Search Form" at bounding box center [829, 179] width 711 height 32
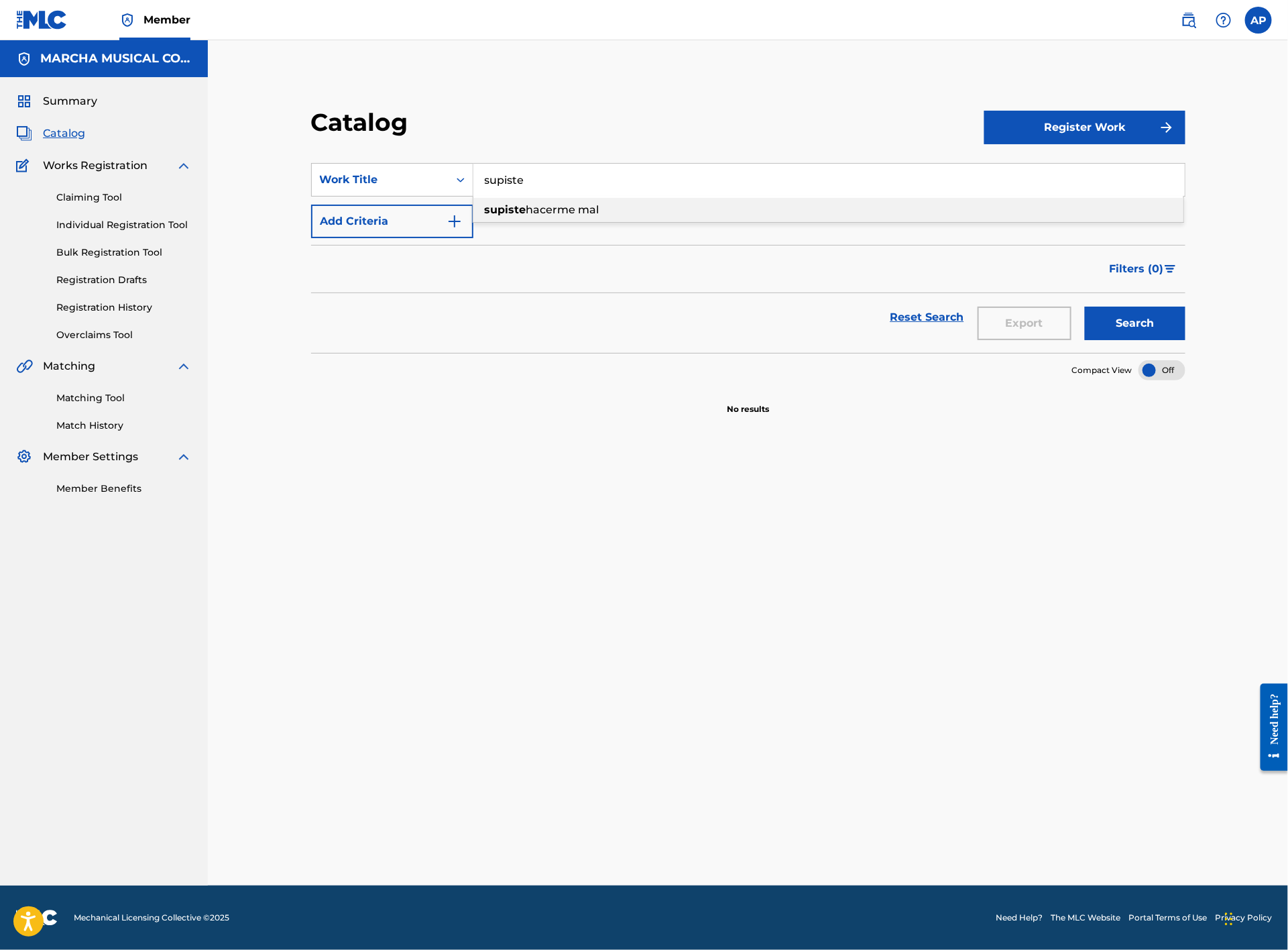
click at [574, 214] on span "hacerme mal" at bounding box center [563, 209] width 73 height 13
type input "supiste hacerme mal"
click at [1119, 331] on button "Search" at bounding box center [1136, 323] width 100 height 34
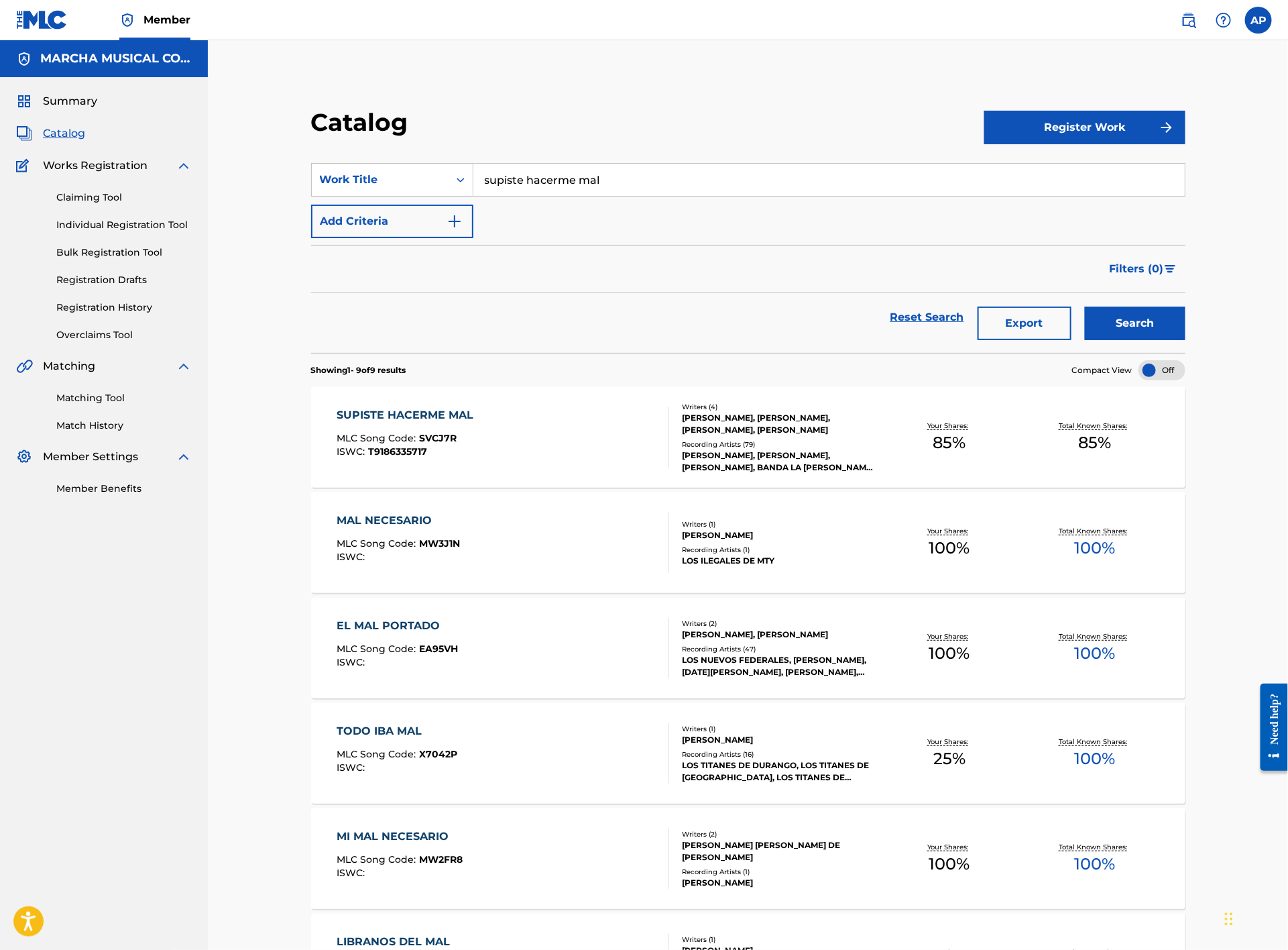
click at [562, 447] on div "SUPISTE HACERME MAL MLC Song Code : SVCJ7R ISWC : T9186335717" at bounding box center [503, 437] width 333 height 61
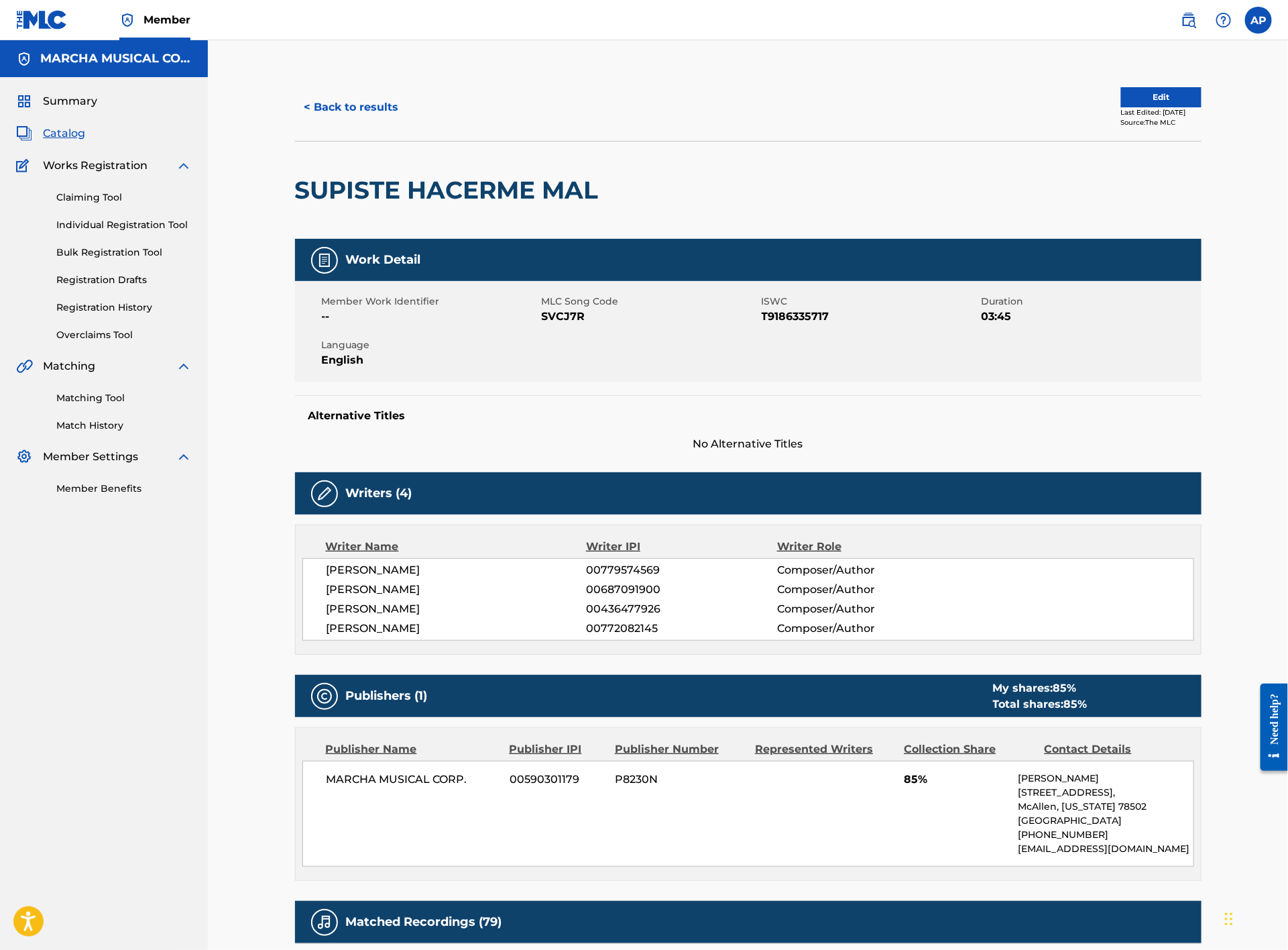
click at [345, 102] on button "< Back to results" at bounding box center [352, 107] width 114 height 34
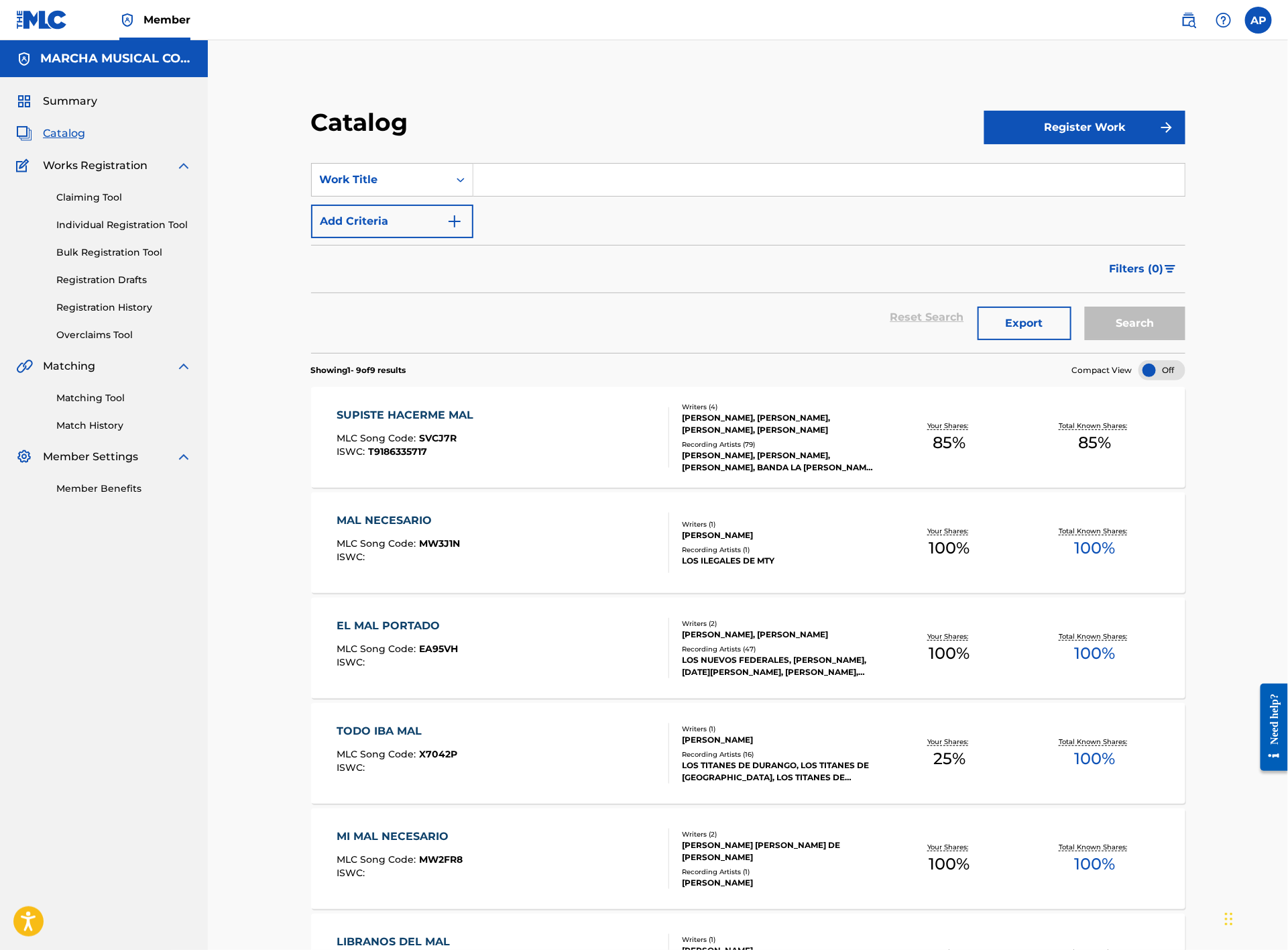
click at [518, 192] on input "Search Form" at bounding box center [829, 179] width 711 height 32
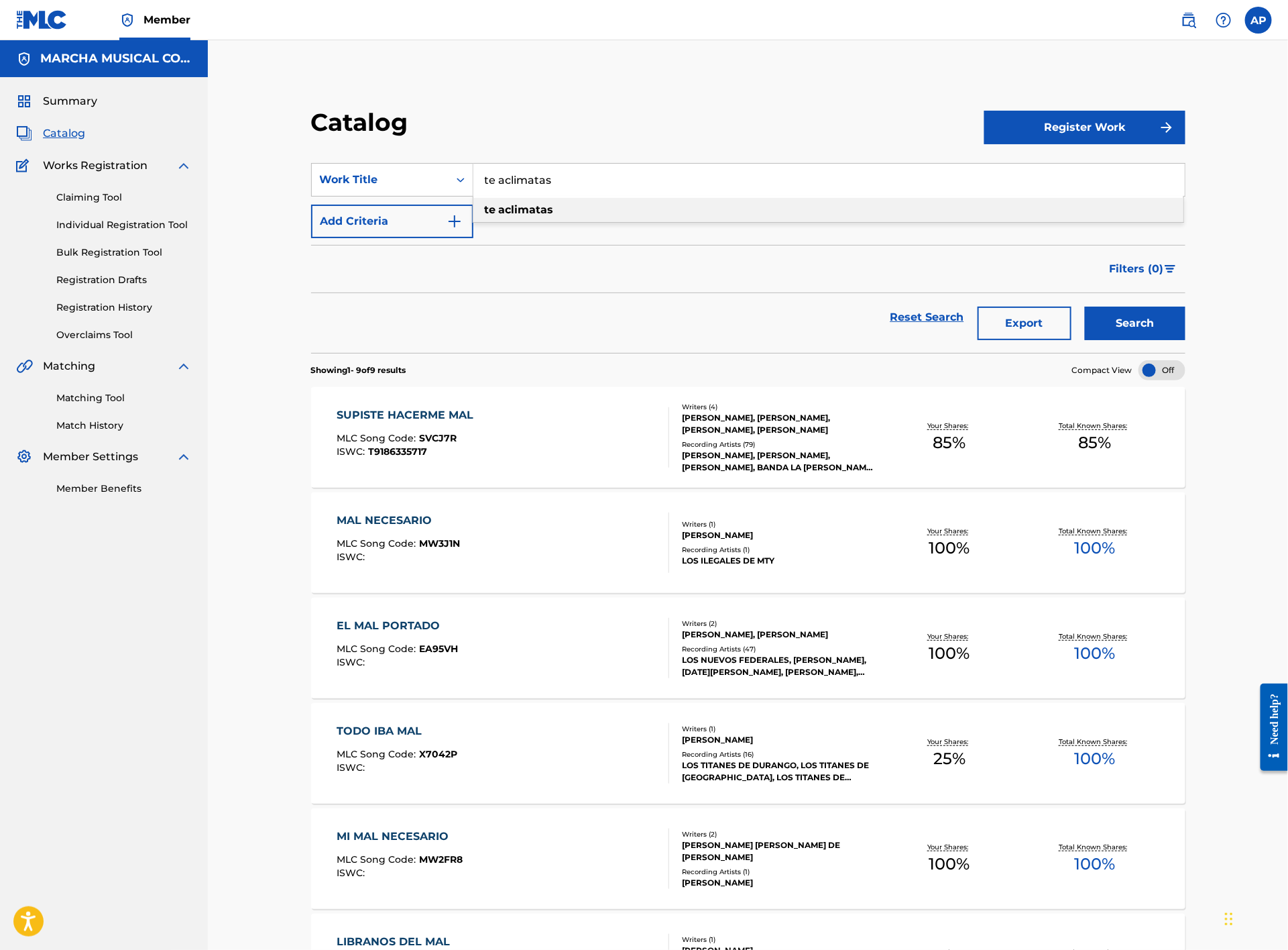
type input "te aclimatas"
click at [550, 211] on strong "aclimatas" at bounding box center [526, 209] width 55 height 13
click at [1135, 325] on button "Search" at bounding box center [1136, 323] width 100 height 34
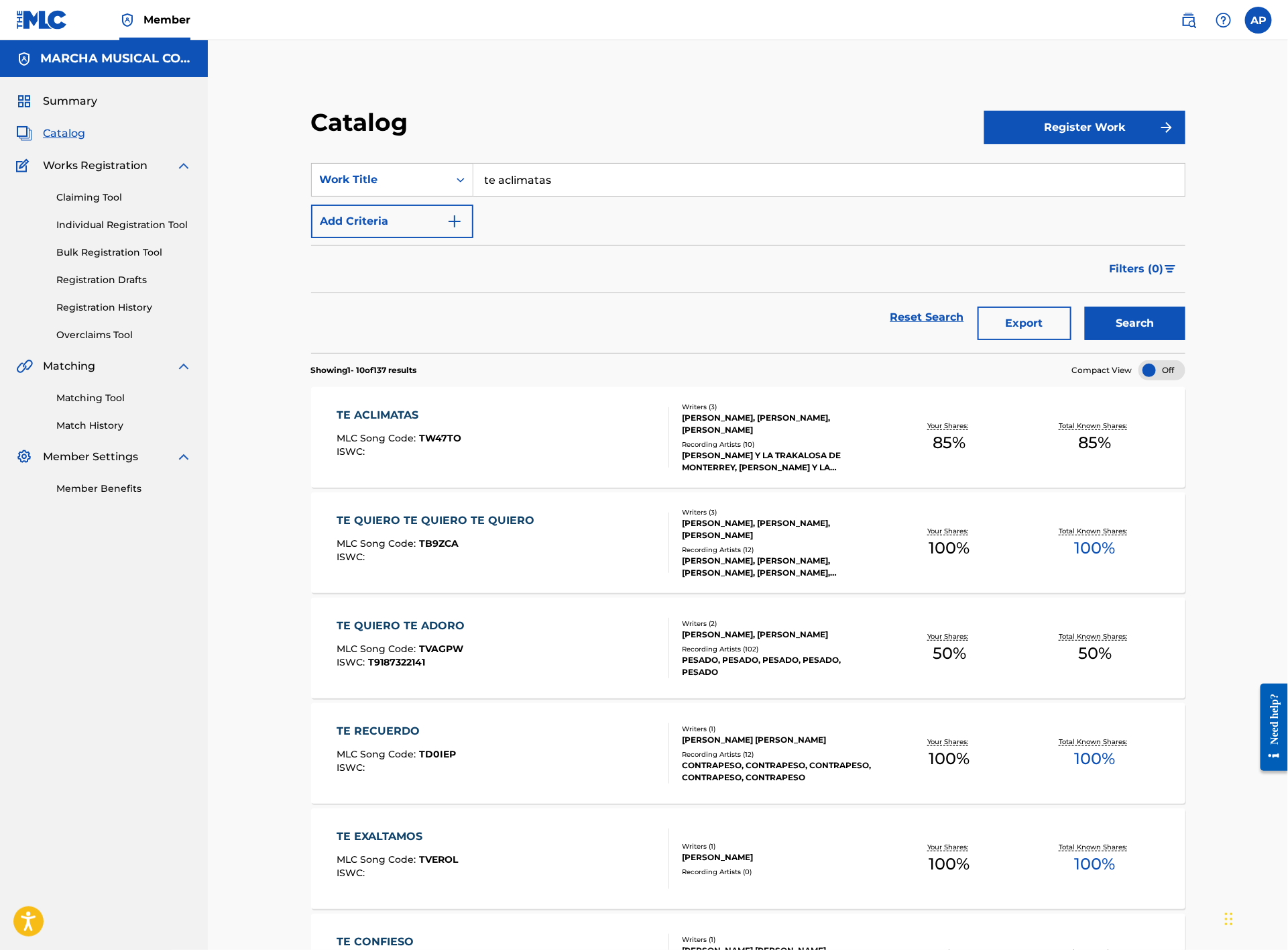
click at [510, 444] on div "TE ACLIMATAS MLC Song Code : TW47TO ISWC :" at bounding box center [503, 437] width 333 height 61
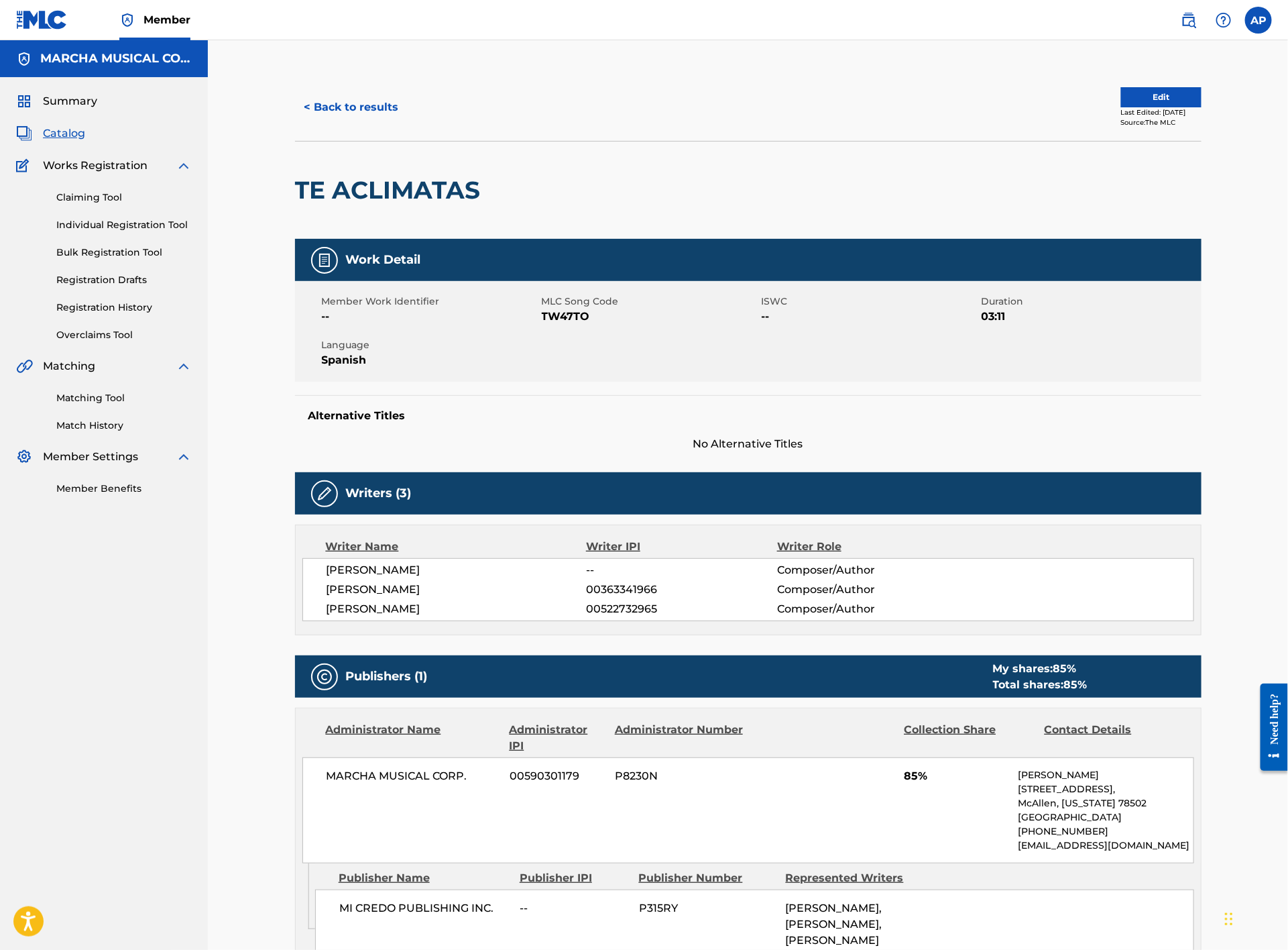
click at [371, 107] on button "< Back to results" at bounding box center [352, 107] width 114 height 34
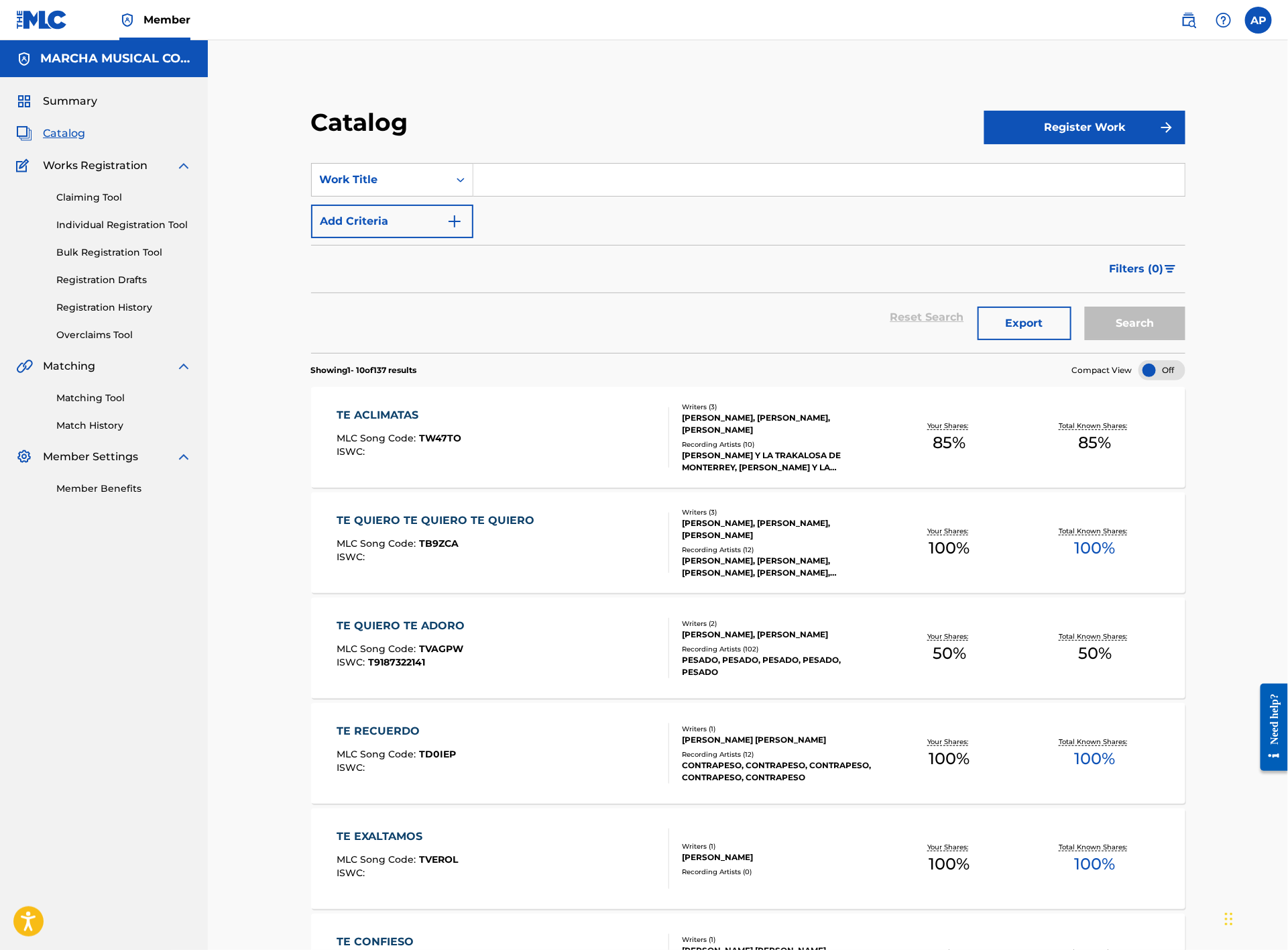
click at [509, 177] on input "Search Form" at bounding box center [829, 179] width 711 height 32
click at [1086, 307] on button "Search" at bounding box center [1136, 323] width 100 height 34
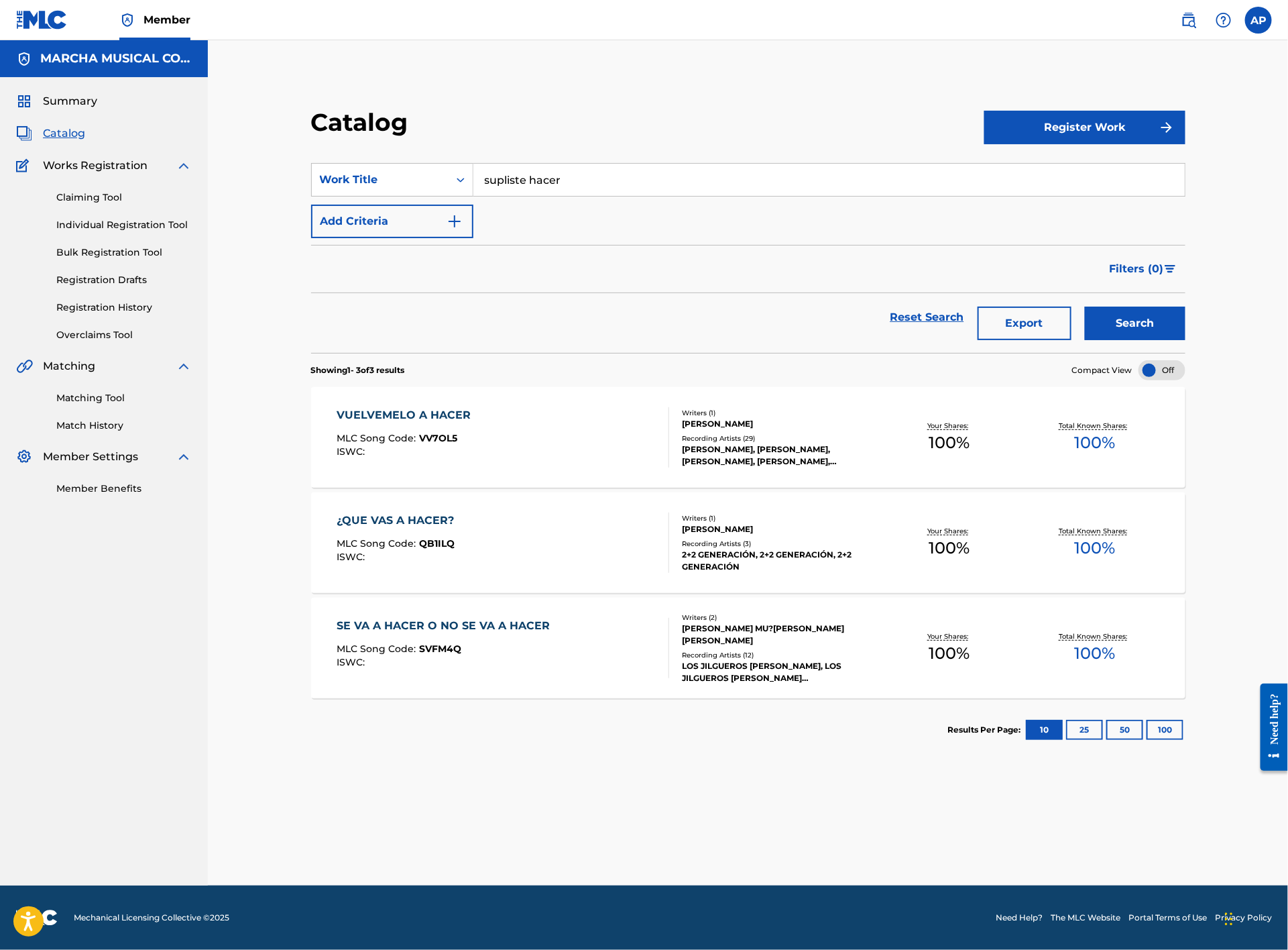
click at [600, 186] on input "supliste hacer" at bounding box center [829, 179] width 711 height 32
drag, startPoint x: 616, startPoint y: 176, endPoint x: 425, endPoint y: 177, distance: 191.0
click at [425, 177] on div "SearchWithCriteria9884ce2f-37f3-4cd5-851d-8b42789f7271 Work Title supliste hacer" at bounding box center [748, 179] width 874 height 34
click at [527, 204] on span "hacerme mal" at bounding box center [563, 209] width 73 height 13
type input "supiste hacerme mal"
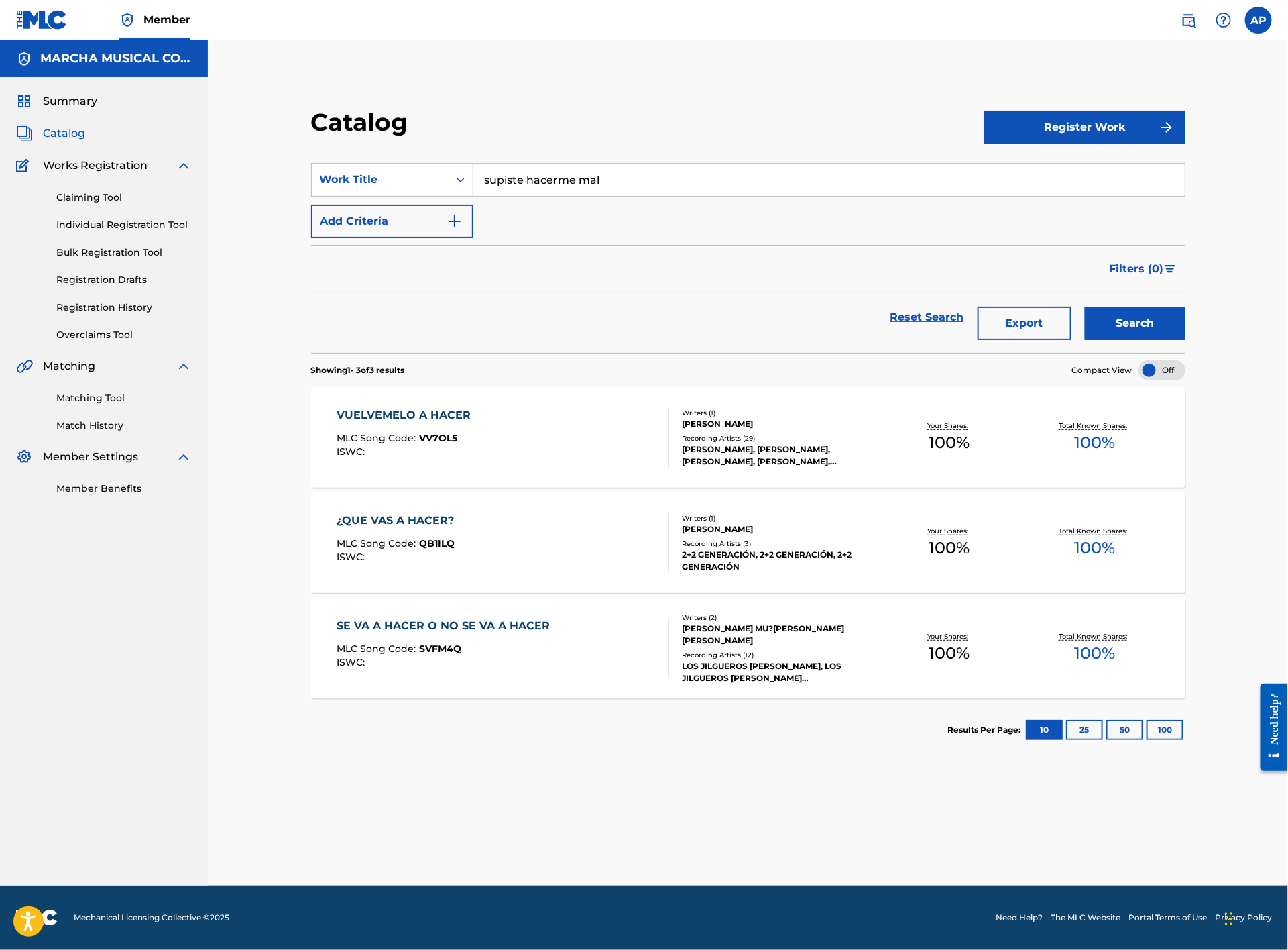
click at [1151, 324] on button "Search" at bounding box center [1136, 323] width 100 height 34
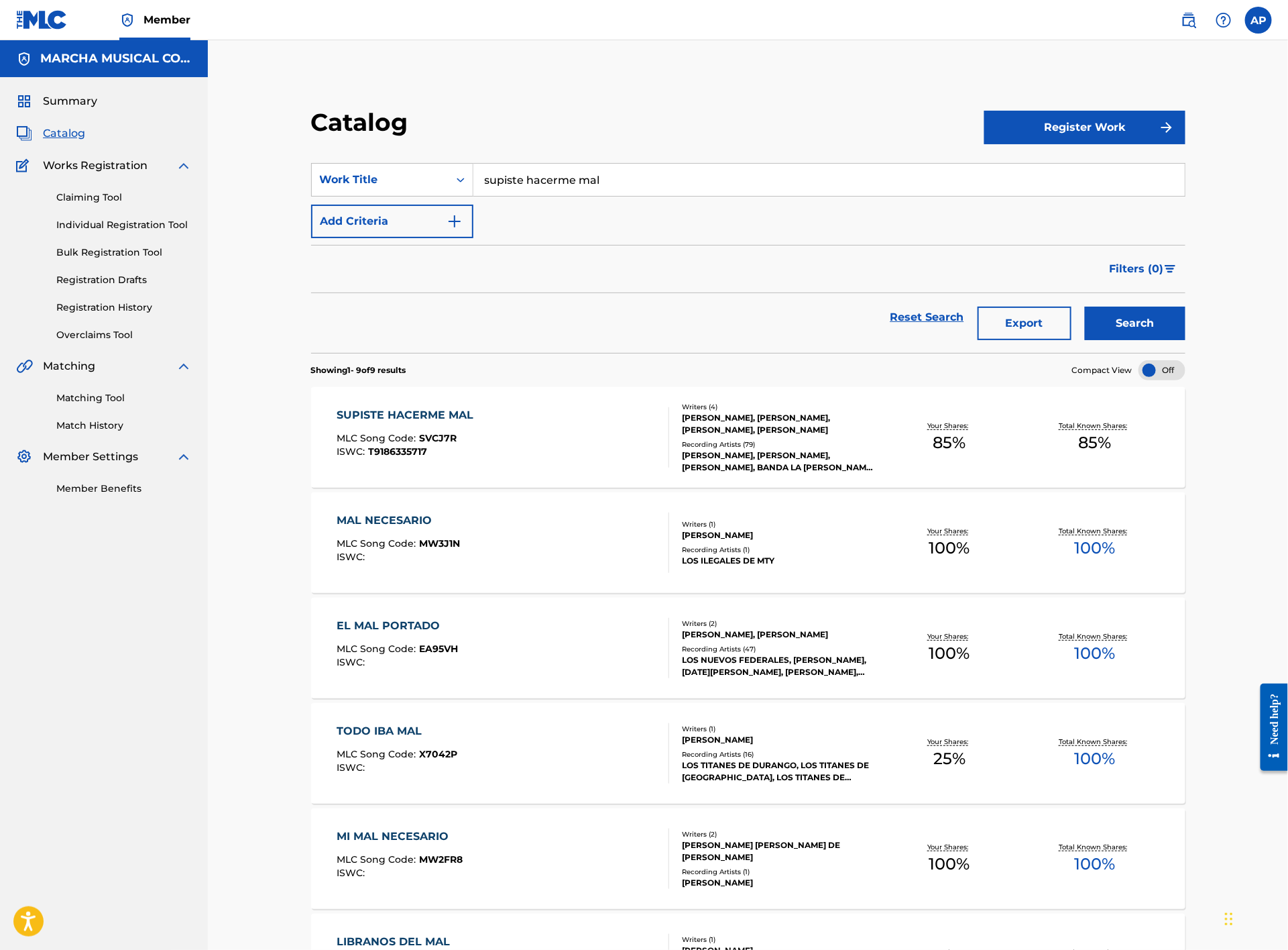
click at [582, 433] on div "SUPISTE HACERME MAL MLC Song Code : SVCJ7R ISWC : T9186335717" at bounding box center [503, 437] width 333 height 61
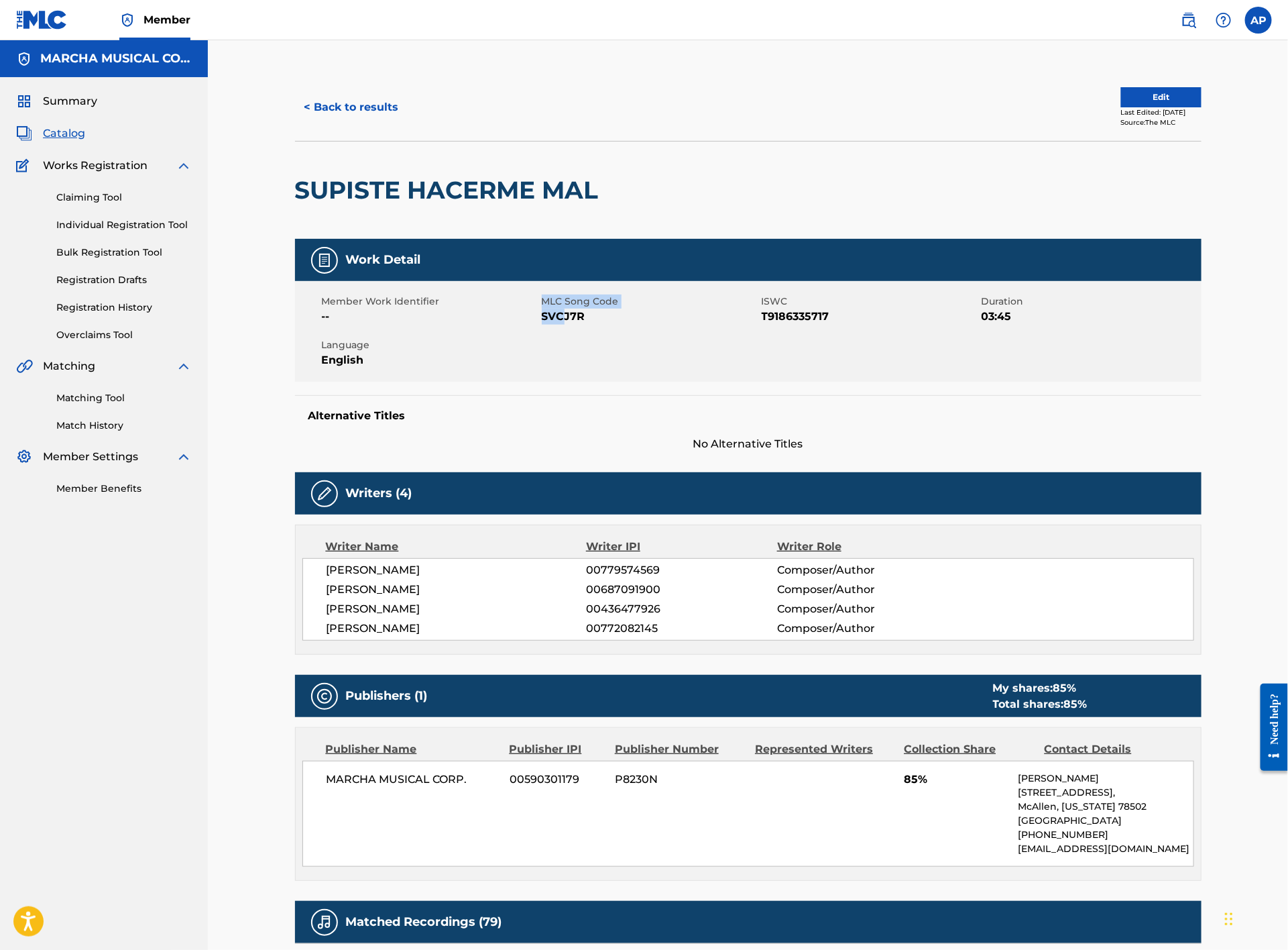
drag, startPoint x: 540, startPoint y: 321, endPoint x: 566, endPoint y: 316, distance: 26.5
click at [566, 316] on div "Member Work Identifier -- MLC Song Code SVCJ7R ISWC T9186335717 Duration 03:45 …" at bounding box center [748, 331] width 907 height 100
click at [596, 322] on span "SVCJ7R" at bounding box center [650, 316] width 217 height 16
drag, startPoint x: 585, startPoint y: 314, endPoint x: 540, endPoint y: 314, distance: 45.0
click at [540, 314] on div "Member Work Identifier -- MLC Song Code SVCJ7R ISWC T9186335717 Duration 03:45 …" at bounding box center [748, 331] width 907 height 100
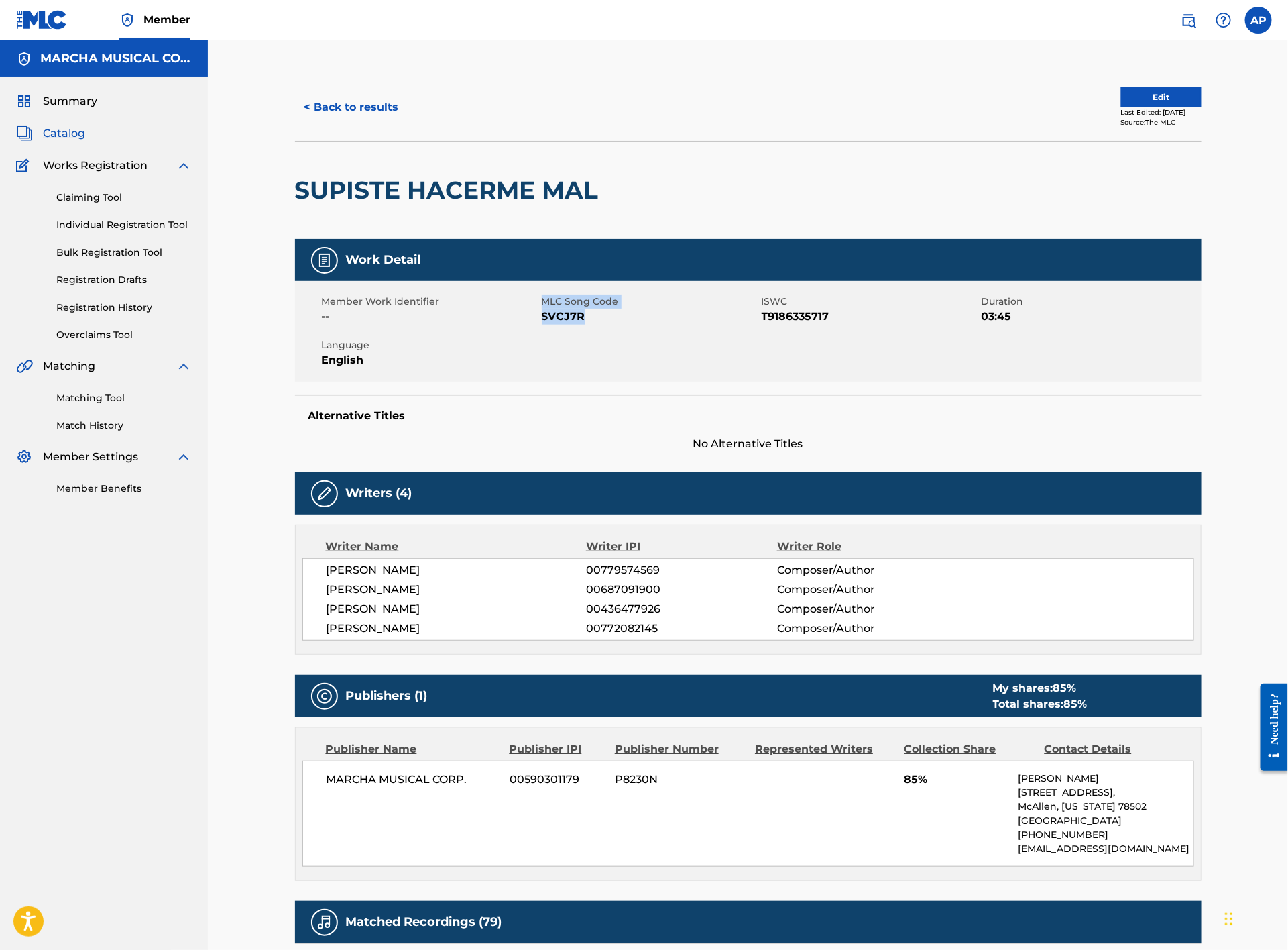
click at [557, 316] on span "SVCJ7R" at bounding box center [650, 316] width 217 height 16
drag, startPoint x: 584, startPoint y: 314, endPoint x: 544, endPoint y: 314, distance: 40.0
click at [544, 314] on span "SVCJ7R" at bounding box center [650, 316] width 217 height 16
copy span "SVCJ7R"
click at [361, 105] on button "< Back to results" at bounding box center [352, 107] width 114 height 34
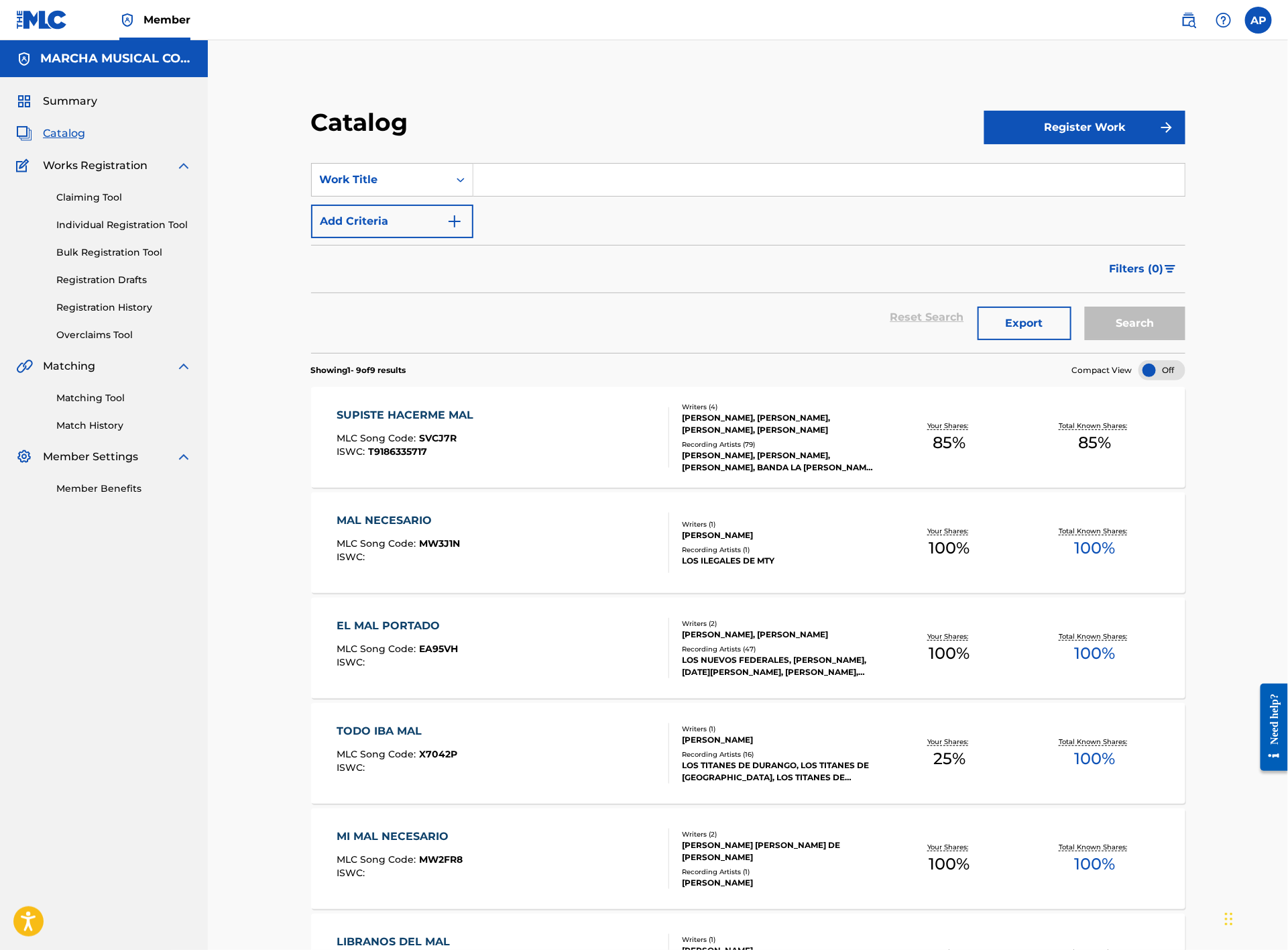
click at [510, 176] on input "Search Form" at bounding box center [829, 179] width 711 height 32
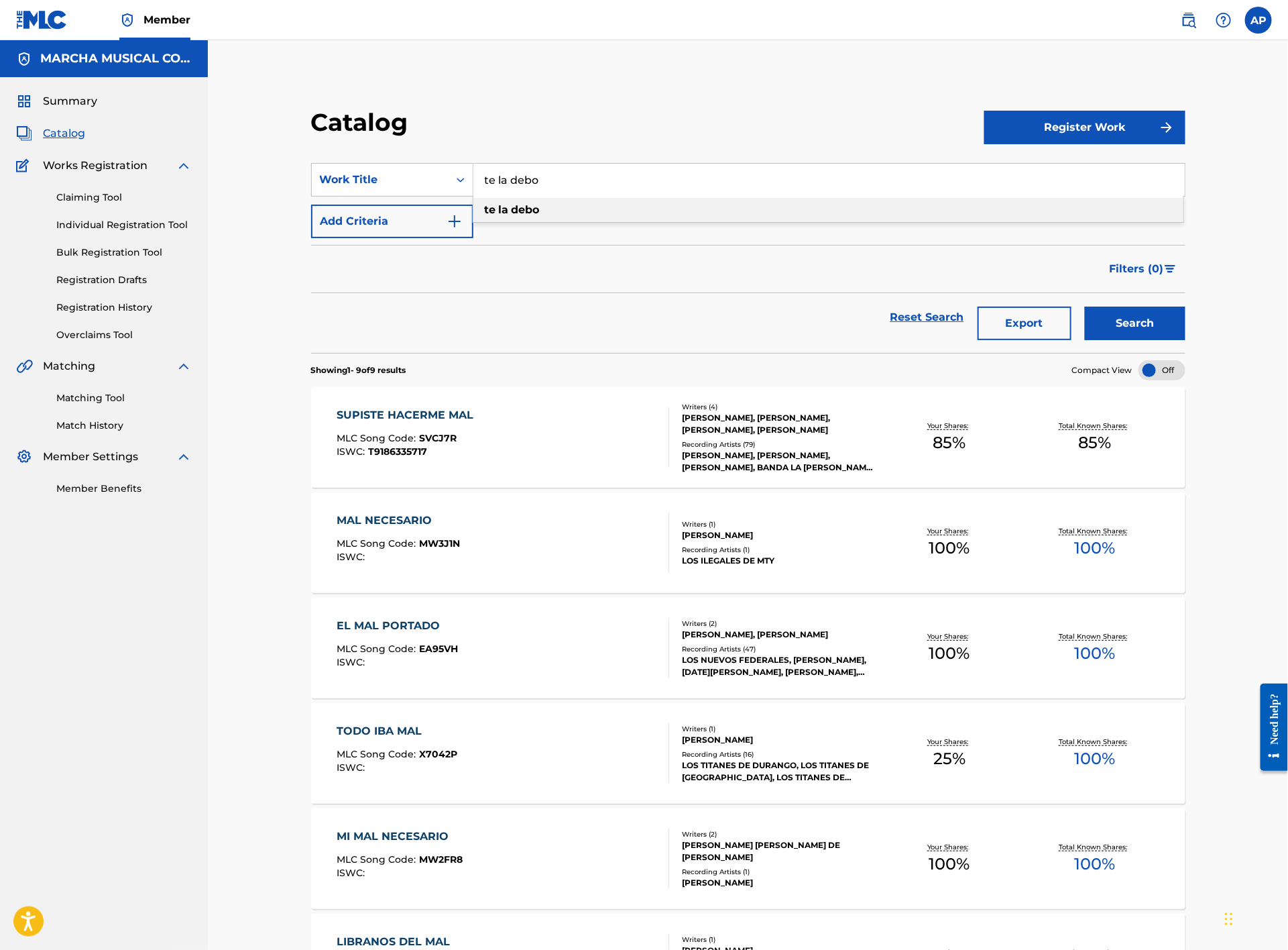
type input "te la debo"
click at [522, 211] on strong "debo" at bounding box center [525, 209] width 28 height 13
click at [1136, 312] on button "Search" at bounding box center [1136, 323] width 100 height 34
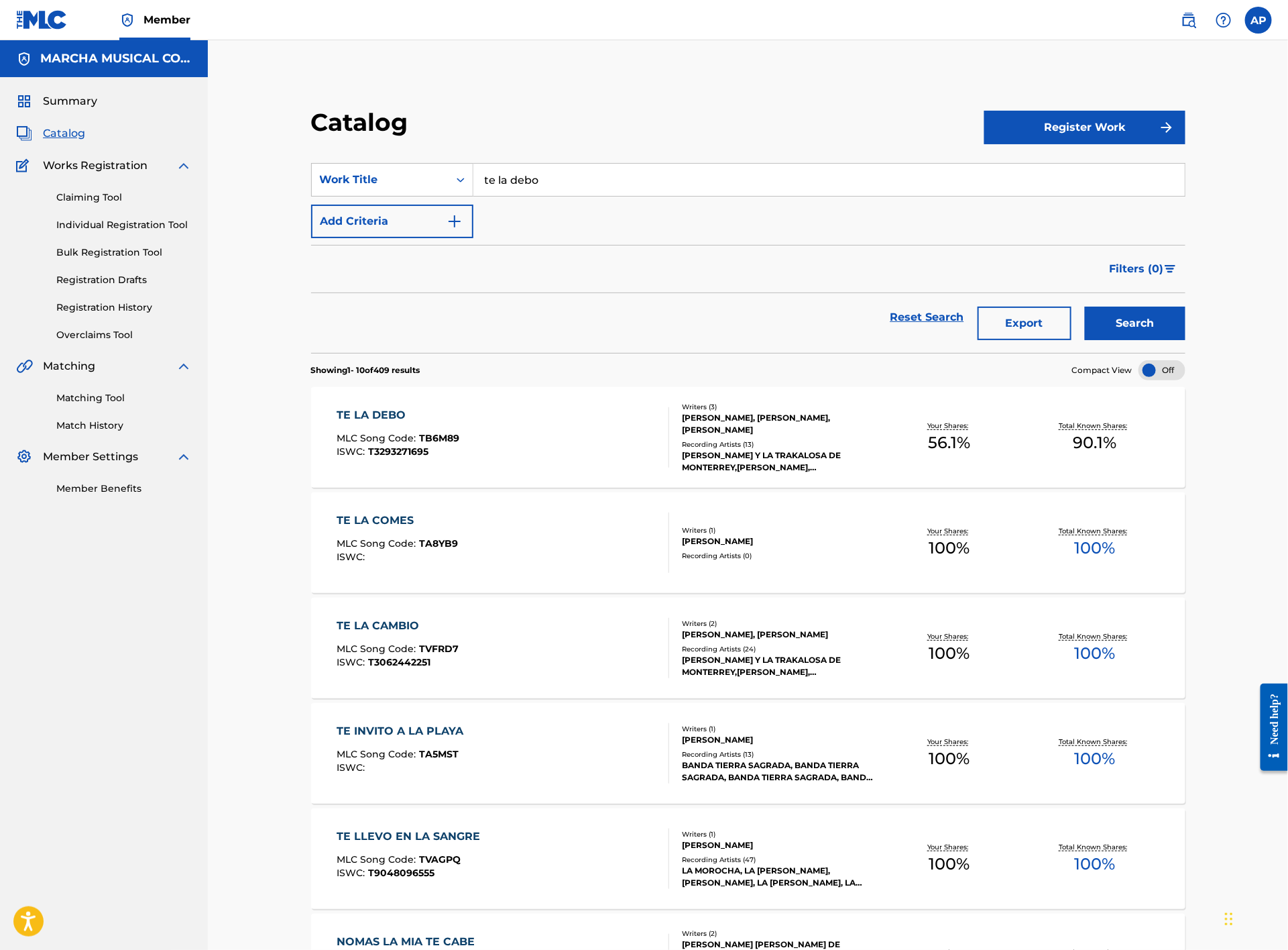
click at [598, 426] on div "TE LA DEBO MLC Song Code : TB6M89 ISWC : T3293271695" at bounding box center [503, 437] width 333 height 61
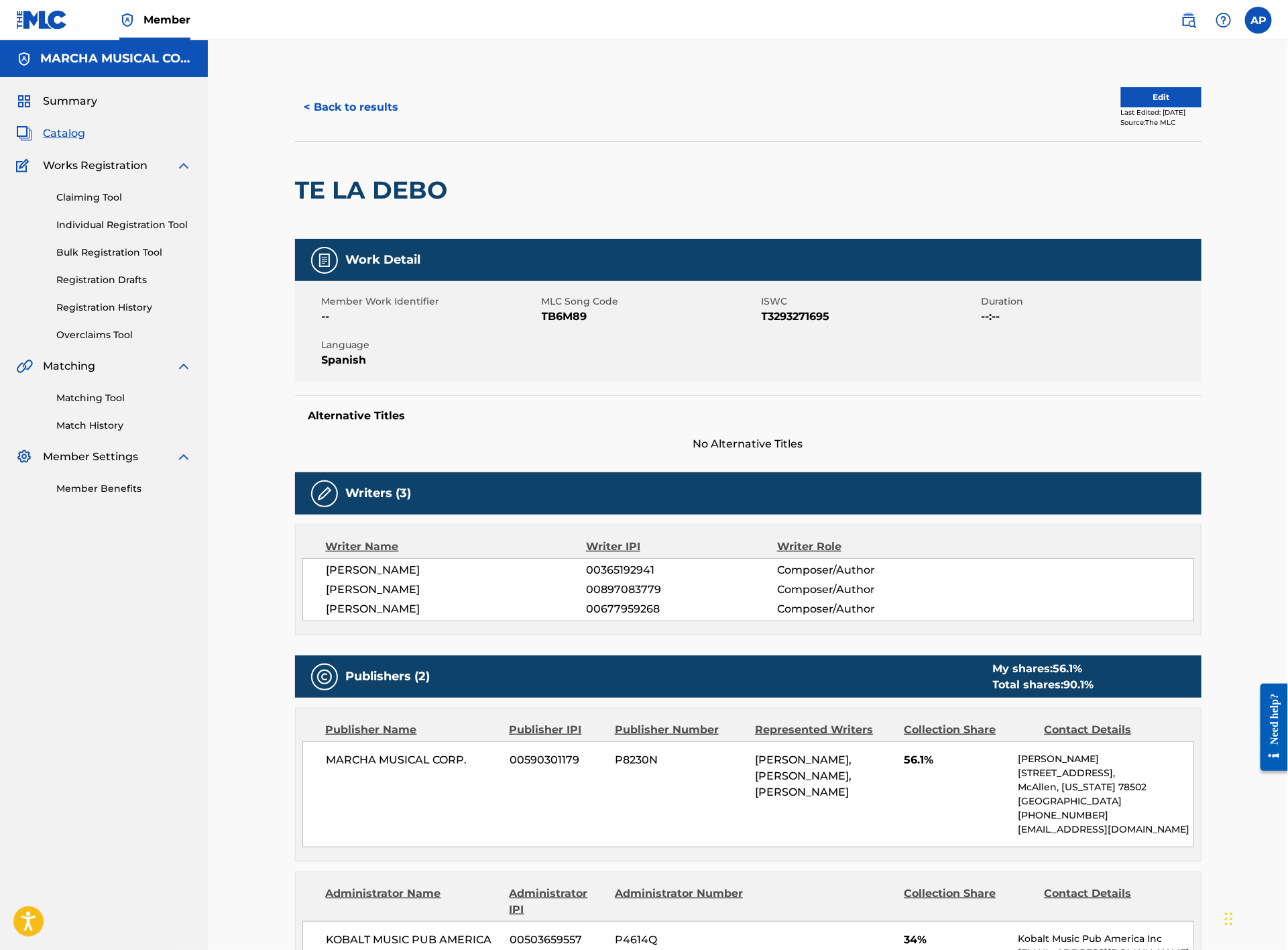
click at [364, 101] on button "< Back to results" at bounding box center [352, 107] width 114 height 34
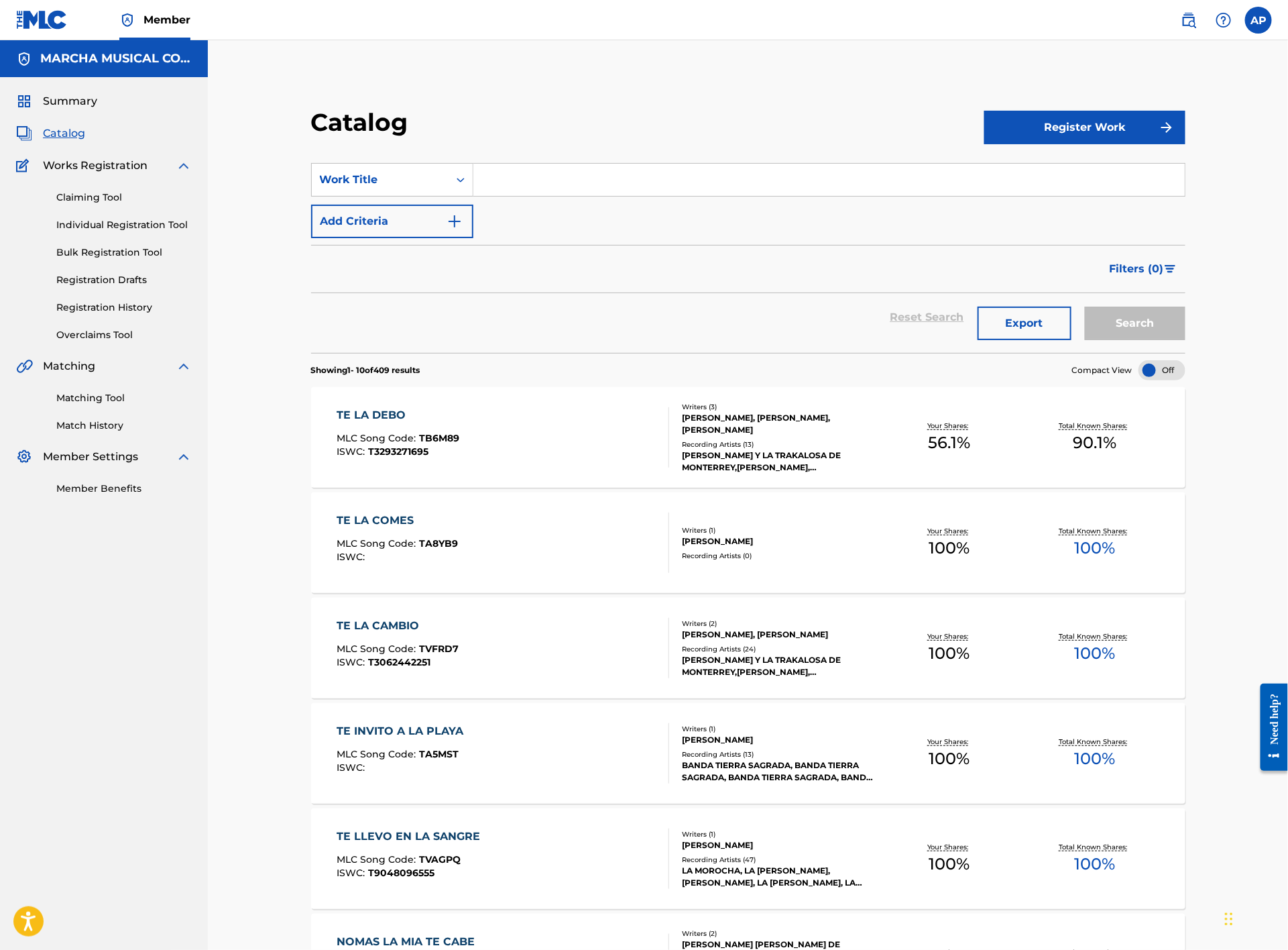
click at [495, 177] on input "Search Form" at bounding box center [829, 179] width 711 height 32
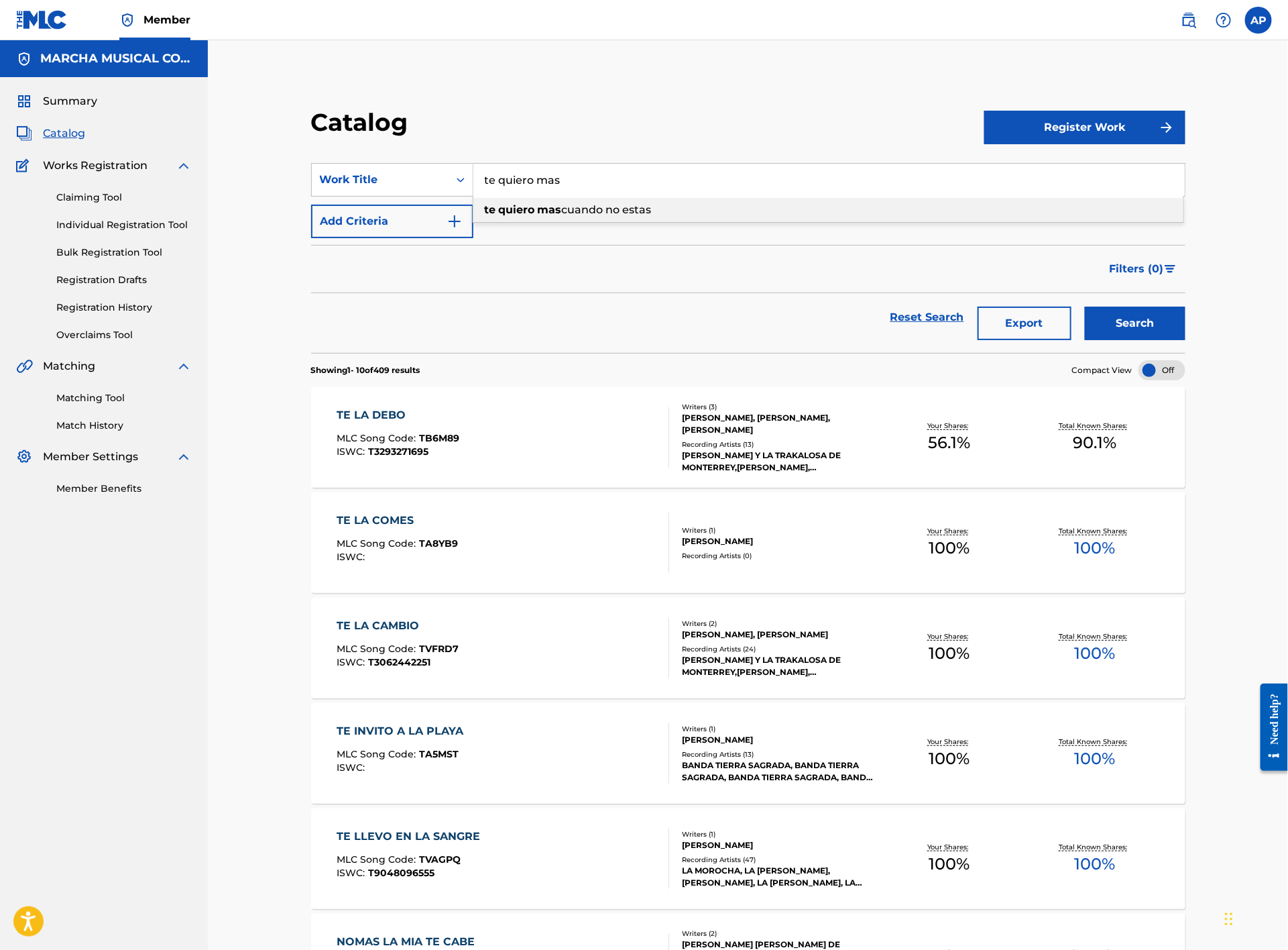
click at [584, 207] on span "cuando no estas" at bounding box center [606, 209] width 90 height 13
type input "te quiero mas cuando no estas"
click at [1127, 316] on button "Search" at bounding box center [1136, 323] width 100 height 34
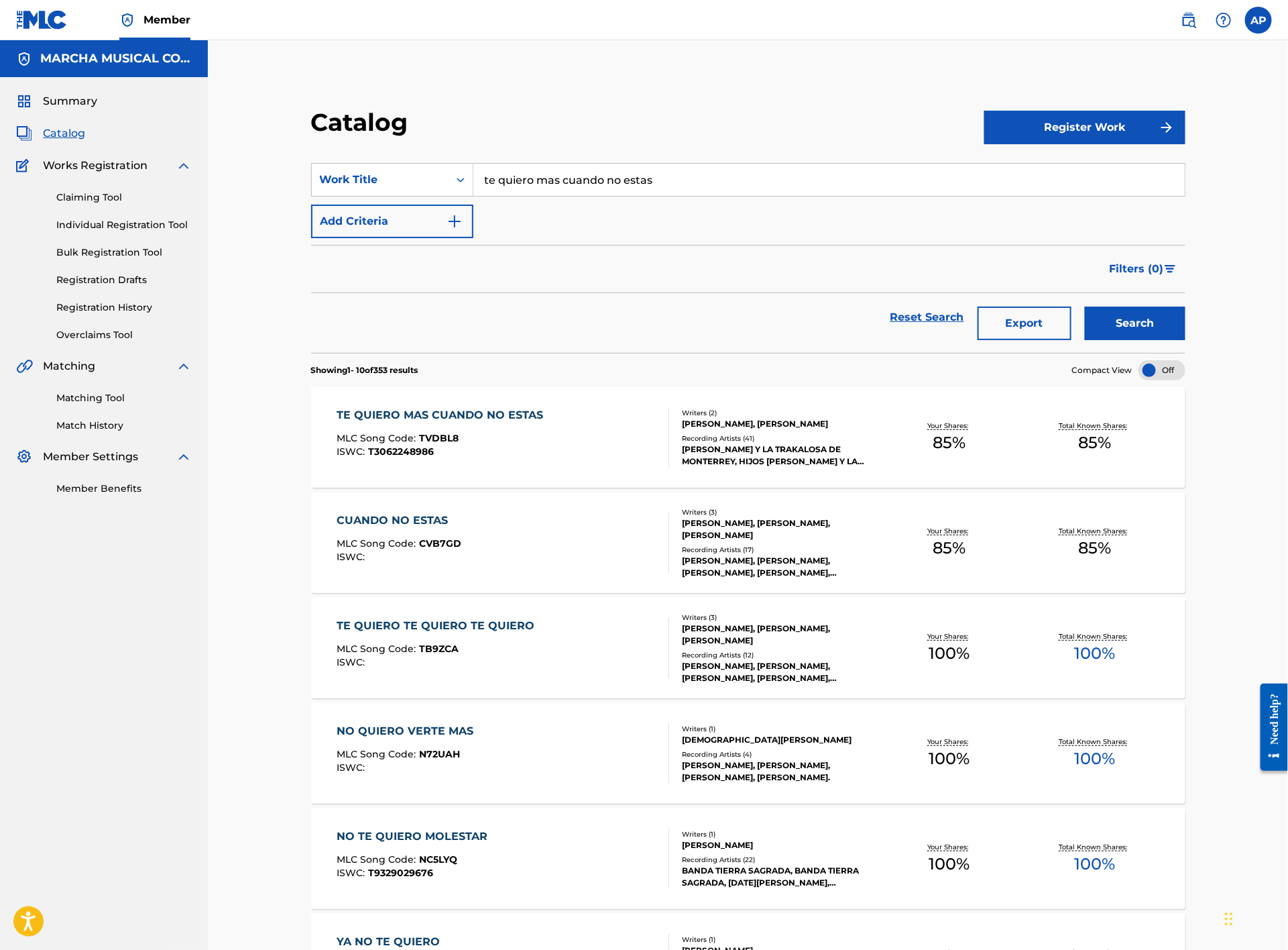
click at [604, 431] on div "TE QUIERO MAS CUANDO NO ESTAS MLC Song Code : TVDBL8 ISWC : T3062248986" at bounding box center [503, 437] width 333 height 61
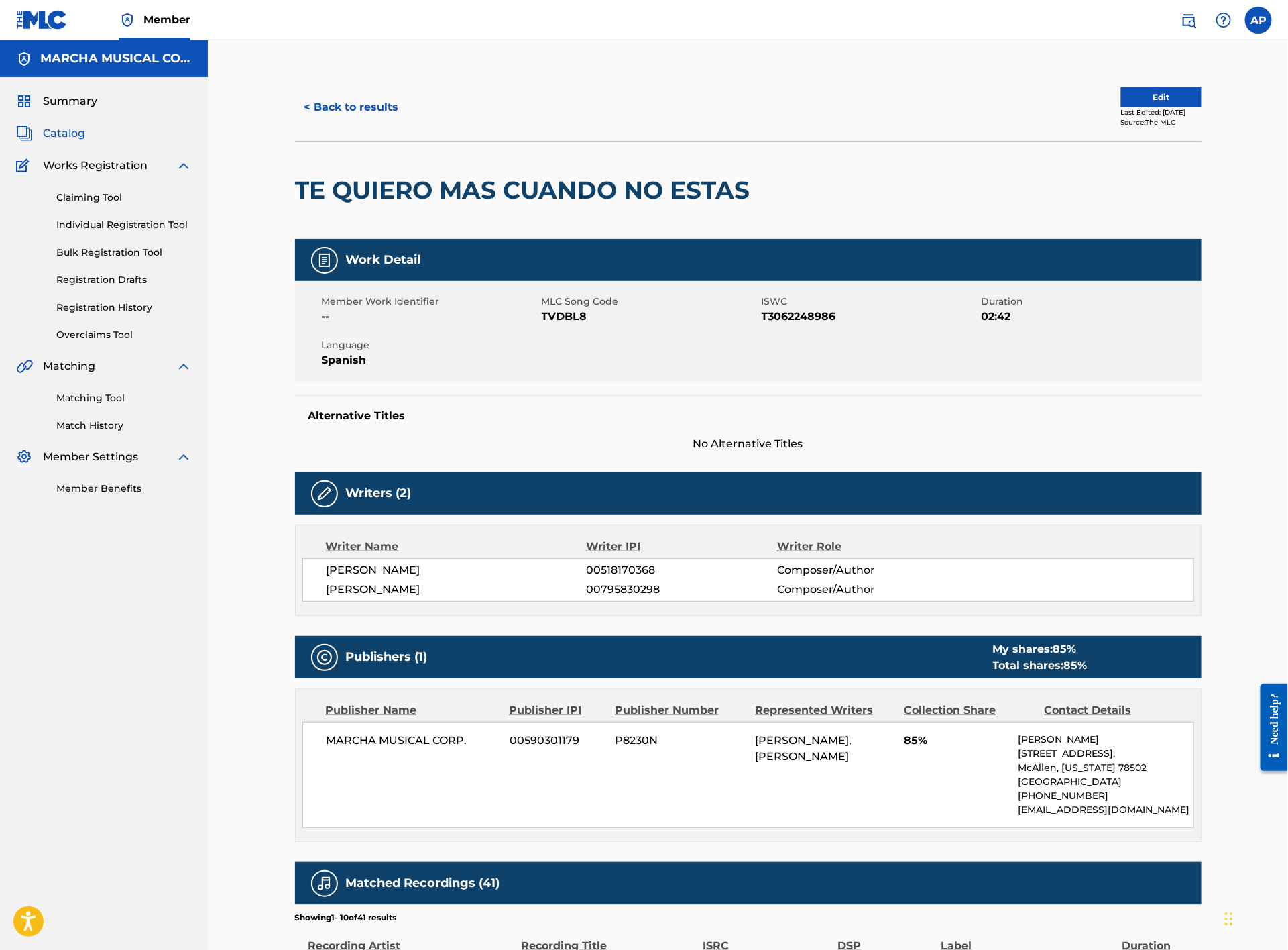
click at [375, 107] on button "< Back to results" at bounding box center [352, 107] width 114 height 34
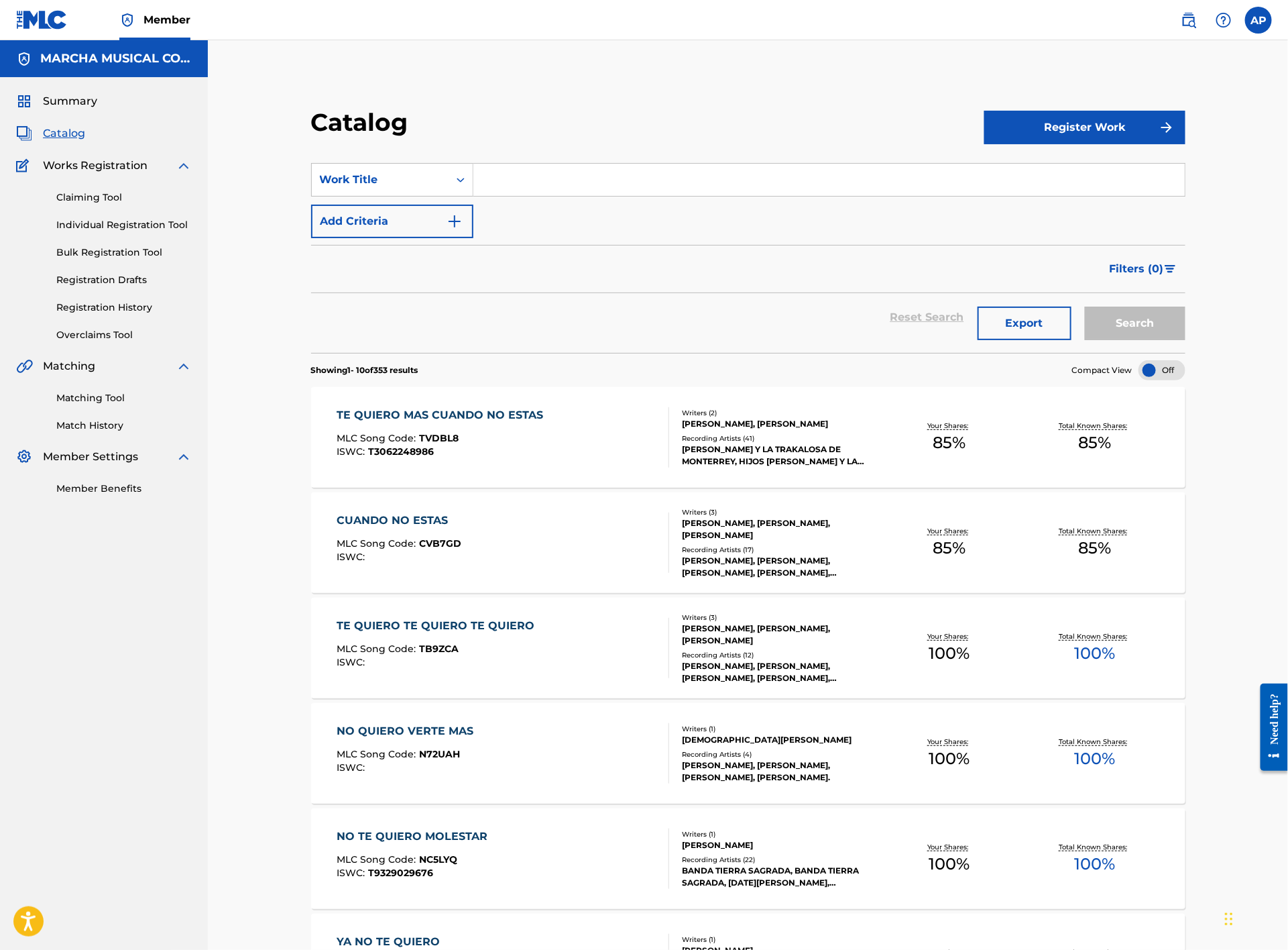
click at [520, 168] on input "Search Form" at bounding box center [829, 179] width 711 height 32
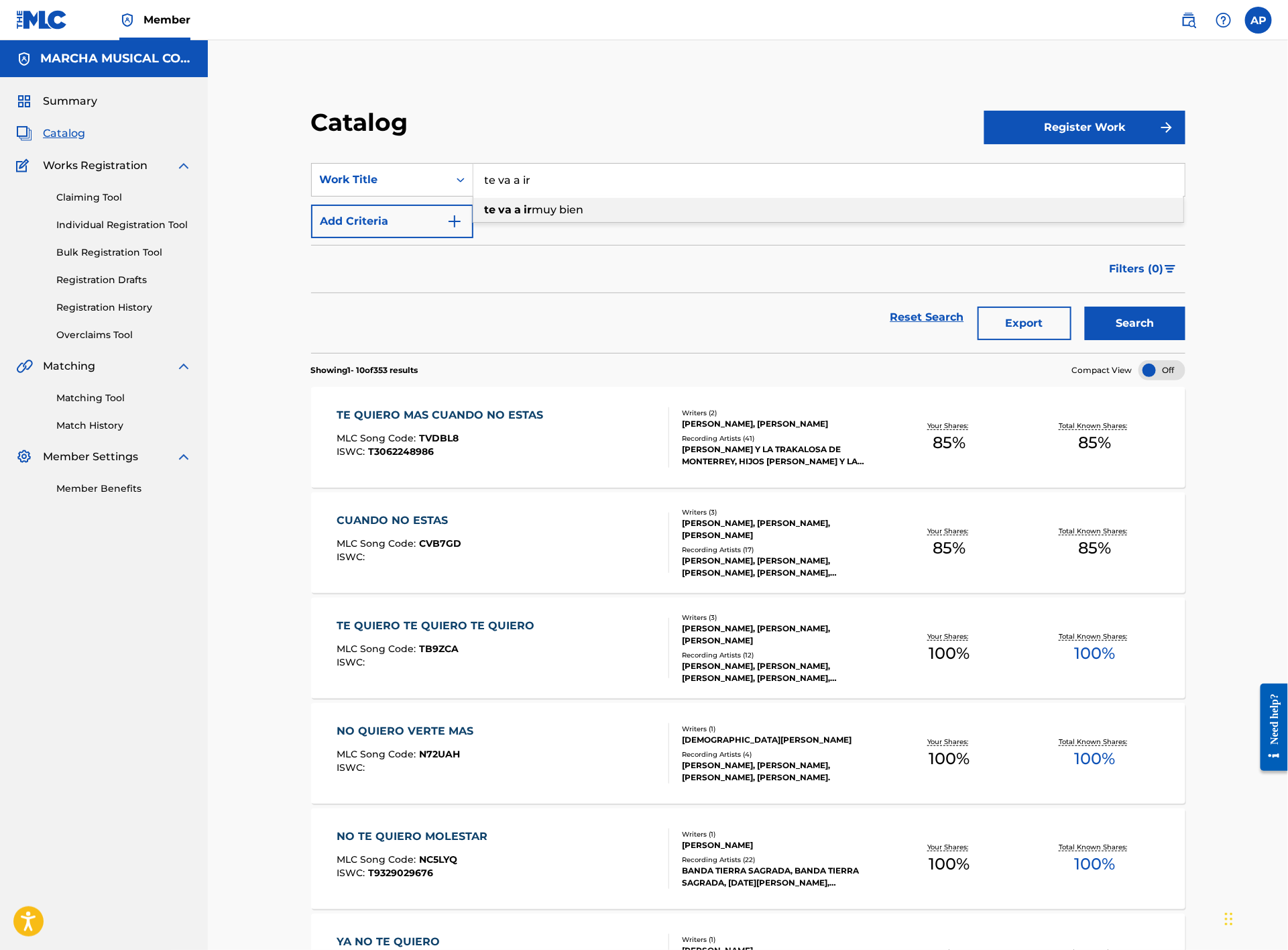
click at [568, 198] on div "te va a ir muy bien" at bounding box center [828, 209] width 711 height 24
type input "te va a ir muy bien"
click at [1123, 318] on button "Search" at bounding box center [1136, 323] width 100 height 34
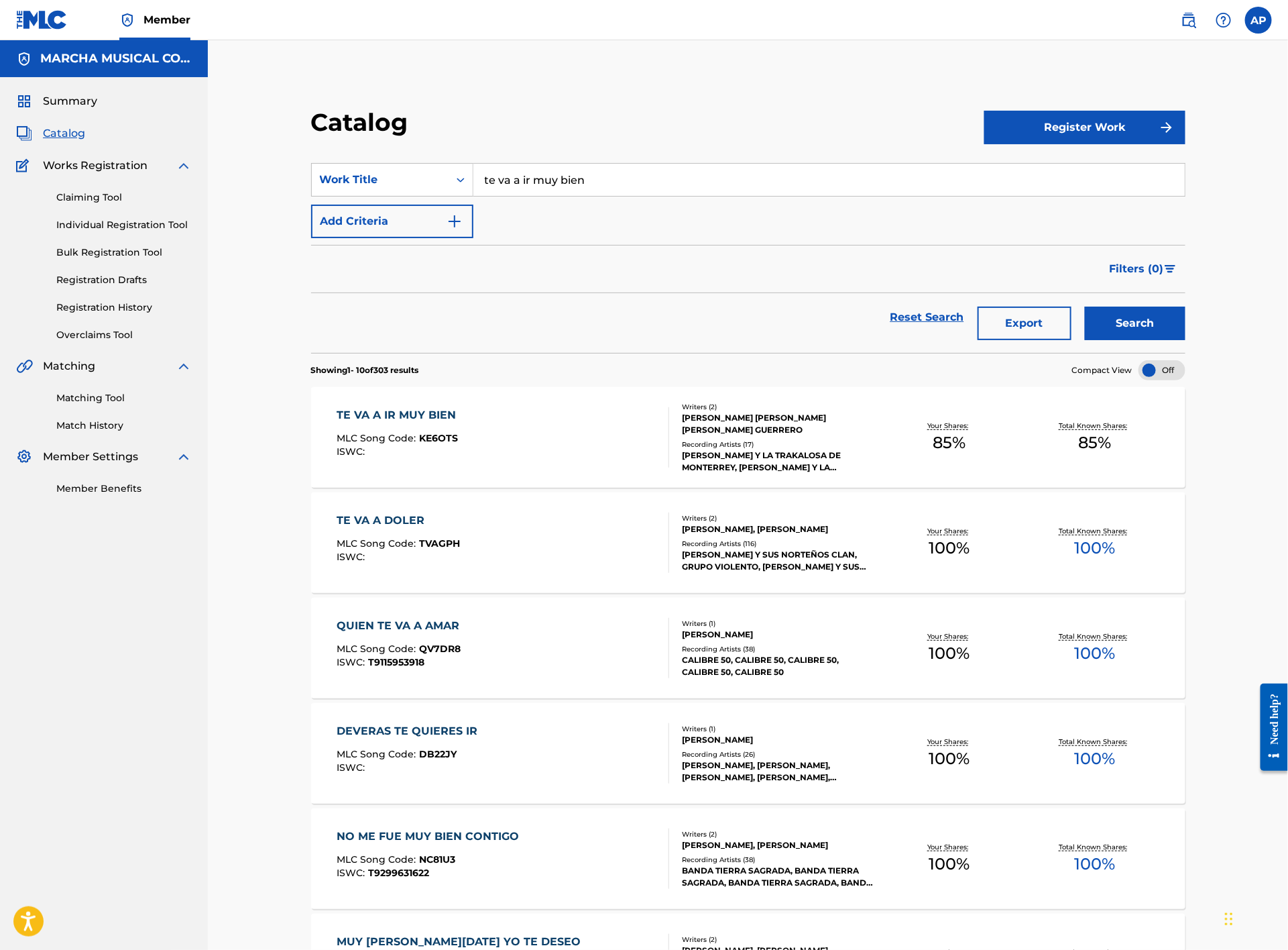
click at [609, 421] on div "TE VA A IR MUY BIEN MLC Song Code : KE6OTS ISWC :" at bounding box center [503, 437] width 333 height 61
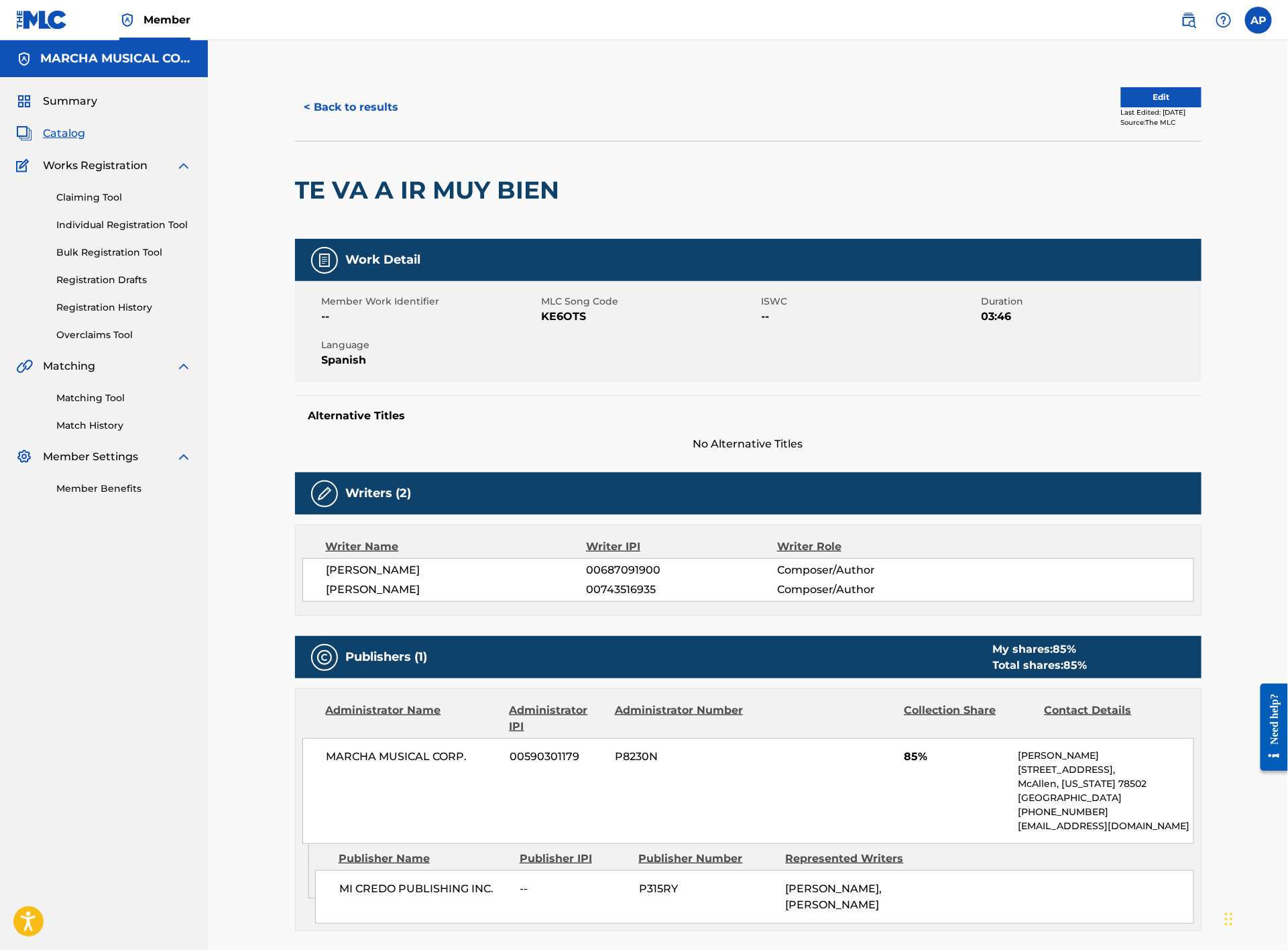
click at [349, 111] on button "< Back to results" at bounding box center [352, 107] width 114 height 34
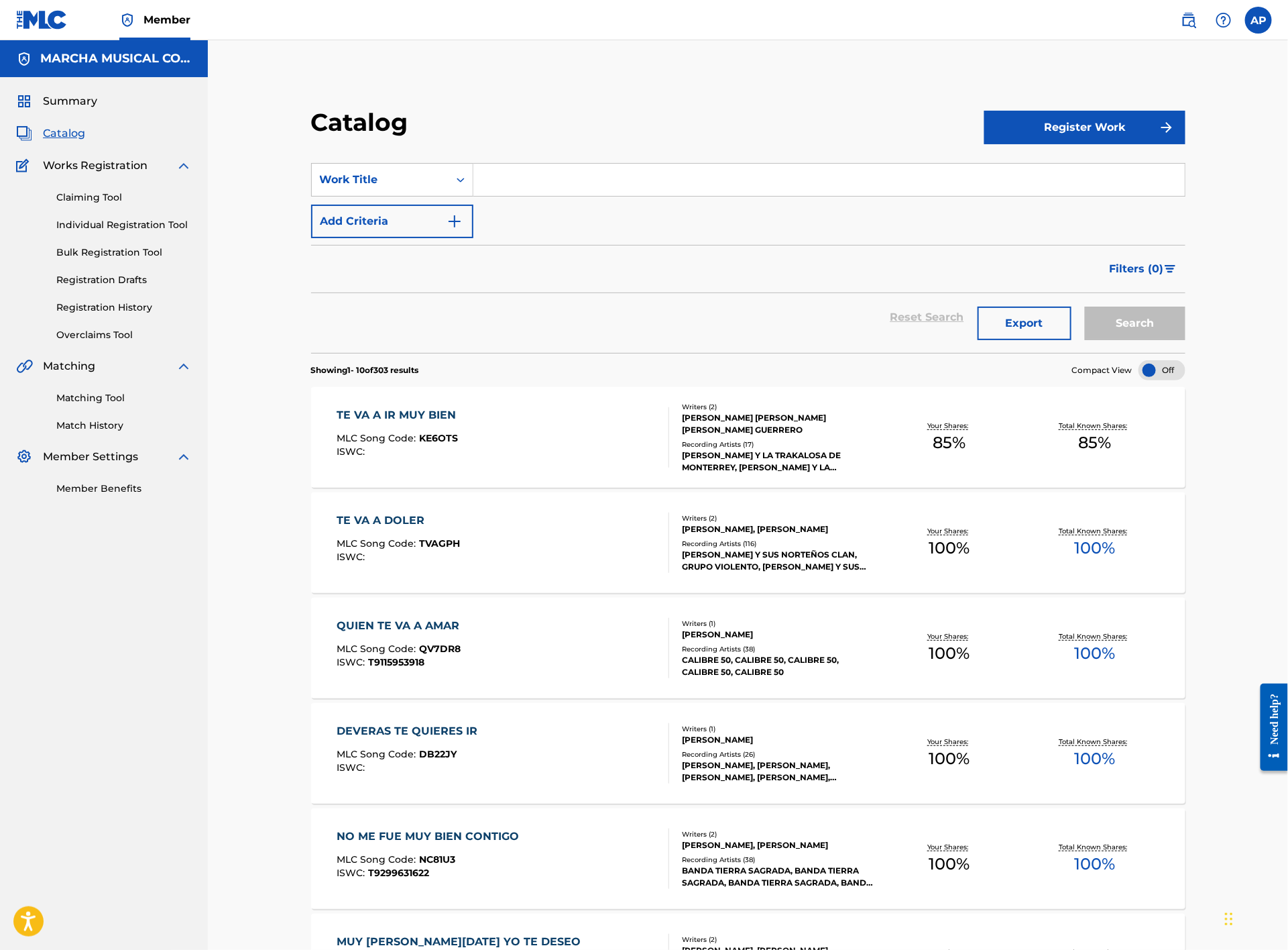
click at [512, 177] on input "Search Form" at bounding box center [829, 179] width 711 height 32
click at [1125, 311] on button "Search" at bounding box center [1136, 323] width 100 height 34
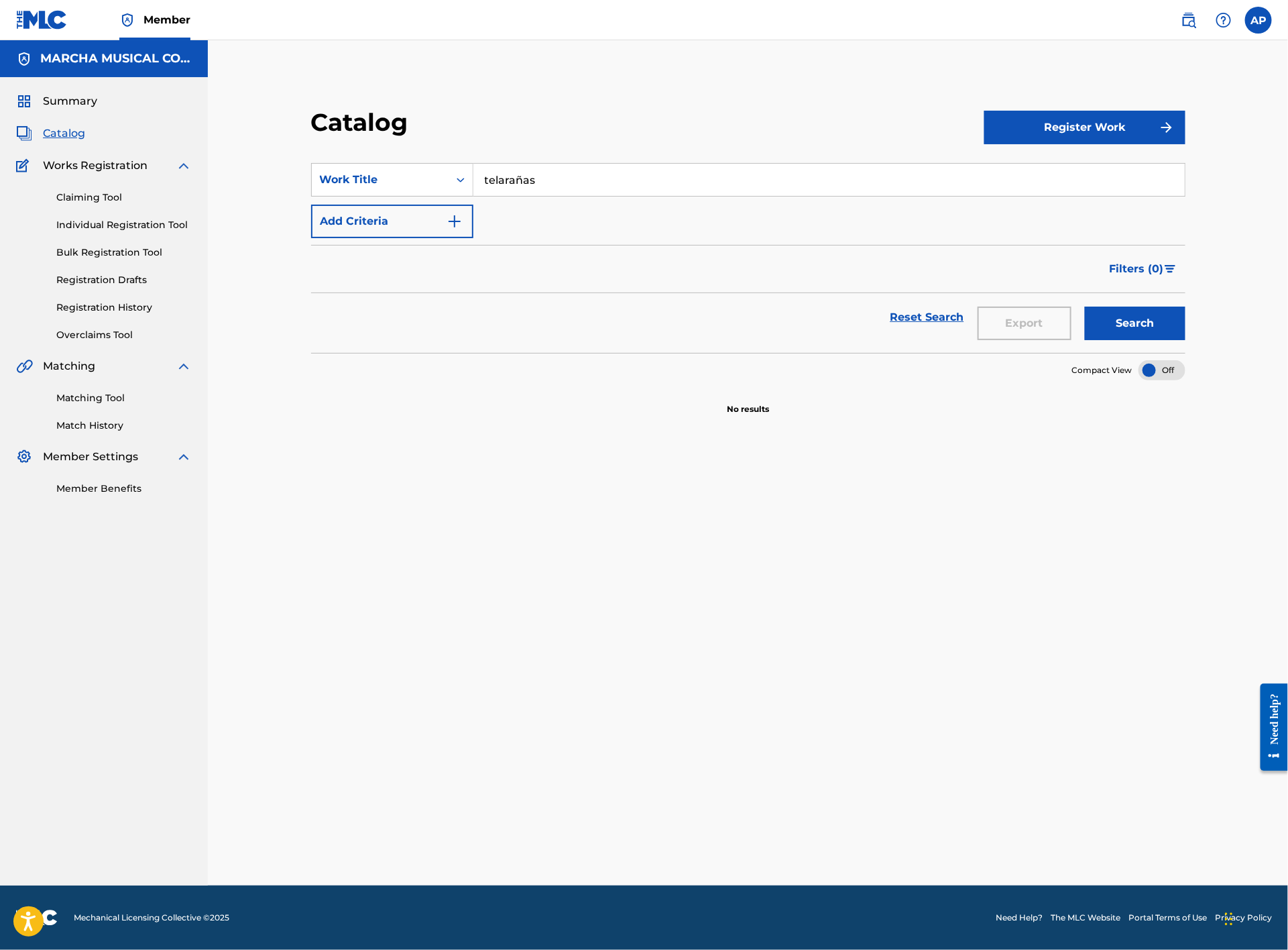
click at [525, 177] on input "telarañas" at bounding box center [829, 179] width 711 height 32
click at [1132, 312] on button "Search" at bounding box center [1136, 323] width 100 height 34
click at [559, 177] on input "telaranas" at bounding box center [829, 179] width 711 height 32
type input "t"
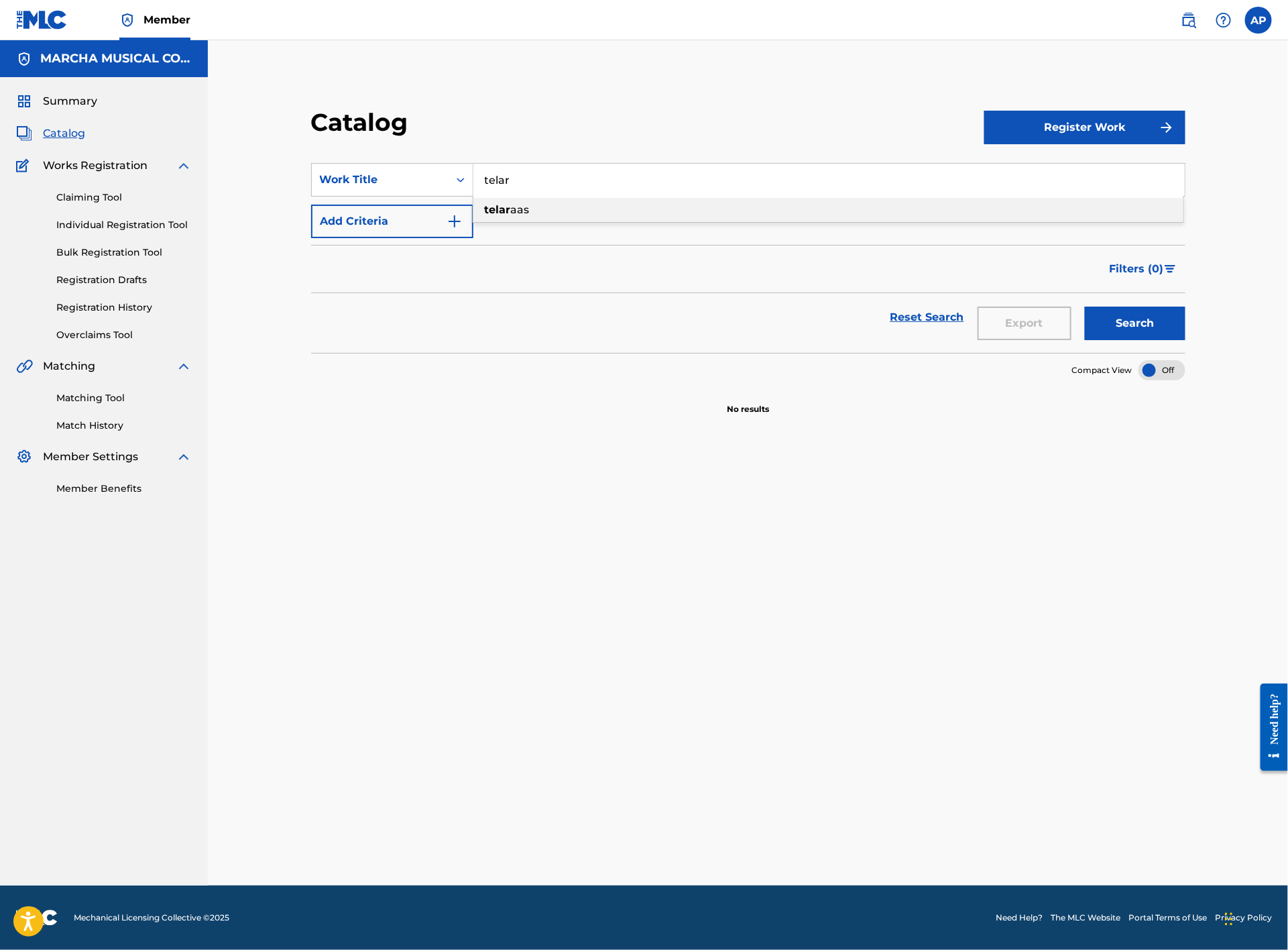
click at [518, 207] on span "aas" at bounding box center [520, 209] width 18 height 13
type input "telaraas"
click at [1138, 323] on button "Search" at bounding box center [1136, 323] width 100 height 34
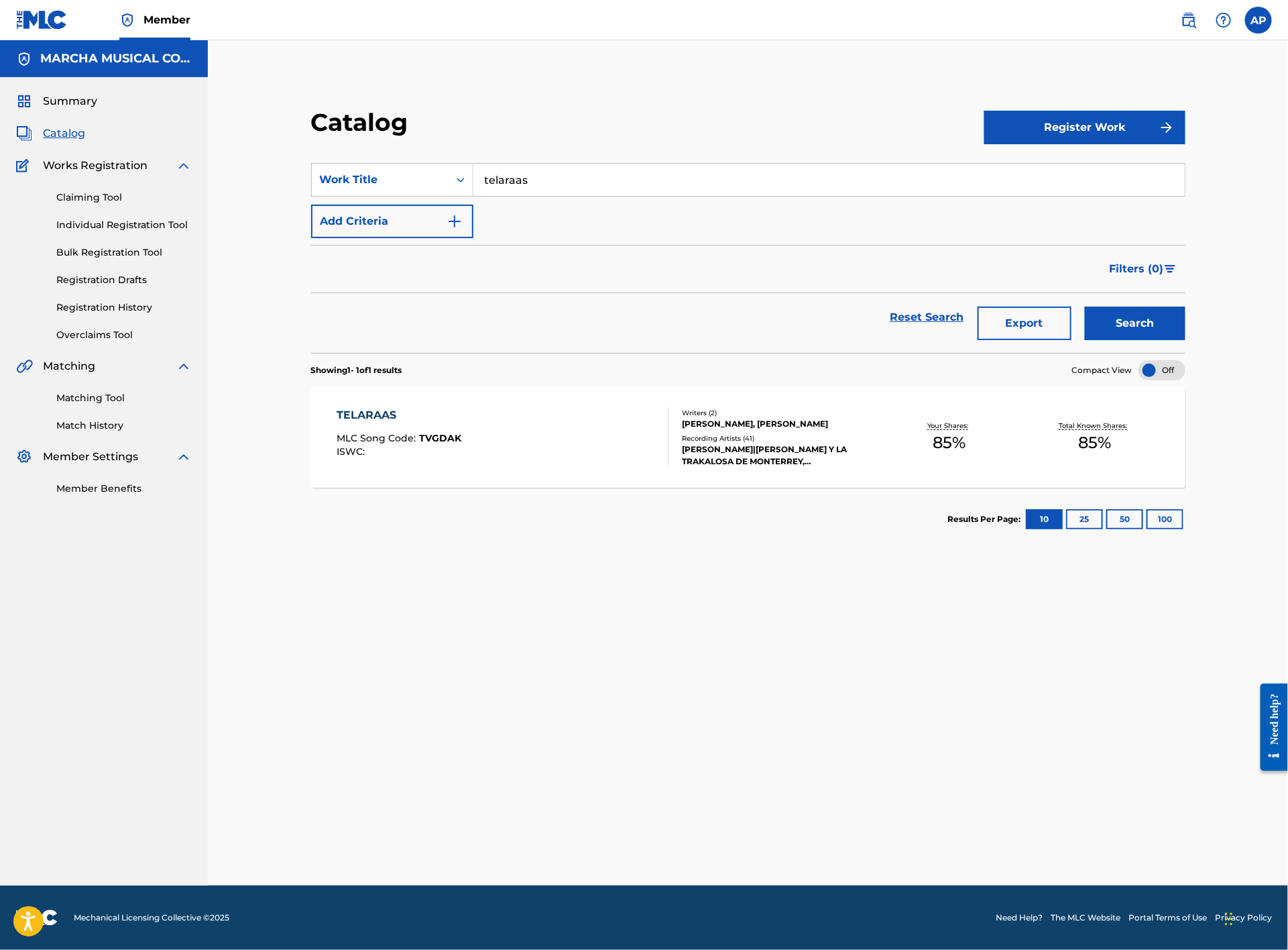
click at [570, 433] on div "TELARAAS MLC Song Code : TVGDAK ISWC :" at bounding box center [503, 437] width 333 height 61
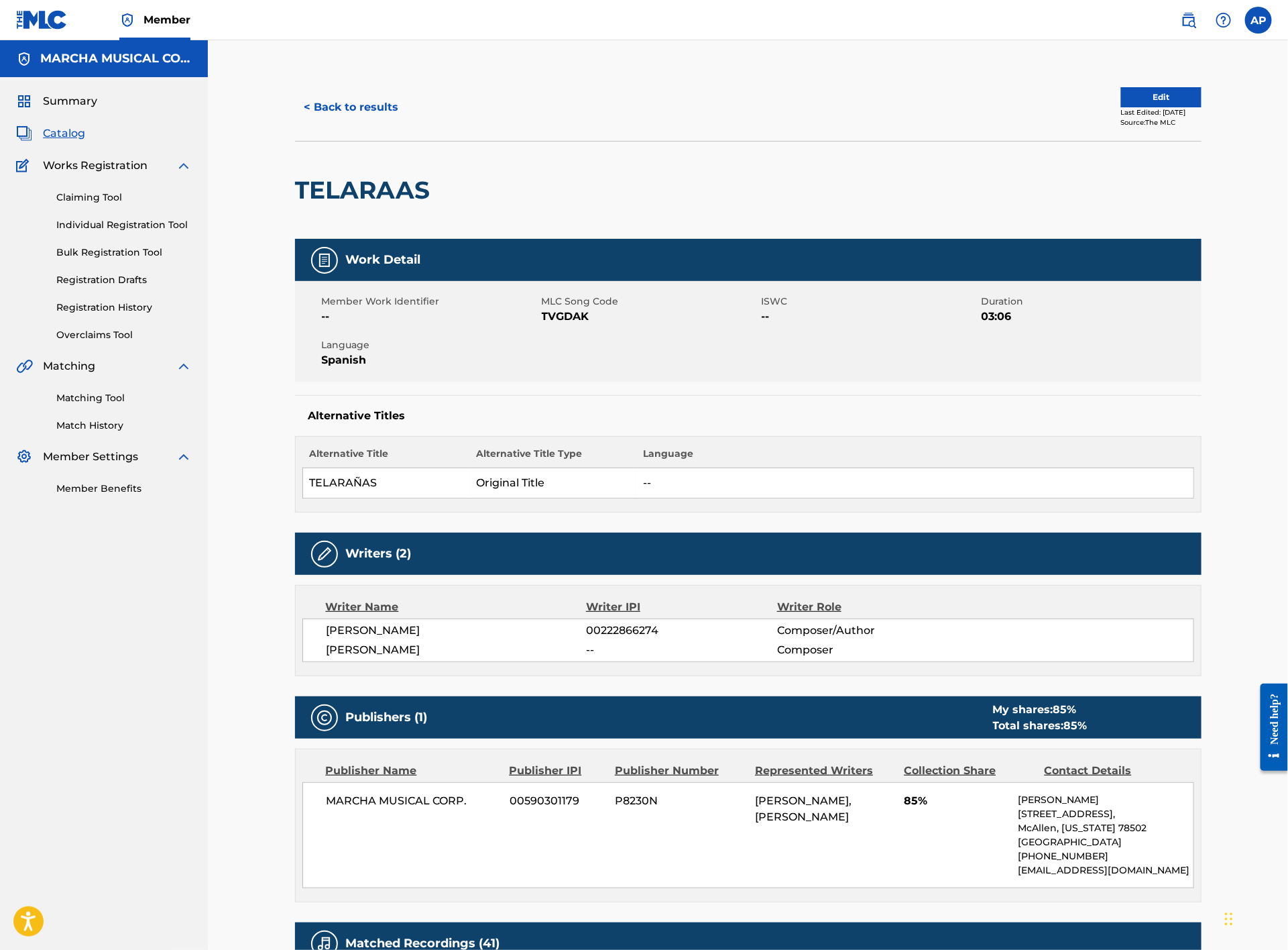
click at [355, 109] on button "< Back to results" at bounding box center [352, 107] width 114 height 34
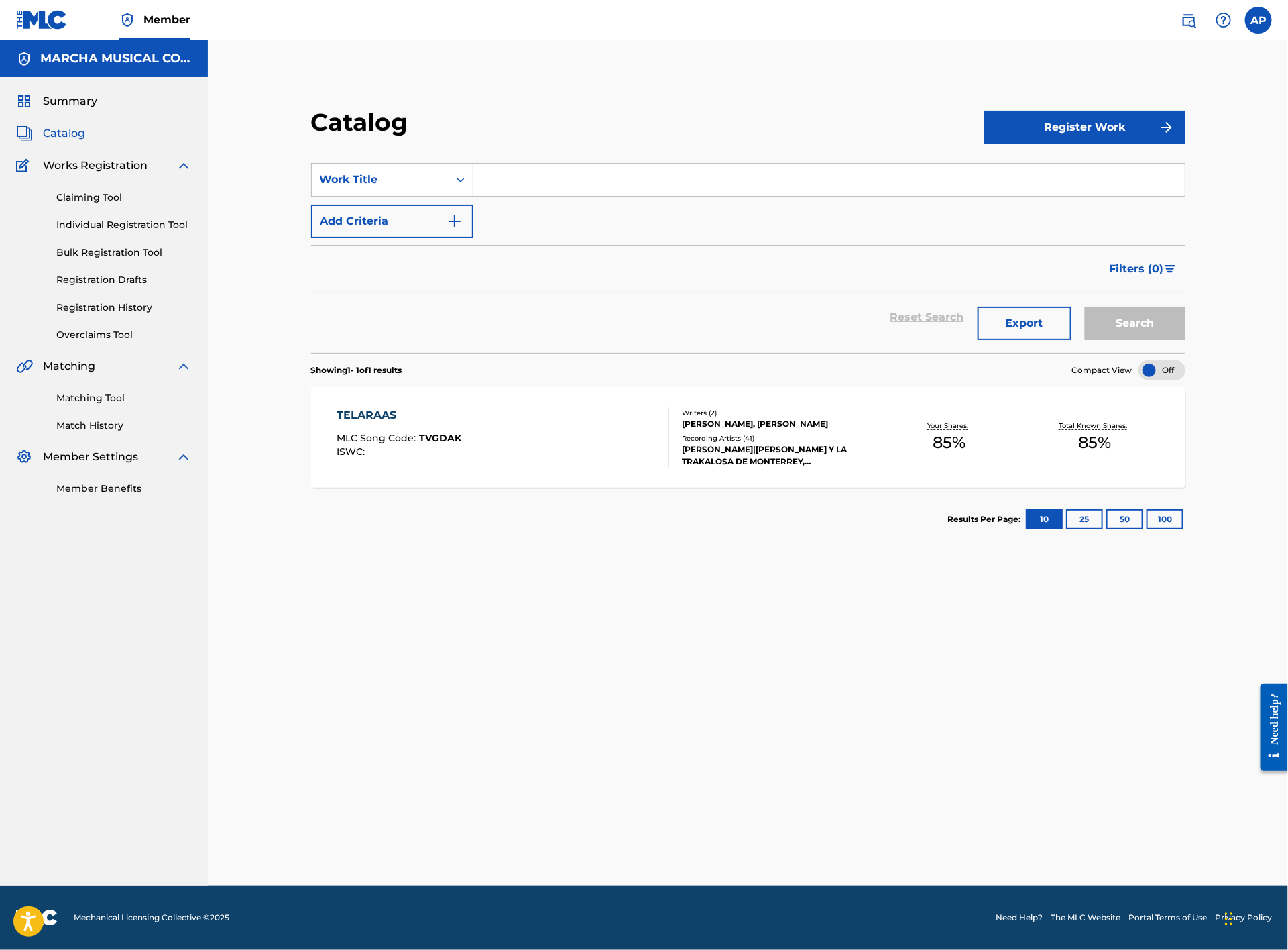
click at [550, 191] on input "Search Form" at bounding box center [829, 179] width 711 height 32
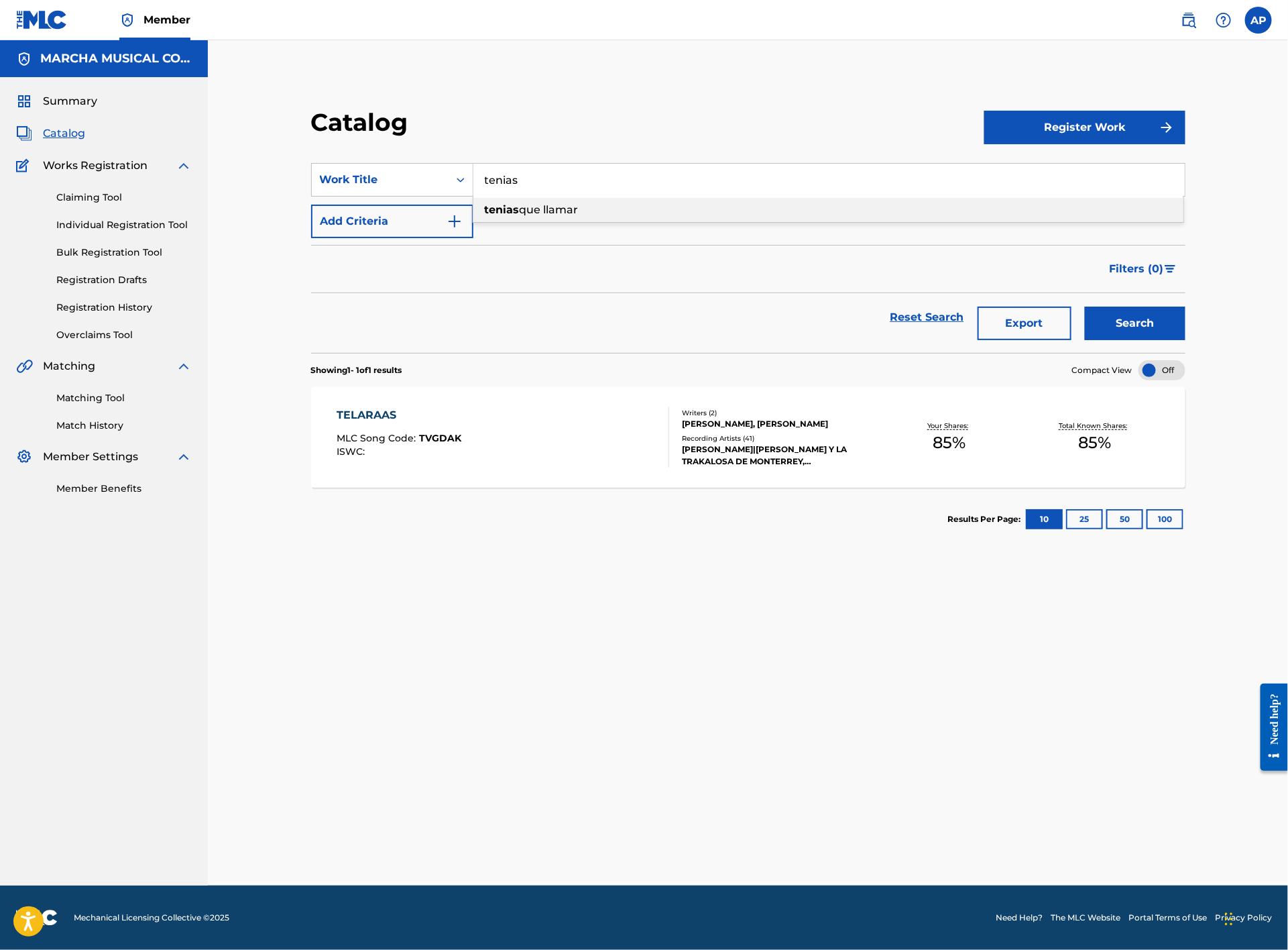
click at [561, 206] on span "que llamar" at bounding box center [549, 209] width 59 height 13
click at [1120, 316] on button "Search" at bounding box center [1136, 323] width 100 height 34
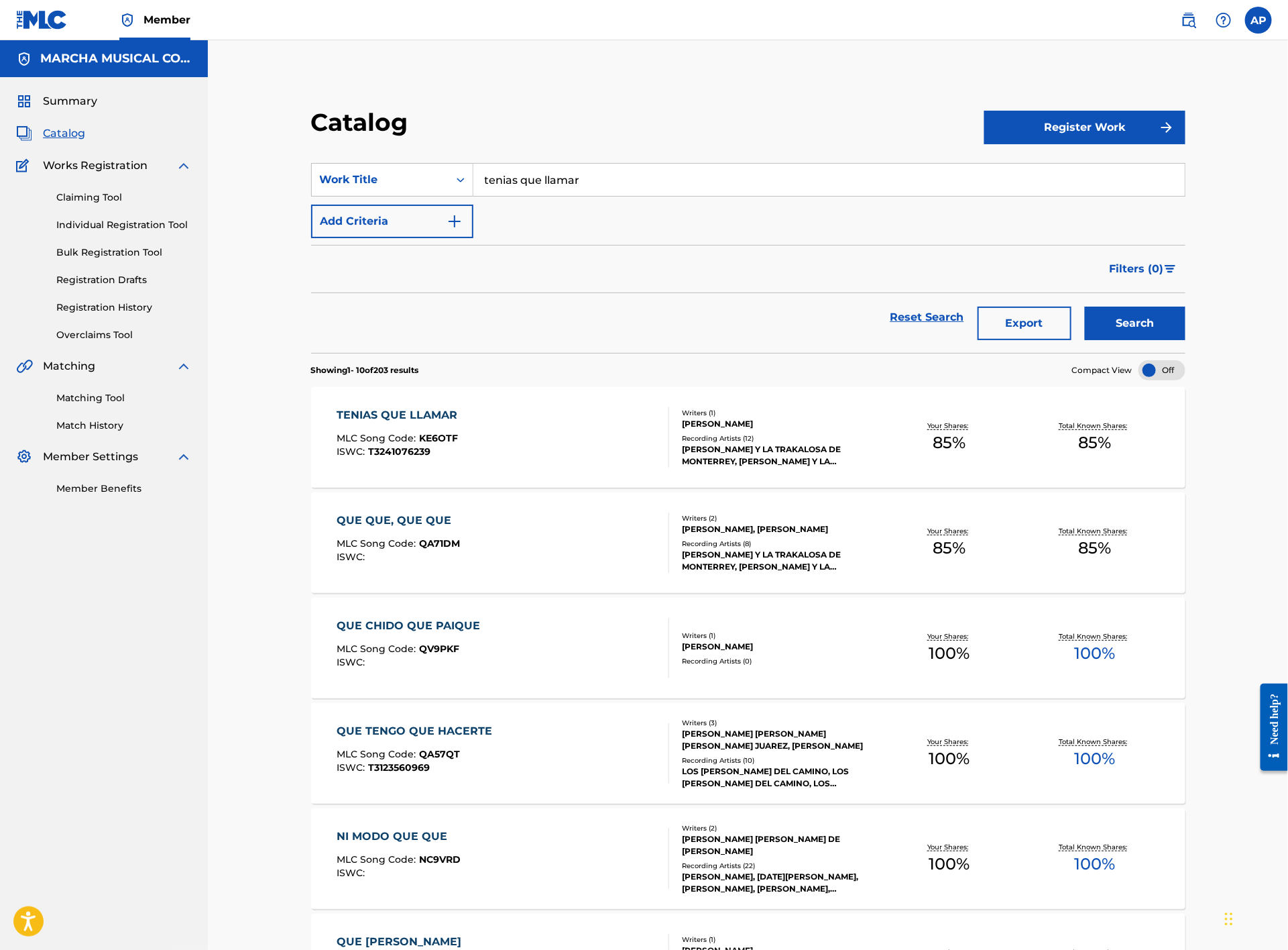
click at [602, 181] on input "tenias que llamar" at bounding box center [829, 179] width 711 height 32
type input "t"
click at [534, 212] on span "limpio" at bounding box center [543, 209] width 34 height 13
type input "terreno limpio"
click at [1147, 333] on button "Search" at bounding box center [1136, 323] width 100 height 34
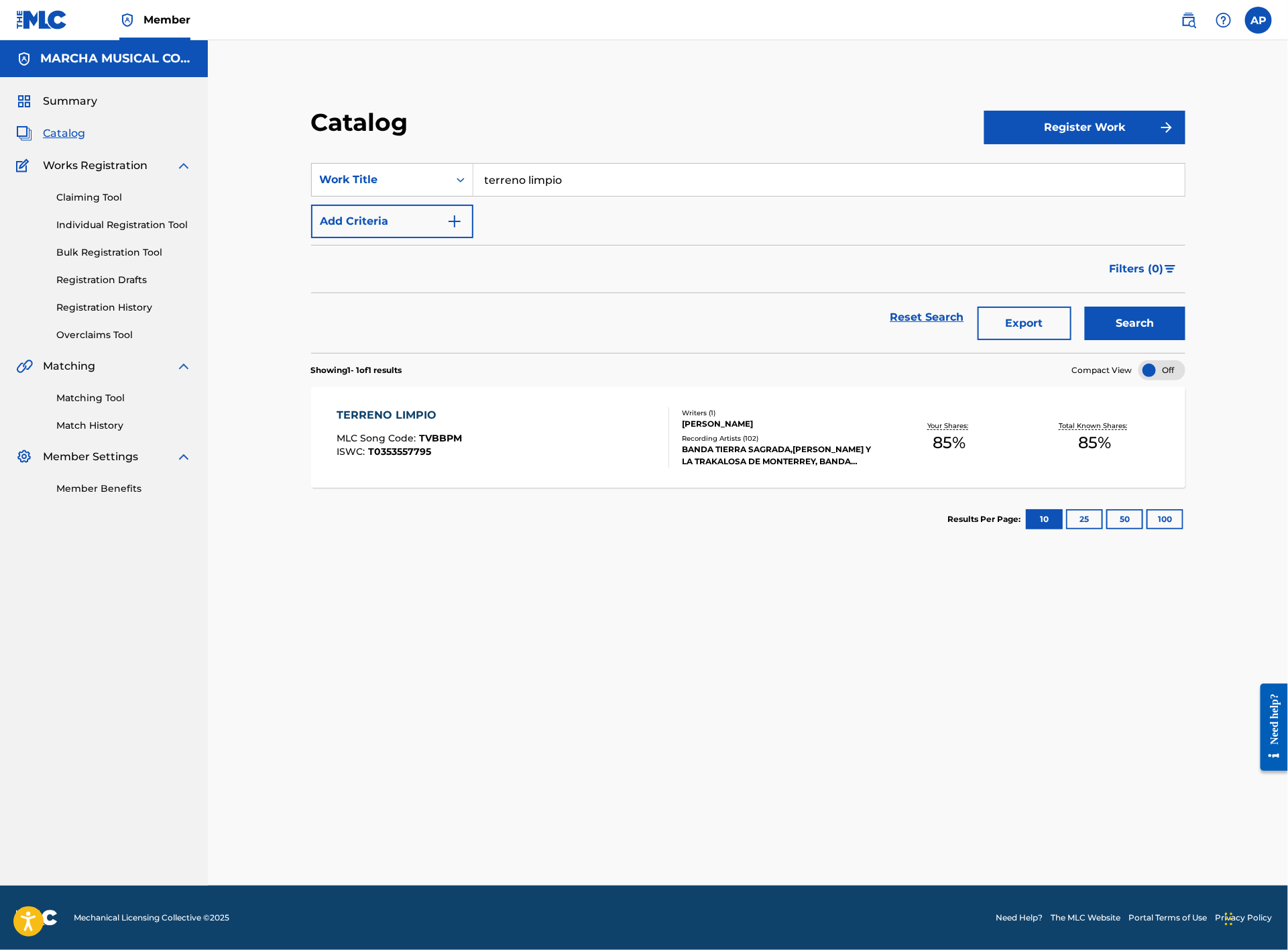
click at [570, 453] on div "TERRENO LIMPIO MLC Song Code : TVBBPM ISWC : T0353557795" at bounding box center [503, 437] width 333 height 61
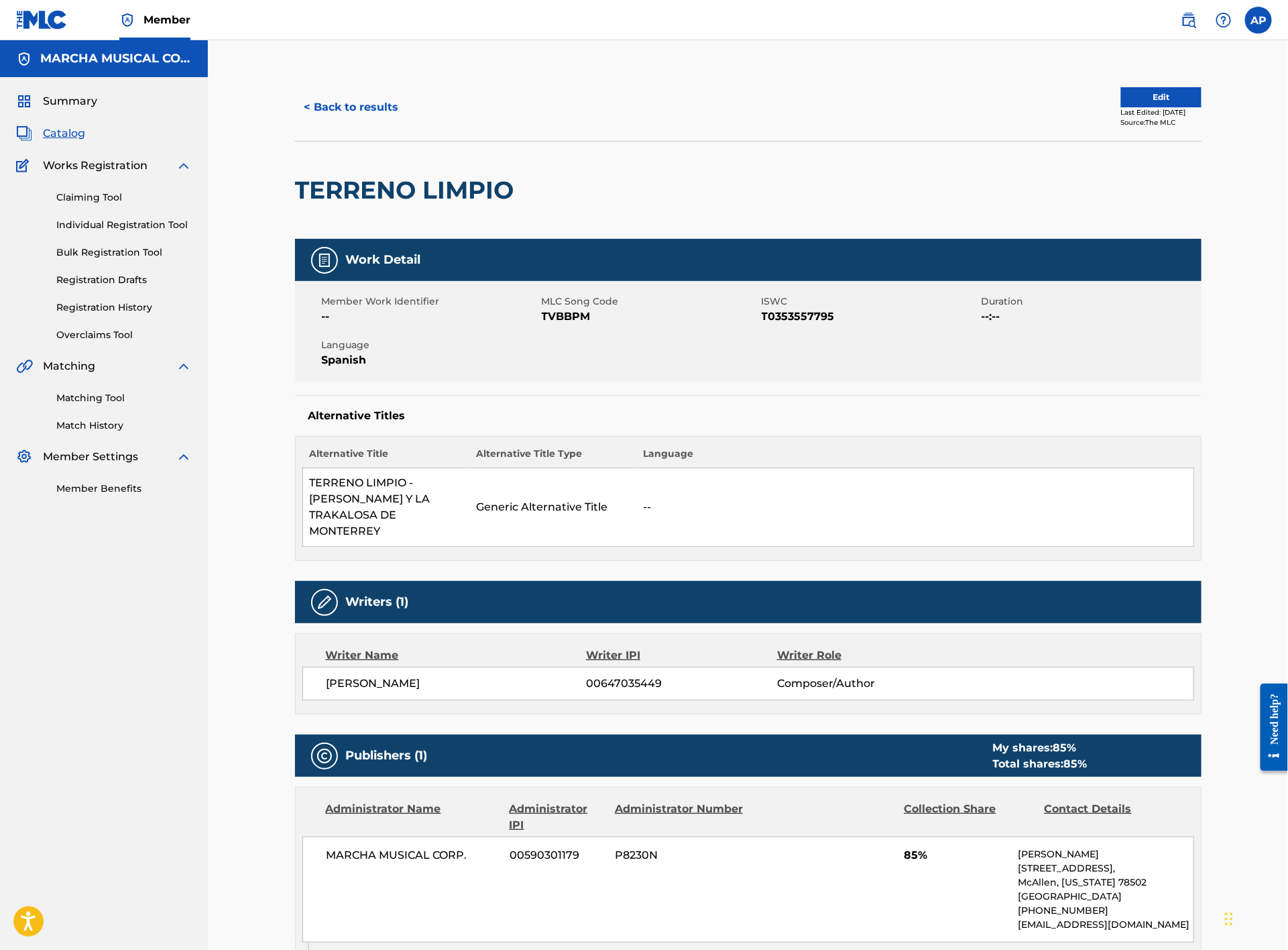
click at [358, 101] on button "< Back to results" at bounding box center [352, 107] width 114 height 34
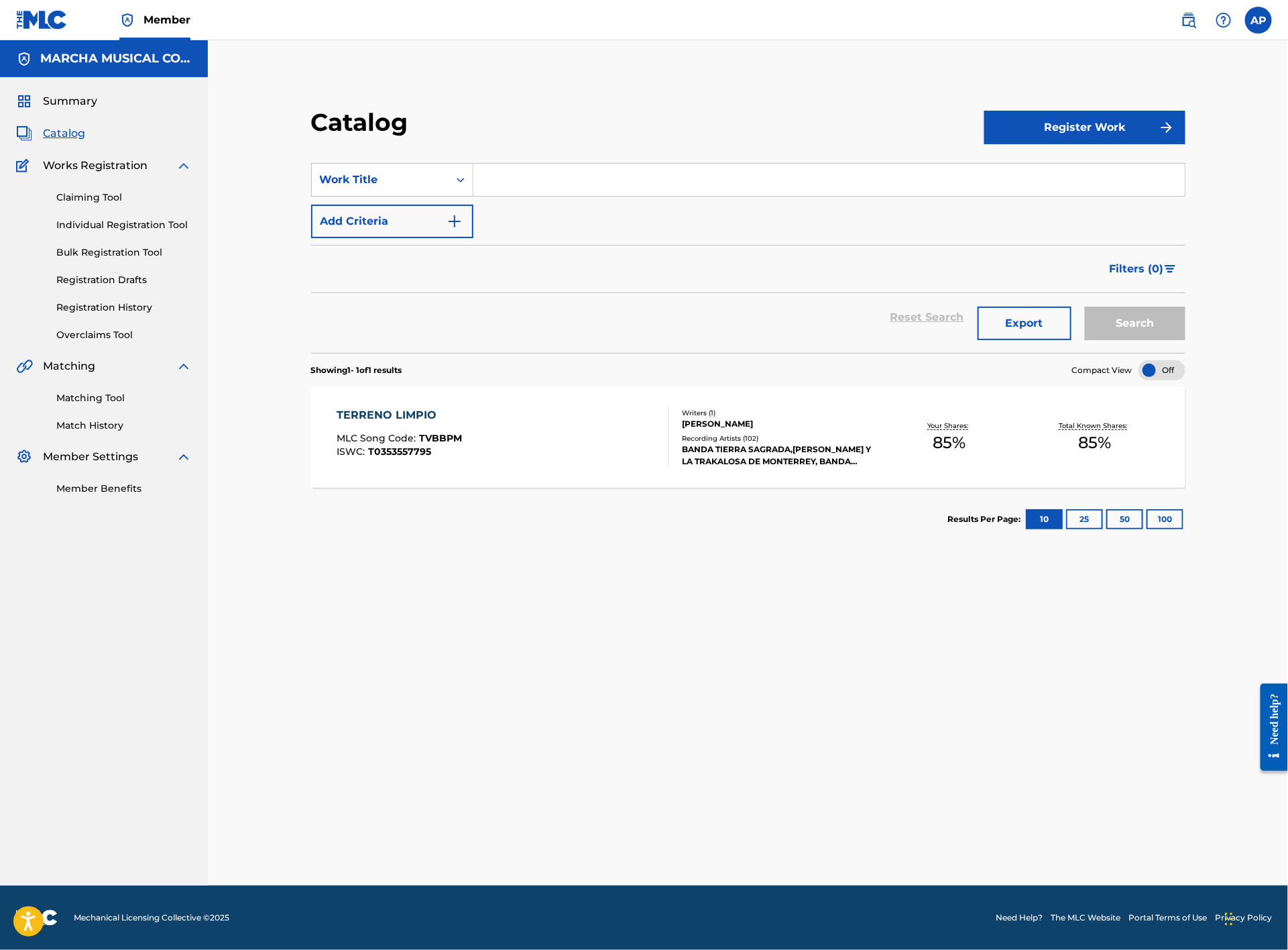
click at [485, 172] on input "Search Form" at bounding box center [829, 179] width 711 height 32
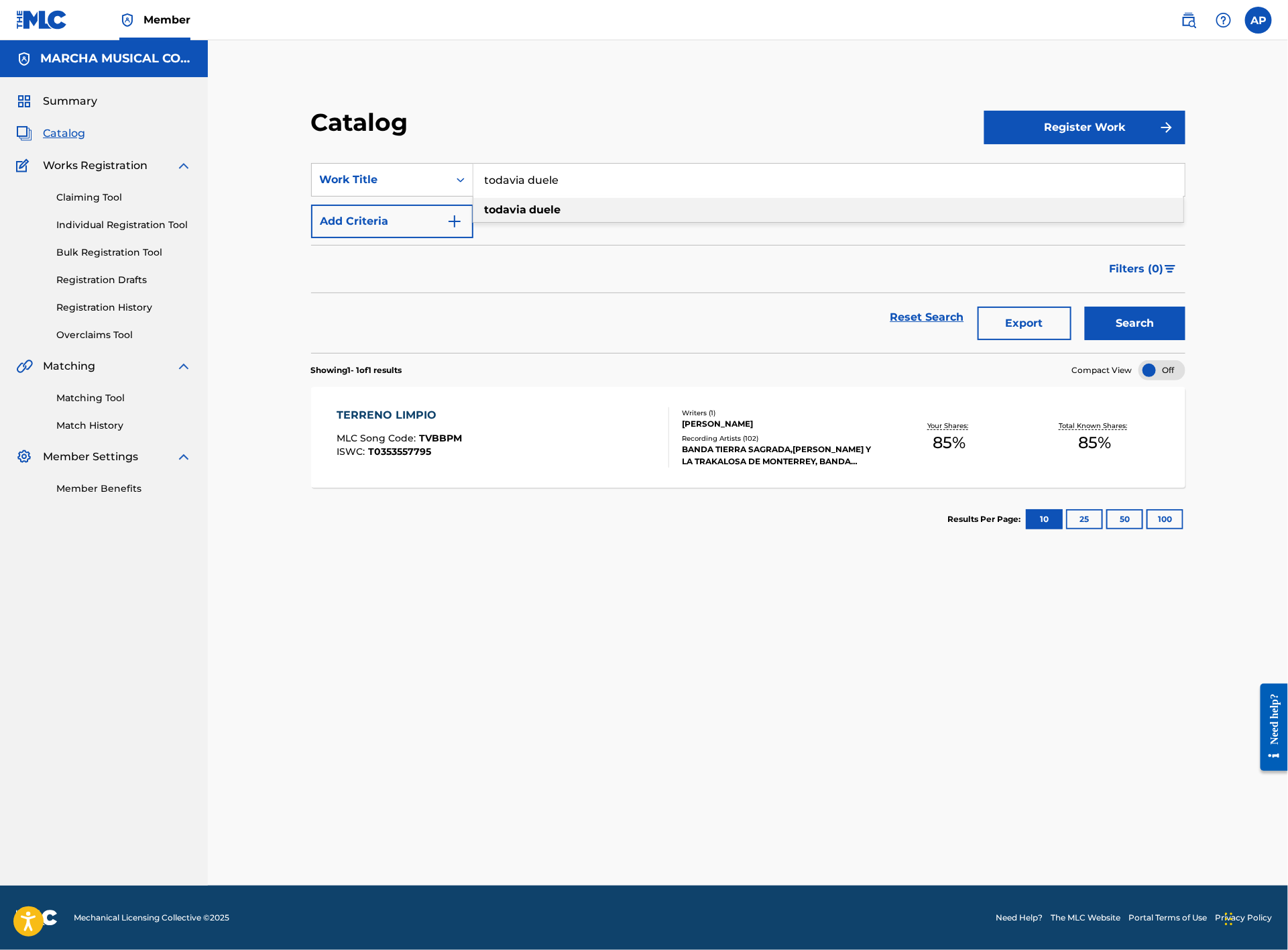
type input "todavia duele"
click at [532, 211] on strong "duele" at bounding box center [546, 209] width 32 height 13
click at [1121, 321] on button "Search" at bounding box center [1136, 323] width 100 height 34
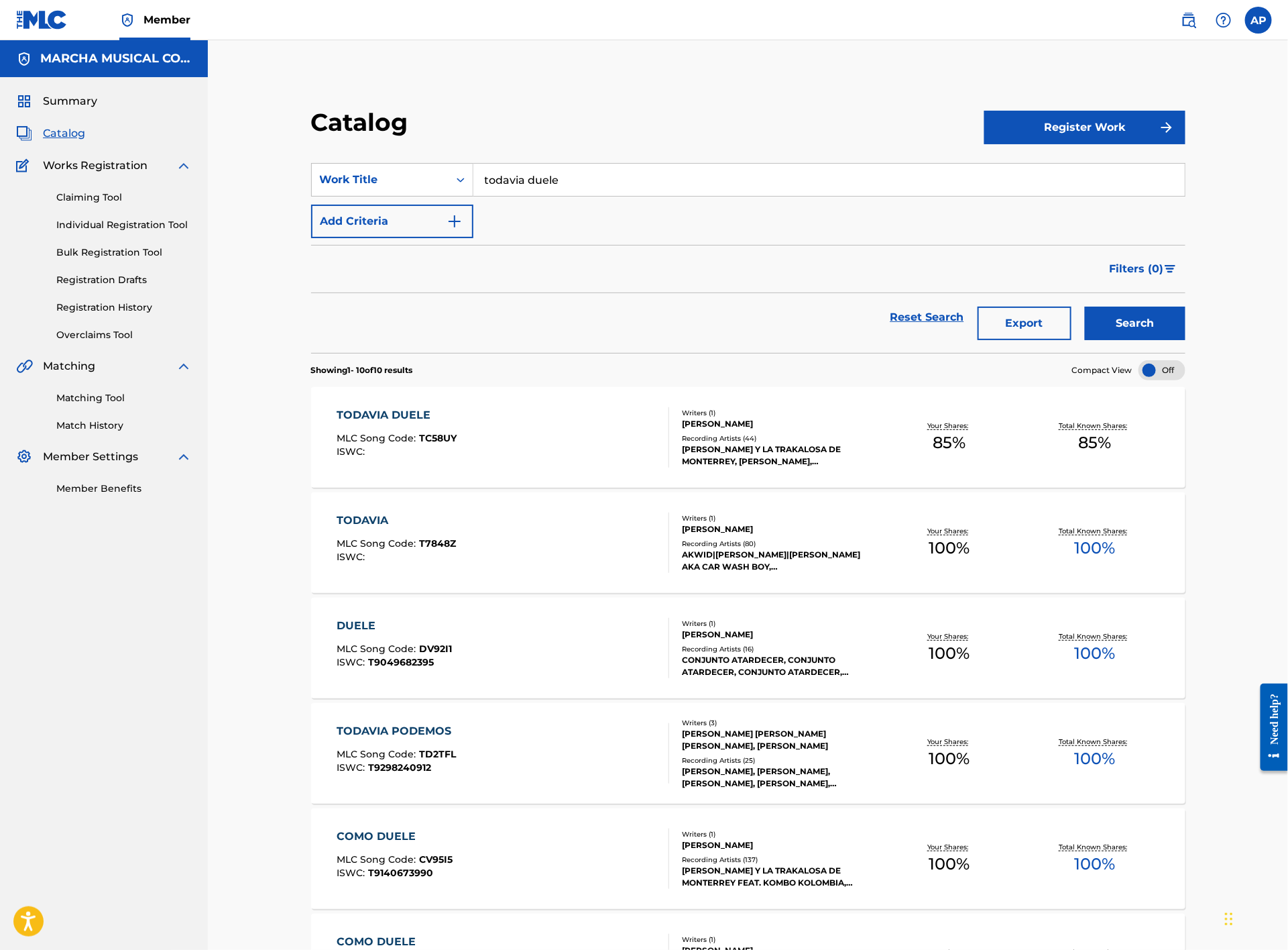
click at [527, 431] on div "TODAVIA DUELE MLC Song Code : TC58UY ISWC :" at bounding box center [503, 437] width 333 height 61
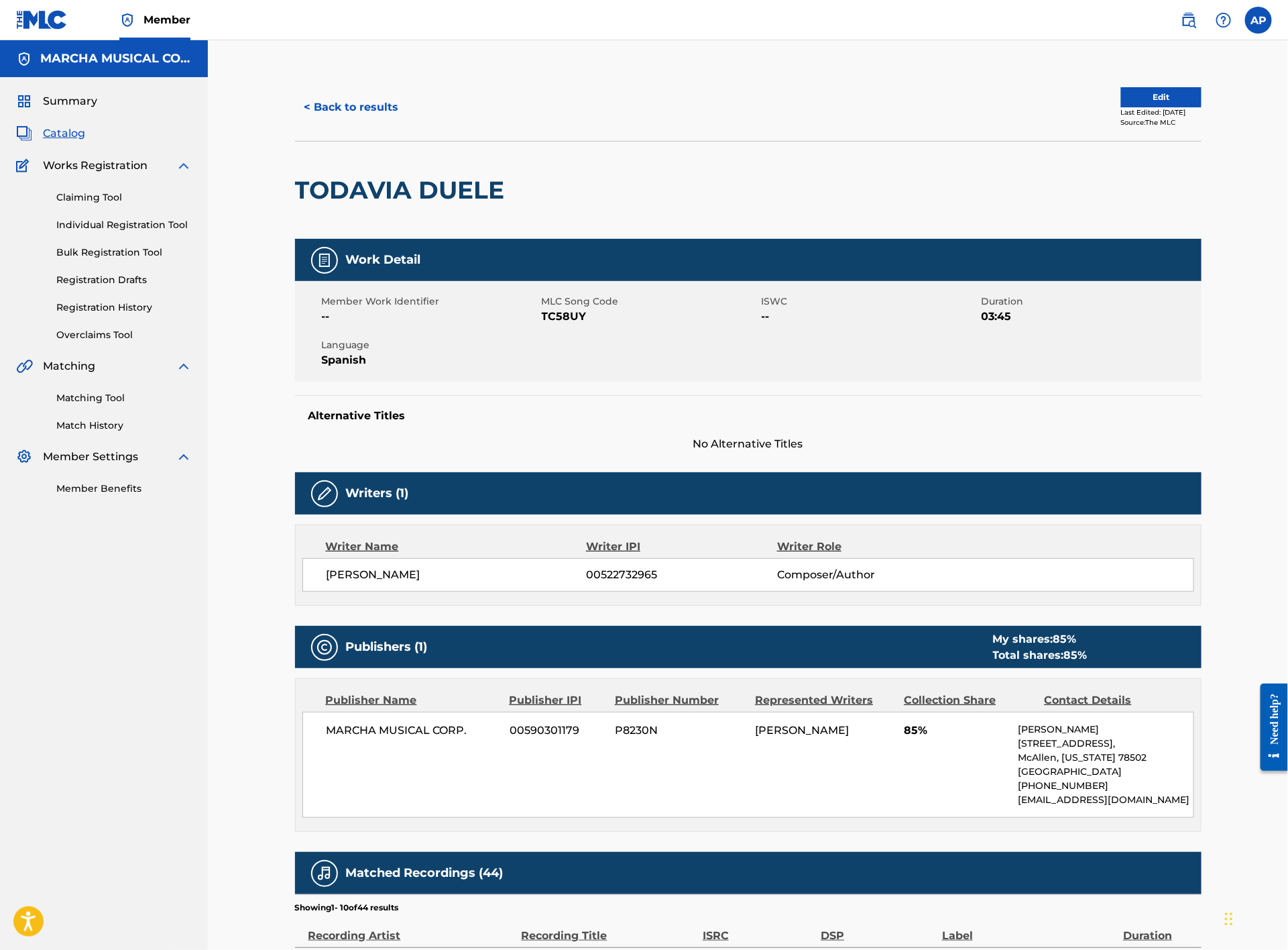
click at [376, 101] on button "< Back to results" at bounding box center [352, 107] width 114 height 34
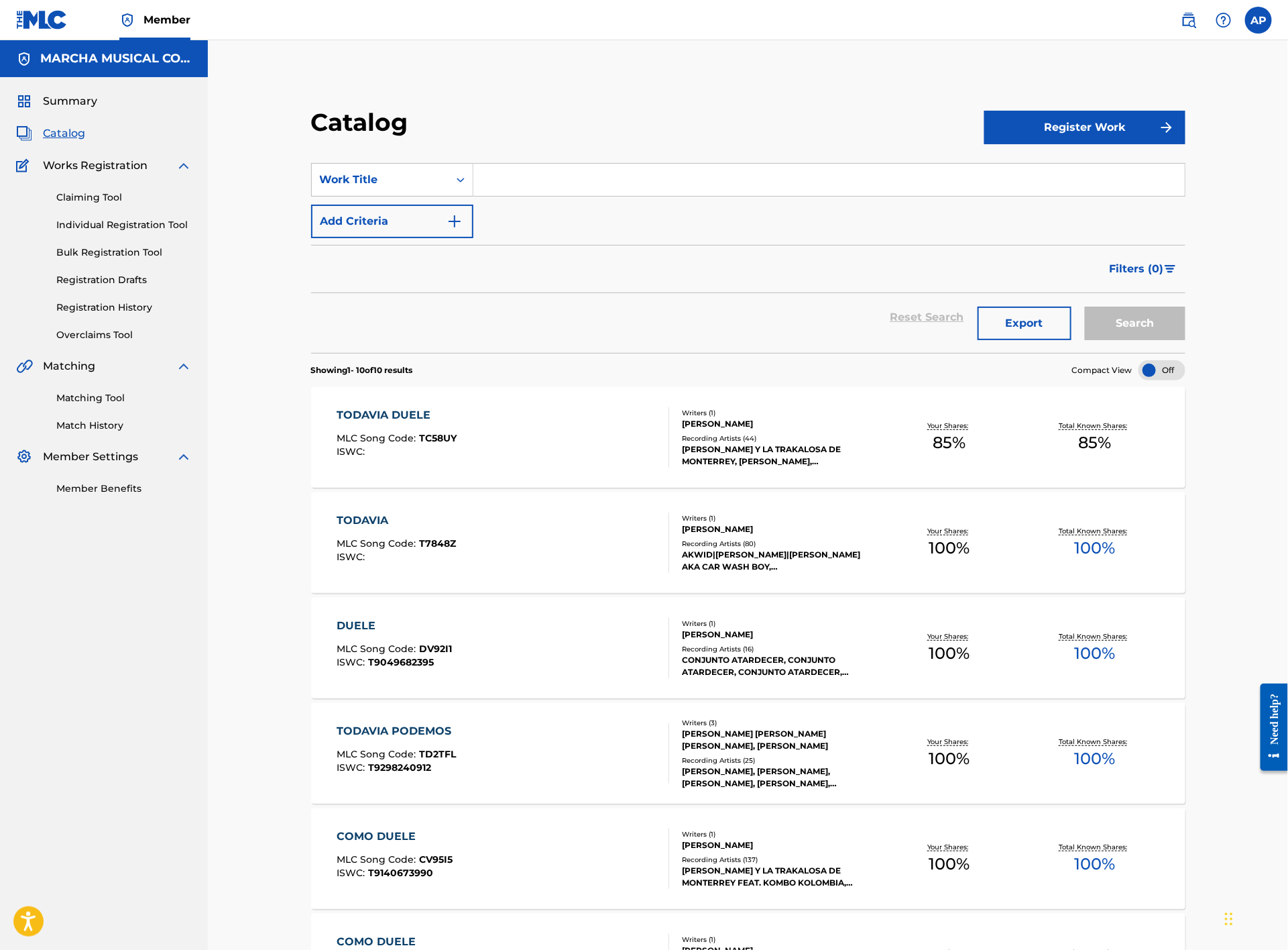
click at [516, 169] on input "Search Form" at bounding box center [829, 179] width 711 height 32
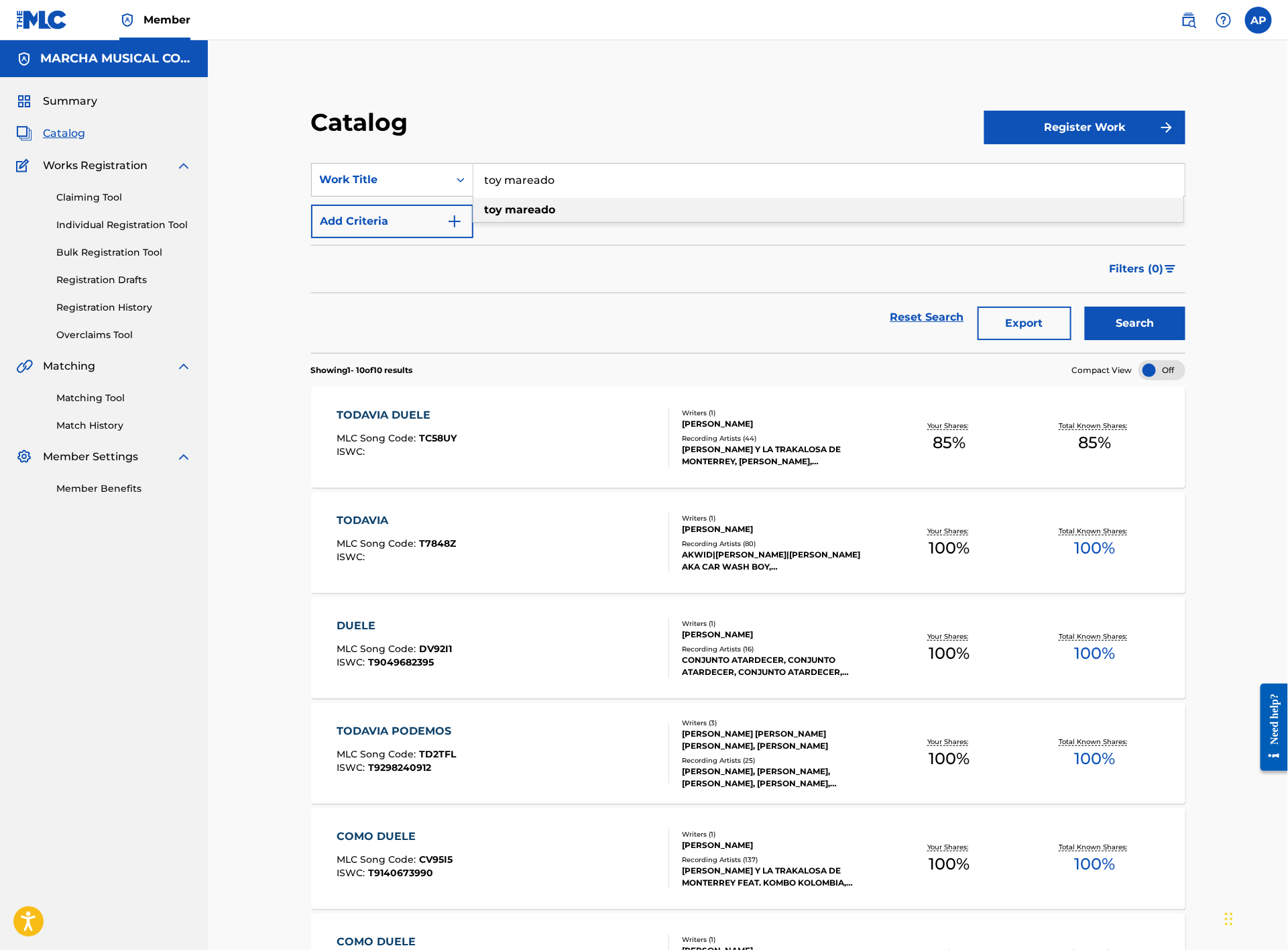
type input "toy mareado"
click at [535, 204] on strong "mareado" at bounding box center [531, 209] width 50 height 13
click at [1140, 326] on button "Search" at bounding box center [1136, 323] width 100 height 34
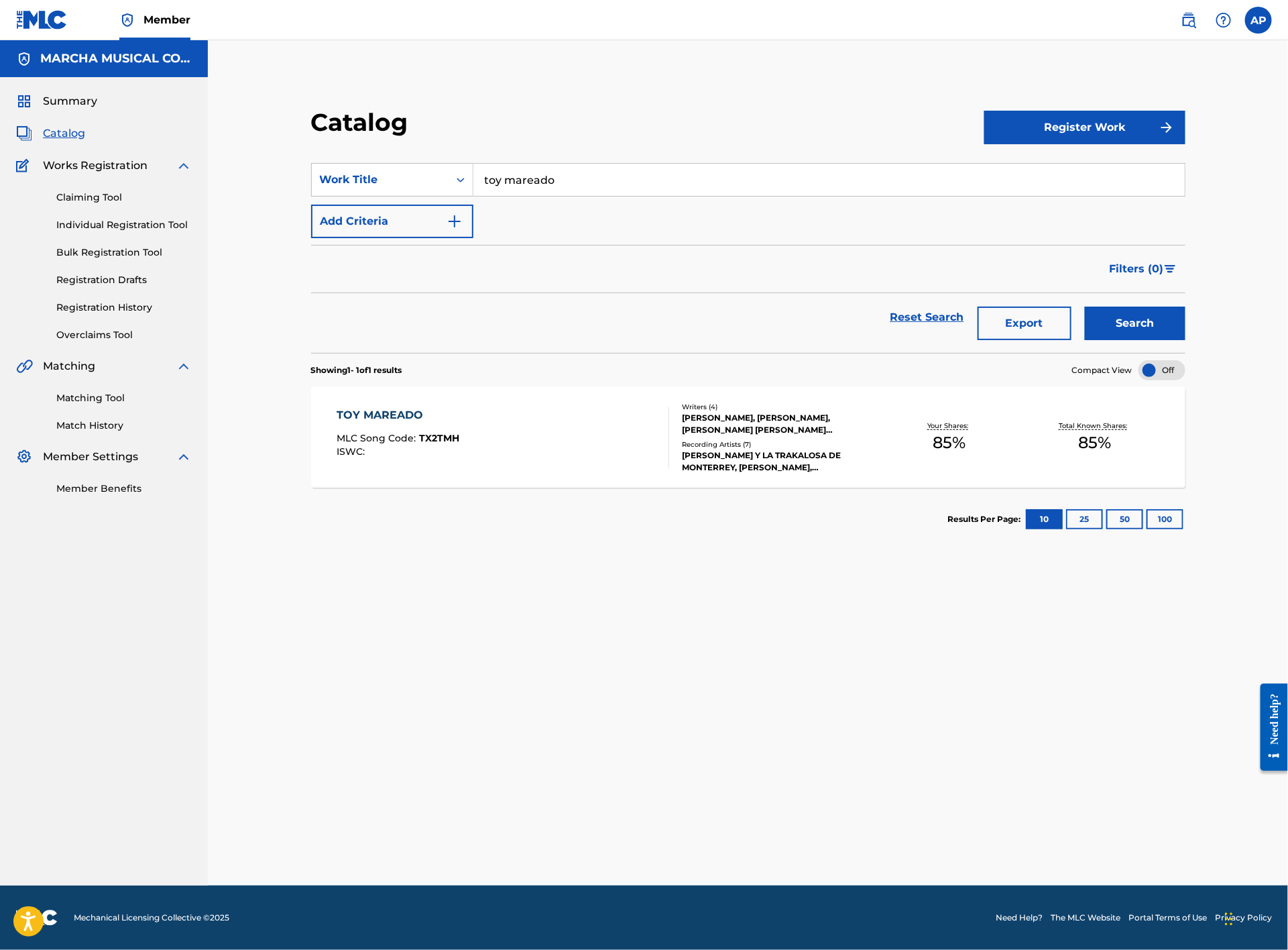
click at [565, 443] on div "TOY MAREADO MLC Song Code : TX2TMH ISWC :" at bounding box center [503, 437] width 333 height 61
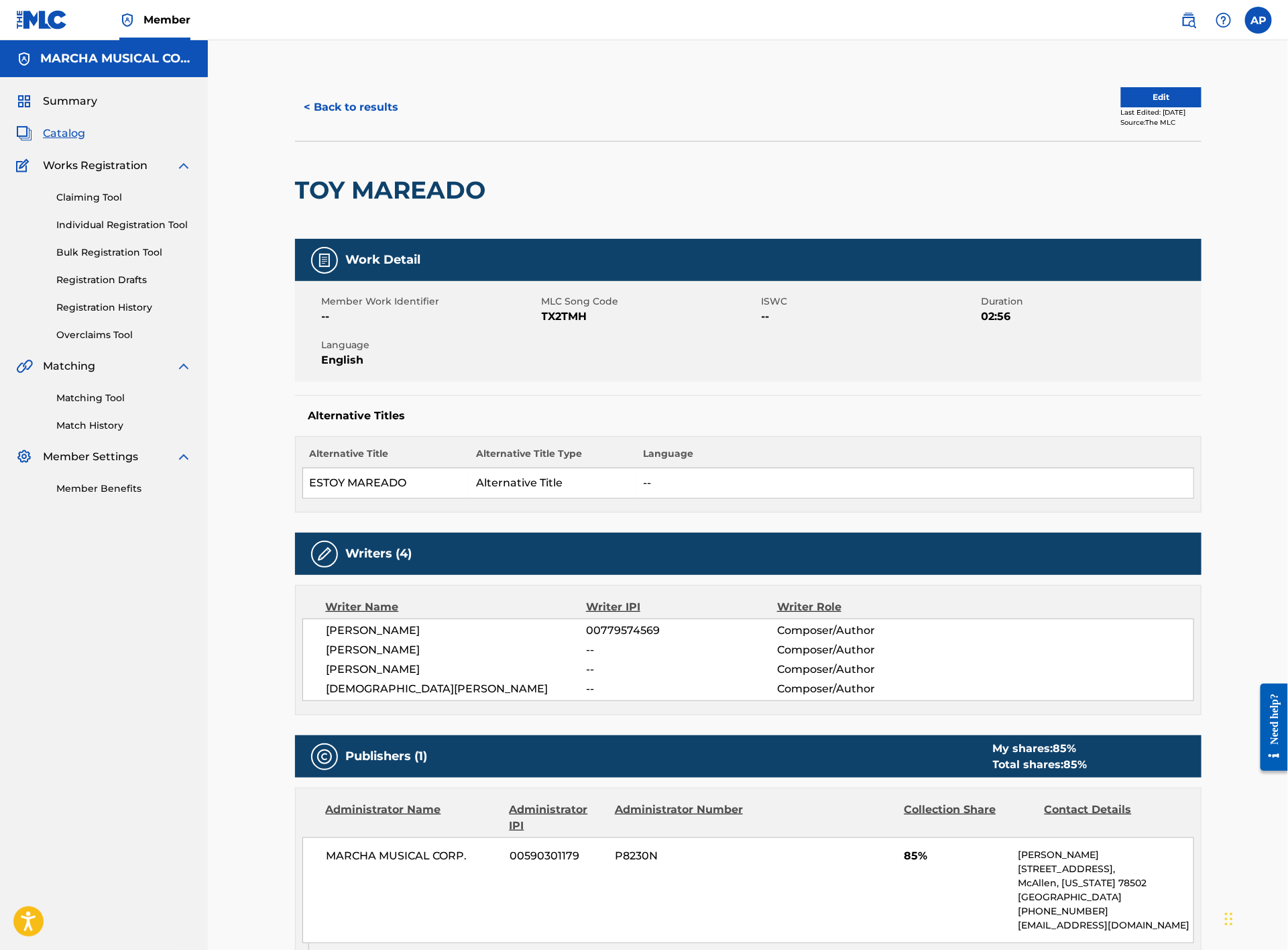
click at [359, 95] on button "< Back to results" at bounding box center [352, 107] width 114 height 34
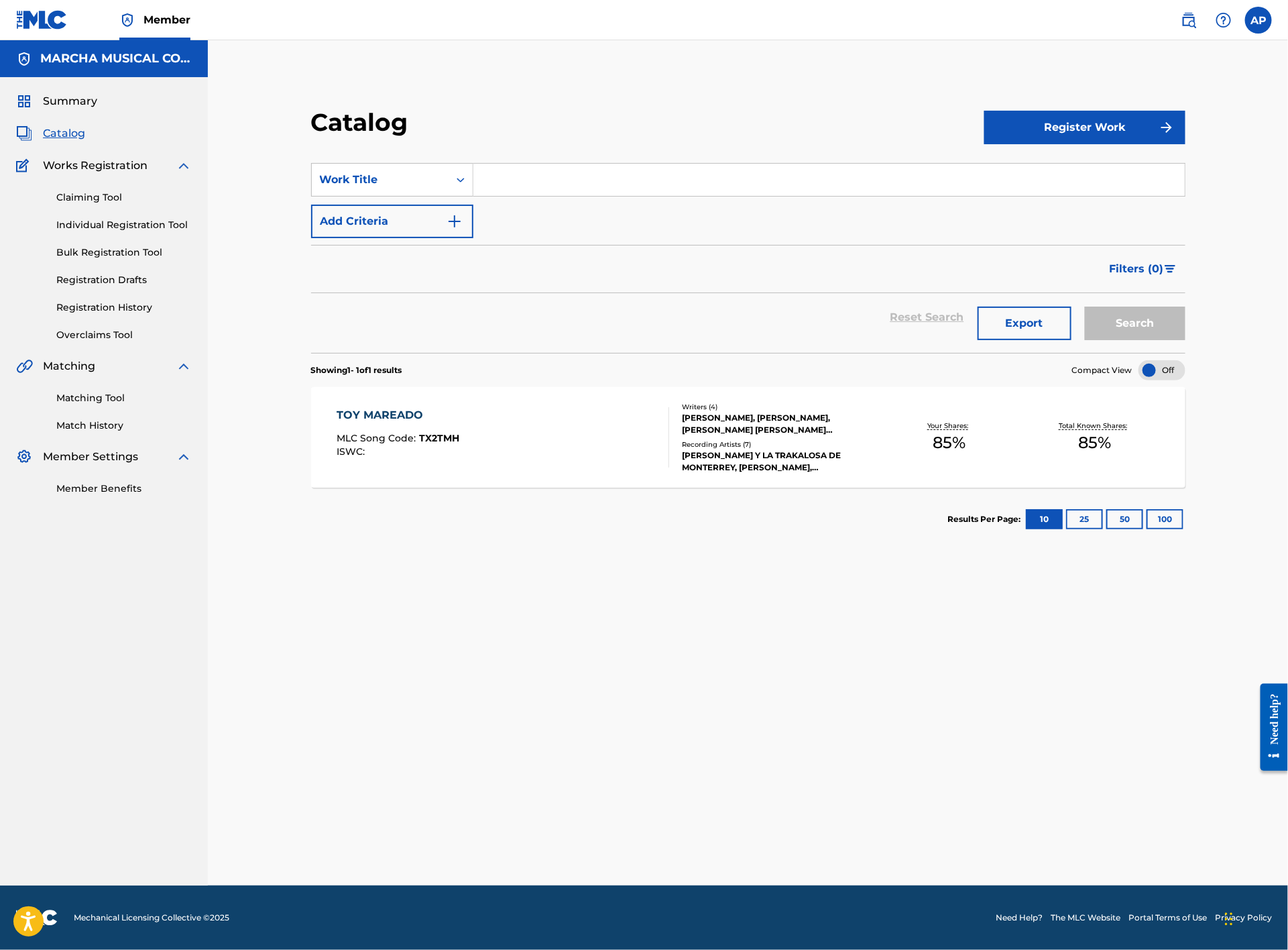
click at [515, 188] on input "Search Form" at bounding box center [829, 179] width 711 height 32
type input "tu nombre"
click at [503, 204] on strong "nombre" at bounding box center [522, 209] width 44 height 13
click at [1116, 320] on button "Search" at bounding box center [1136, 323] width 100 height 34
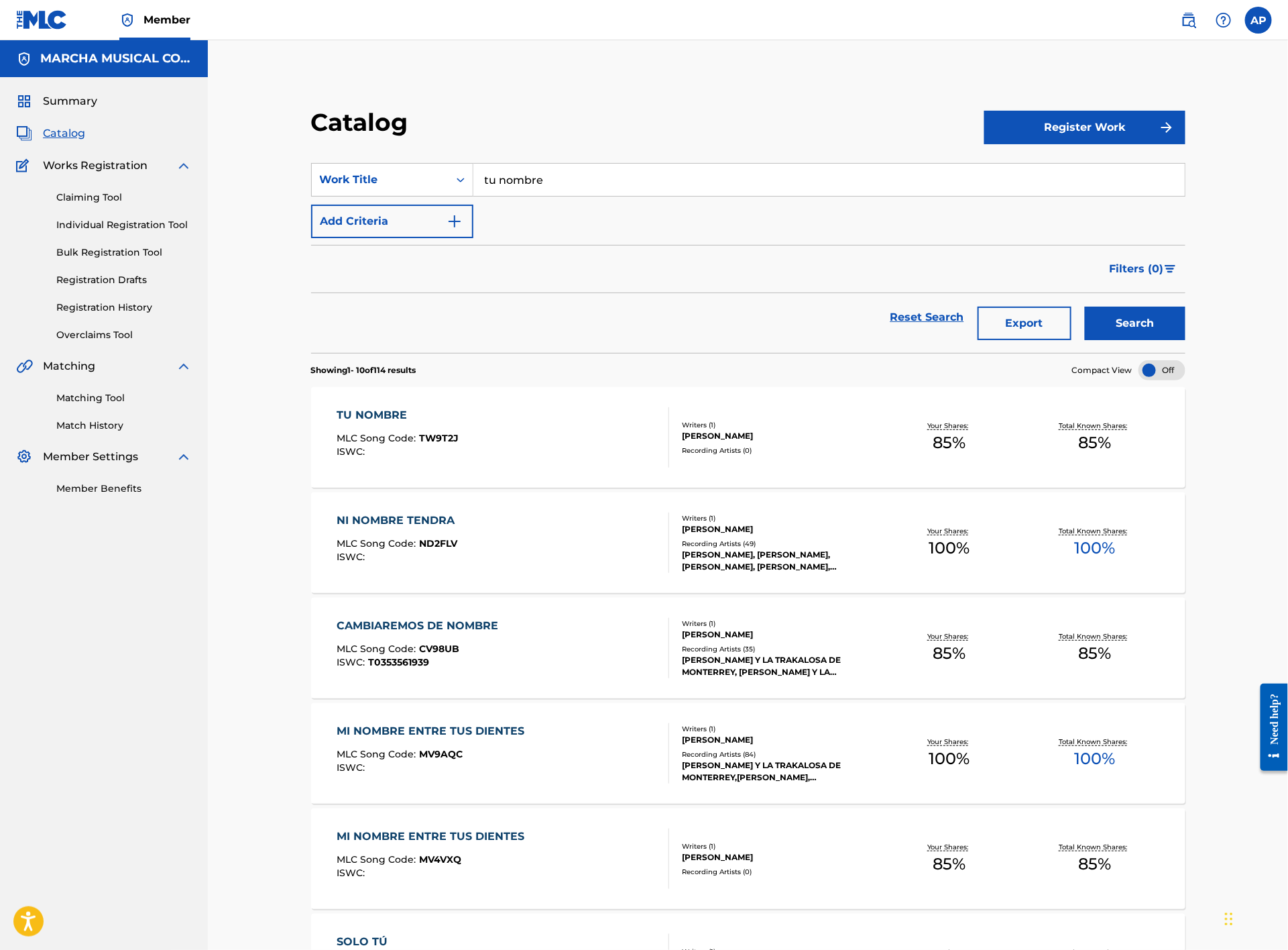
click at [537, 423] on div "TU NOMBRE MLC Song Code : TW9T2J ISWC :" at bounding box center [503, 437] width 333 height 61
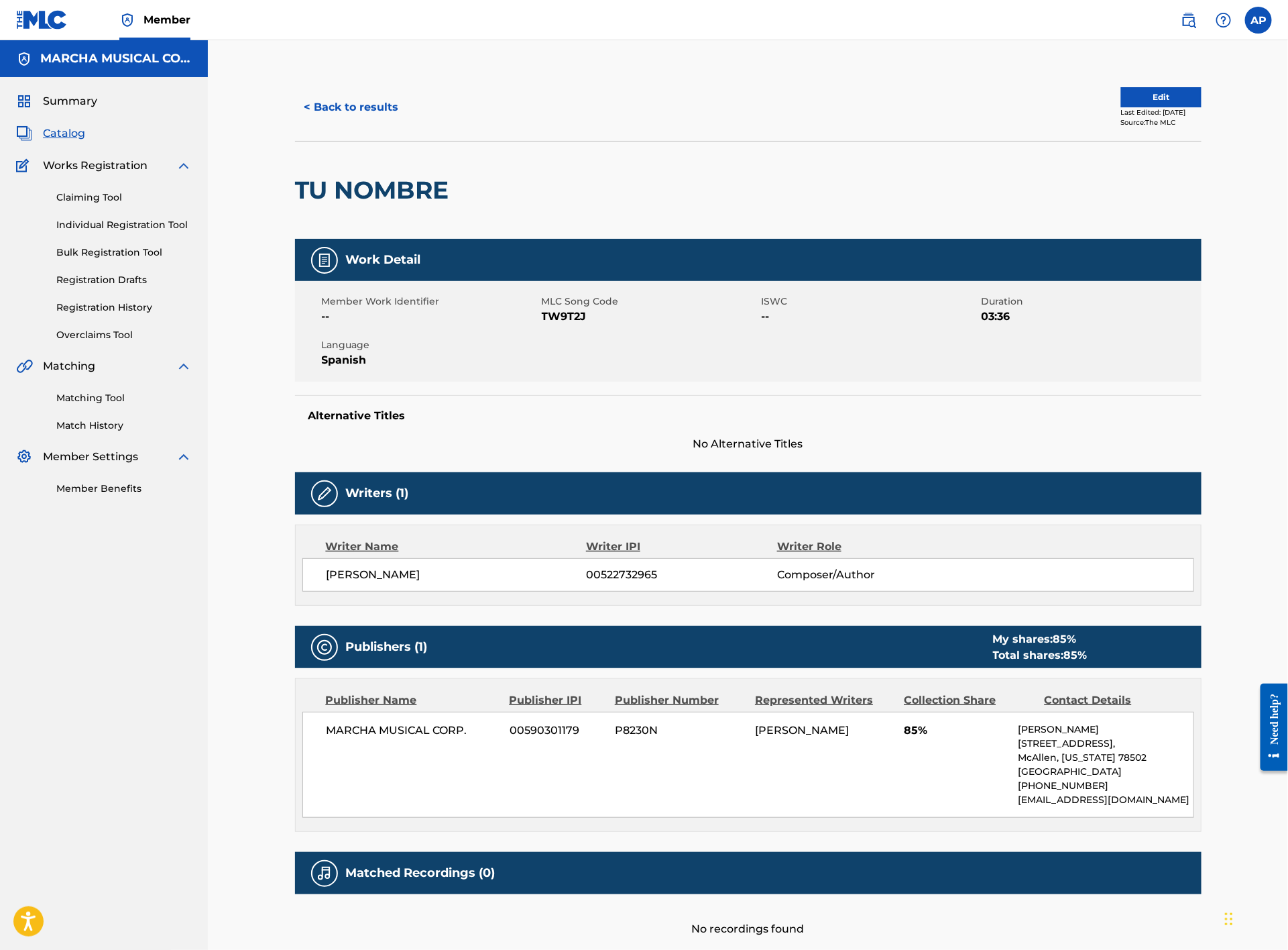
click at [367, 109] on button "< Back to results" at bounding box center [352, 107] width 114 height 34
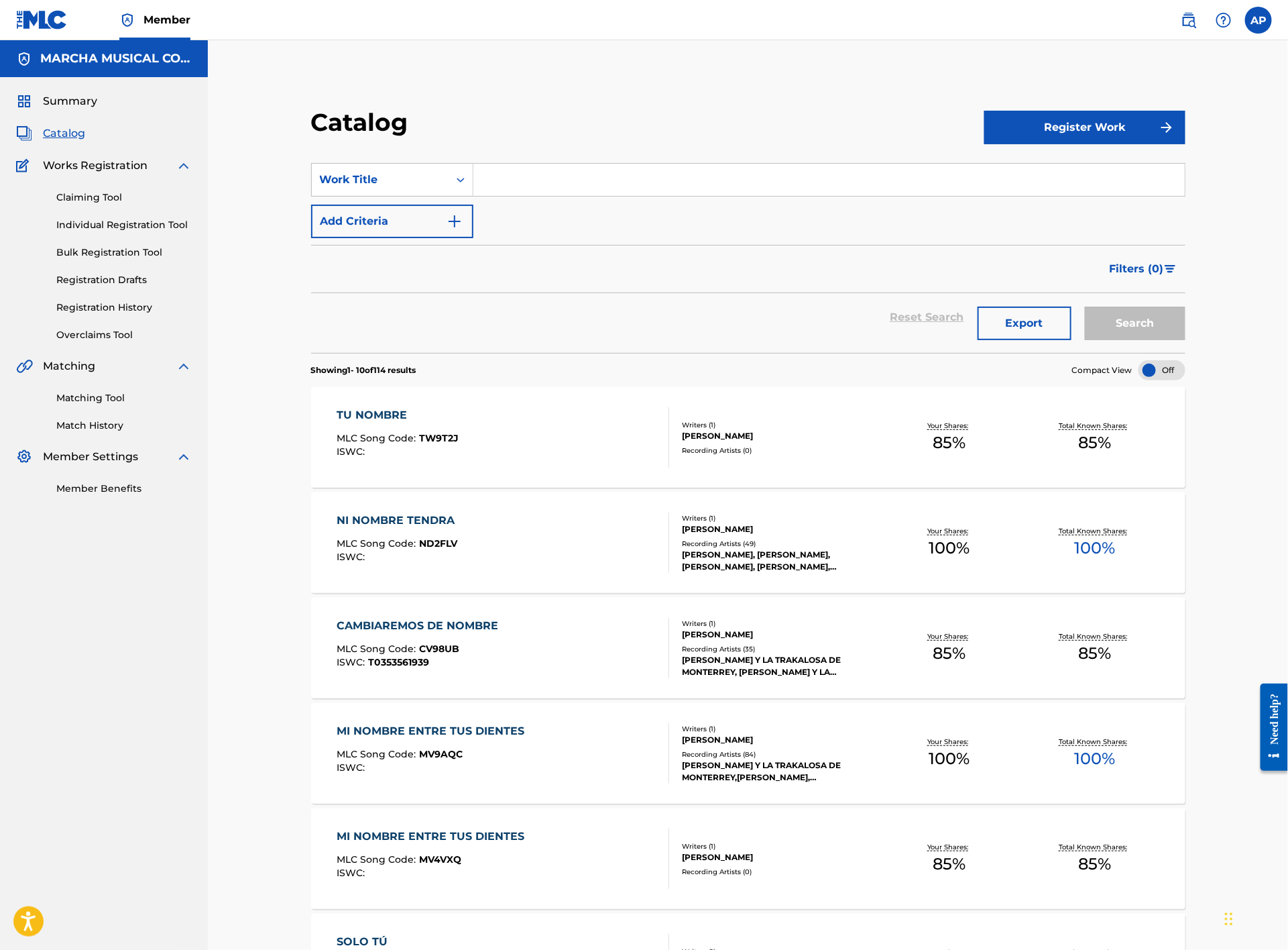
click at [395, 139] on div "Catalog Register Work SearchWithCriteria9884ce2f-37f3-4cd5-851d-8b42789f7271 Wo…" at bounding box center [748, 805] width 907 height 1398
click at [533, 209] on span "mitad" at bounding box center [538, 209] width 33 height 13
type input "tu otra mitad"
click at [1140, 312] on button "Search" at bounding box center [1136, 323] width 100 height 34
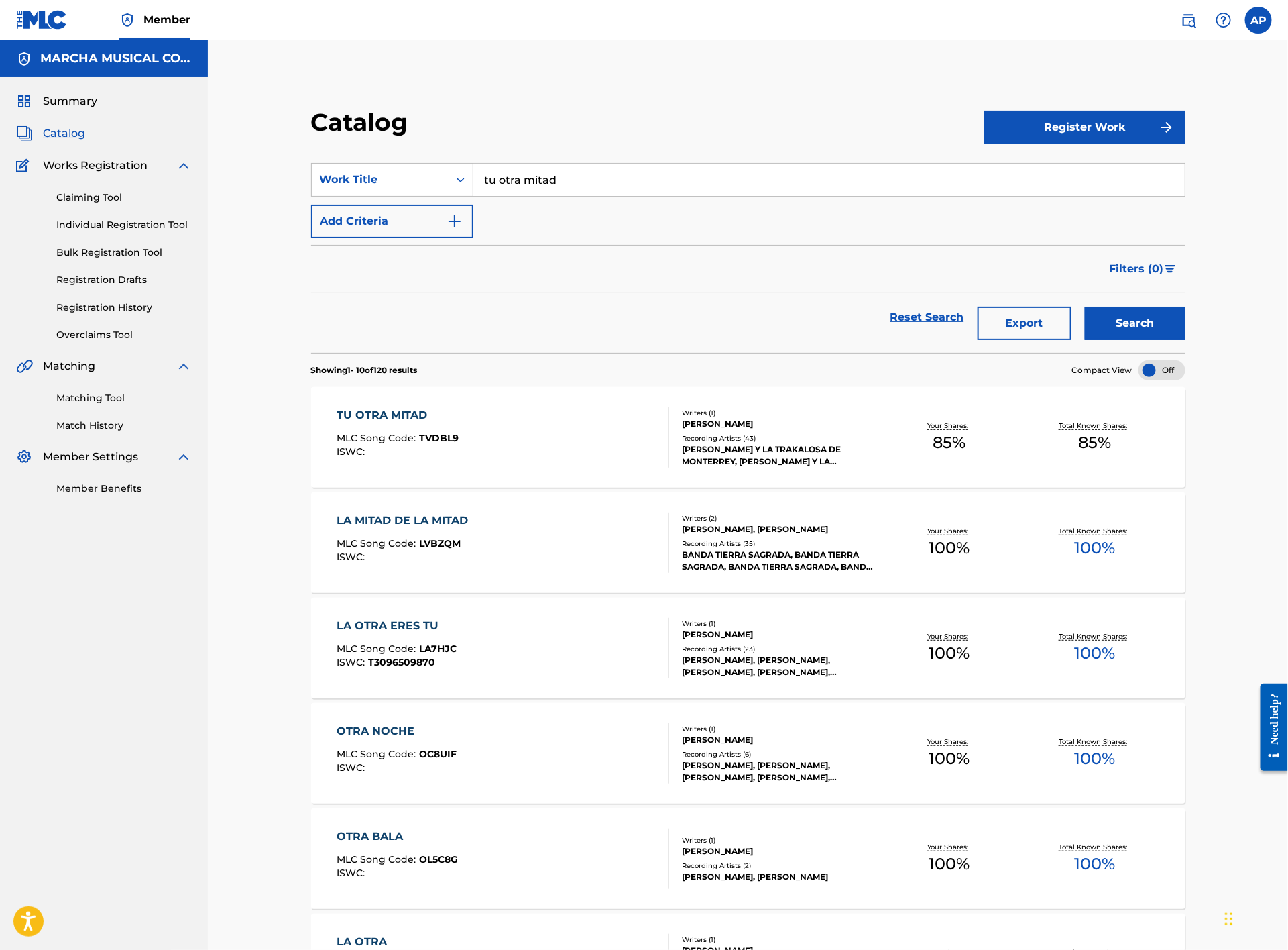
click at [586, 177] on input "tu otra mitad" at bounding box center [829, 179] width 711 height 32
click at [527, 444] on div "TU OTRA MITAD MLC Song Code : TVDBL9 ISWC :" at bounding box center [503, 437] width 333 height 61
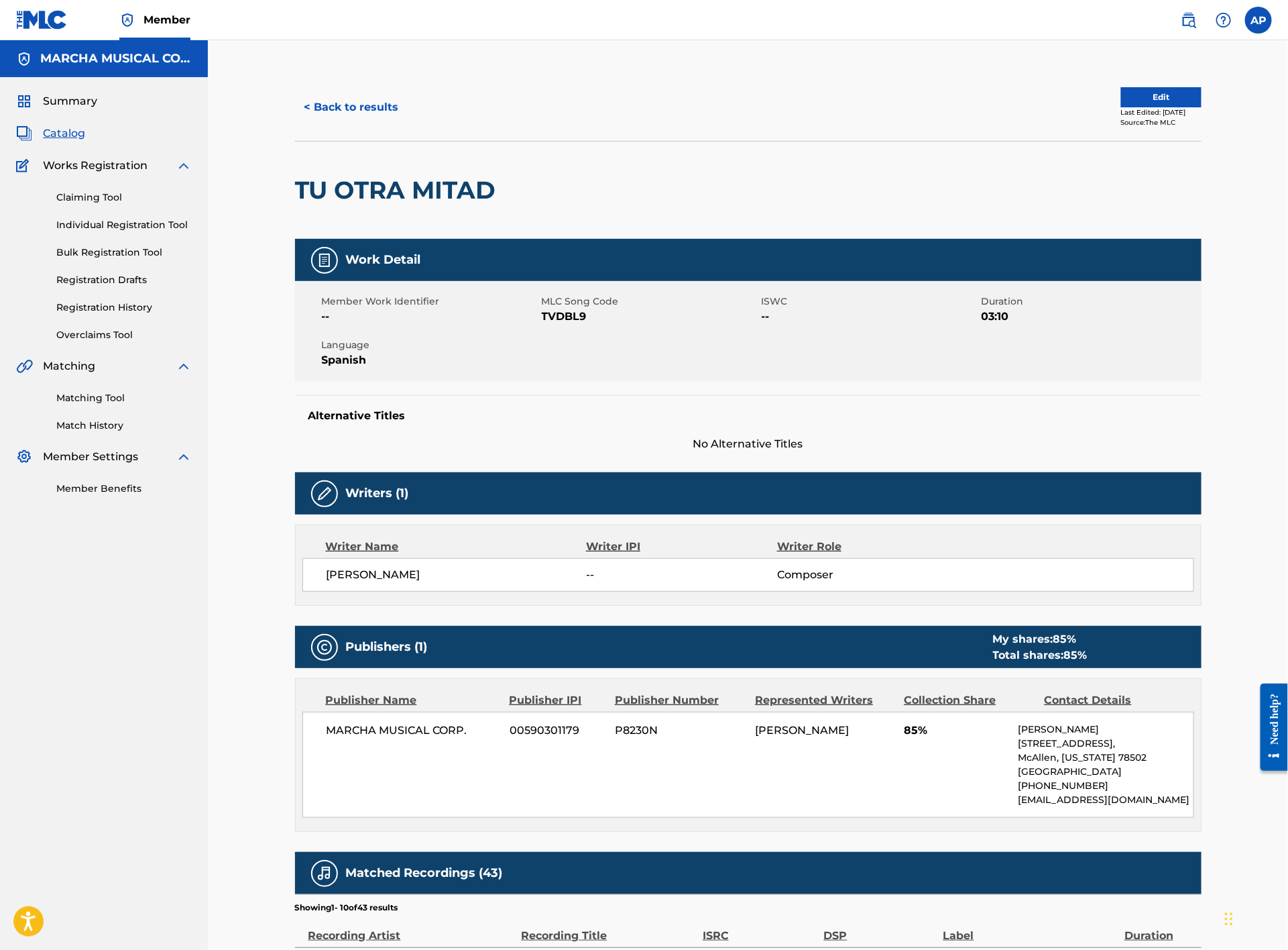
click at [368, 96] on button "< Back to results" at bounding box center [352, 107] width 114 height 34
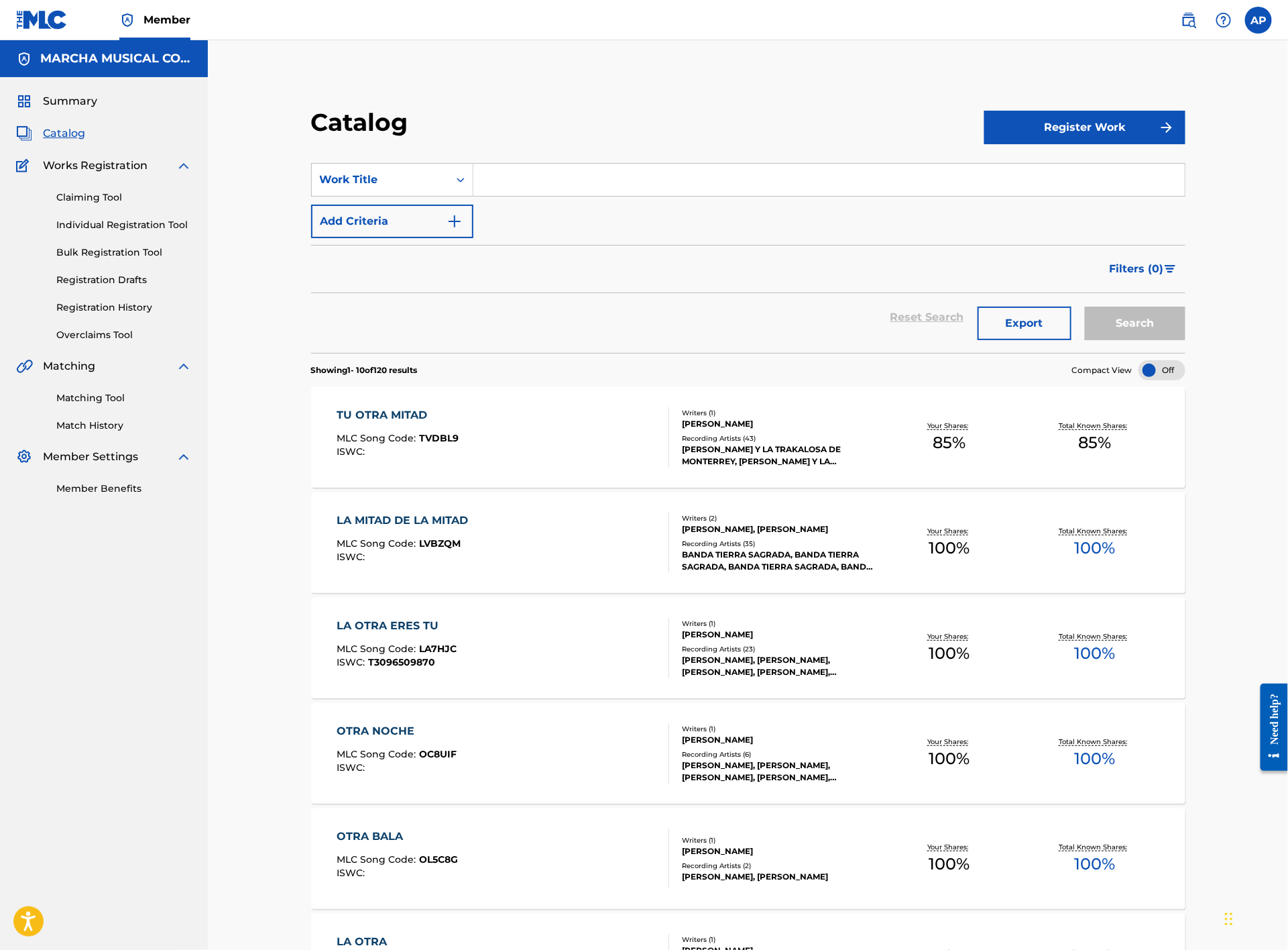
click at [507, 179] on input "Search Form" at bounding box center [829, 179] width 711 height 32
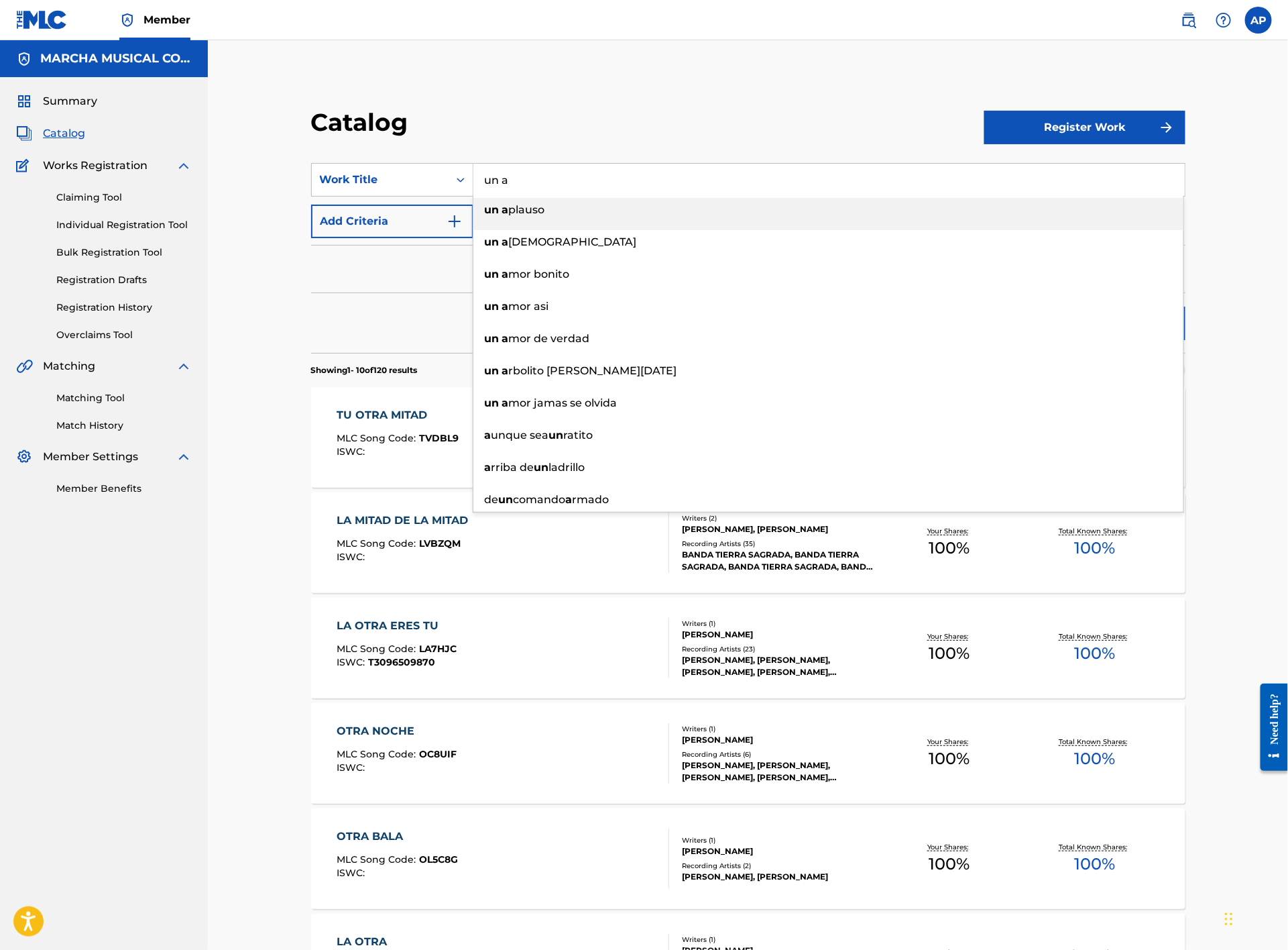
click at [523, 209] on span "plauso" at bounding box center [527, 209] width 37 height 13
type input "un aplauso"
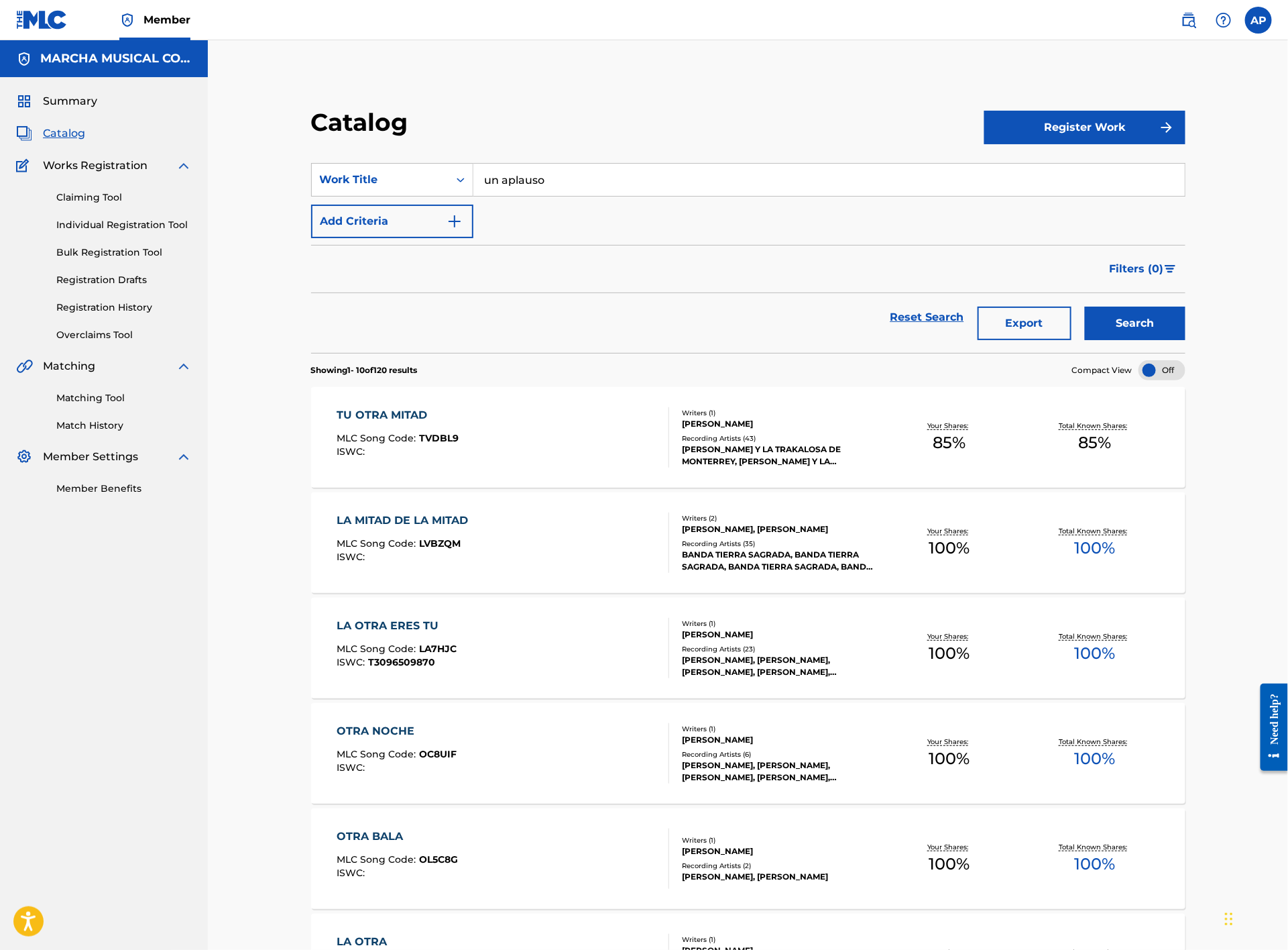
click at [1140, 332] on button "Search" at bounding box center [1136, 323] width 100 height 34
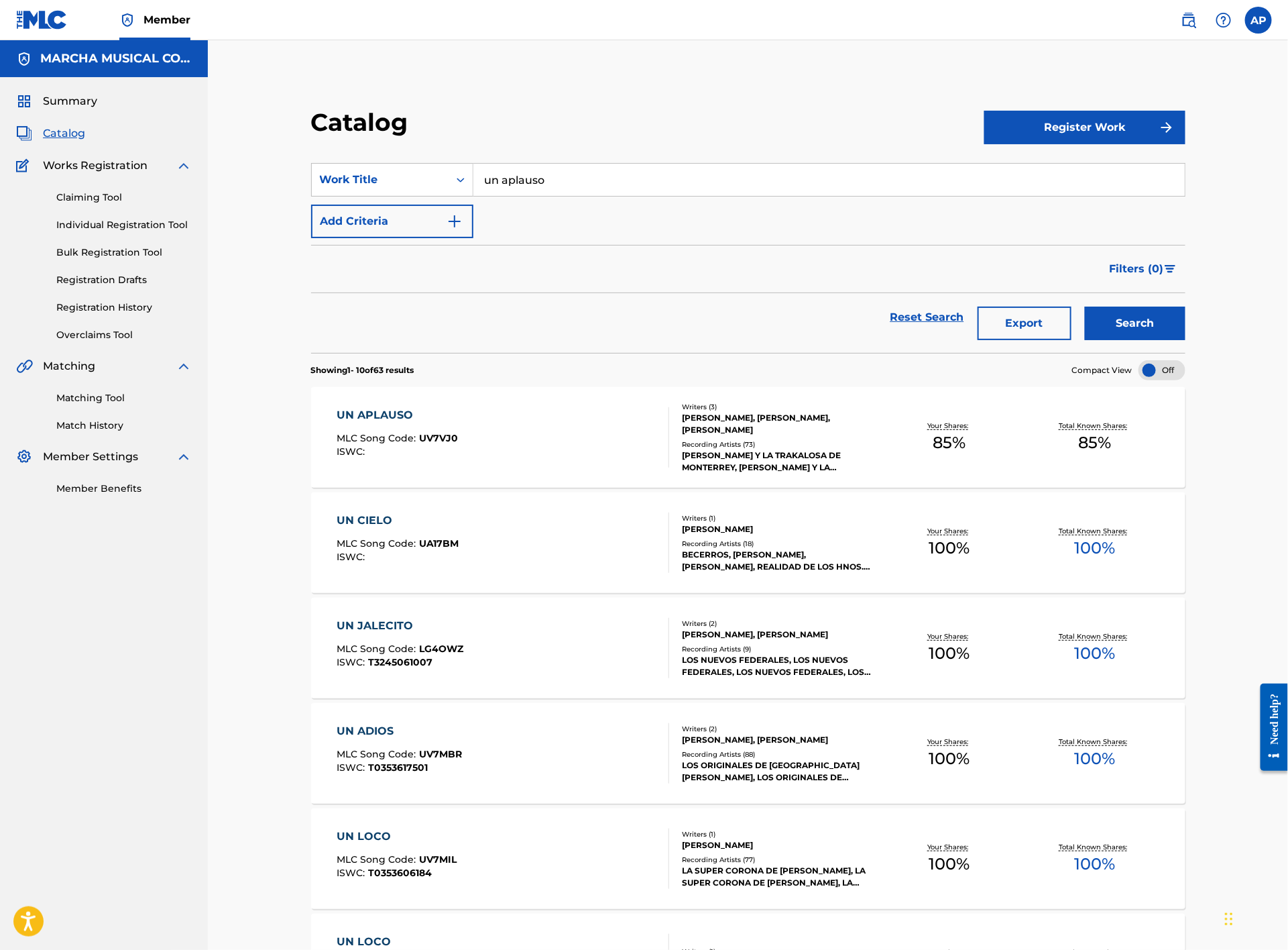
click at [540, 429] on div "UN APLAUSO MLC Song Code : UV7VJ0 ISWC :" at bounding box center [503, 437] width 333 height 61
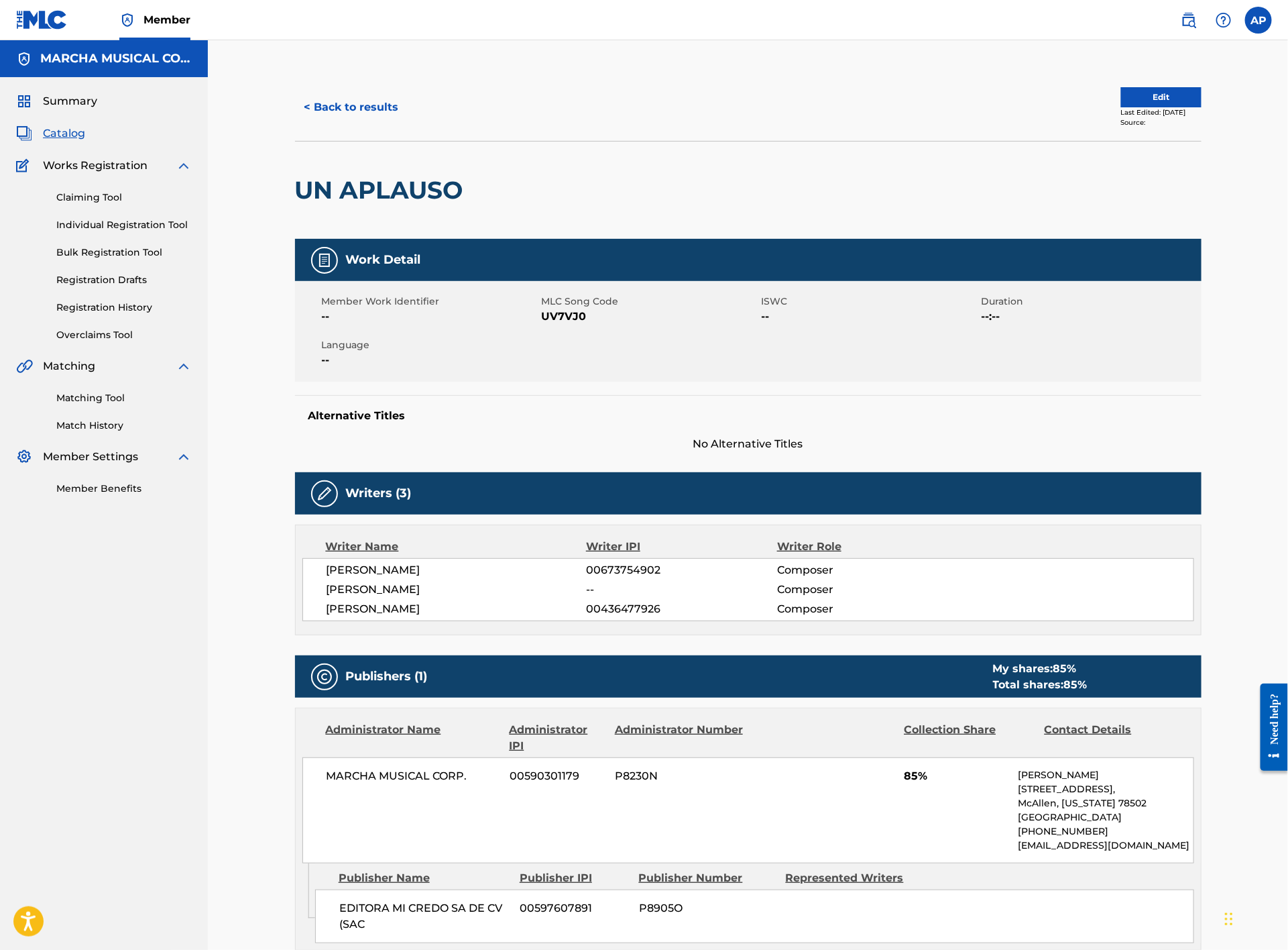
click at [369, 100] on button "< Back to results" at bounding box center [352, 107] width 114 height 34
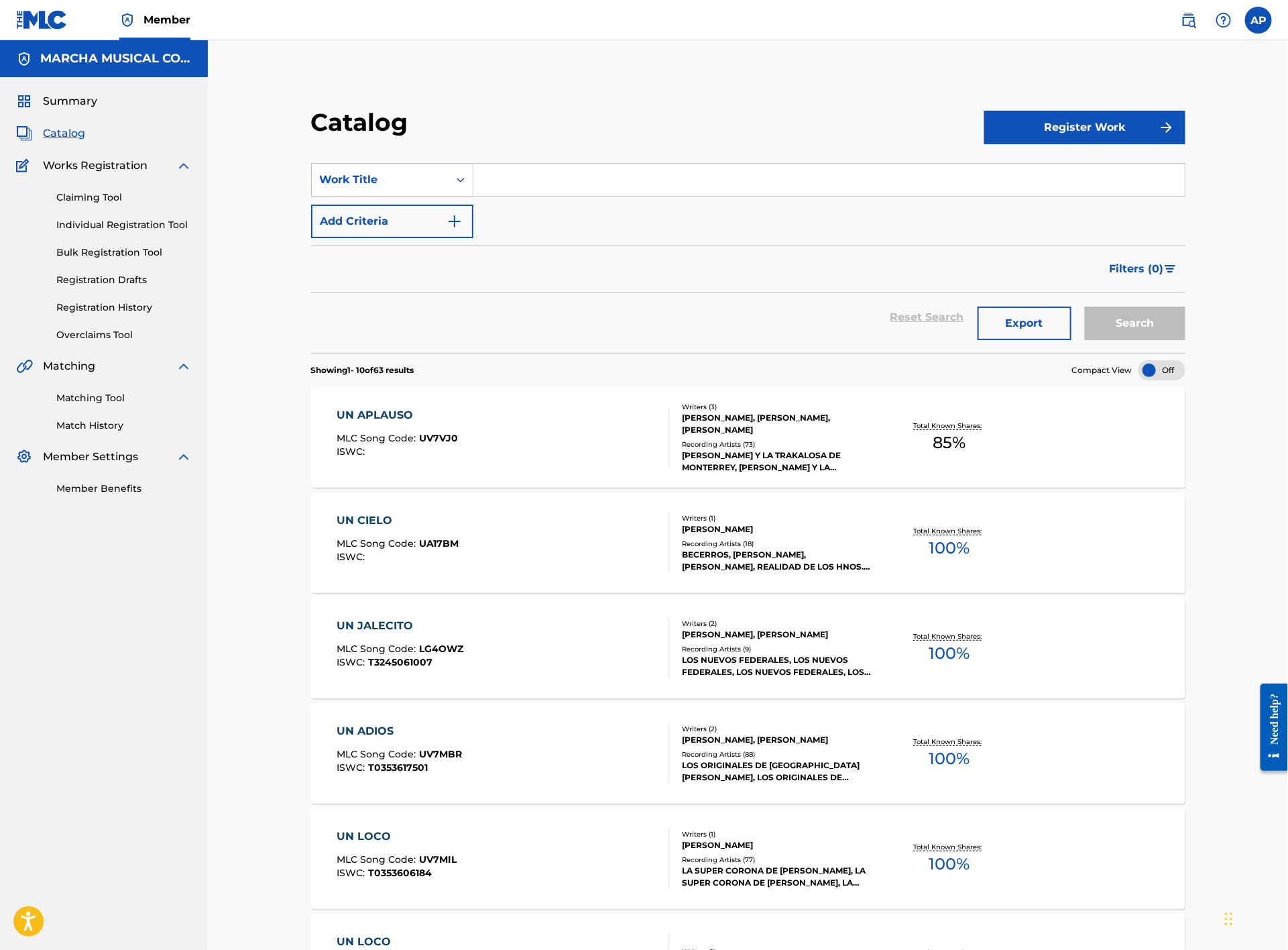
click at [508, 182] on input "Search Form" at bounding box center [829, 179] width 711 height 32
drag, startPoint x: 557, startPoint y: 179, endPoint x: 554, endPoint y: 169, distance: 10.4
click at [557, 179] on input "Search Form" at bounding box center [829, 179] width 711 height 32
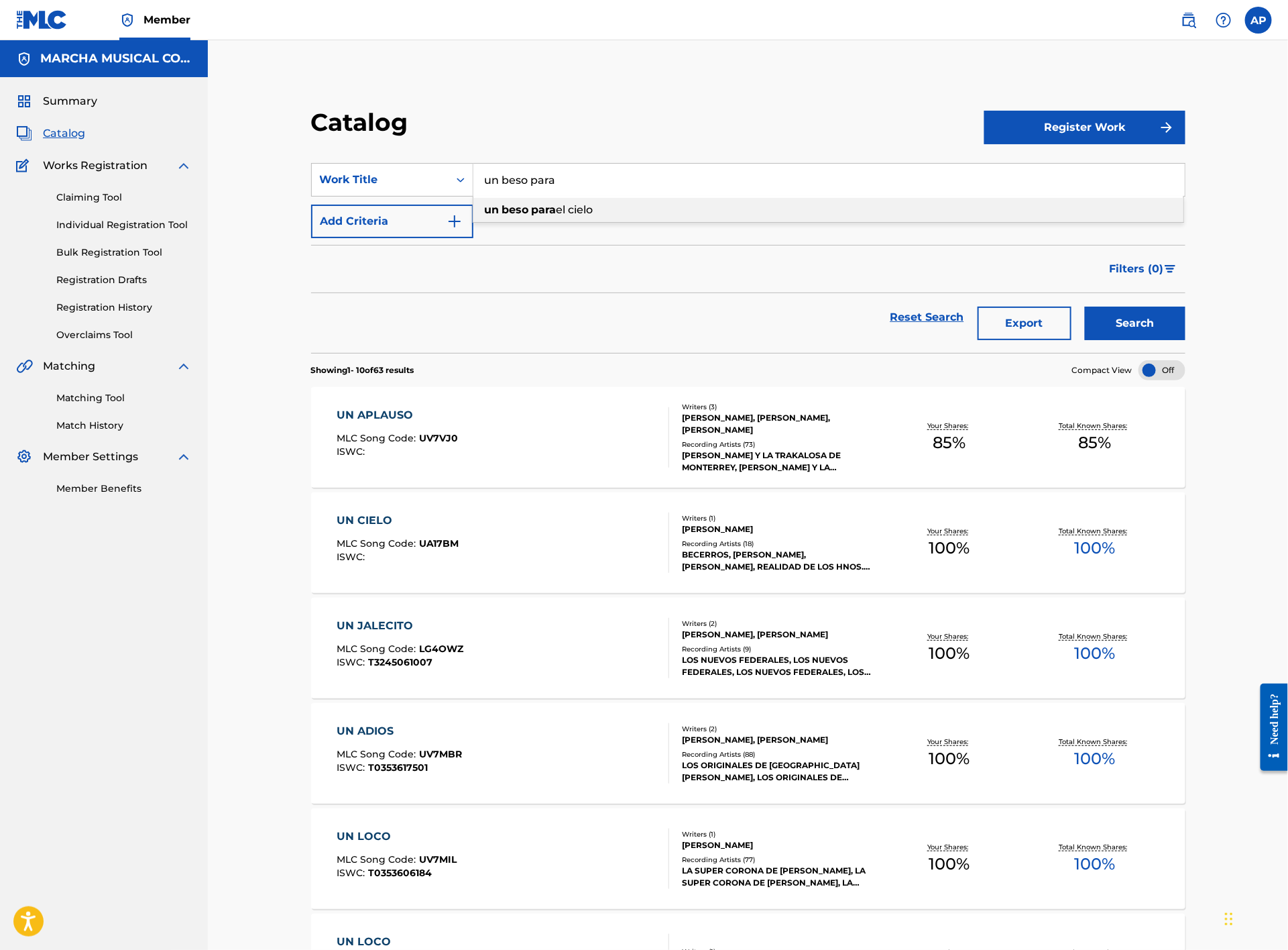
click at [570, 212] on span "el cielo" at bounding box center [575, 209] width 37 height 13
type input "un beso para el cielo"
click at [1138, 318] on button "Search" at bounding box center [1136, 323] width 100 height 34
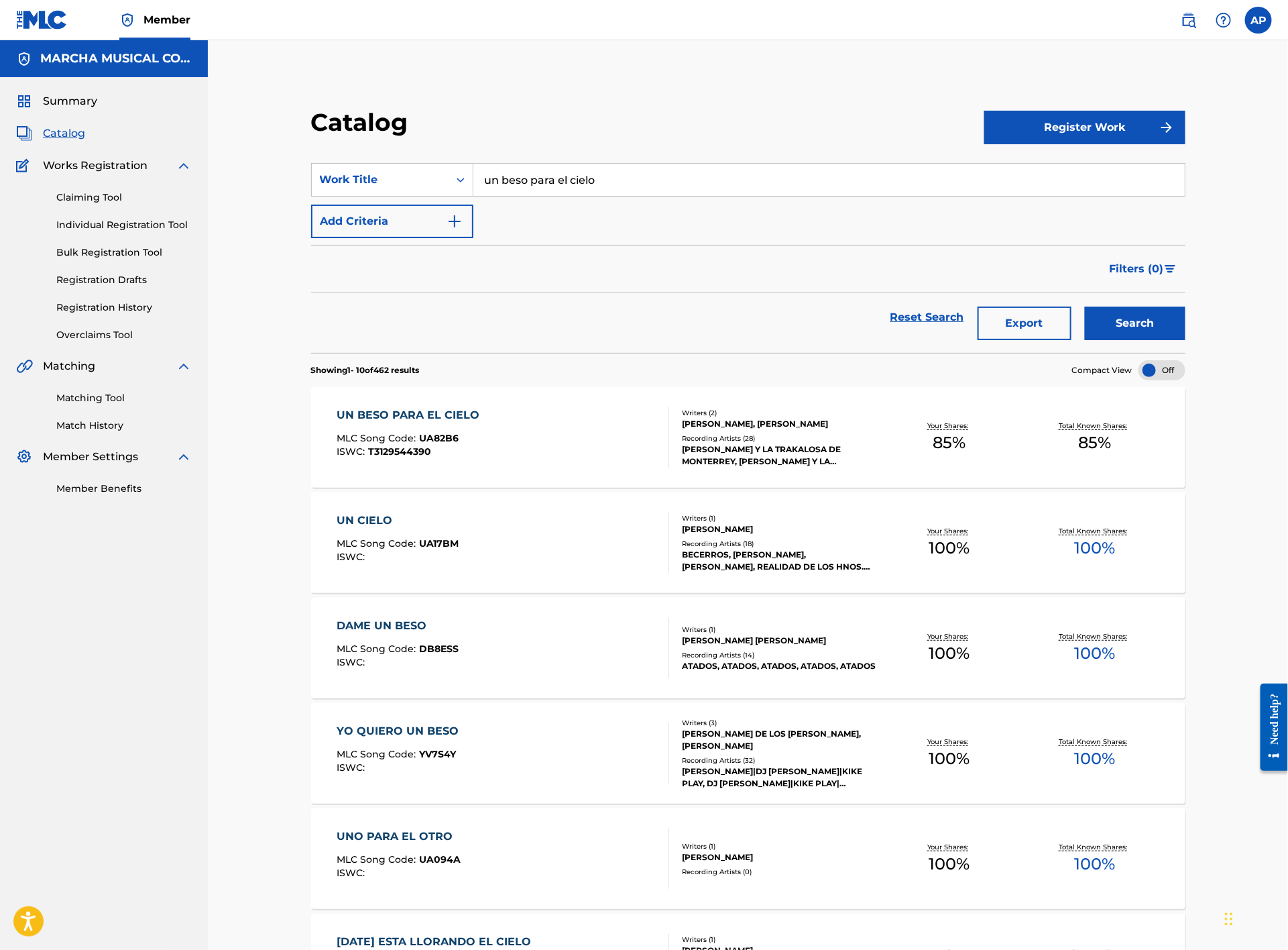
click at [585, 421] on div "UN BESO PARA EL CIELO MLC Song Code : UA82B6 ISWC : T3129544390" at bounding box center [503, 437] width 333 height 61
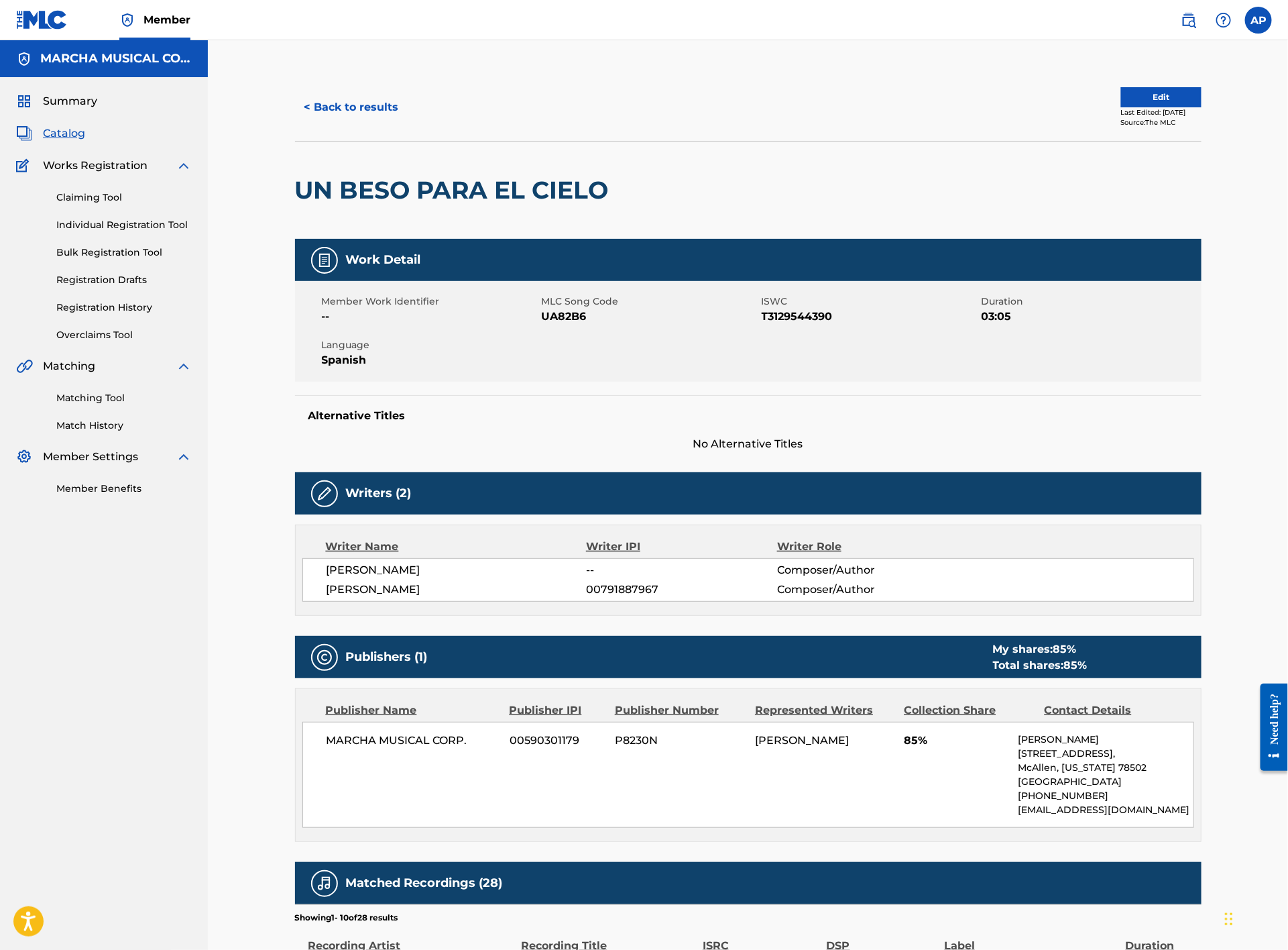
click at [383, 101] on button "< Back to results" at bounding box center [352, 107] width 114 height 34
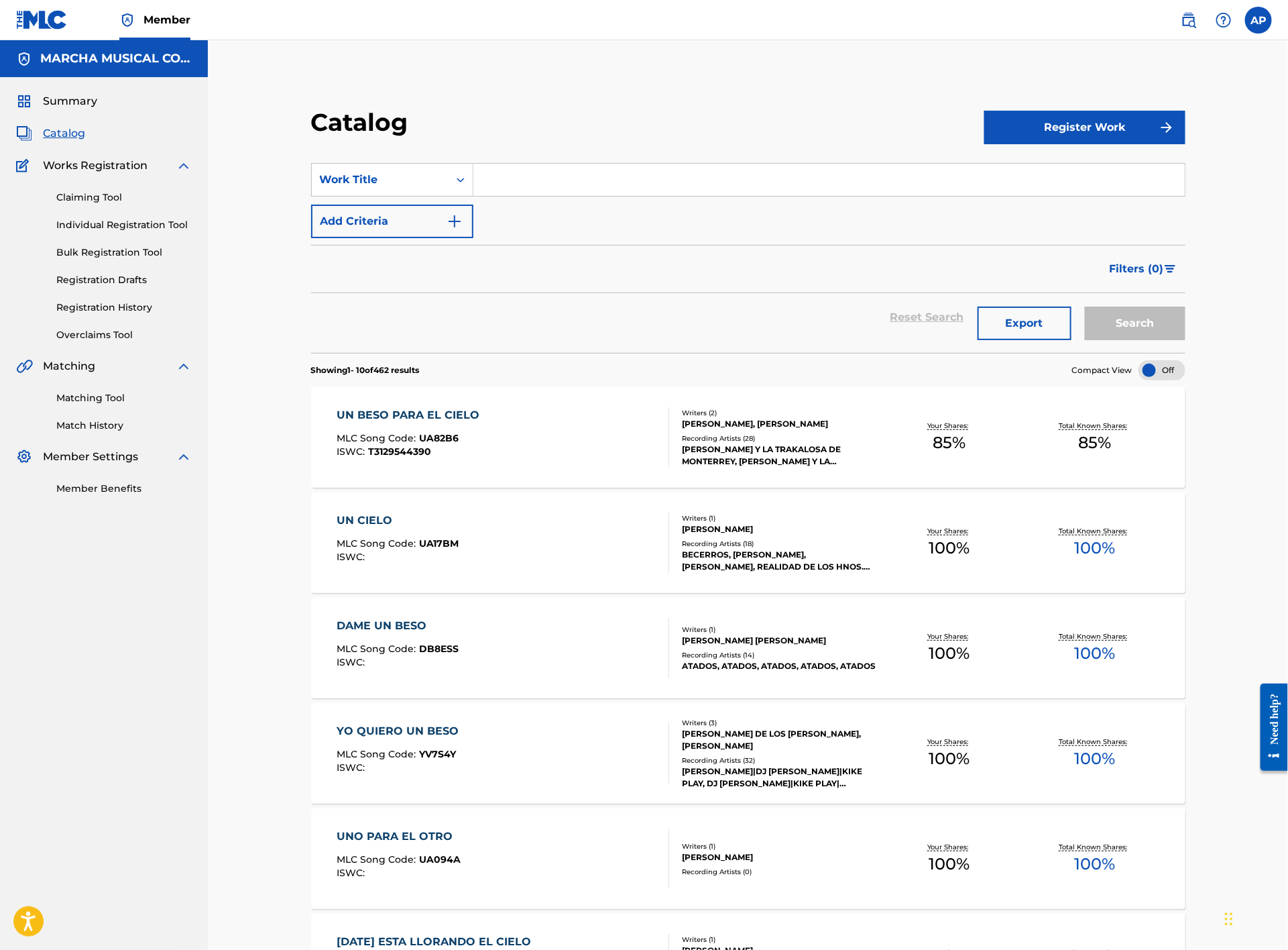
click at [537, 179] on input "Search Form" at bounding box center [829, 179] width 711 height 32
type input "una reunion familiar"
click at [1135, 324] on button "Search" at bounding box center [1136, 323] width 100 height 34
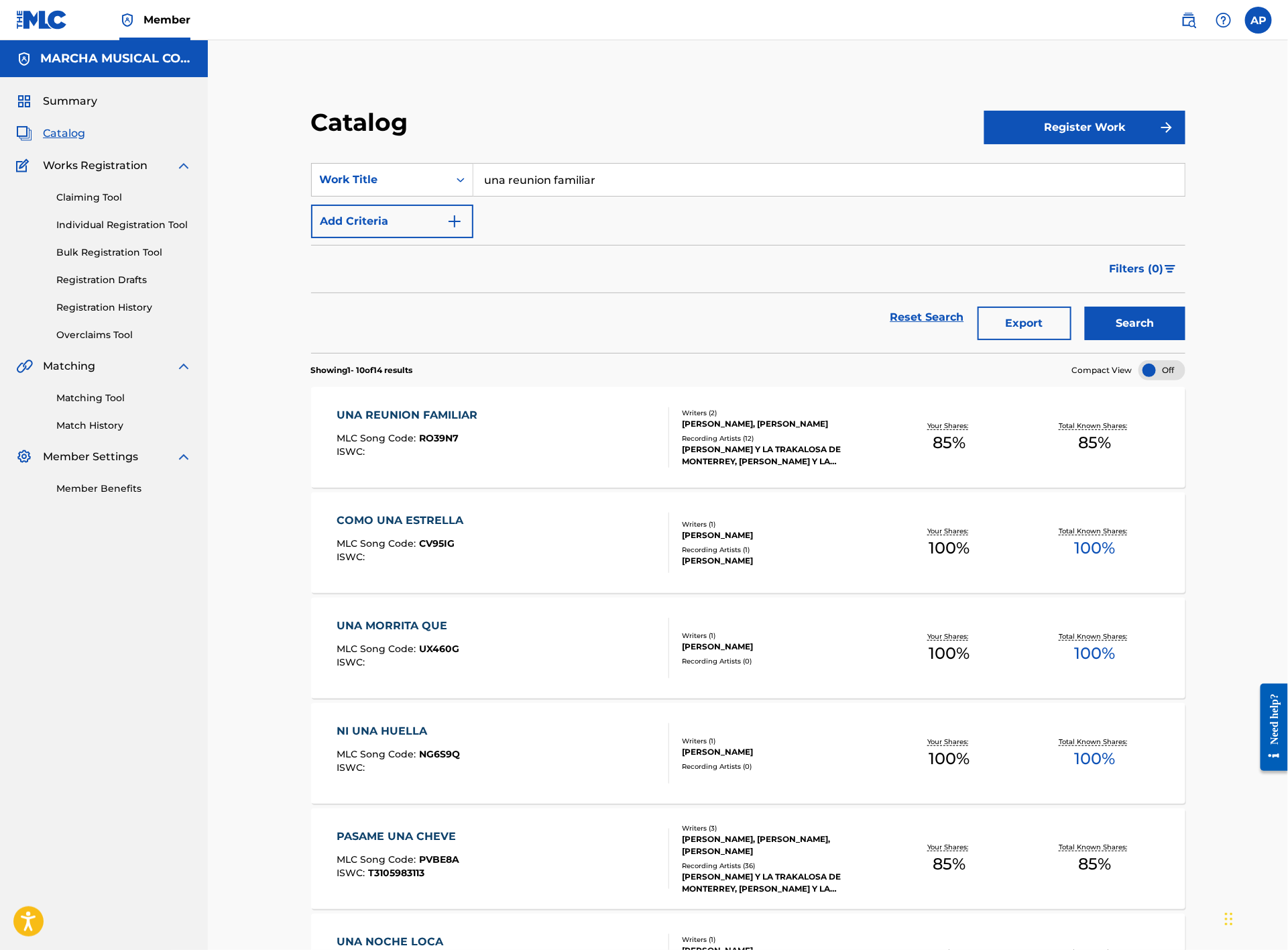
click at [579, 437] on div "UNA REUNION FAMILIAR MLC Song Code : RO39N7 ISWC :" at bounding box center [503, 437] width 333 height 61
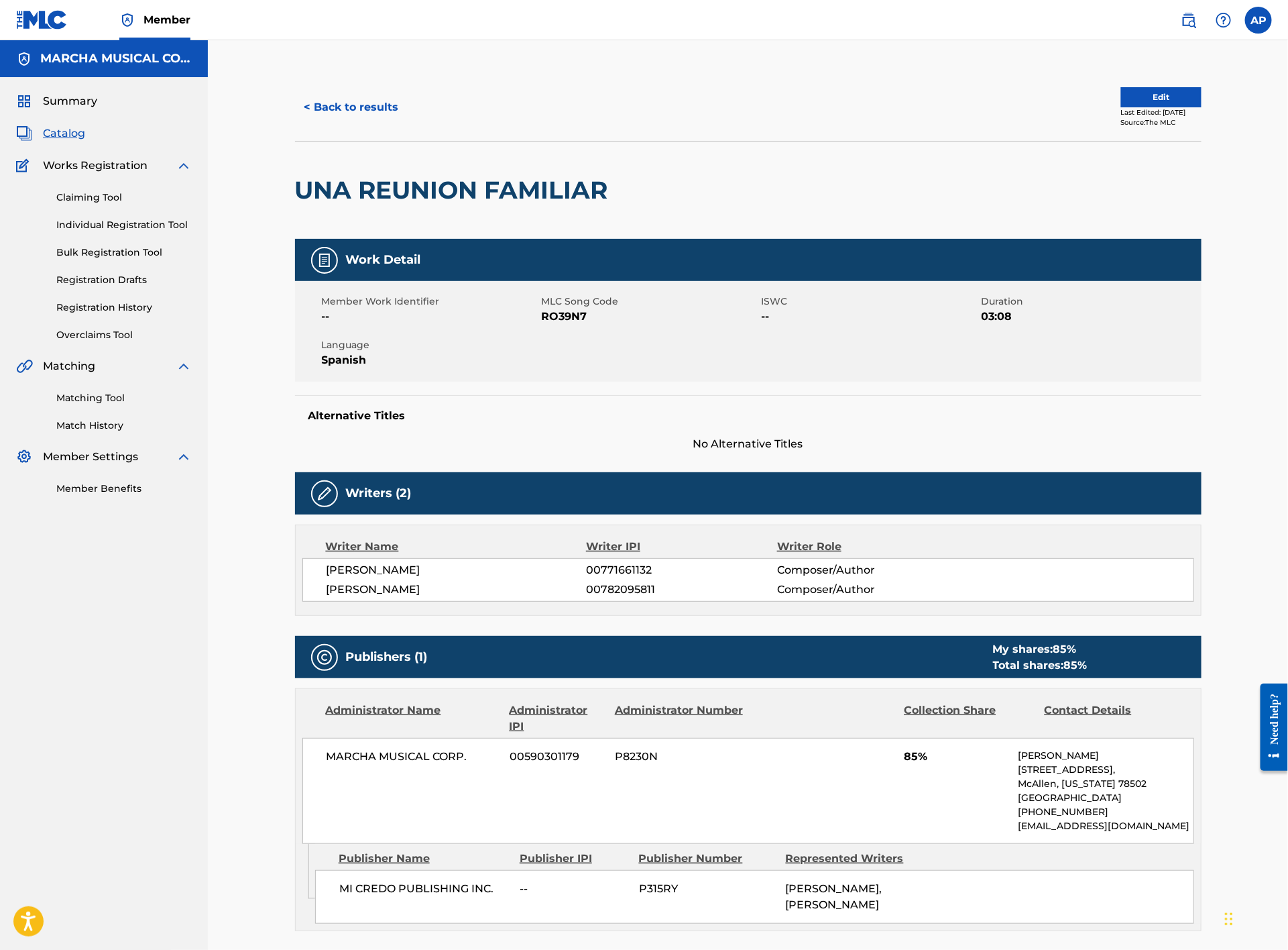
click at [359, 97] on button "< Back to results" at bounding box center [352, 107] width 114 height 34
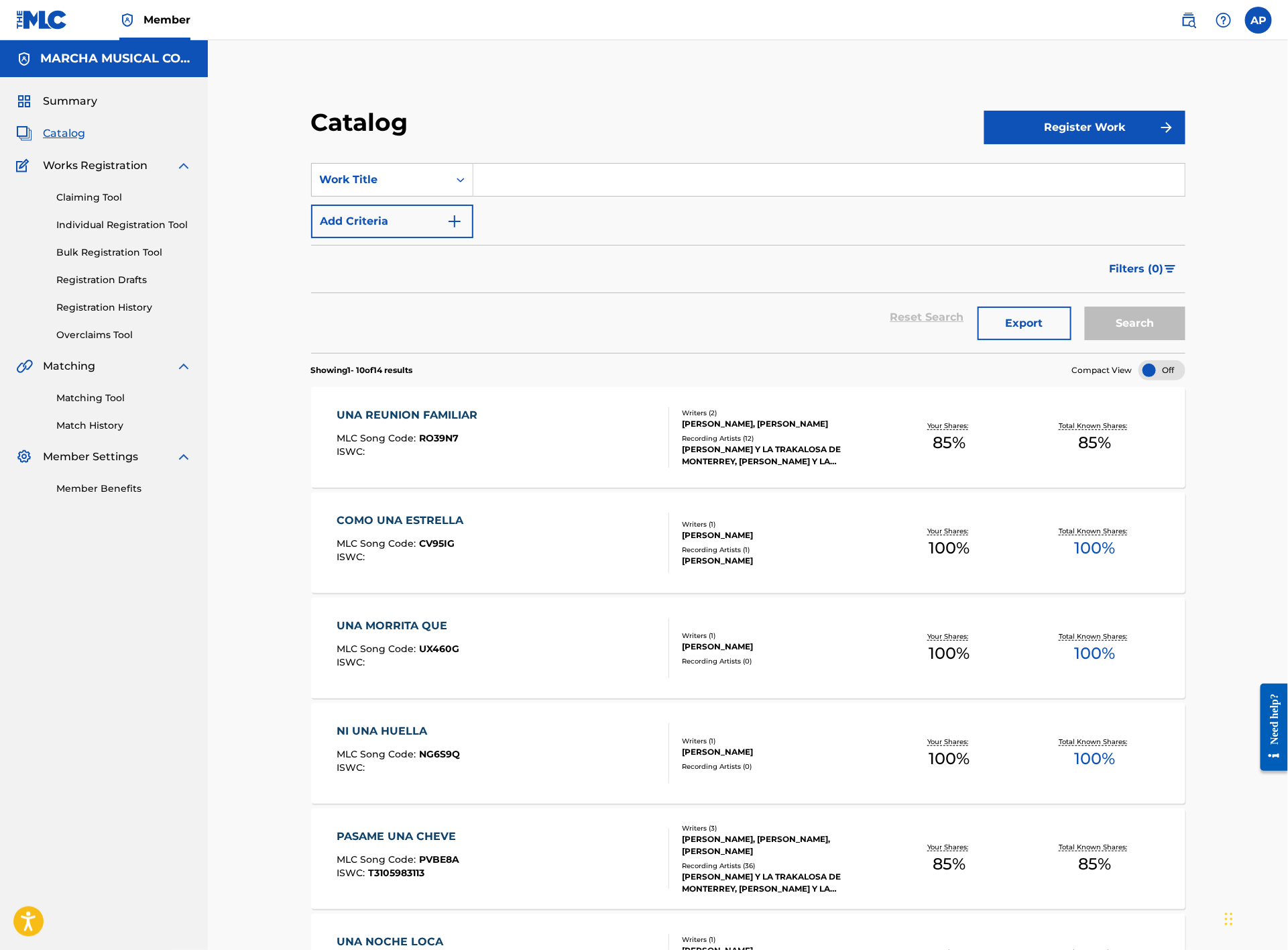
click at [546, 176] on input "Search Form" at bounding box center [829, 179] width 711 height 32
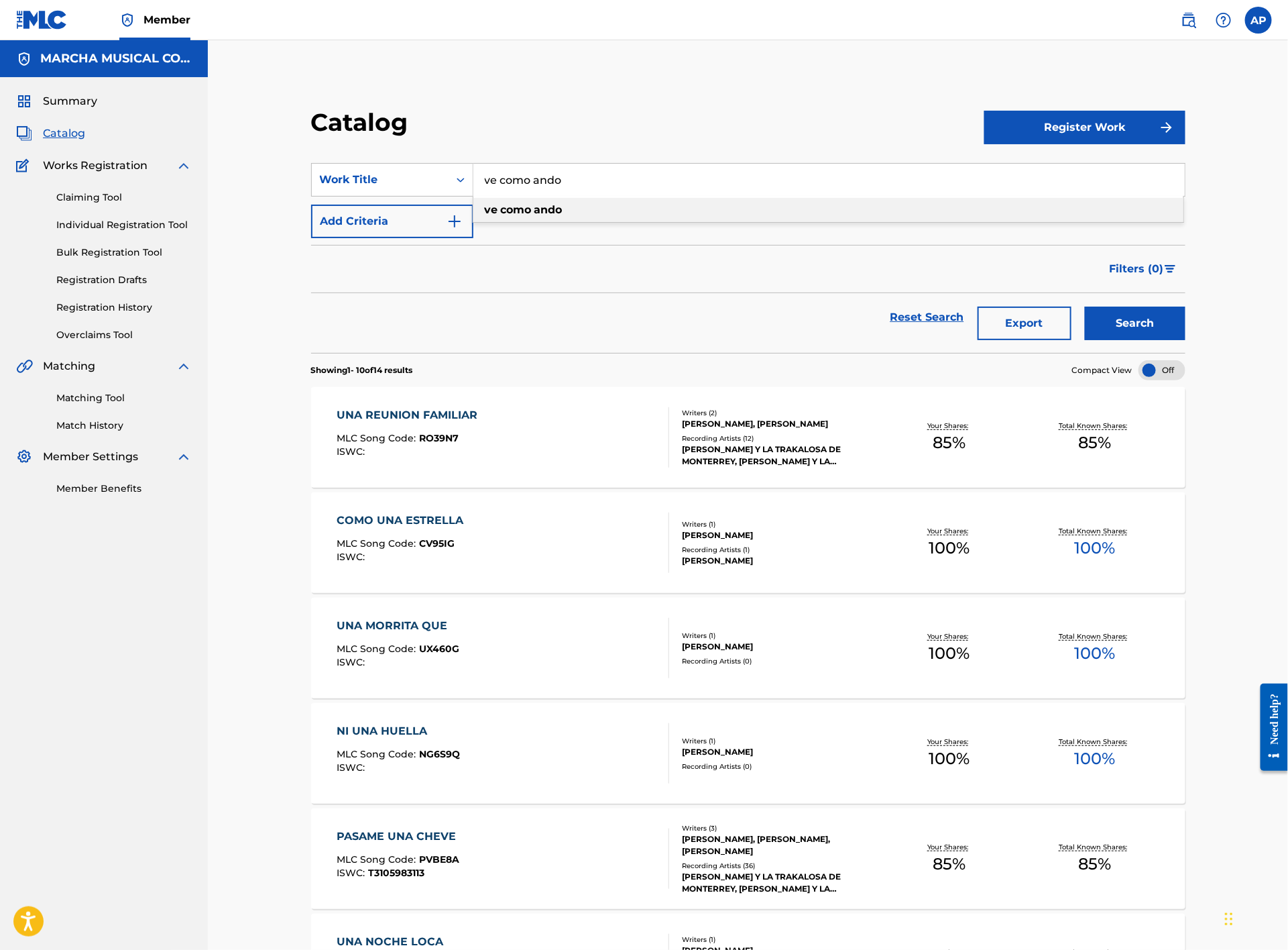
type input "ve como ando"
click at [546, 202] on div "ve como ando" at bounding box center [828, 209] width 711 height 24
click at [1136, 330] on button "Search" at bounding box center [1136, 323] width 100 height 34
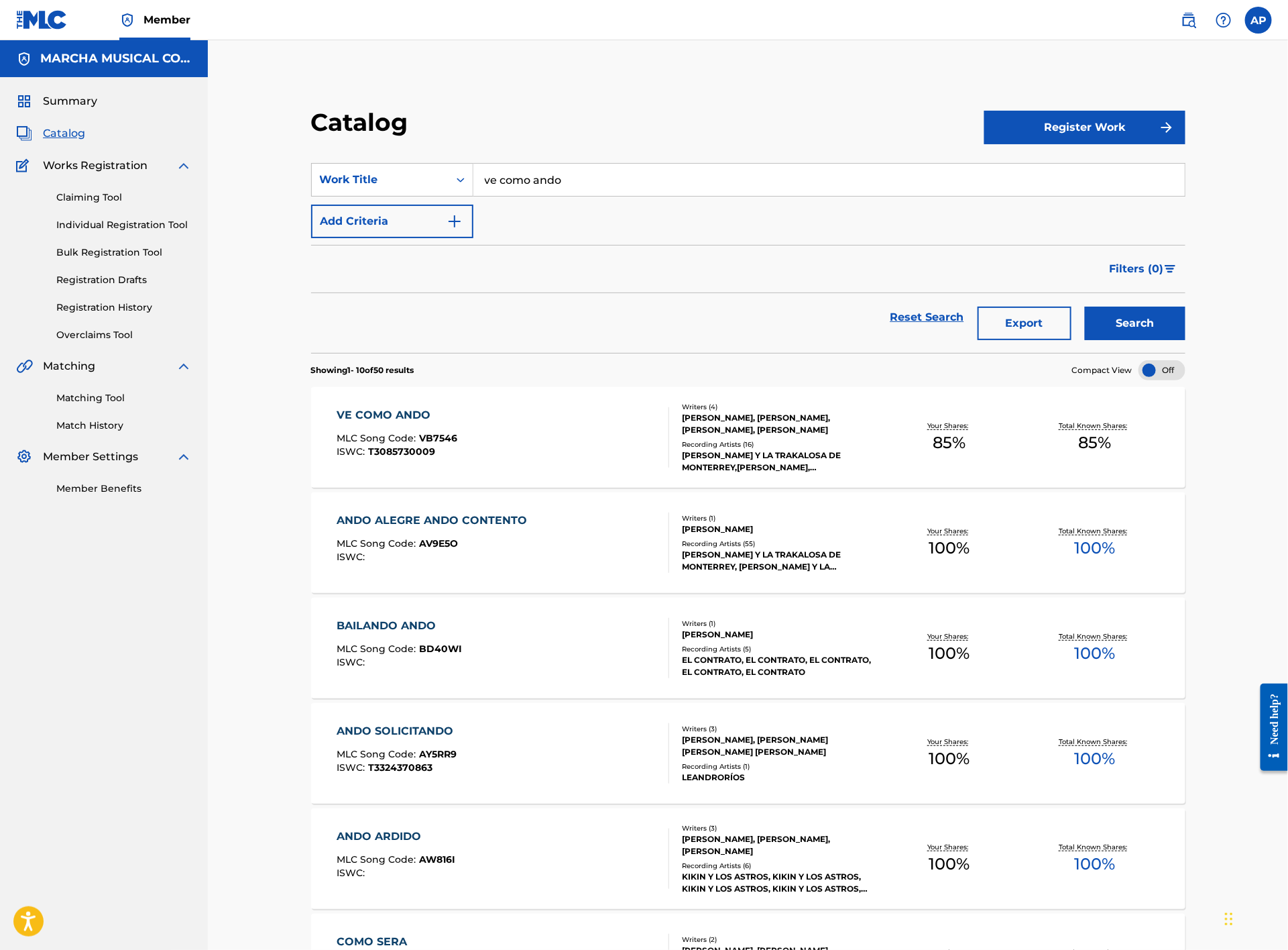
click at [546, 449] on div "VE COMO ANDO MLC Song Code : VB7546 ISWC : T3085730009" at bounding box center [503, 437] width 333 height 61
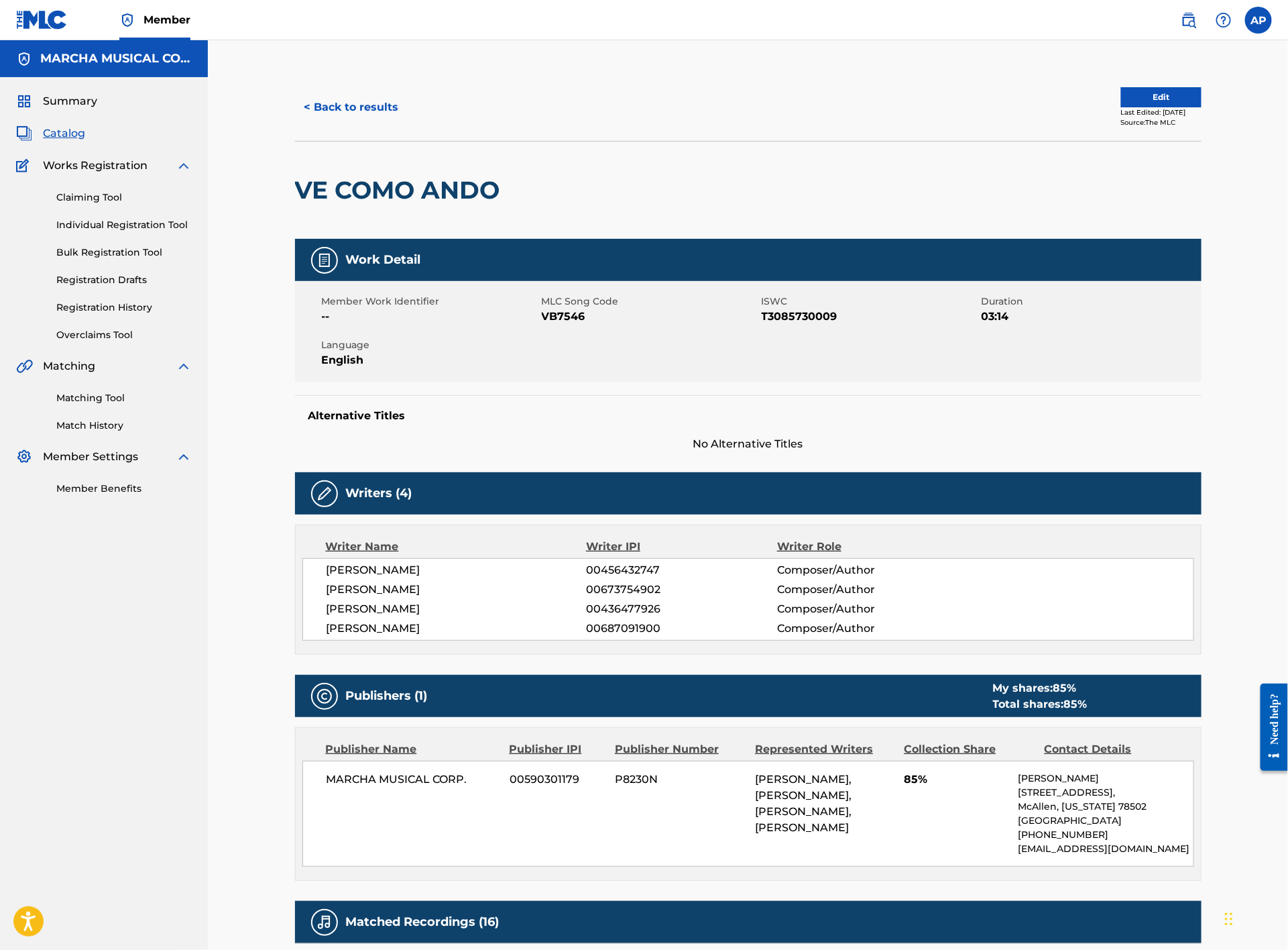
click at [389, 111] on button "< Back to results" at bounding box center [352, 107] width 114 height 34
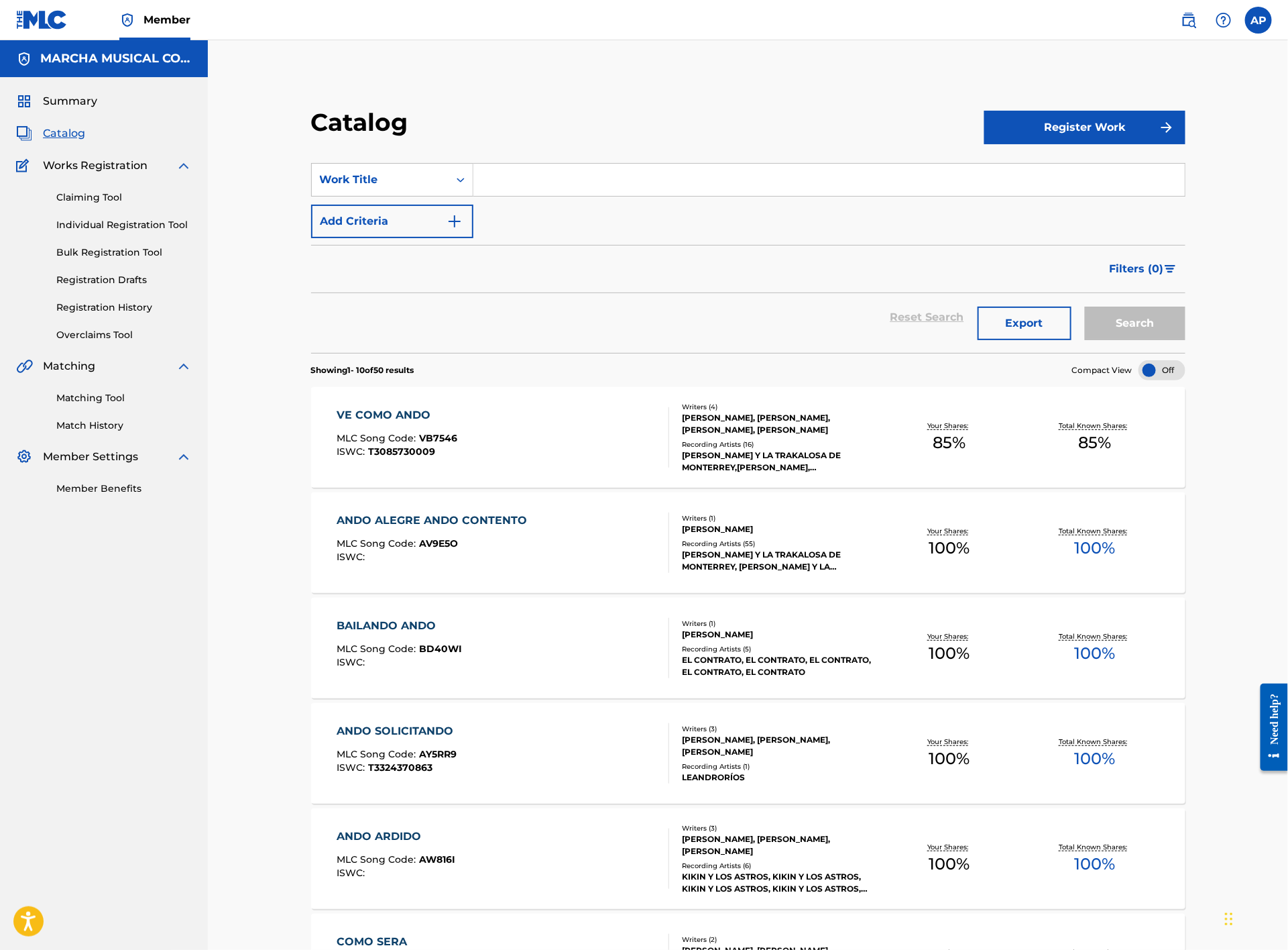
click at [523, 179] on input "Search Form" at bounding box center [829, 179] width 711 height 32
type input "vengo de enganarte"
click at [1086, 307] on button "Search" at bounding box center [1136, 323] width 100 height 34
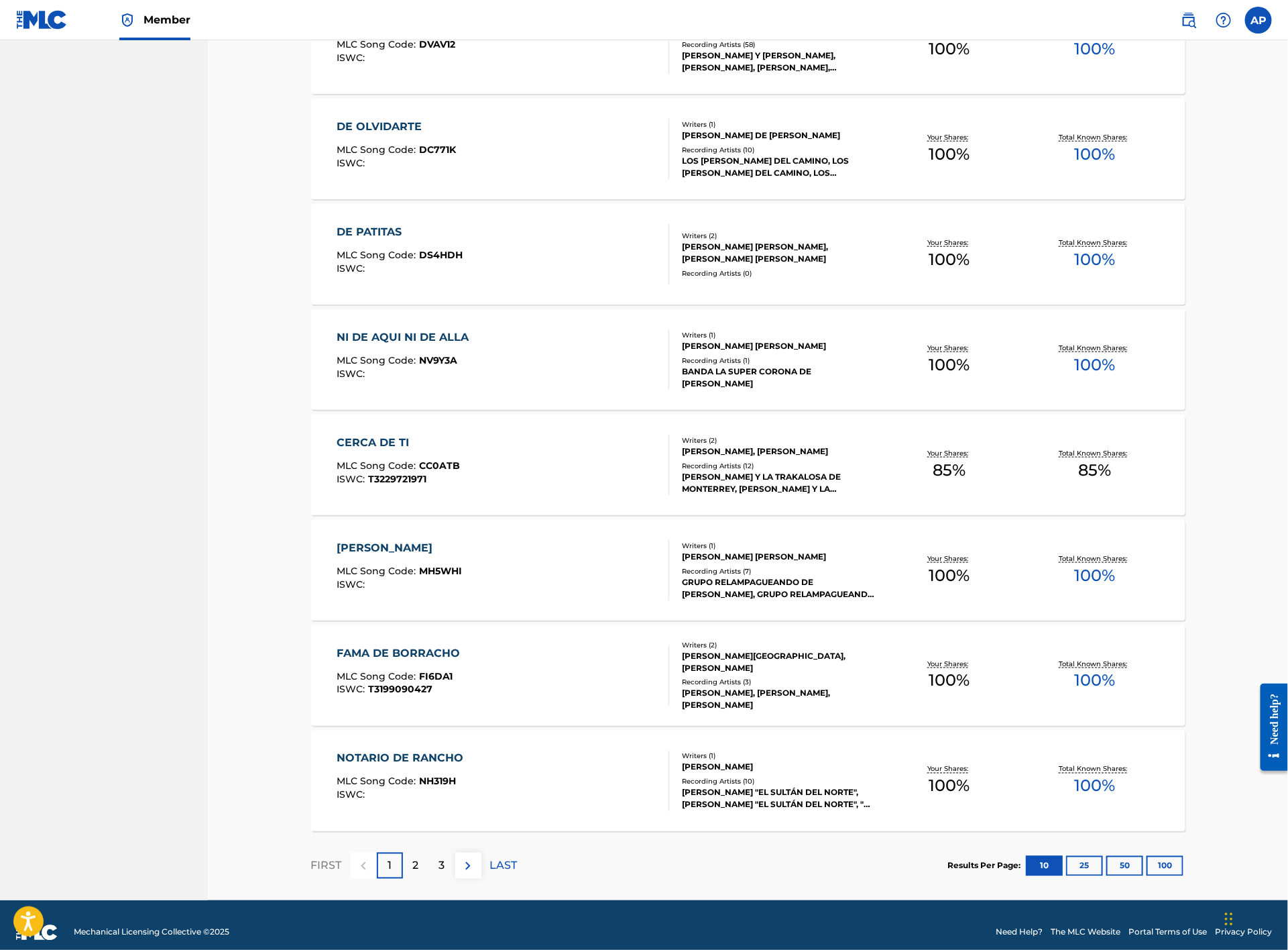
scroll to position [620, 0]
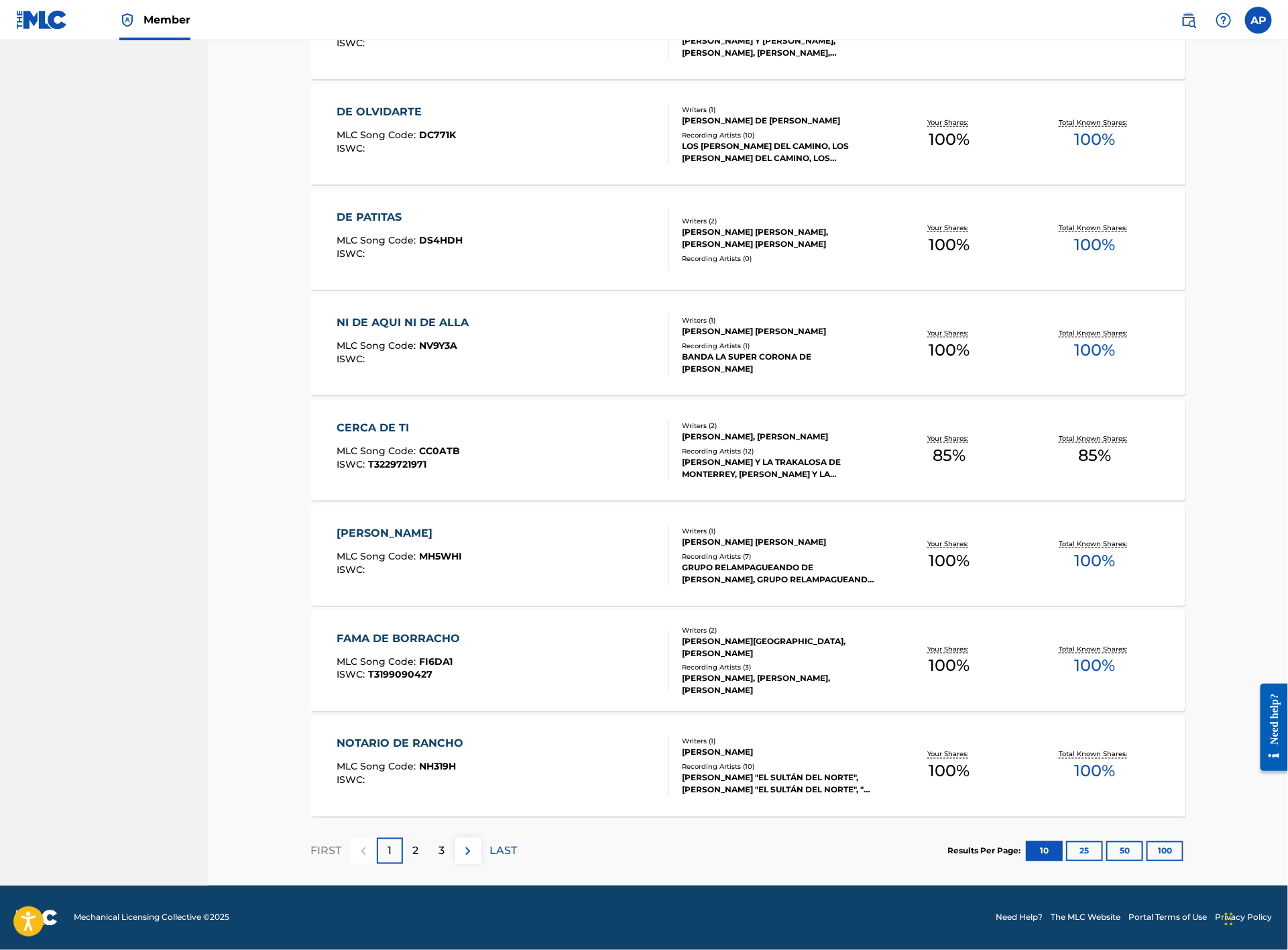
click at [416, 853] on p "2" at bounding box center [416, 851] width 6 height 16
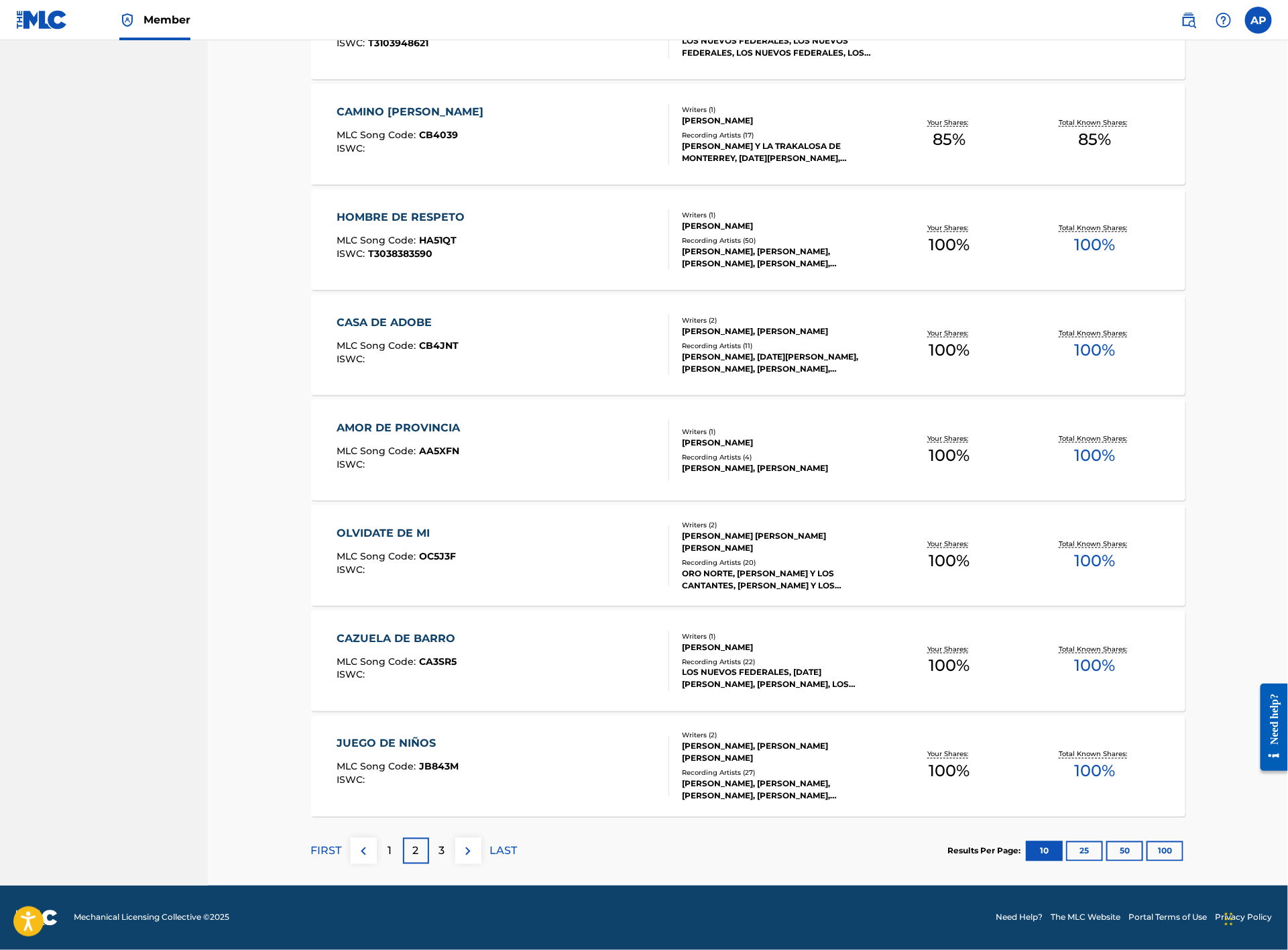
click at [450, 843] on div "3" at bounding box center [442, 851] width 26 height 26
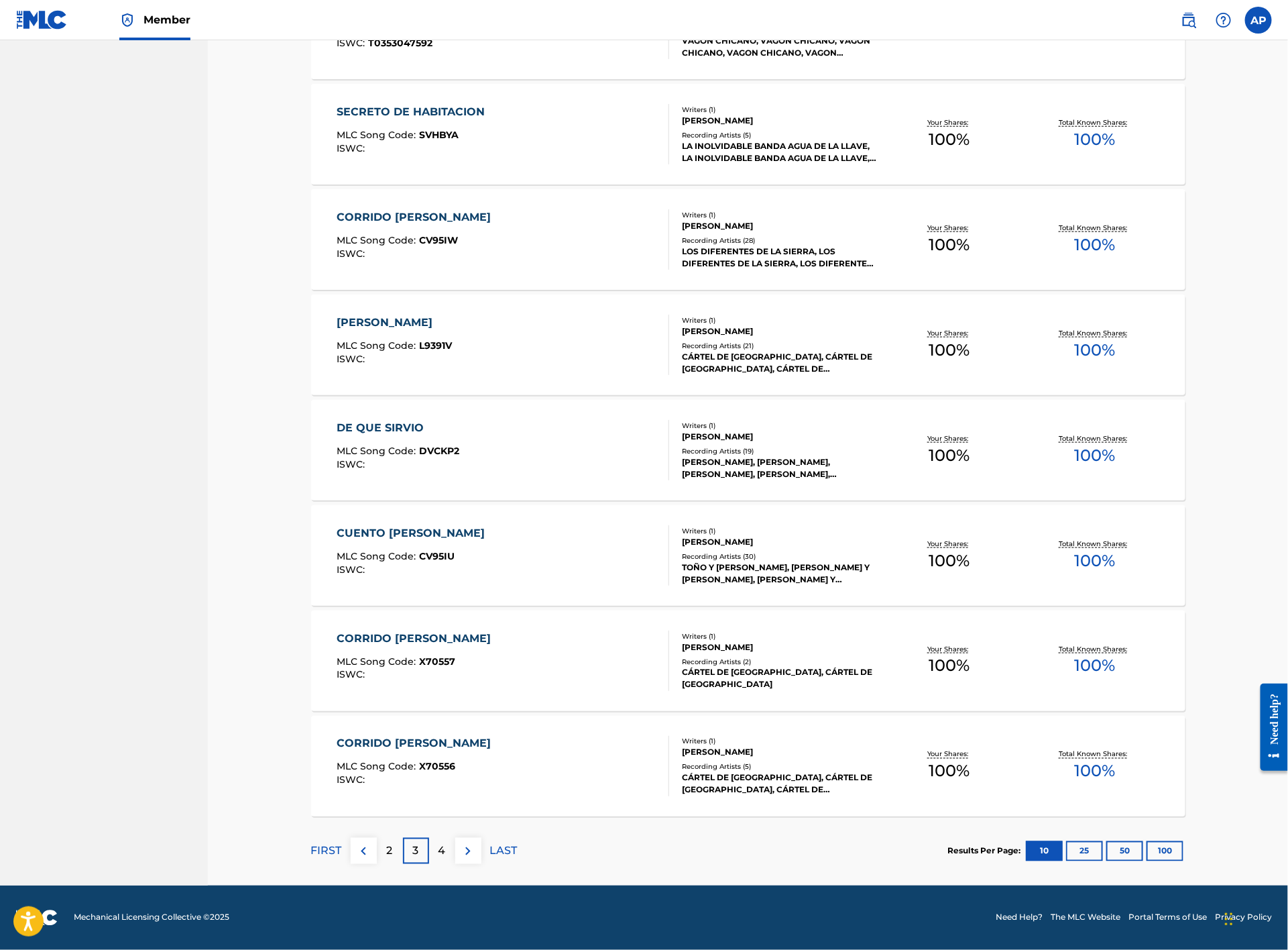
click at [390, 850] on p "2" at bounding box center [389, 851] width 6 height 16
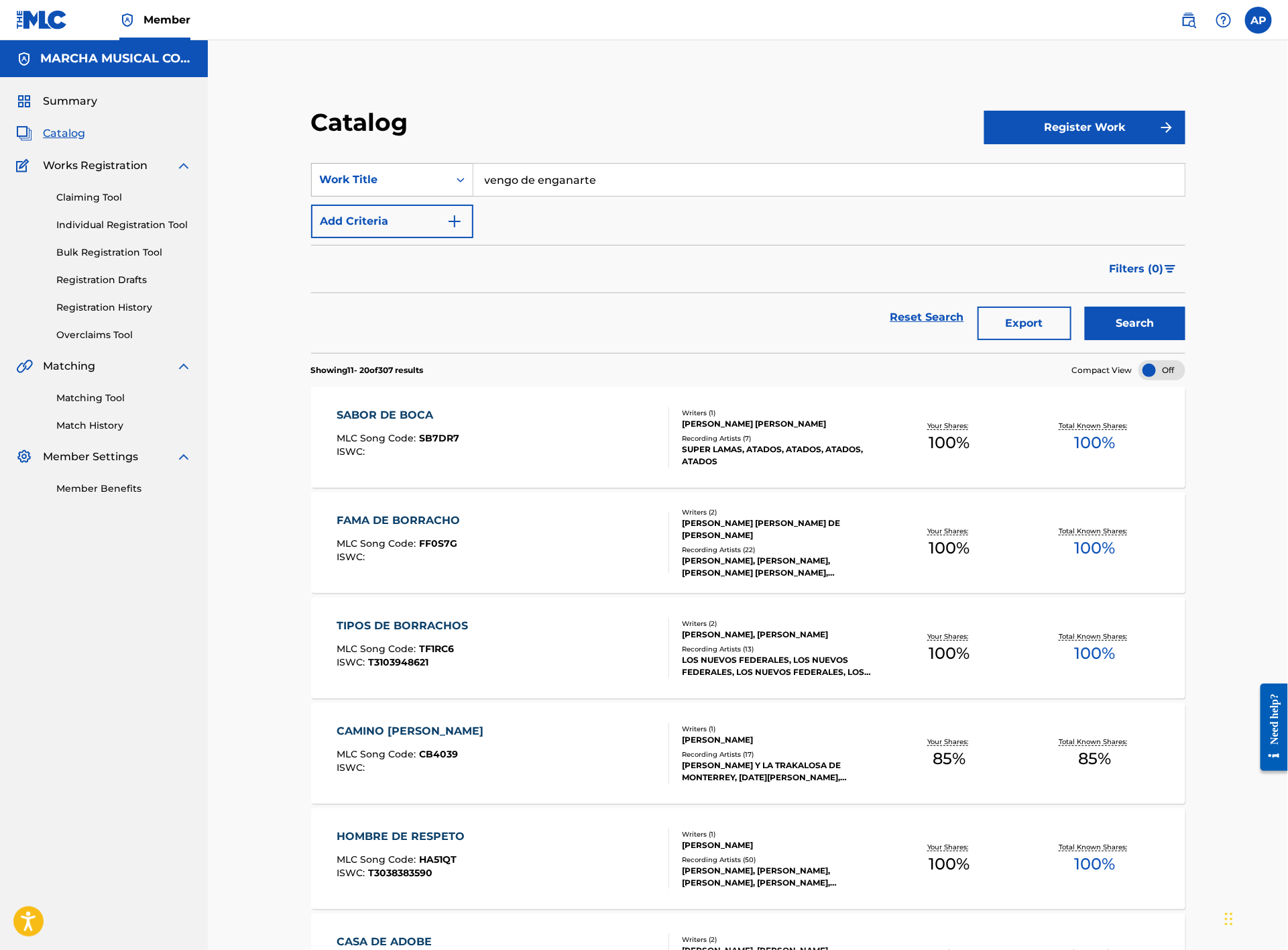
drag, startPoint x: 610, startPoint y: 182, endPoint x: 424, endPoint y: 182, distance: 186.0
click at [424, 182] on div "SearchWithCriteria9884ce2f-37f3-4cd5-851d-8b42789f7271 Work Title vengo de enga…" at bounding box center [748, 179] width 874 height 34
click at [550, 190] on input "Search Form" at bounding box center [829, 179] width 711 height 32
click at [586, 209] on span "la amé" at bounding box center [572, 209] width 37 height 13
type input "y que nunca la amé"
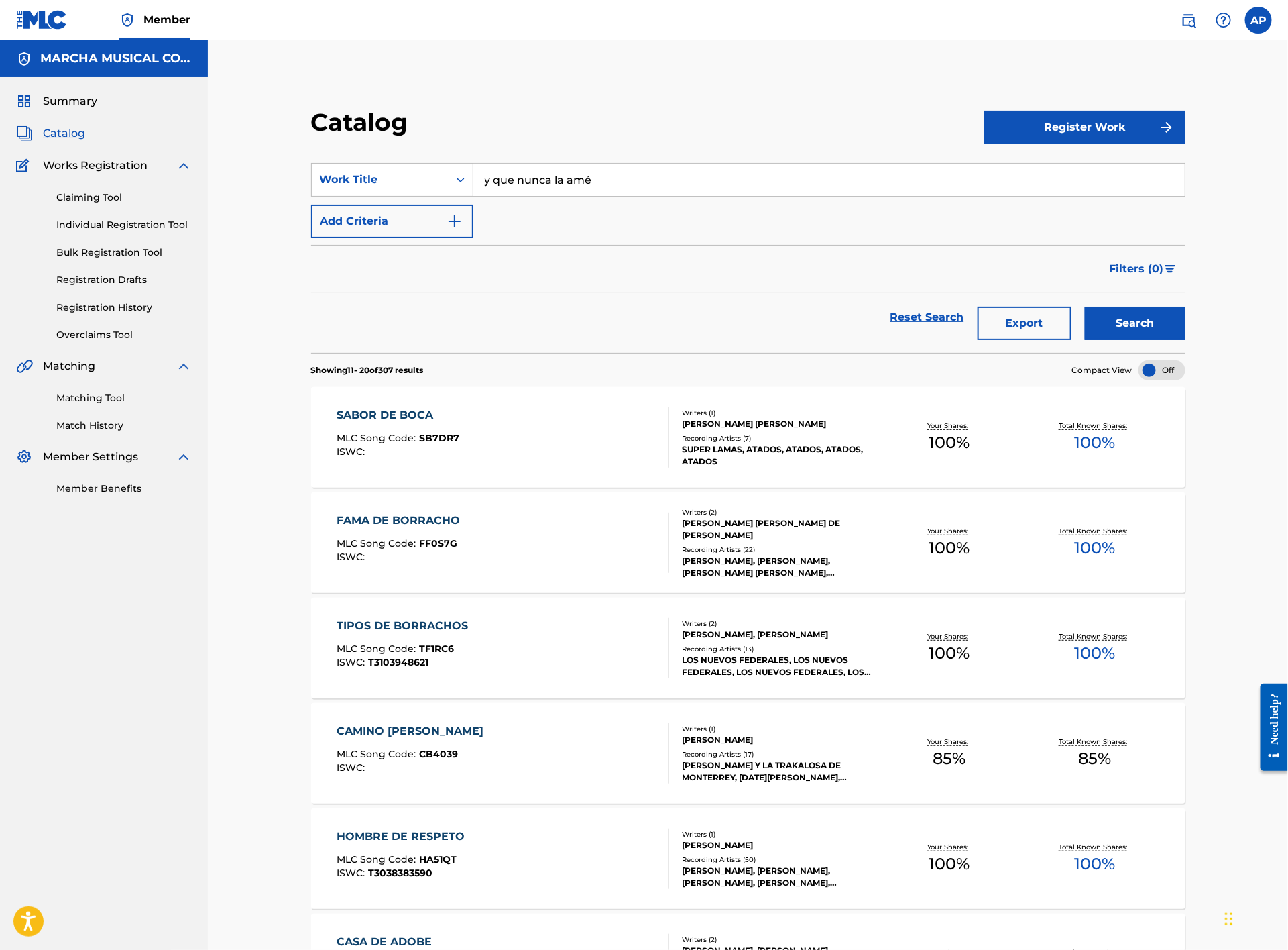
click at [1162, 325] on button "Search" at bounding box center [1136, 323] width 100 height 34
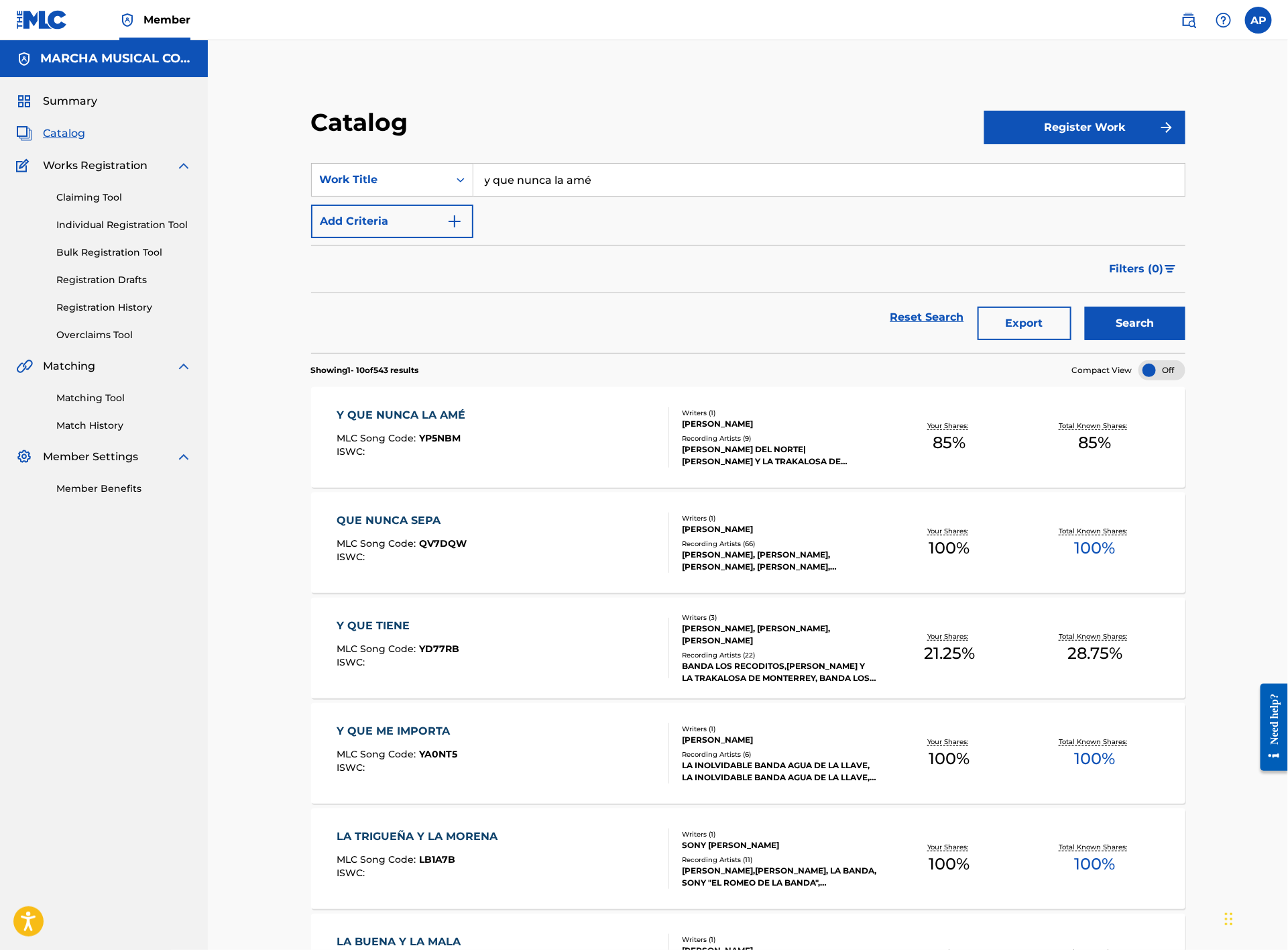
click at [585, 429] on div "Y QUE NUNCA LA AMÉ MLC Song Code : YP5NBM ISWC :" at bounding box center [503, 437] width 333 height 61
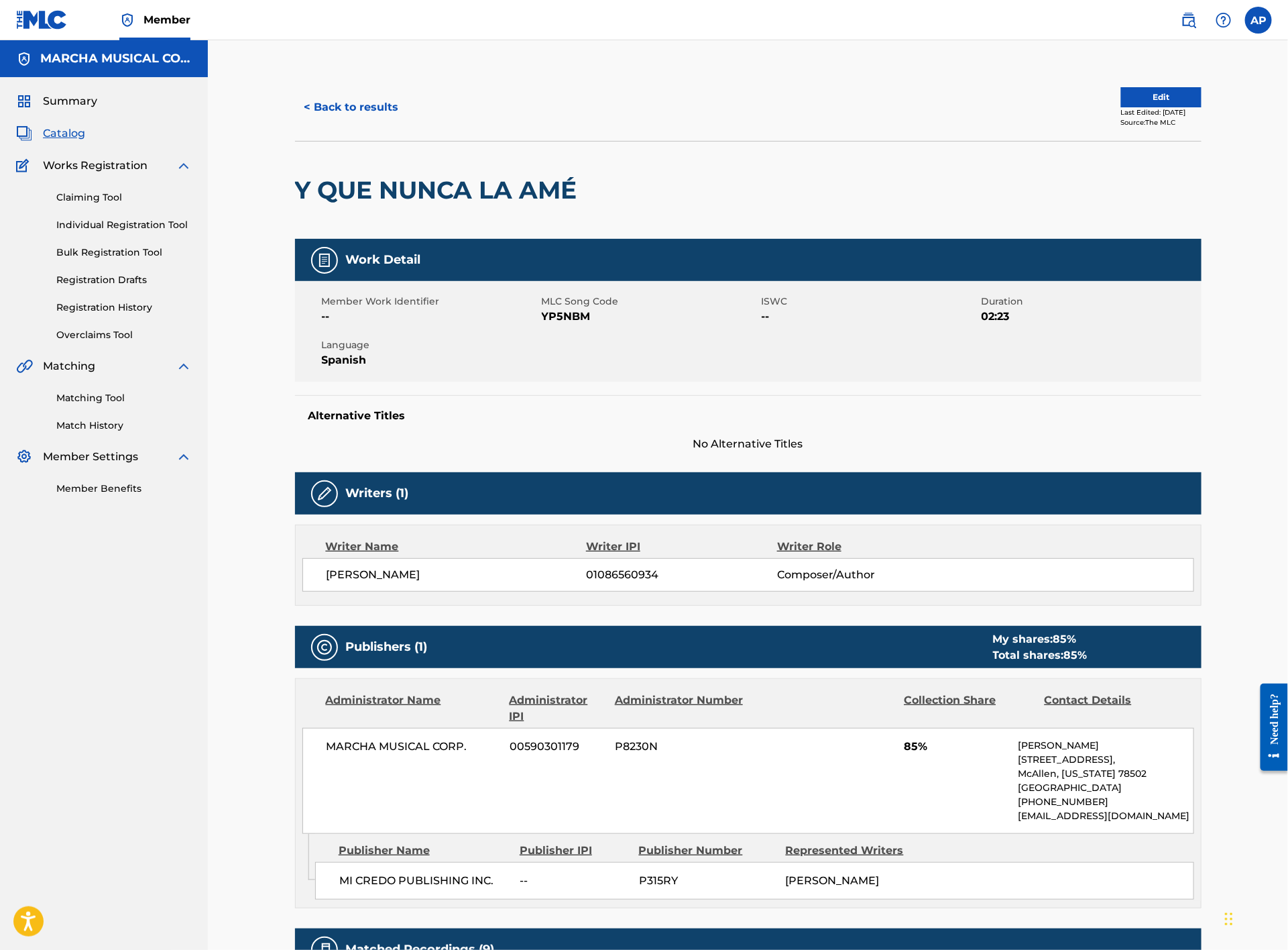
click at [380, 95] on button "< Back to results" at bounding box center [352, 107] width 114 height 34
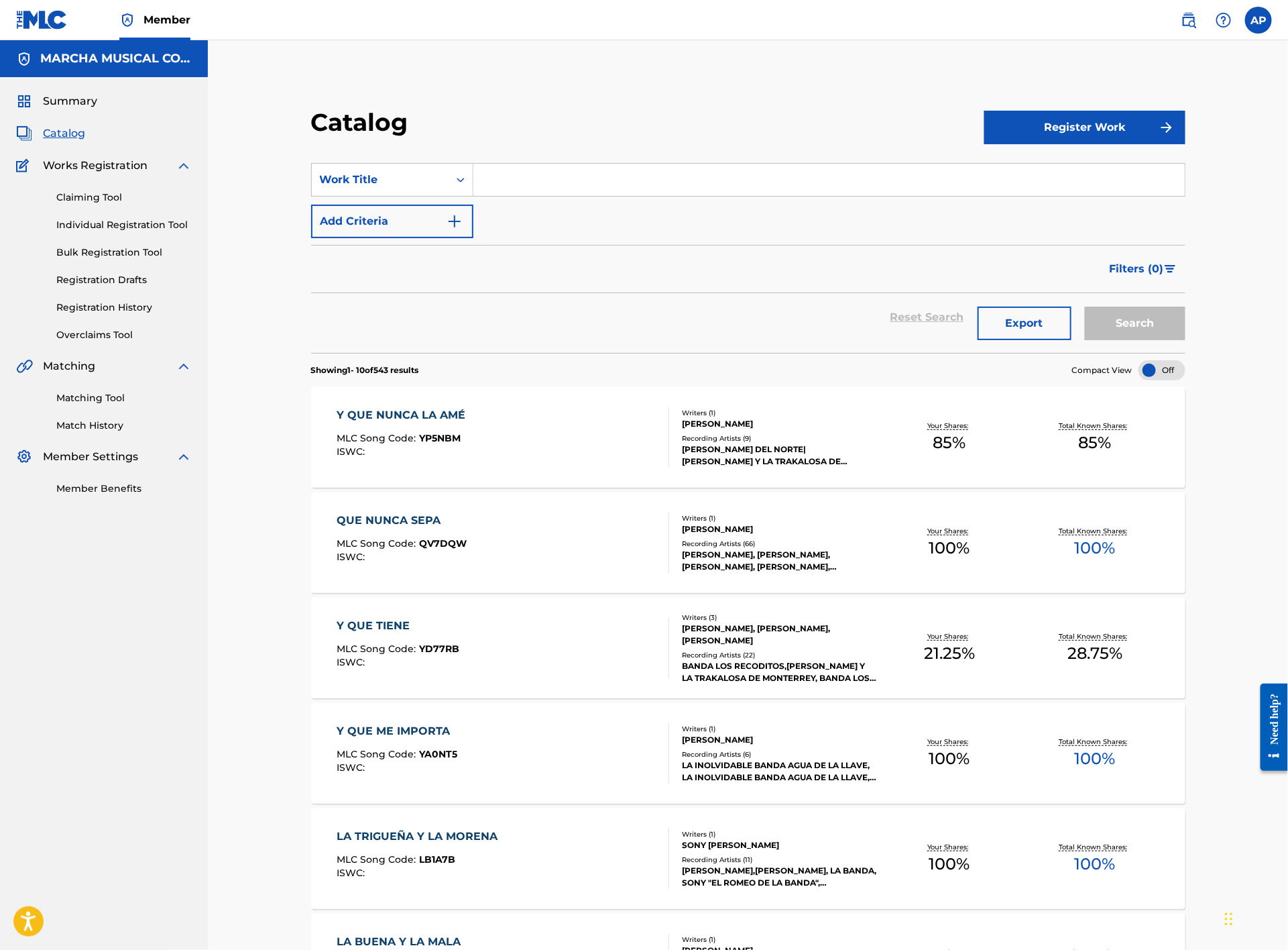
click at [487, 189] on input "Search Form" at bounding box center [829, 179] width 711 height 32
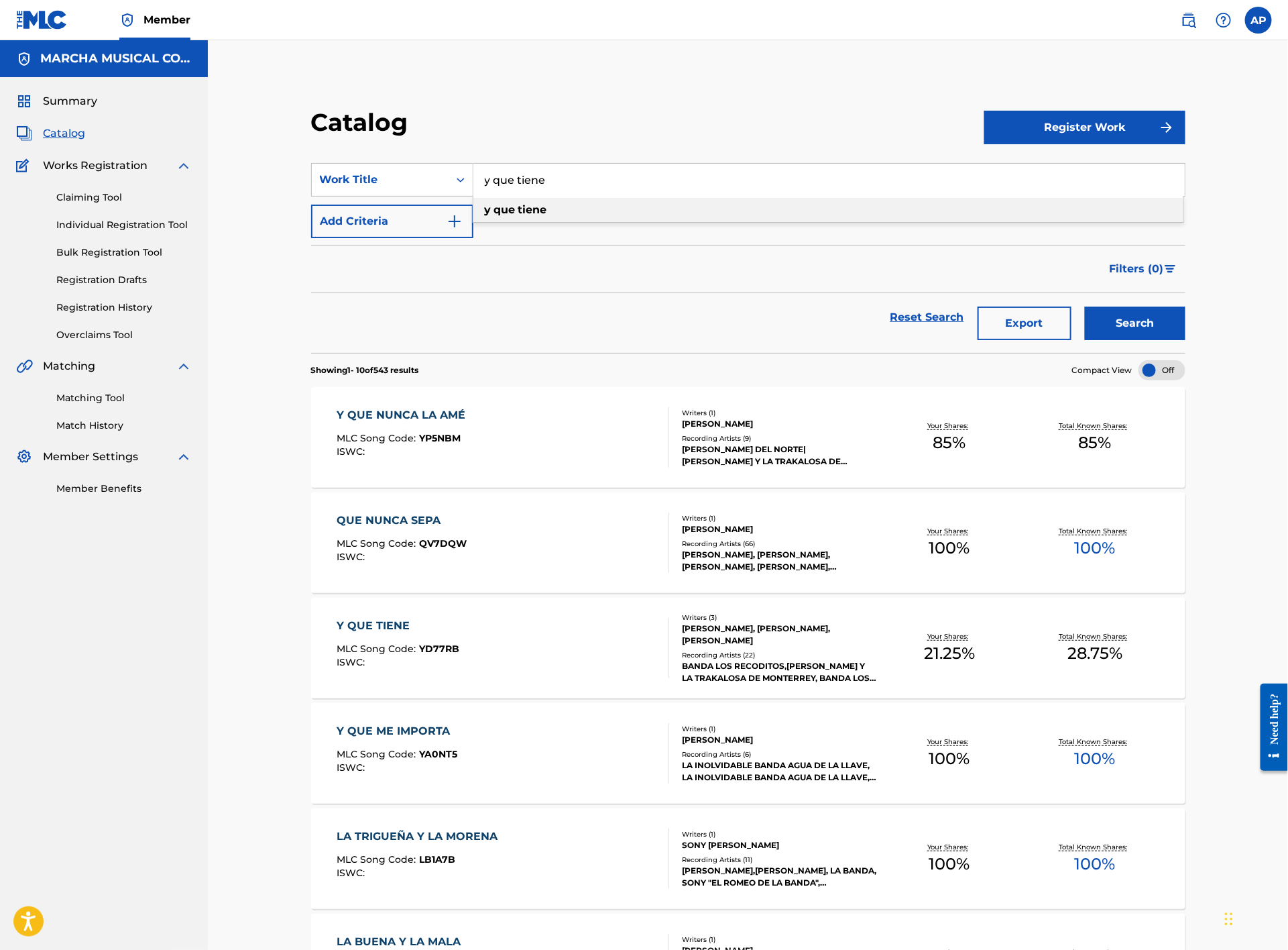
type input "y que tiene"
click at [516, 204] on span "Search Form" at bounding box center [517, 209] width 3 height 13
click at [1140, 326] on button "Search" at bounding box center [1136, 323] width 100 height 34
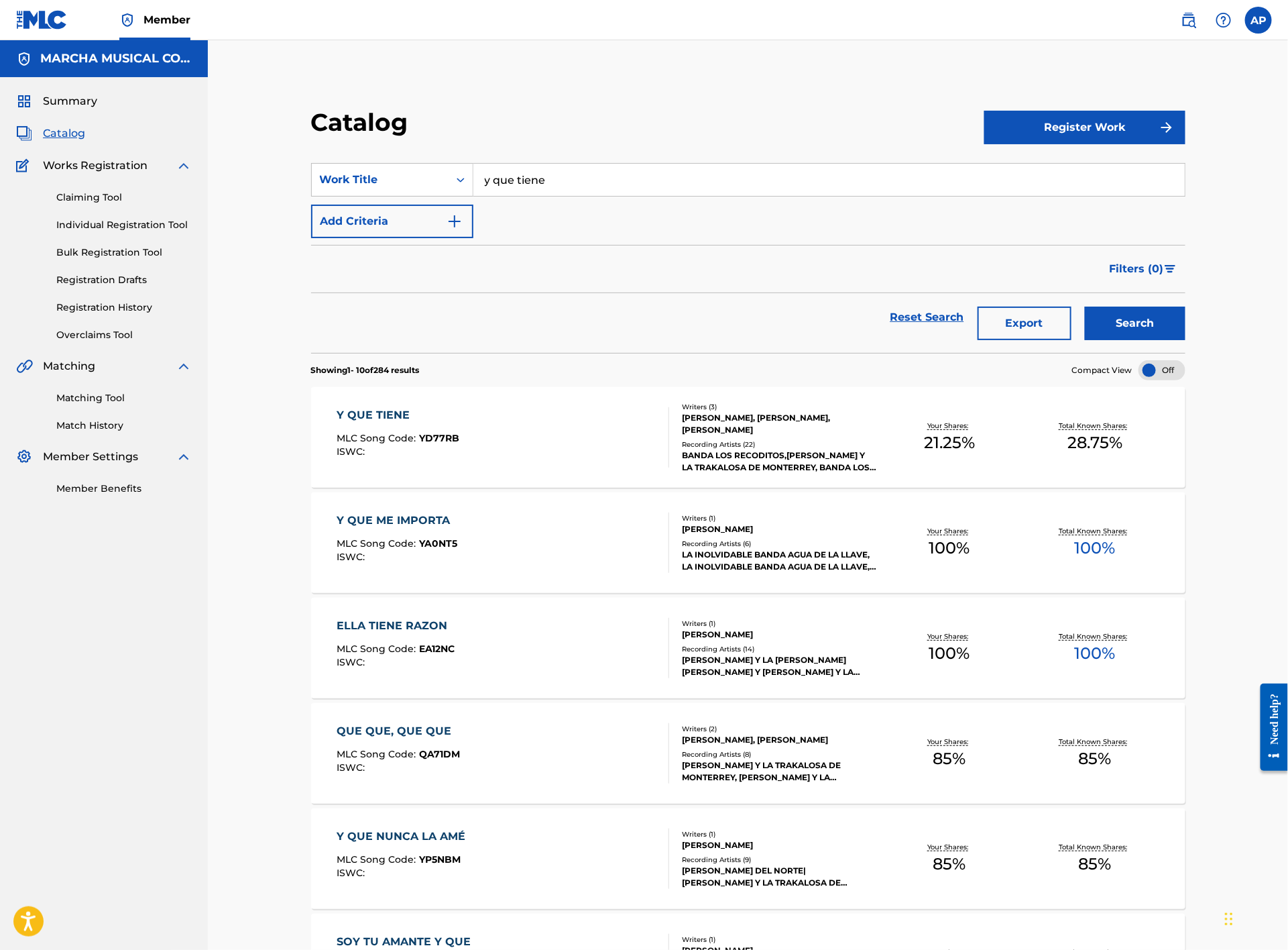
click at [532, 448] on div "Y QUE TIENE MLC Song Code : YD77RB ISWC :" at bounding box center [503, 437] width 333 height 61
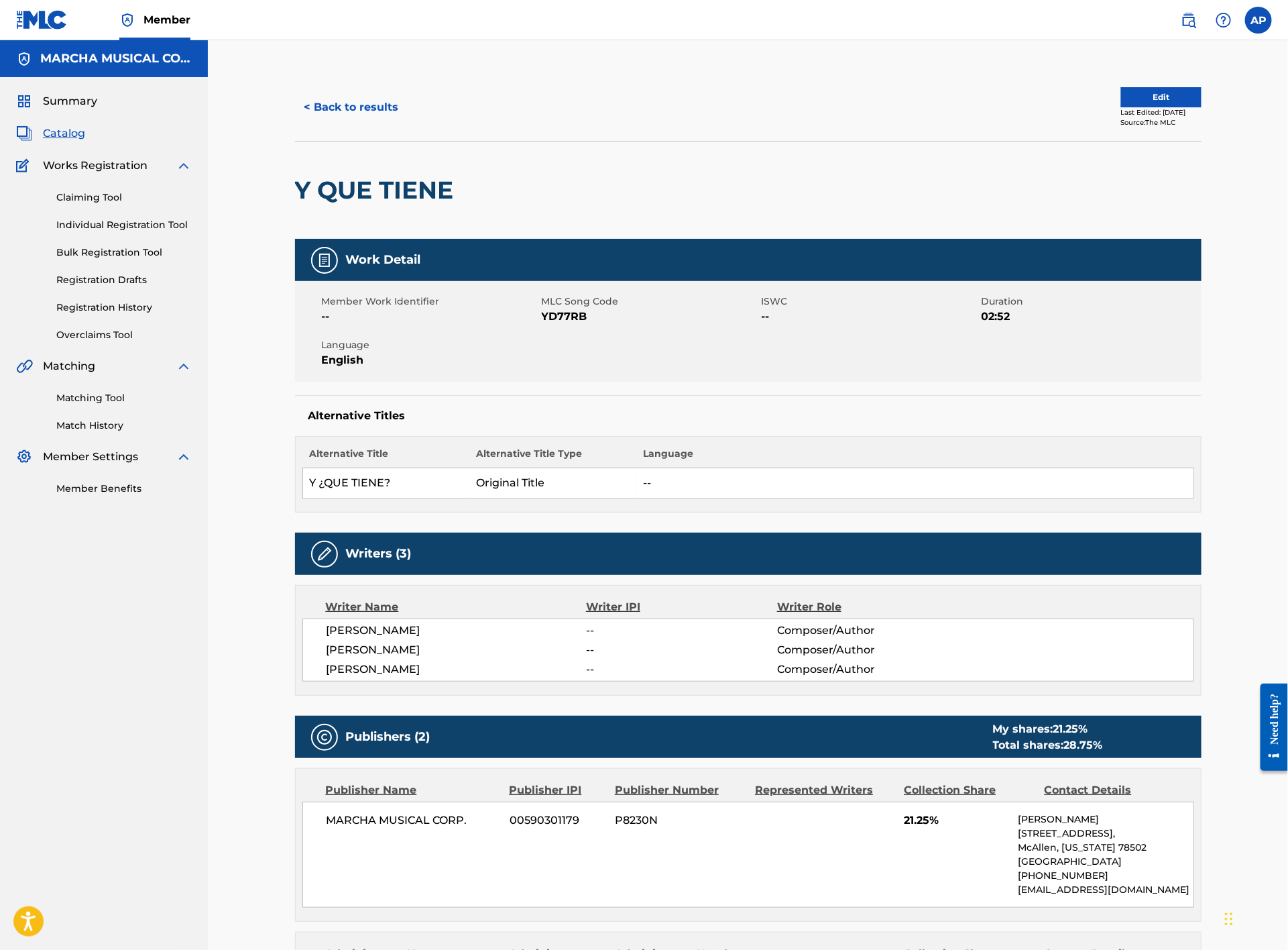
click at [373, 119] on button "< Back to results" at bounding box center [352, 107] width 114 height 34
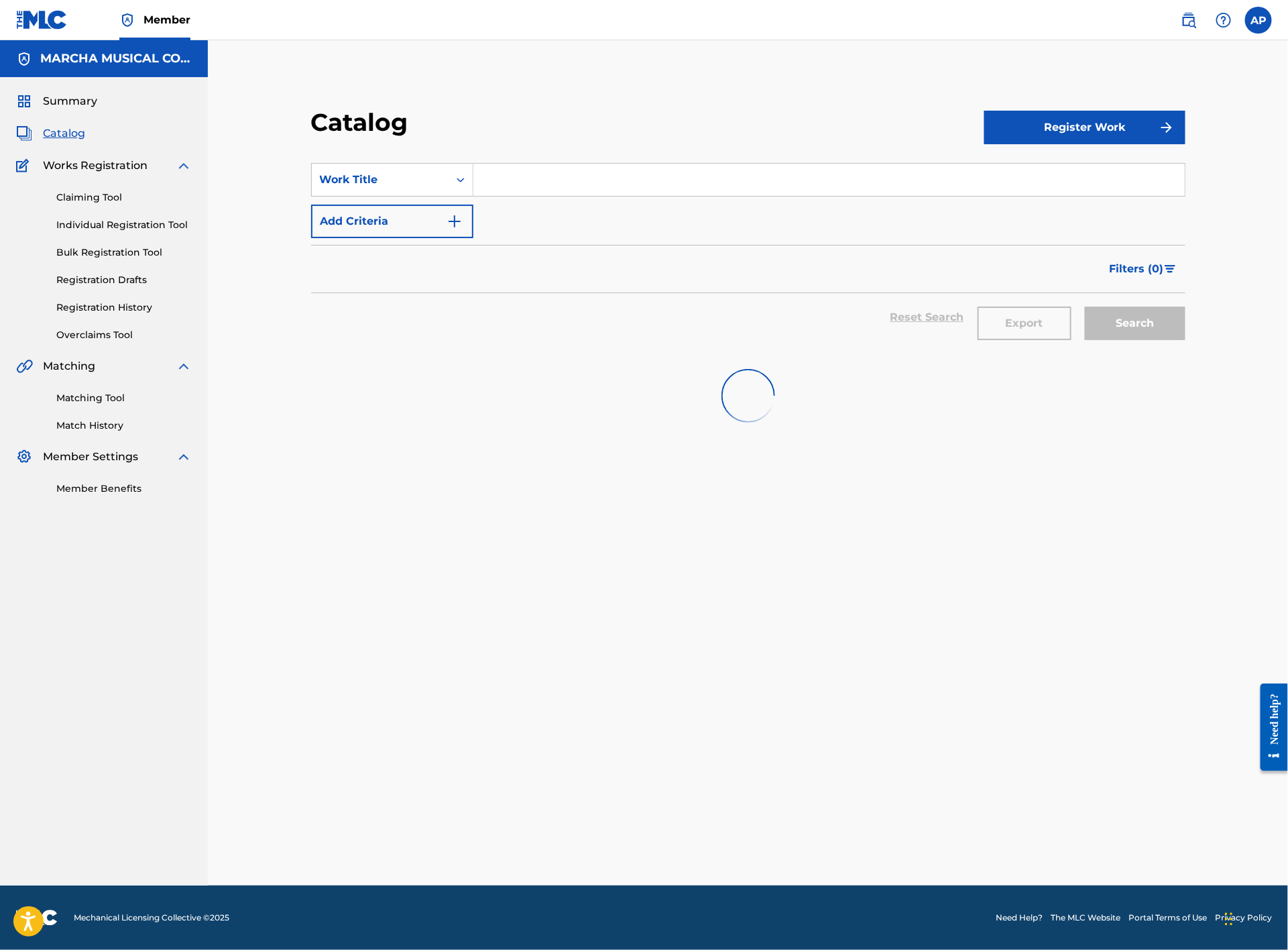
click at [548, 193] on input "Search Form" at bounding box center [829, 179] width 711 height 32
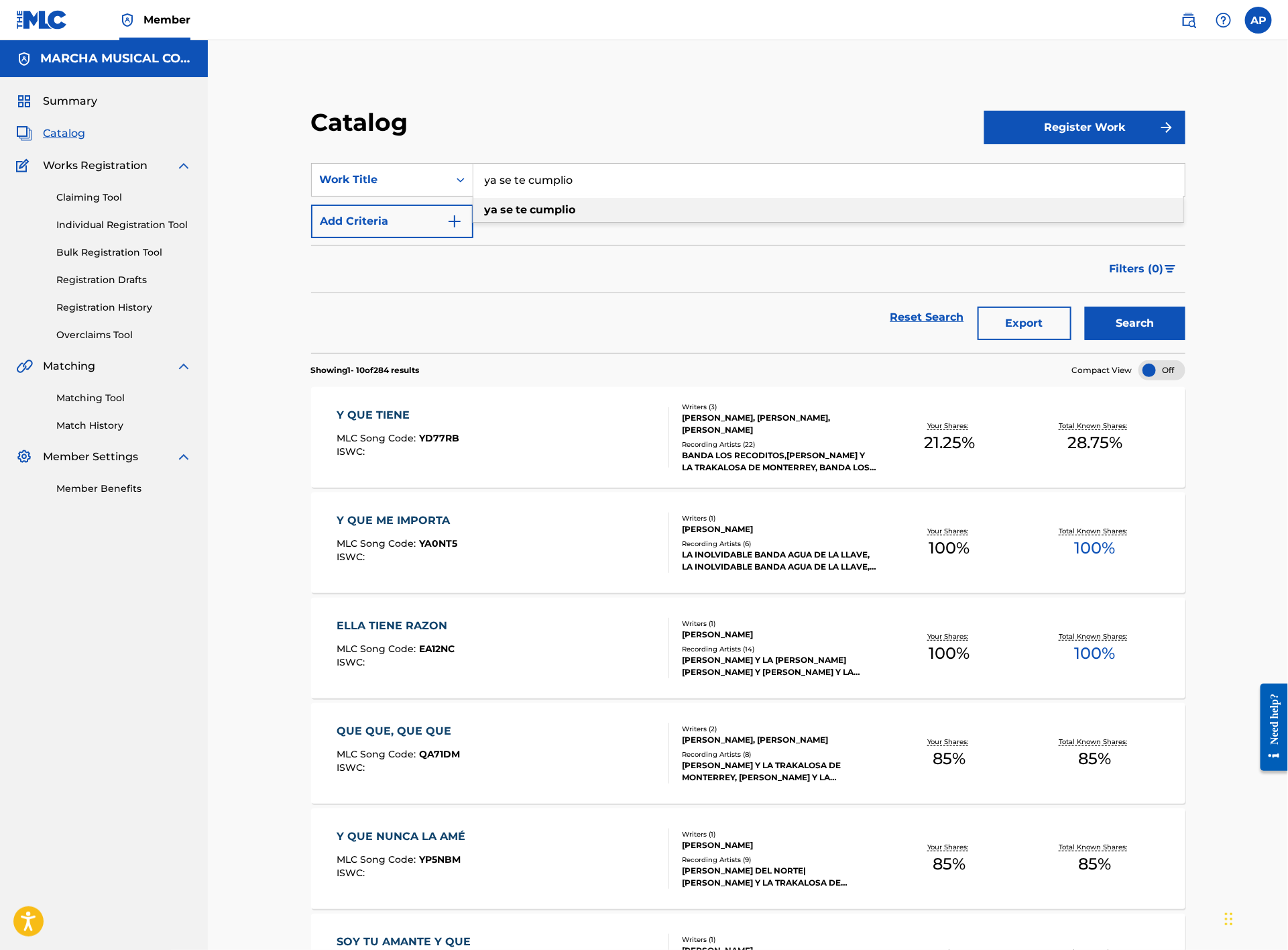
type input "ya se te cumplio"
click at [542, 207] on strong "cumplio" at bounding box center [552, 209] width 45 height 13
click at [1121, 323] on button "Search" at bounding box center [1136, 323] width 100 height 34
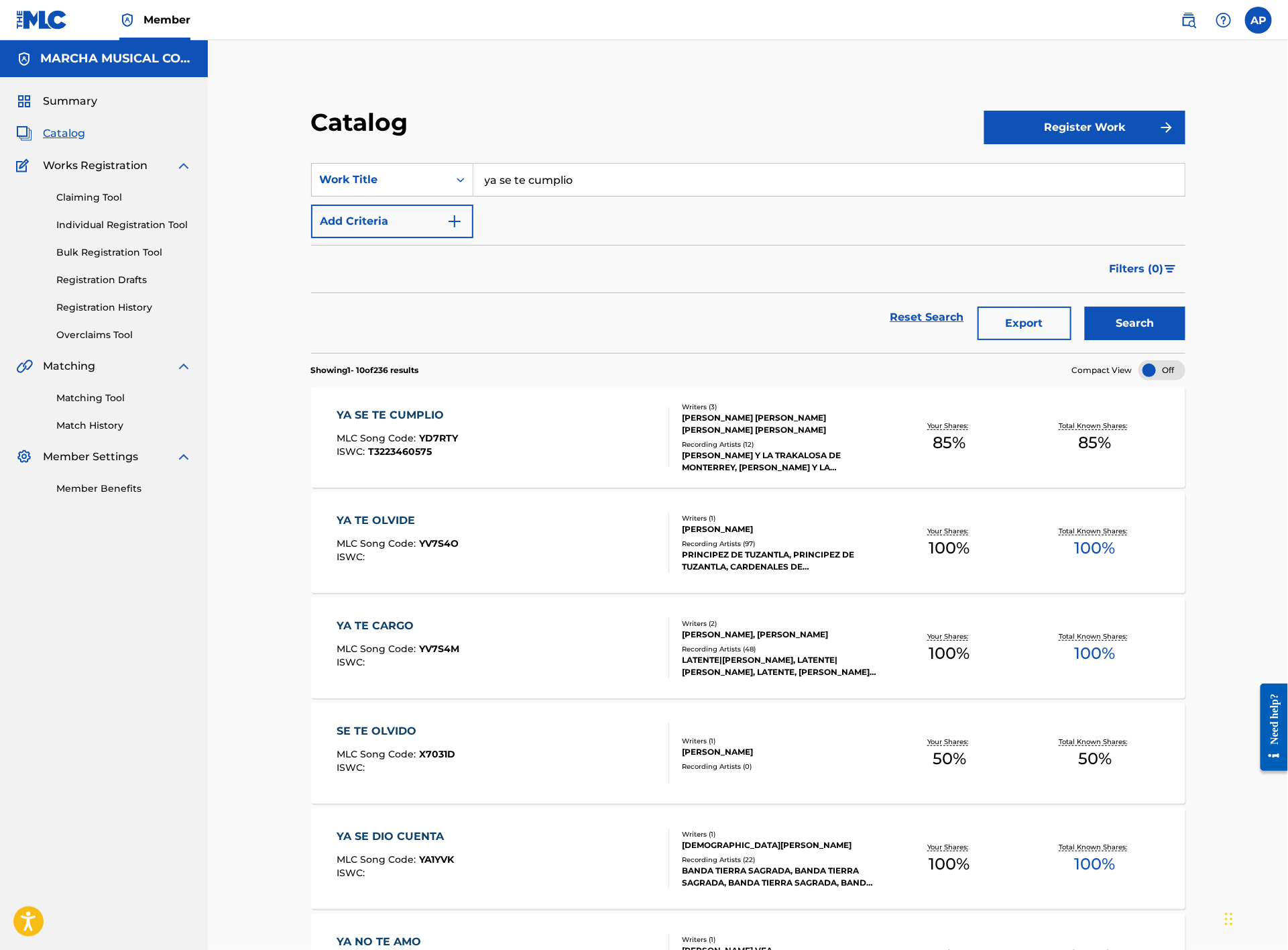
click at [568, 426] on div "YA SE TE CUMPLIO MLC Song Code : YD7RTY ISWC : T3223460575" at bounding box center [503, 437] width 333 height 61
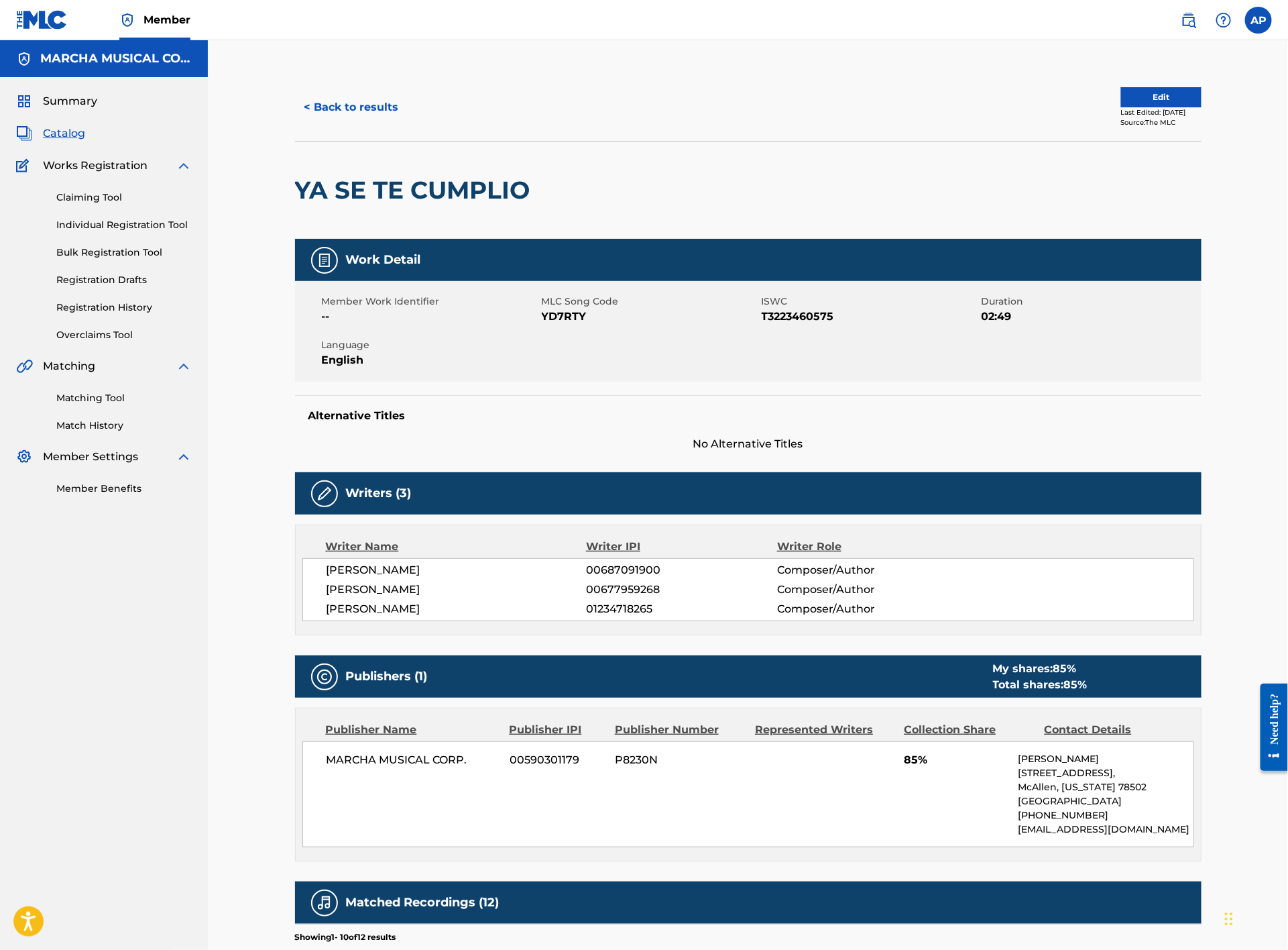
click at [338, 101] on button "< Back to results" at bounding box center [352, 107] width 114 height 34
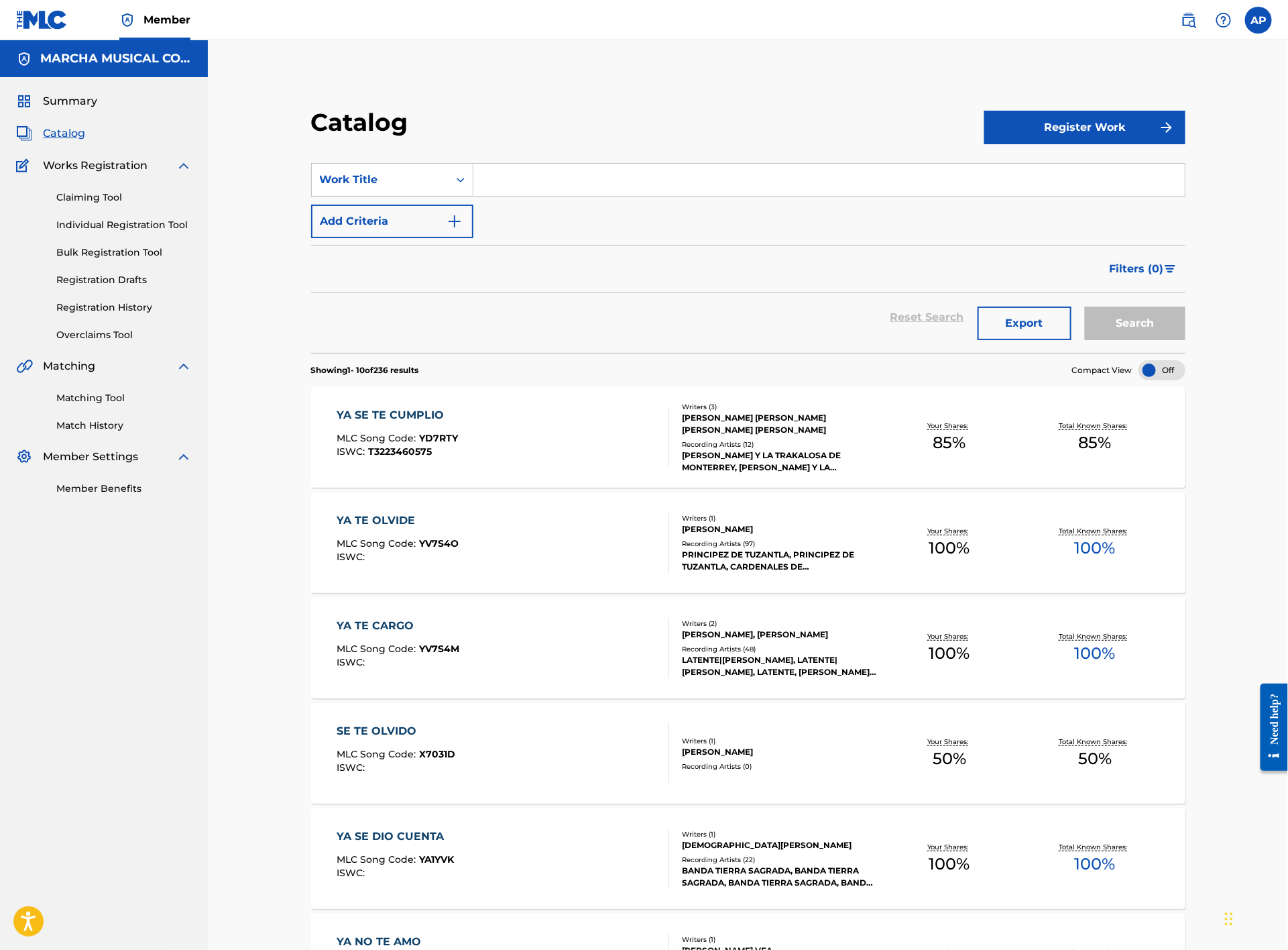
click at [517, 179] on input "Search Form" at bounding box center [829, 179] width 711 height 32
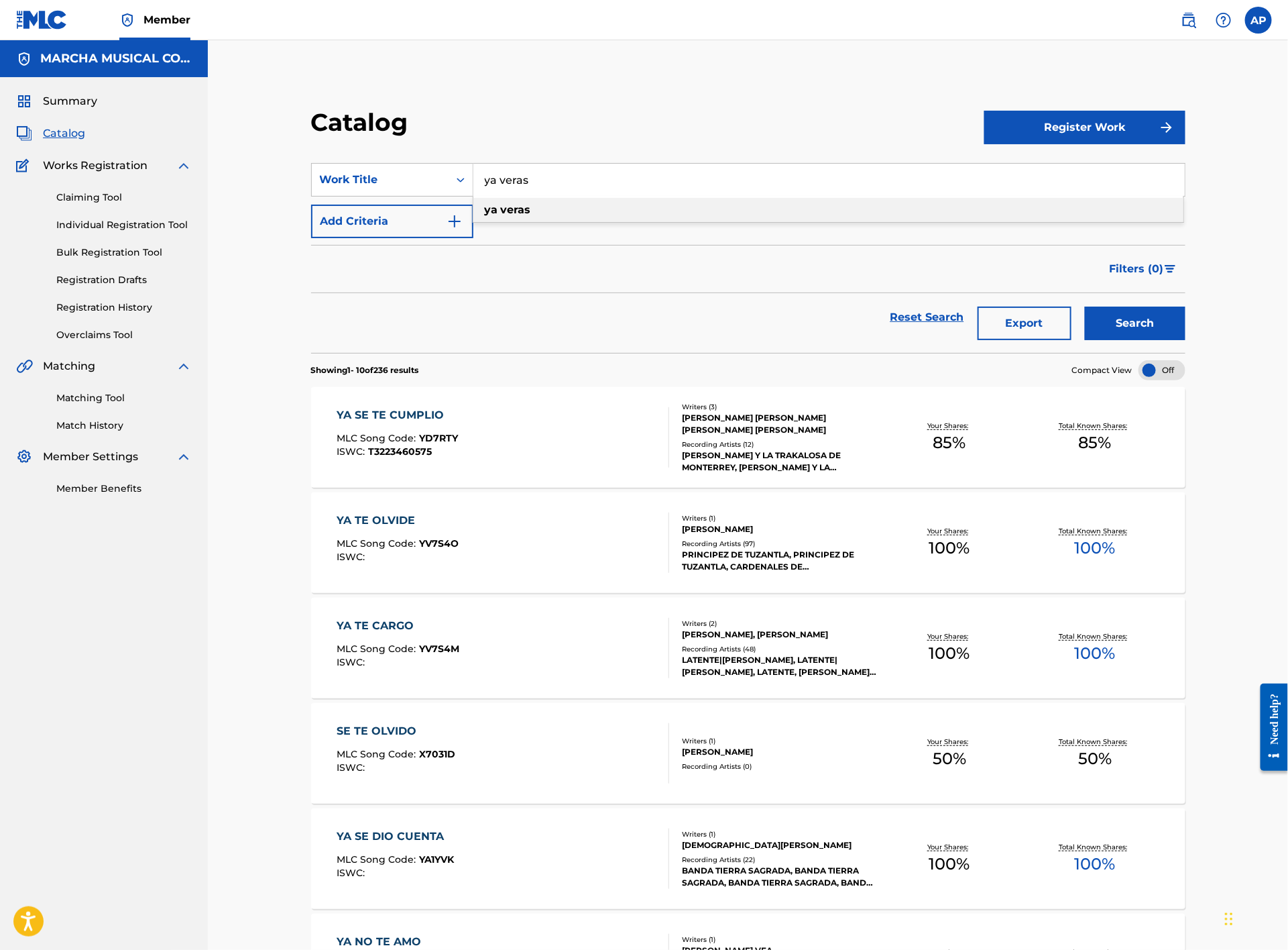
type input "ya veras"
click at [501, 204] on strong "veras" at bounding box center [516, 209] width 30 height 13
click at [1145, 324] on button "Search" at bounding box center [1136, 323] width 100 height 34
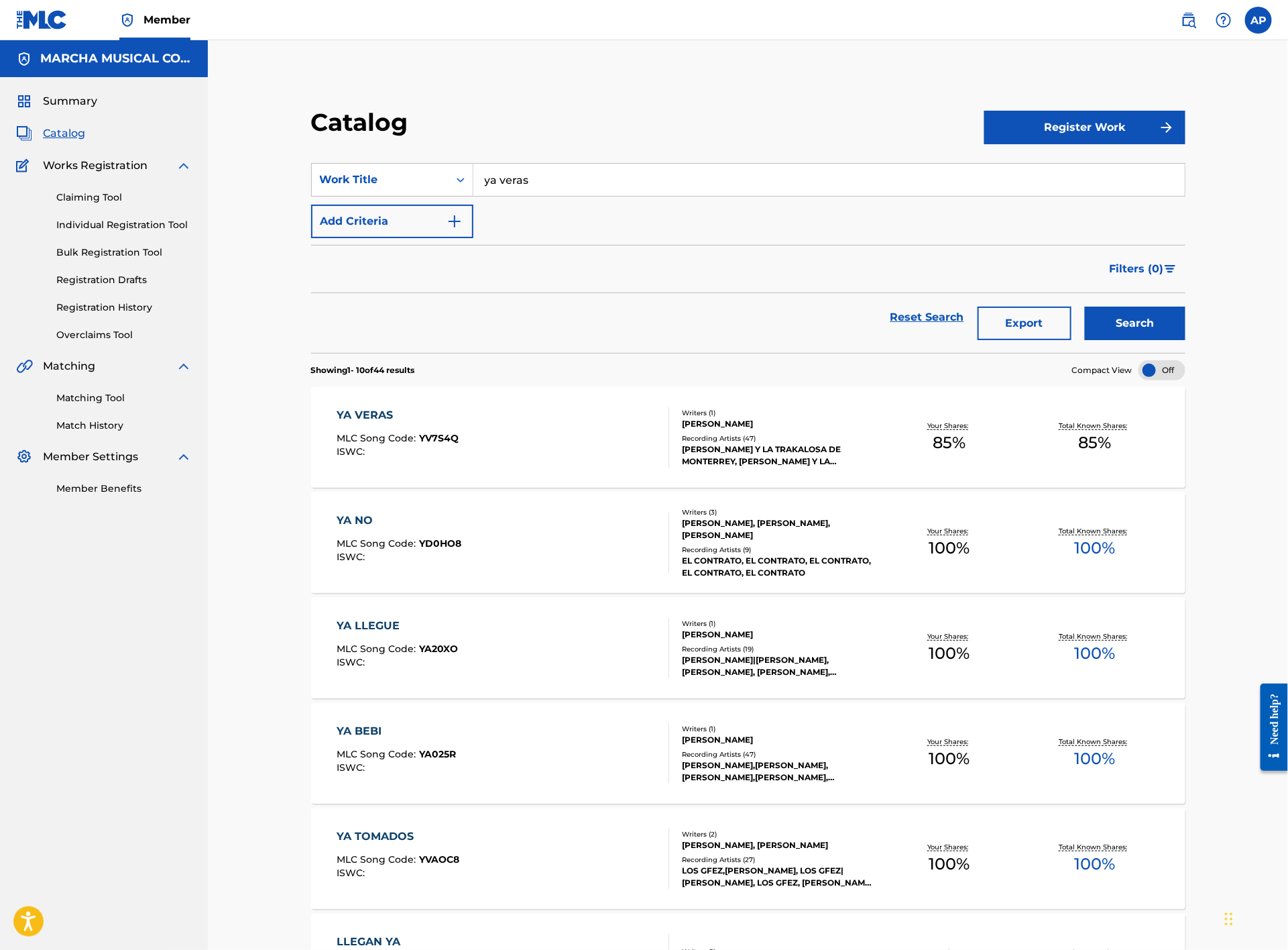
click at [530, 429] on div "YA VERAS MLC Song Code : YV7S4Q ISWC :" at bounding box center [503, 437] width 333 height 61
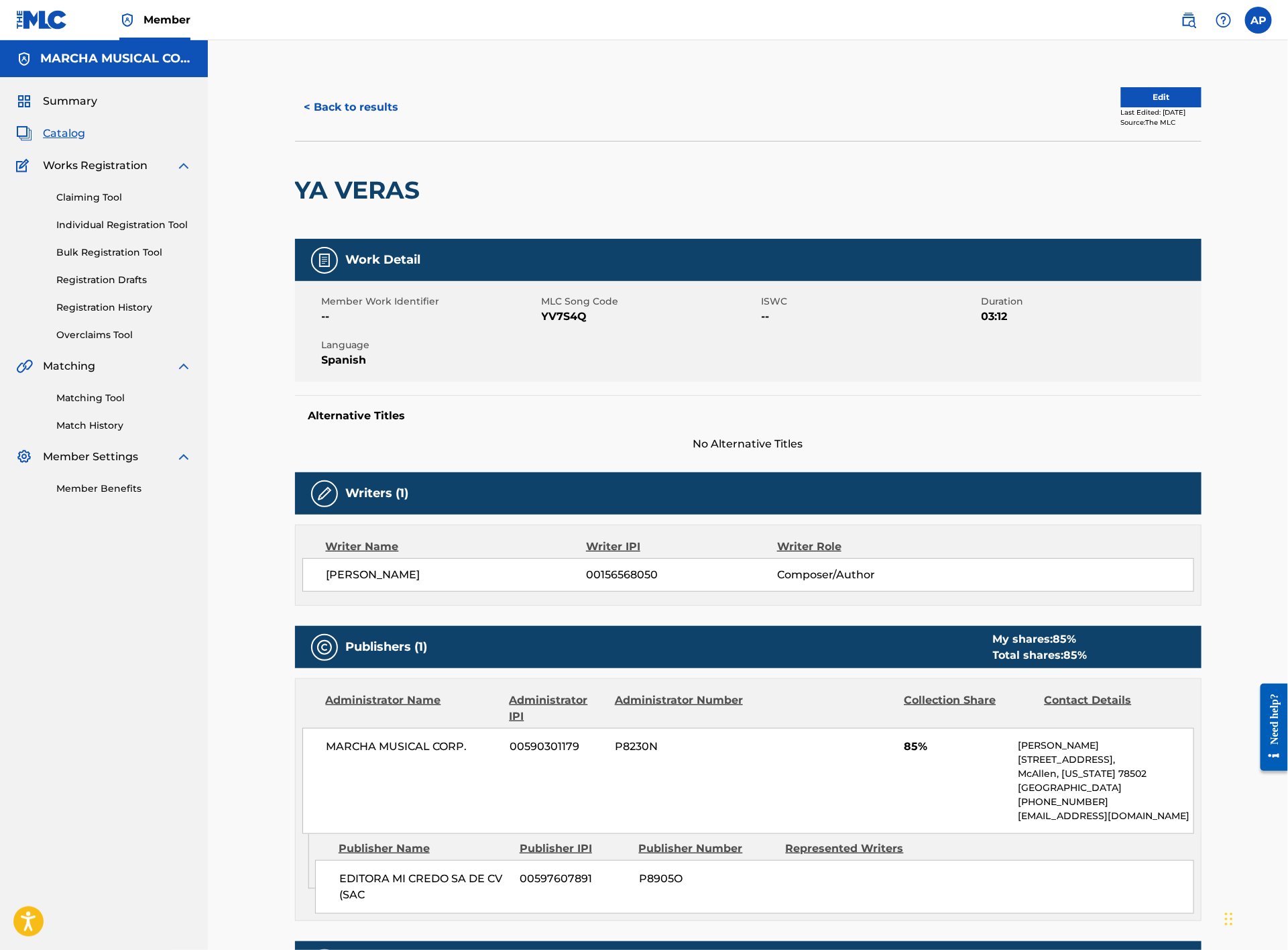
click at [385, 111] on button "< Back to results" at bounding box center [352, 107] width 114 height 34
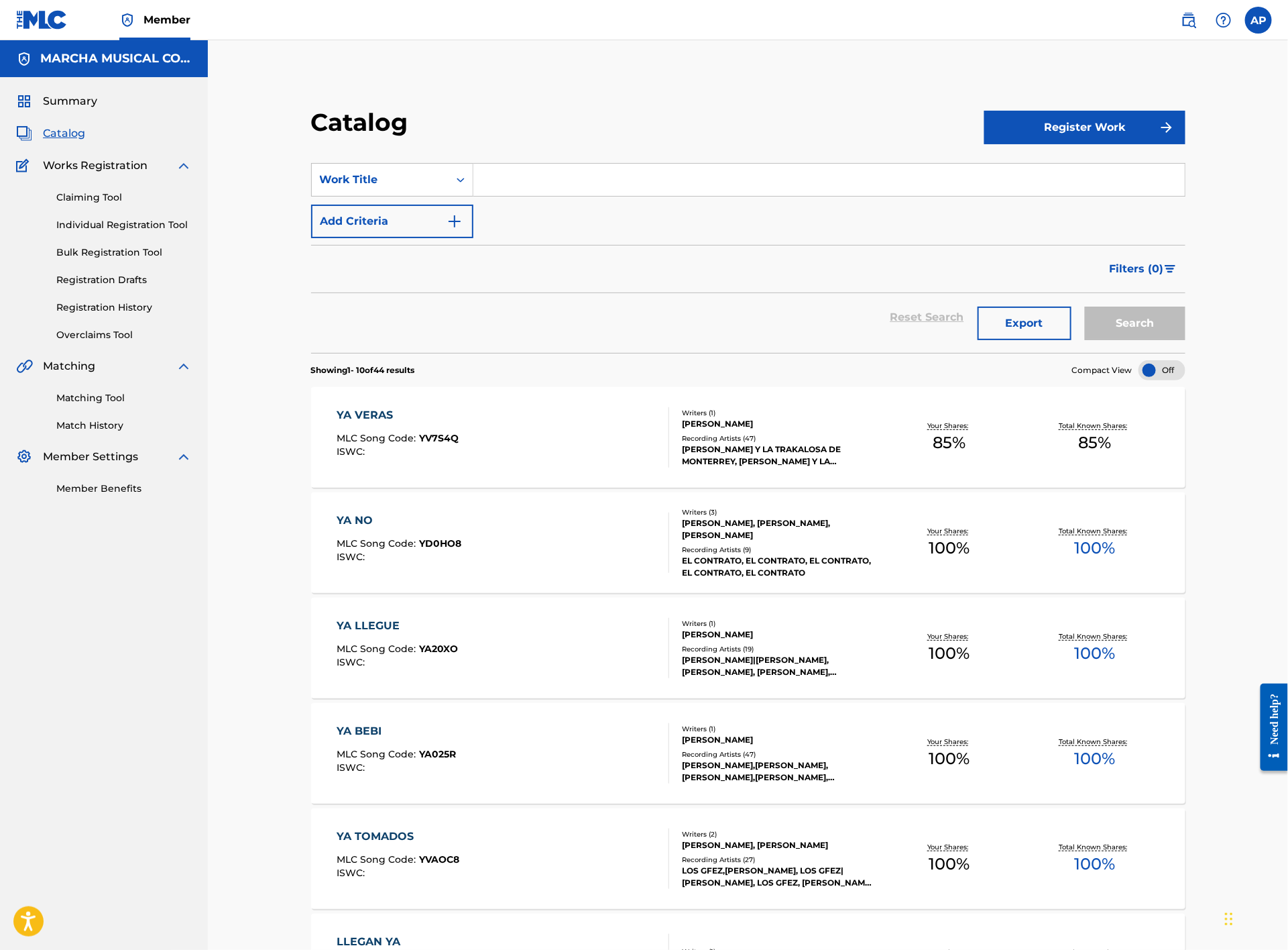
click at [540, 176] on input "Search Form" at bounding box center [829, 179] width 711 height 32
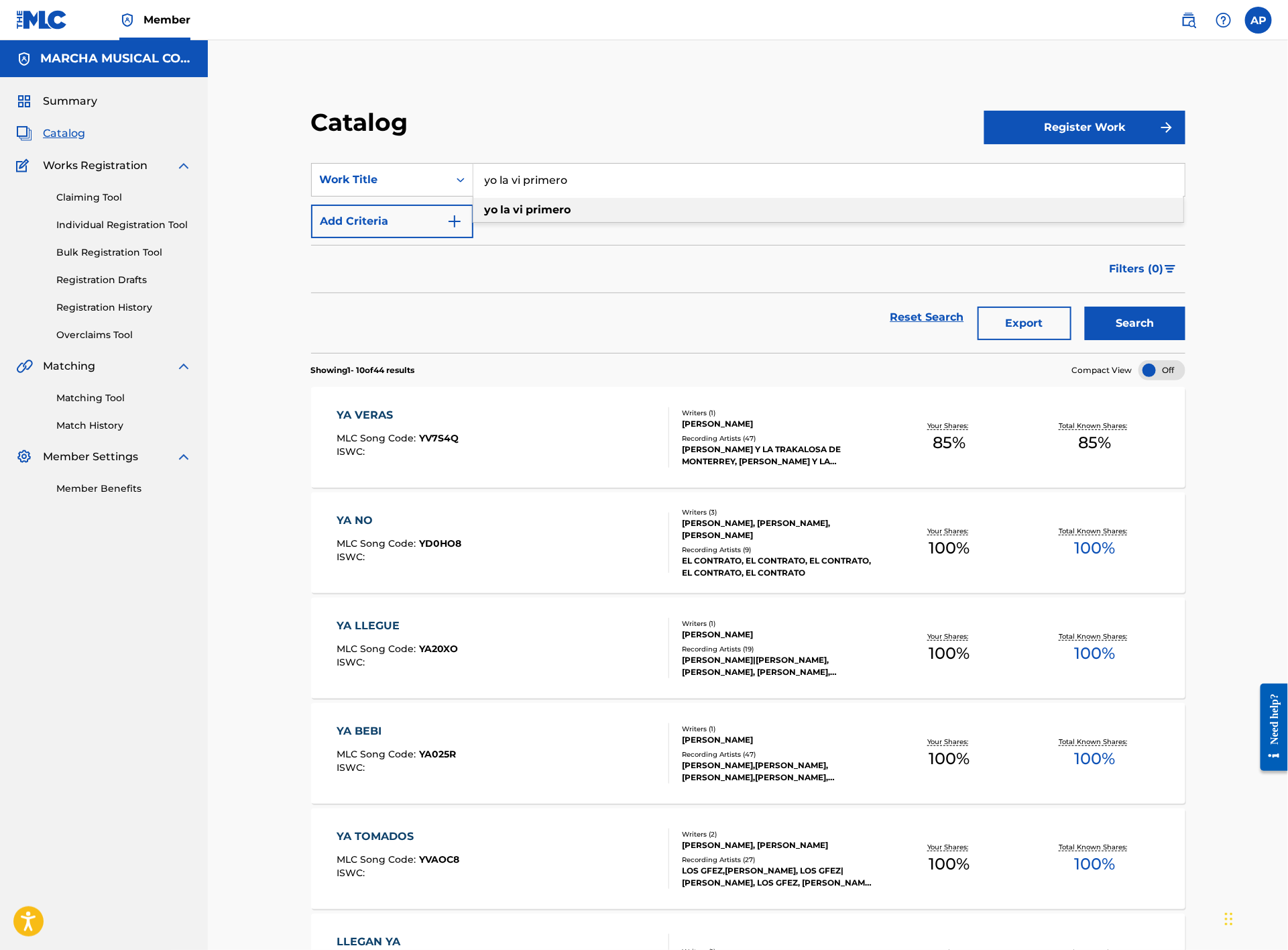
type input "yo la vi primero"
click at [560, 210] on strong "primero" at bounding box center [549, 209] width 45 height 13
click at [1127, 318] on button "Search" at bounding box center [1136, 323] width 100 height 34
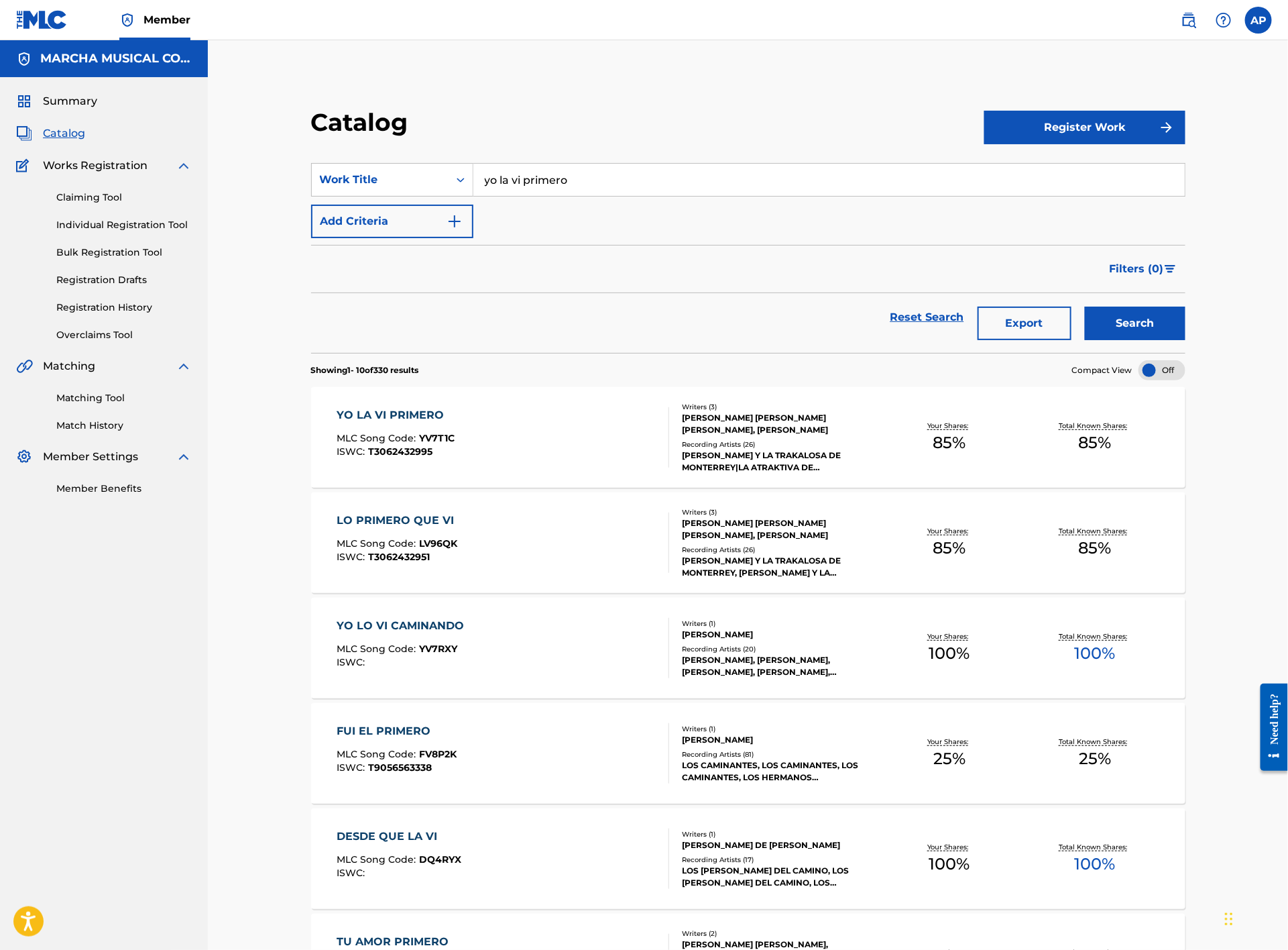
click at [566, 431] on div "YO LA VI PRIMERO MLC Song Code : YV7T1C ISWC : T3062432995" at bounding box center [503, 437] width 333 height 61
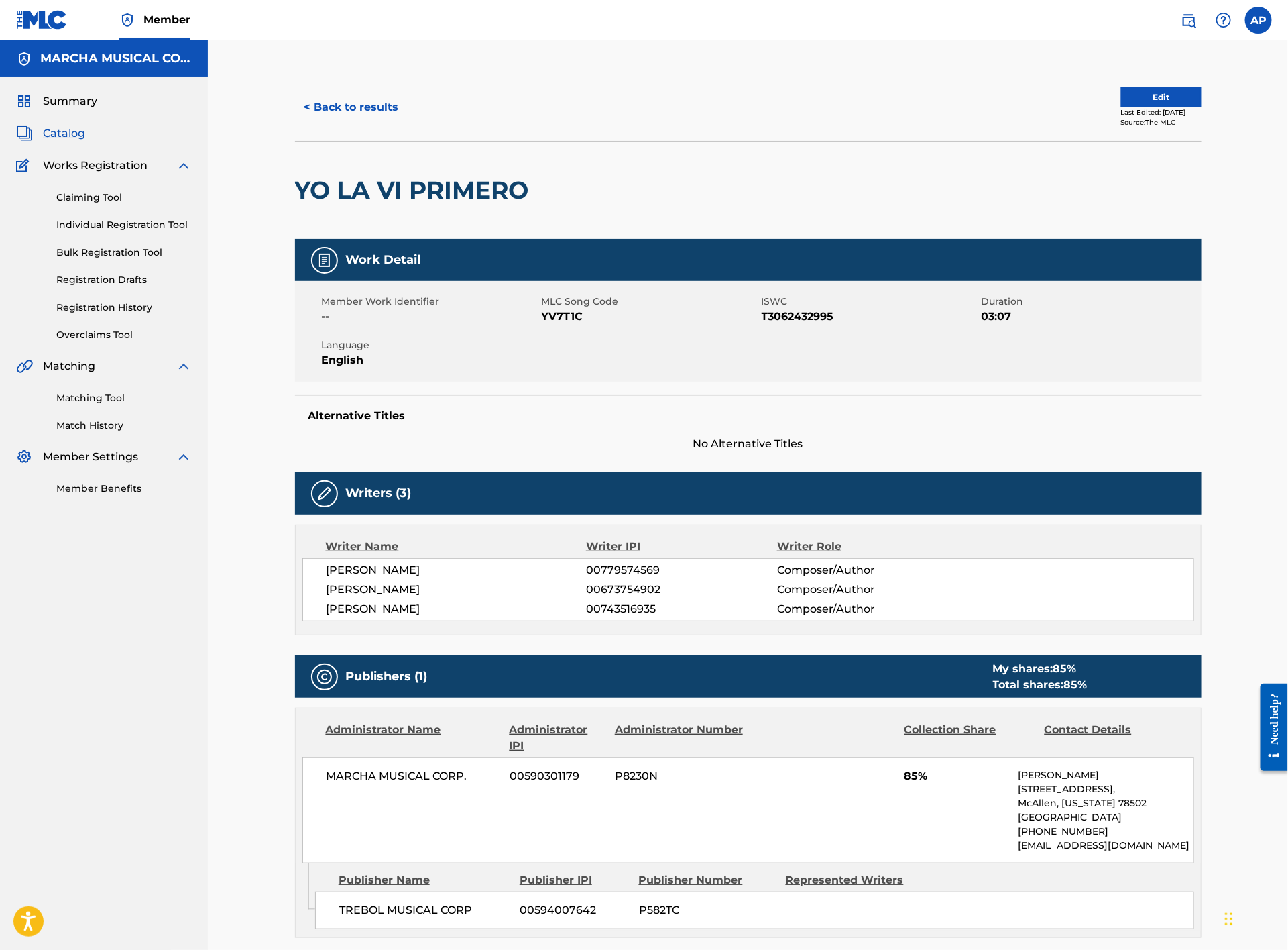
click at [351, 107] on button "< Back to results" at bounding box center [352, 107] width 114 height 34
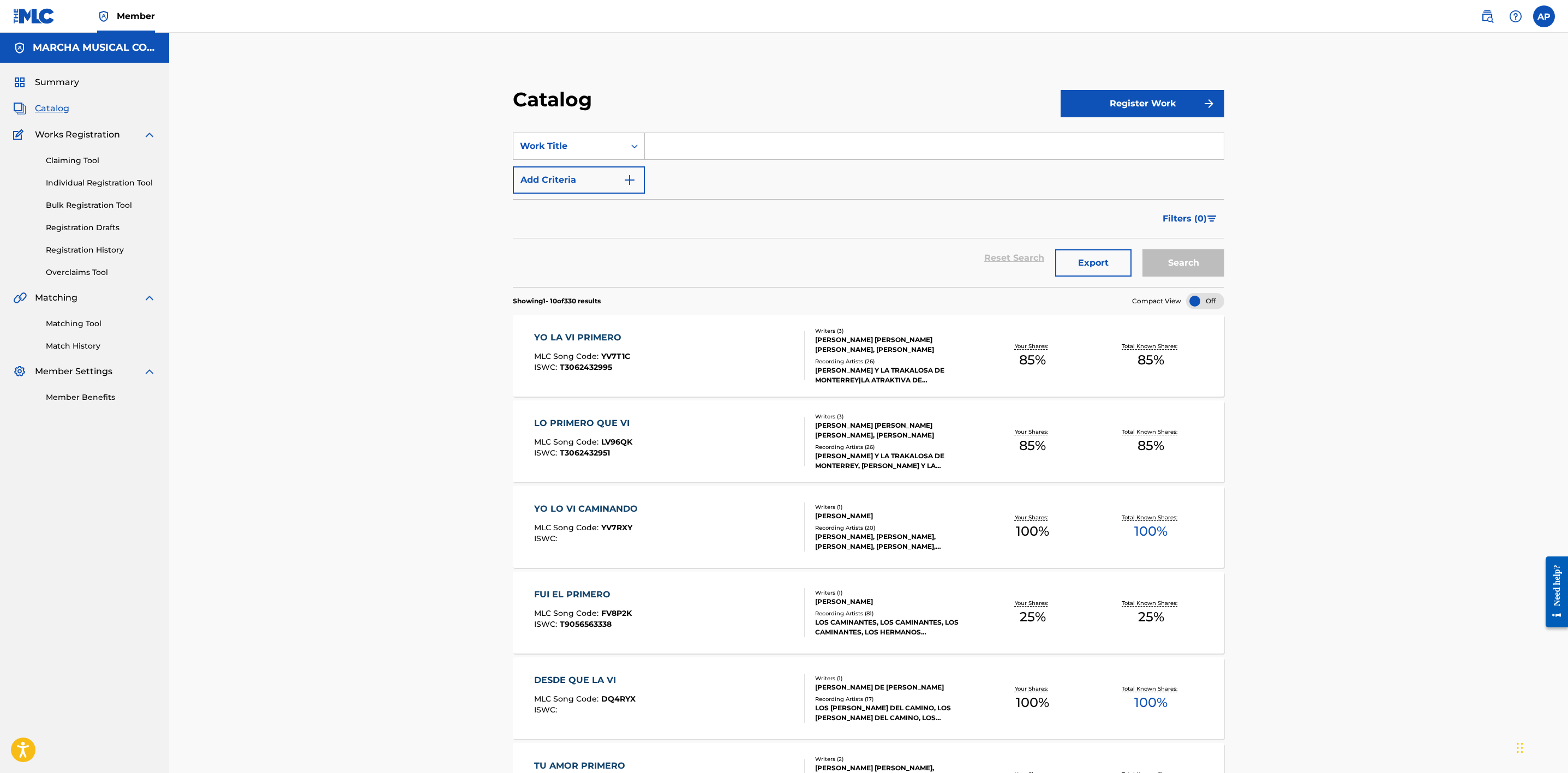
click at [689, 143] on input "Search Form" at bounding box center [934, 146] width 579 height 26
click at [703, 170] on strong "limpio" at bounding box center [704, 170] width 29 height 10
click at [1048, 269] on button "Search" at bounding box center [1184, 263] width 82 height 27
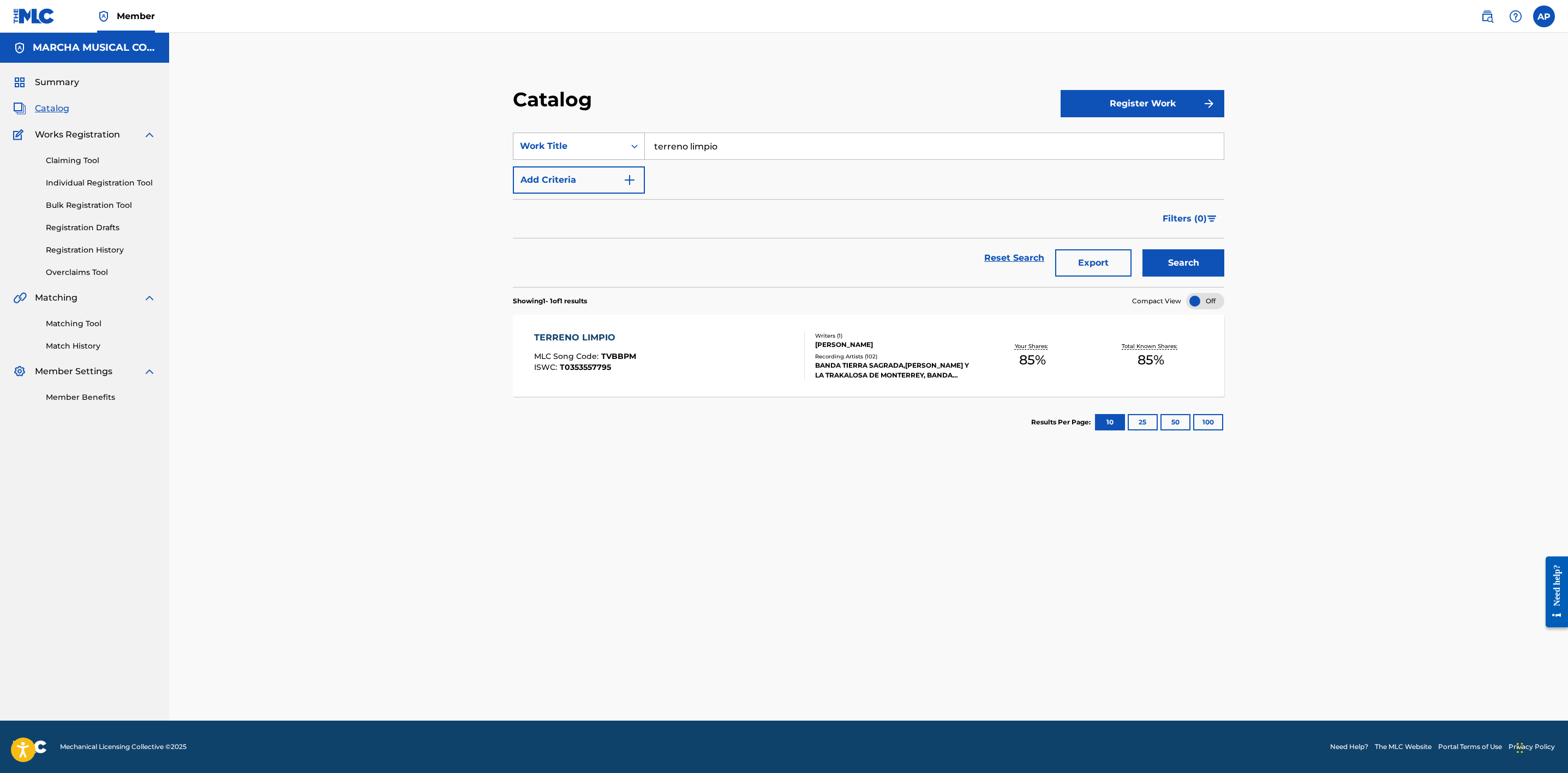
drag, startPoint x: 742, startPoint y: 151, endPoint x: 624, endPoint y: 154, distance: 118.0
click at [624, 154] on div "SearchWithCriteria9884ce2f-37f3-4cd5-851d-8b42789f7271 Work Title terreno limpio" at bounding box center [868, 146] width 711 height 27
click at [727, 168] on span "hacerme mal" at bounding box center [718, 170] width 60 height 10
type input "supiste hacerme mal"
click at [1048, 270] on button "Search" at bounding box center [1184, 263] width 82 height 27
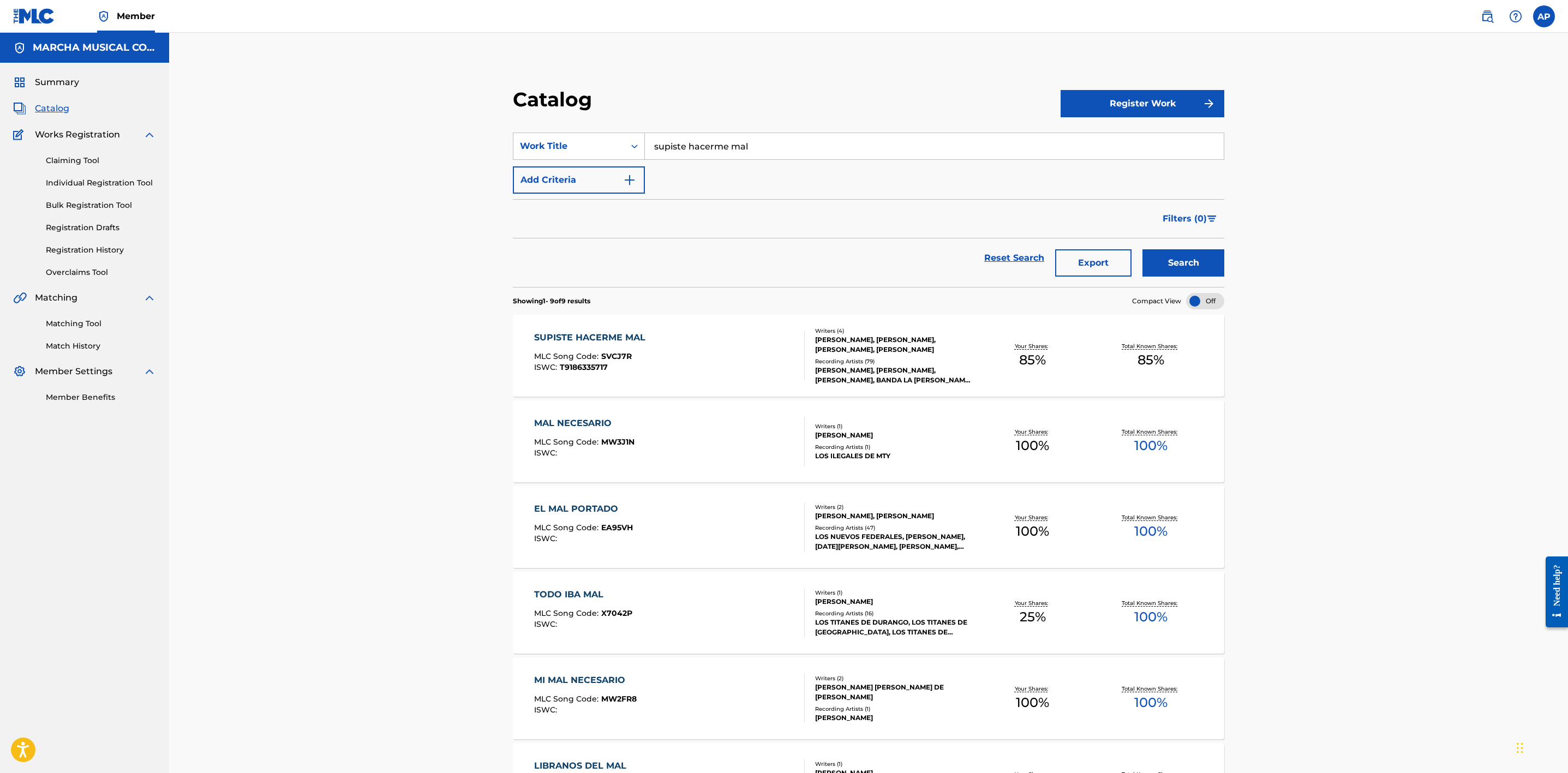
click at [715, 345] on div "SUPISTE HACERME MAL MLC Song Code : SVCJ7R ISWC : T9186335717" at bounding box center [669, 355] width 271 height 49
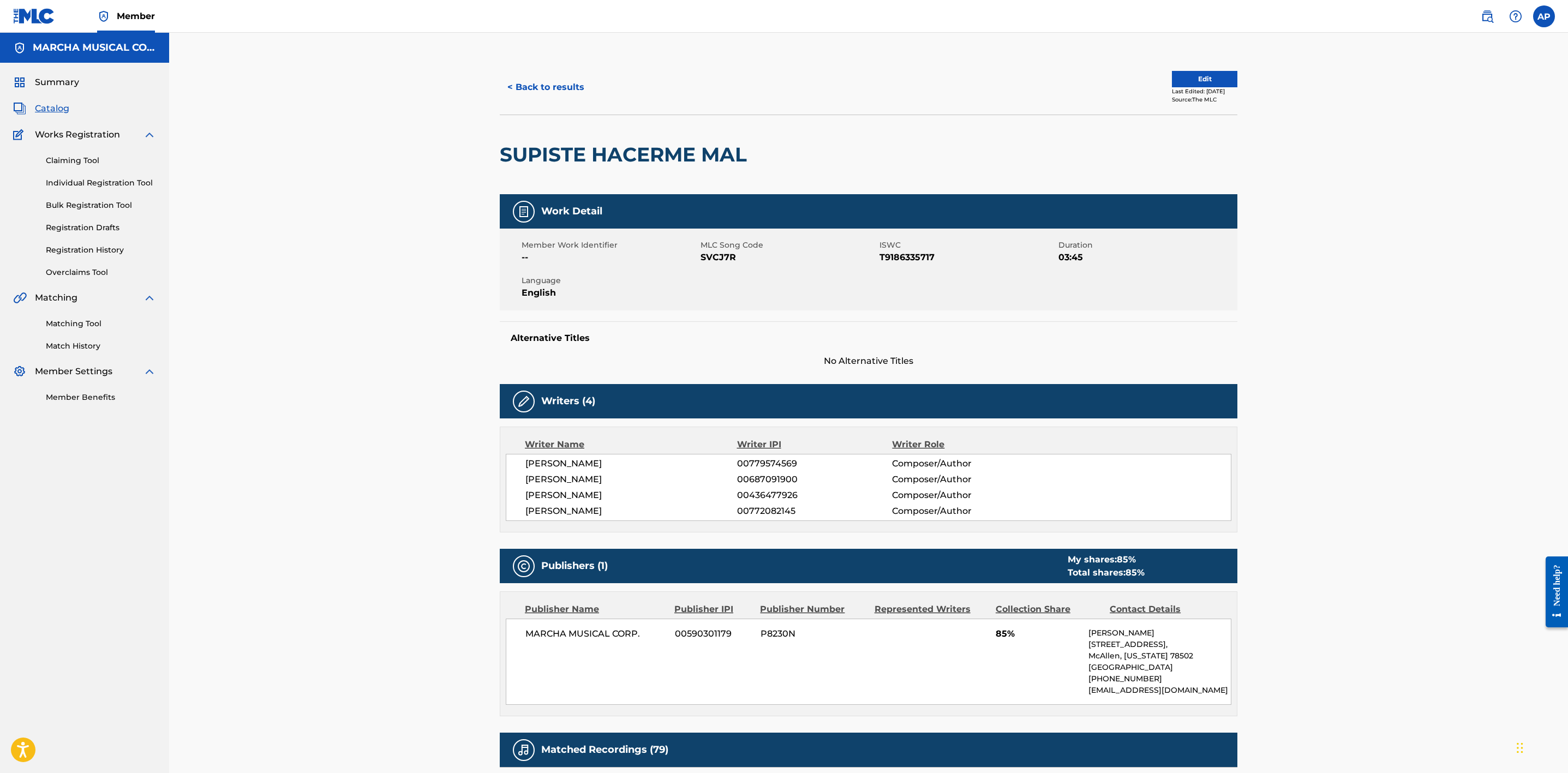
click at [551, 79] on button "< Back to results" at bounding box center [546, 87] width 93 height 27
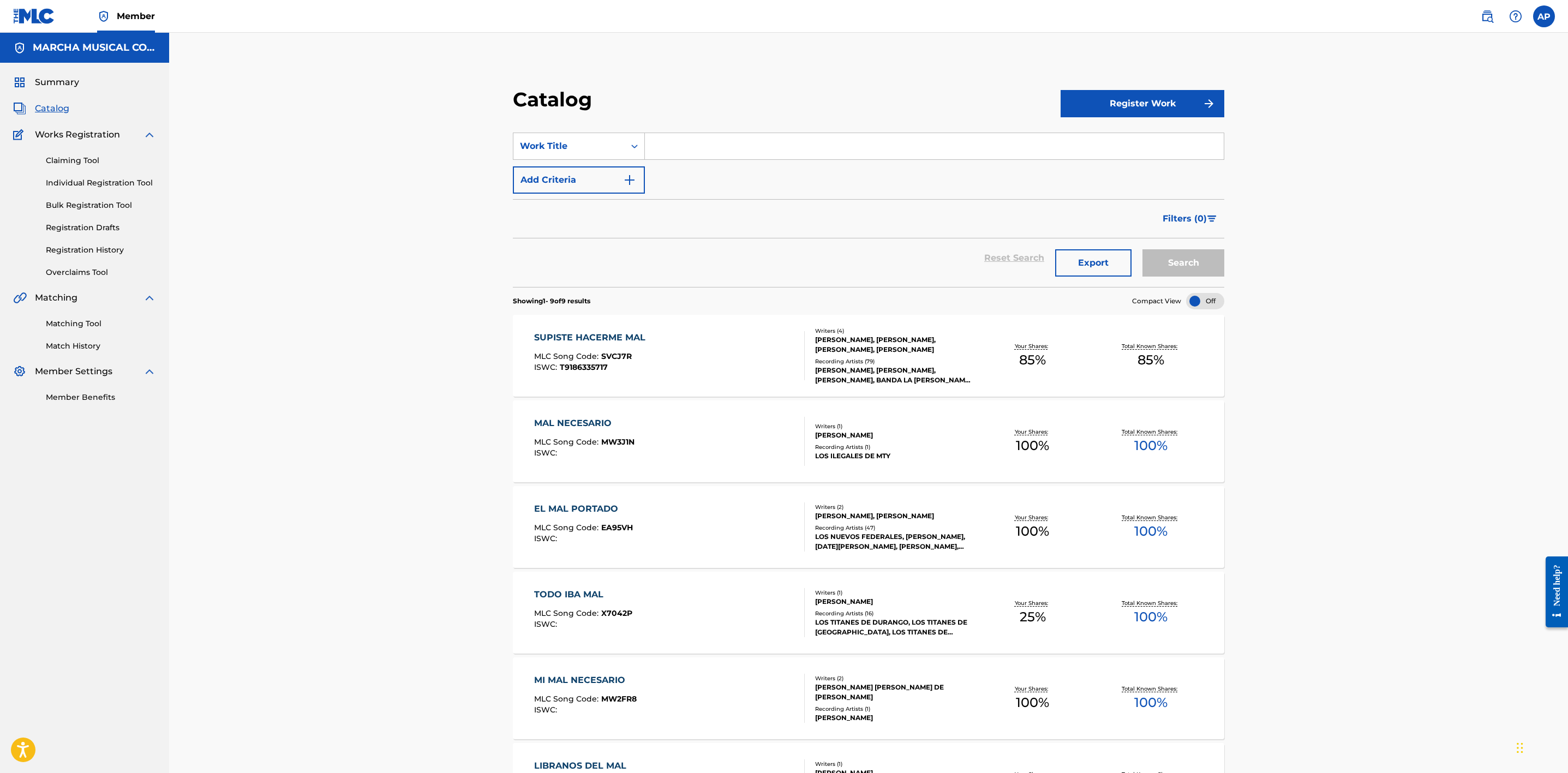
click at [706, 143] on input "Search Form" at bounding box center [934, 146] width 579 height 26
click at [699, 169] on span "que si" at bounding box center [690, 170] width 26 height 10
type input "fijate que si"
click at [1048, 257] on button "Search" at bounding box center [1184, 263] width 82 height 27
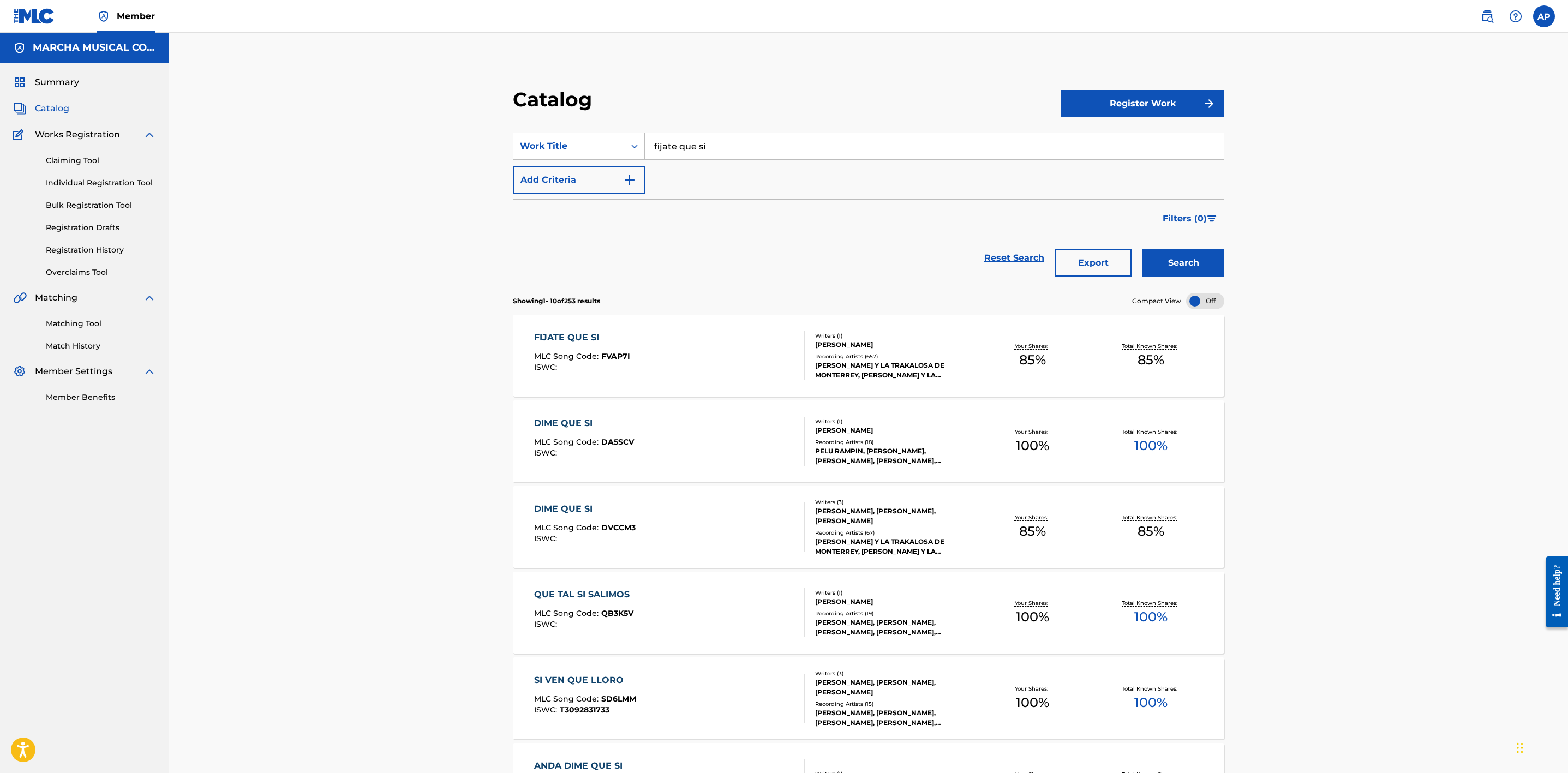
click at [709, 336] on div "FIJATE QUE SI MLC Song Code : FVAP7I ISWC :" at bounding box center [669, 355] width 271 height 49
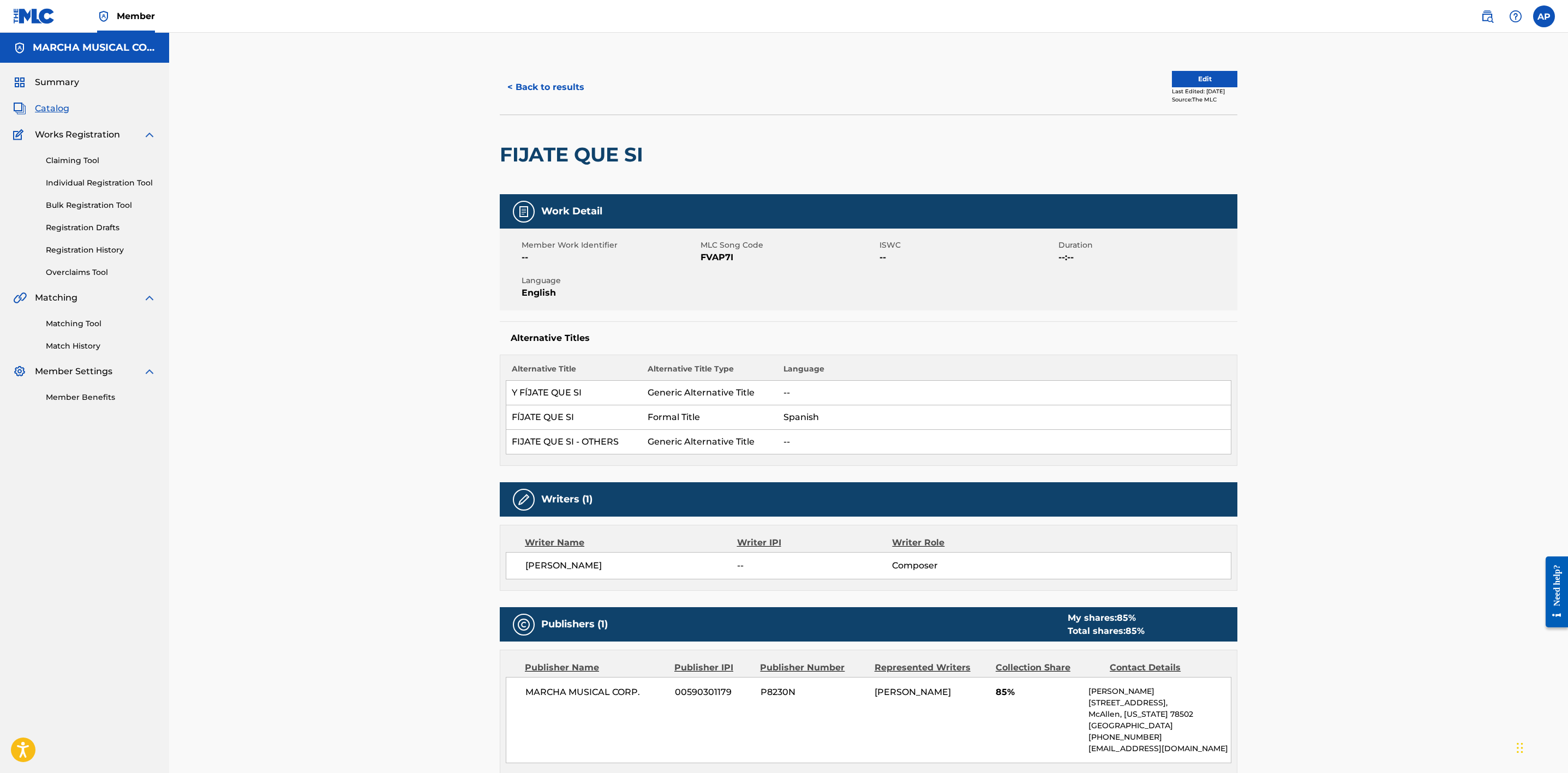
click at [550, 75] on button "< Back to results" at bounding box center [546, 87] width 93 height 27
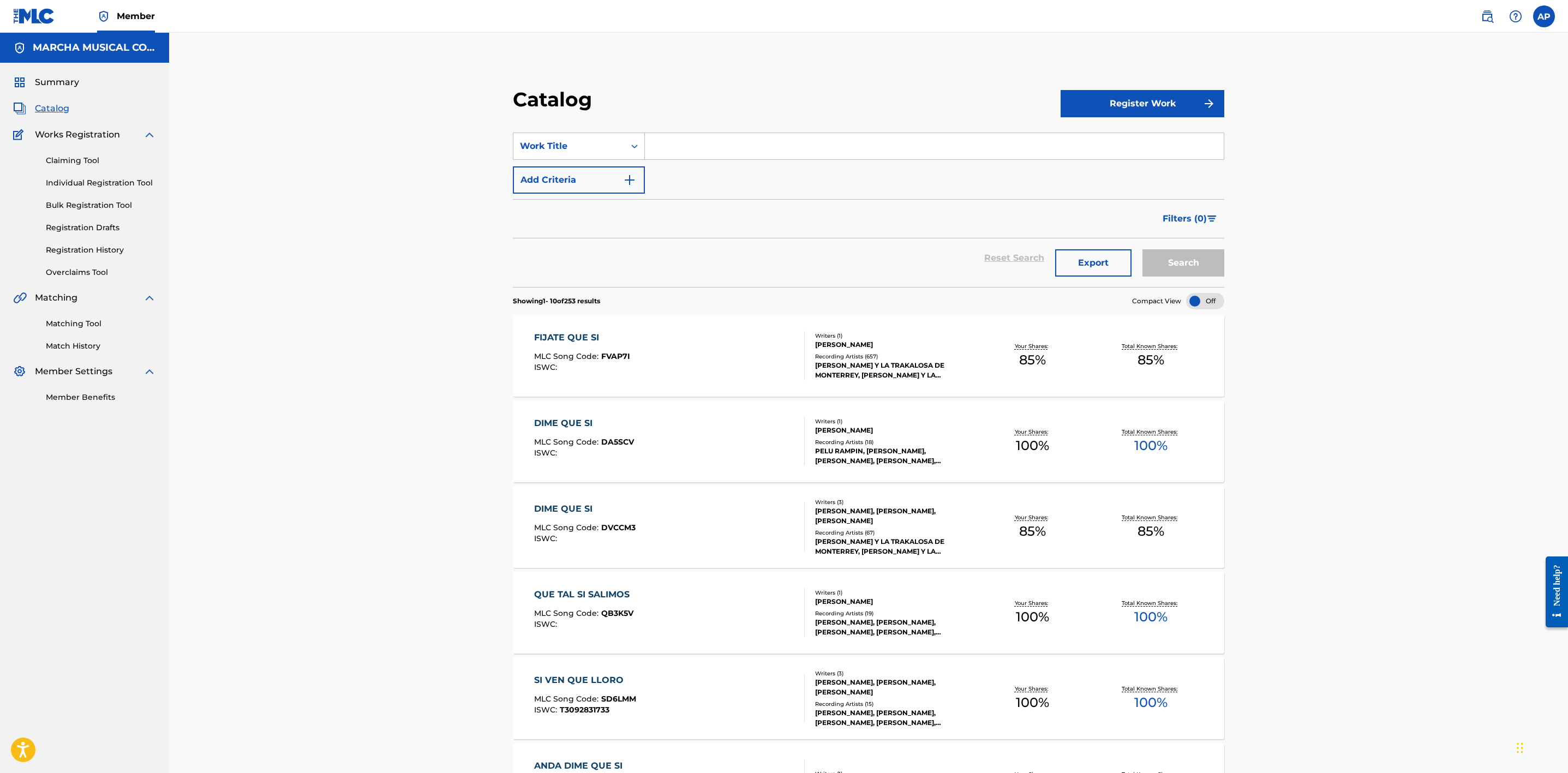
click at [686, 143] on input "Search Form" at bounding box center [934, 146] width 579 height 26
click at [719, 172] on span "e quieres" at bounding box center [721, 170] width 41 height 10
type input "si ya no me quieres"
click at [1048, 269] on button "Search" at bounding box center [1184, 263] width 82 height 27
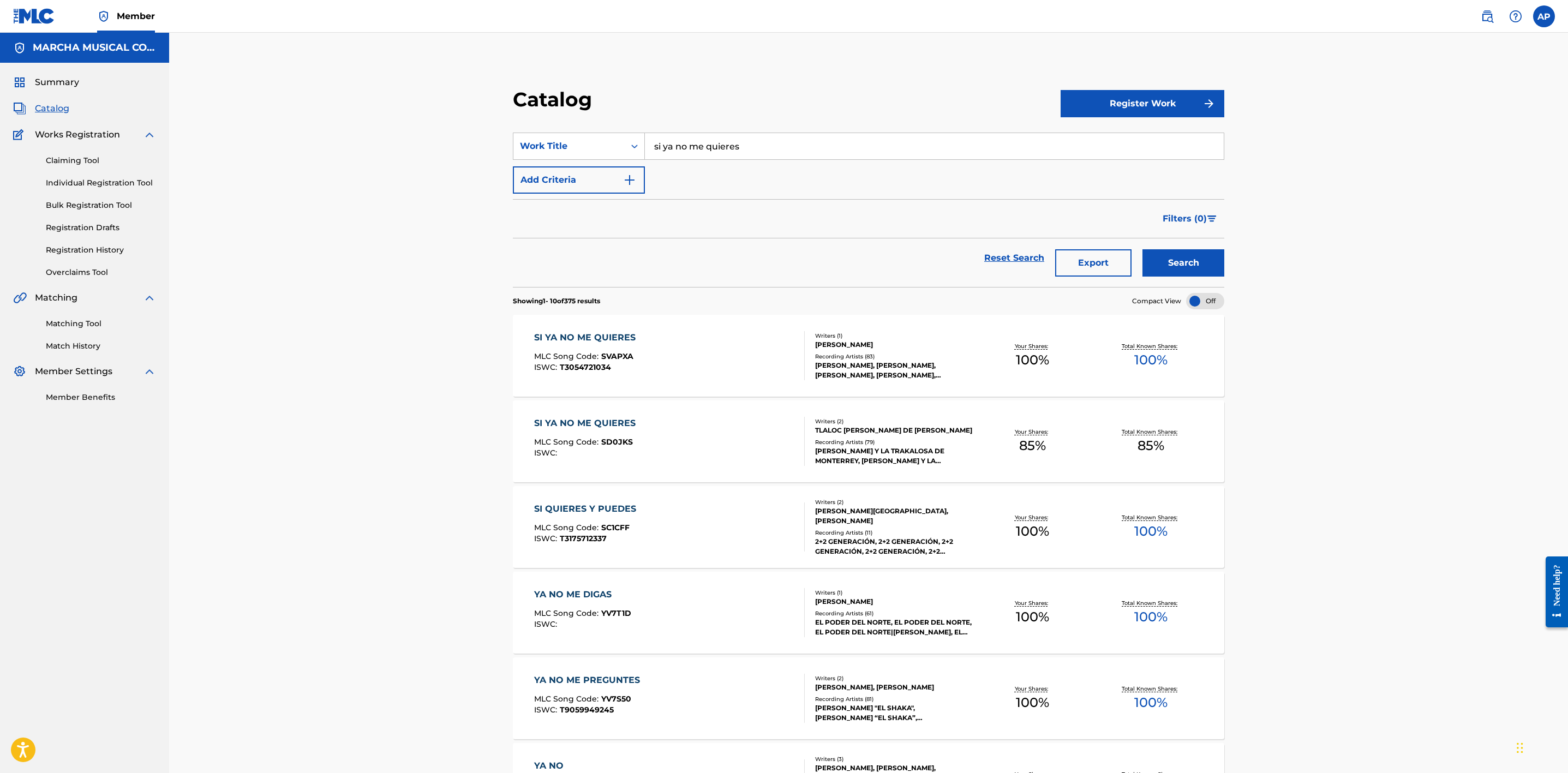
click at [729, 359] on div "SI YA NO ME QUIERES MLC Song Code : SVAPXA ISWC : T3054721034" at bounding box center [669, 355] width 271 height 49
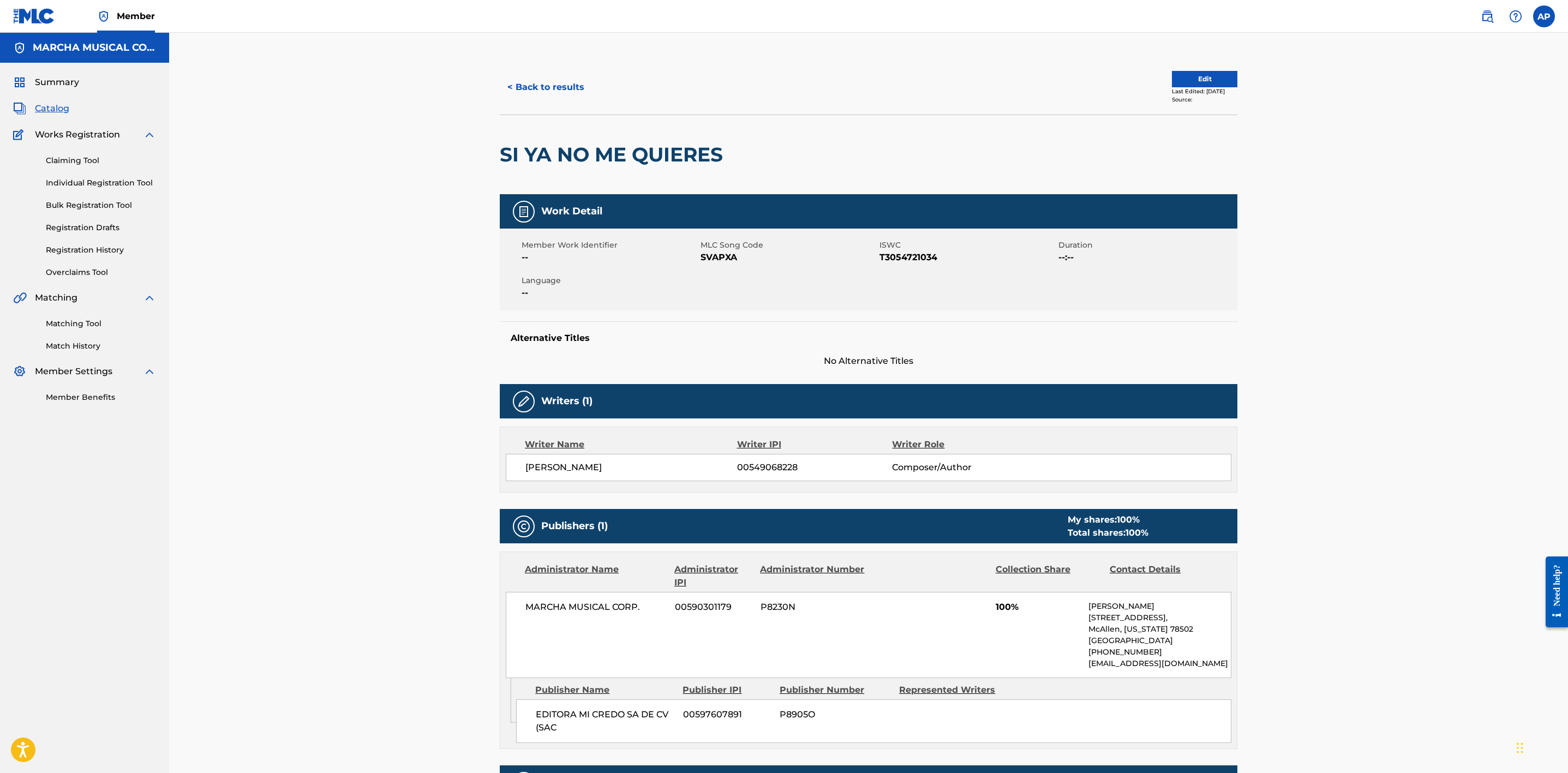
click at [545, 89] on button "< Back to results" at bounding box center [546, 87] width 93 height 27
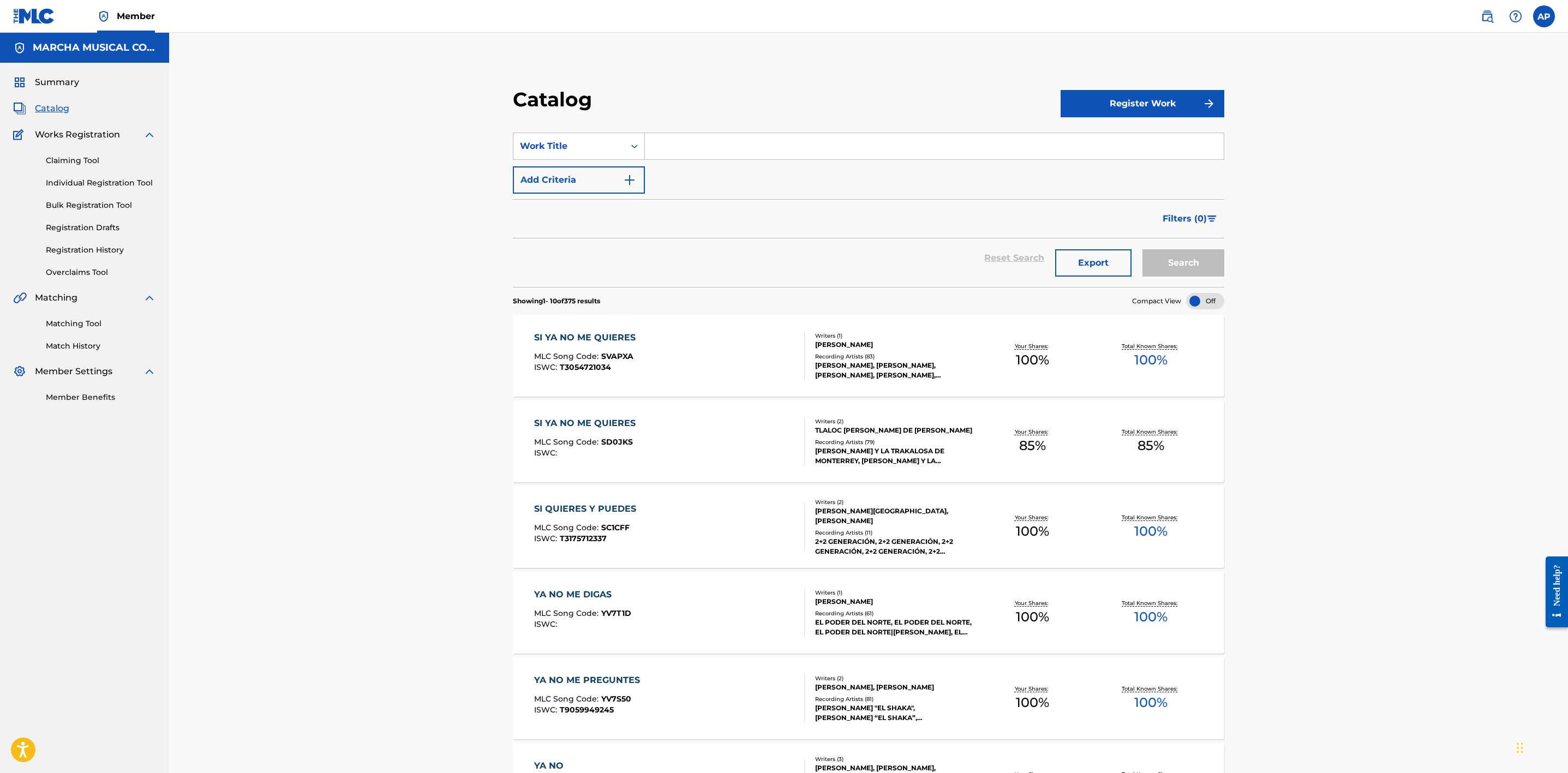
click at [701, 138] on input "Search Form" at bounding box center [934, 146] width 579 height 26
click at [731, 159] on div "ser un nino esta genial" at bounding box center [934, 170] width 579 height 22
click at [763, 168] on span "esta genial" at bounding box center [788, 170] width 49 height 10
type input "ser un nino esta genial"
click at [1048, 265] on button "Search" at bounding box center [1184, 263] width 82 height 27
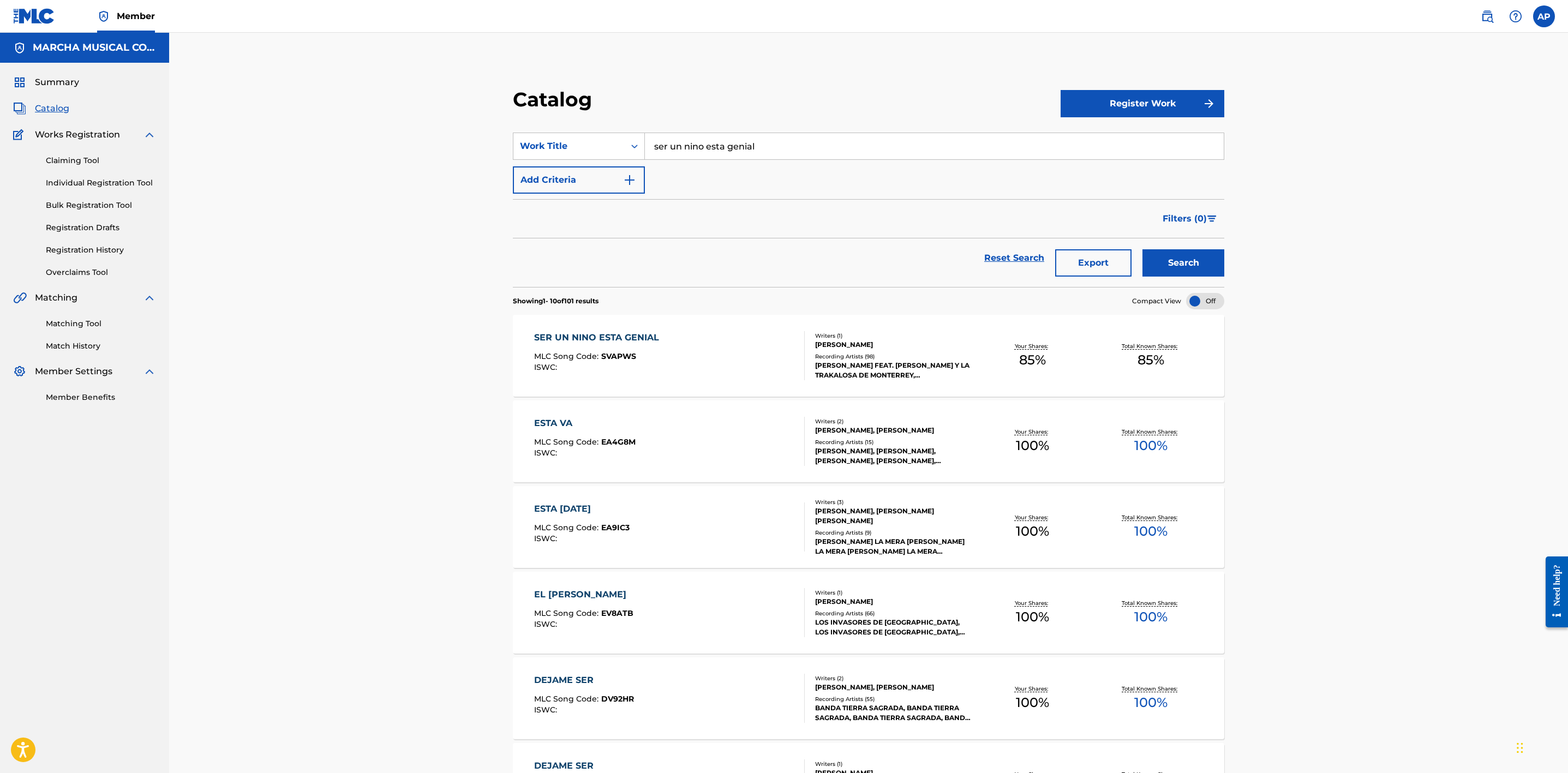
click at [696, 347] on div "SER UN NINO ESTA GENIAL MLC Song Code : SVAPWS ISWC :" at bounding box center [669, 355] width 271 height 49
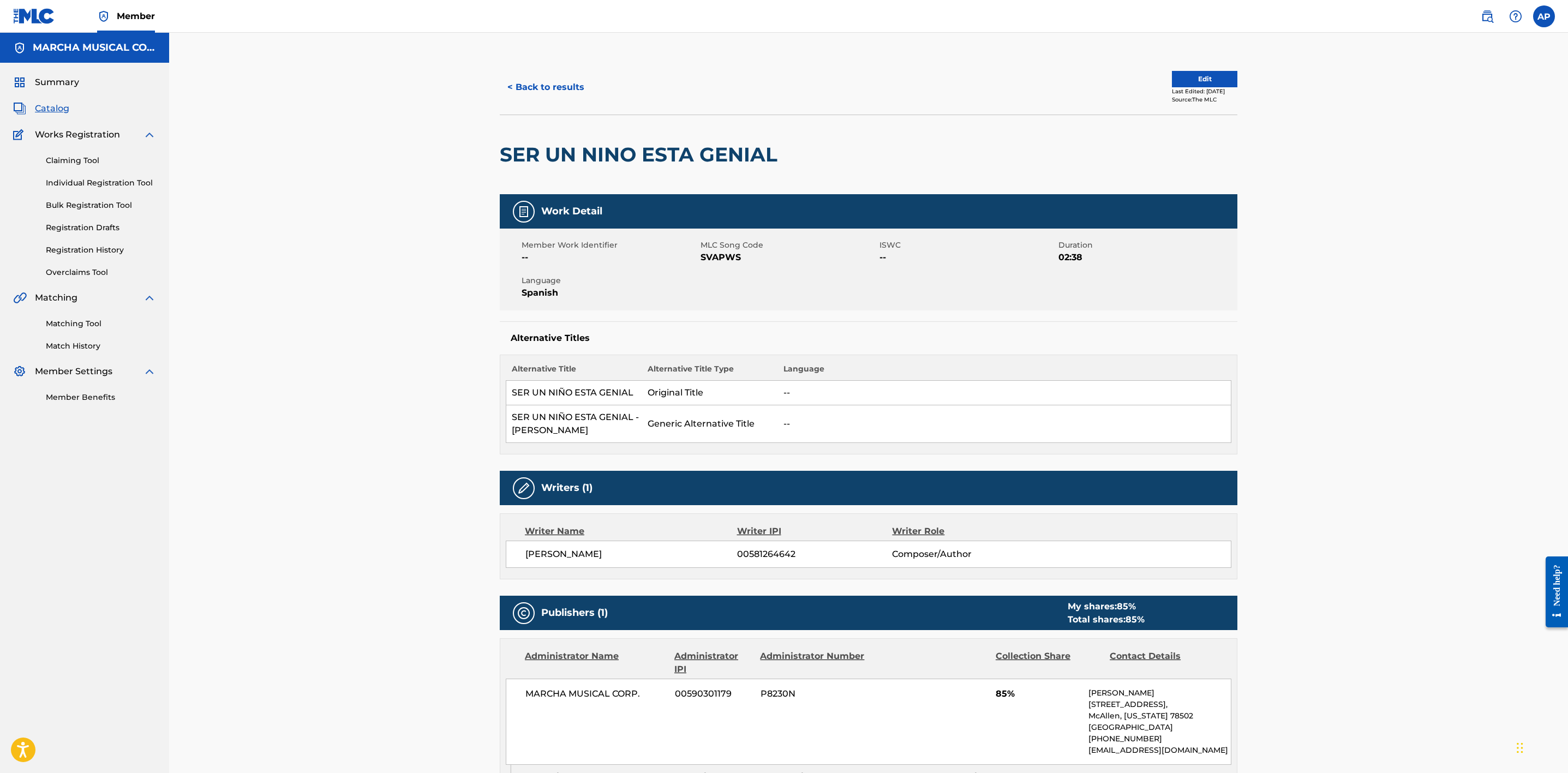
click at [549, 89] on button "< Back to results" at bounding box center [546, 87] width 93 height 27
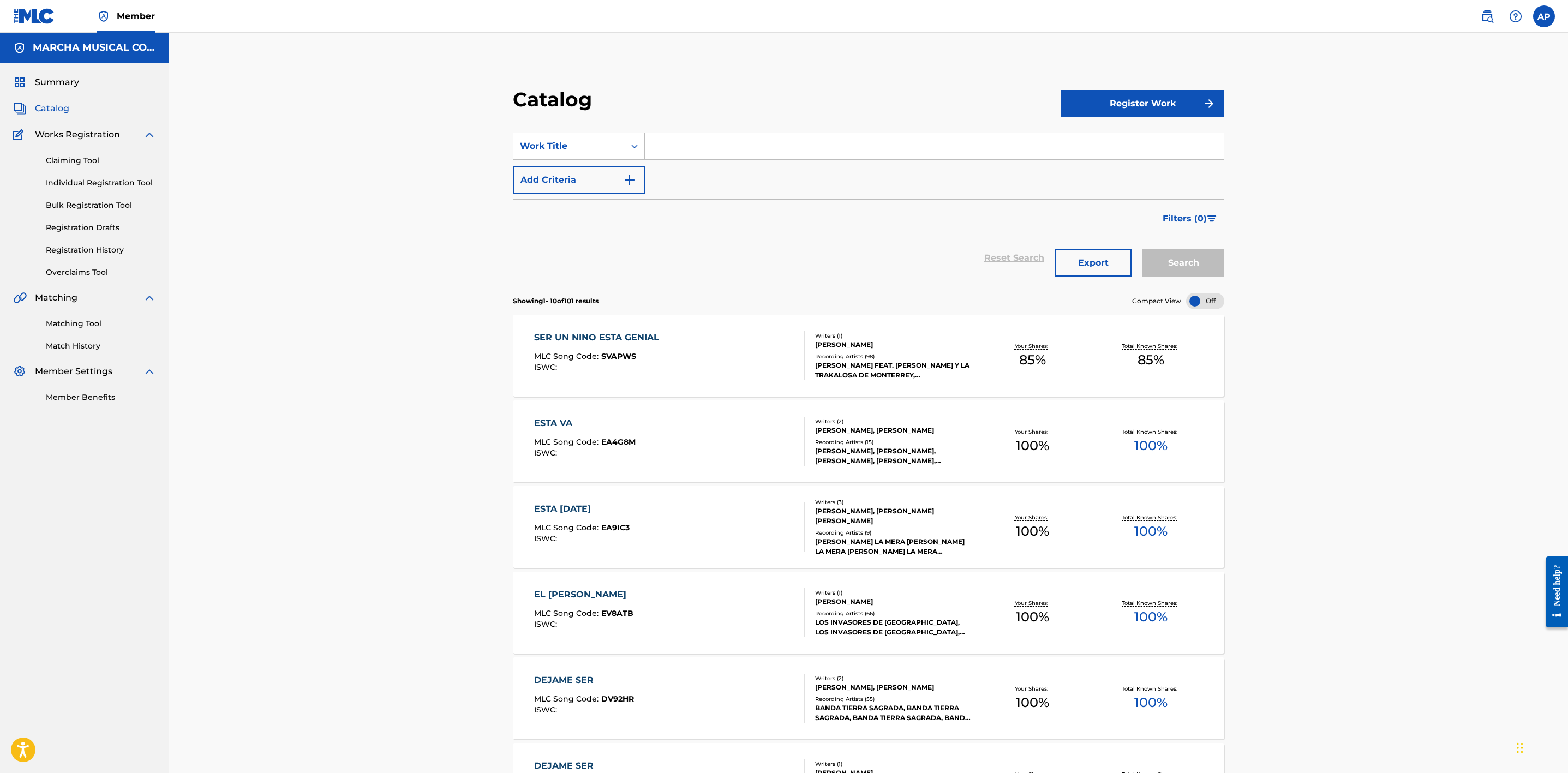
click at [763, 148] on input "Search Form" at bounding box center [934, 146] width 579 height 26
click at [751, 165] on div "prestame a mi padre" at bounding box center [933, 170] width 578 height 20
type input "prestame a mi padre"
click at [1048, 257] on button "Search" at bounding box center [1184, 263] width 82 height 27
